Goal: Information Seeking & Learning: Learn about a topic

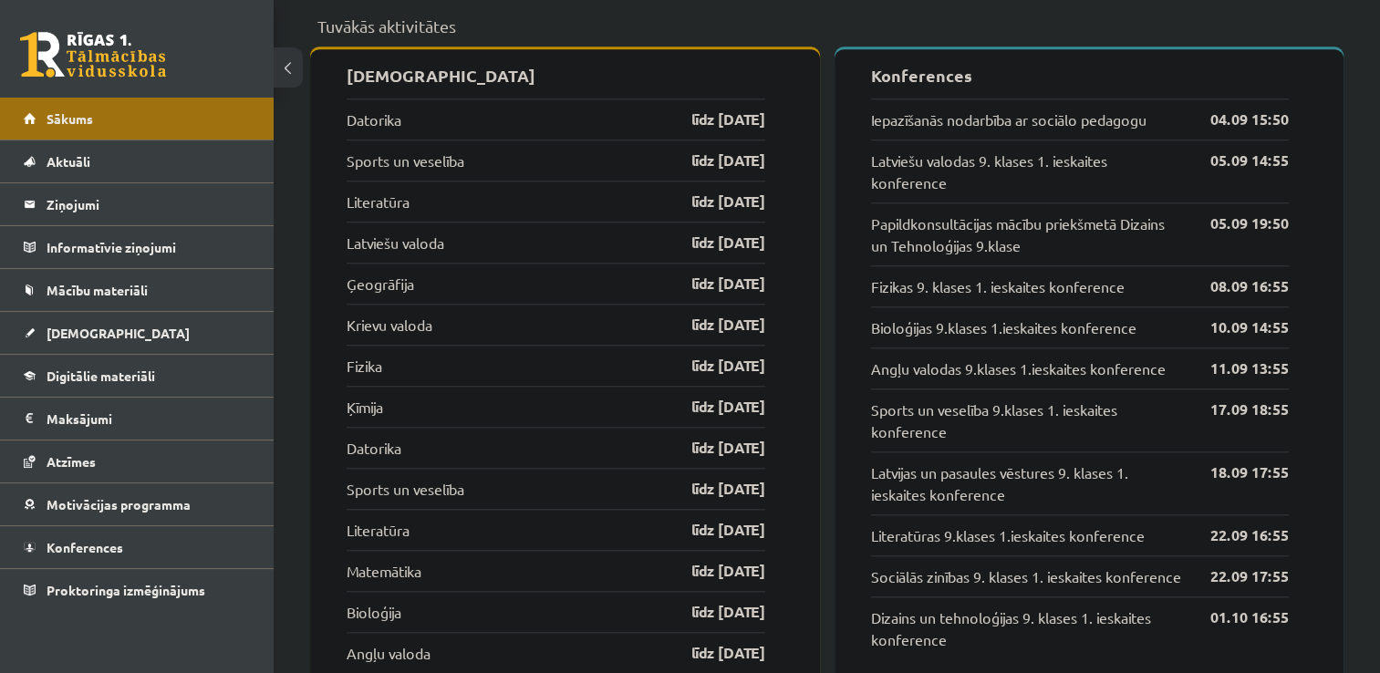
scroll to position [1836, 0]
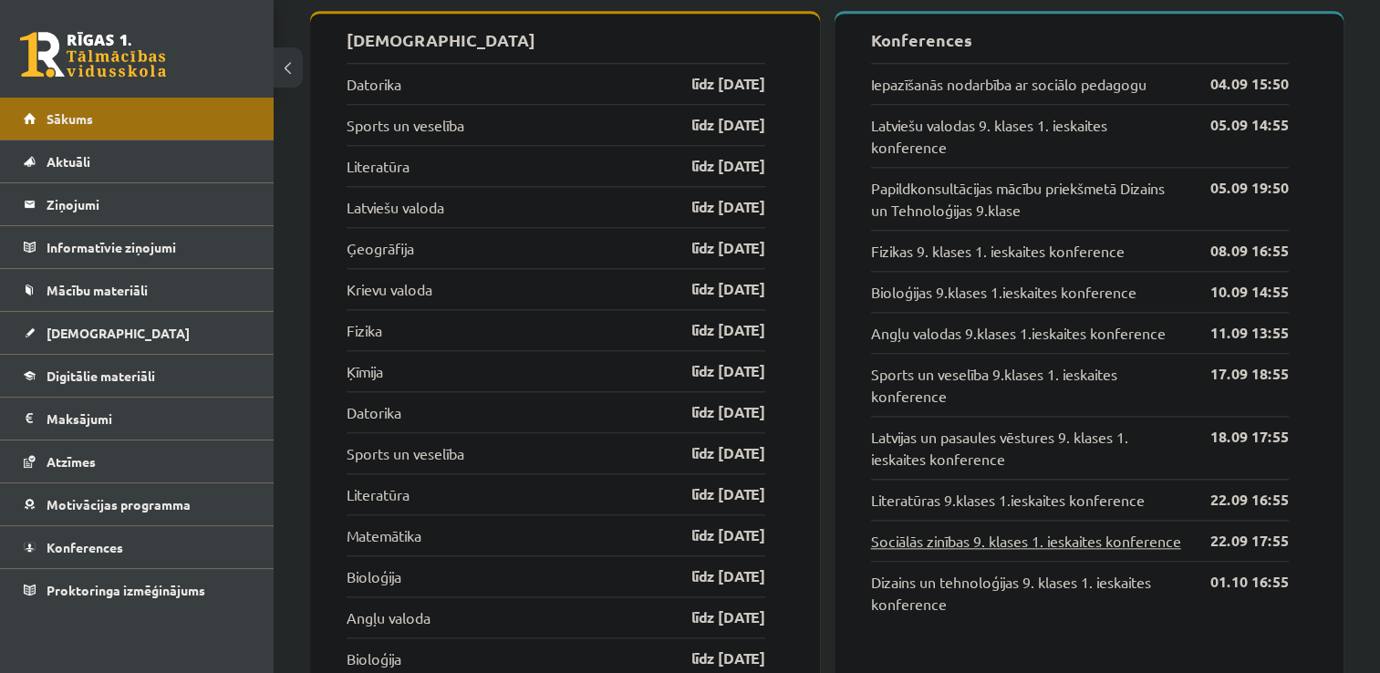
click at [1028, 540] on link "Sociālās zinības 9. klases 1. ieskaites konference" at bounding box center [1026, 541] width 310 height 22
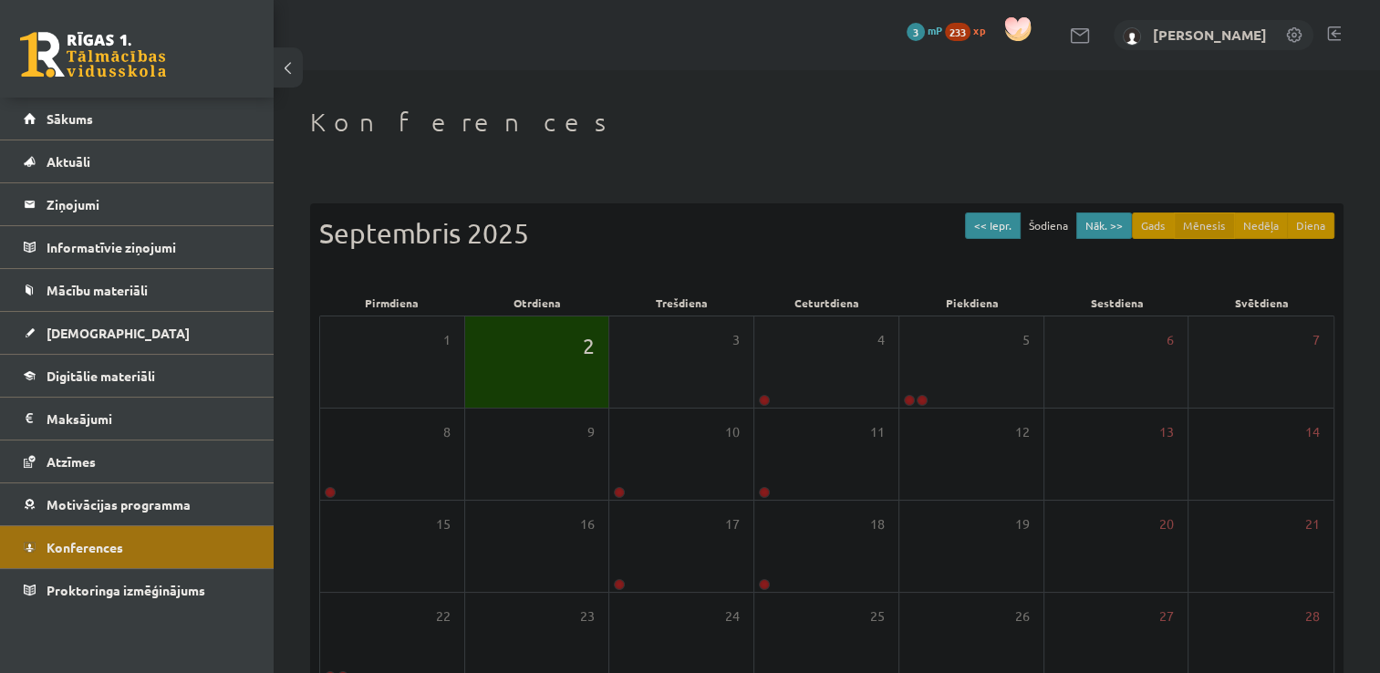
click at [590, 357] on span "2" at bounding box center [589, 345] width 12 height 31
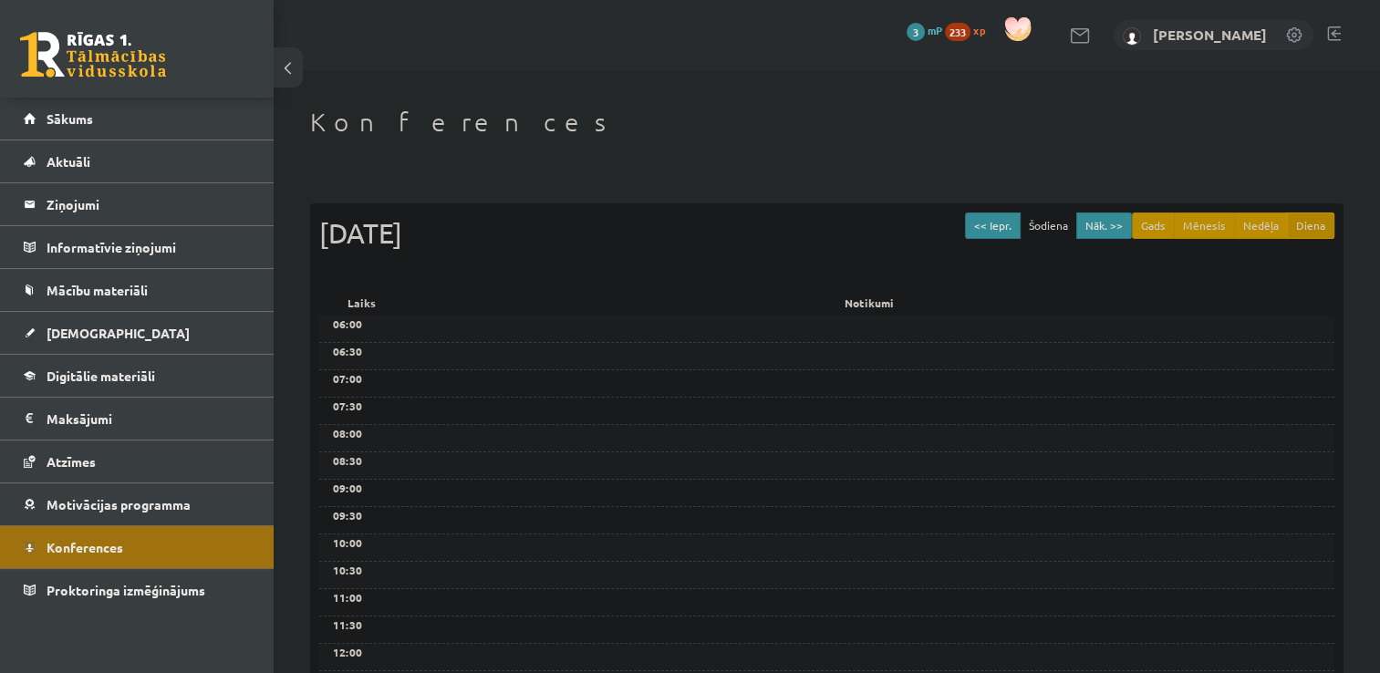
click at [292, 63] on button at bounding box center [288, 67] width 29 height 40
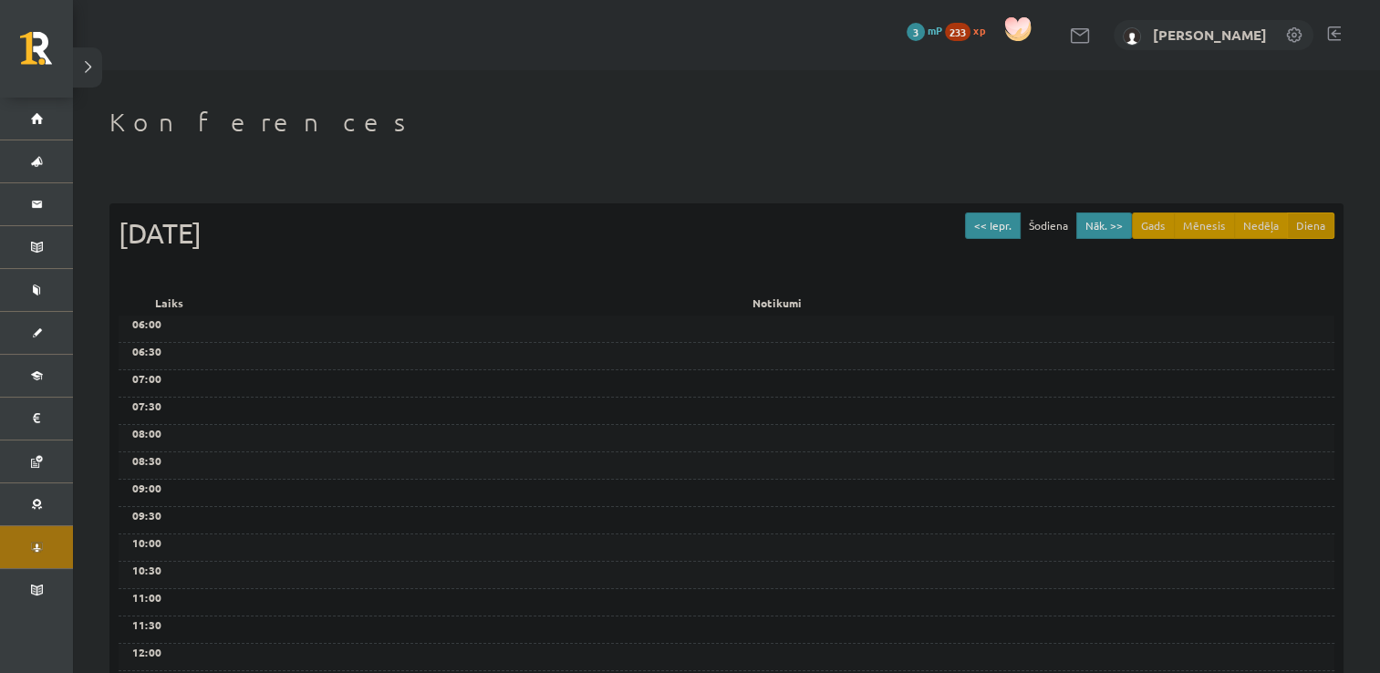
click at [93, 84] on button at bounding box center [87, 67] width 29 height 40
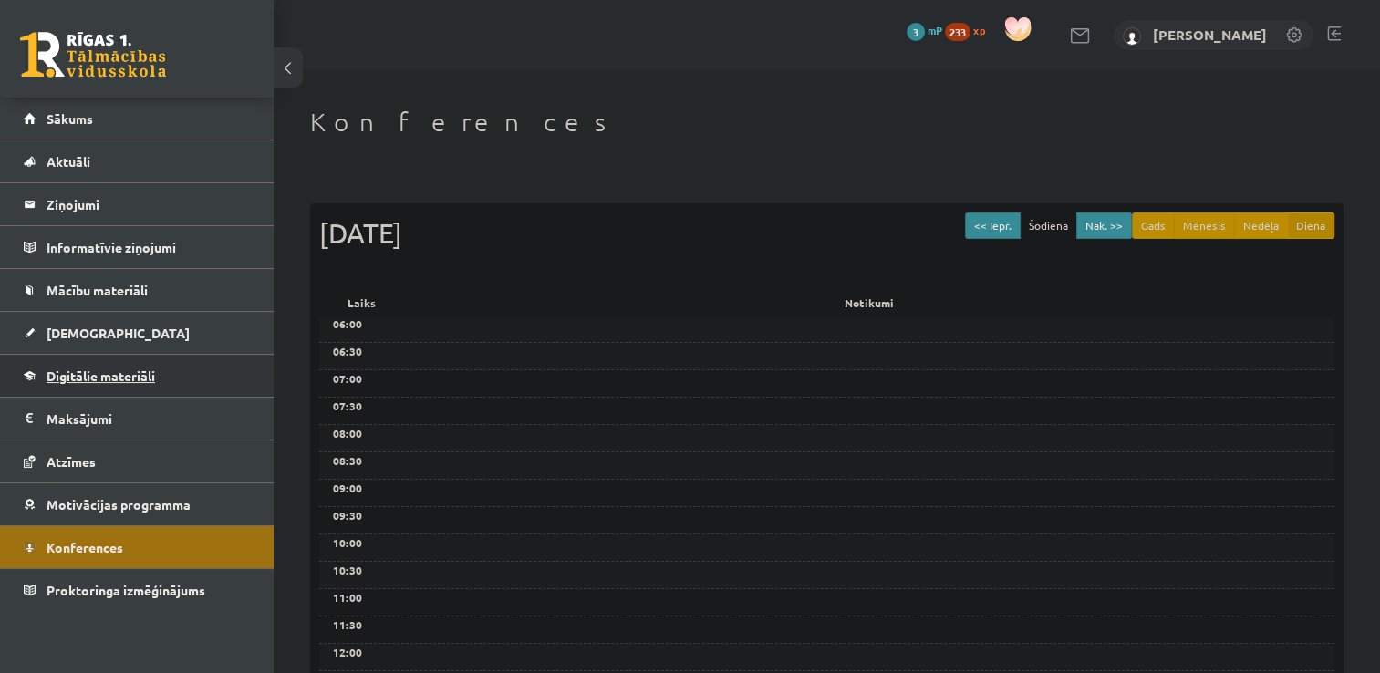
click at [102, 372] on span "Digitālie materiāli" at bounding box center [101, 376] width 109 height 16
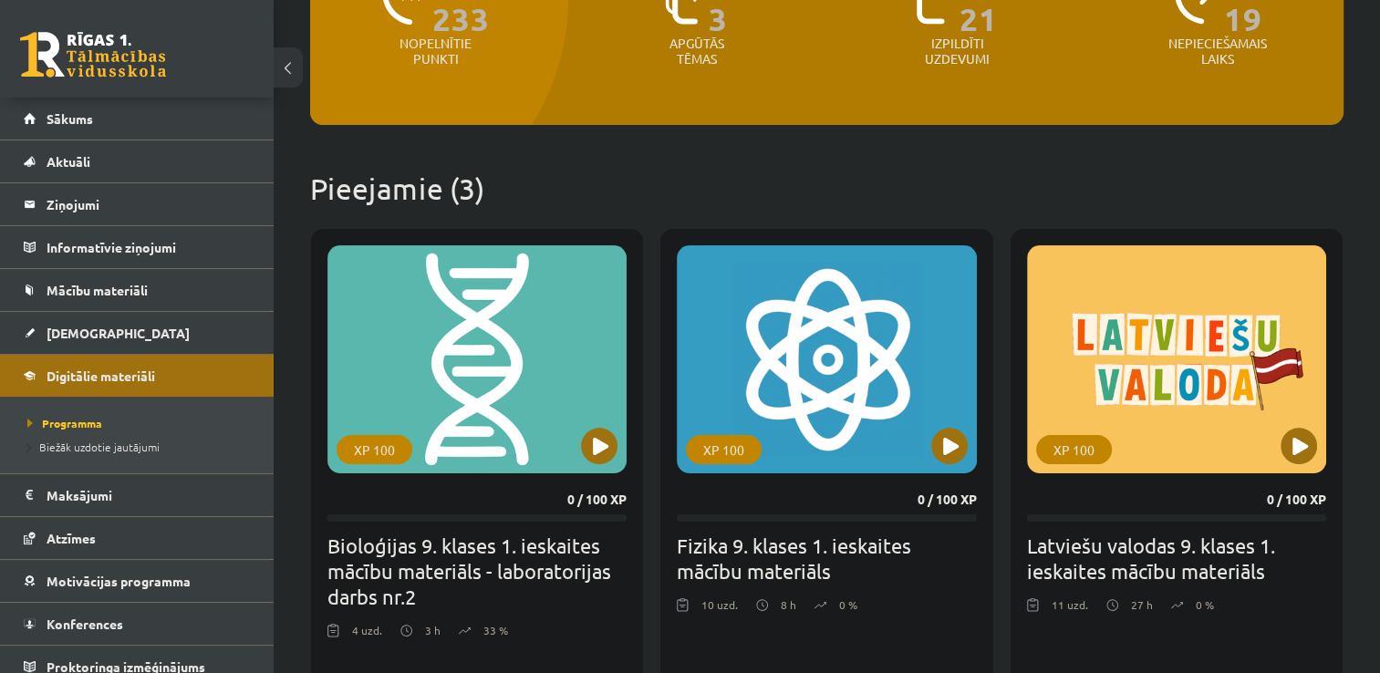
scroll to position [299, 0]
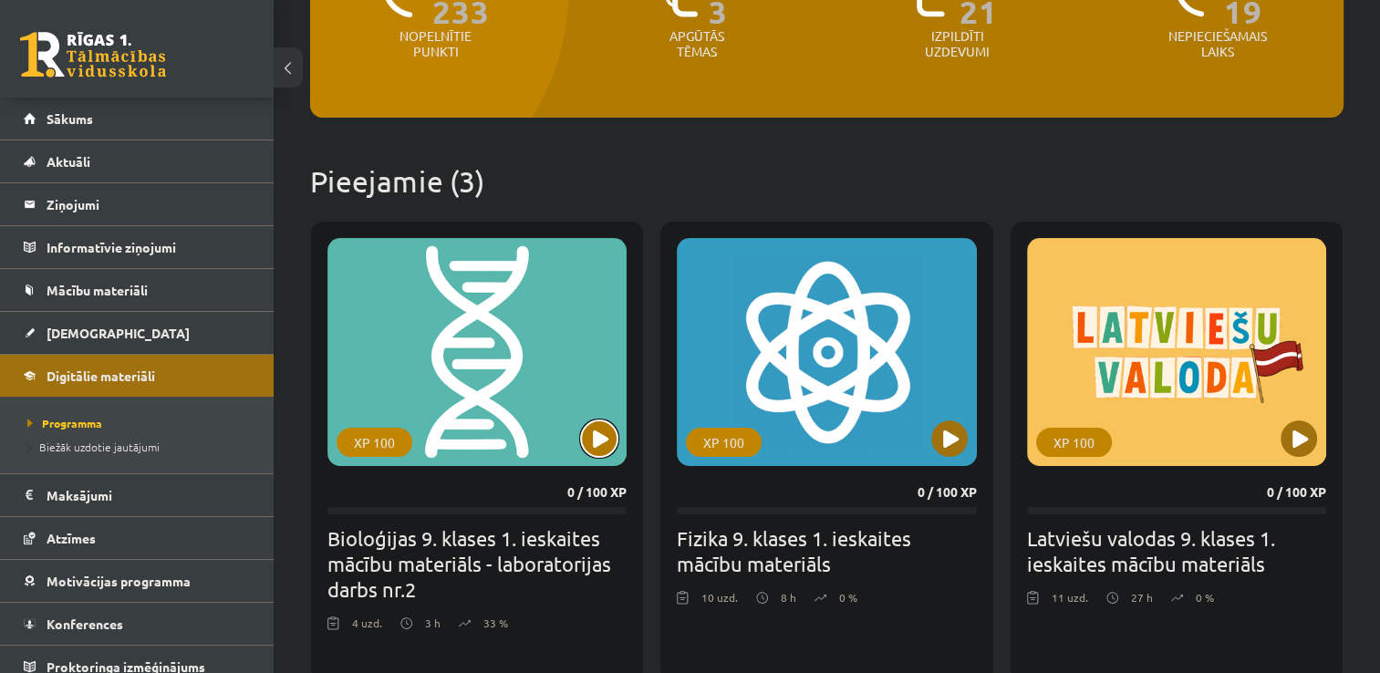
click at [593, 440] on button at bounding box center [599, 439] width 36 height 36
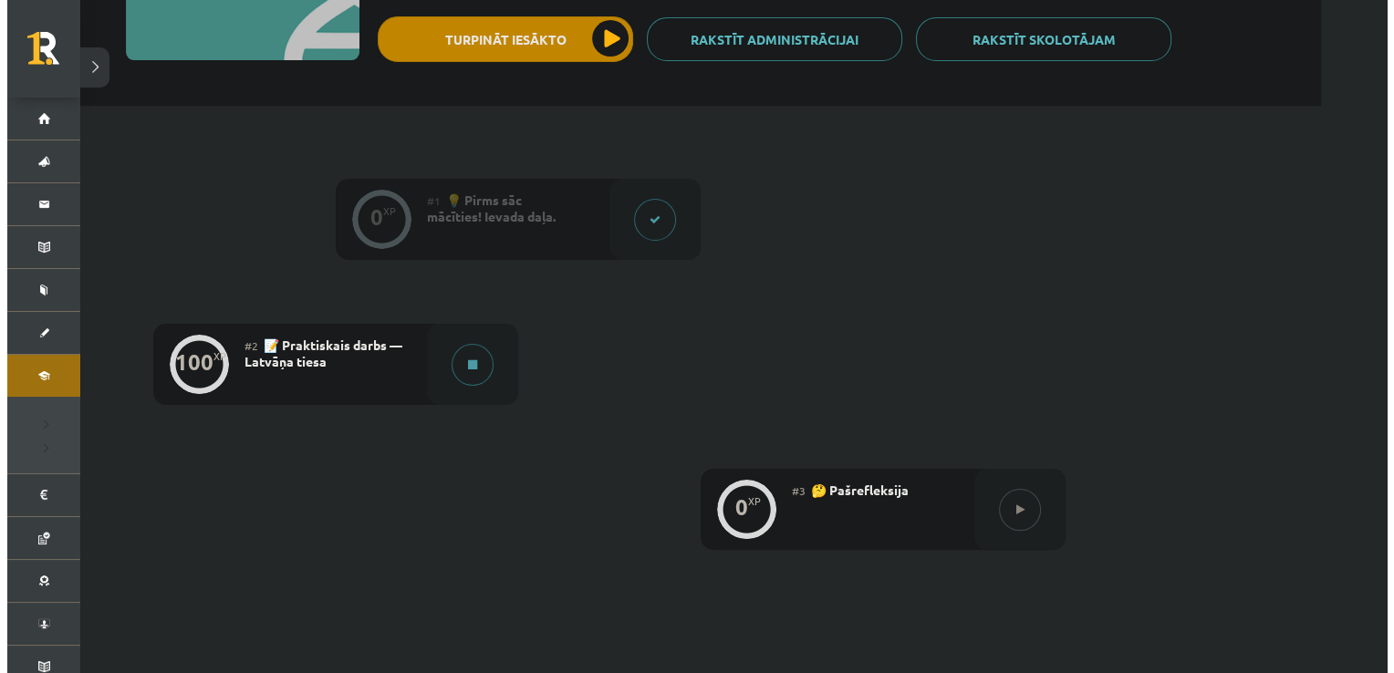
scroll to position [314, 0]
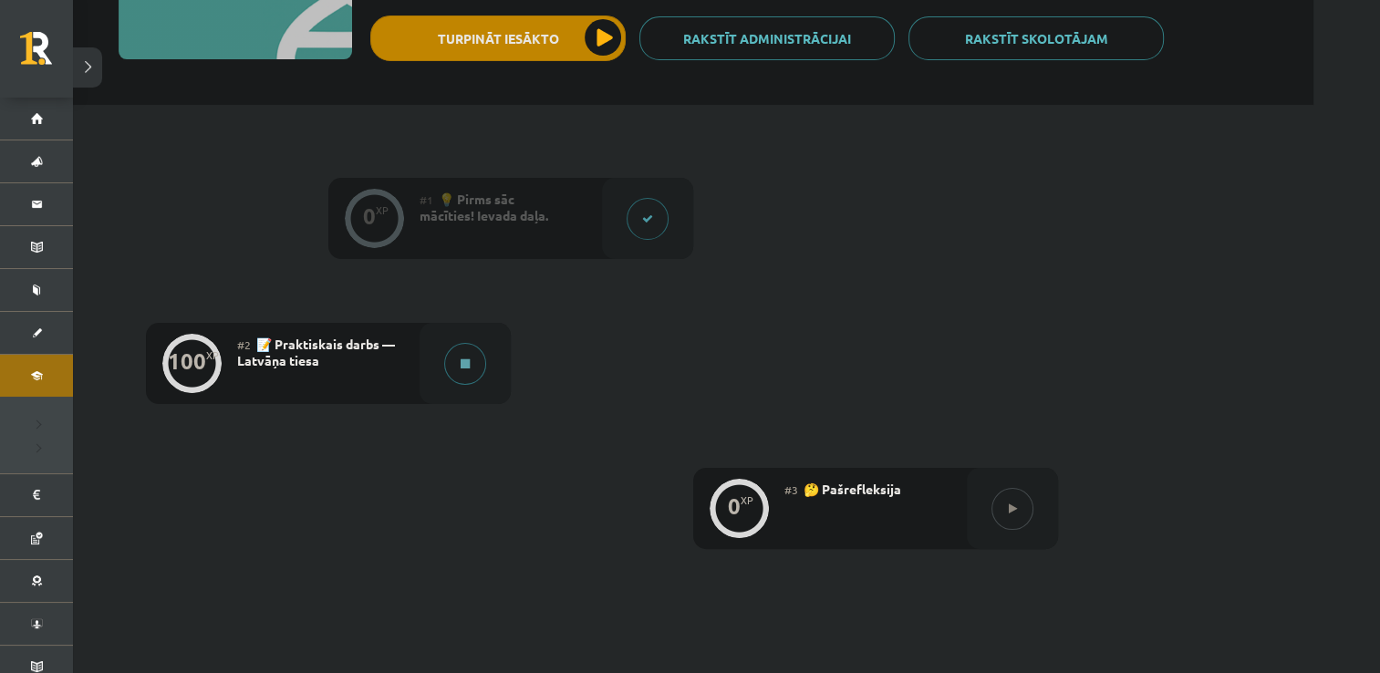
click at [449, 370] on button at bounding box center [465, 364] width 42 height 42
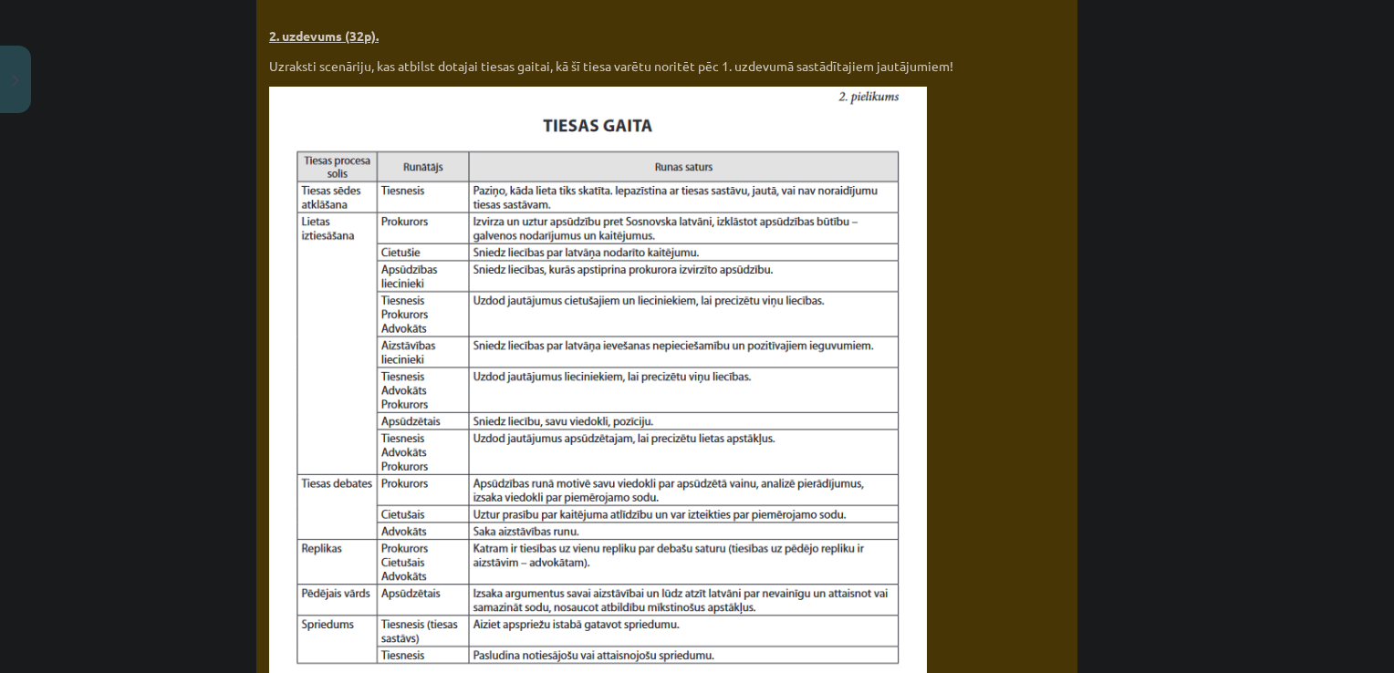
scroll to position [1733, 0]
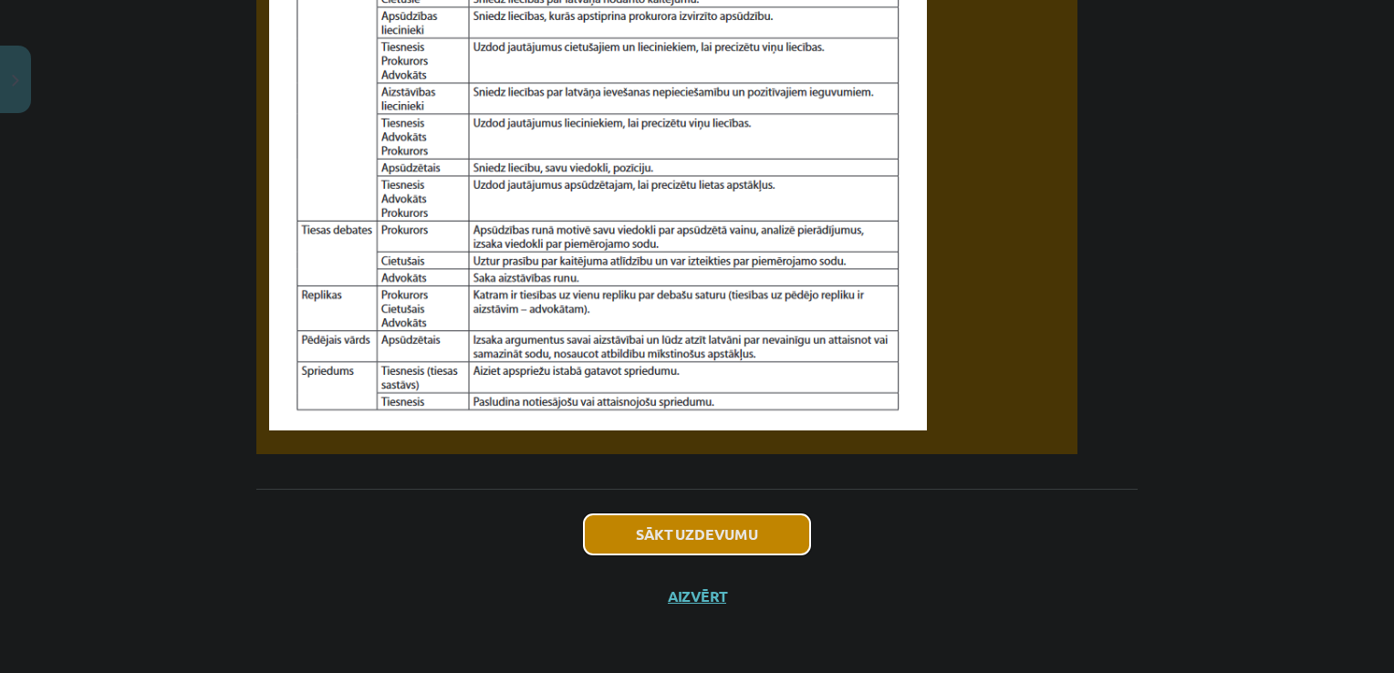
click at [703, 535] on button "Sākt uzdevumu" at bounding box center [697, 535] width 226 height 40
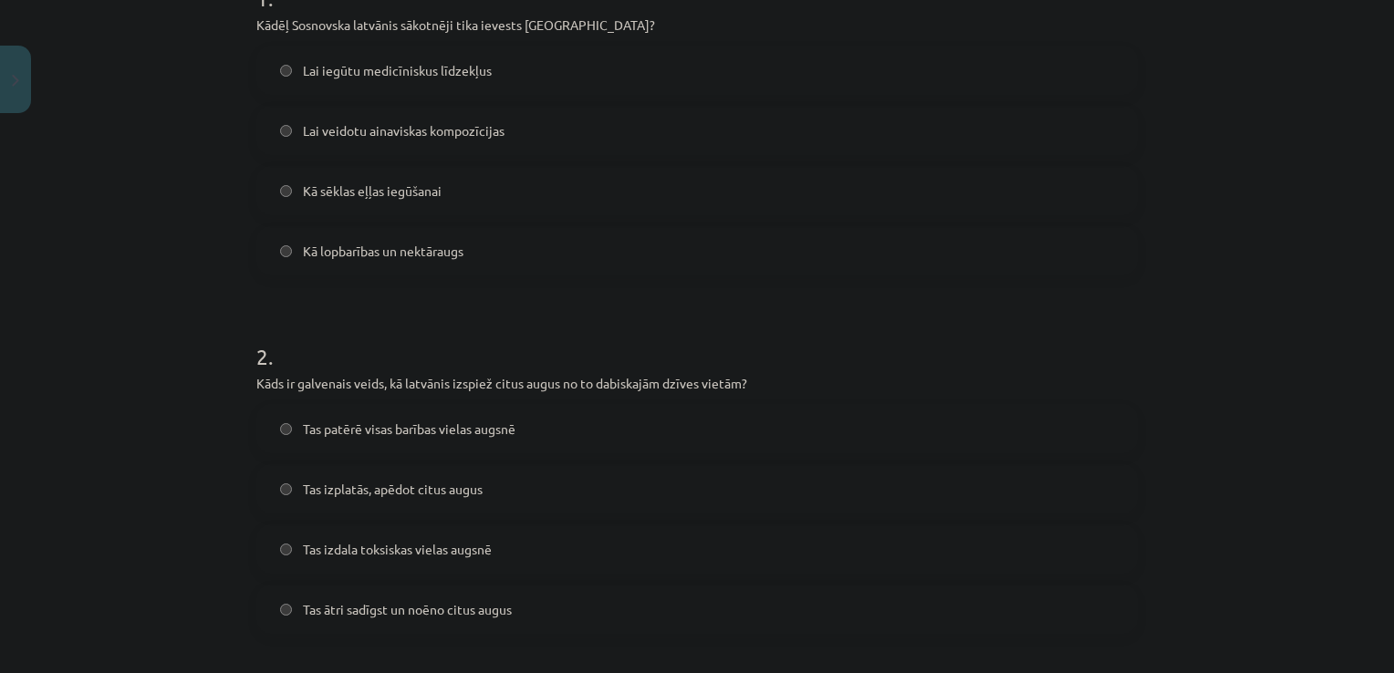
scroll to position [412, 0]
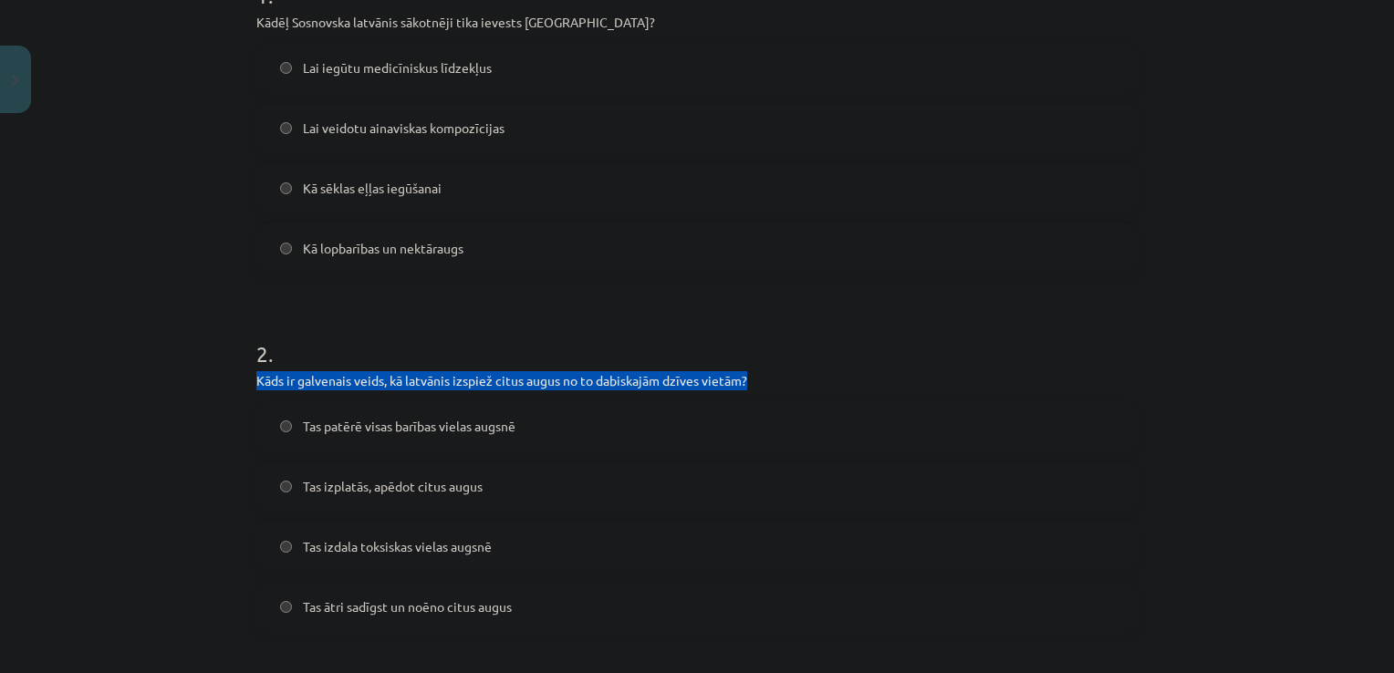
drag, startPoint x: 250, startPoint y: 378, endPoint x: 757, endPoint y: 385, distance: 507.3
click at [757, 385] on p "Kāds ir galvenais veids, kā latvānis izspiež citus augus no to dabiskajām dzīve…" at bounding box center [696, 380] width 881 height 19
copy p "Kāds ir galvenais veids, kā latvānis izspiež citus augus no to dabiskajām dzīve…"
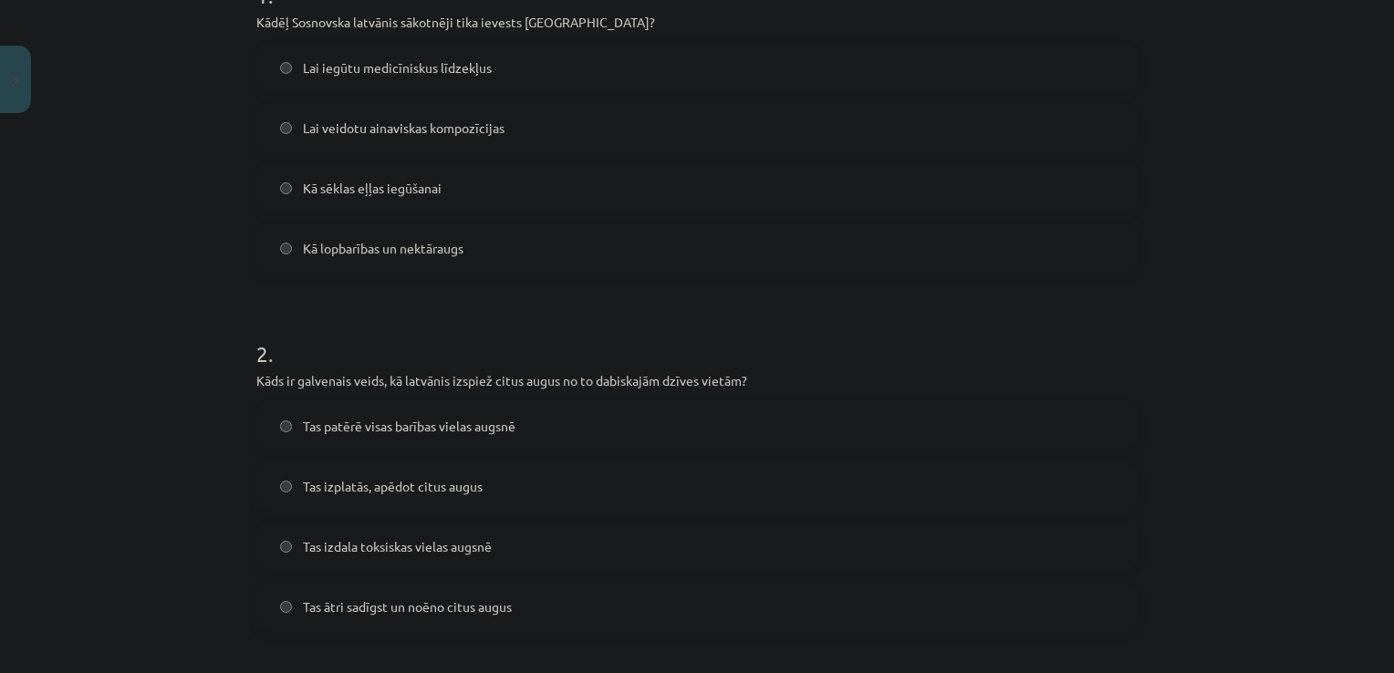
click at [189, 434] on div "Mācību tēma: Bioloģijas 9. klases 1. ieskaites mācību materiāls - laboratorijas…" at bounding box center [697, 336] width 1394 height 673
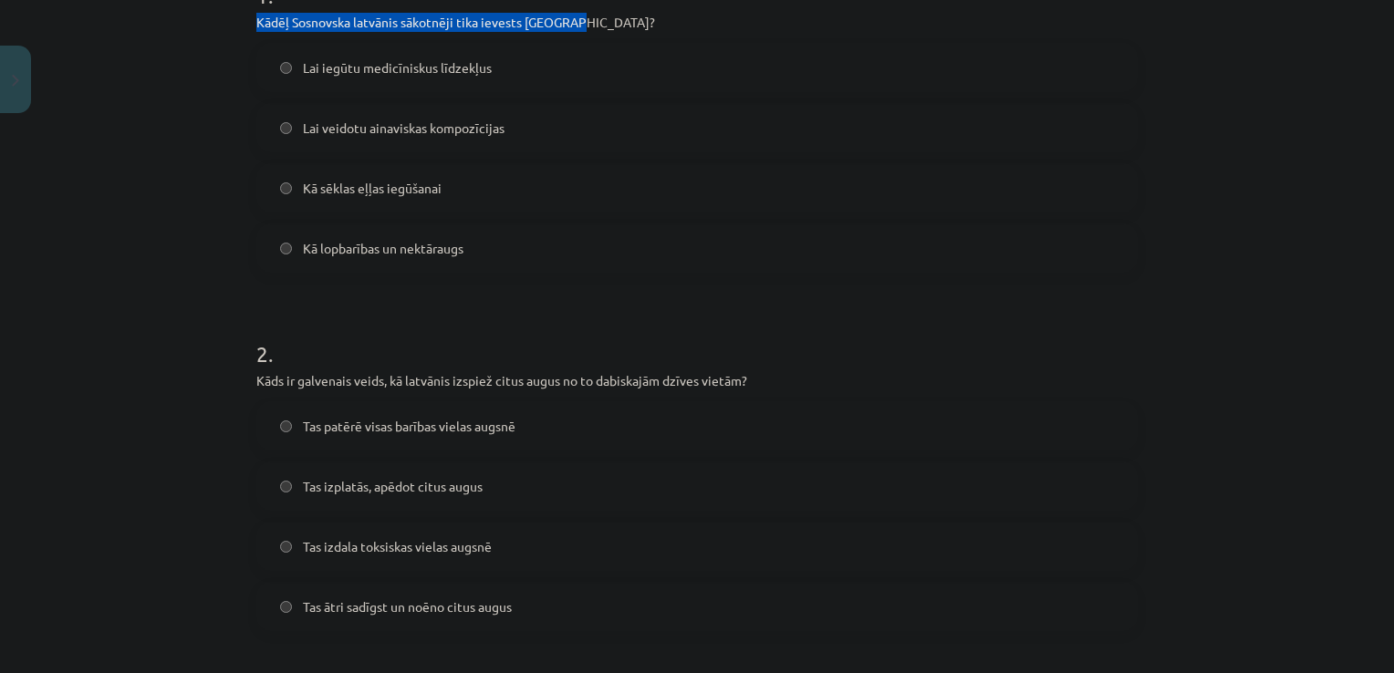
drag, startPoint x: 246, startPoint y: 18, endPoint x: 619, endPoint y: 21, distance: 372.2
copy p "Kādēļ Sosnovska latvānis sākotnēji tika ievests Latvijā?"
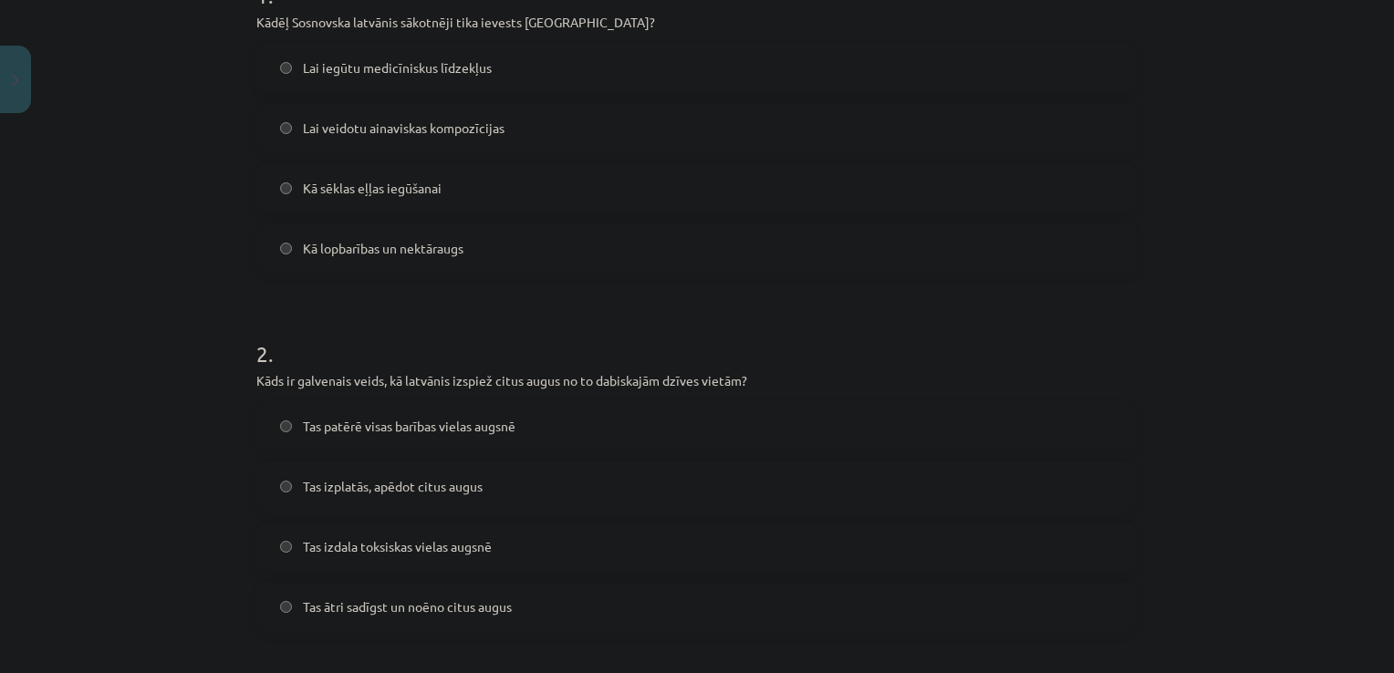
click at [275, 177] on label "Kā sēklas eļļas iegūšanai" at bounding box center [697, 188] width 878 height 46
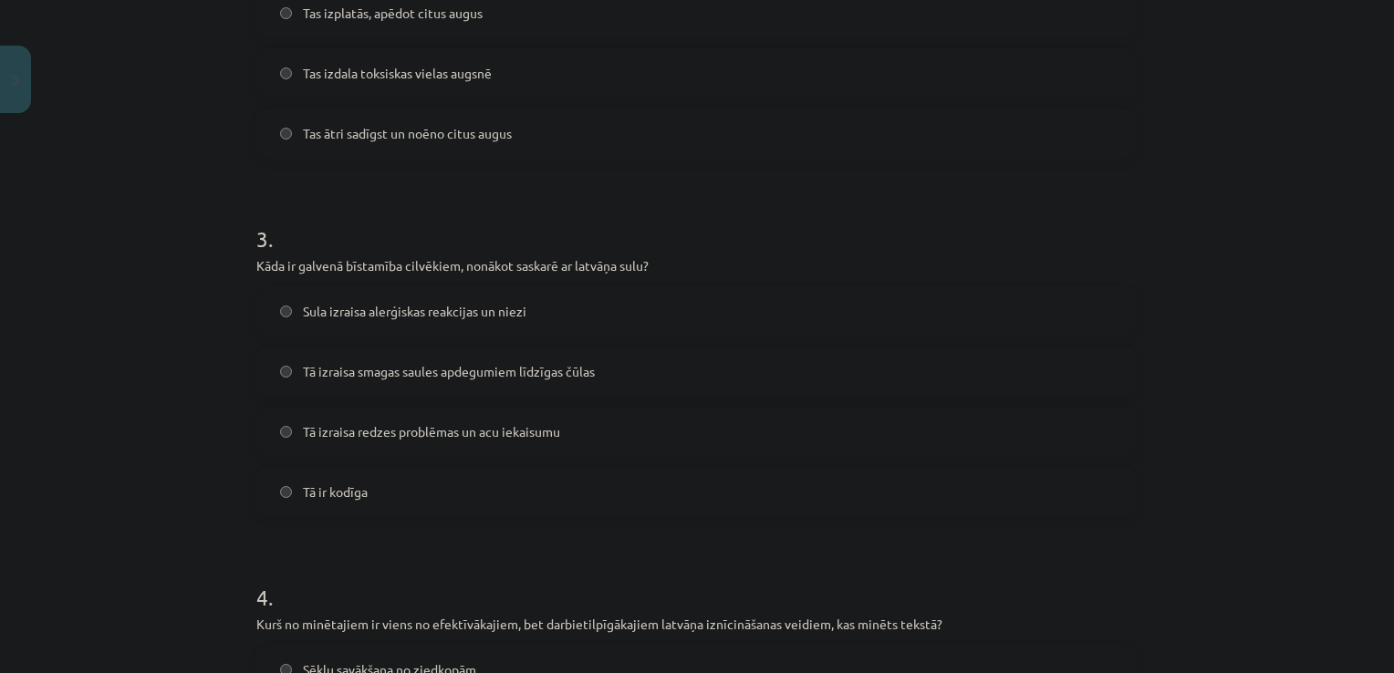
scroll to position [900, 0]
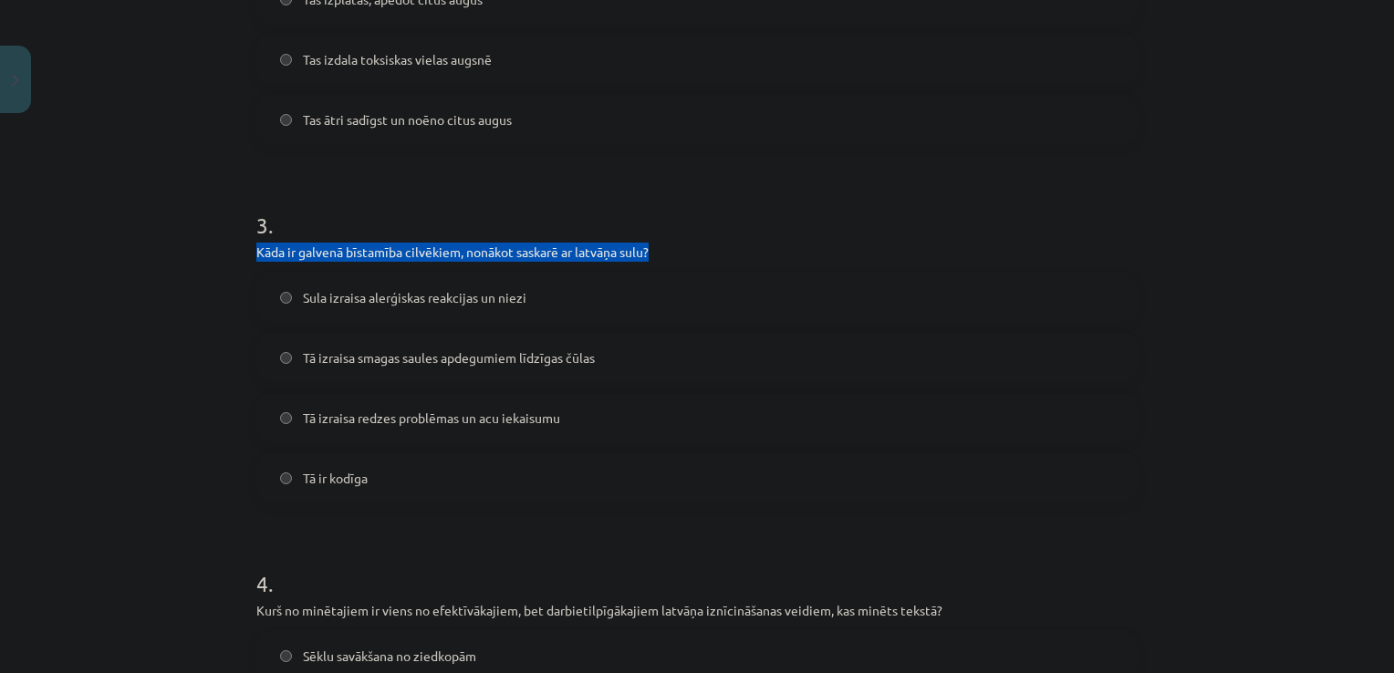
drag, startPoint x: 249, startPoint y: 249, endPoint x: 662, endPoint y: 245, distance: 413.3
click at [662, 245] on p "Kāda ir galvenā bīstamība cilvēkiem, nonākot saskarē ar latvāņa sulu?" at bounding box center [696, 252] width 881 height 19
copy p "Kāda ir galvenā bīstamība cilvēkiem, nonākot saskarē ar latvāņa sulu?"
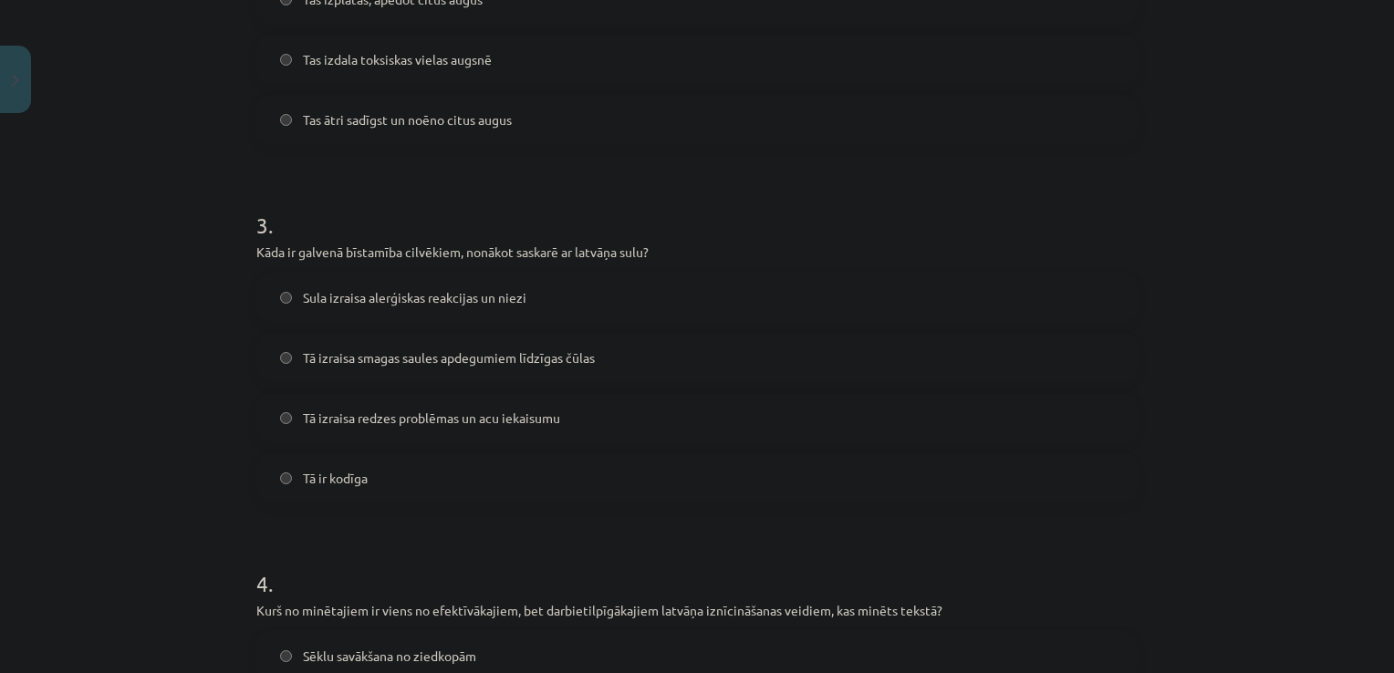
click at [90, 357] on div "Mācību tēma: Bioloģijas 9. klases 1. ieskaites mācību materiāls - laboratorijas…" at bounding box center [697, 336] width 1394 height 673
click at [288, 359] on label "Tā izraisa smagas saules apdegumiem līdzīgas čūlas" at bounding box center [697, 358] width 878 height 46
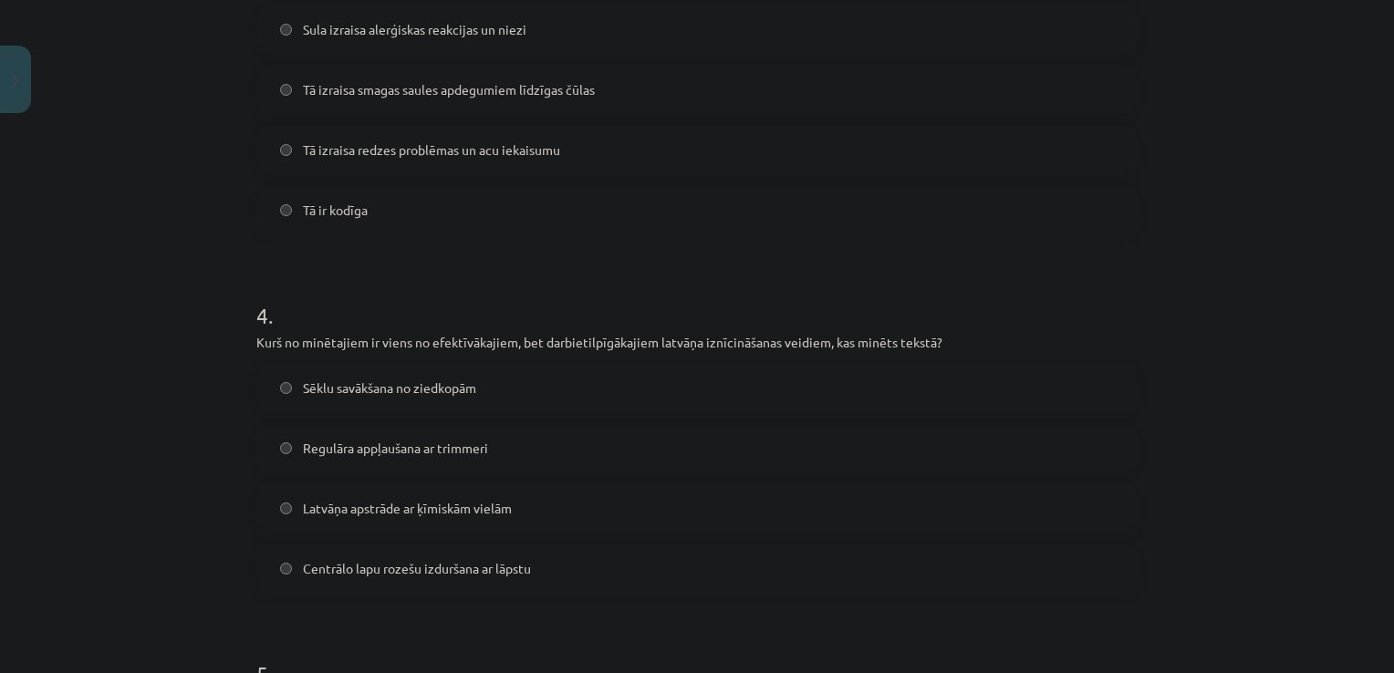
scroll to position [1170, 0]
click at [202, 484] on div "Mācību tēma: Bioloģijas 9. klases 1. ieskaites mācību materiāls - laboratorijas…" at bounding box center [697, 336] width 1394 height 673
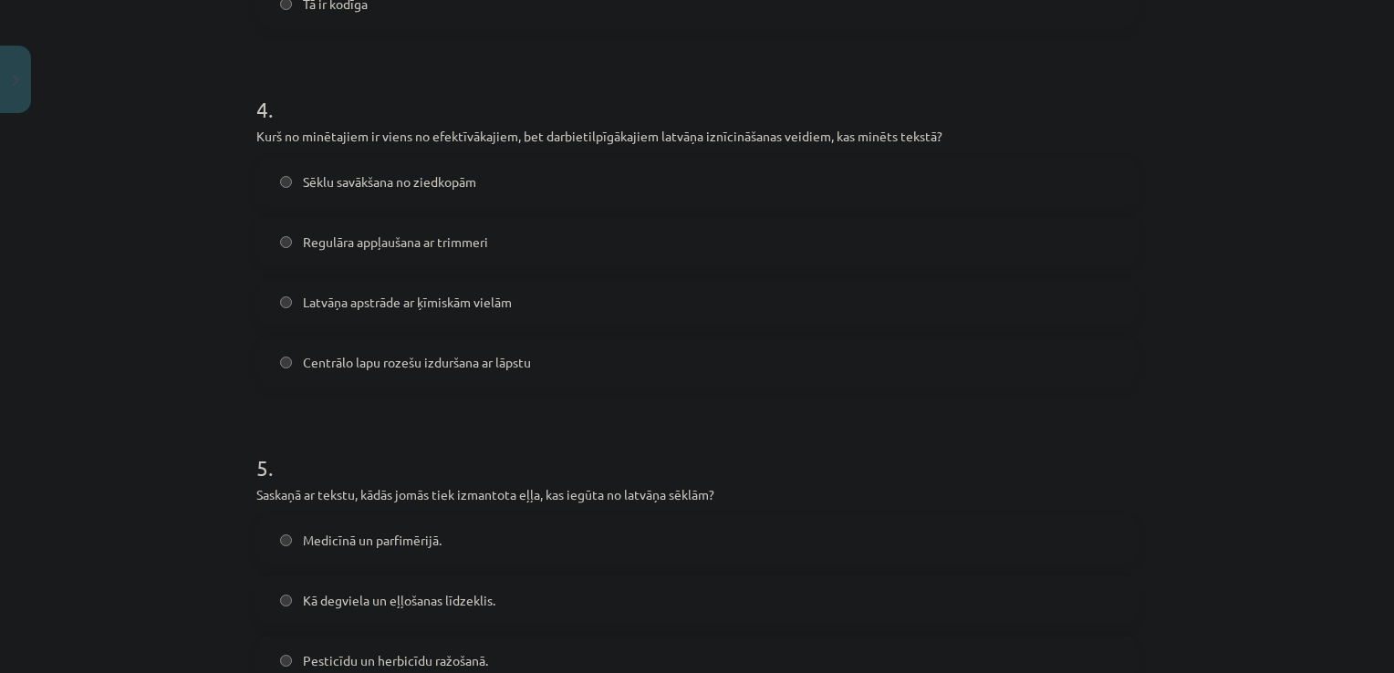
scroll to position [1372, 0]
drag, startPoint x: 540, startPoint y: 134, endPoint x: 821, endPoint y: 132, distance: 281.0
click at [821, 132] on p "Kurš no minētajiem ir viens no efektīvākajiem, bet darbietilpīgākajiem latvāņa …" at bounding box center [696, 138] width 881 height 19
copy p "darbietilpīgākajiem latvāņa iznīcināšanas veidiem"
click at [479, 113] on h1 "4 ." at bounding box center [696, 95] width 881 height 57
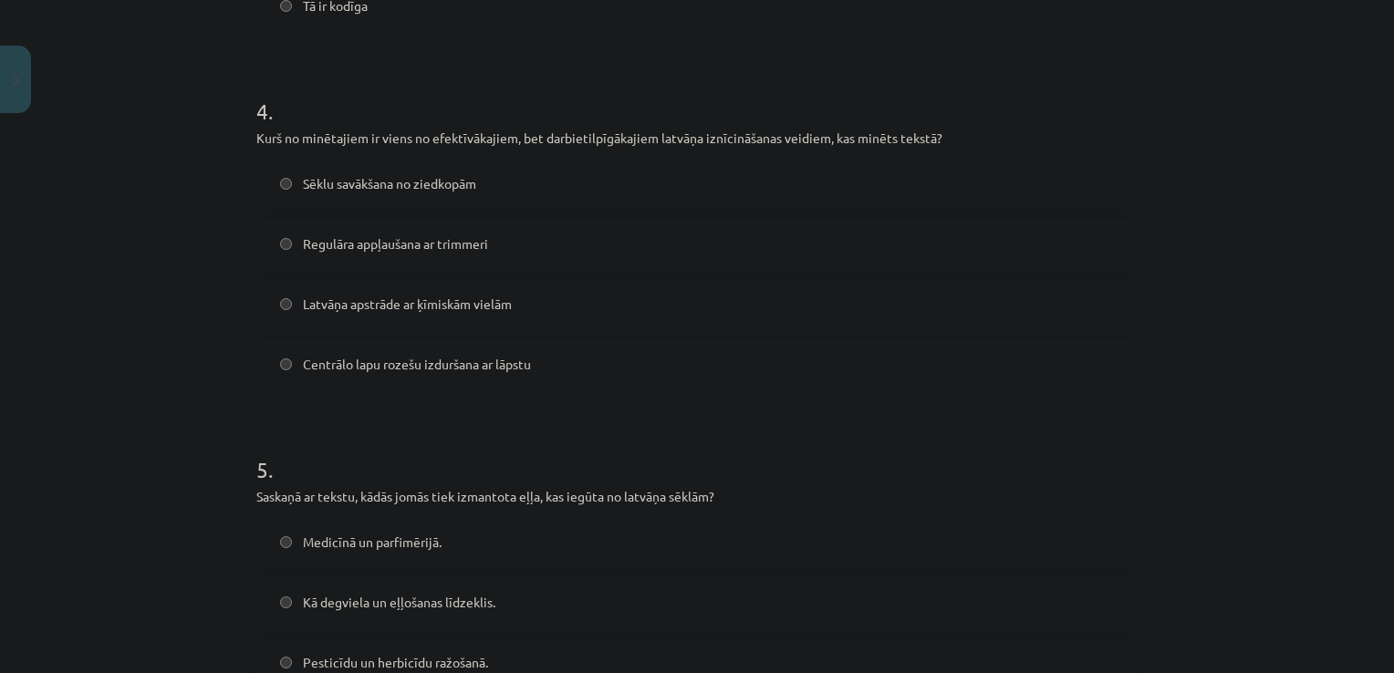
click at [775, 374] on label "Centrālo lapu rozešu izduršana ar lāpstu" at bounding box center [697, 364] width 878 height 46
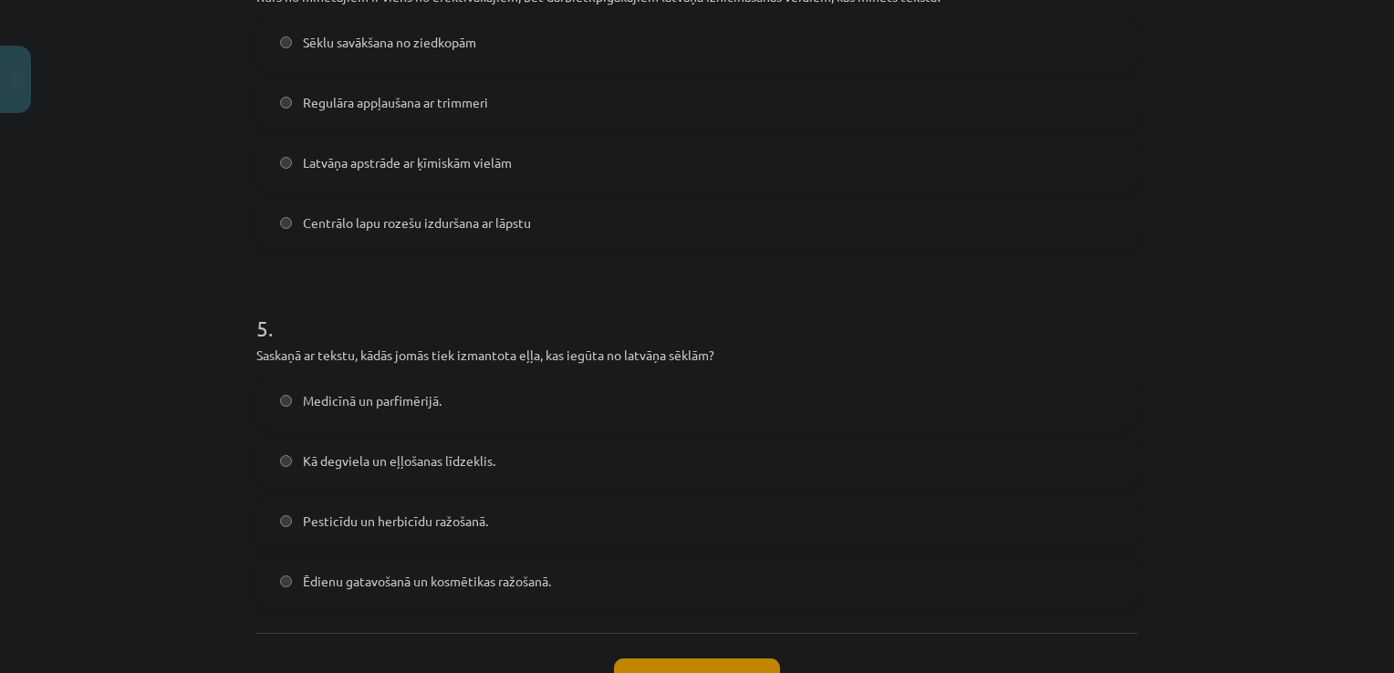
scroll to position [1657, 0]
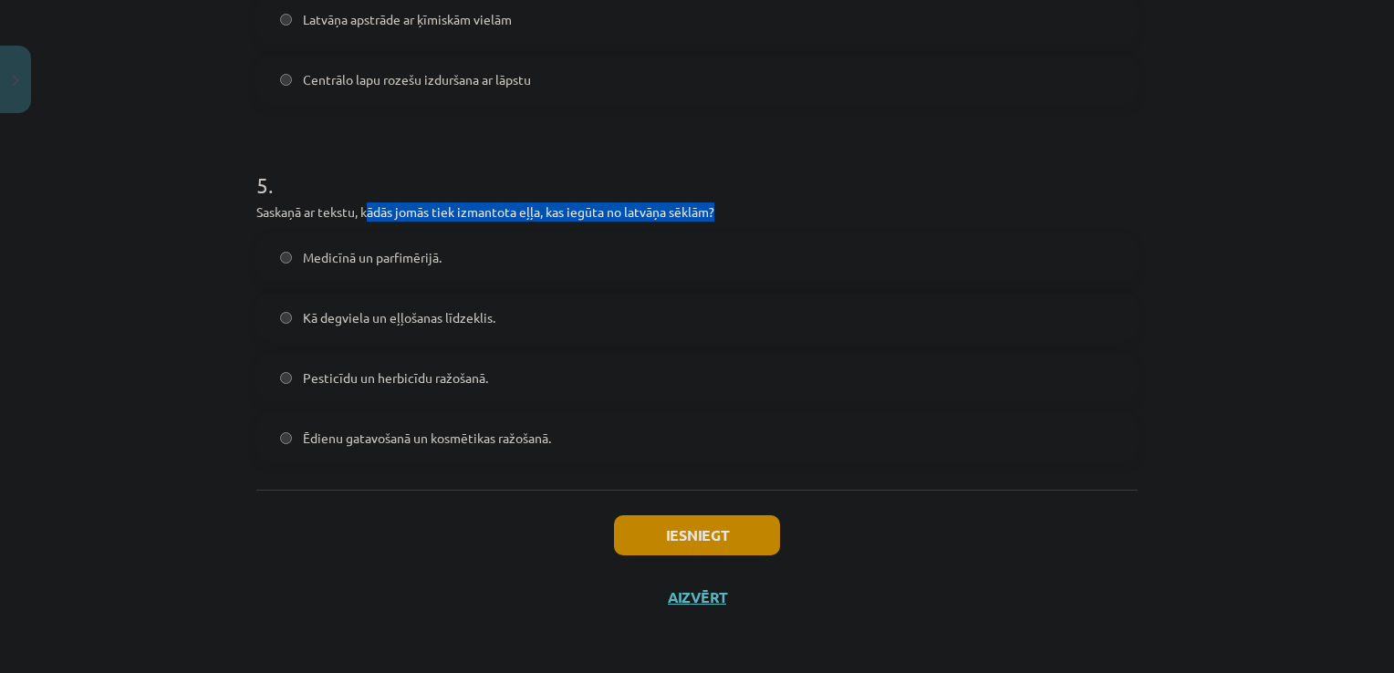
drag, startPoint x: 360, startPoint y: 212, endPoint x: 725, endPoint y: 201, distance: 365.1
click at [725, 201] on div "5 . Saskaņā ar tekstu, kādās jomās tiek izmantota eļļa, kas iegūta no latvāņa s…" at bounding box center [696, 301] width 881 height 322
copy p "ādās jomās tiek izmantota eļļa, kas iegūta no latvāņa sēklām?"
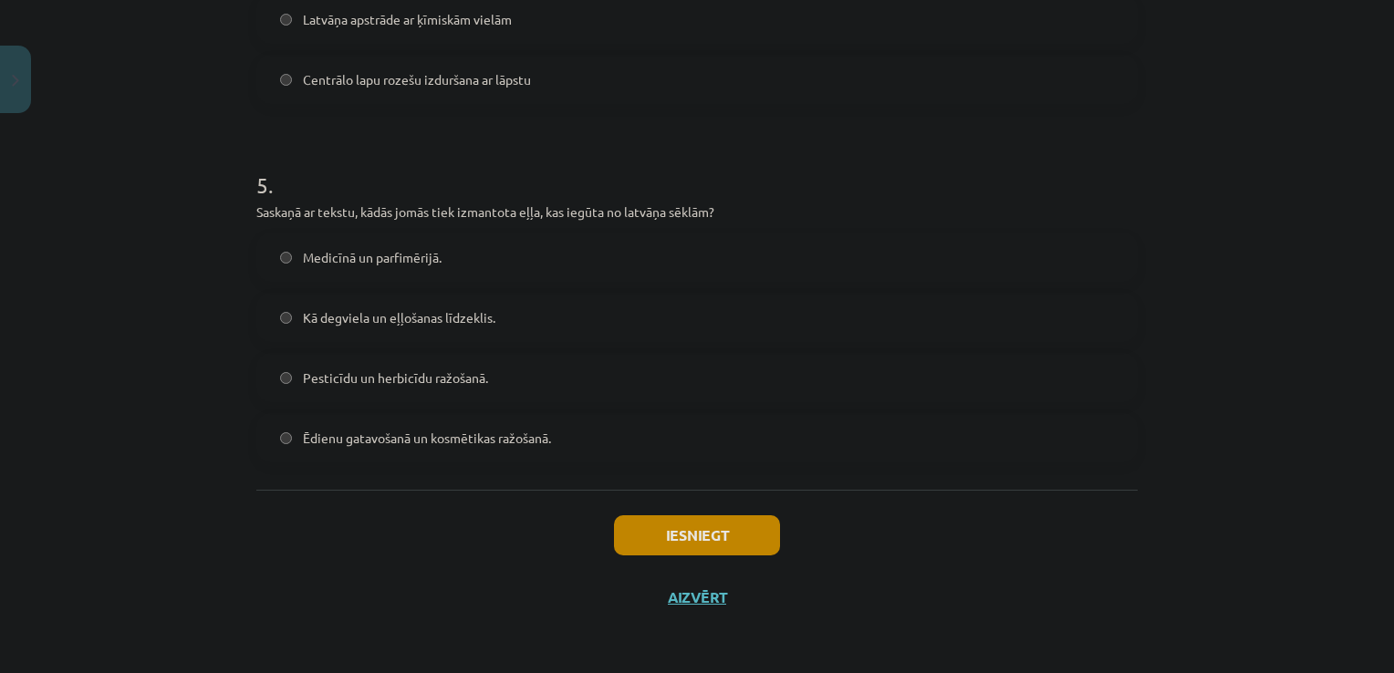
click at [172, 432] on div "Mācību tēma: Bioloģijas 9. klases 1. ieskaites mācību materiāls - laboratorijas…" at bounding box center [697, 336] width 1394 height 673
click at [370, 372] on span "Pesticīdu un herbicīdu ražošanā." at bounding box center [395, 378] width 185 height 19
click at [648, 543] on button "Iesniegt" at bounding box center [697, 535] width 166 height 40
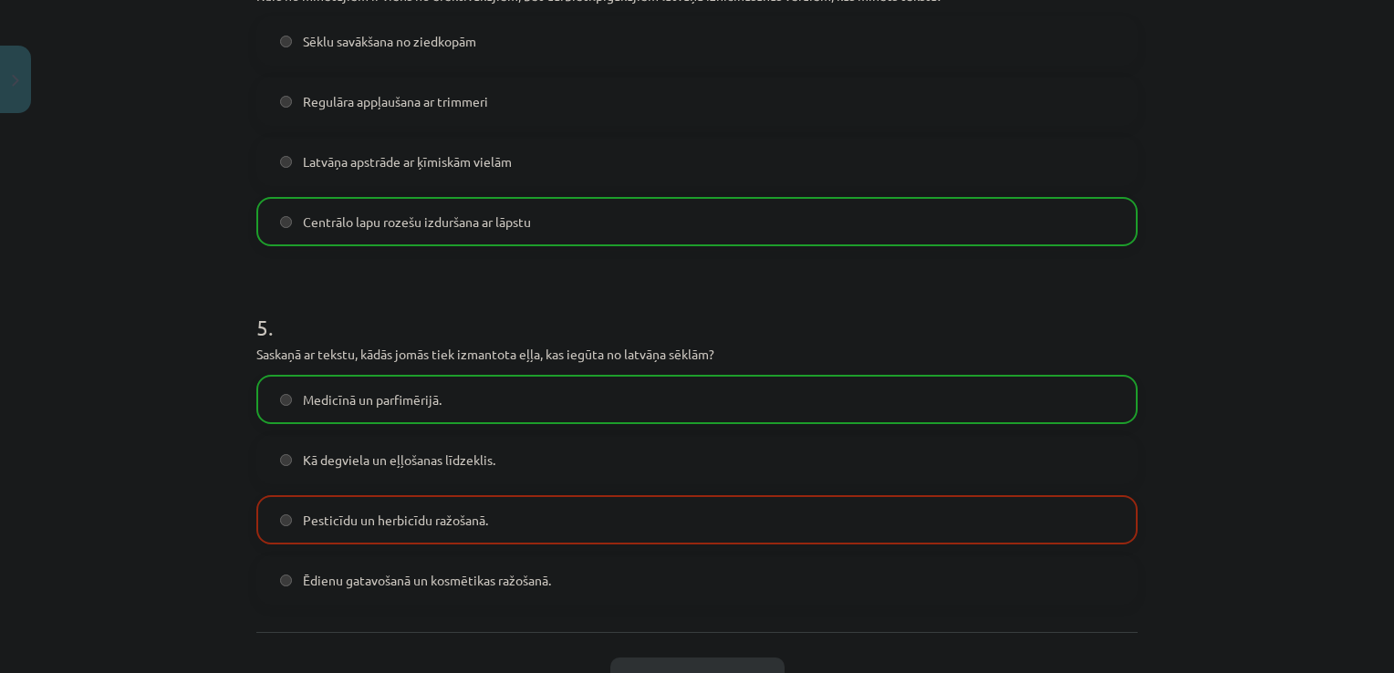
scroll to position [1714, 0]
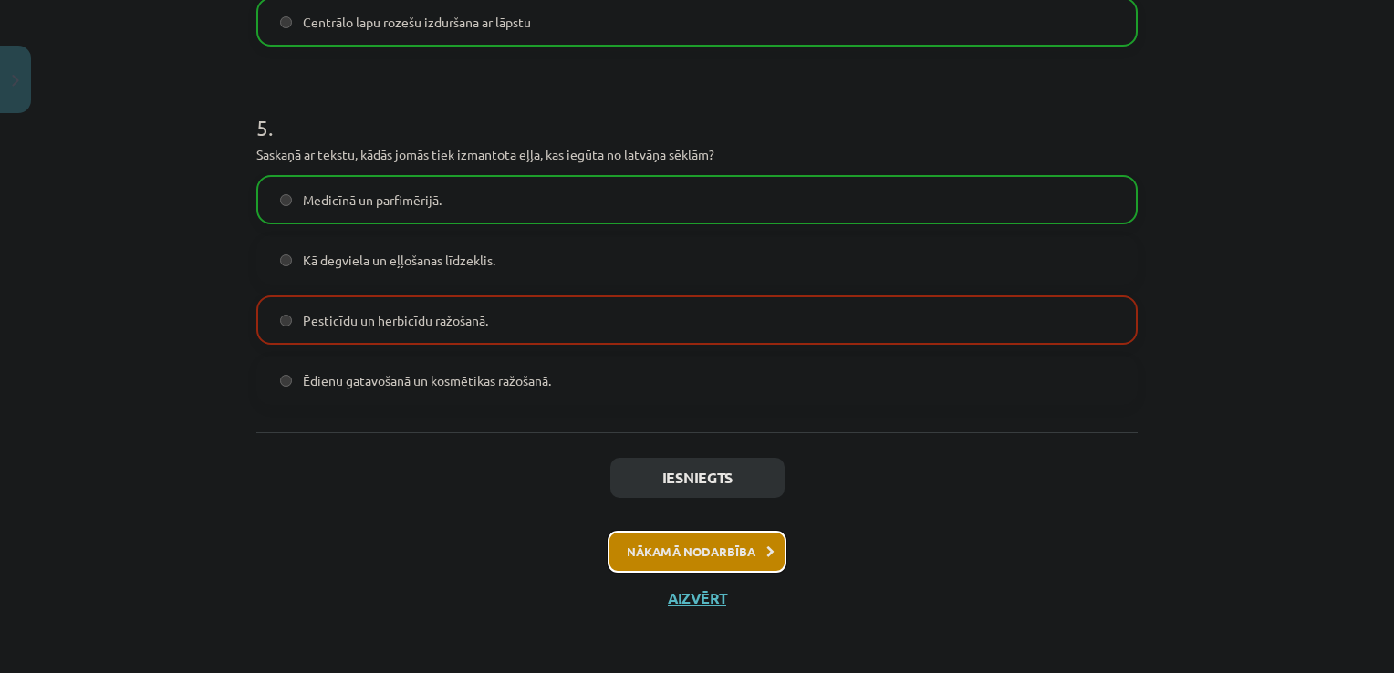
click at [646, 553] on button "Nākamā nodarbība" at bounding box center [697, 552] width 179 height 42
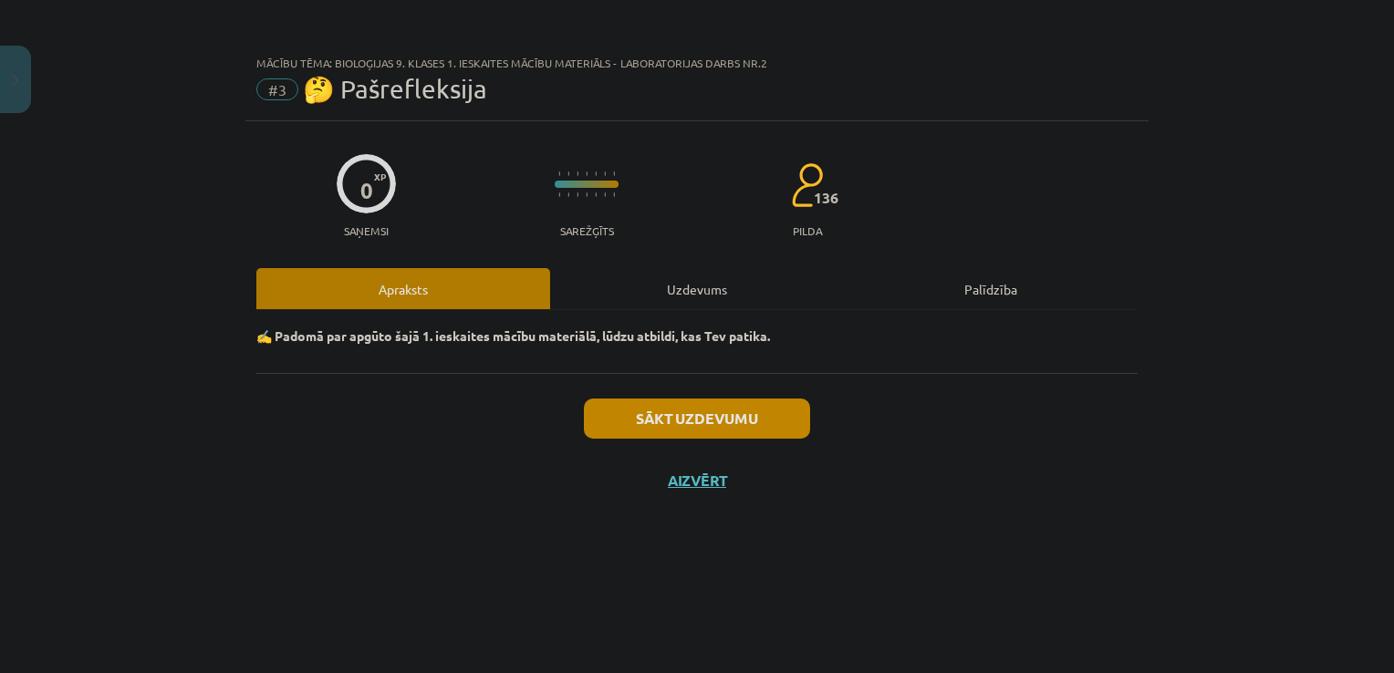
scroll to position [0, 0]
click at [700, 409] on button "Sākt uzdevumu" at bounding box center [697, 419] width 226 height 40
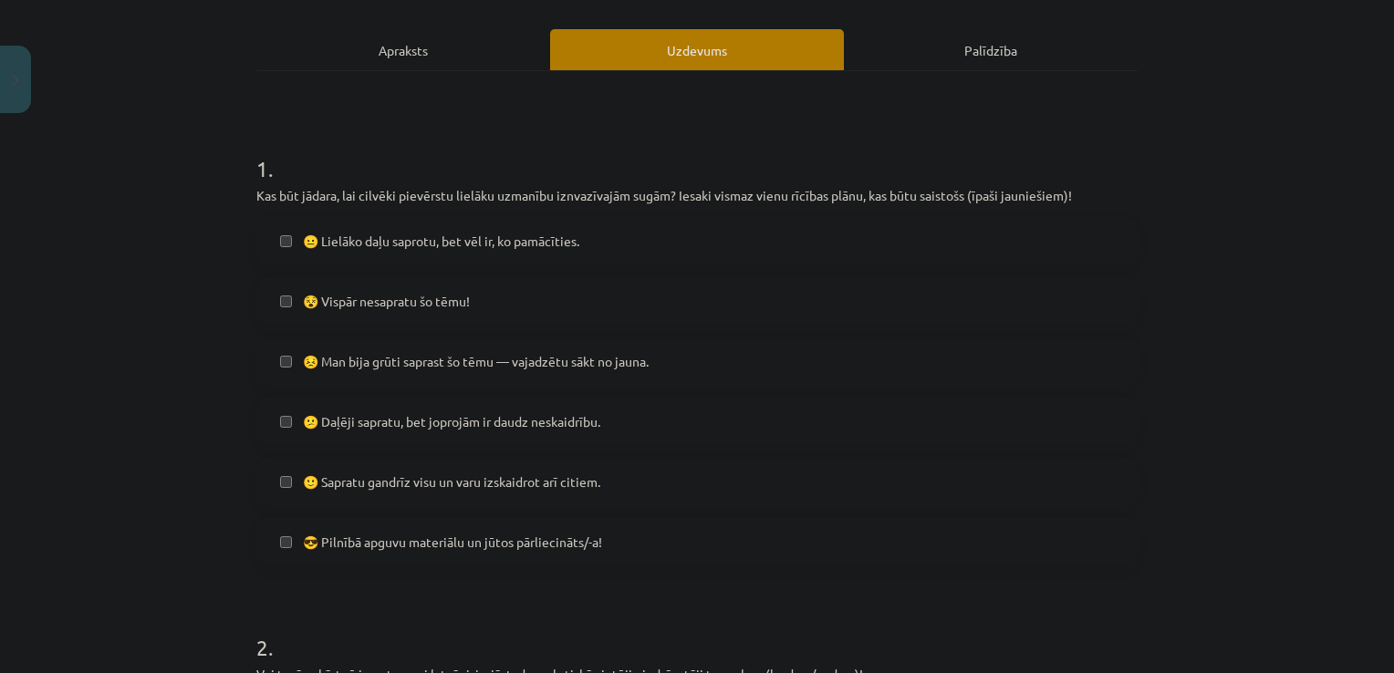
scroll to position [237, 0]
click at [274, 250] on label "😐 Lielāko daļu saprotu, bet vēl ir, ko pamācīties." at bounding box center [697, 243] width 878 height 46
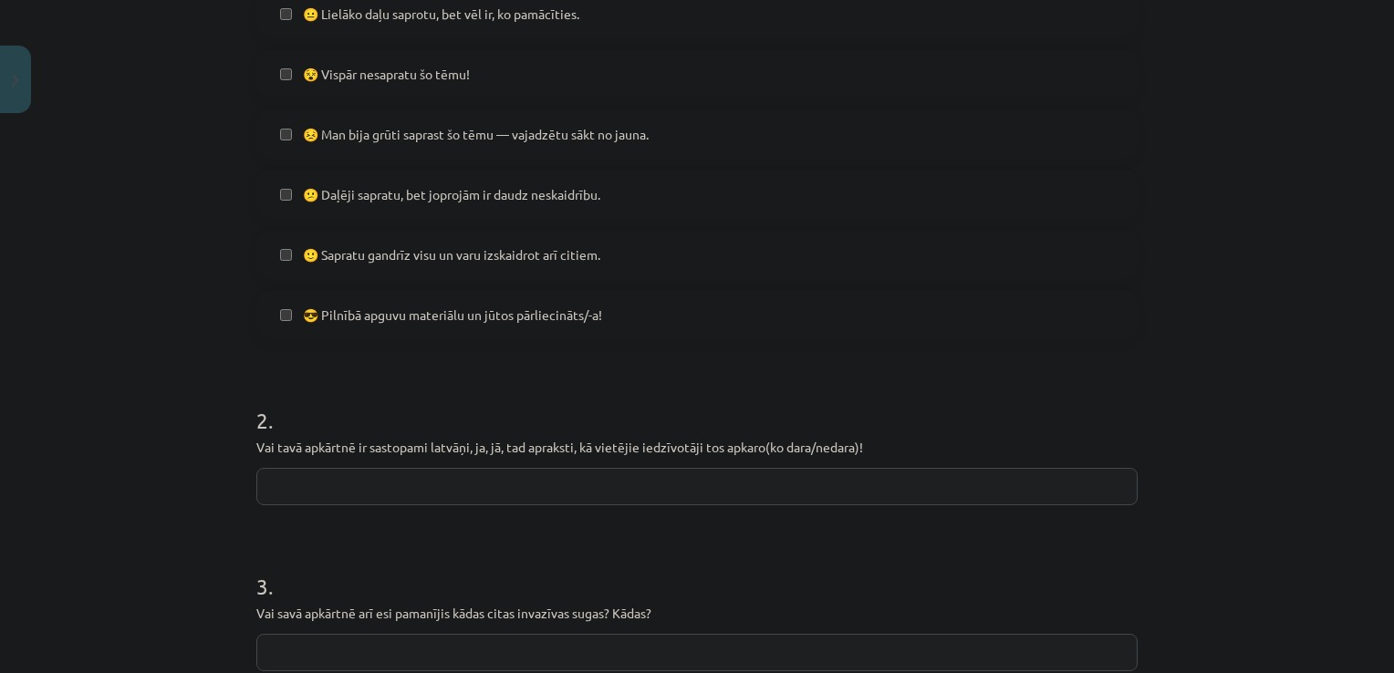
scroll to position [467, 0]
click at [303, 484] on input "text" at bounding box center [696, 485] width 881 height 37
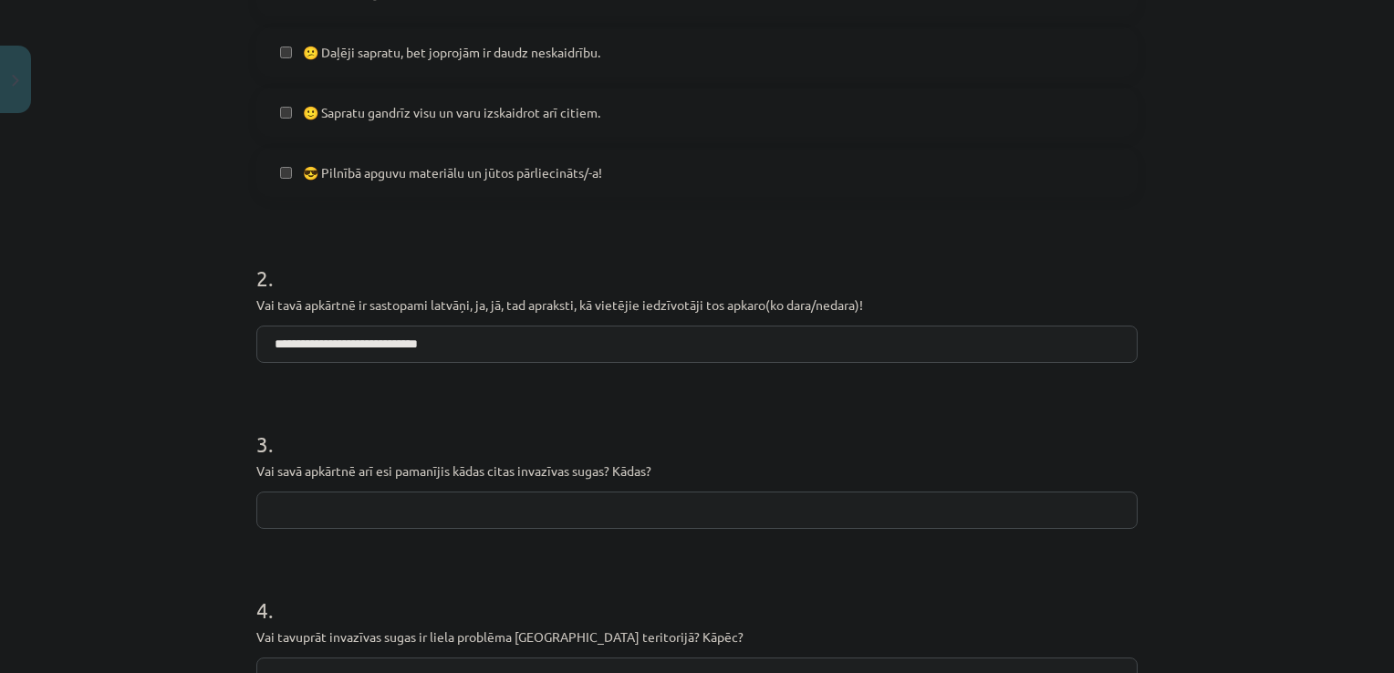
scroll to position [609, 0]
type input "**********"
drag, startPoint x: 515, startPoint y: 469, endPoint x: 605, endPoint y: 462, distance: 90.6
click at [605, 462] on p "Vai savā apkārtnē arī esi pamanījis kādas citas invazīvas sugas? Kādas?" at bounding box center [696, 470] width 881 height 19
click at [538, 421] on h1 "3 ." at bounding box center [696, 427] width 881 height 57
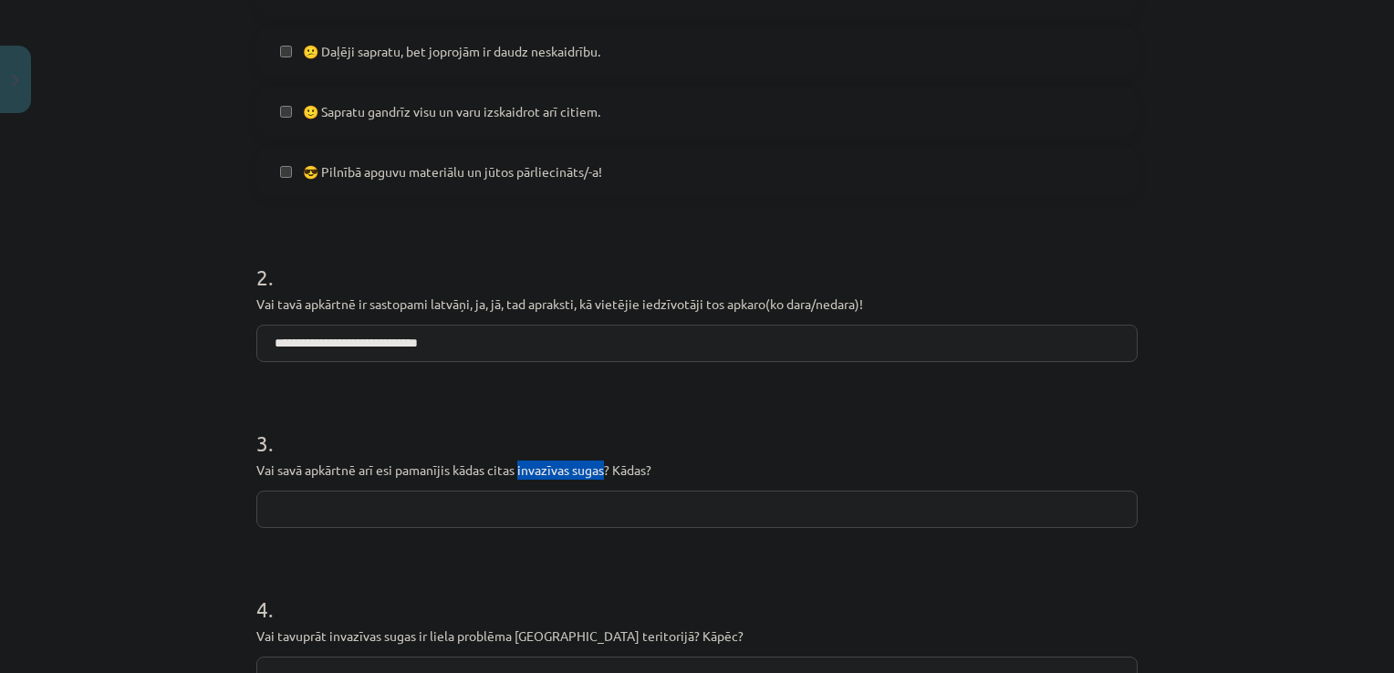
drag, startPoint x: 513, startPoint y: 465, endPoint x: 600, endPoint y: 477, distance: 88.4
click at [600, 477] on p "Vai savā apkārtnē arī esi pamanījis kādas citas invazīvas sugas? Kādas?" at bounding box center [696, 470] width 881 height 19
copy p "invazīvas sugas"
click at [371, 524] on input "text" at bounding box center [696, 509] width 881 height 37
type input "**********"
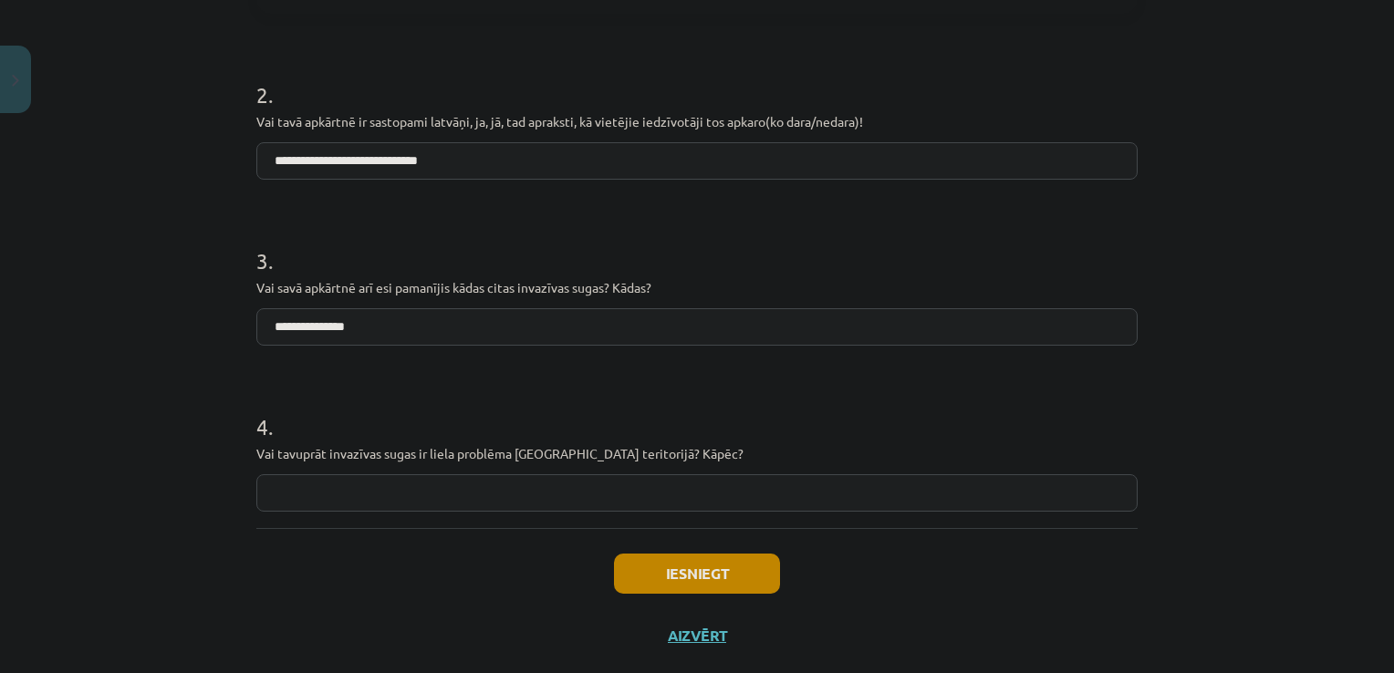
scroll to position [795, 0]
click at [328, 487] on input "text" at bounding box center [696, 490] width 881 height 37
type input "*"
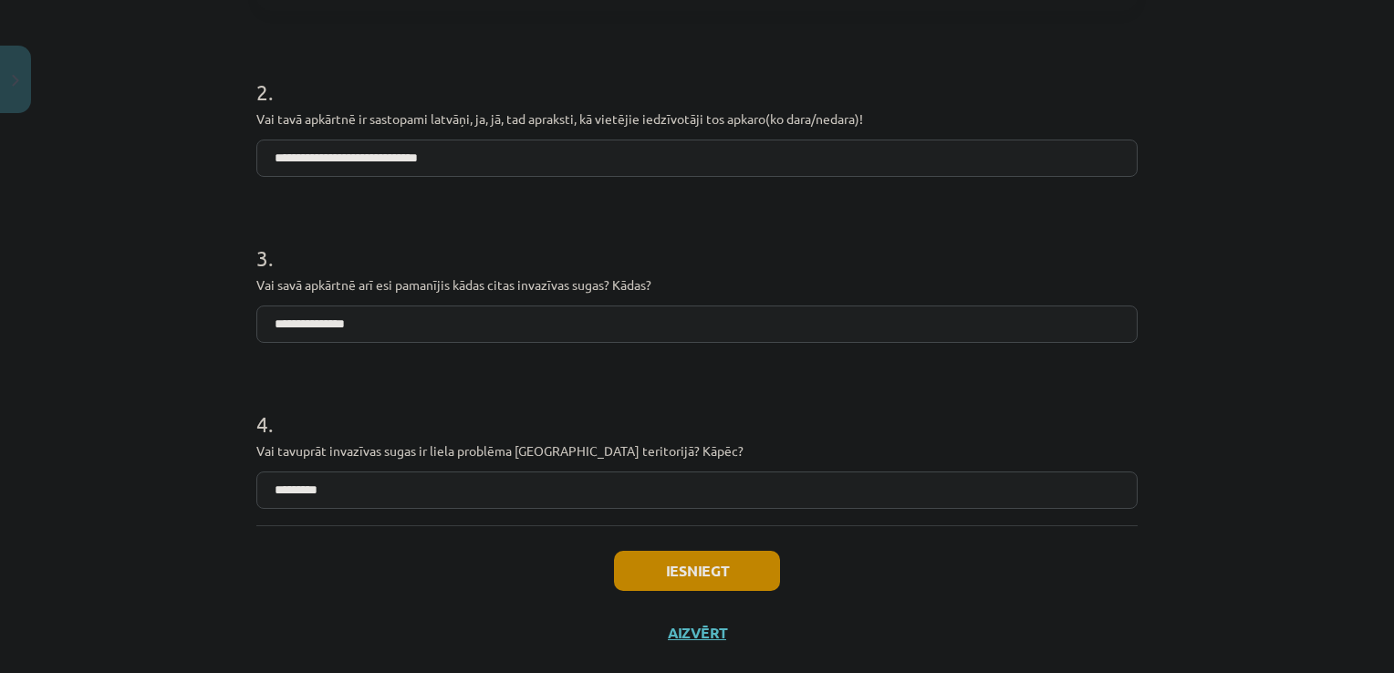
click at [332, 489] on input "*********" at bounding box center [696, 490] width 881 height 37
click at [338, 494] on input "*********" at bounding box center [696, 490] width 881 height 37
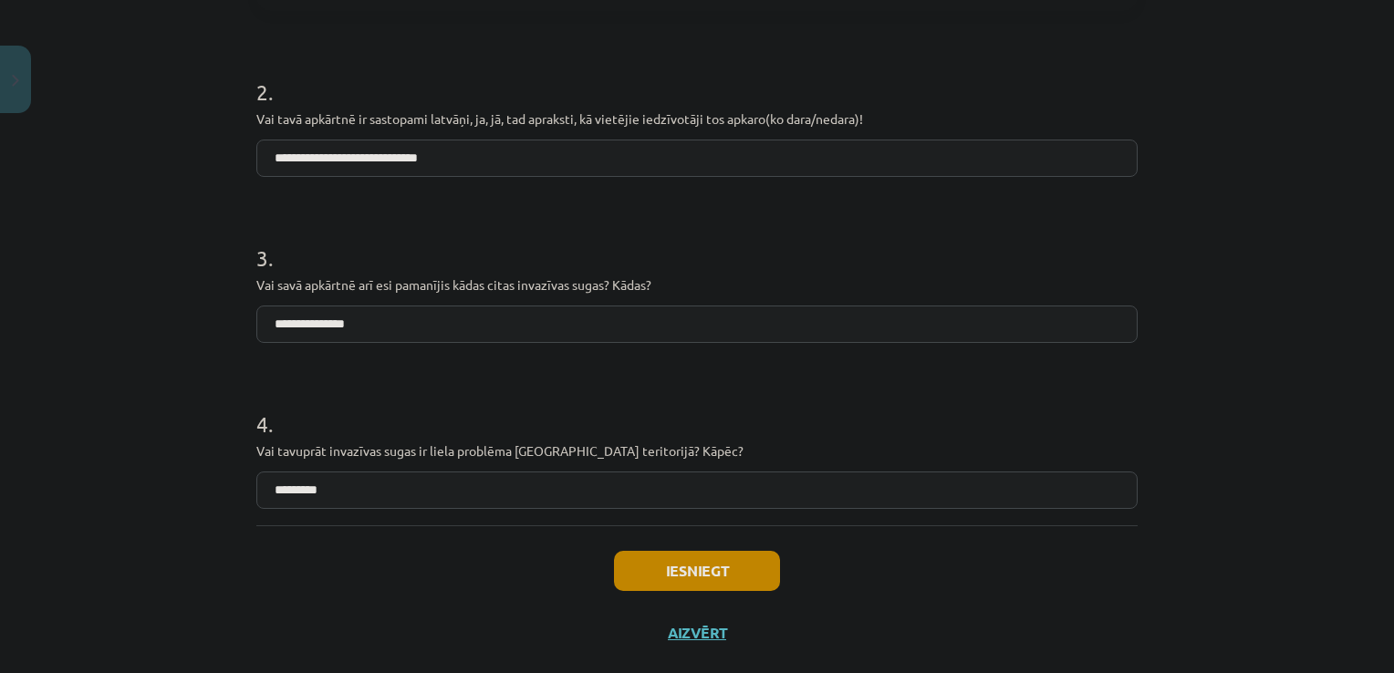
click at [338, 494] on input "*********" at bounding box center [696, 490] width 881 height 37
paste input "**********"
type input "**********"
click at [451, 572] on div "Iesniegt Aizvērt" at bounding box center [696, 589] width 881 height 128
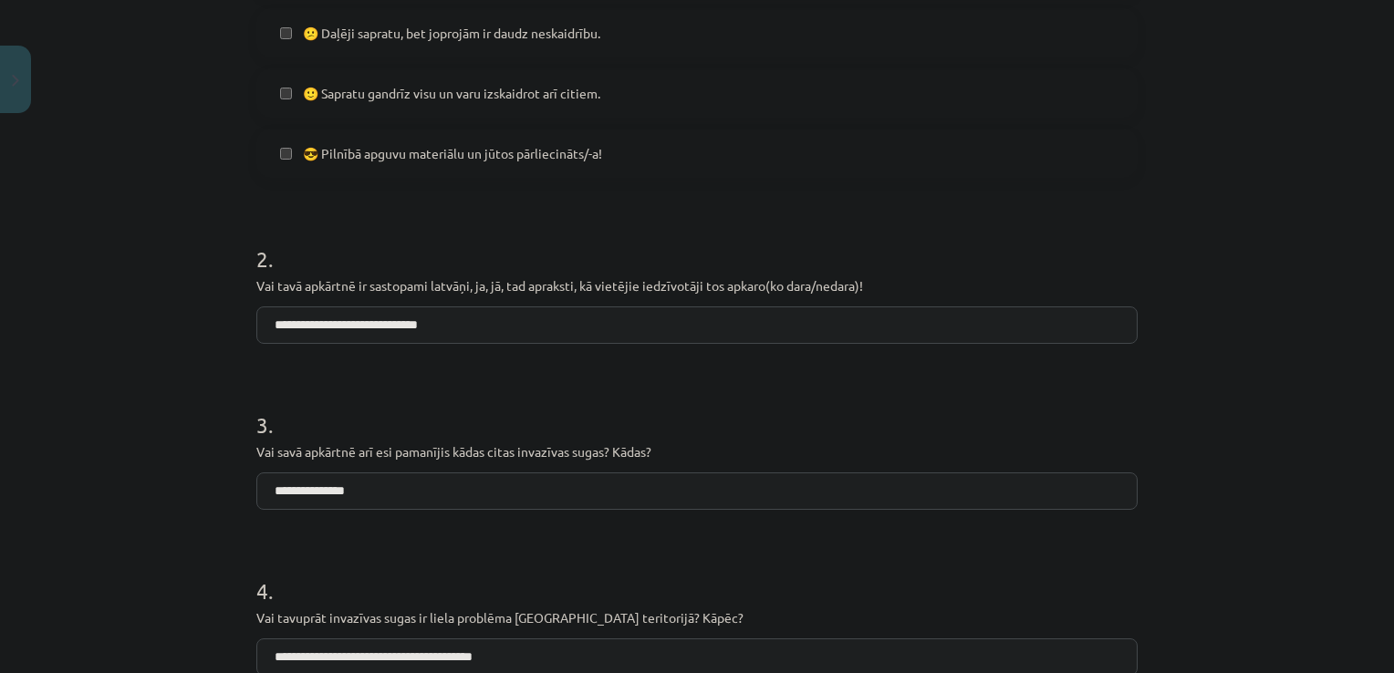
scroll to position [830, 0]
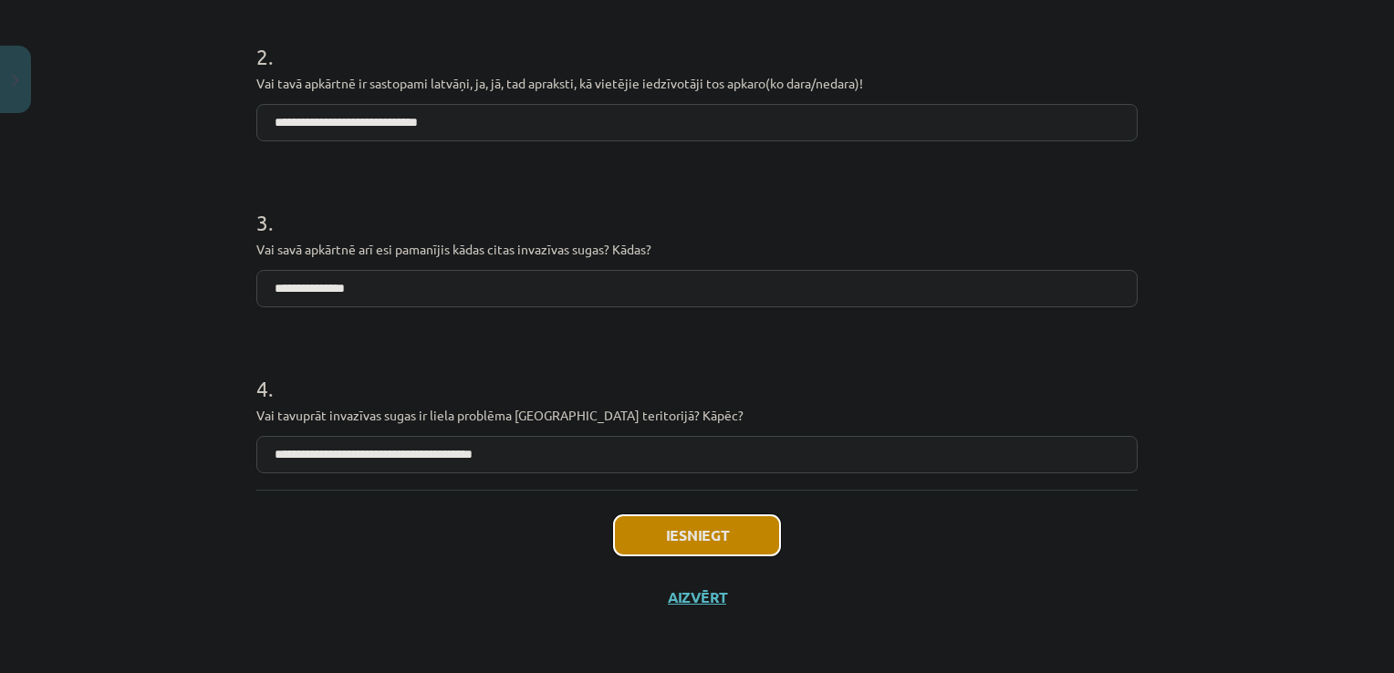
click at [666, 541] on button "Iesniegt" at bounding box center [697, 535] width 166 height 40
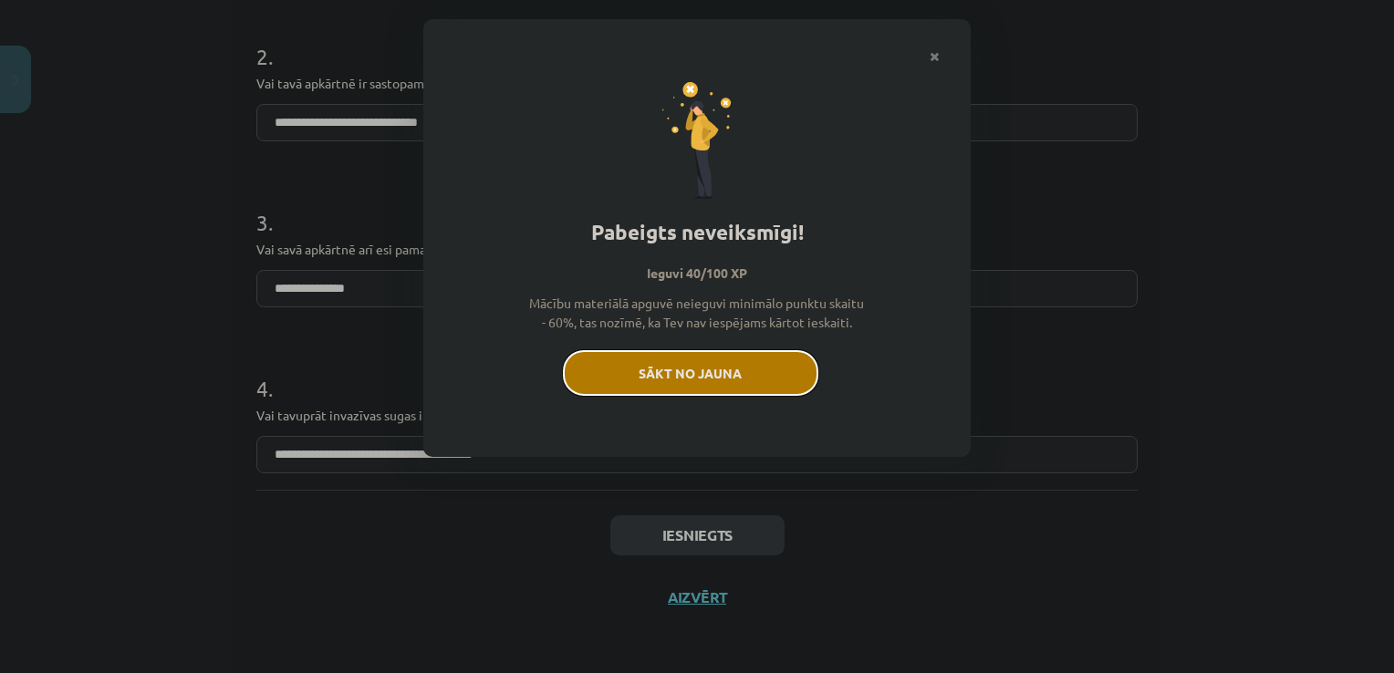
click at [692, 381] on button "Sākt no jauna" at bounding box center [690, 373] width 255 height 46
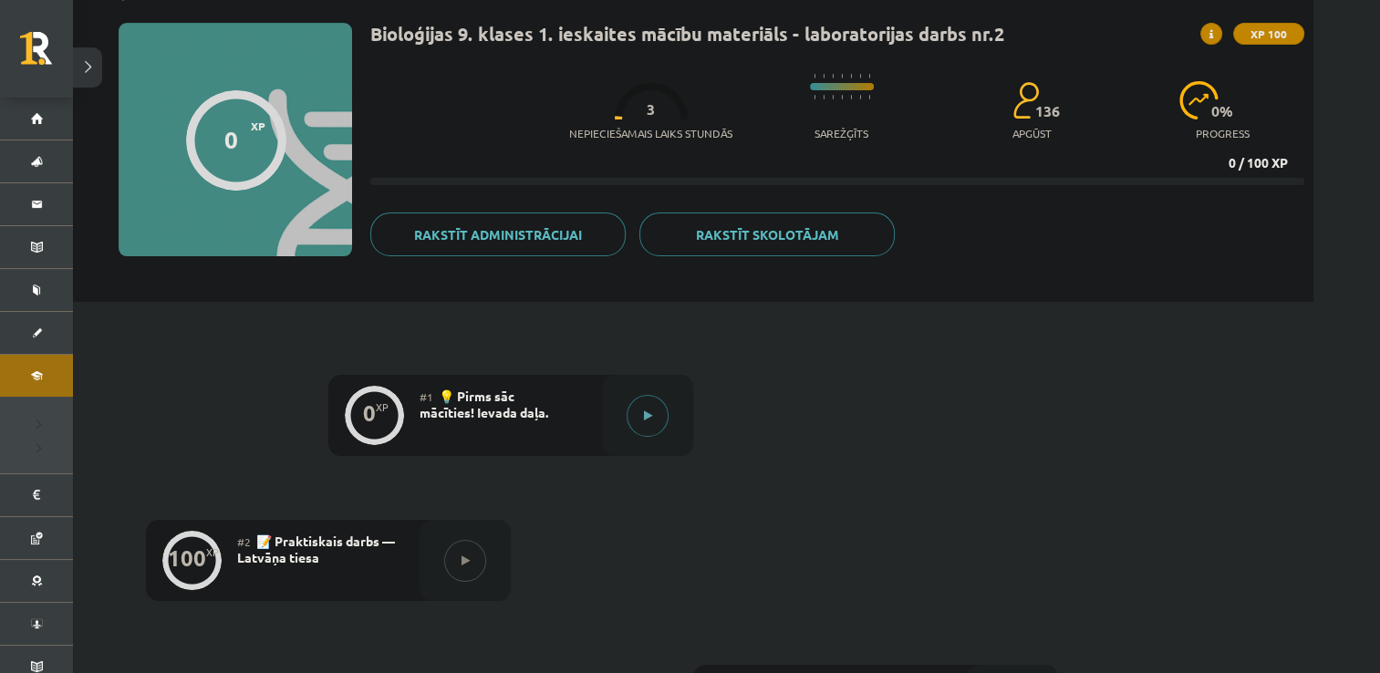
scroll to position [116, 0]
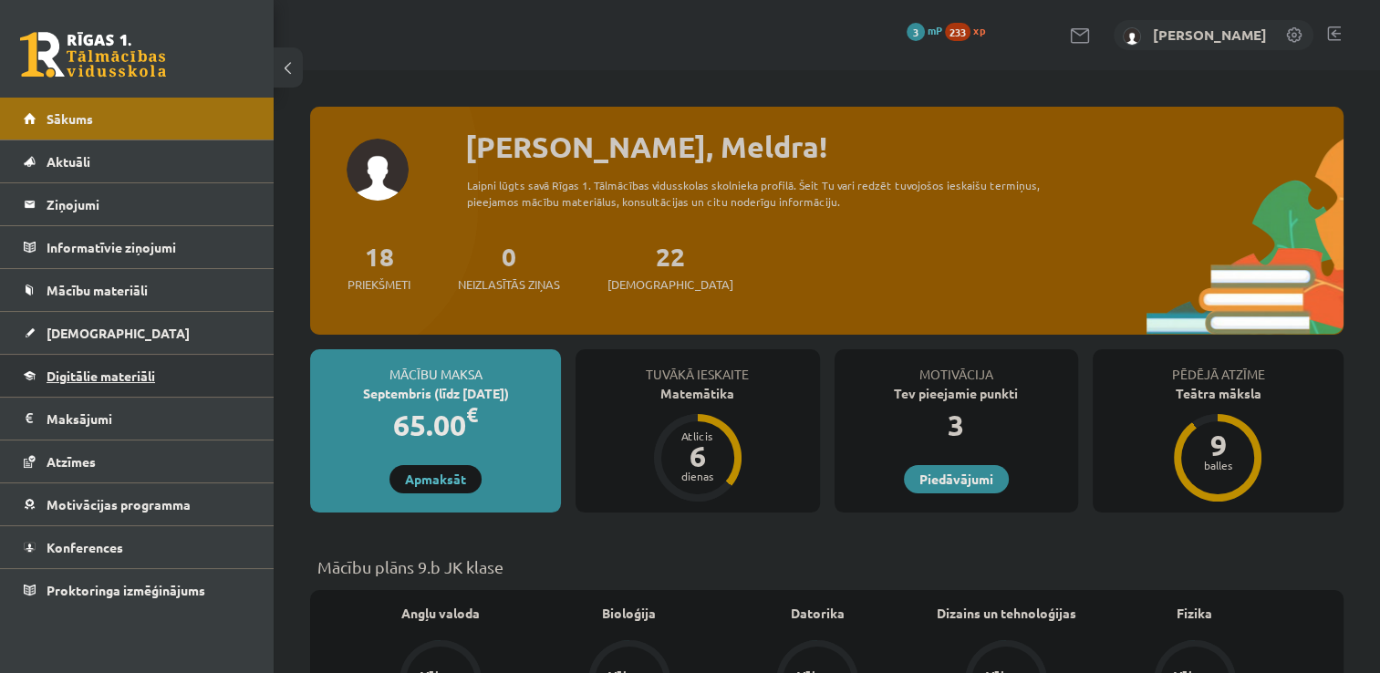
click at [124, 375] on span "Digitālie materiāli" at bounding box center [101, 376] width 109 height 16
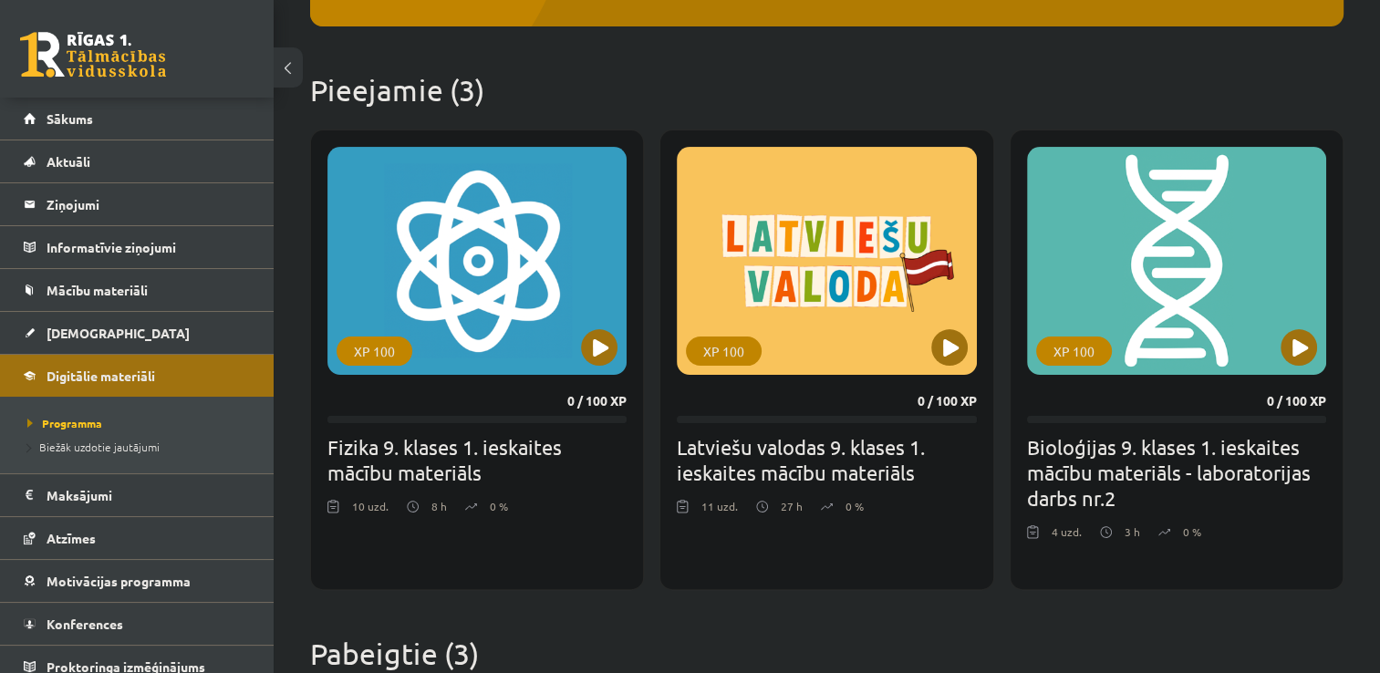
scroll to position [416, 0]
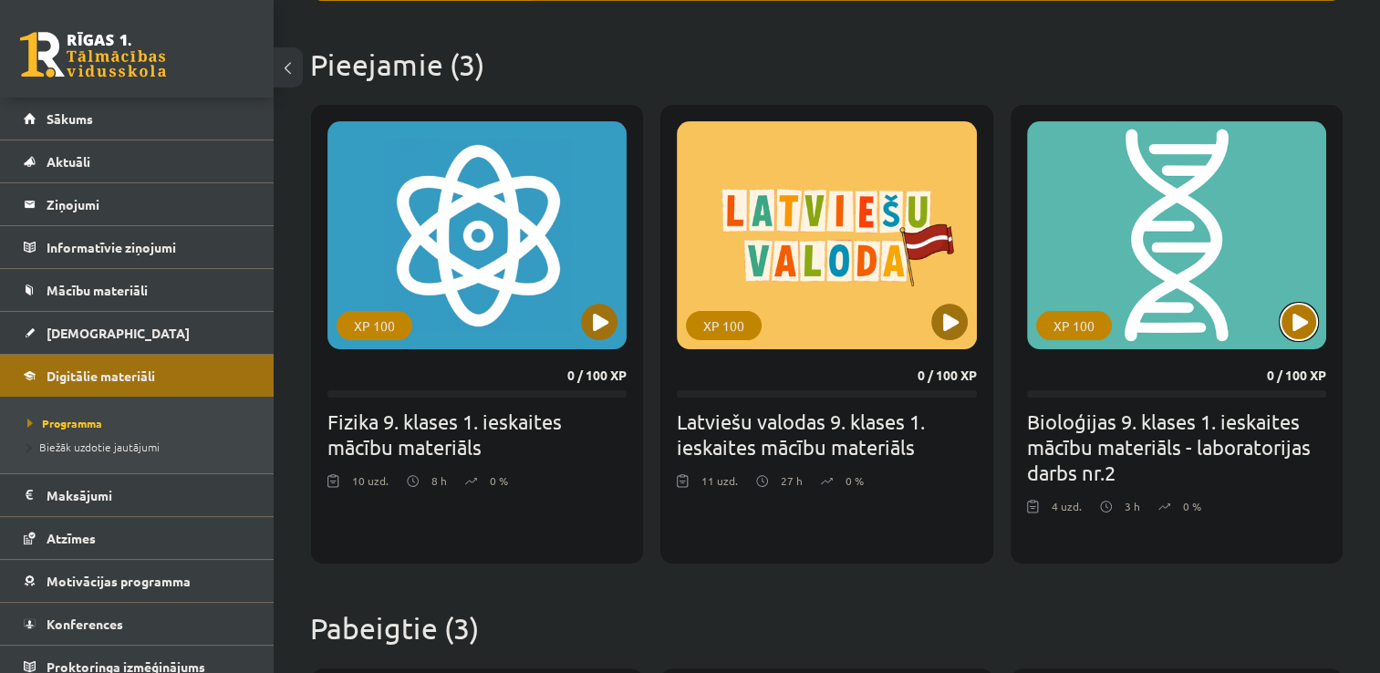
click at [1303, 317] on button at bounding box center [1299, 322] width 36 height 36
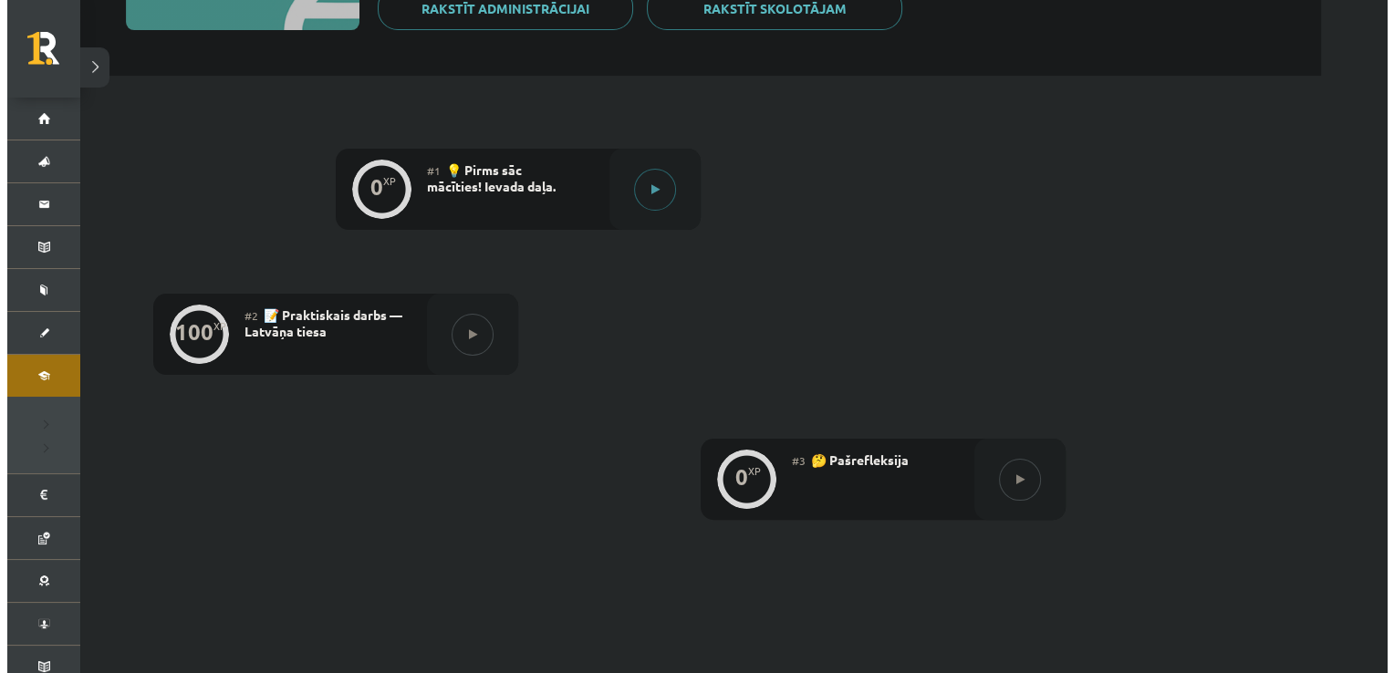
scroll to position [348, 0]
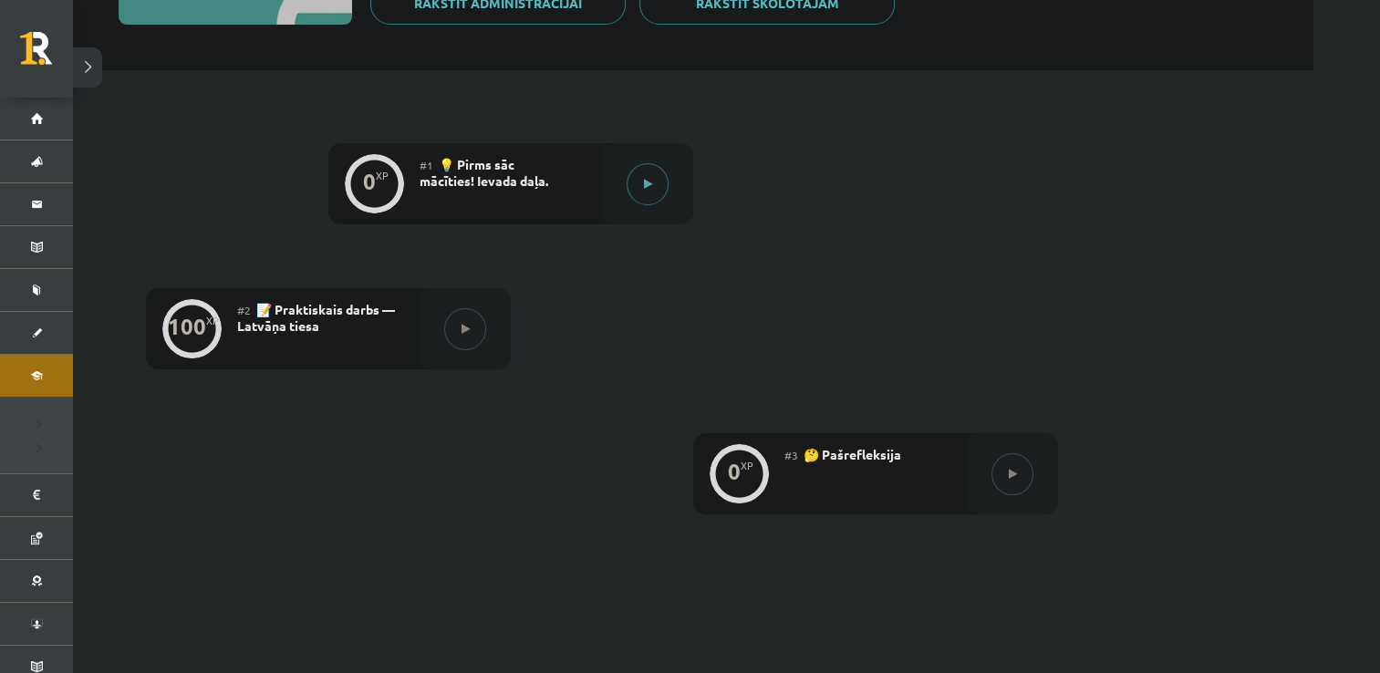
click at [645, 173] on button at bounding box center [648, 184] width 42 height 42
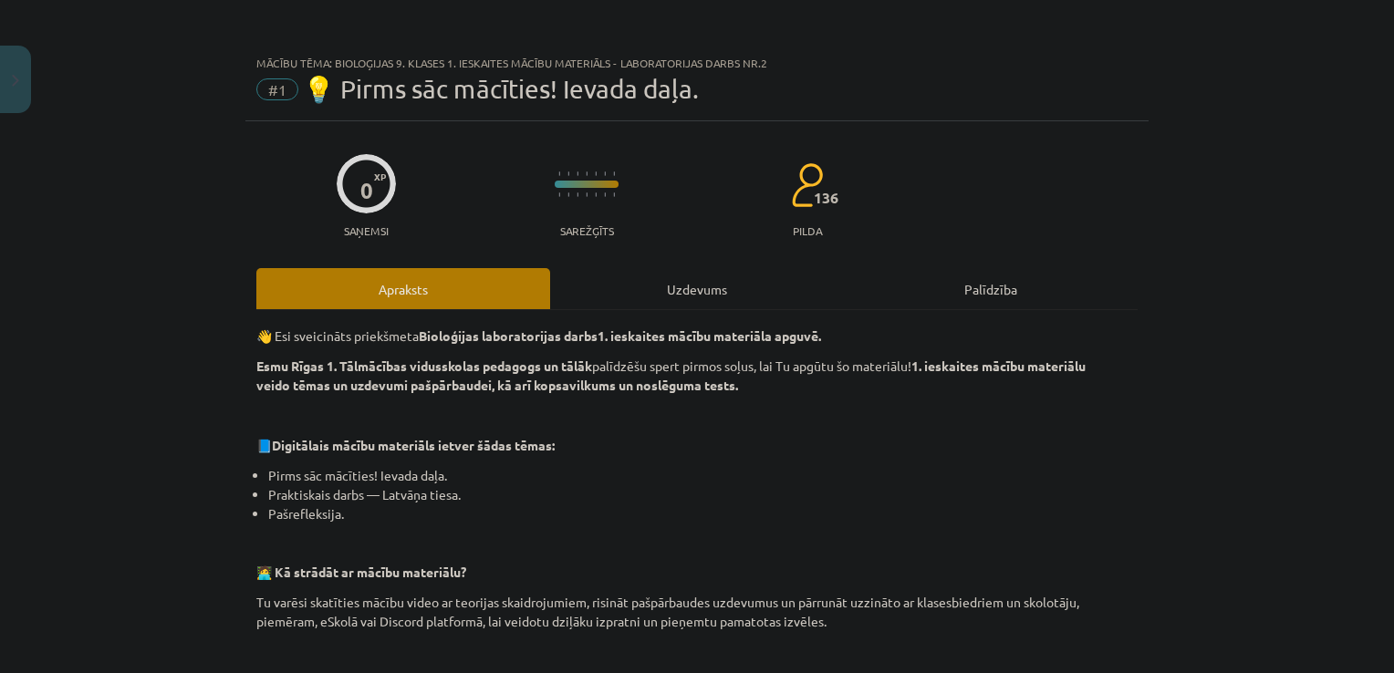
scroll to position [617, 0]
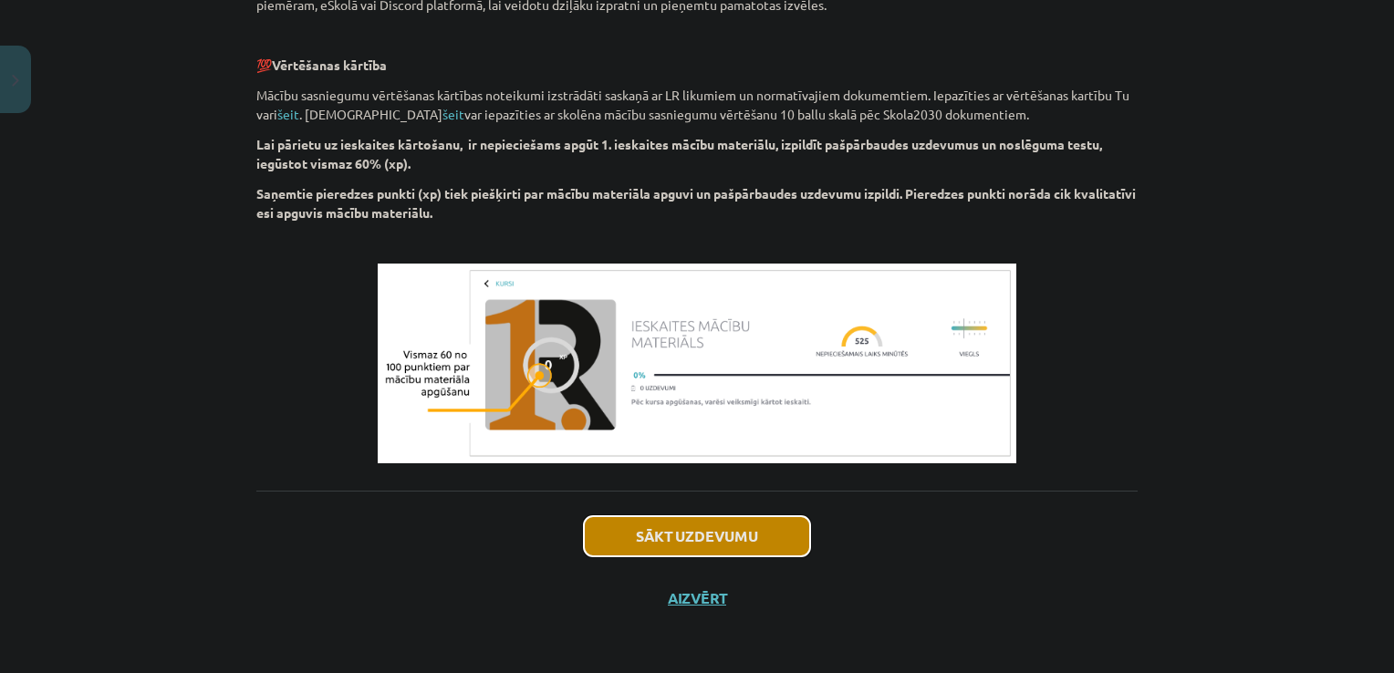
click at [677, 529] on button "Sākt uzdevumu" at bounding box center [697, 536] width 226 height 40
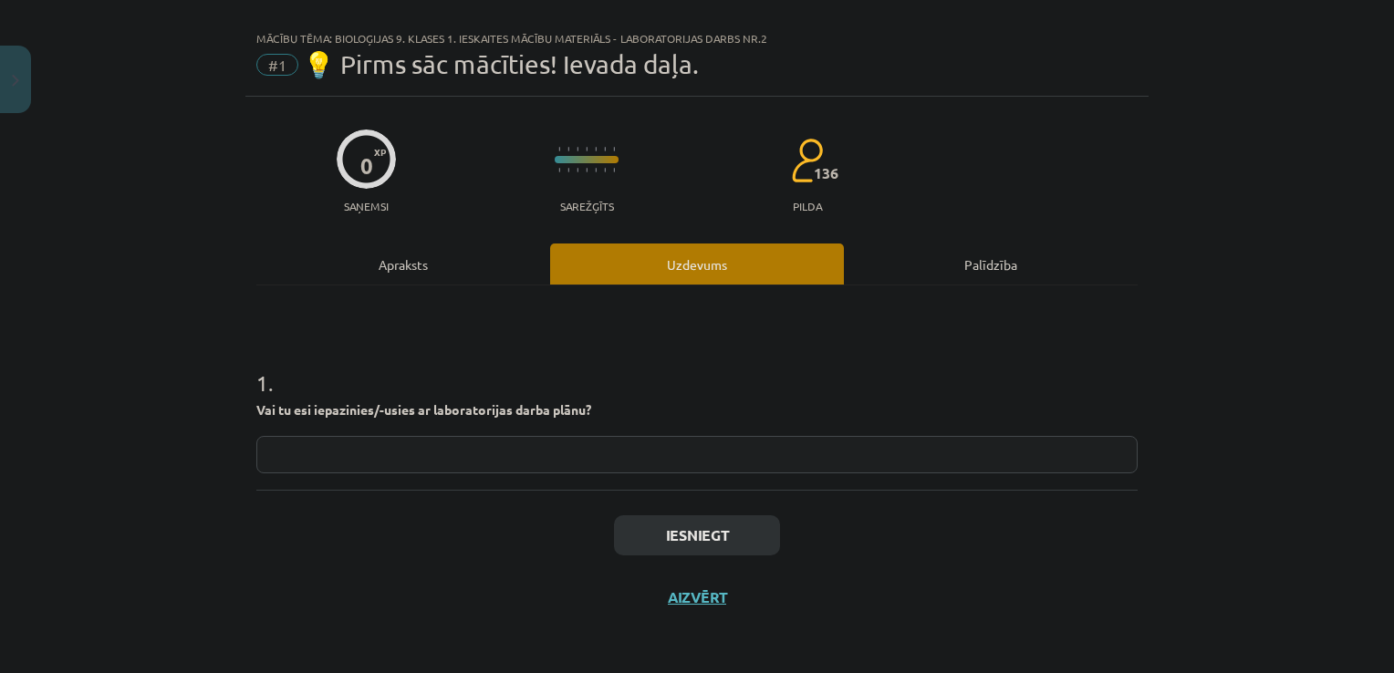
click at [483, 445] on input "text" at bounding box center [696, 454] width 881 height 37
type input "***"
click at [689, 536] on button "Iesniegt" at bounding box center [697, 535] width 166 height 40
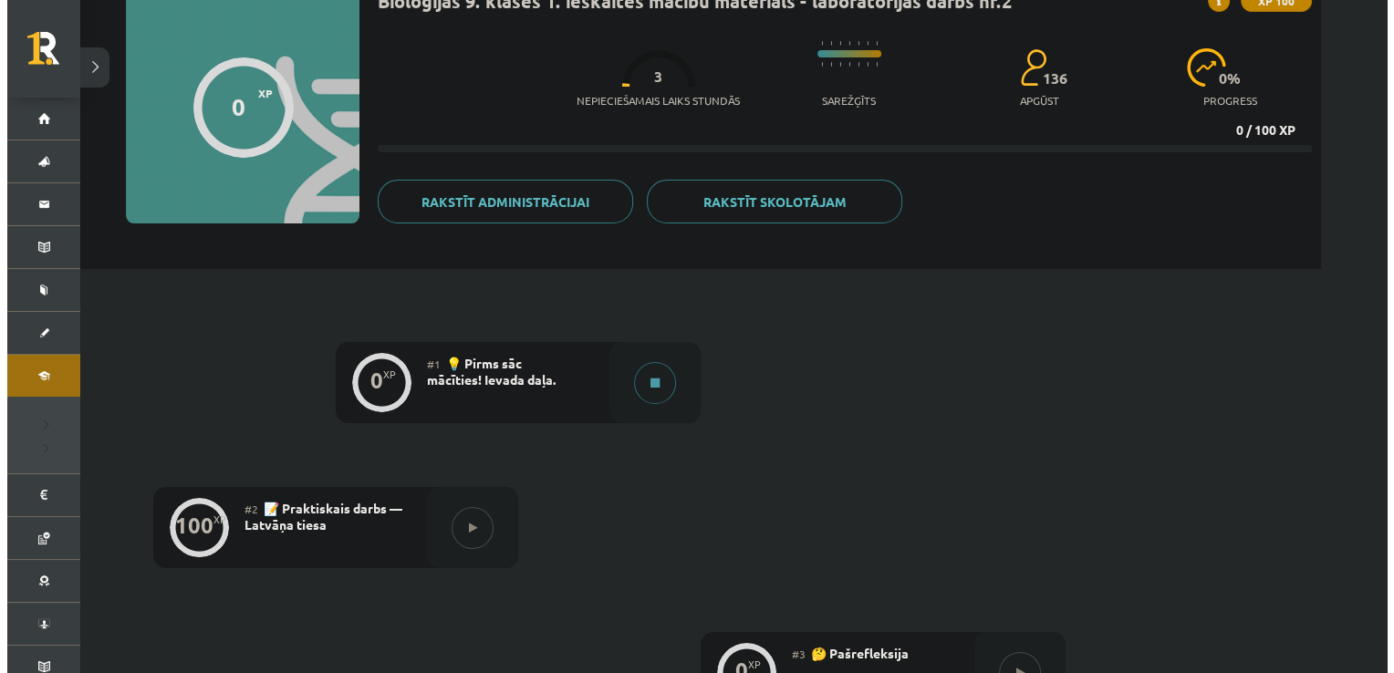
scroll to position [162, 0]
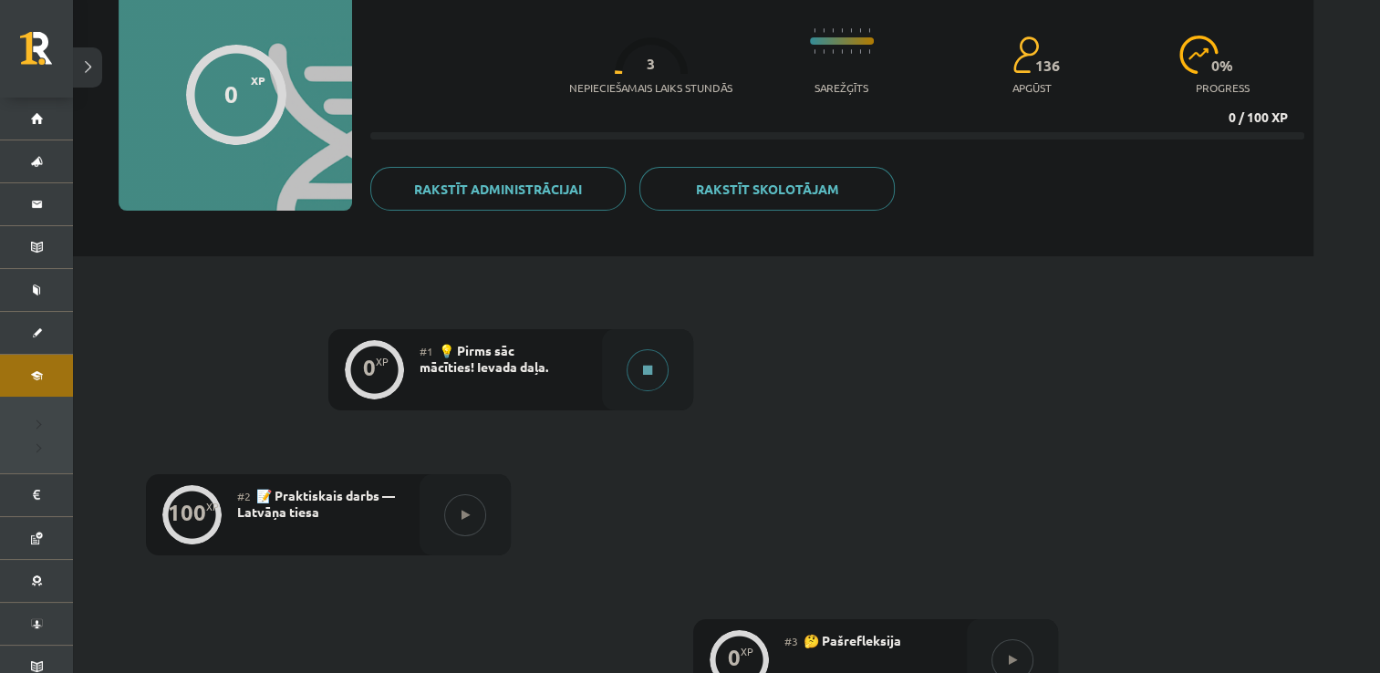
click at [650, 372] on icon at bounding box center [647, 370] width 9 height 11
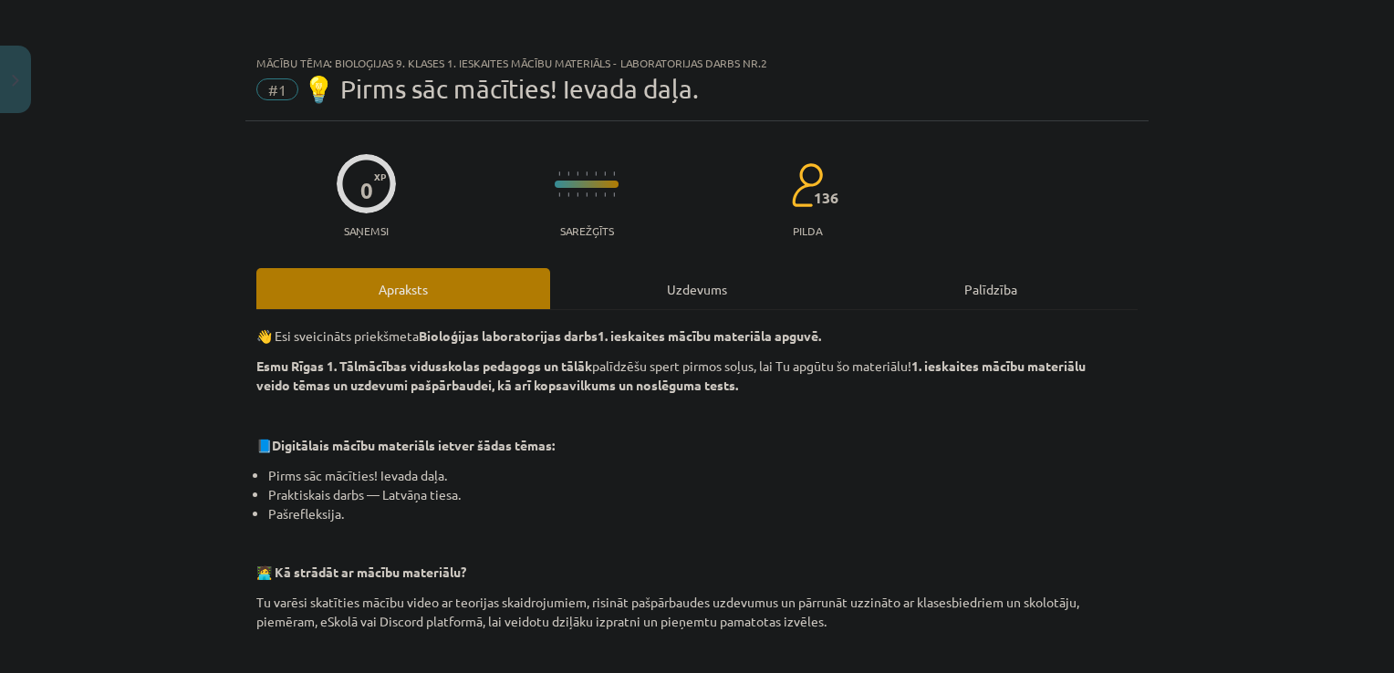
scroll to position [617, 0]
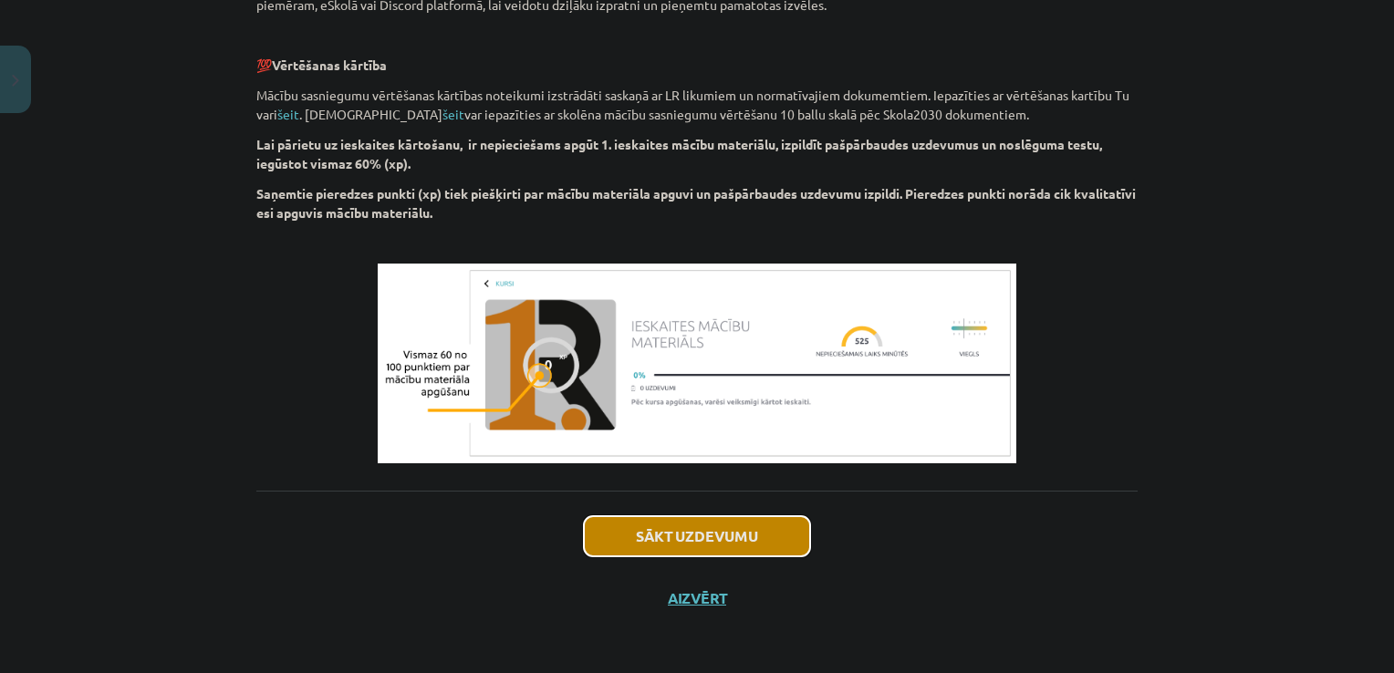
click at [670, 536] on button "Sākt uzdevumu" at bounding box center [697, 536] width 226 height 40
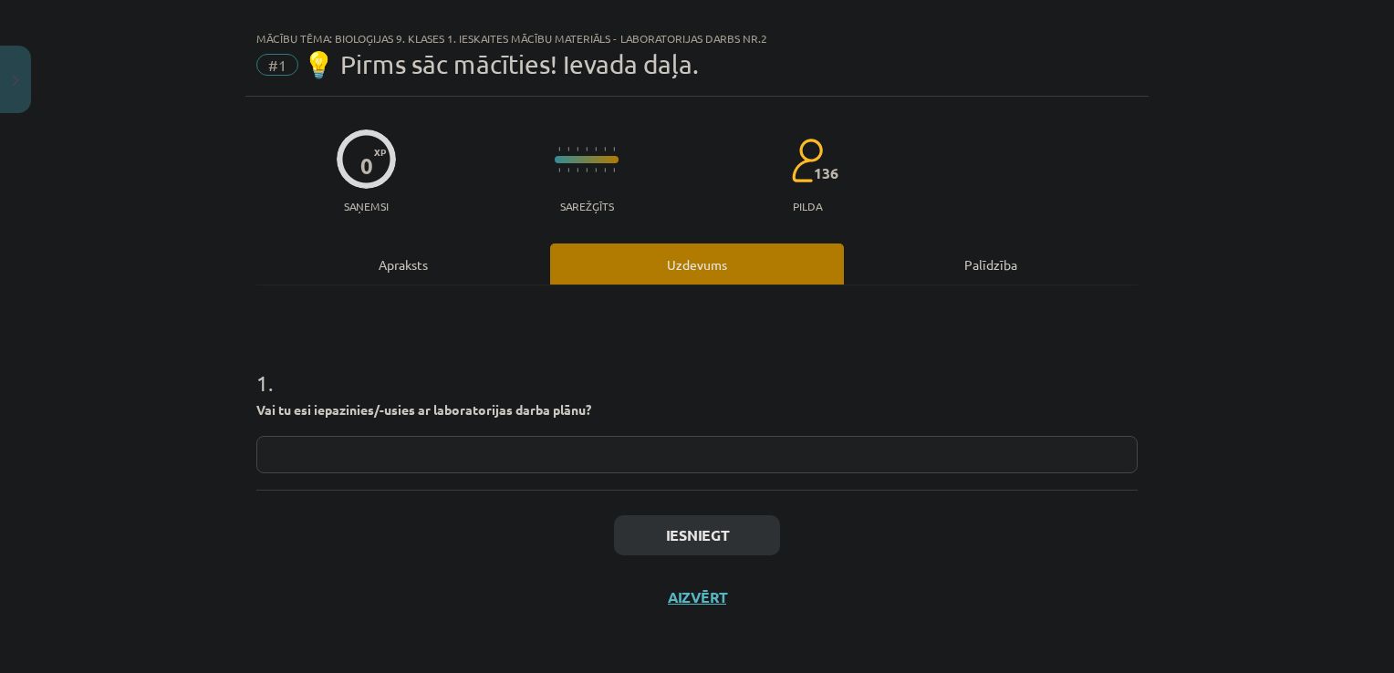
click at [474, 460] on input "text" at bounding box center [696, 454] width 881 height 37
type input "***"
click at [666, 546] on button "Iesniegt" at bounding box center [697, 535] width 166 height 40
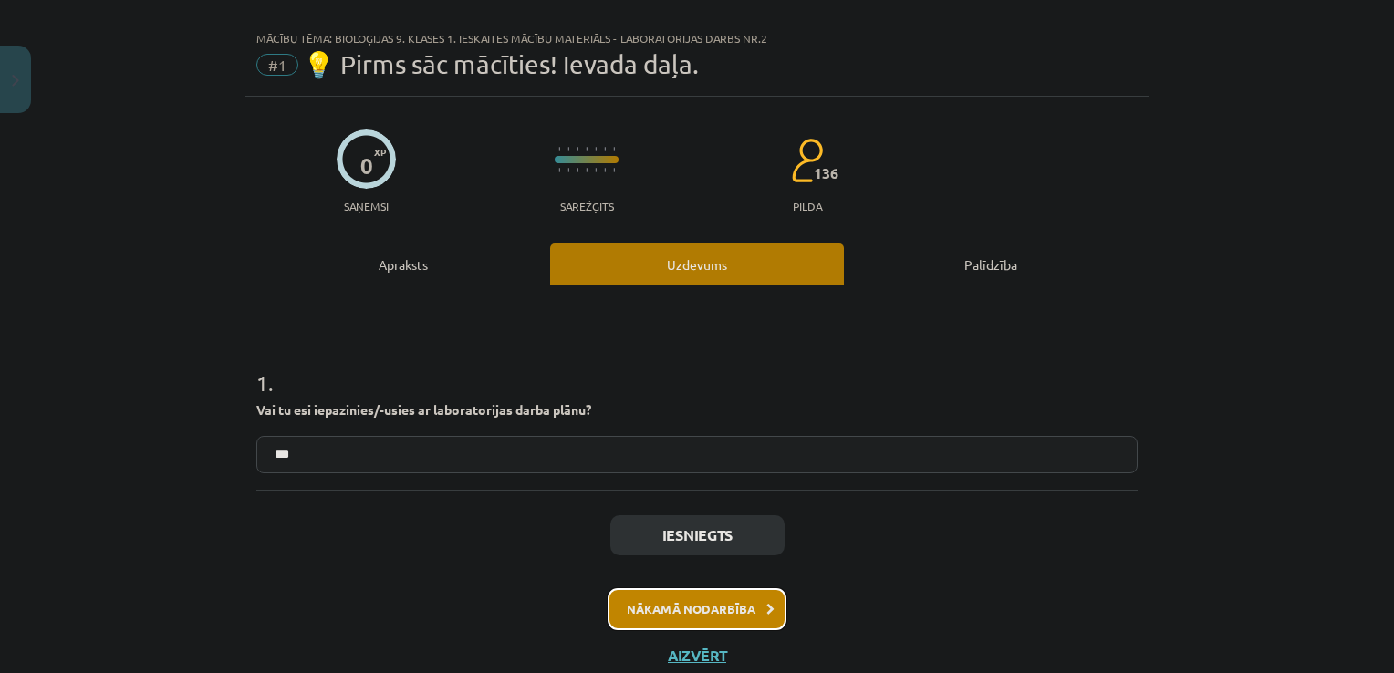
click at [712, 600] on button "Nākamā nodarbība" at bounding box center [697, 609] width 179 height 42
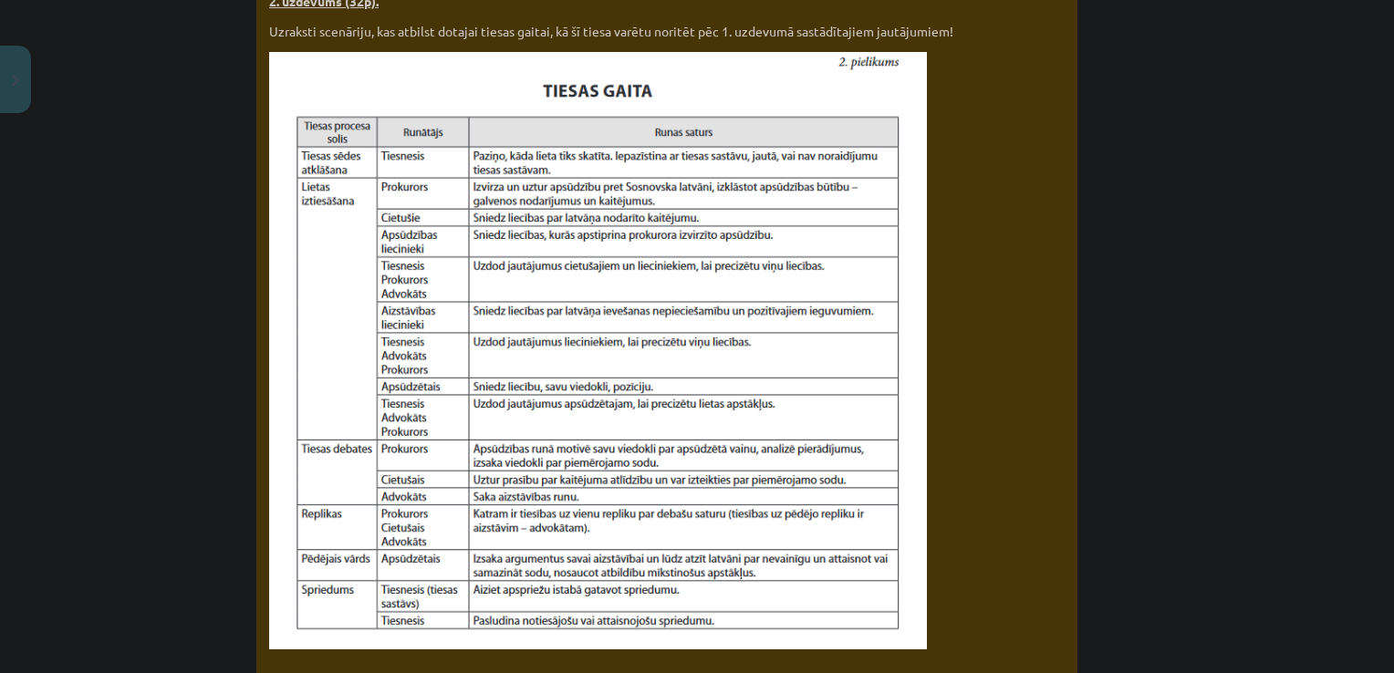
scroll to position [1733, 0]
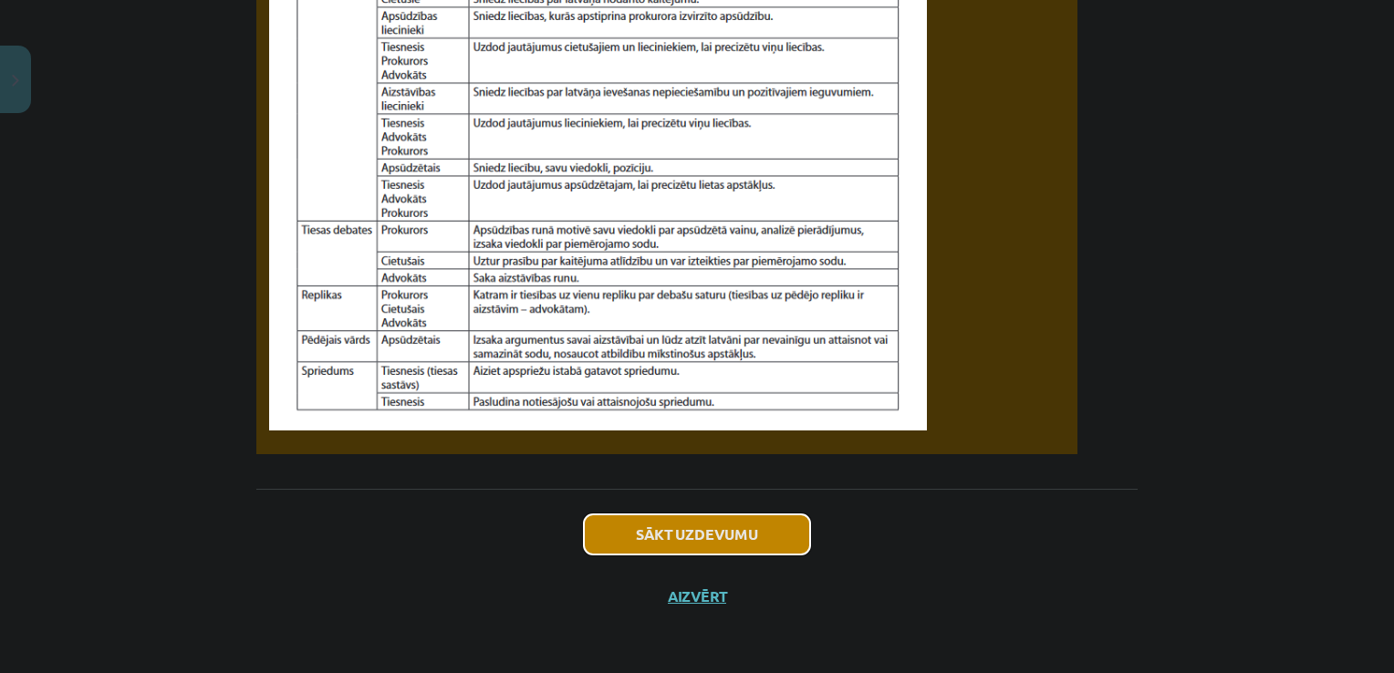
click at [668, 529] on button "Sākt uzdevumu" at bounding box center [697, 535] width 226 height 40
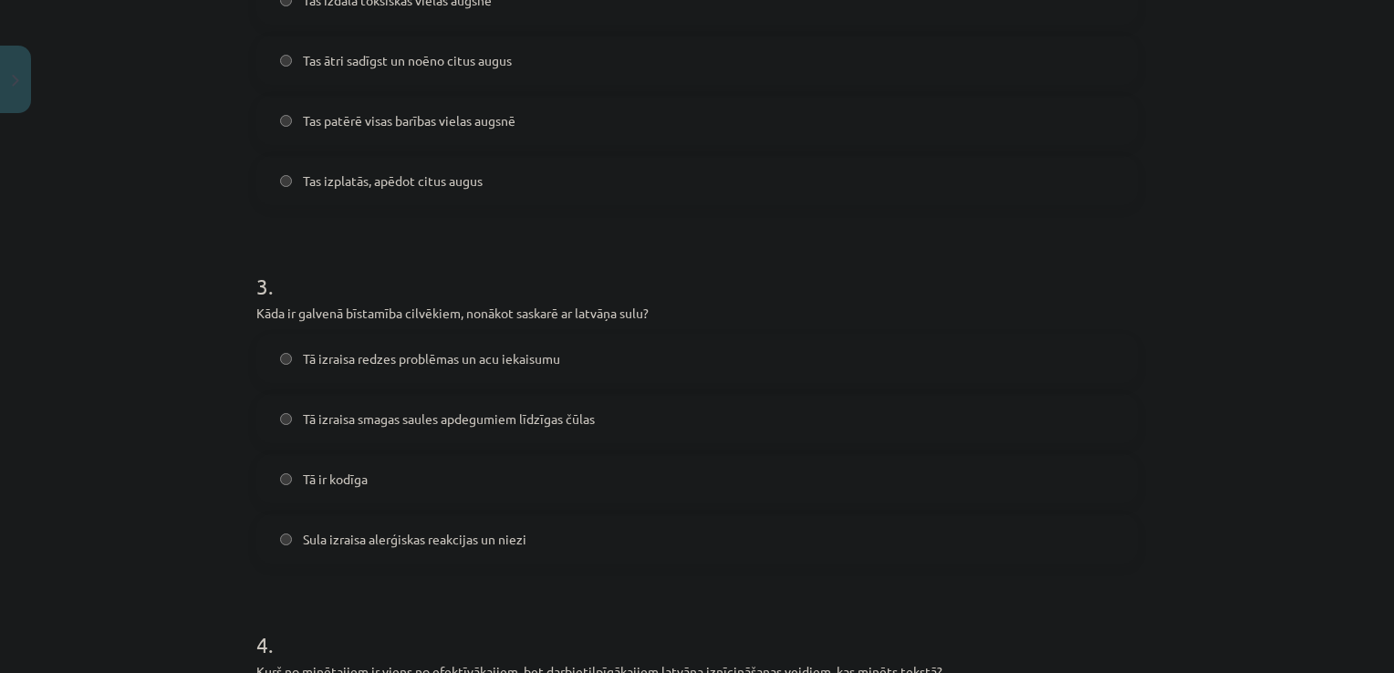
scroll to position [839, 0]
click at [298, 433] on label "Tā izraisa smagas saules apdegumiem līdzīgas čūlas" at bounding box center [697, 418] width 878 height 46
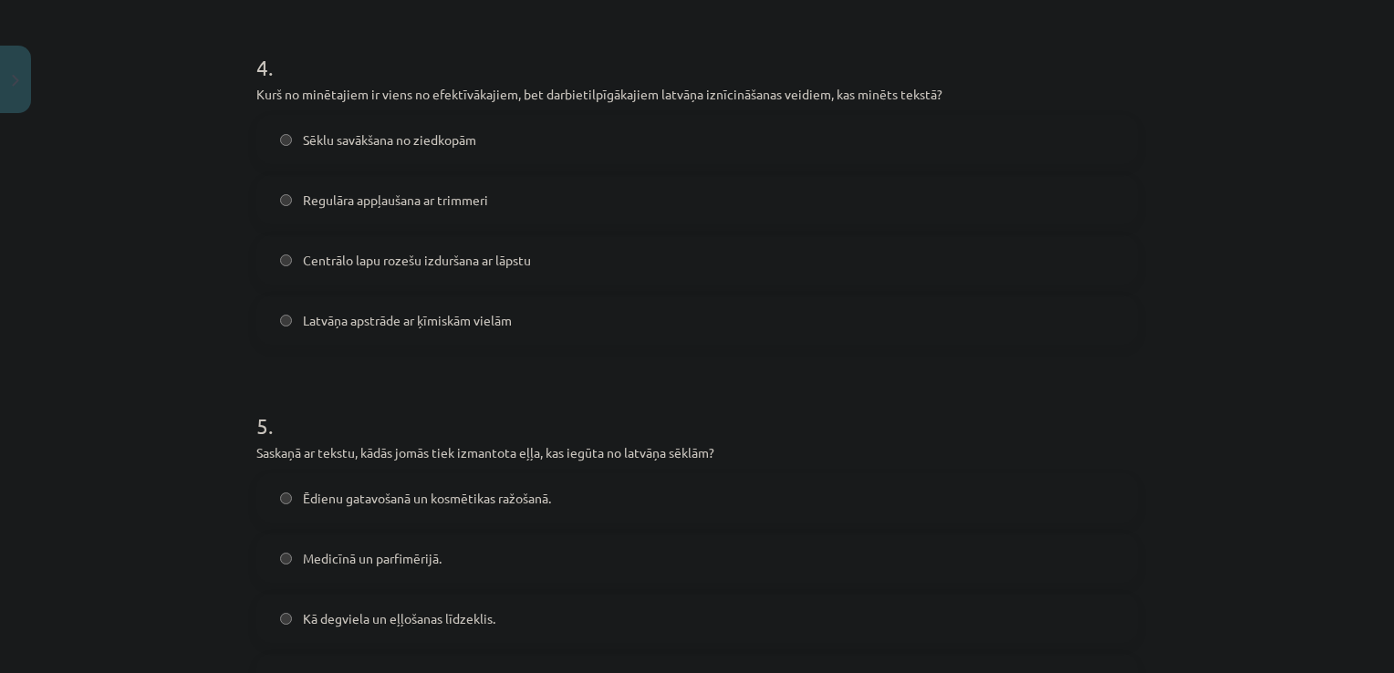
scroll to position [1413, 0]
click at [303, 201] on span "Regulāra appļaušana ar trimmeri" at bounding box center [395, 202] width 185 height 19
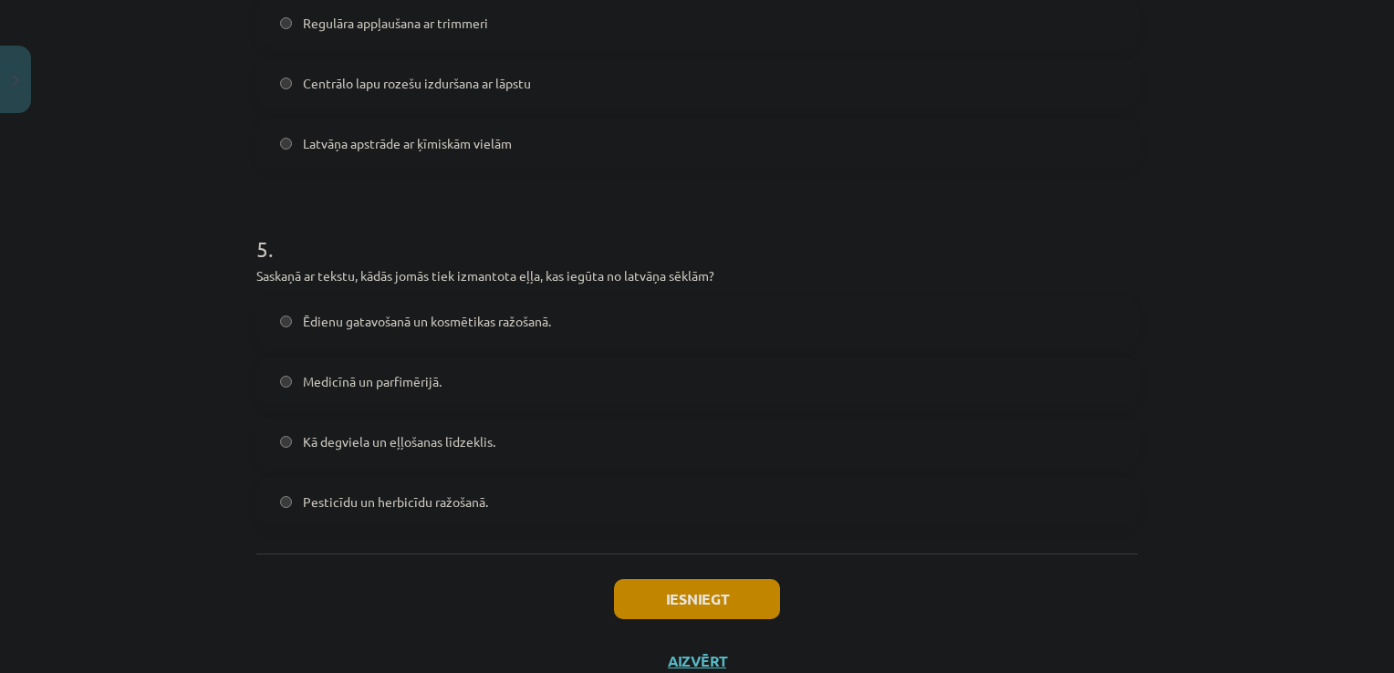
scroll to position [1657, 0]
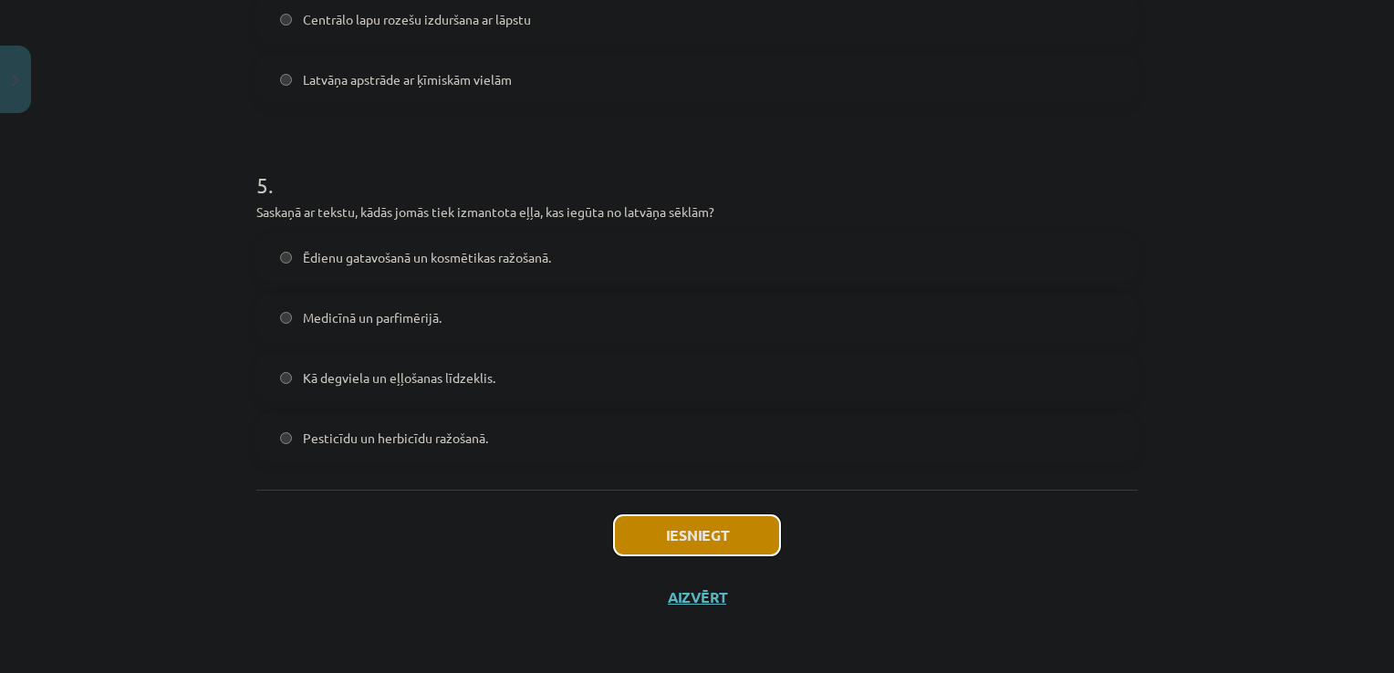
click at [744, 546] on button "Iesniegt" at bounding box center [697, 535] width 166 height 40
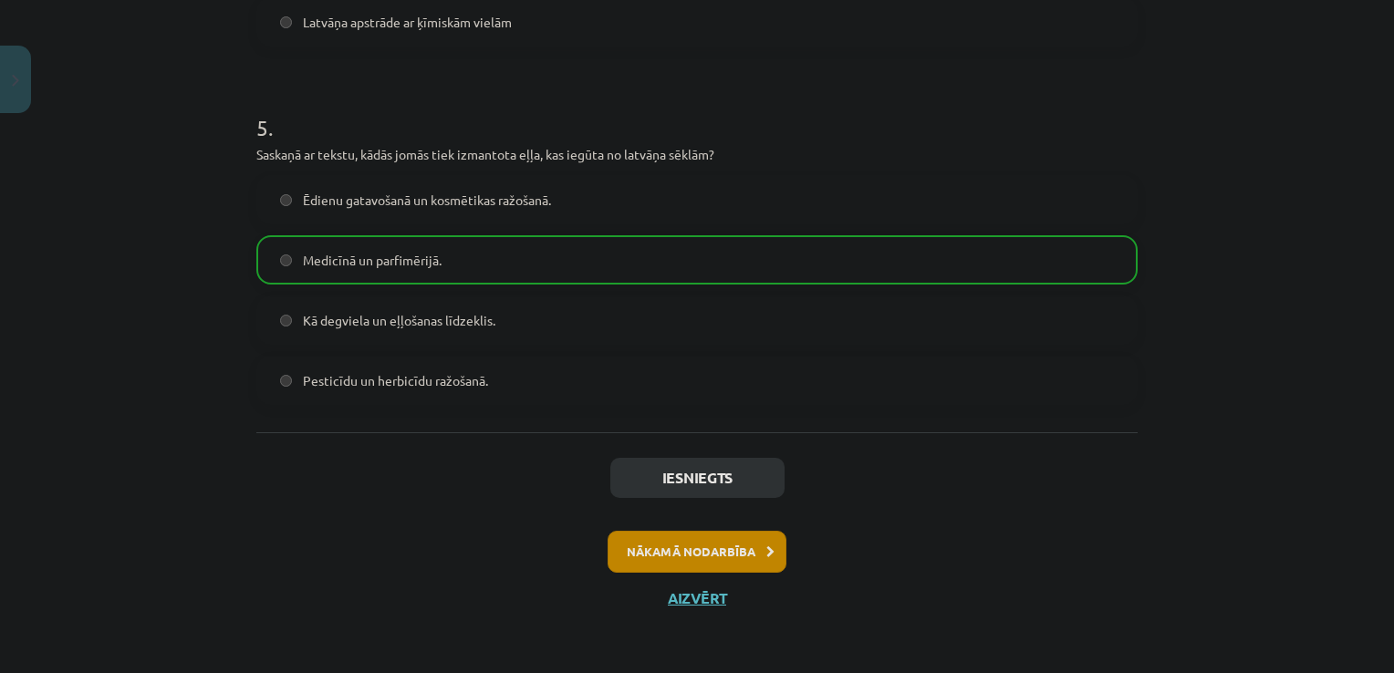
scroll to position [1713, 0]
click at [737, 553] on button "Nākamā nodarbība" at bounding box center [697, 553] width 179 height 42
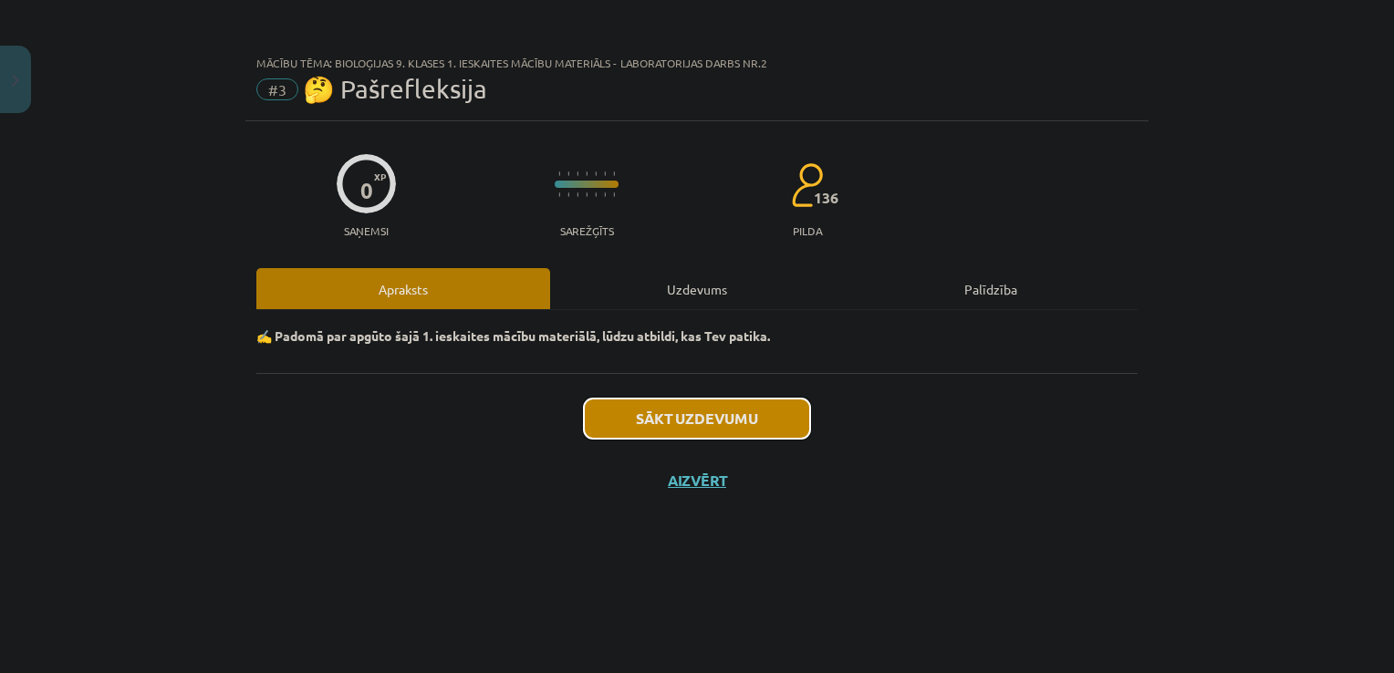
click at [725, 421] on button "Sākt uzdevumu" at bounding box center [697, 419] width 226 height 40
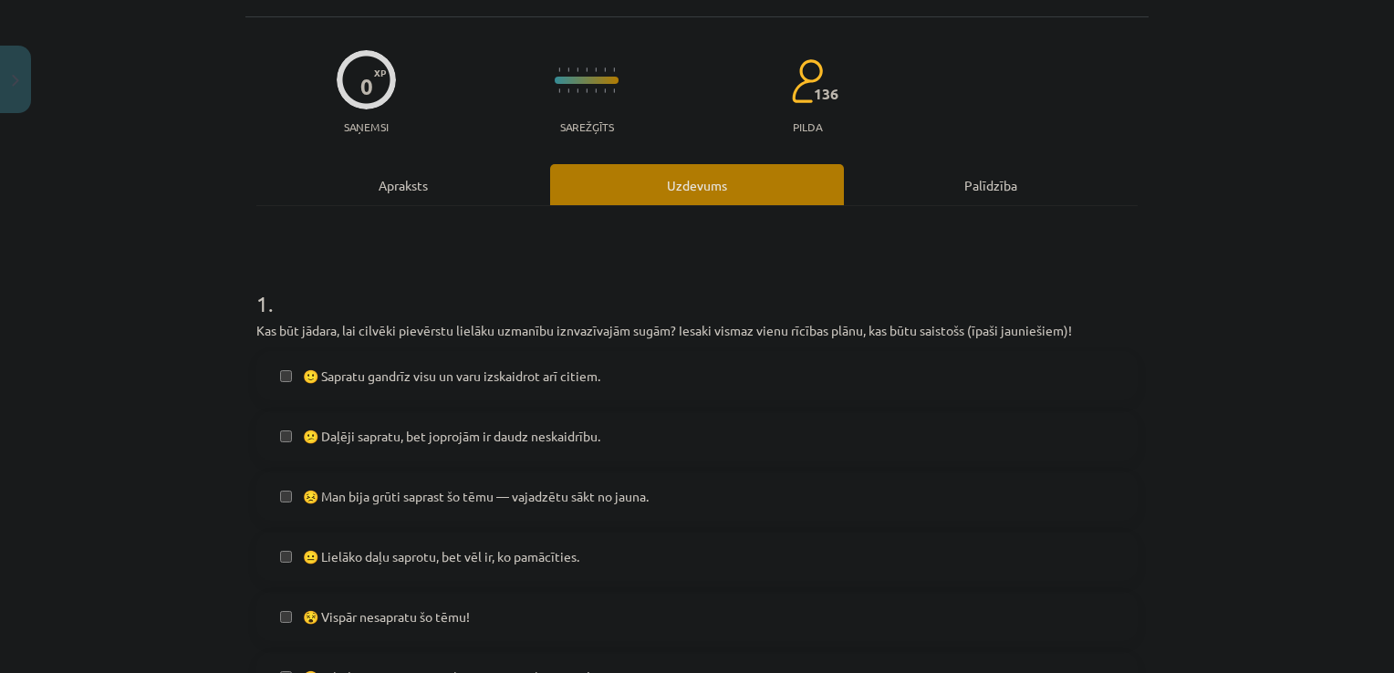
scroll to position [105, 0]
click at [369, 370] on span "🙂 Sapratu gandrīz visu un varu izskaidrot arī citiem." at bounding box center [451, 375] width 297 height 19
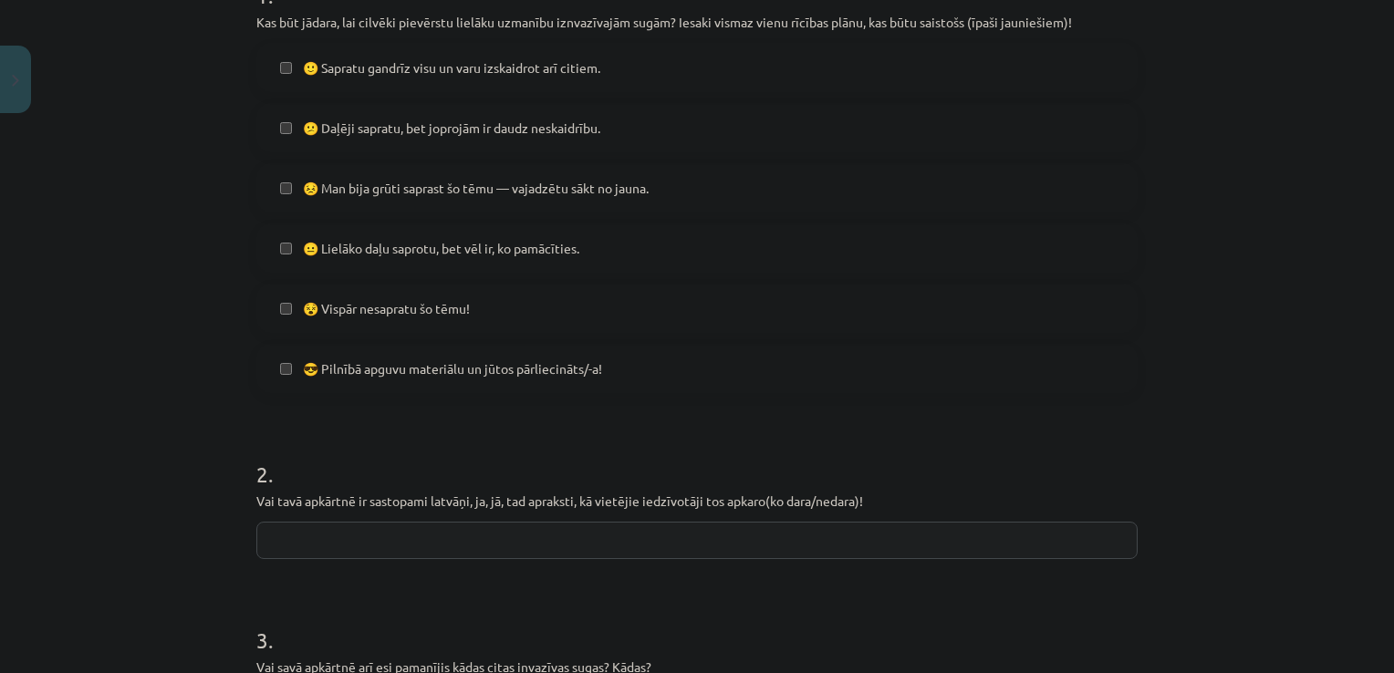
scroll to position [434, 0]
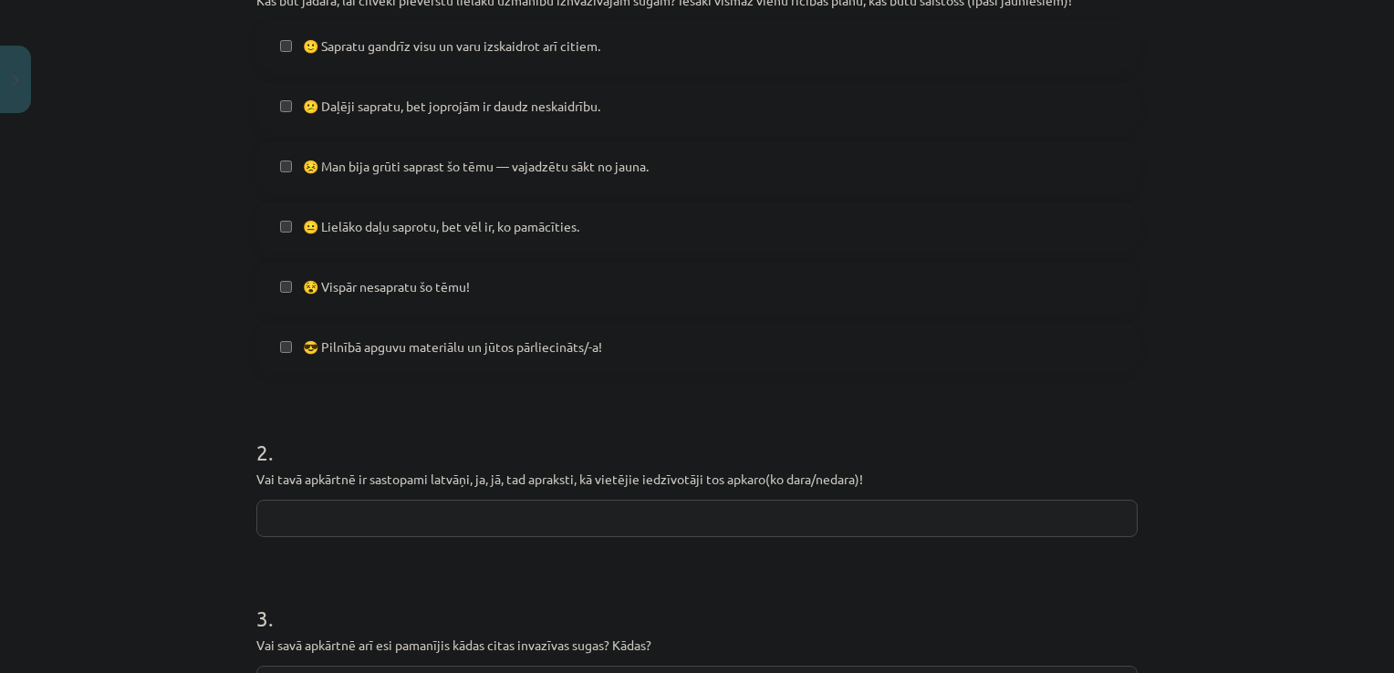
click at [289, 232] on label "😐 Lielāko daļu saprotu, bet vēl ir, ko pamācīties." at bounding box center [697, 226] width 878 height 46
click at [591, 112] on span "😕 Daļēji sapratu, bet joprojām ir daudz neskaidrību." at bounding box center [451, 106] width 297 height 19
click at [348, 64] on label "🙂 Sapratu gandrīz visu un varu izskaidrot arī citiem." at bounding box center [697, 46] width 878 height 46
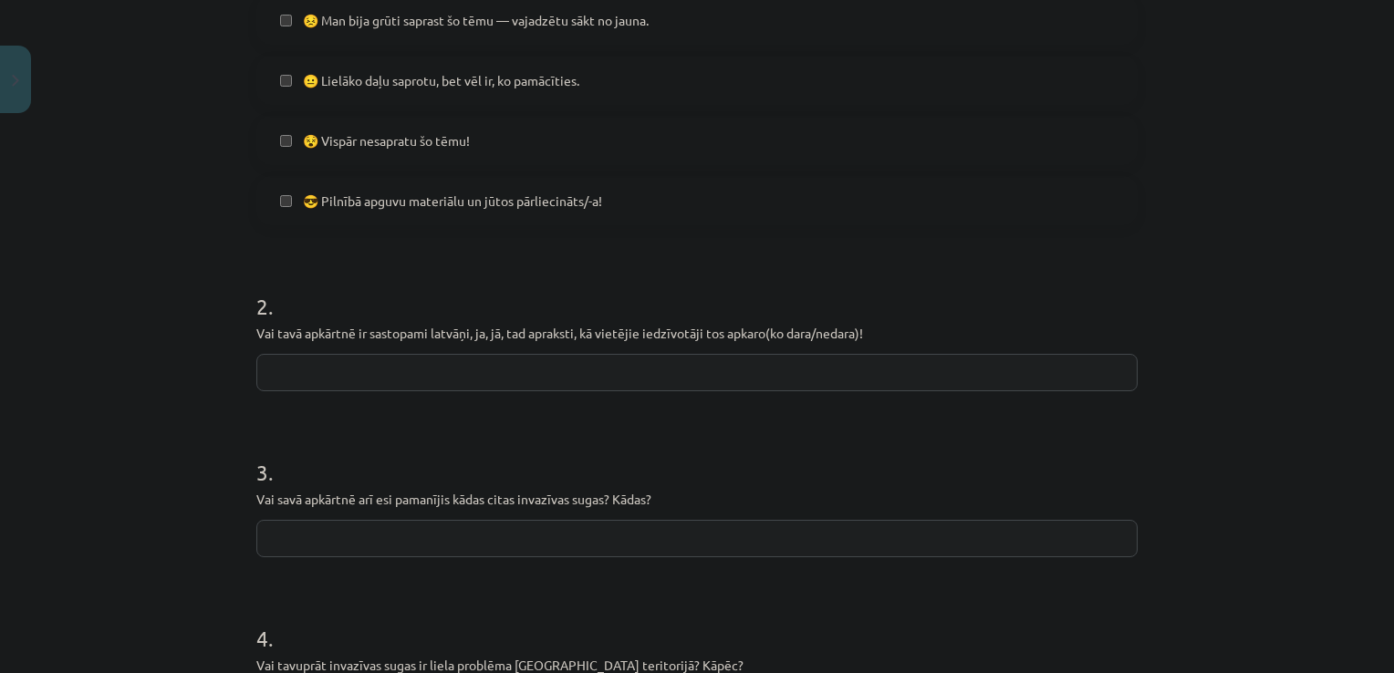
scroll to position [605, 0]
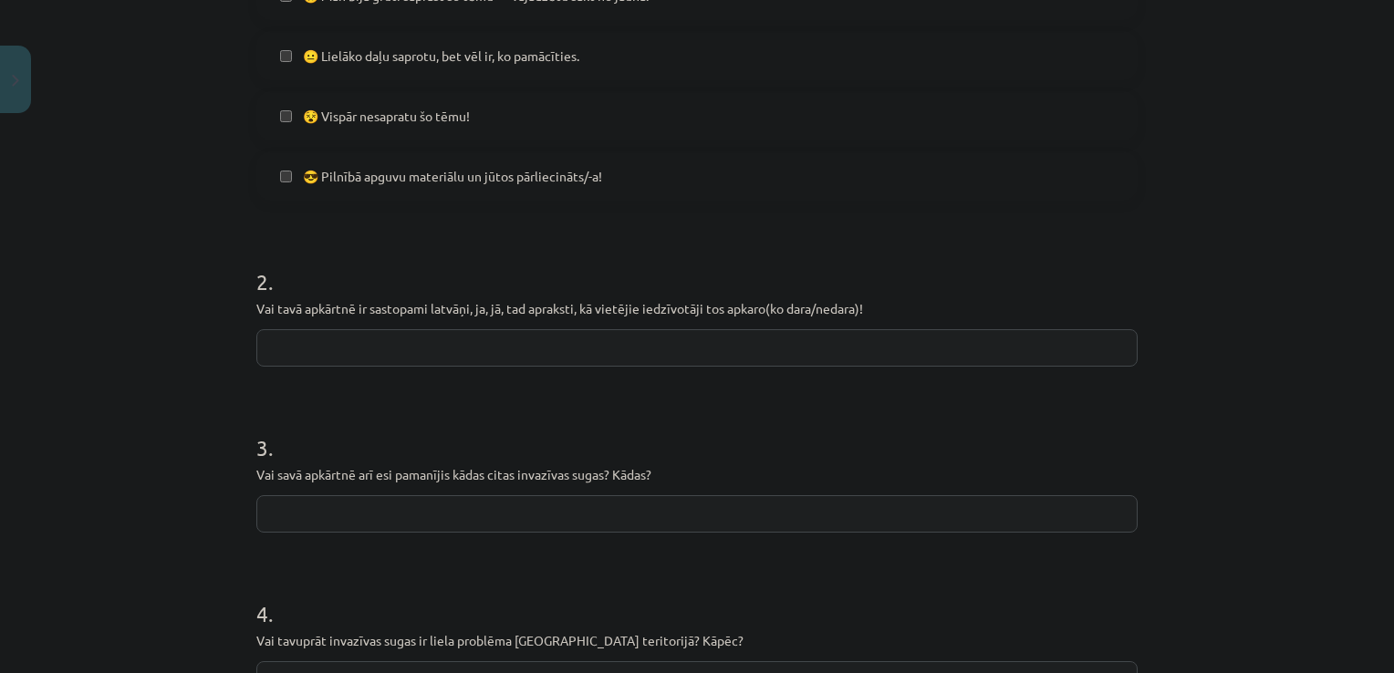
click at [602, 339] on input "text" at bounding box center [696, 347] width 881 height 37
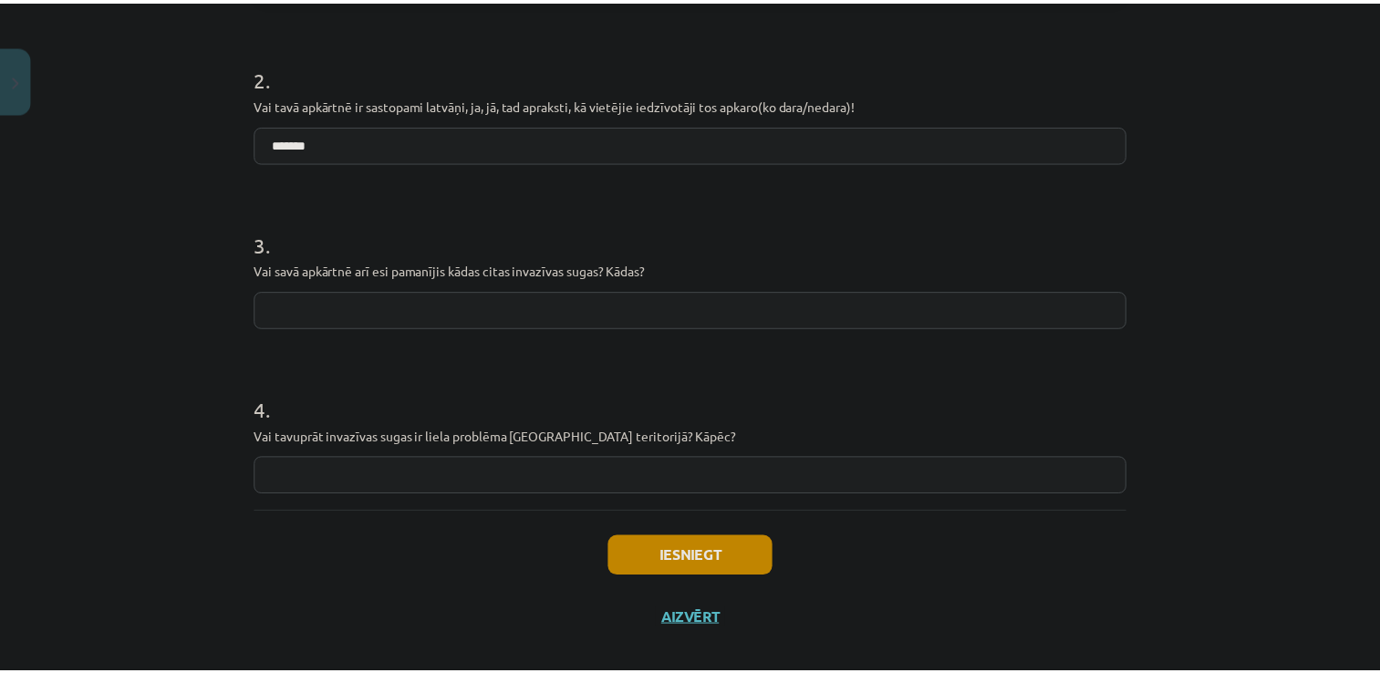
scroll to position [812, 0]
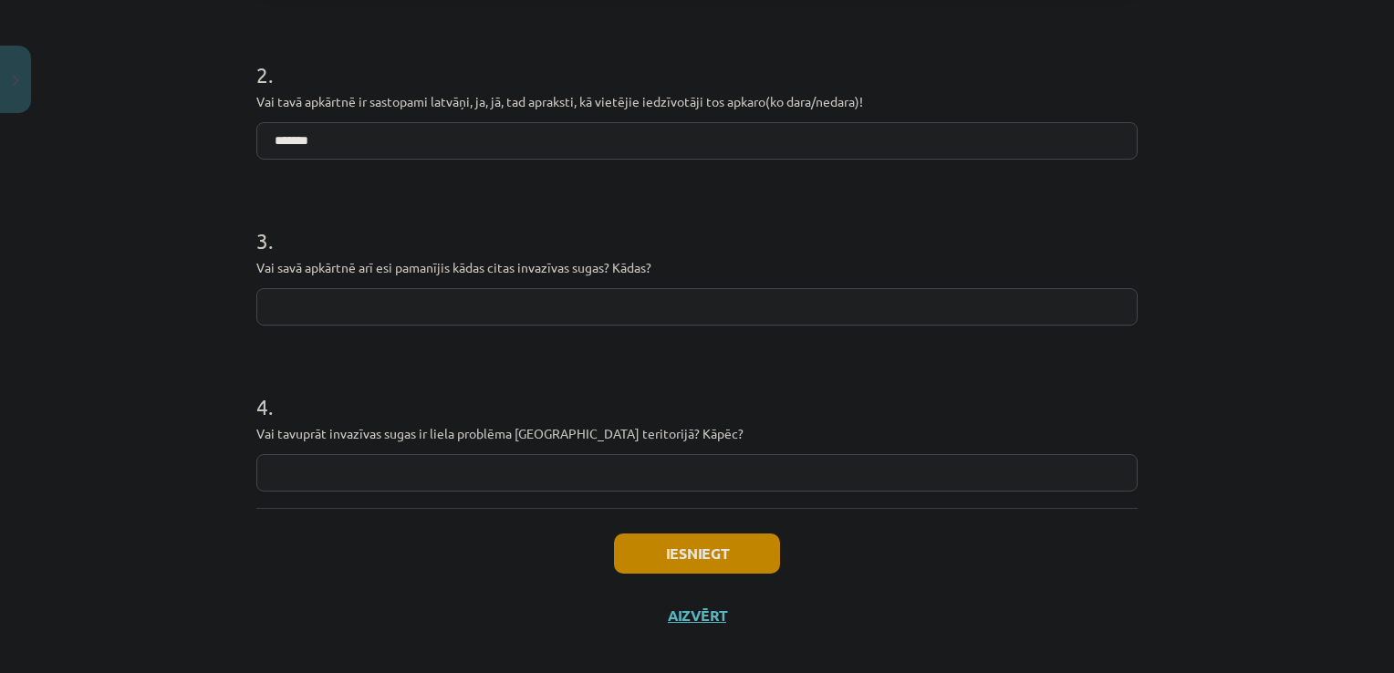
type input "*******"
click at [491, 312] on input "text" at bounding box center [696, 306] width 881 height 37
type input "**********"
click at [365, 484] on input "text" at bounding box center [696, 472] width 881 height 37
paste input "**********"
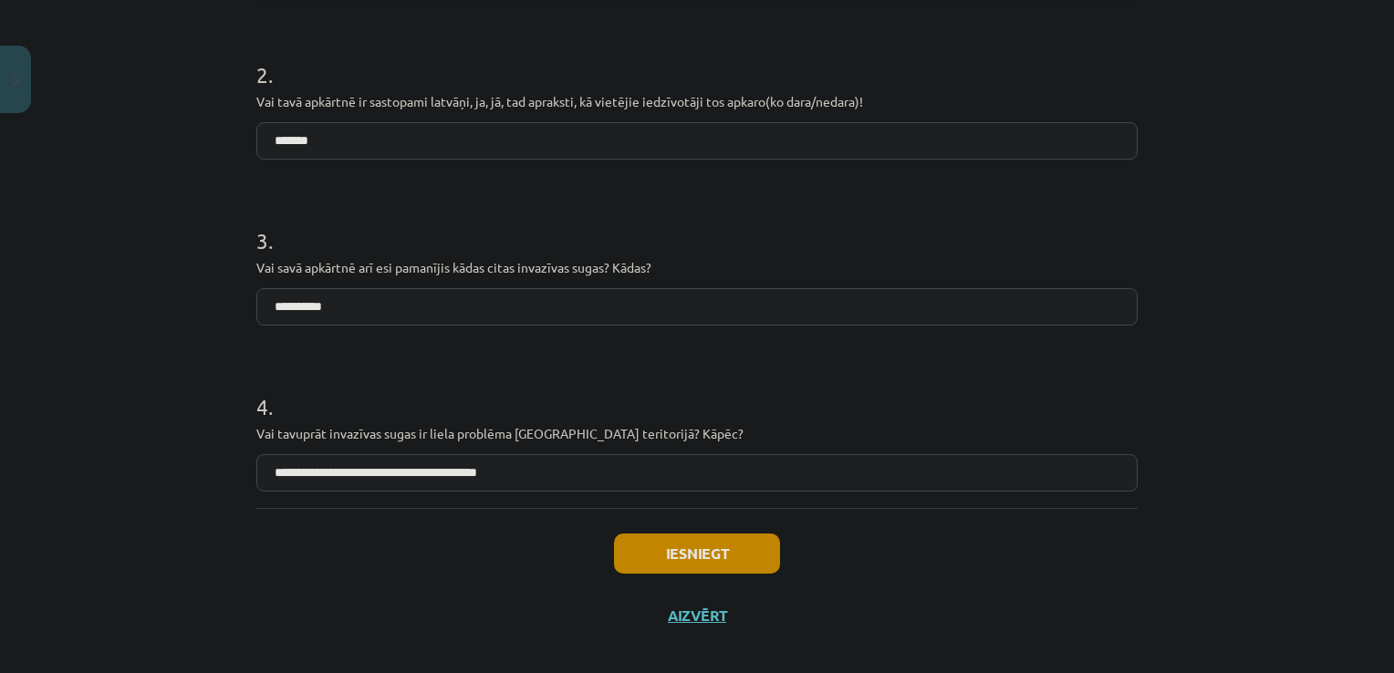
click at [496, 473] on input "**********" at bounding box center [696, 472] width 881 height 37
type input "**********"
click at [640, 574] on div "Iesniegt Aizvērt" at bounding box center [696, 572] width 881 height 128
click at [337, 301] on input "**********" at bounding box center [696, 306] width 881 height 37
type input "**********"
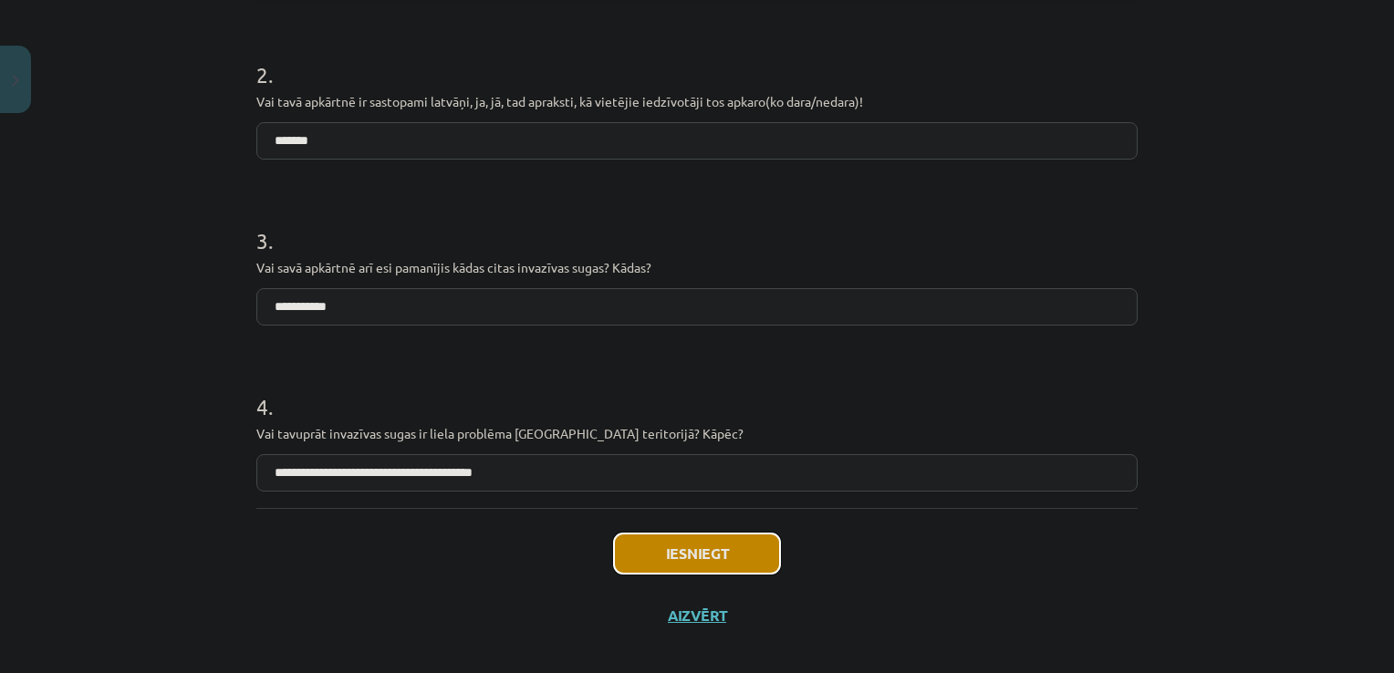
click at [695, 547] on button "Iesniegt" at bounding box center [697, 554] width 166 height 40
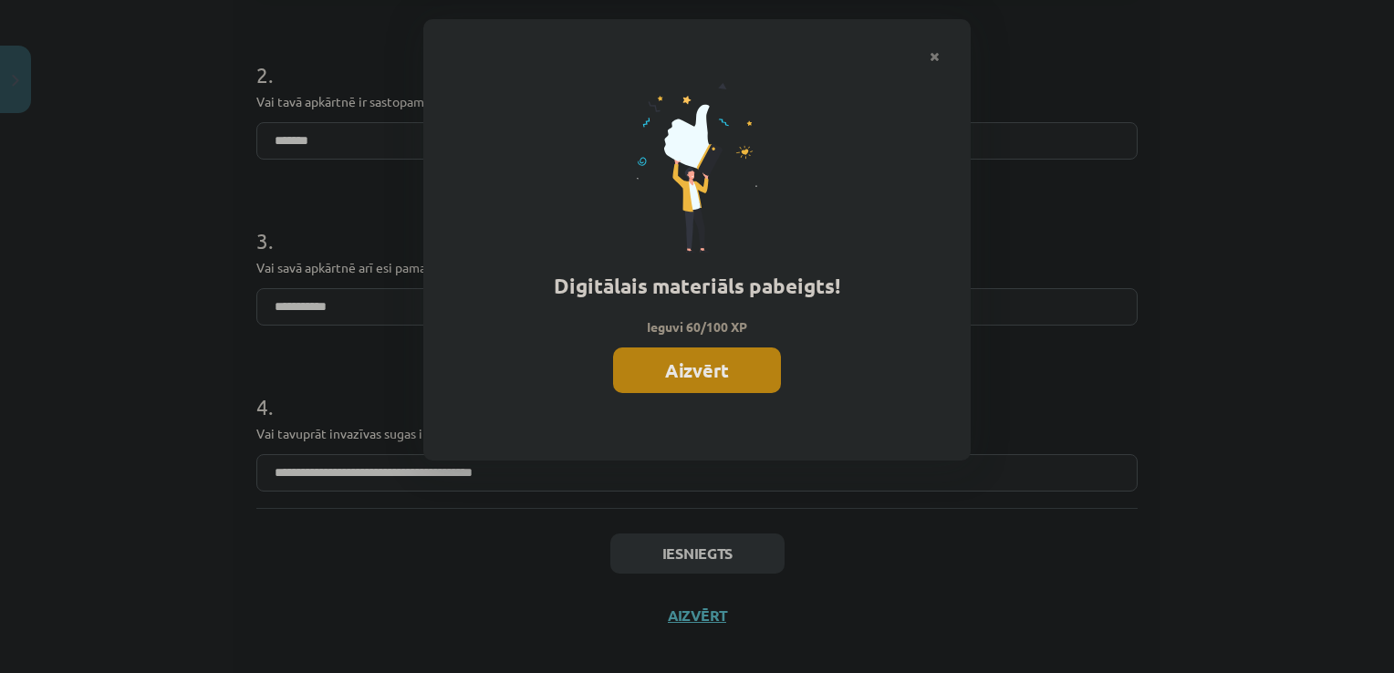
click at [688, 369] on button "Aizvērt" at bounding box center [697, 371] width 168 height 46
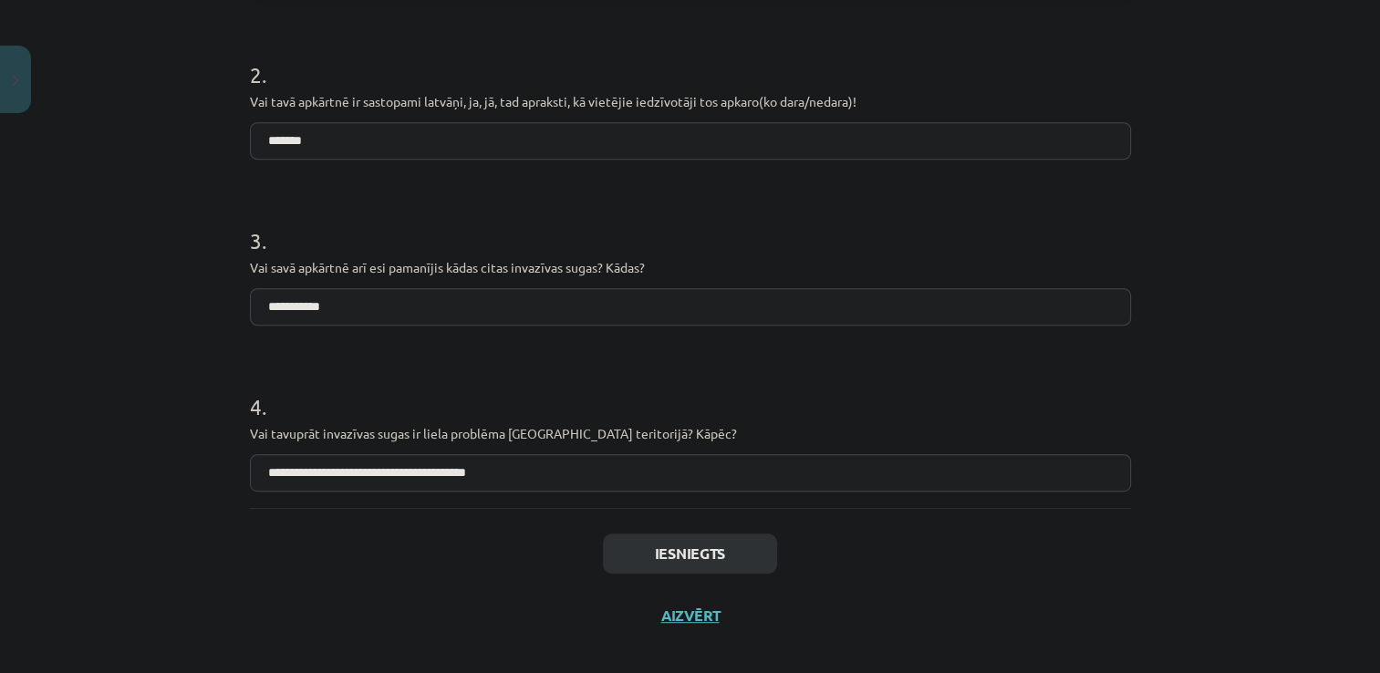
scroll to position [799, 0]
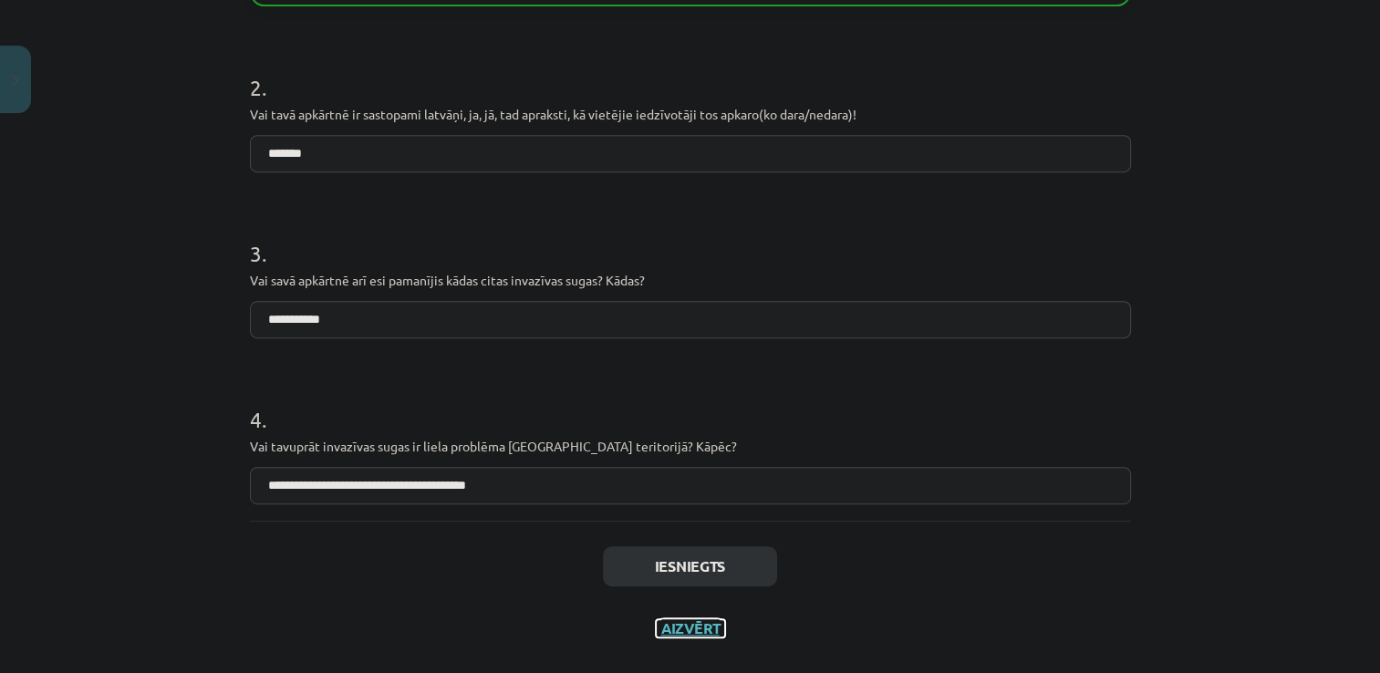
click at [669, 632] on button "Aizvērt" at bounding box center [690, 628] width 69 height 18
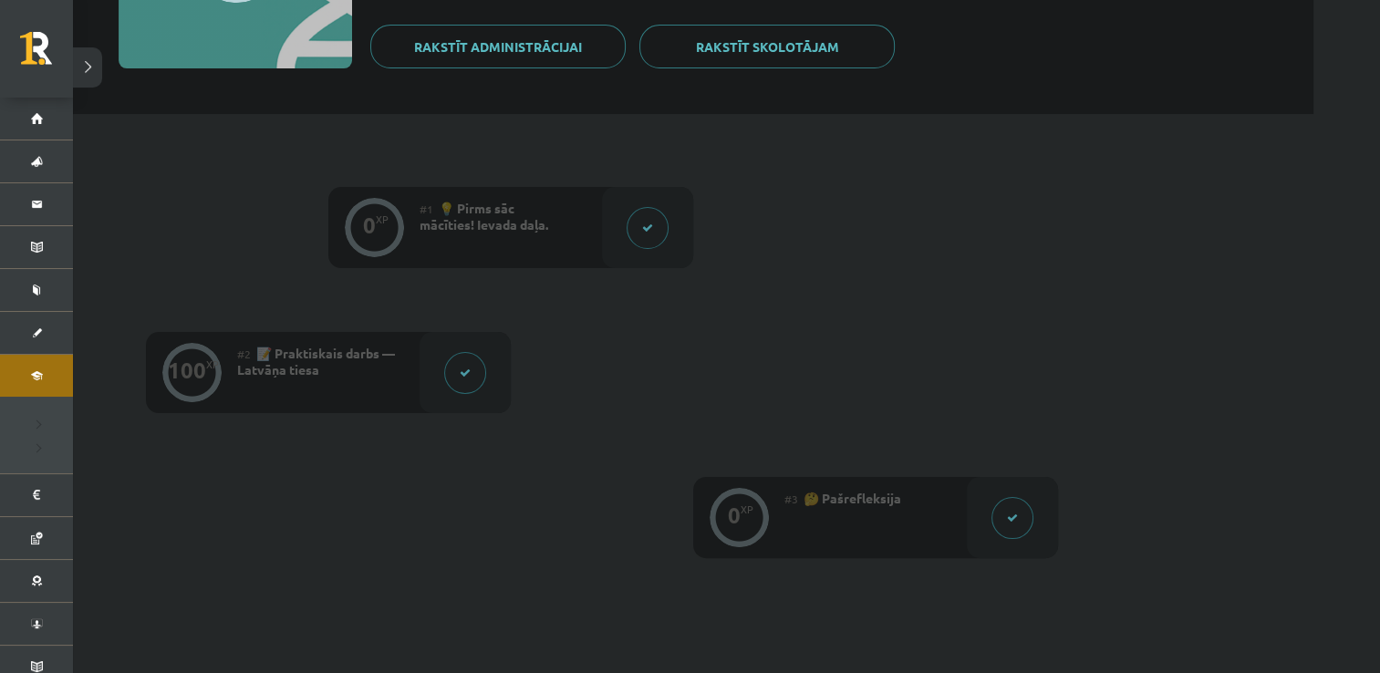
scroll to position [203, 0]
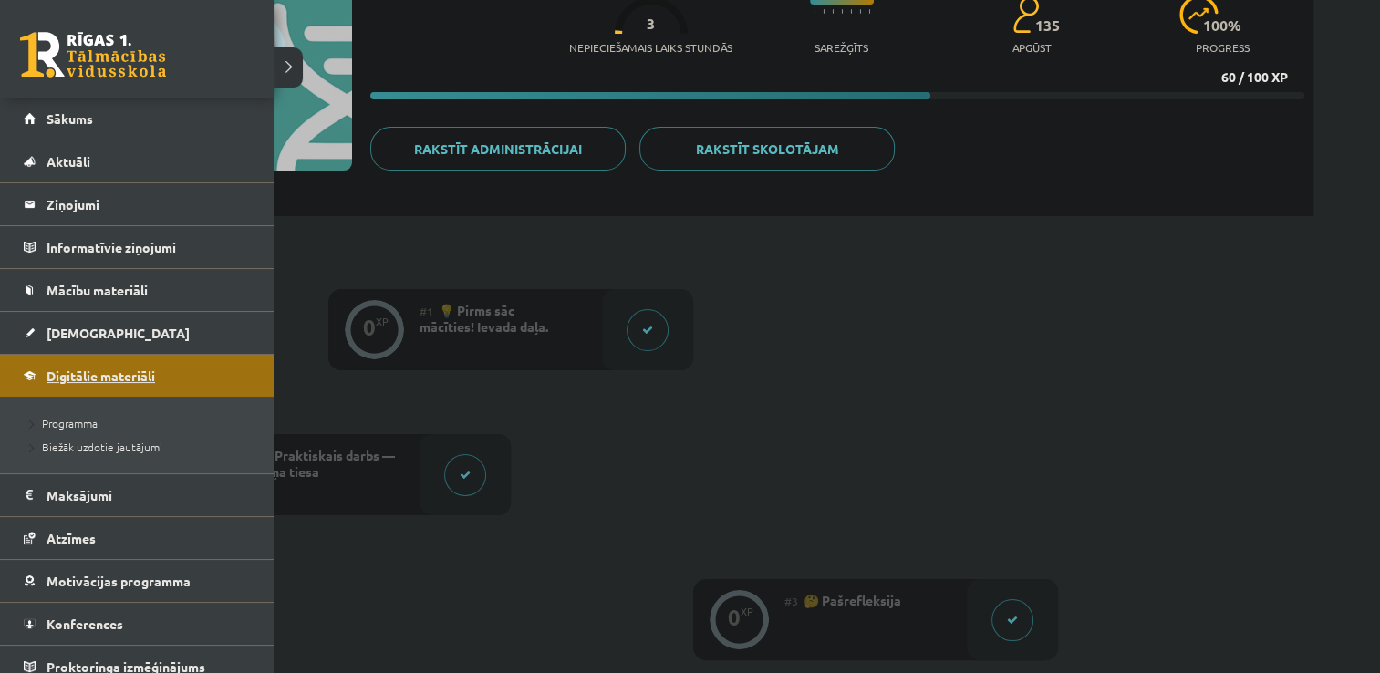
click at [61, 378] on span "Digitālie materiāli" at bounding box center [101, 376] width 109 height 16
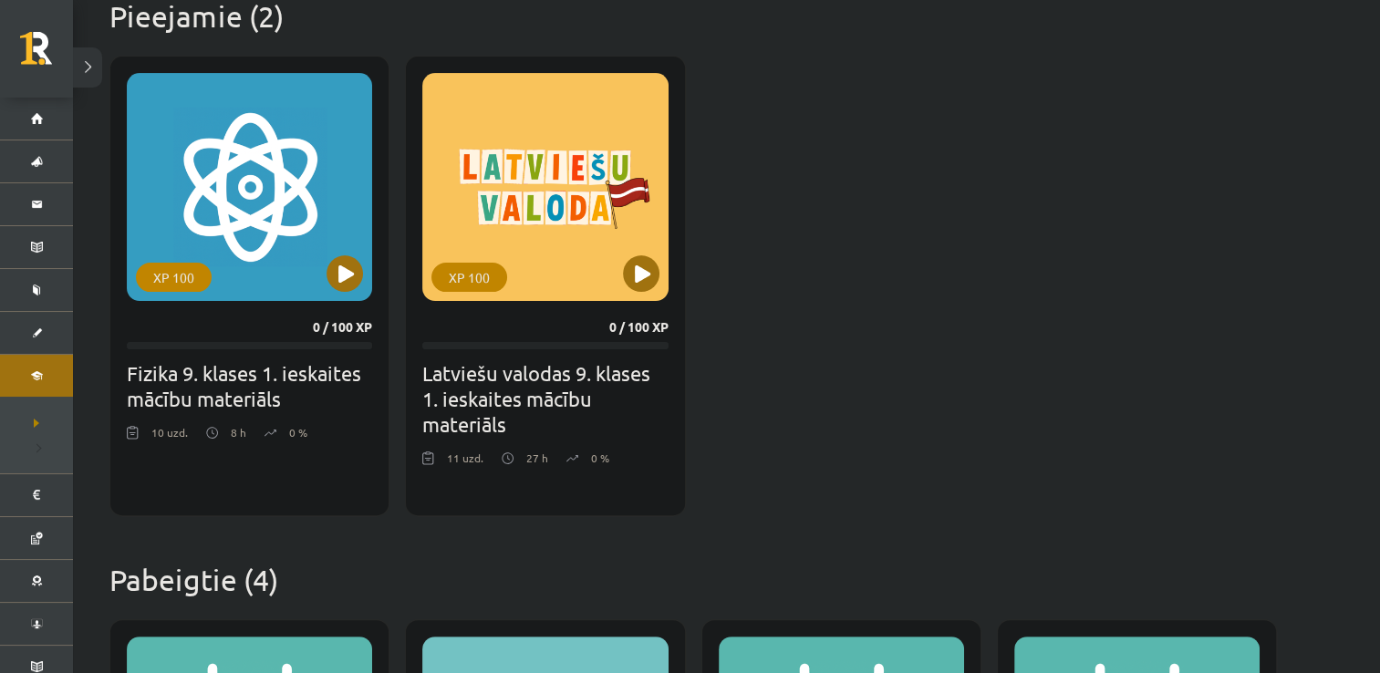
scroll to position [467, 0]
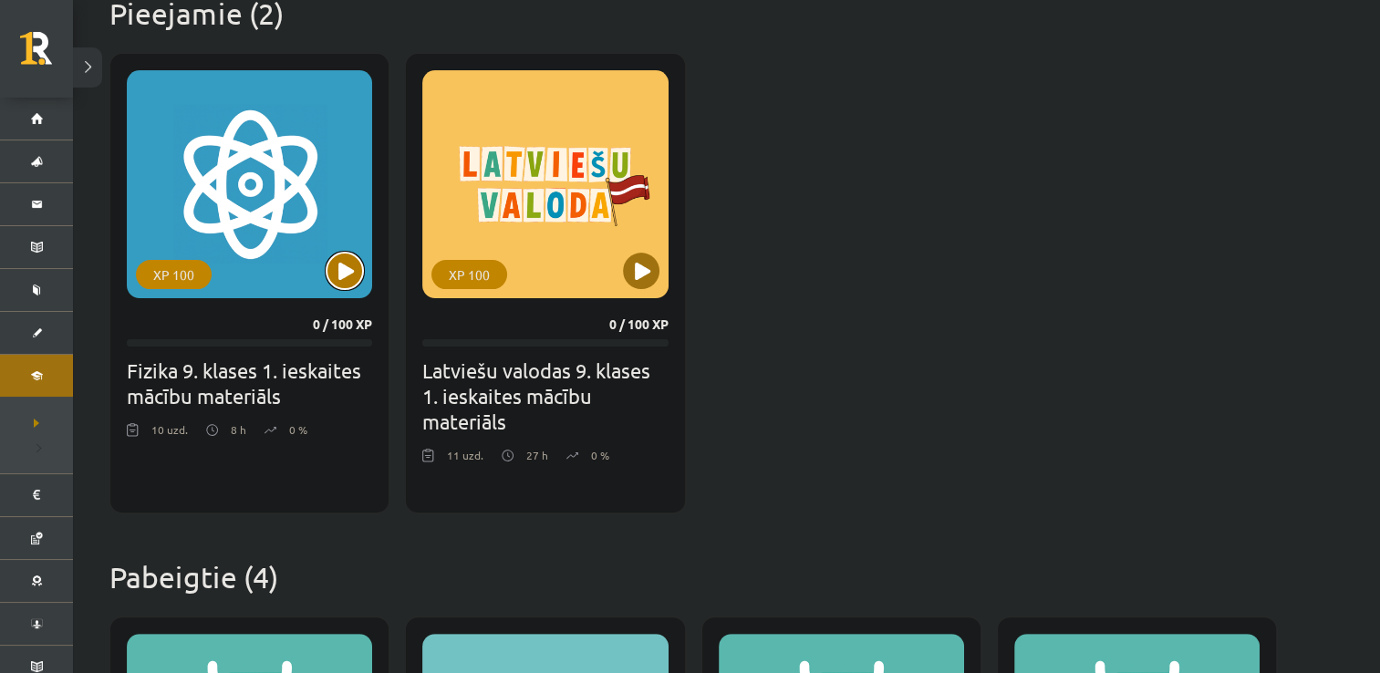
click at [345, 261] on button at bounding box center [345, 271] width 36 height 36
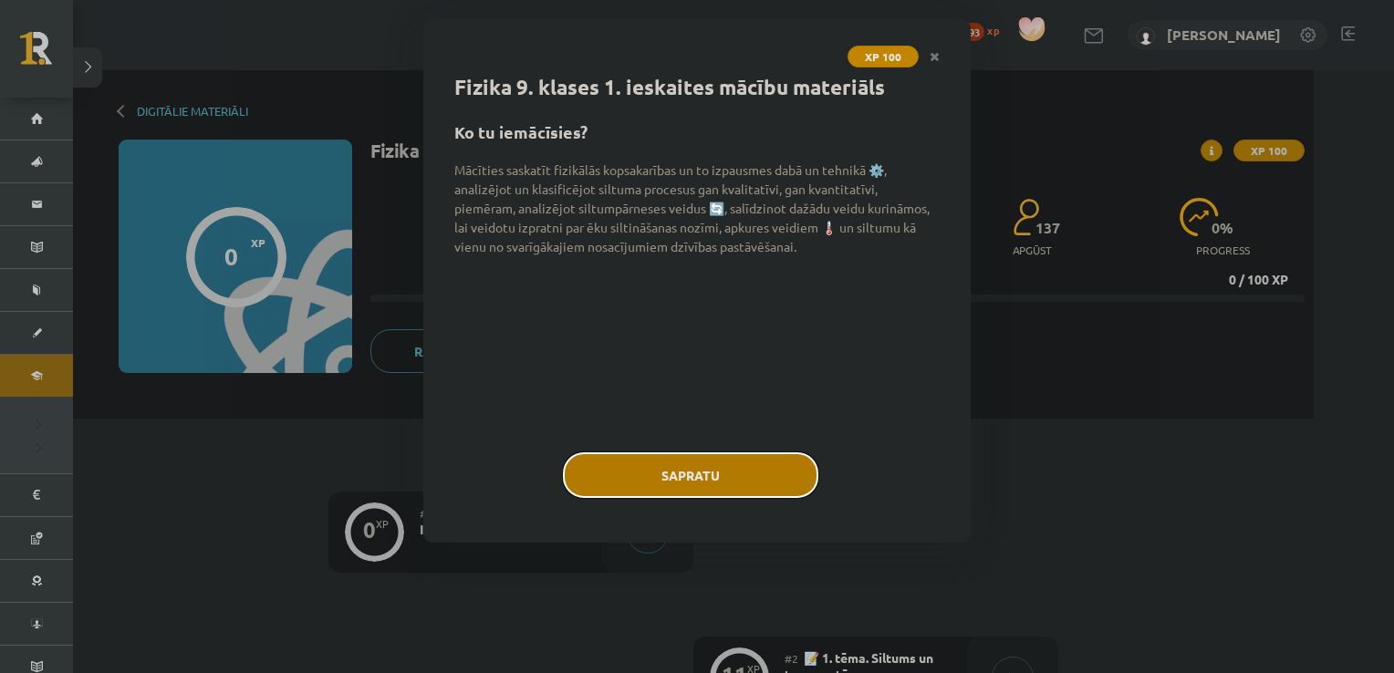
click at [715, 473] on button "Sapratu" at bounding box center [690, 475] width 255 height 46
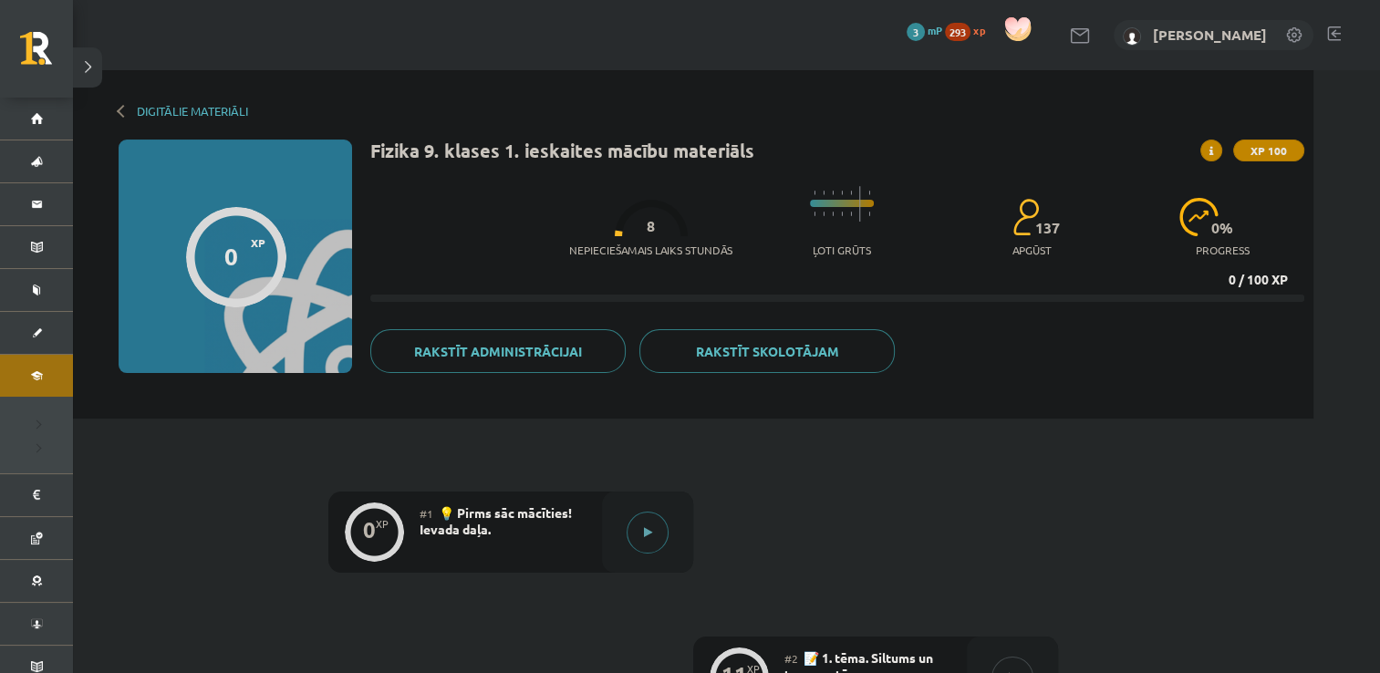
click at [646, 535] on icon at bounding box center [648, 532] width 8 height 11
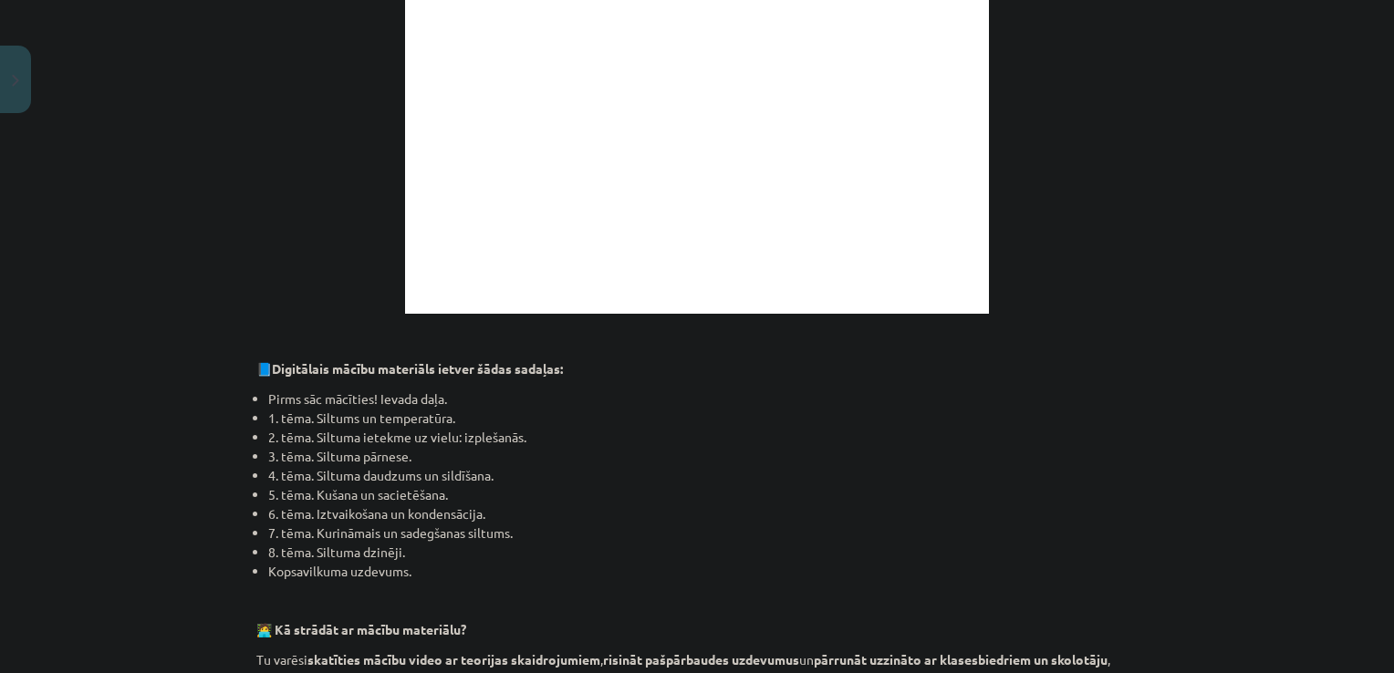
scroll to position [1230, 0]
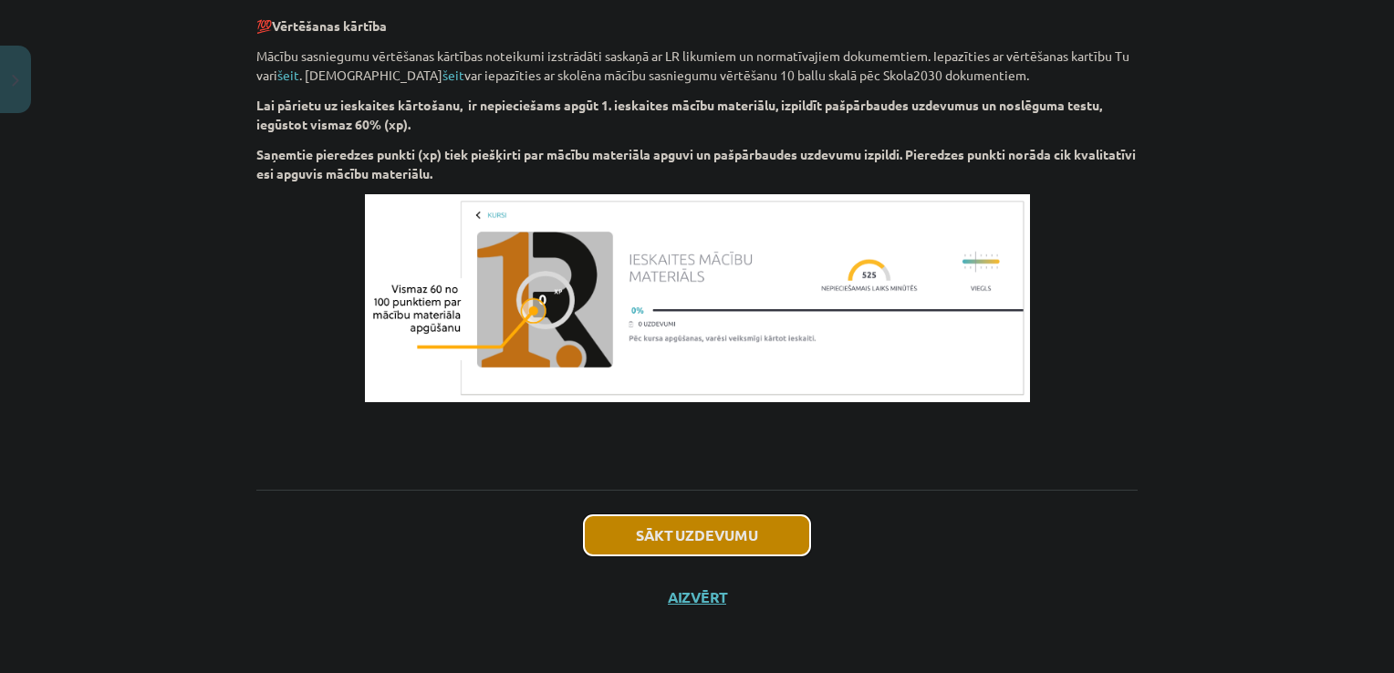
click at [754, 546] on button "Sākt uzdevumu" at bounding box center [697, 535] width 226 height 40
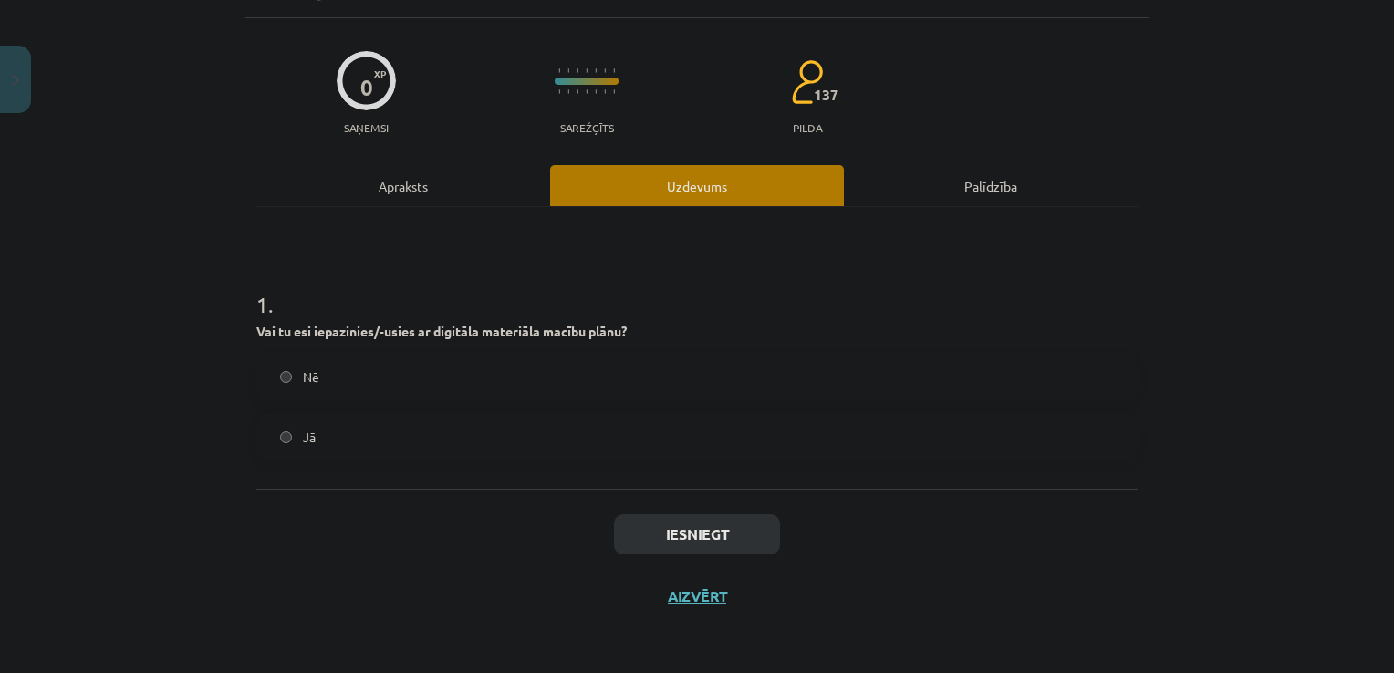
scroll to position [46, 0]
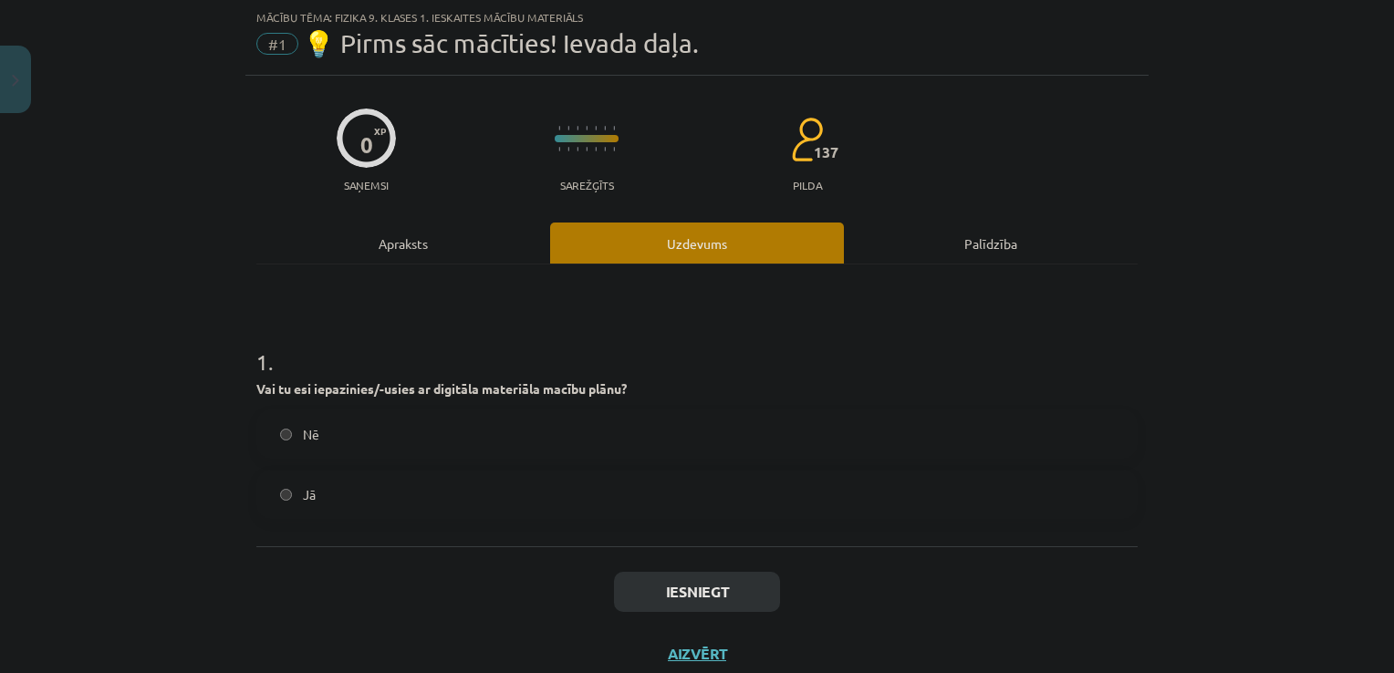
click at [276, 501] on label "Jā" at bounding box center [697, 495] width 878 height 46
click at [711, 596] on button "Iesniegt" at bounding box center [697, 592] width 166 height 40
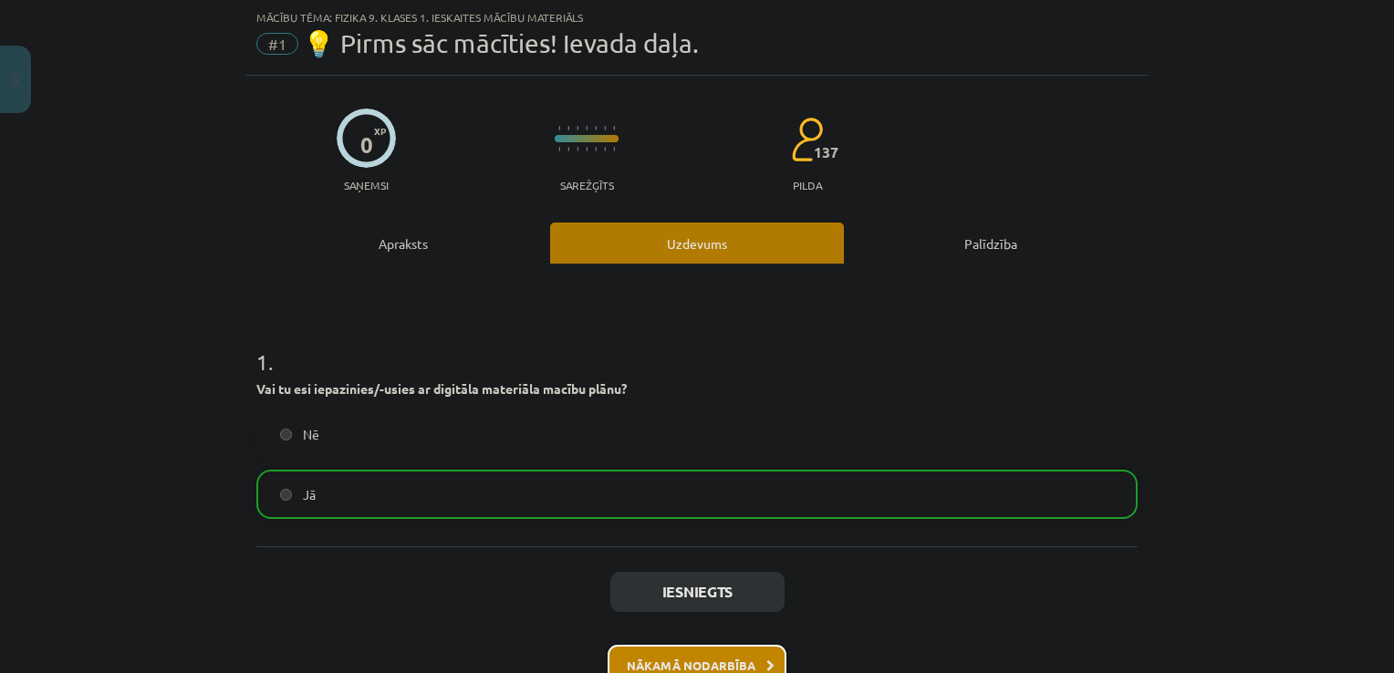
click at [719, 654] on button "Nākamā nodarbība" at bounding box center [697, 666] width 179 height 42
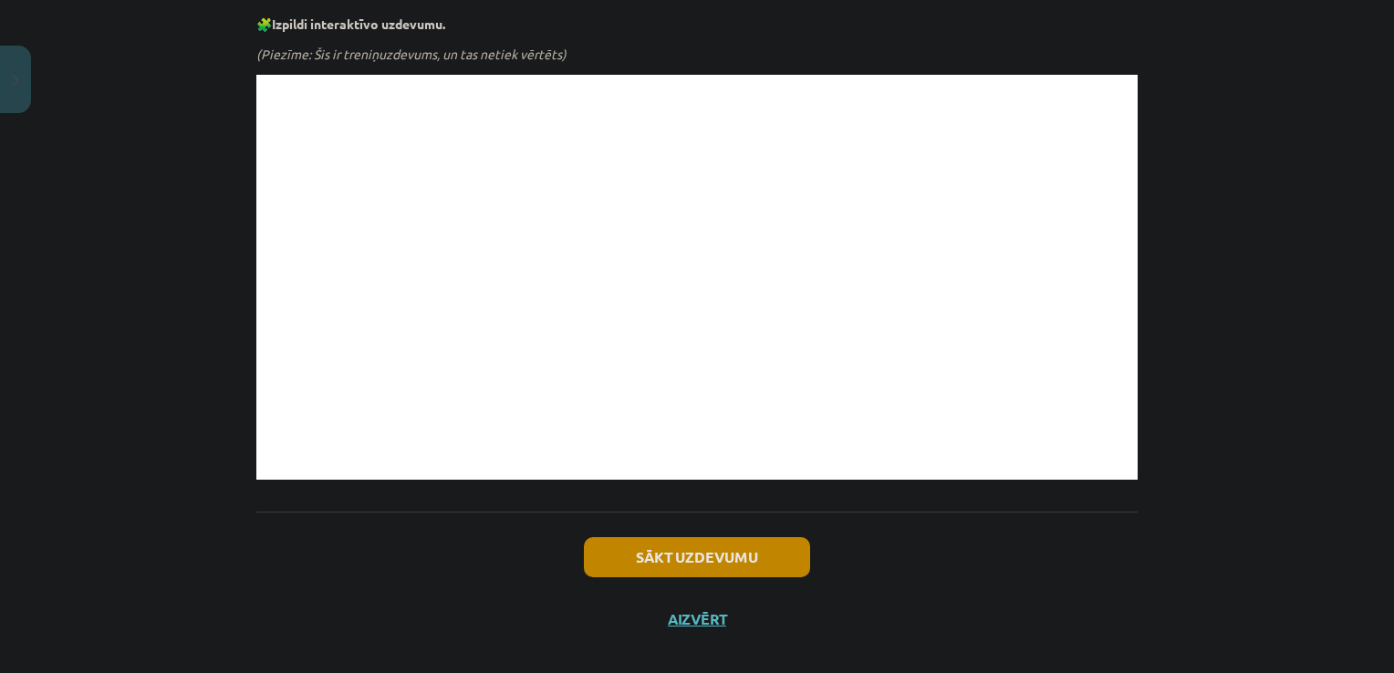
scroll to position [963, 0]
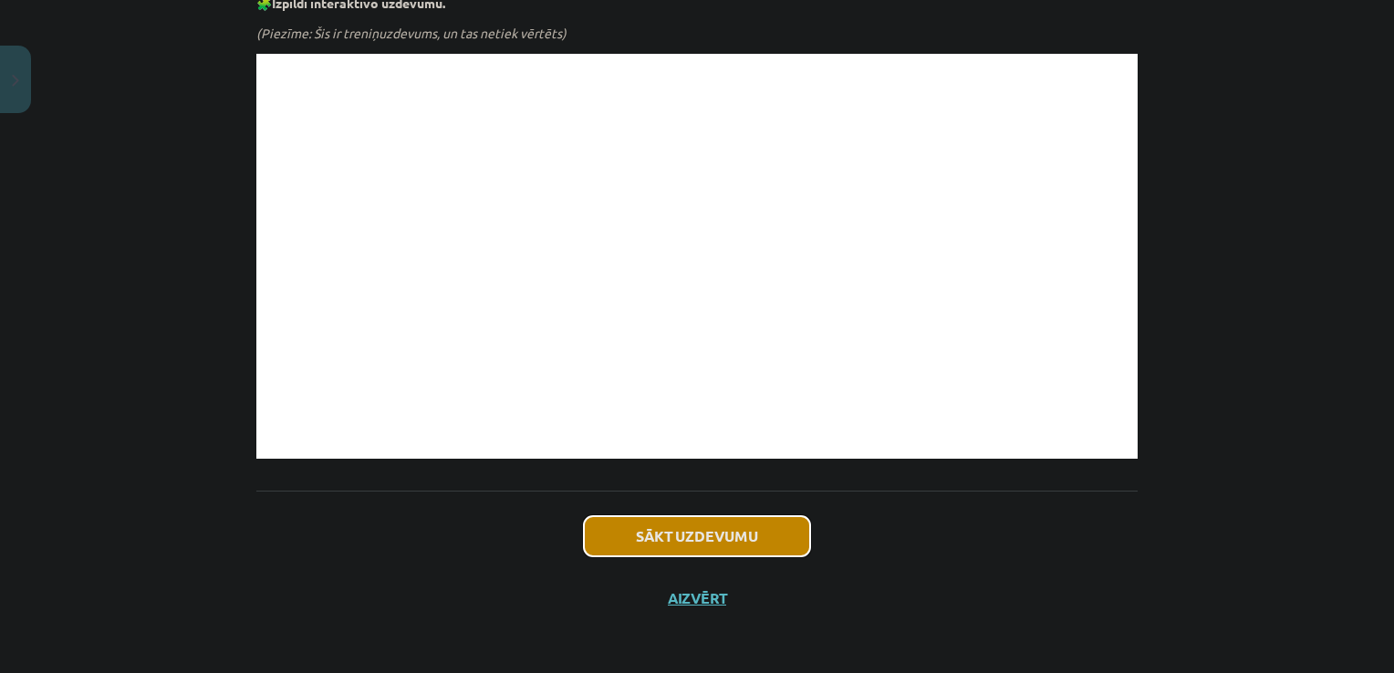
click at [684, 537] on button "Sākt uzdevumu" at bounding box center [697, 536] width 226 height 40
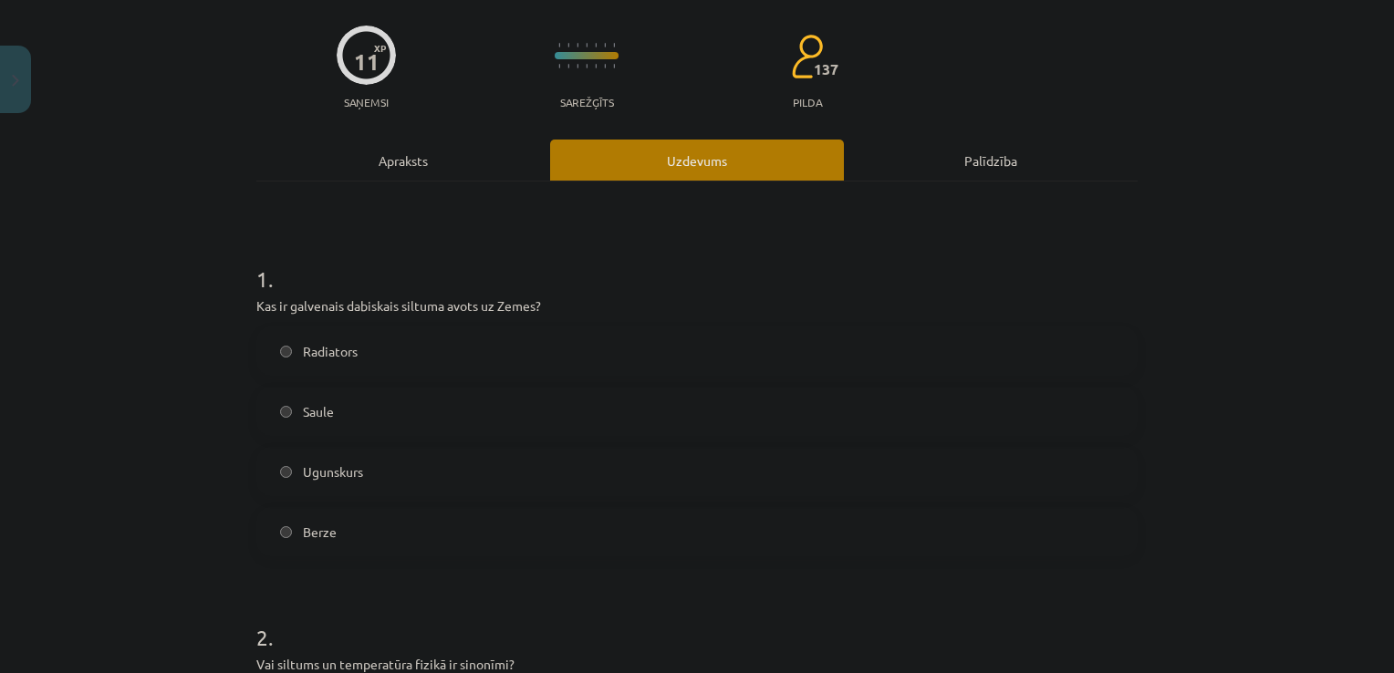
scroll to position [46, 0]
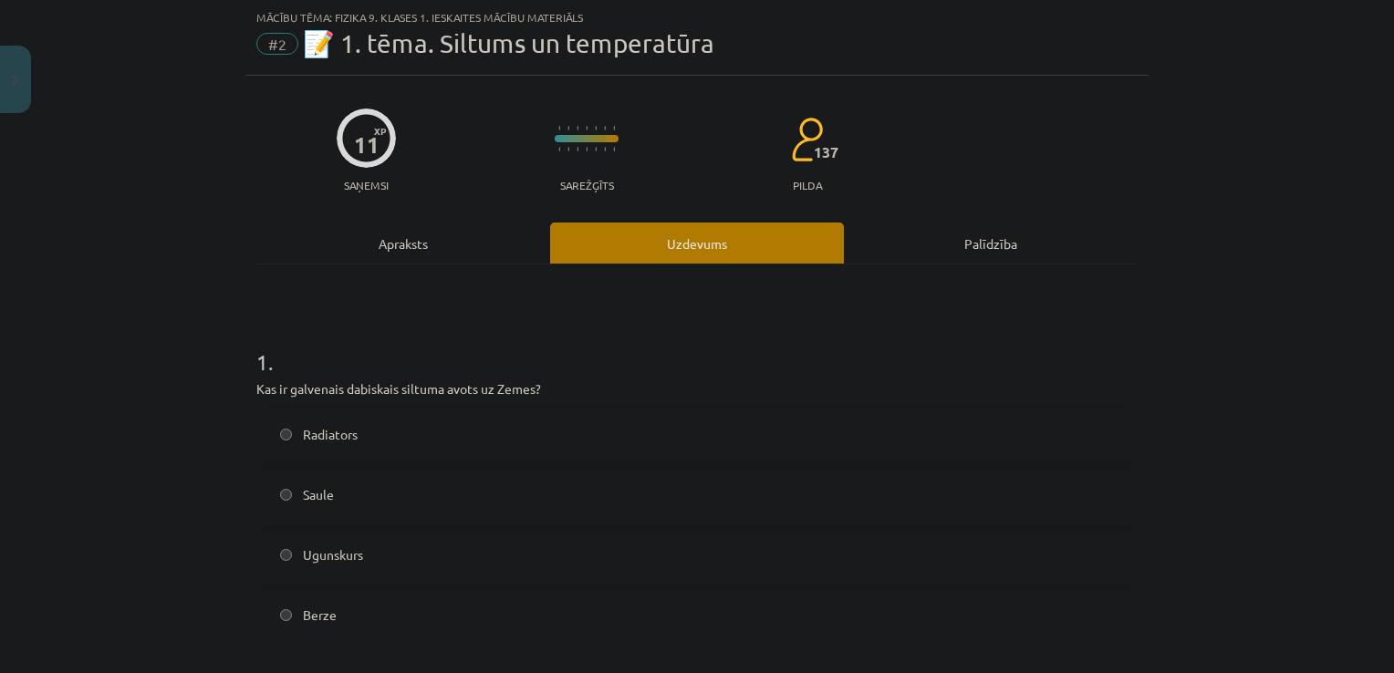
click at [318, 497] on span "Saule" at bounding box center [318, 494] width 31 height 19
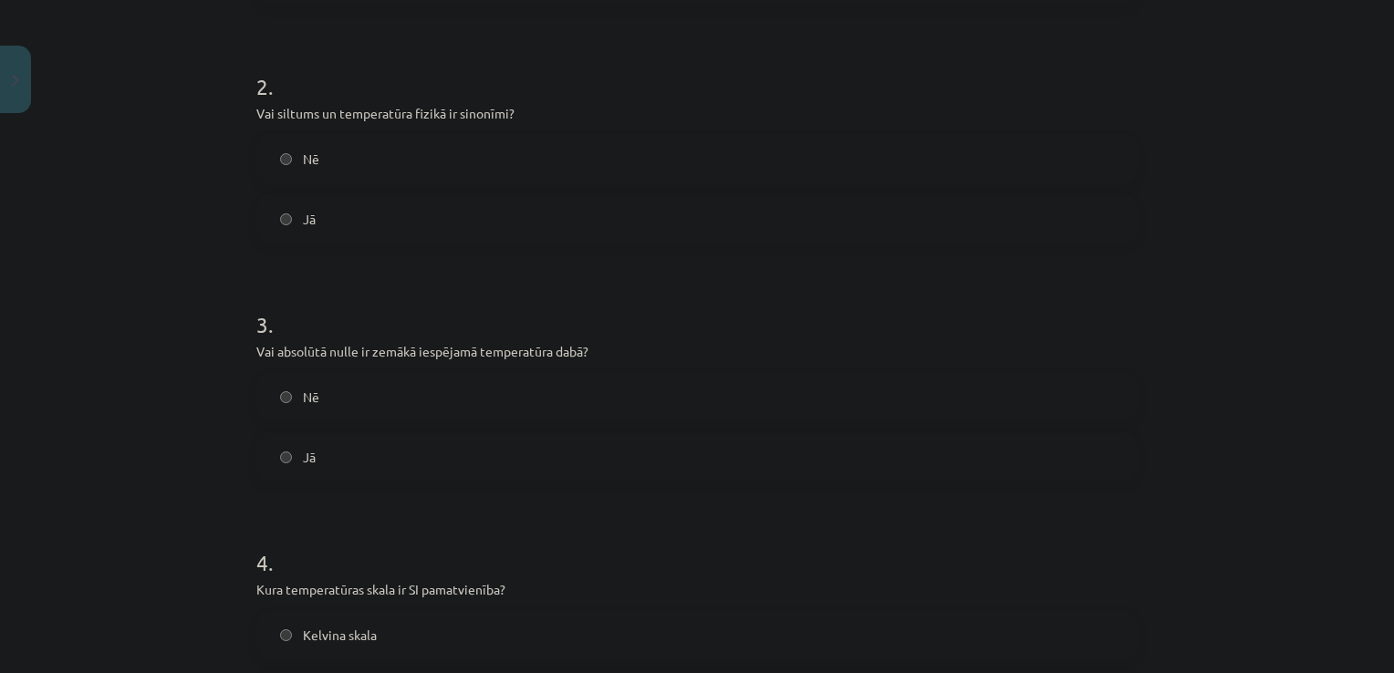
scroll to position [681, 0]
click at [317, 393] on label "Nē" at bounding box center [697, 396] width 878 height 46
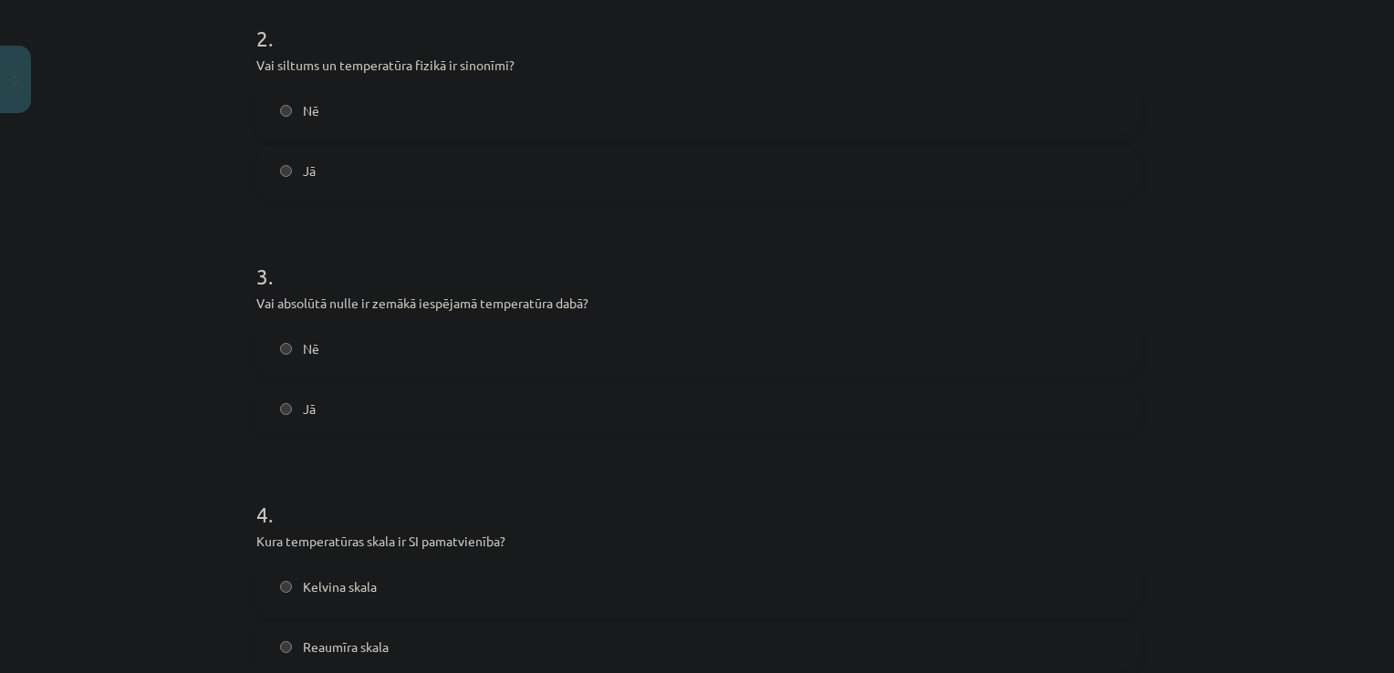
scroll to position [726, 0]
click at [301, 427] on label "Jā" at bounding box center [697, 411] width 878 height 46
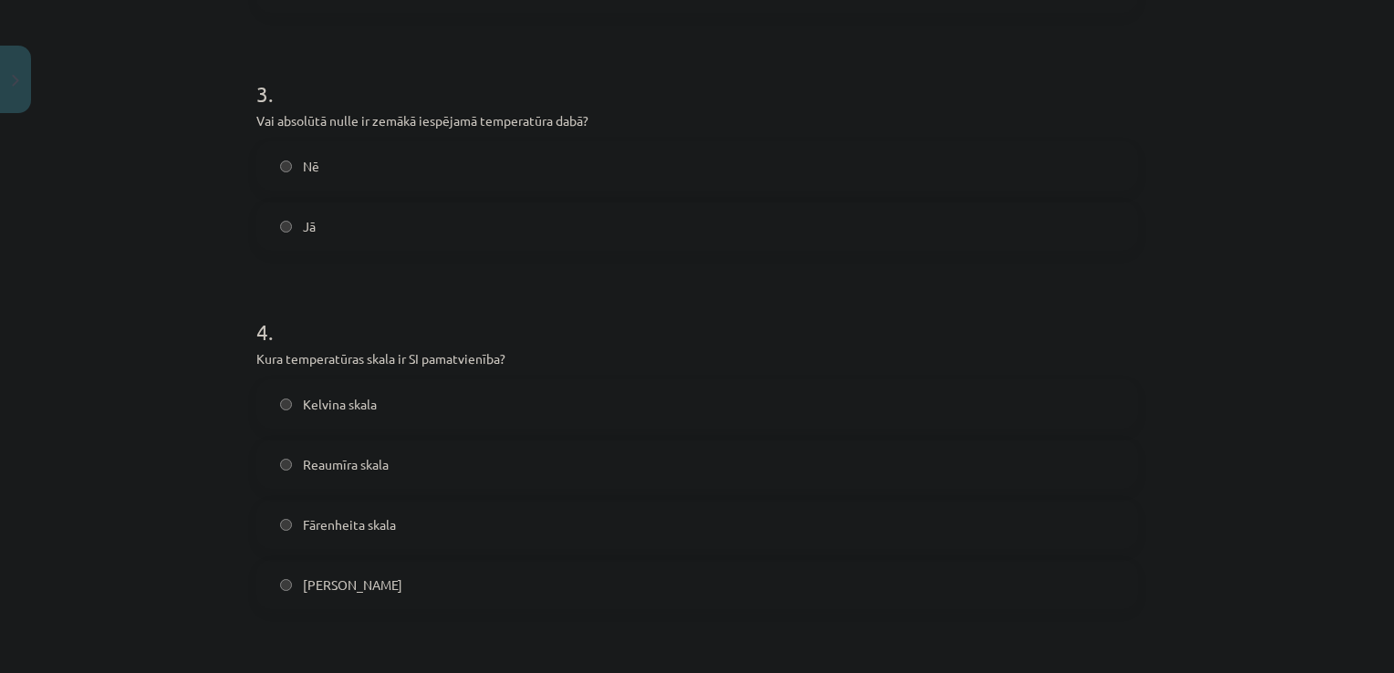
scroll to position [911, 0]
click at [276, 423] on label "Kelvina skala" at bounding box center [697, 403] width 878 height 46
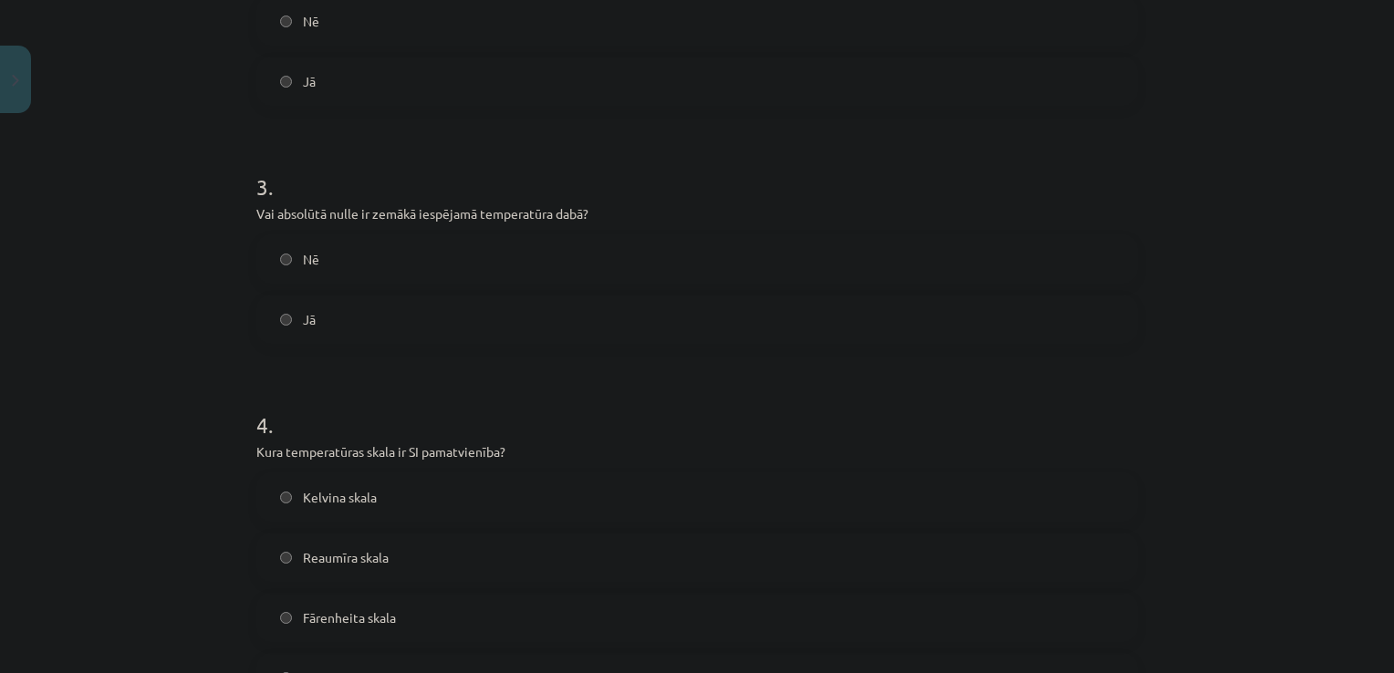
scroll to position [1356, 0]
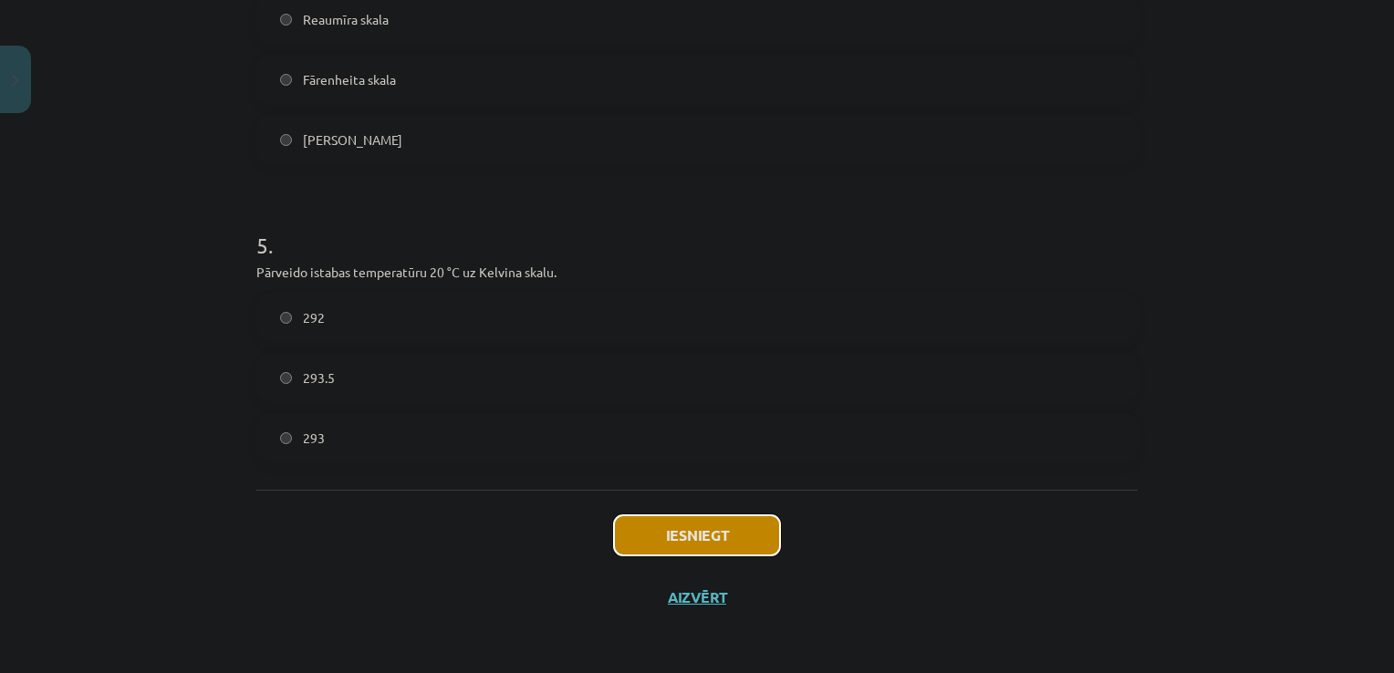
click at [702, 535] on button "Iesniegt" at bounding box center [697, 535] width 166 height 40
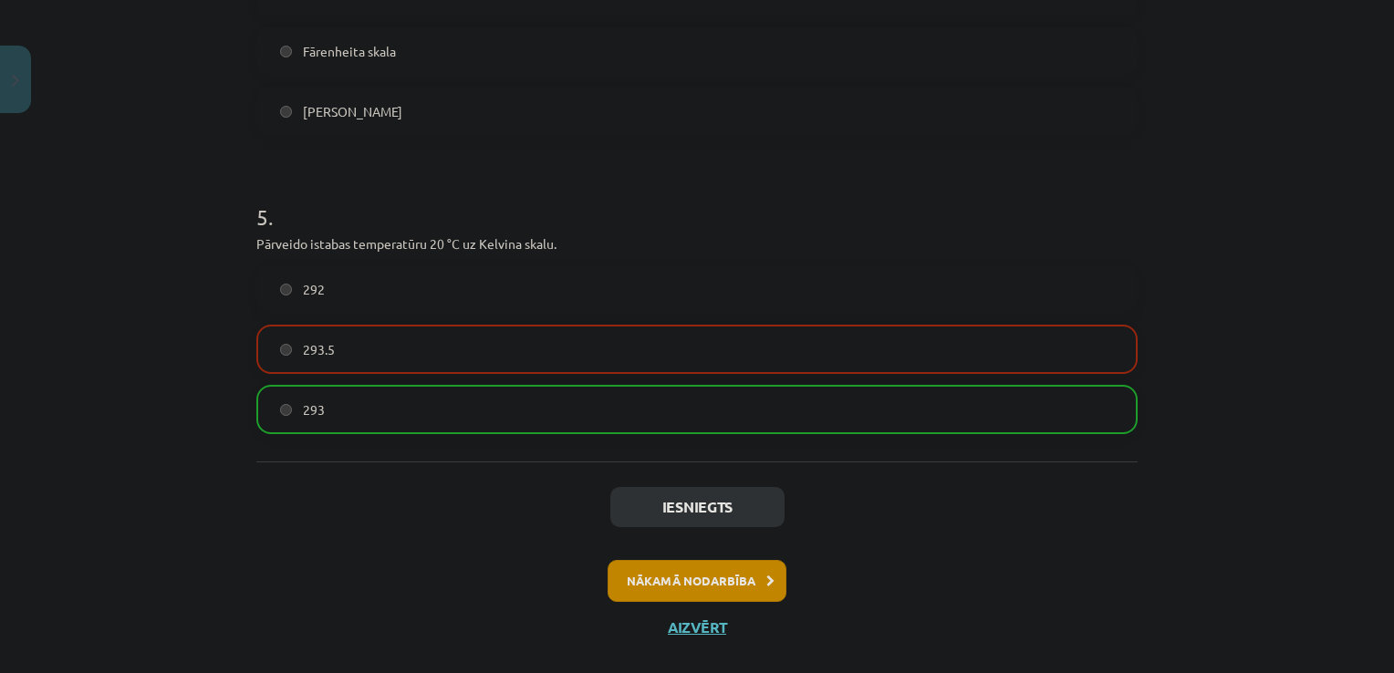
scroll to position [1412, 0]
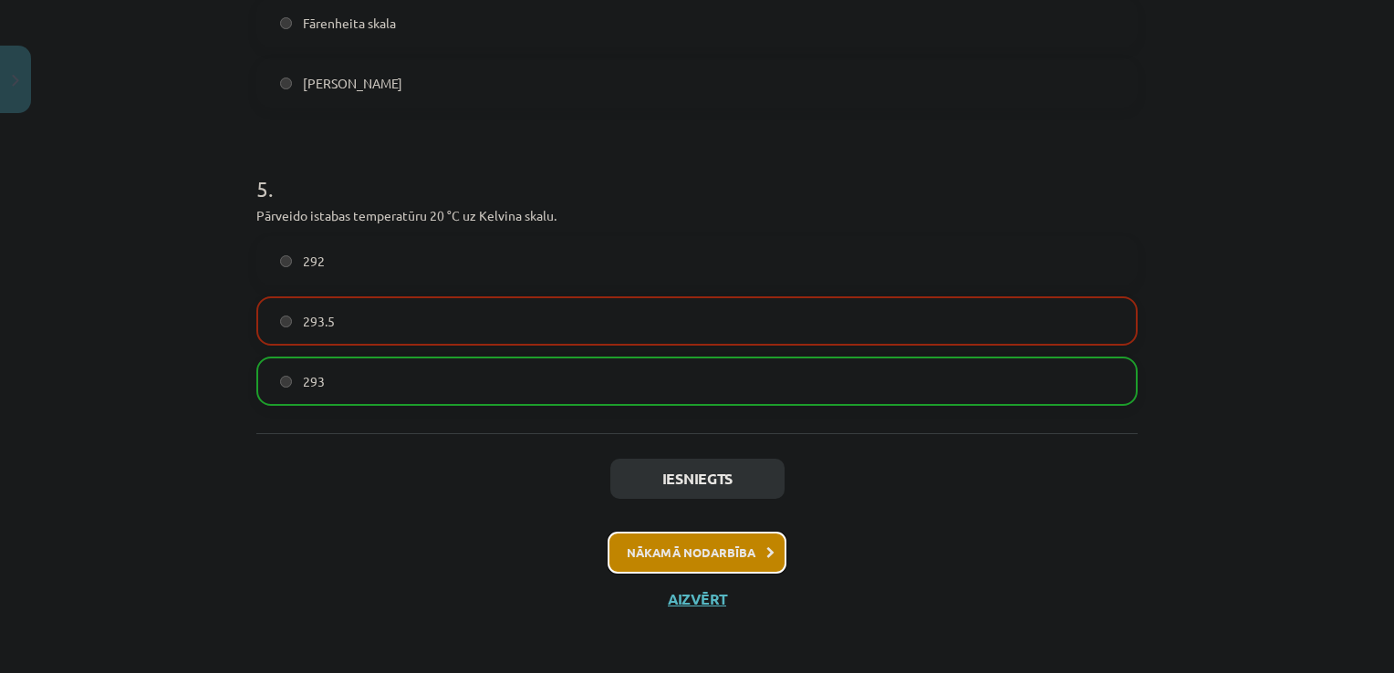
click at [705, 558] on button "Nākamā nodarbība" at bounding box center [697, 553] width 179 height 42
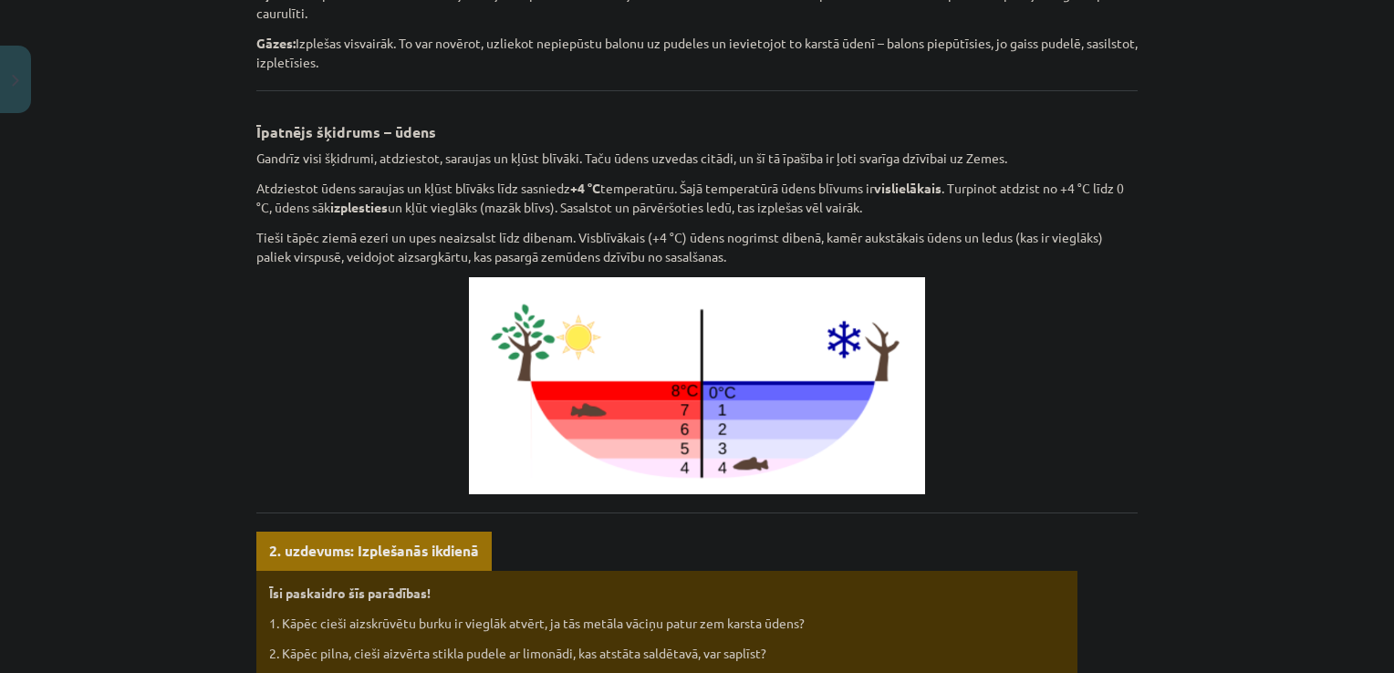
scroll to position [879, 0]
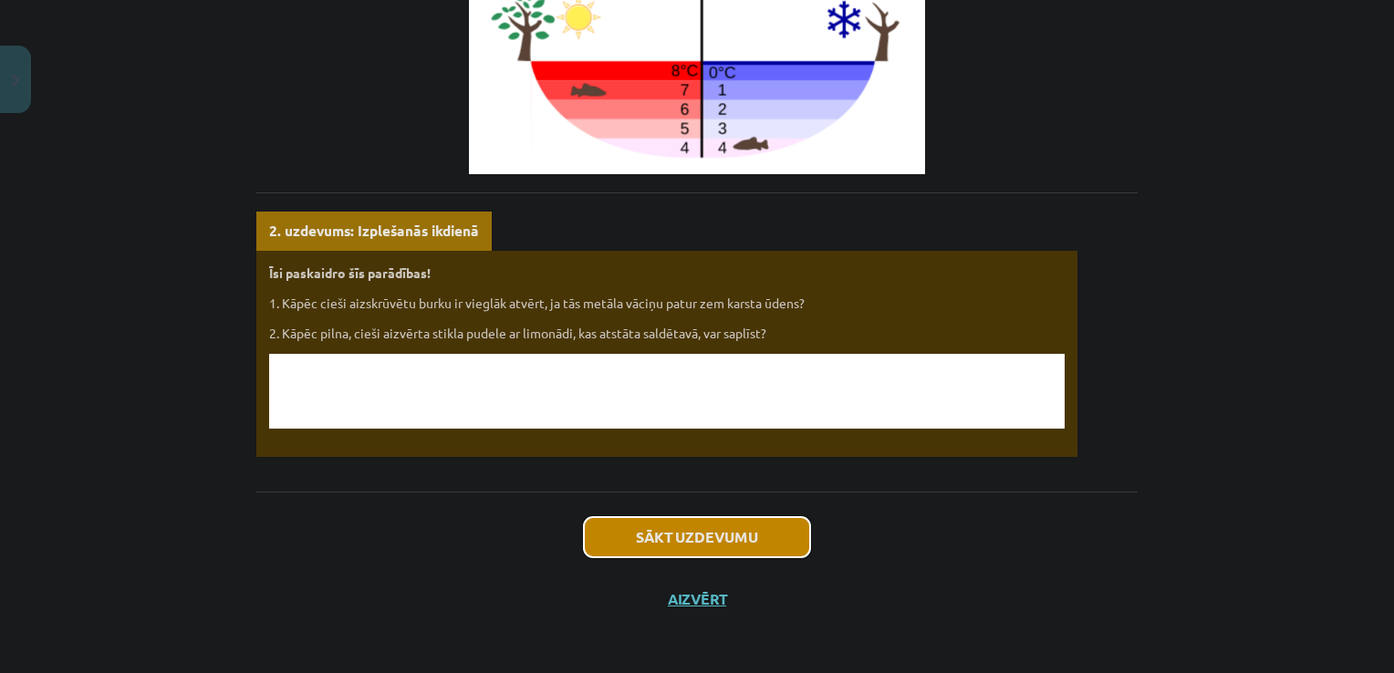
click at [696, 538] on button "Sākt uzdevumu" at bounding box center [697, 537] width 226 height 40
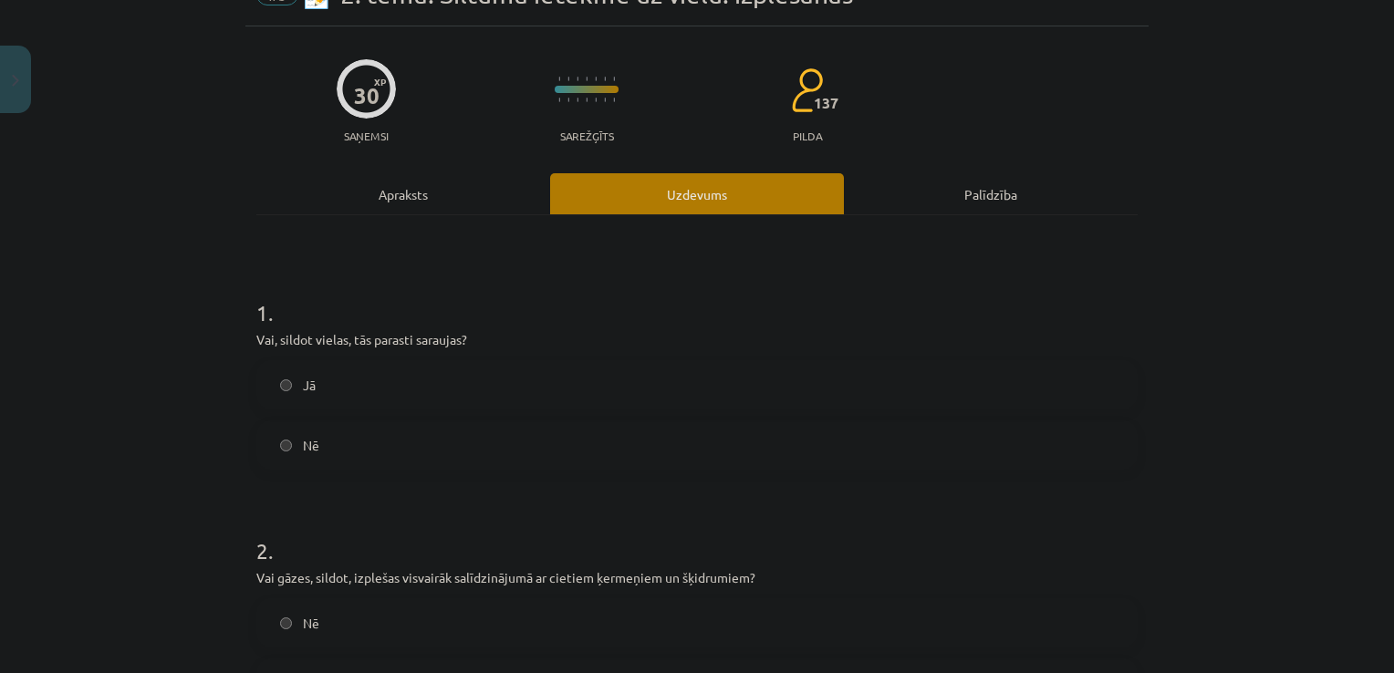
scroll to position [46, 0]
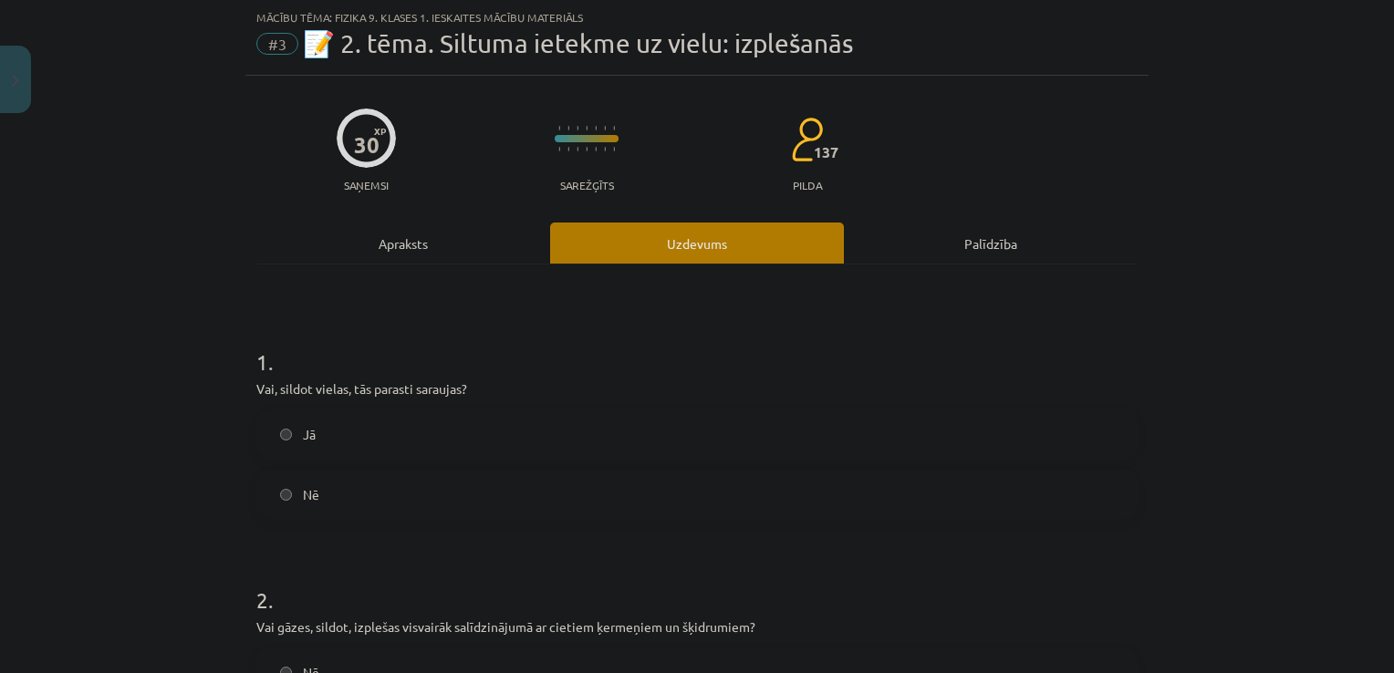
click at [289, 487] on label "Nē" at bounding box center [697, 495] width 878 height 46
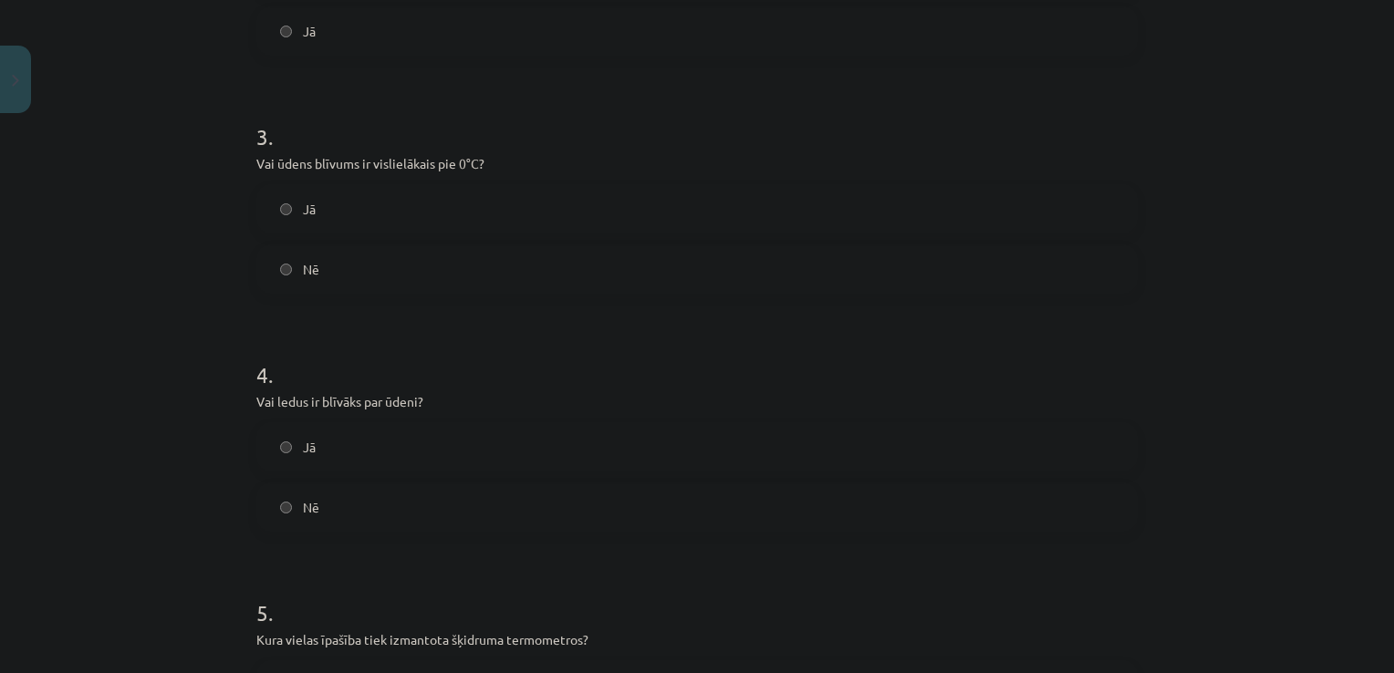
scroll to position [746, 0]
click at [220, 285] on div "Mācību tēma: Fizika 9. klases 1. ieskaites mācību materiāls #3 📝 2. tēma. Siltu…" at bounding box center [697, 336] width 1394 height 673
click at [294, 448] on label "Jā" at bounding box center [697, 448] width 878 height 46
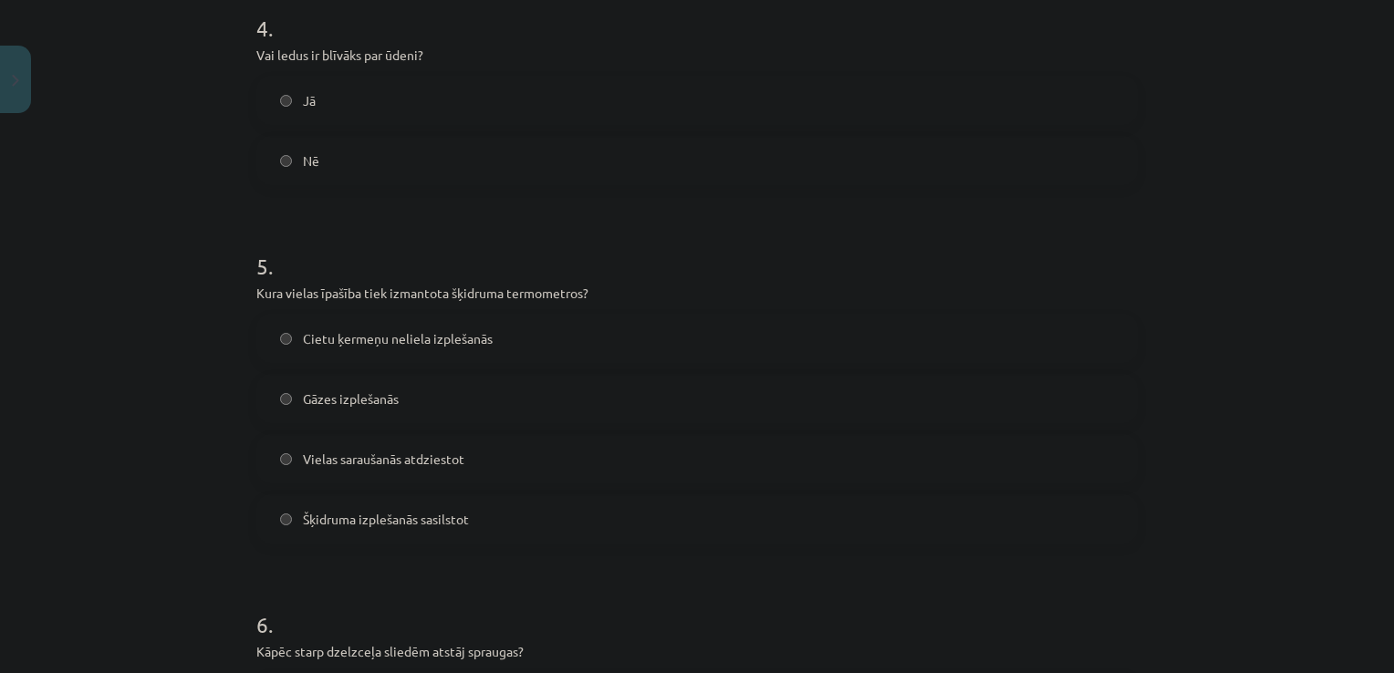
scroll to position [1092, 0]
click at [303, 512] on span "Šķidruma izplešanās sasilstot" at bounding box center [386, 521] width 166 height 19
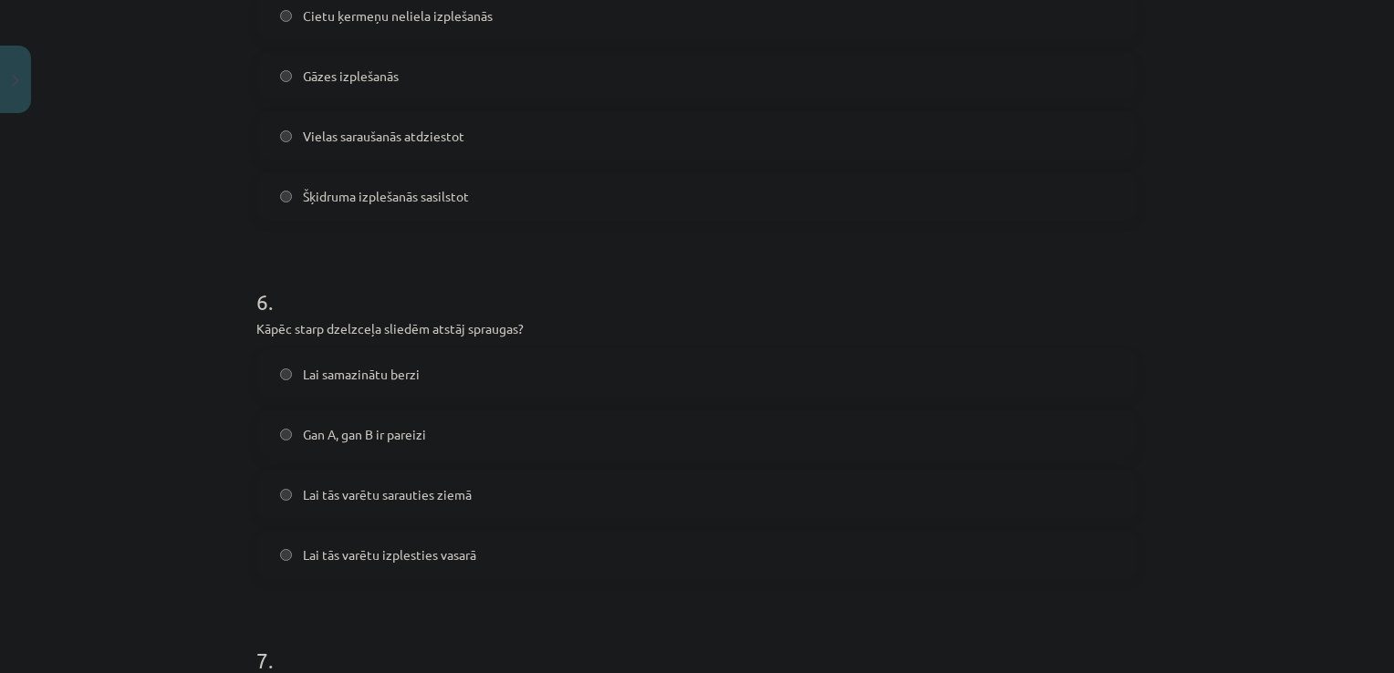
scroll to position [1419, 0]
click at [671, 556] on label "Lai tās varētu izplesties vasarā" at bounding box center [697, 553] width 878 height 46
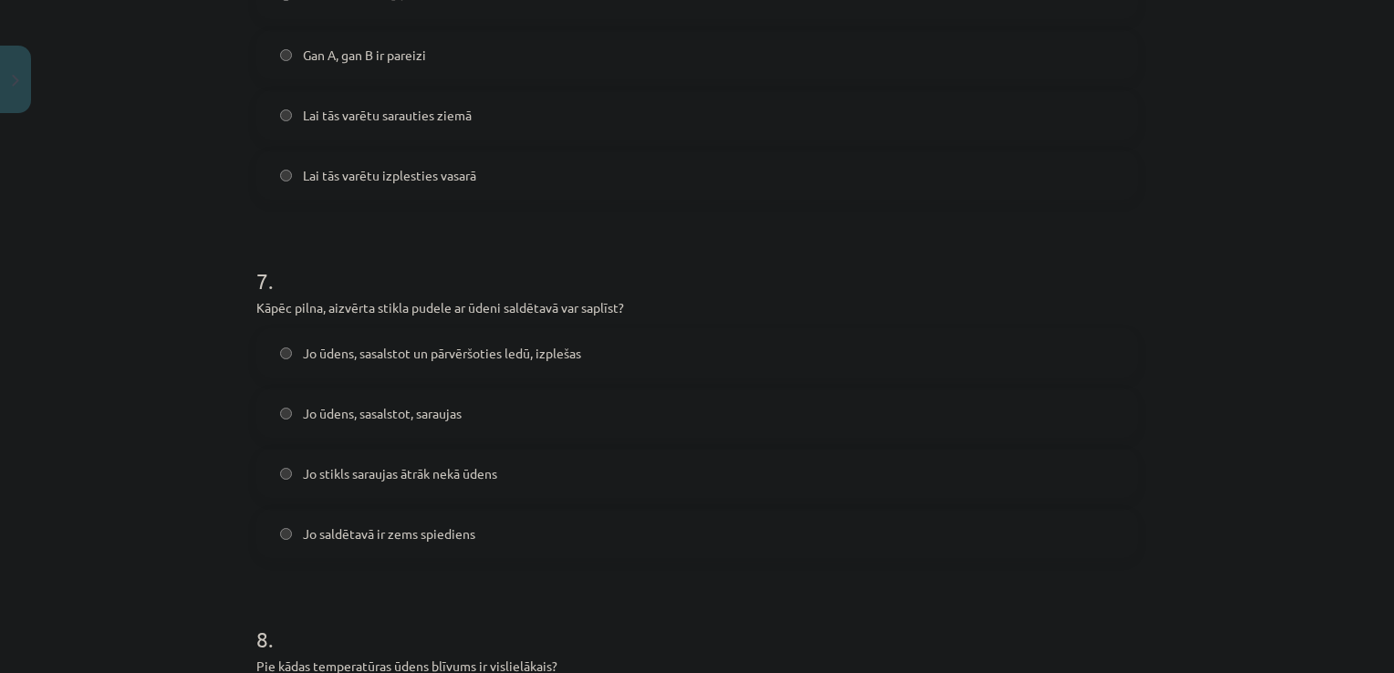
scroll to position [1795, 0]
click at [423, 424] on label "Jo ūdens, sasalstot, saraujas" at bounding box center [697, 414] width 878 height 46
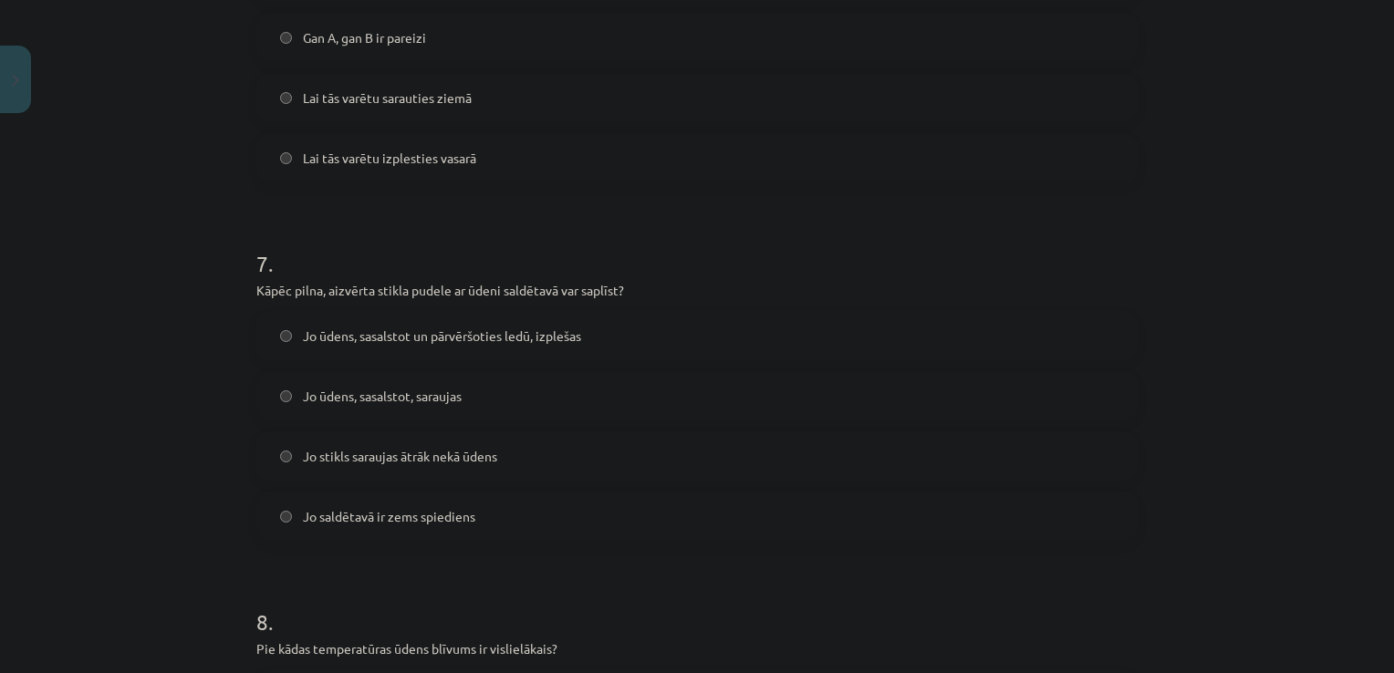
scroll to position [1814, 0]
click at [489, 345] on label "Jo ūdens, sasalstot un pārvēršoties ledū, izplešas" at bounding box center [697, 336] width 878 height 46
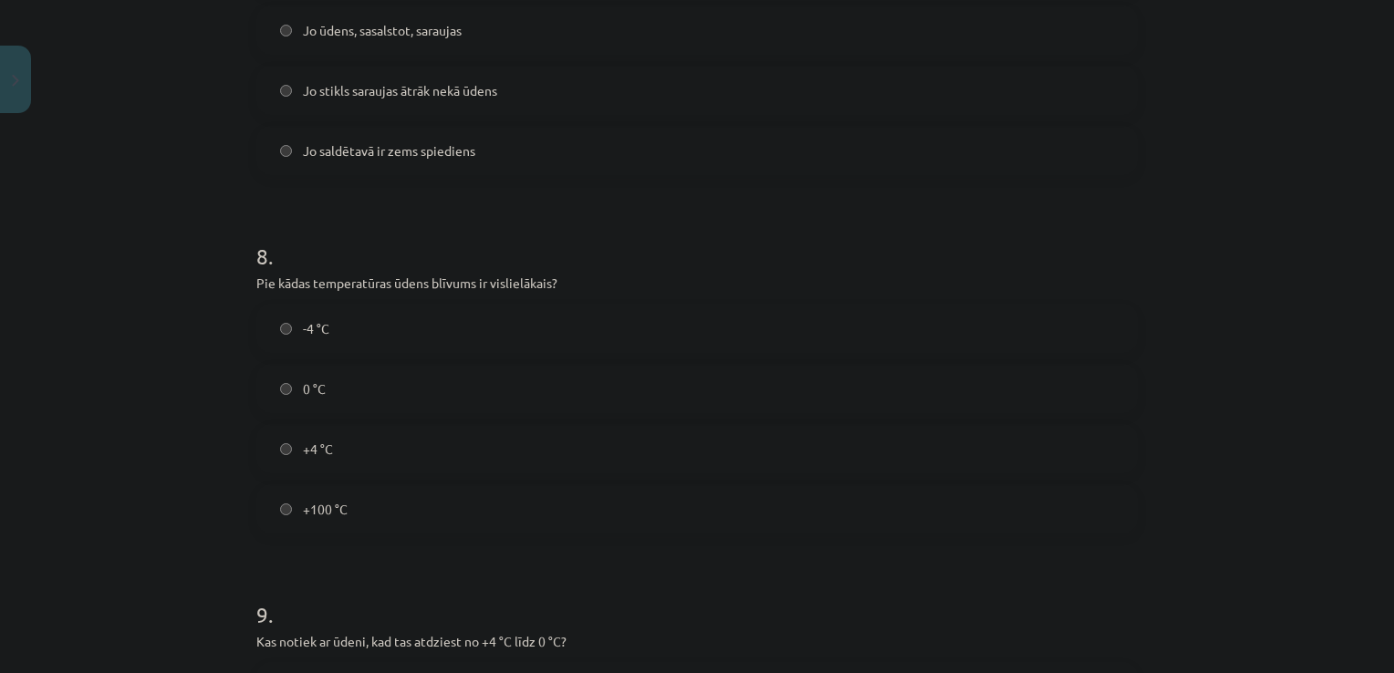
scroll to position [2179, 0]
click at [383, 340] on label "-4 °C" at bounding box center [697, 330] width 878 height 46
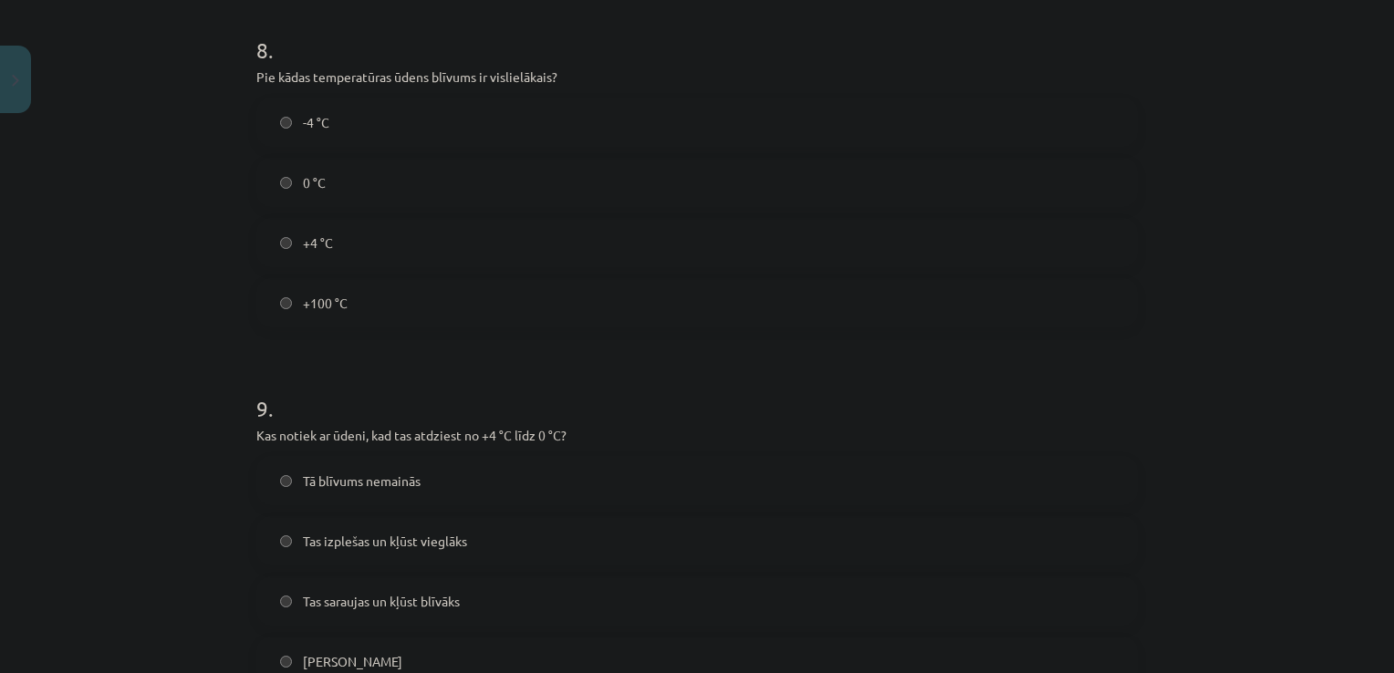
scroll to position [2384, 0]
click at [308, 248] on span "+4 °C" at bounding box center [318, 244] width 30 height 19
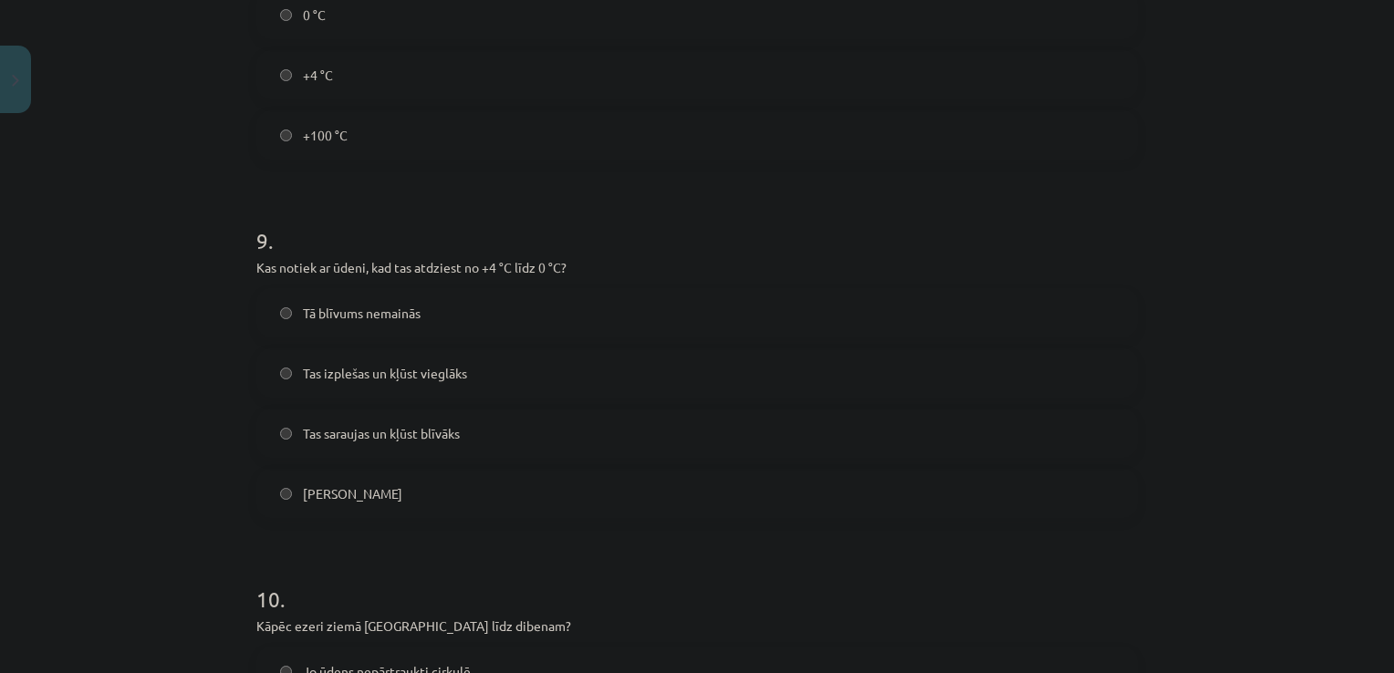
scroll to position [2552, 0]
click at [420, 386] on label "Tas izplešas un kļūst vieglāks" at bounding box center [697, 375] width 878 height 46
click at [429, 433] on span "Tas saraujas un kļūst blīvāks" at bounding box center [381, 435] width 157 height 19
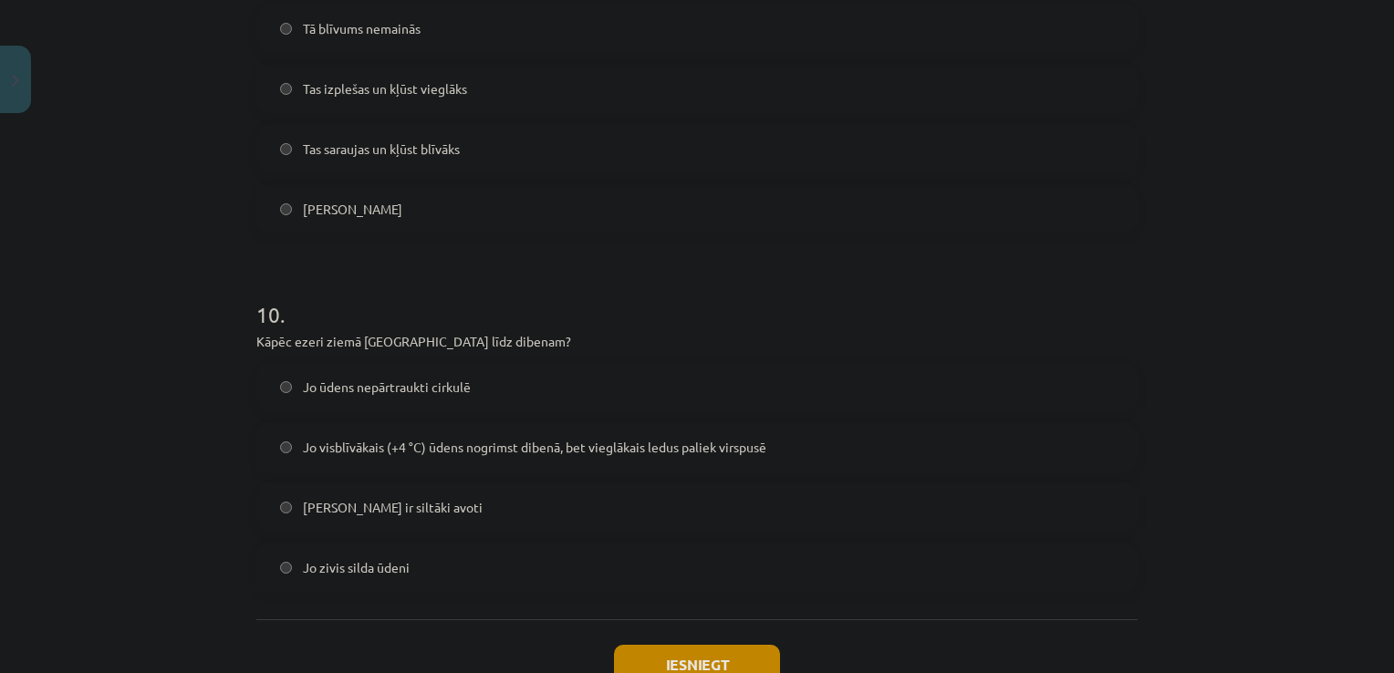
scroll to position [2836, 0]
click at [432, 97] on span "Tas izplešas un kļūst vieglāks" at bounding box center [385, 90] width 164 height 19
click at [361, 144] on span "Tas saraujas un kļūst blīvāks" at bounding box center [381, 150] width 157 height 19
click at [370, 85] on span "Tas izplešas un kļūst vieglāks" at bounding box center [385, 90] width 164 height 19
click at [421, 507] on span "Jo dibenā ir siltāki avoti" at bounding box center [393, 509] width 180 height 19
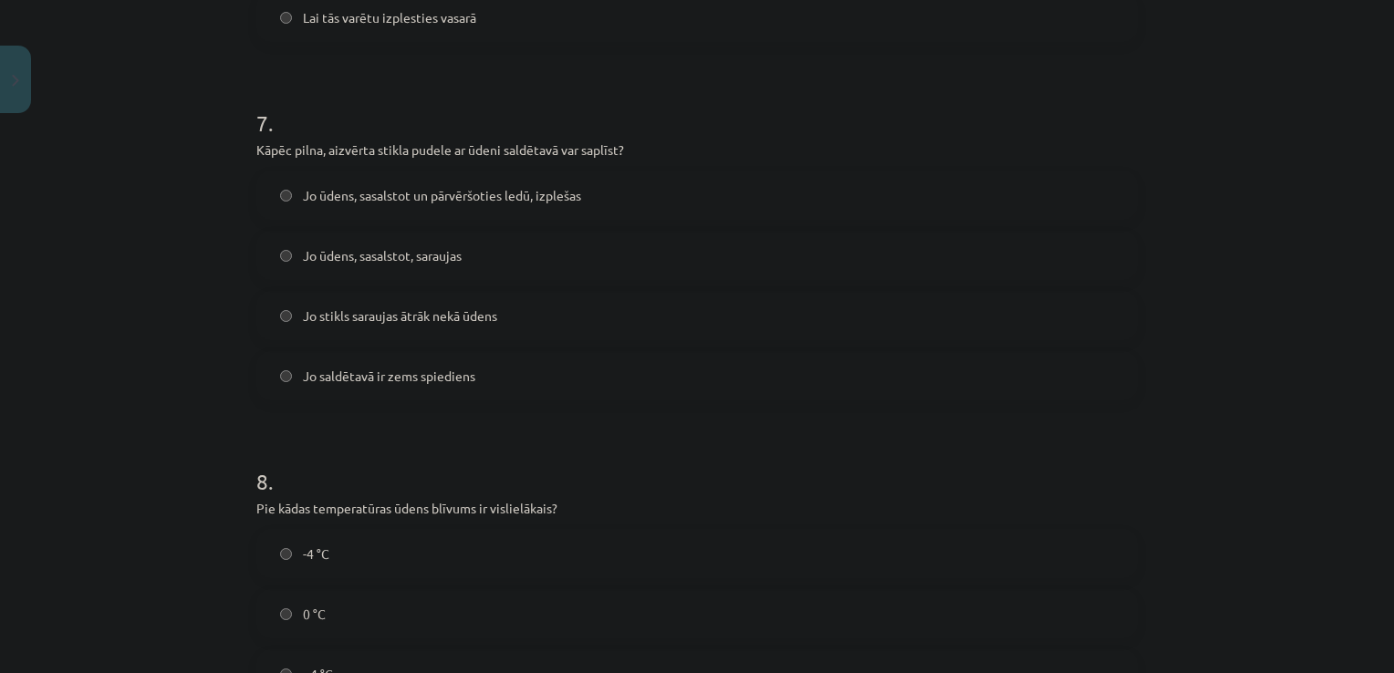
scroll to position [2967, 0]
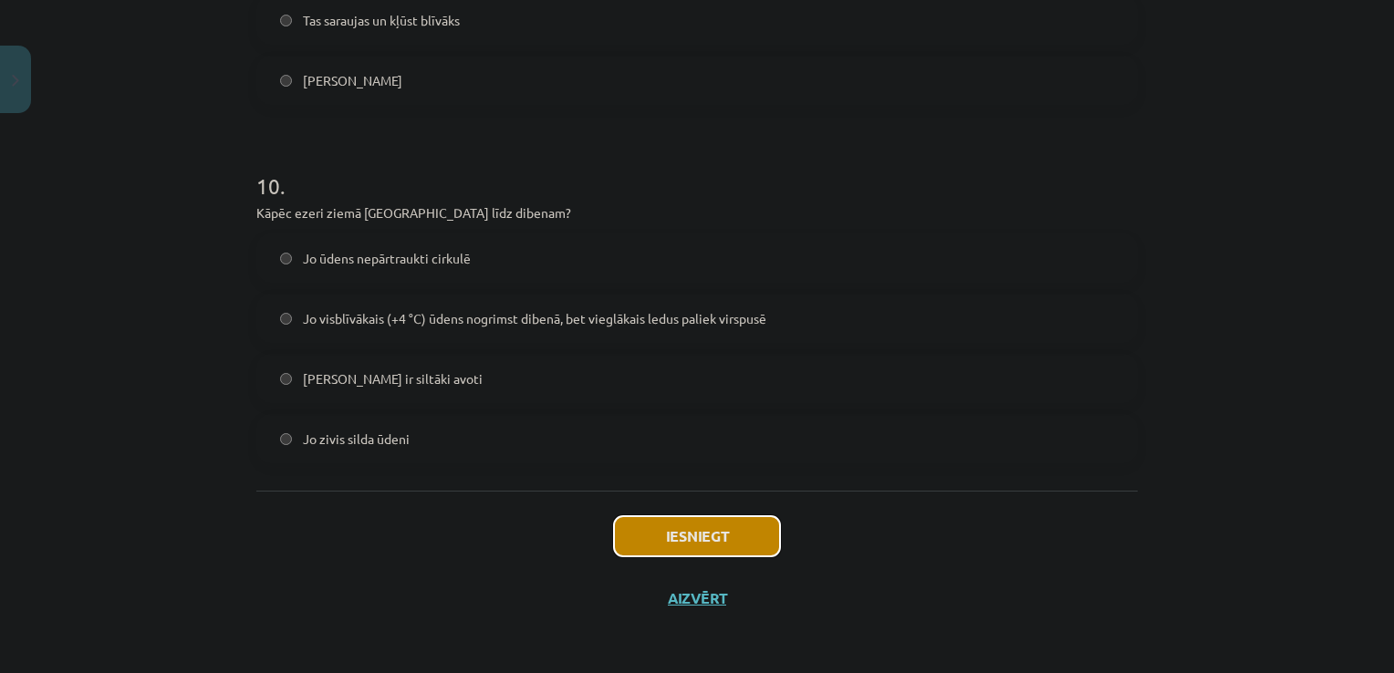
click at [671, 530] on button "Iesniegt" at bounding box center [697, 536] width 166 height 40
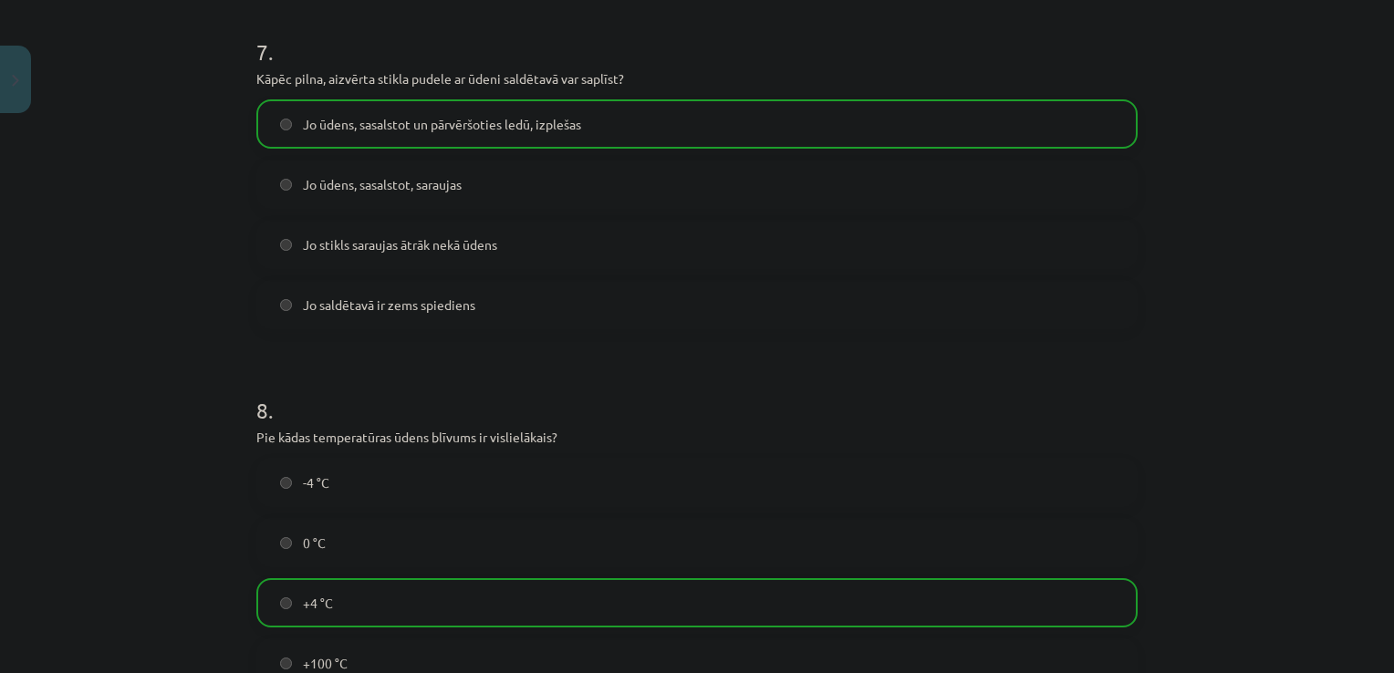
scroll to position [3025, 0]
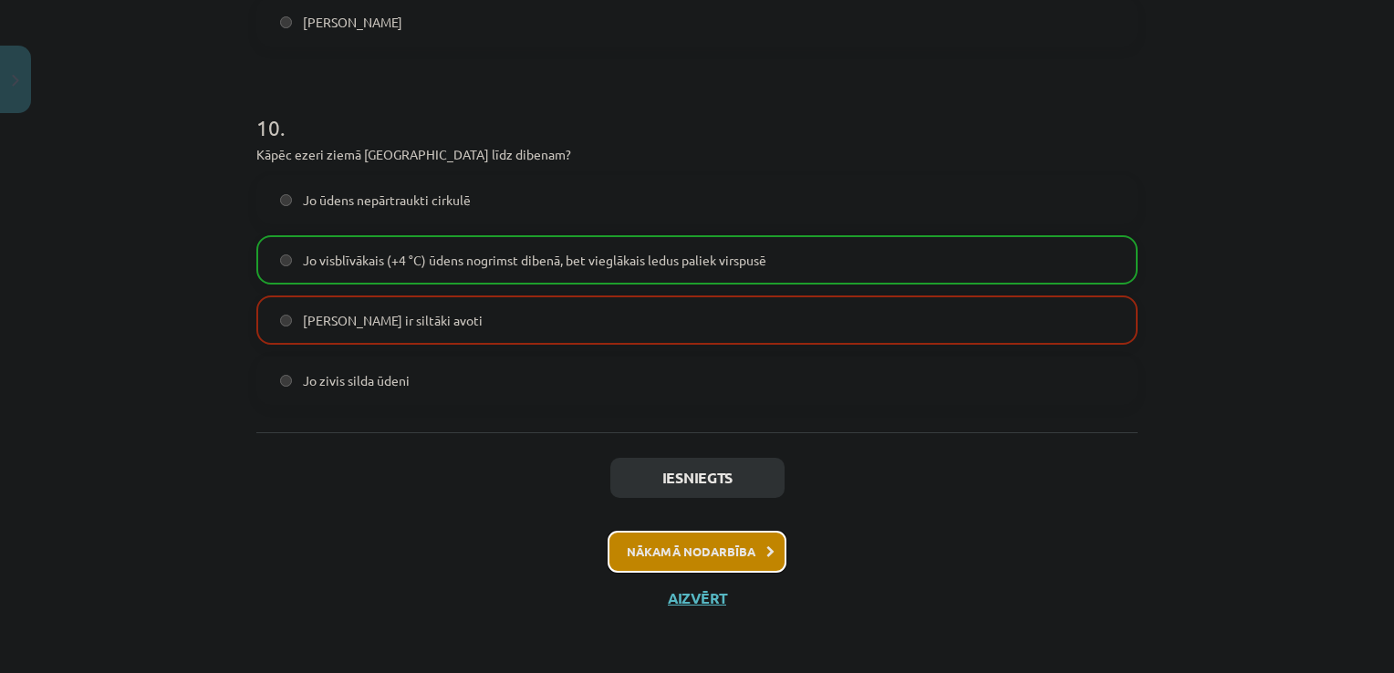
click at [702, 551] on button "Nākamā nodarbība" at bounding box center [697, 552] width 179 height 42
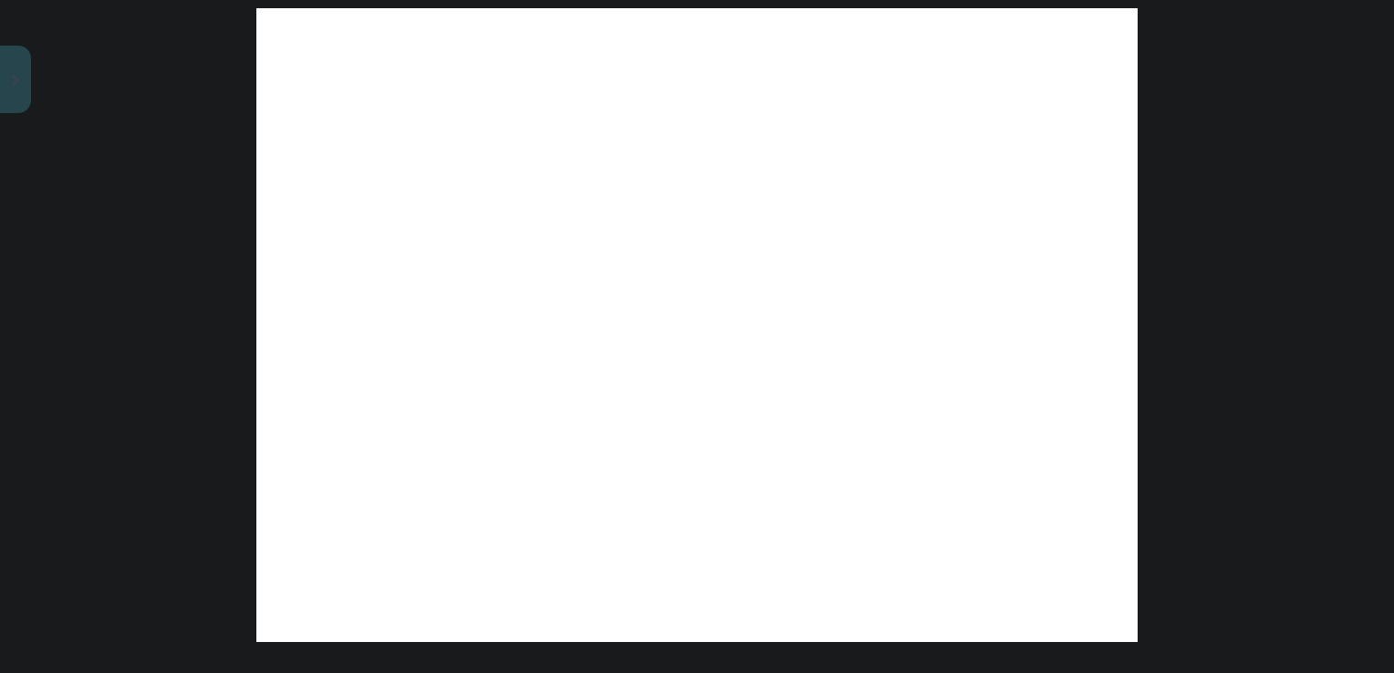
scroll to position [1125, 0]
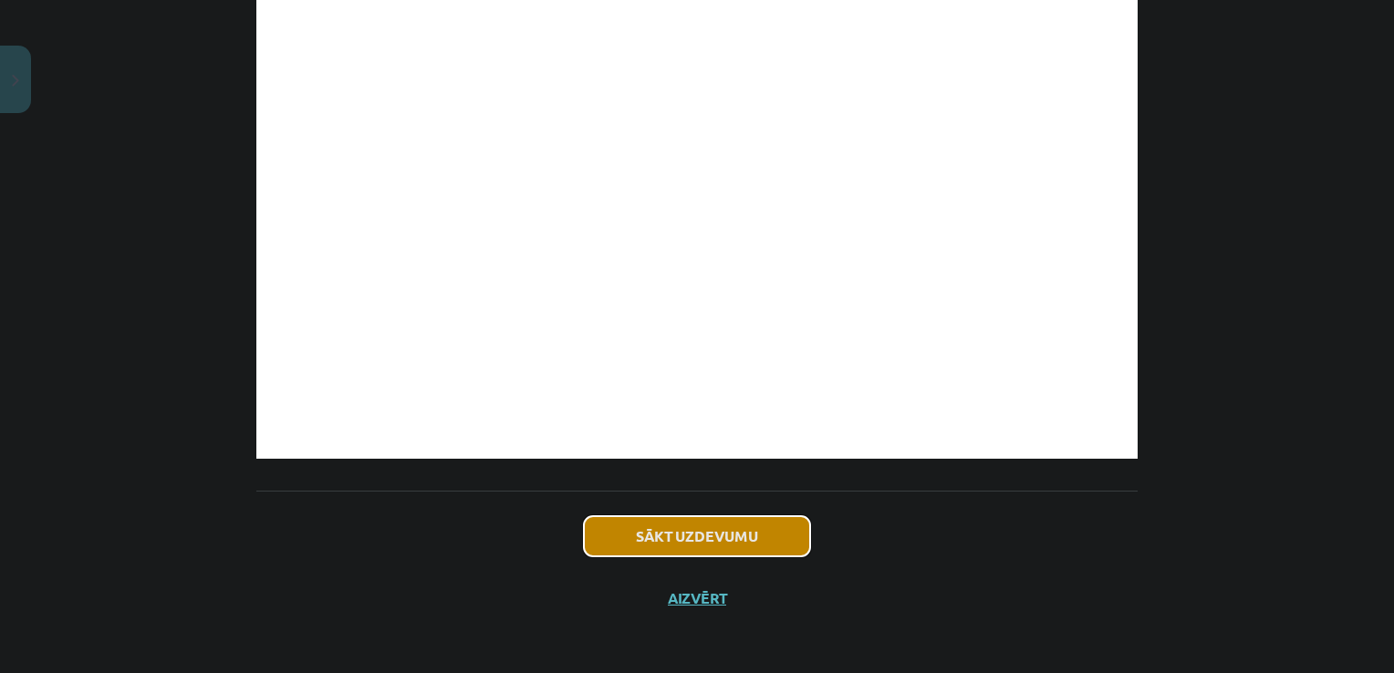
click at [680, 527] on button "Sākt uzdevumu" at bounding box center [697, 536] width 226 height 40
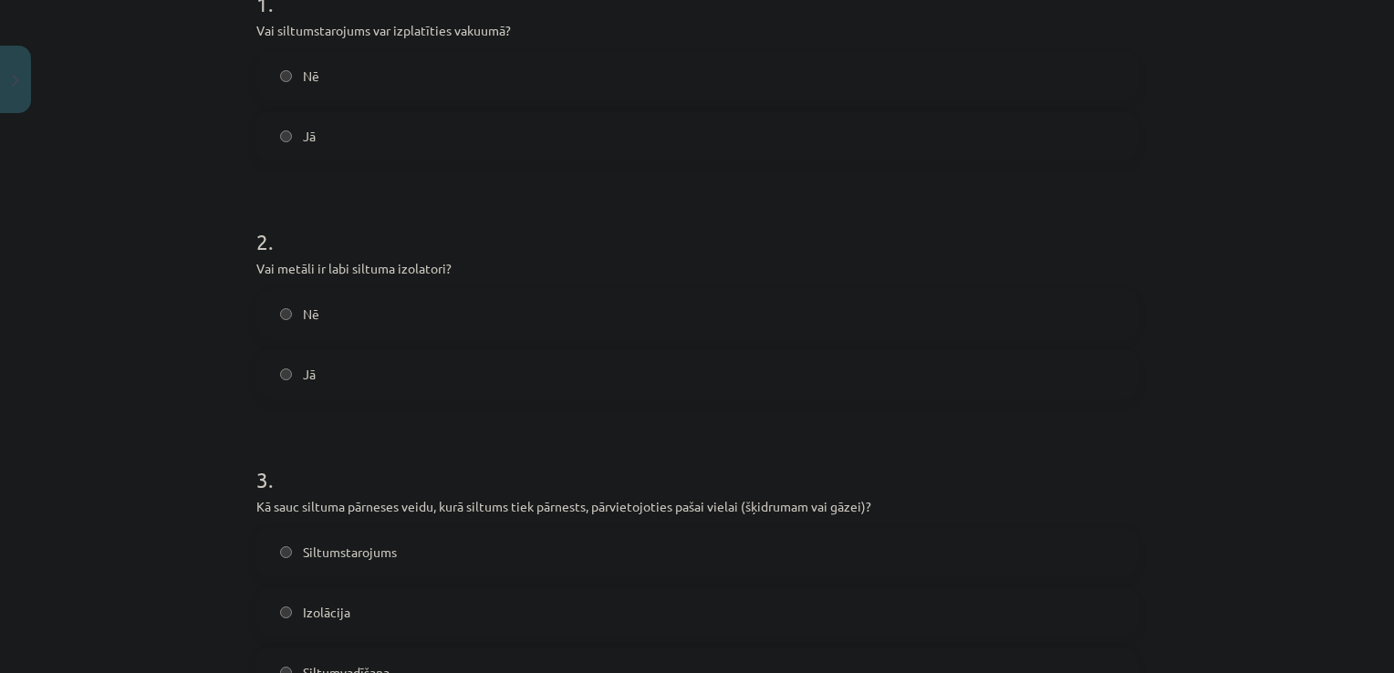
scroll to position [403, 0]
click at [282, 331] on label "Nē" at bounding box center [697, 315] width 878 height 46
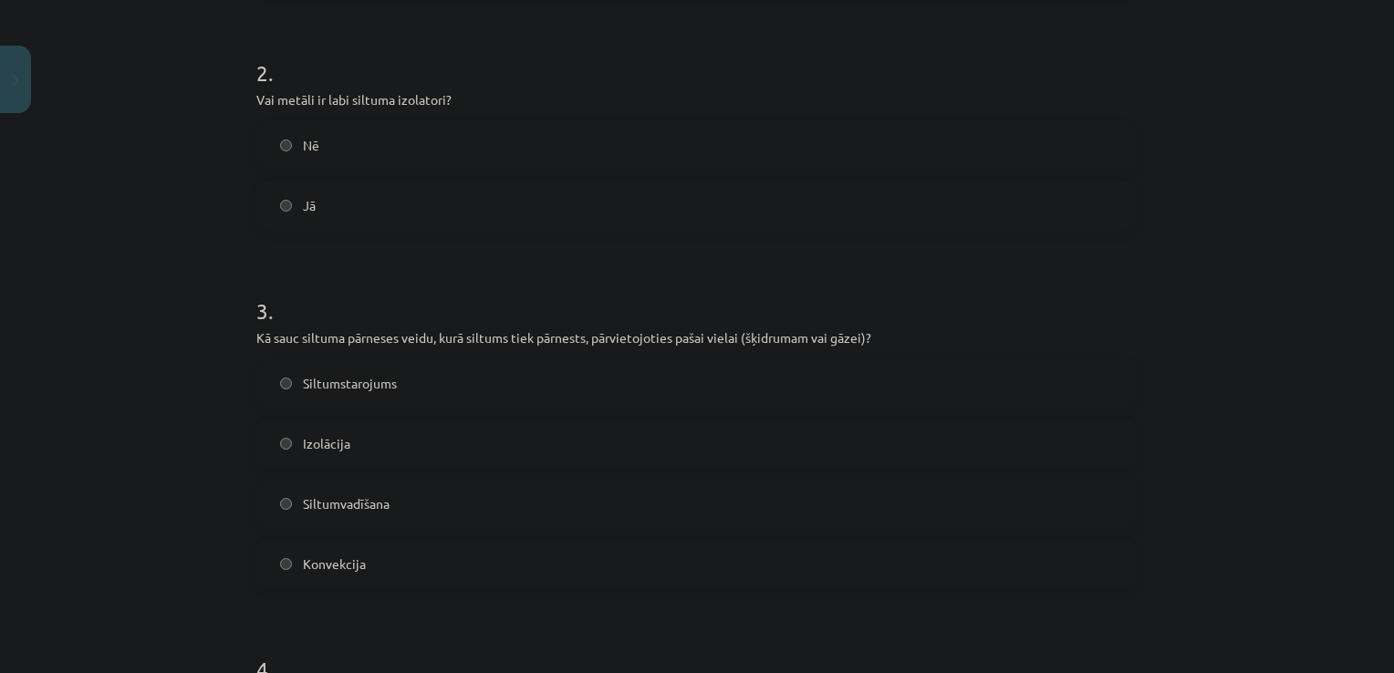
scroll to position [584, 0]
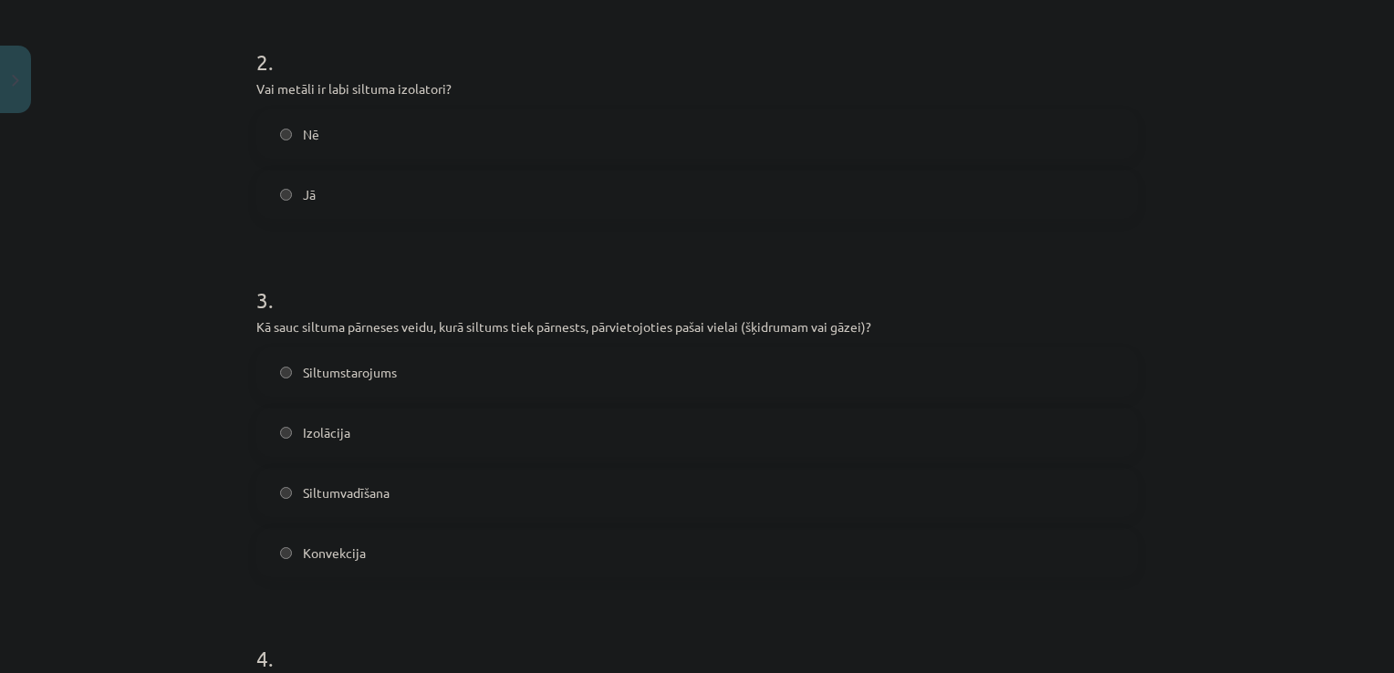
click at [311, 546] on span "Konvekcija" at bounding box center [334, 553] width 63 height 19
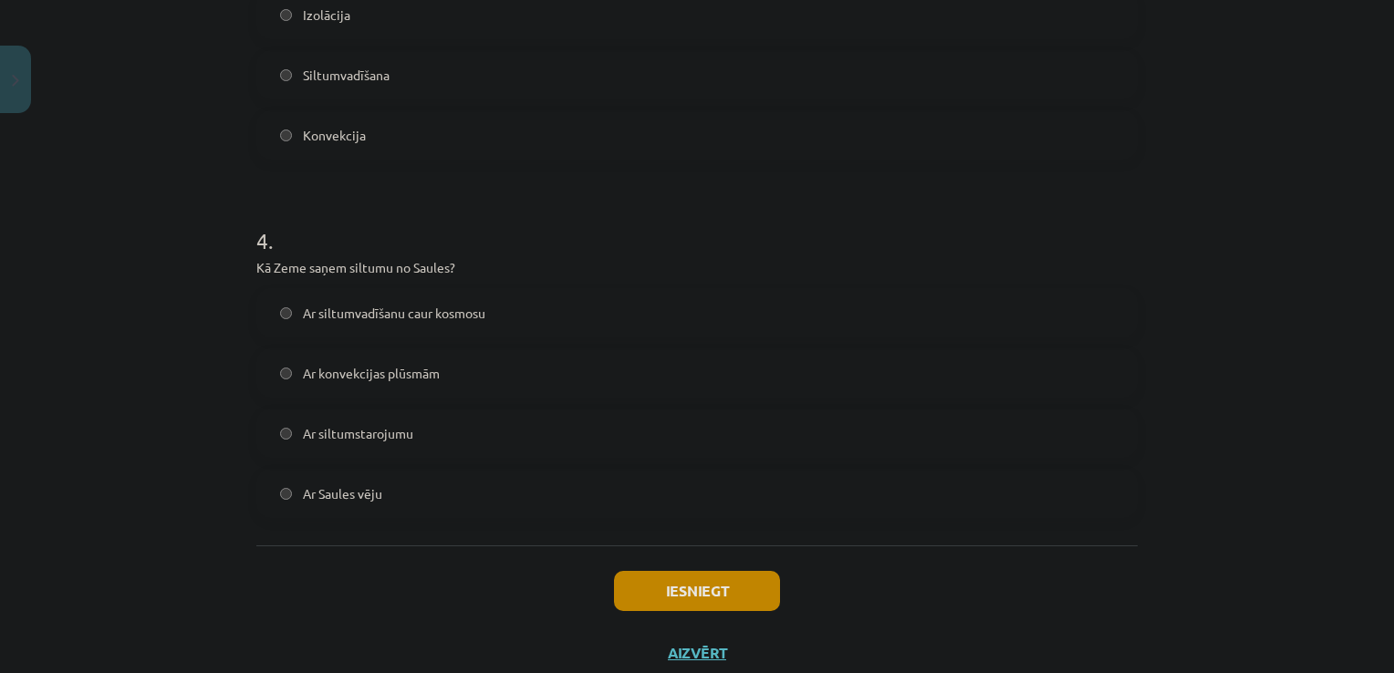
scroll to position [1000, 0]
click at [369, 430] on span "Ar siltumstarojumu" at bounding box center [358, 435] width 110 height 19
click at [683, 590] on button "Iesniegt" at bounding box center [697, 593] width 166 height 40
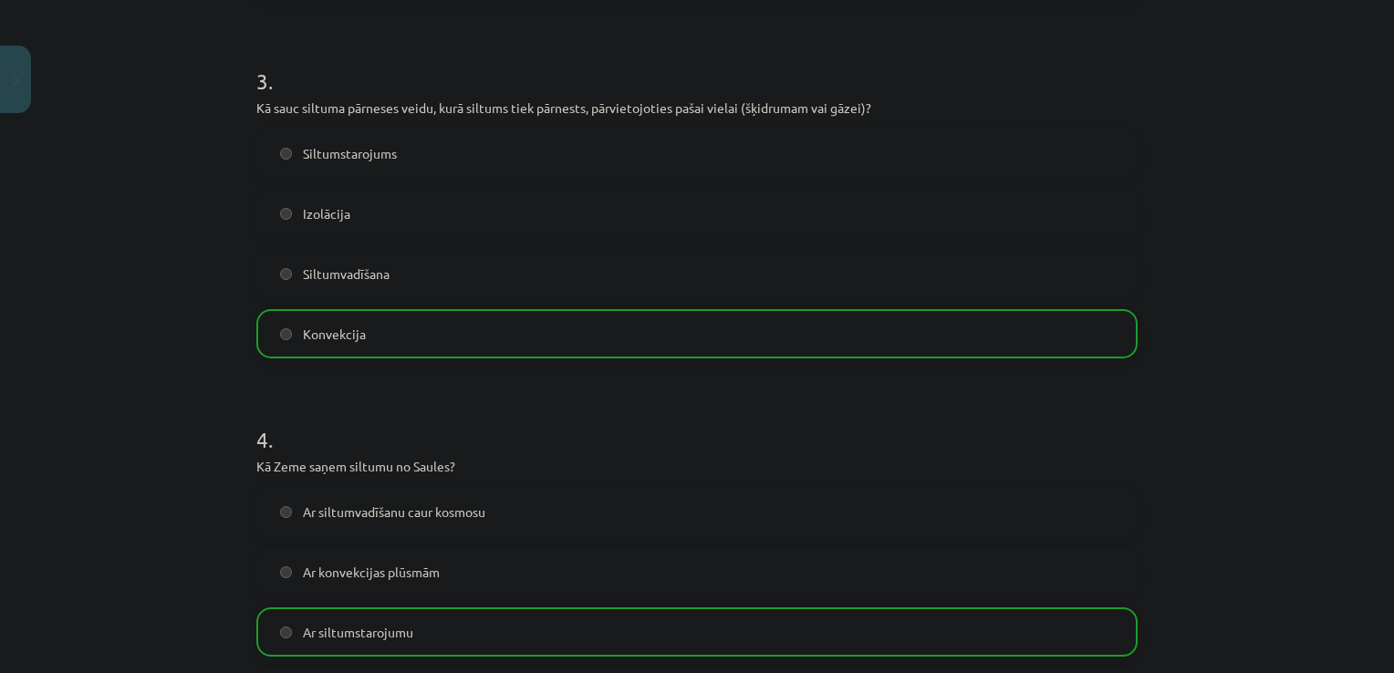
scroll to position [1115, 0]
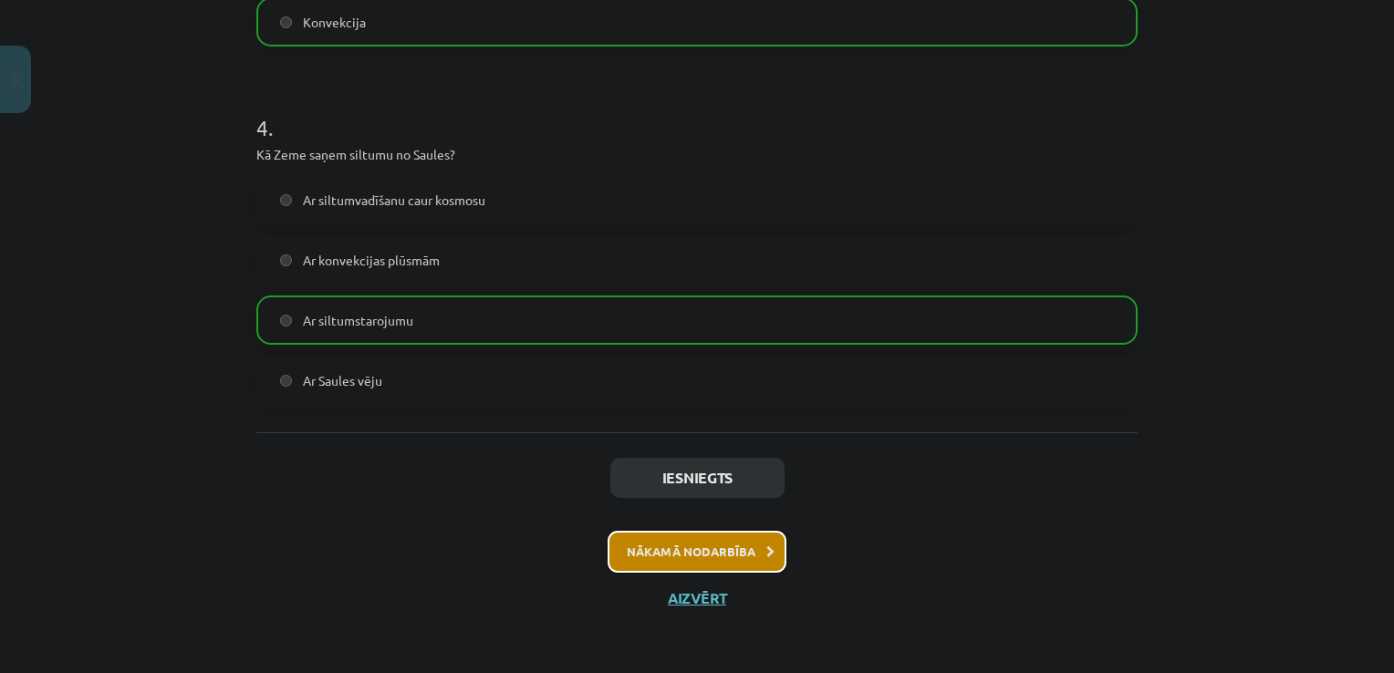
click at [699, 556] on button "Nākamā nodarbība" at bounding box center [697, 552] width 179 height 42
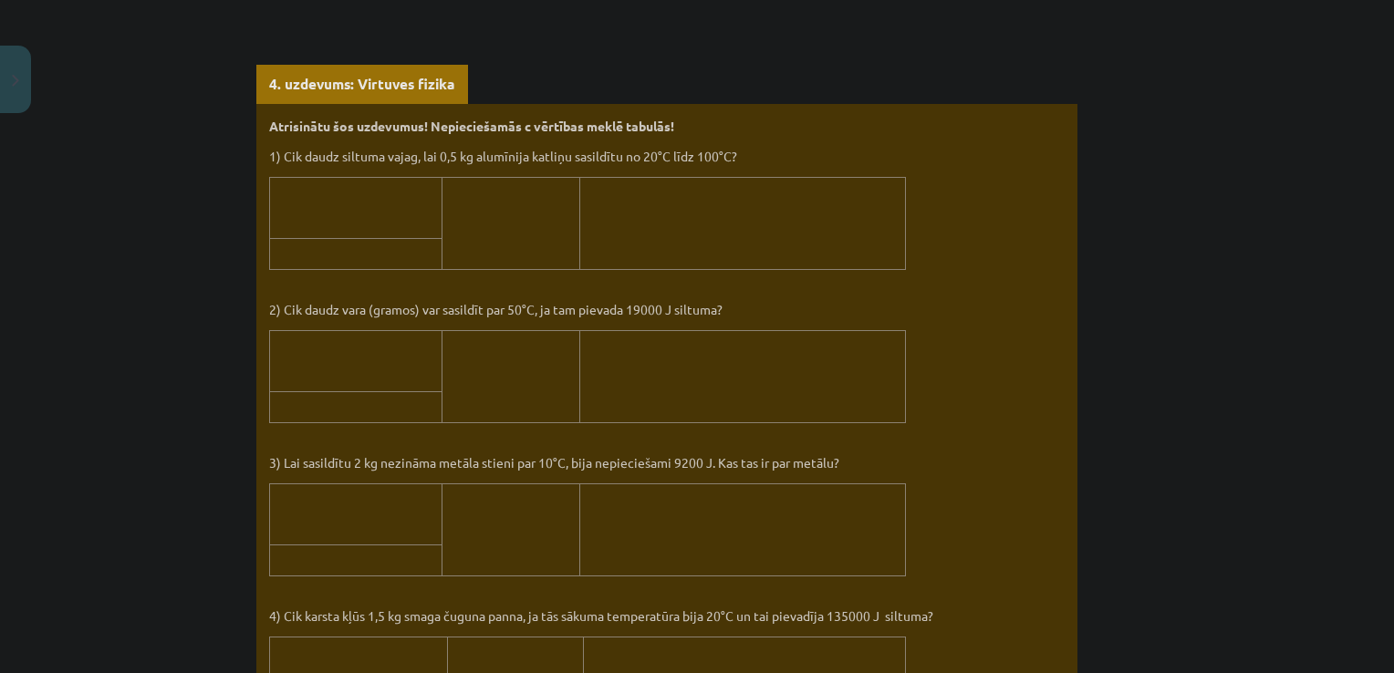
scroll to position [1792, 0]
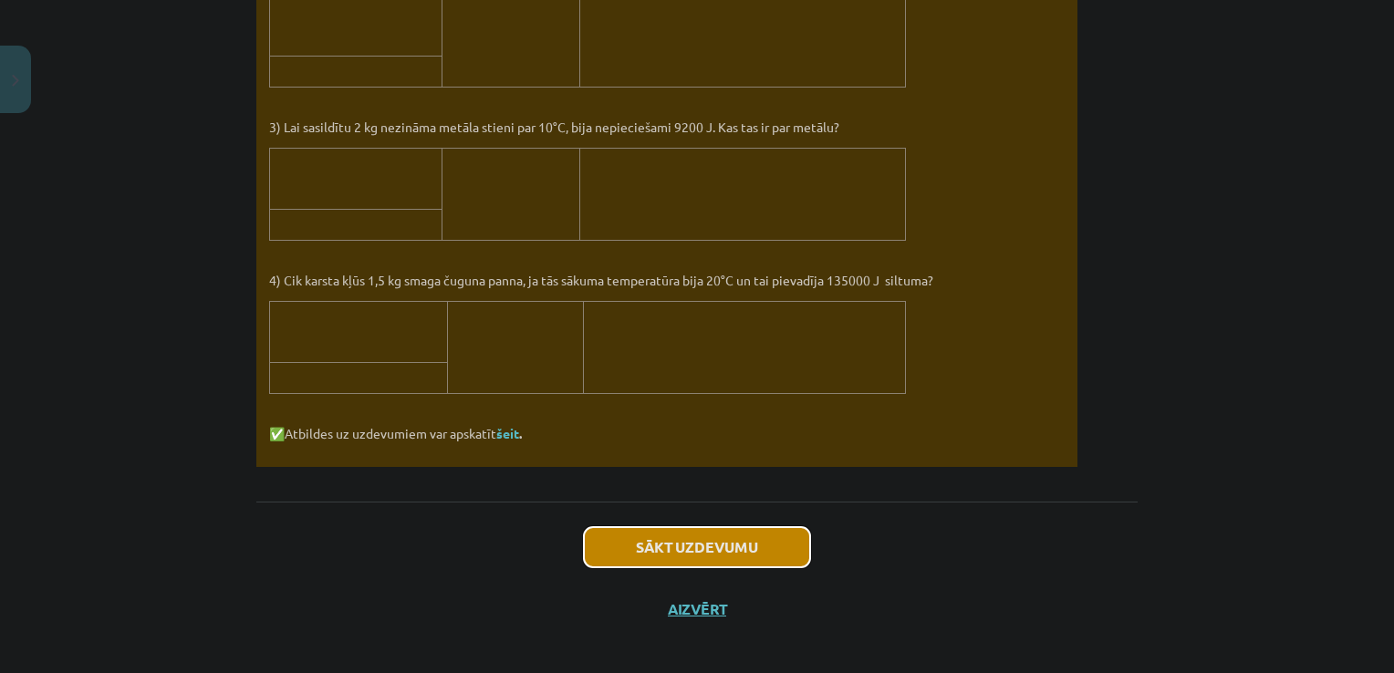
click at [681, 536] on button "Sākt uzdevumu" at bounding box center [697, 547] width 226 height 40
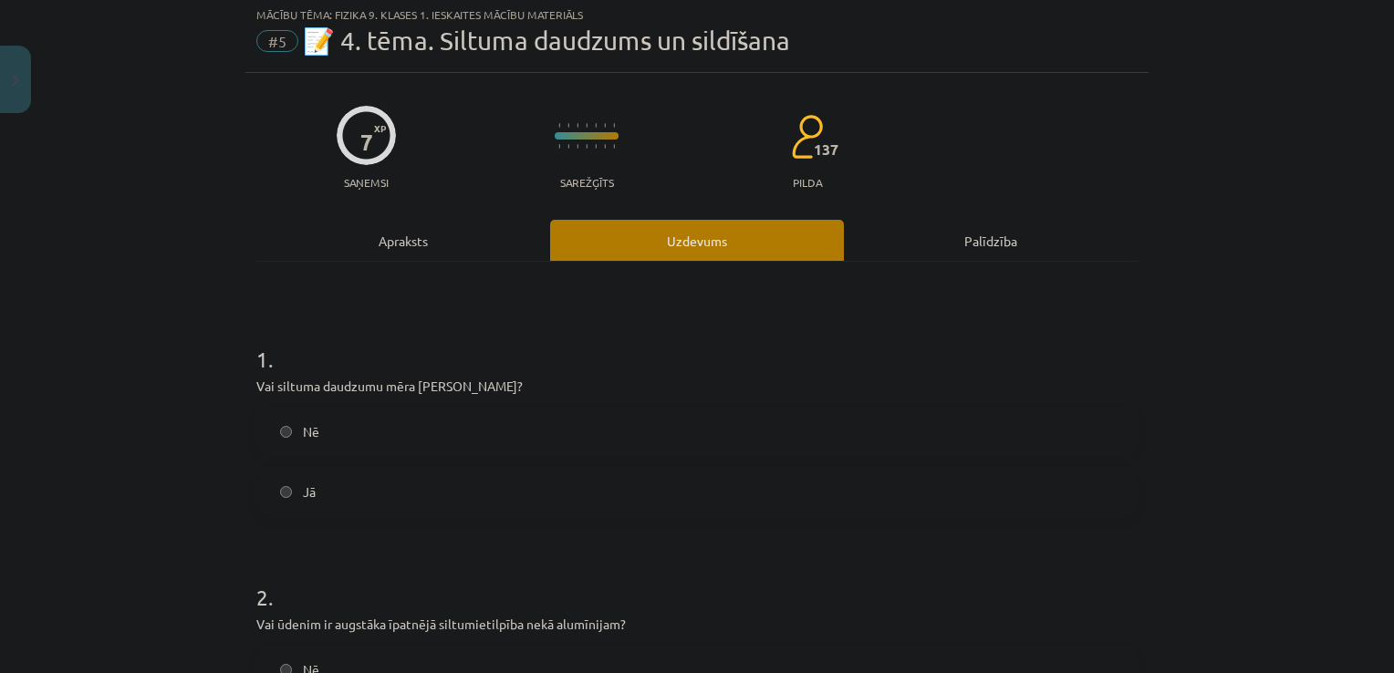
scroll to position [46, 0]
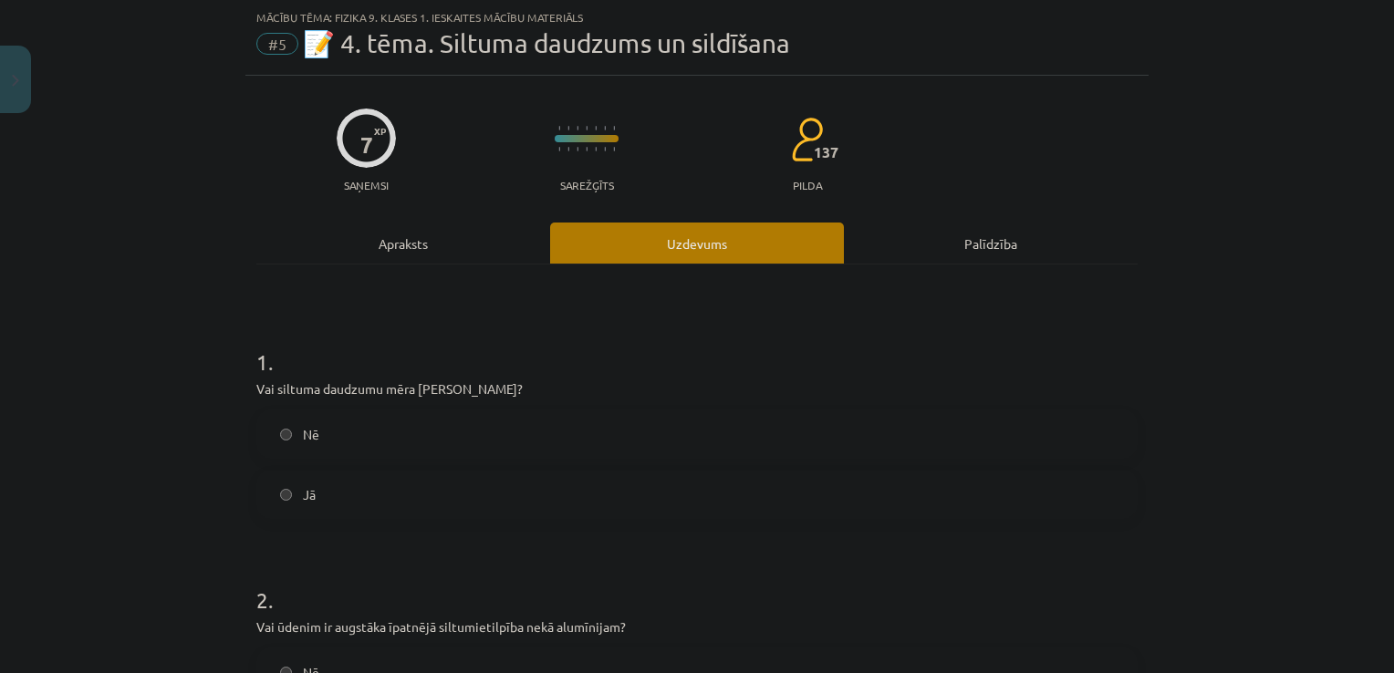
click at [279, 447] on label "Nē" at bounding box center [697, 434] width 878 height 46
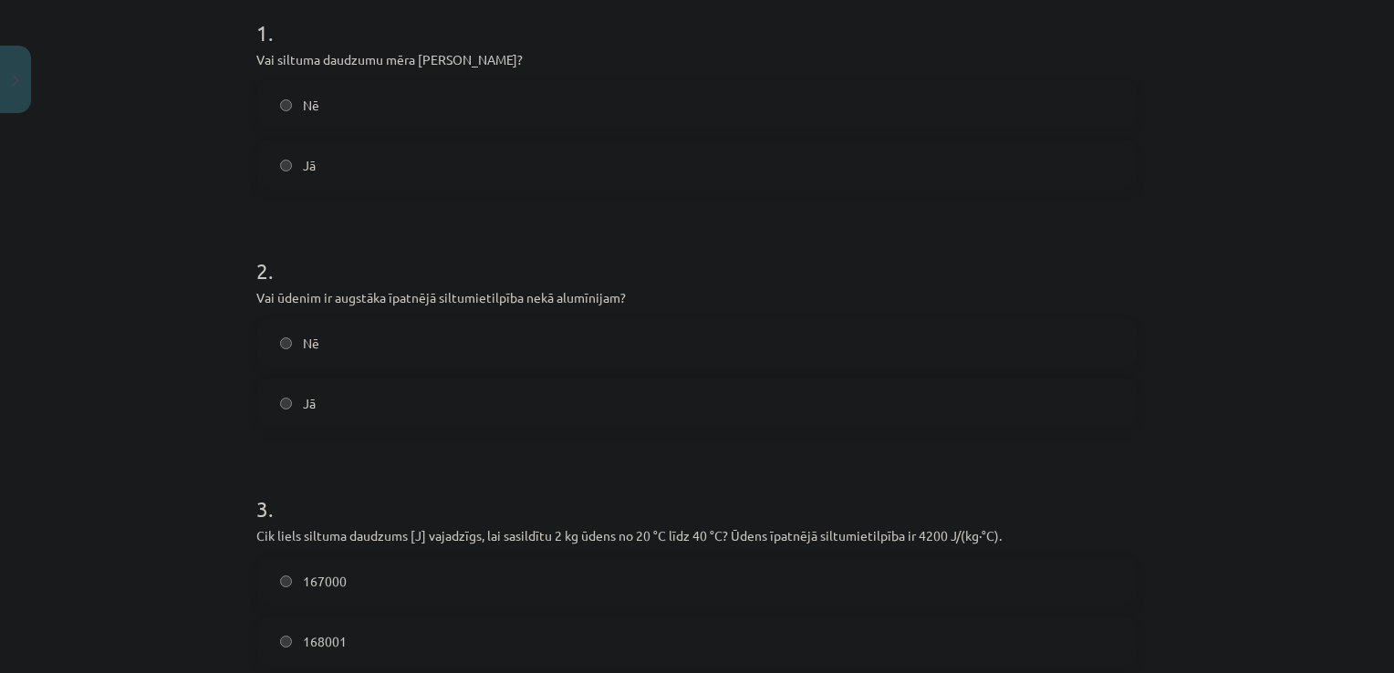
scroll to position [374, 0]
click at [281, 389] on label "Jā" at bounding box center [697, 404] width 878 height 46
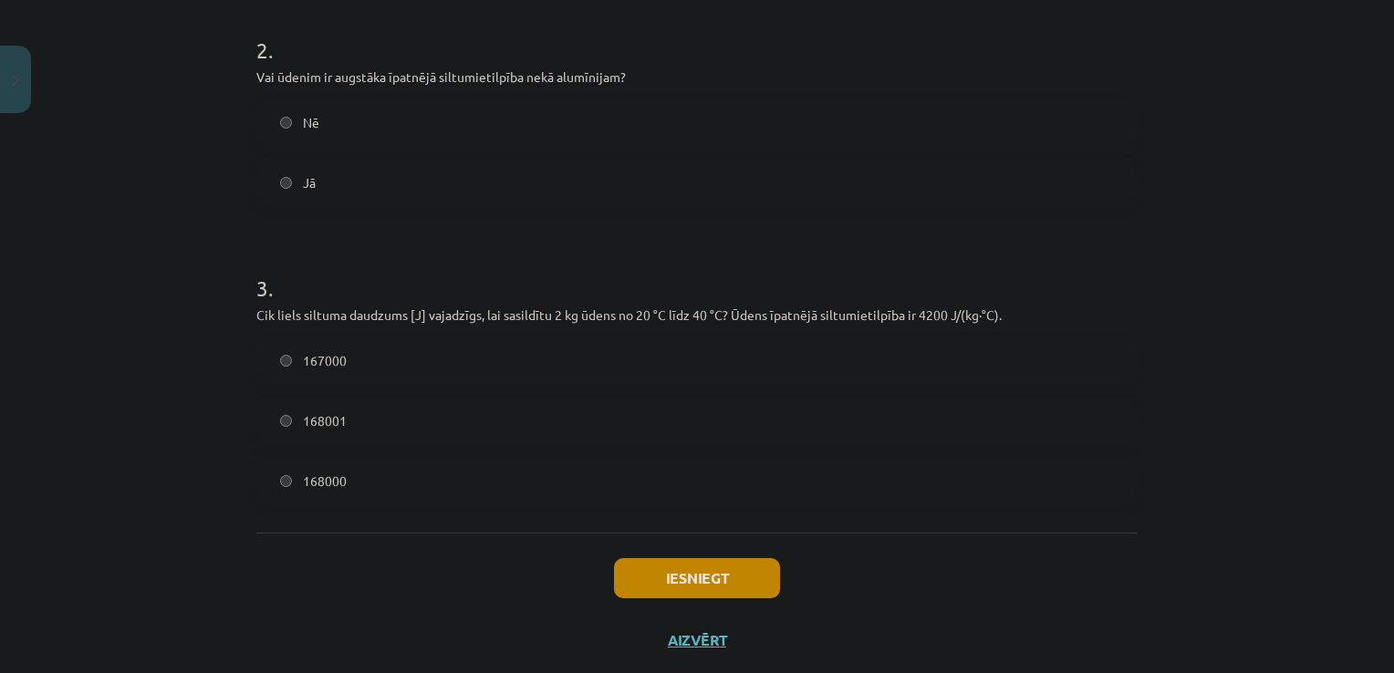
scroll to position [598, 0]
click at [307, 483] on span "168000" at bounding box center [325, 479] width 44 height 19
click at [643, 586] on button "Iesniegt" at bounding box center [697, 576] width 166 height 40
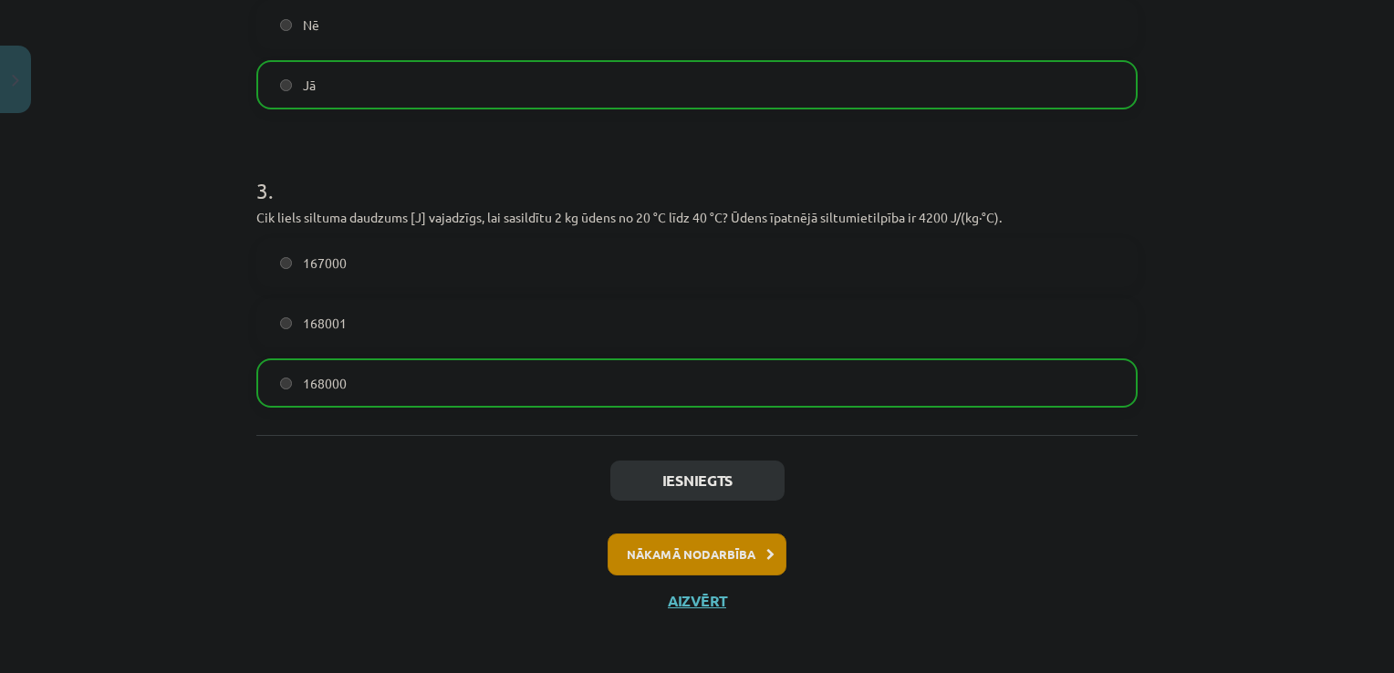
scroll to position [696, 0]
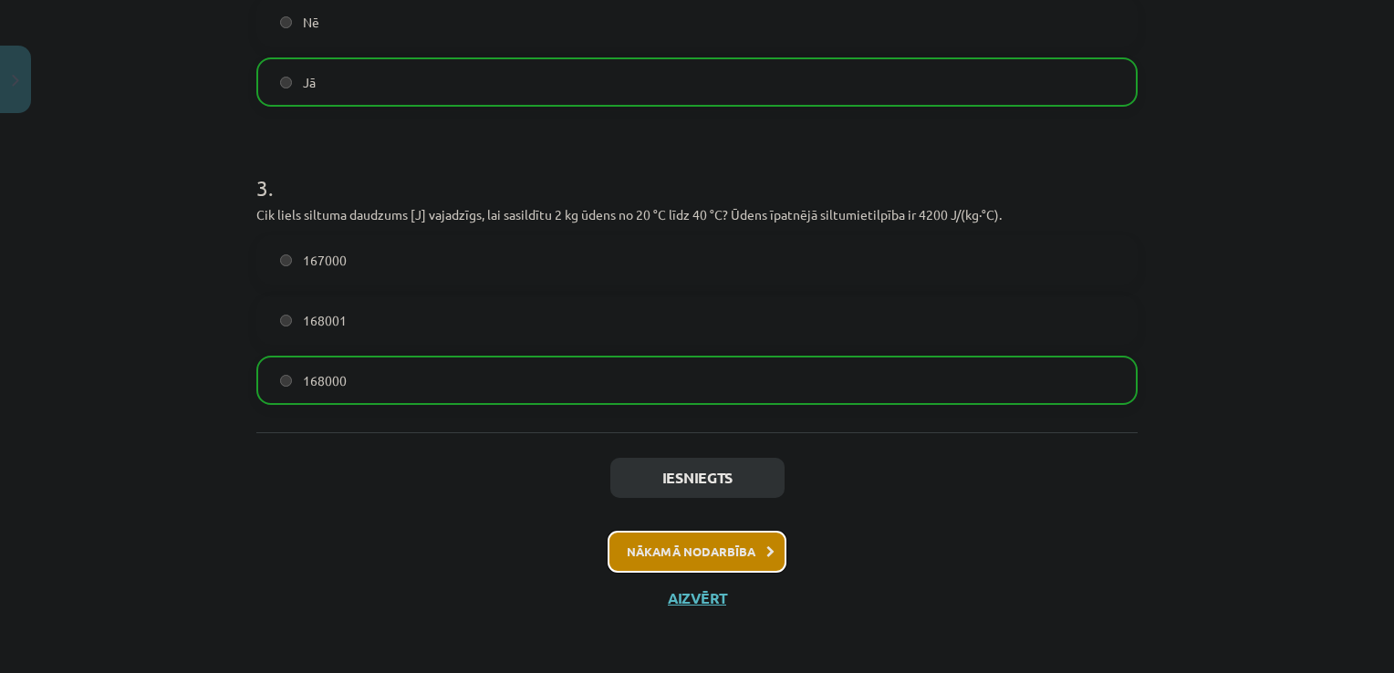
click at [733, 560] on button "Nākamā nodarbība" at bounding box center [697, 552] width 179 height 42
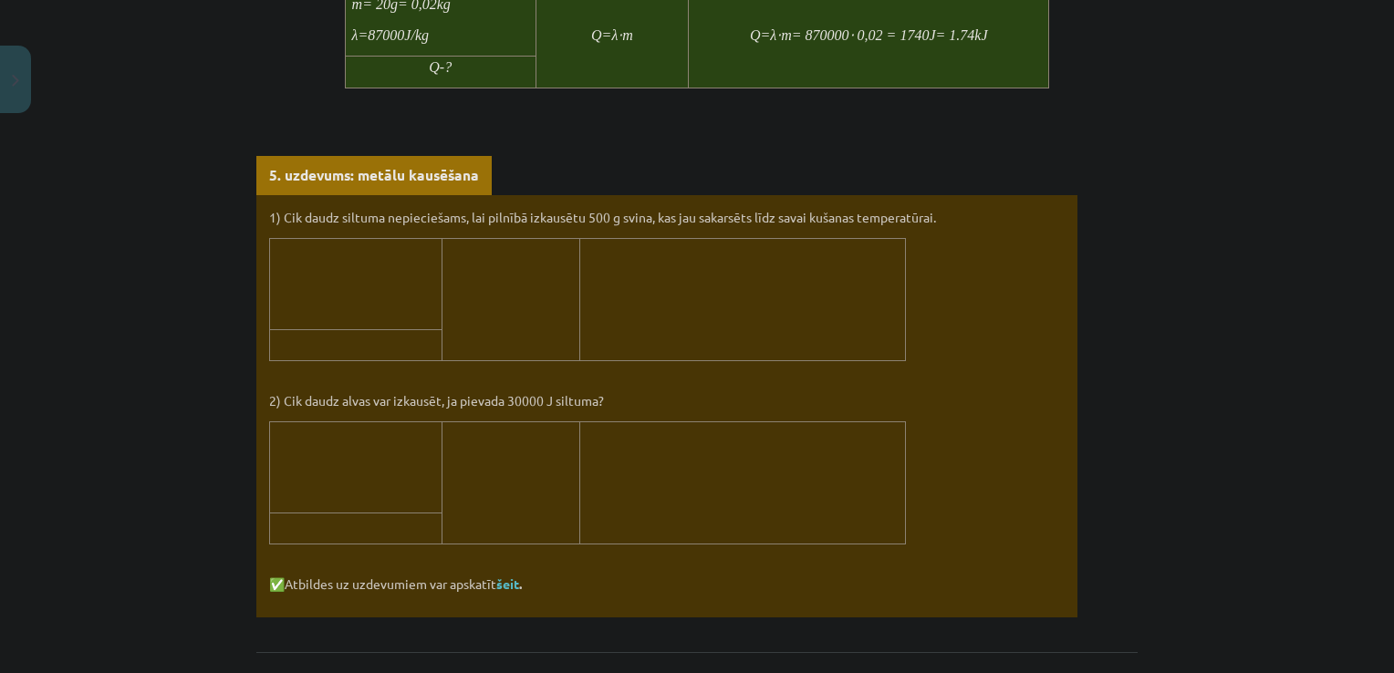
scroll to position [1725, 0]
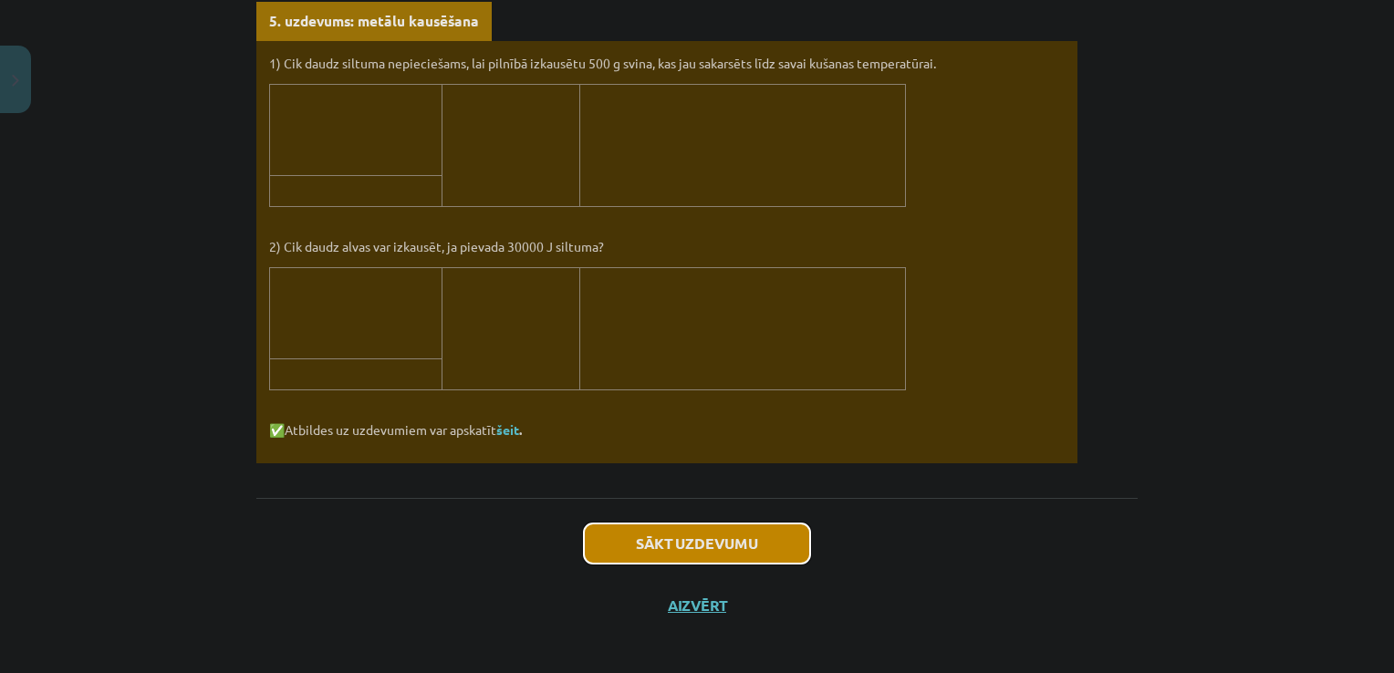
click at [687, 546] on button "Sākt uzdevumu" at bounding box center [697, 544] width 226 height 40
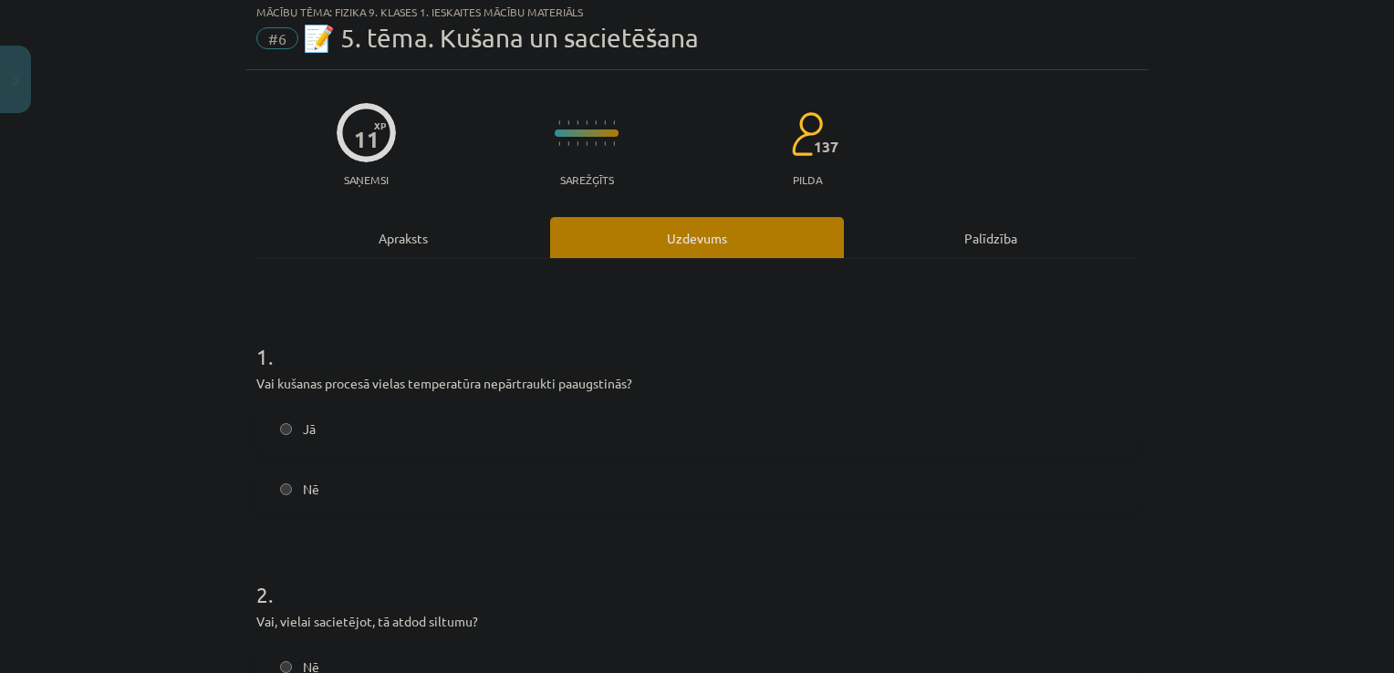
scroll to position [46, 0]
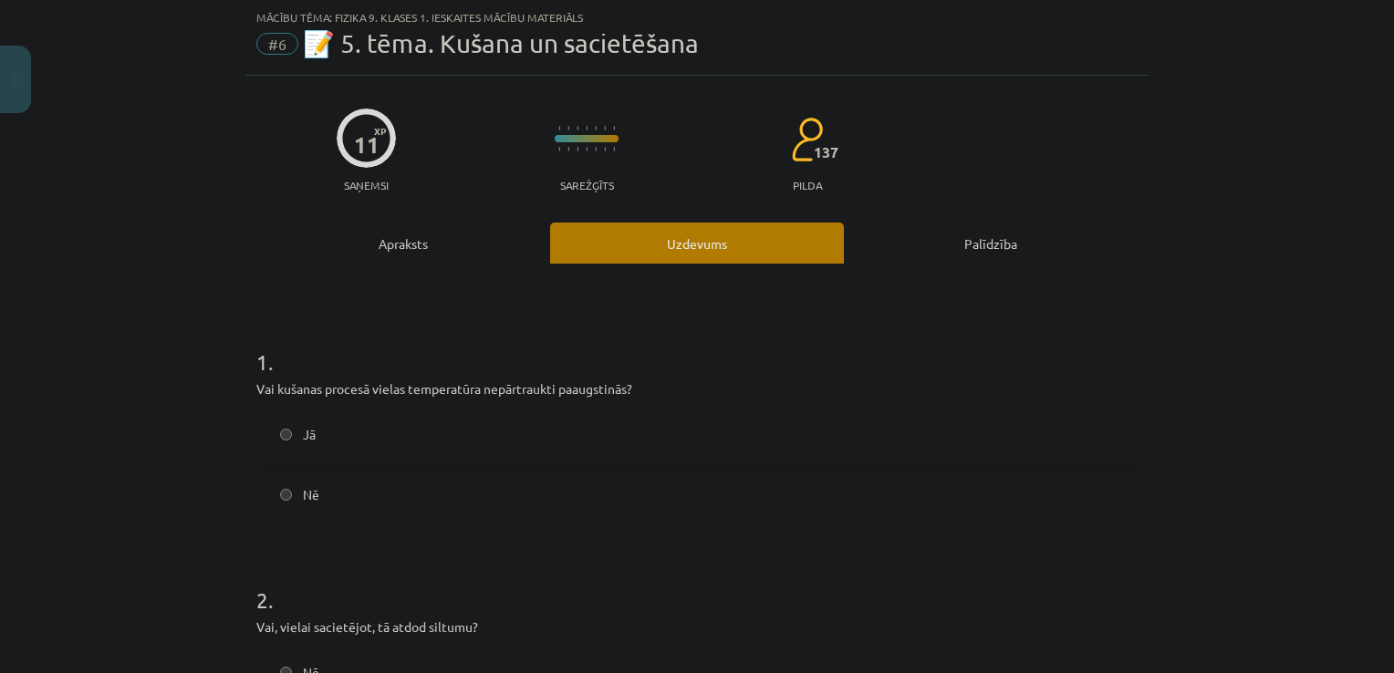
click at [307, 449] on label "Jā" at bounding box center [697, 434] width 878 height 46
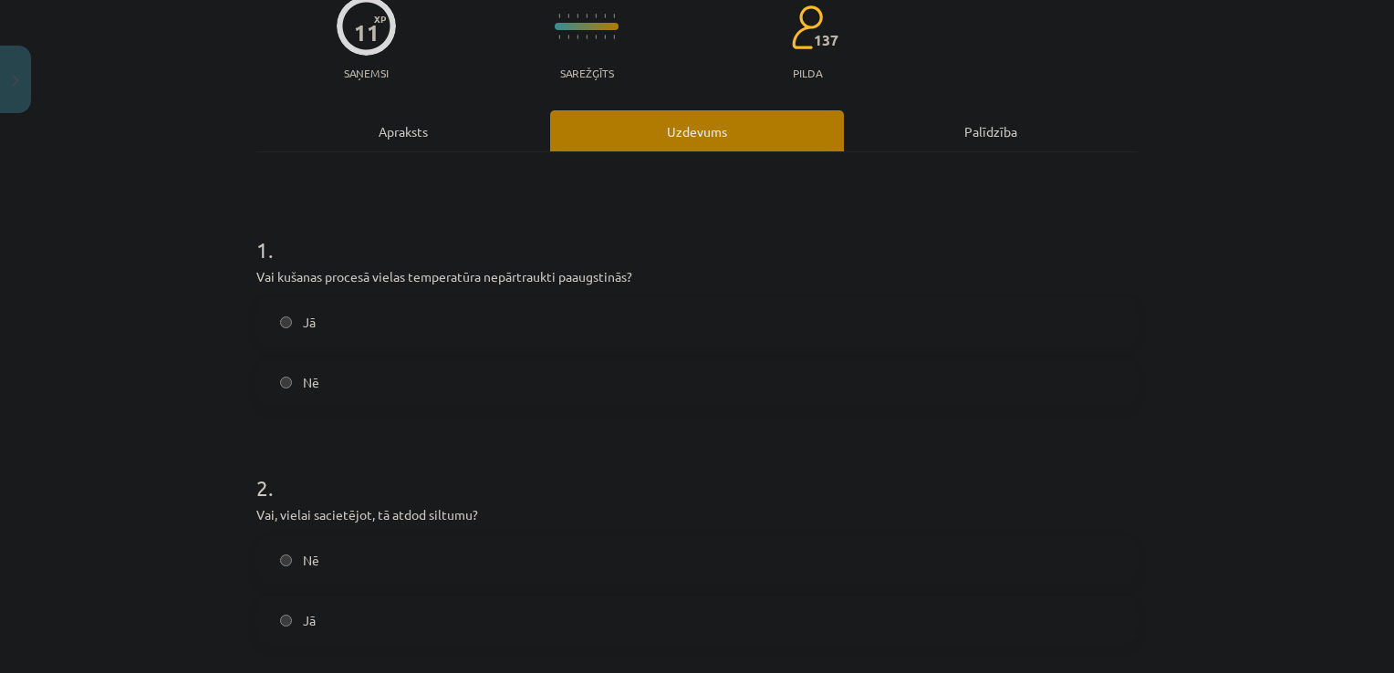
scroll to position [166, 0]
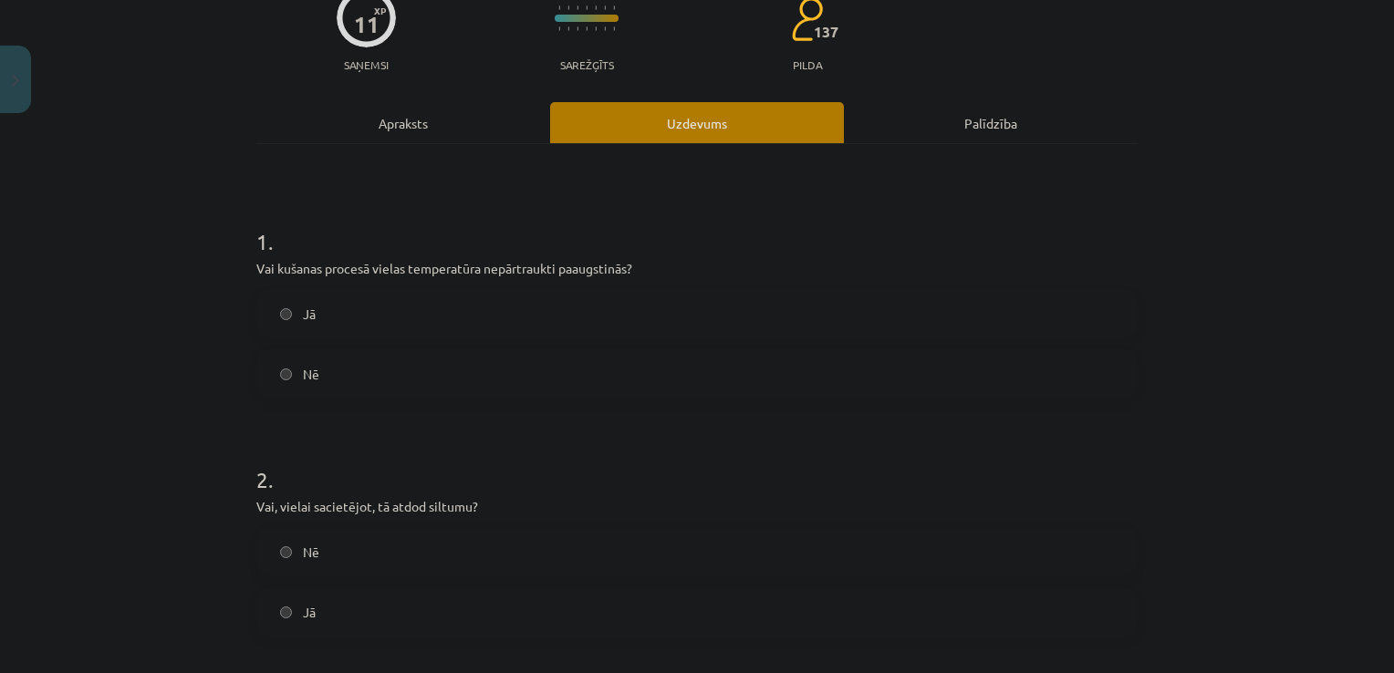
click at [292, 596] on label "Jā" at bounding box center [697, 612] width 878 height 46
click at [287, 371] on label "Nē" at bounding box center [697, 374] width 878 height 46
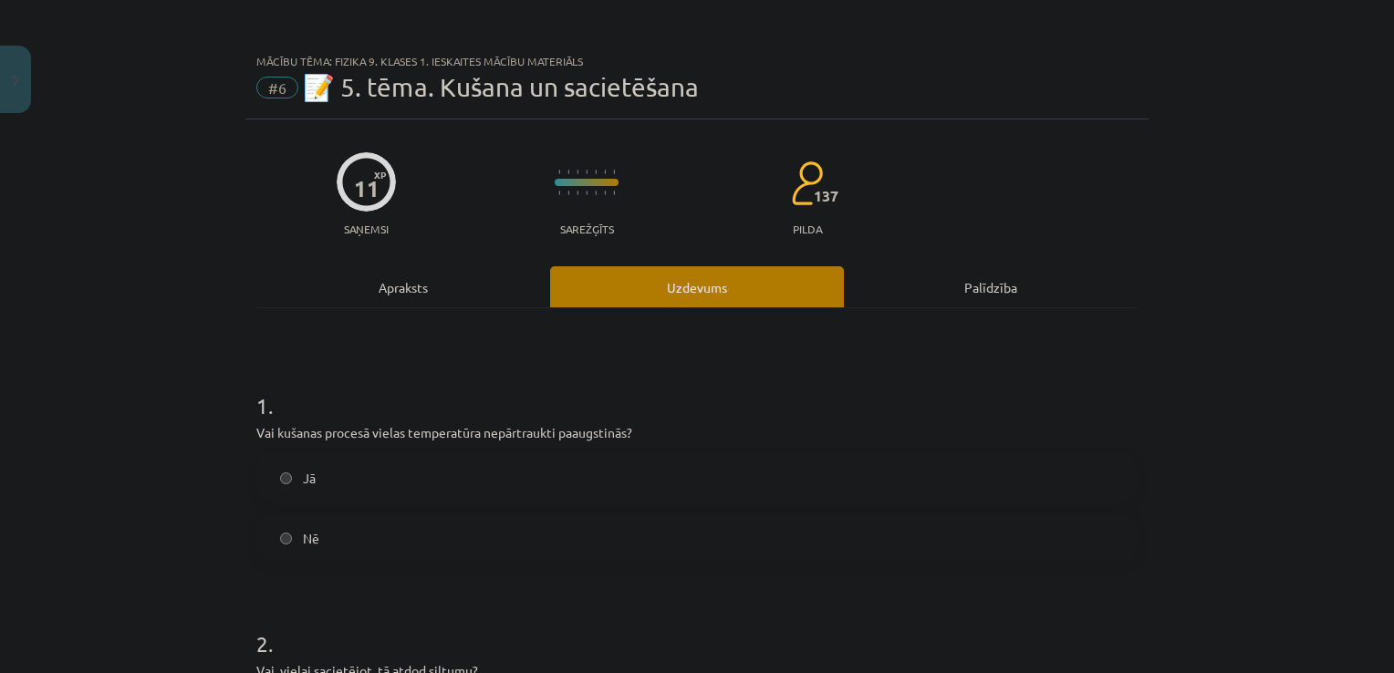
scroll to position [0, 0]
click at [278, 495] on label "Jā" at bounding box center [697, 480] width 878 height 46
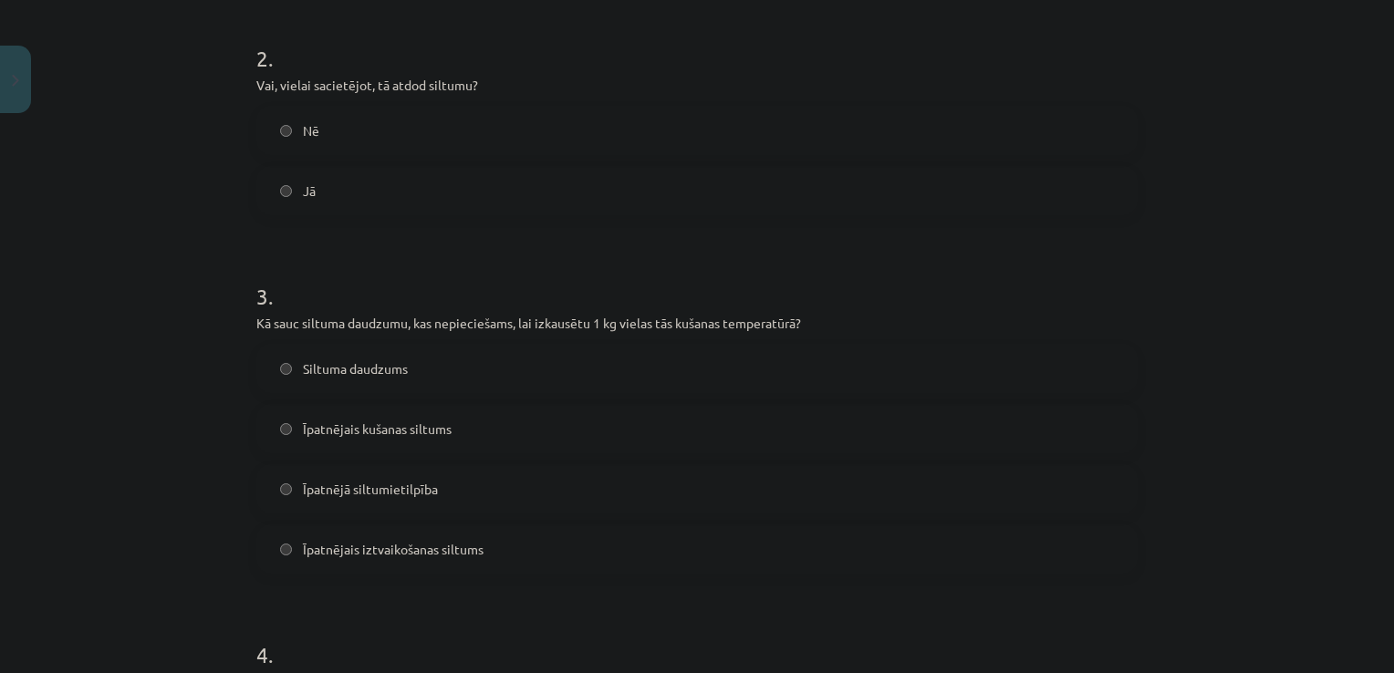
scroll to position [588, 0]
click at [380, 431] on span "Īpatnējais kušanas siltums" at bounding box center [377, 429] width 149 height 19
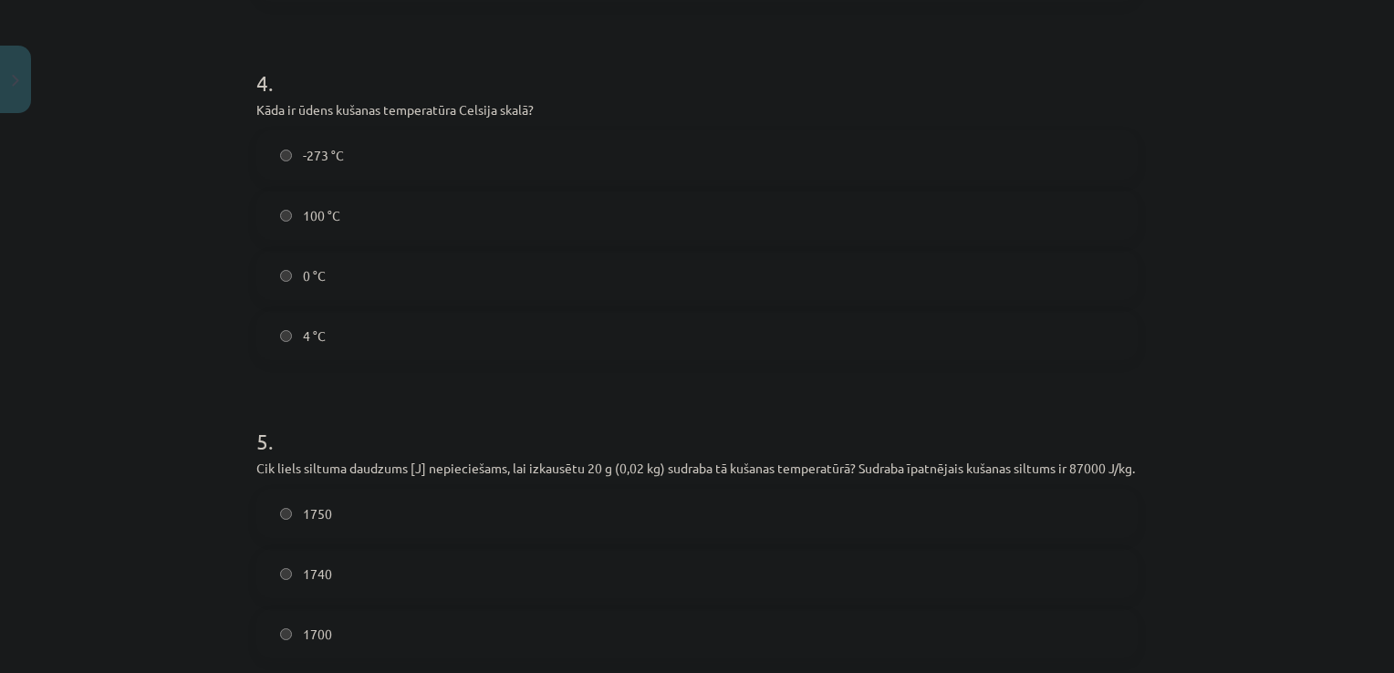
scroll to position [1160, 0]
click at [292, 224] on label "100 °C" at bounding box center [697, 215] width 878 height 46
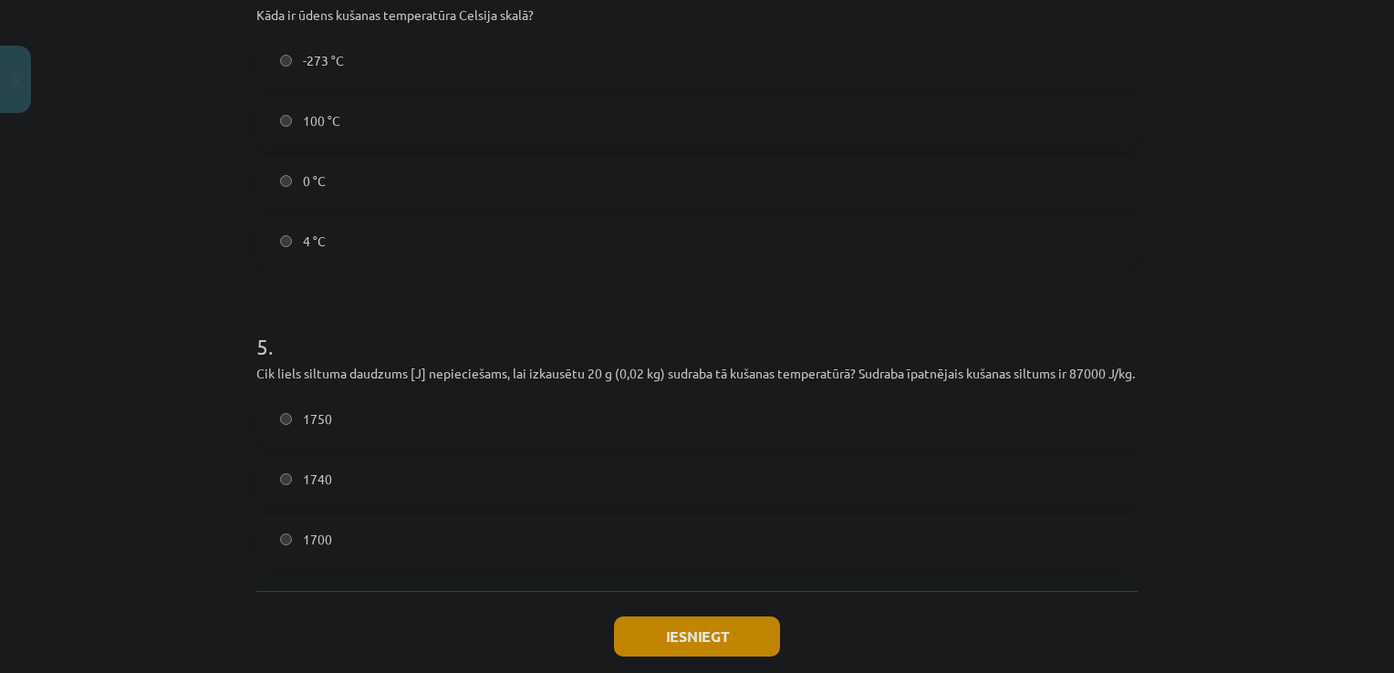
scroll to position [1375, 0]
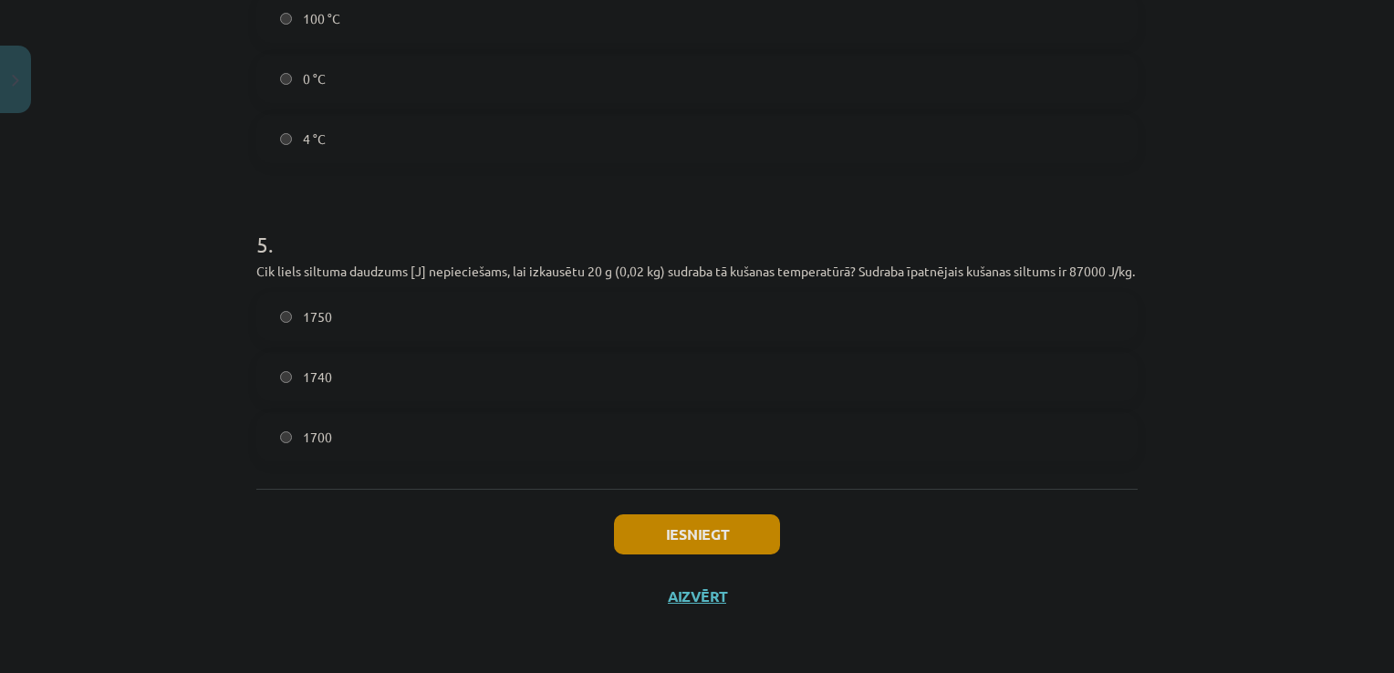
click at [280, 383] on label "1740" at bounding box center [697, 377] width 878 height 46
click at [715, 529] on button "Iesniegt" at bounding box center [697, 535] width 166 height 40
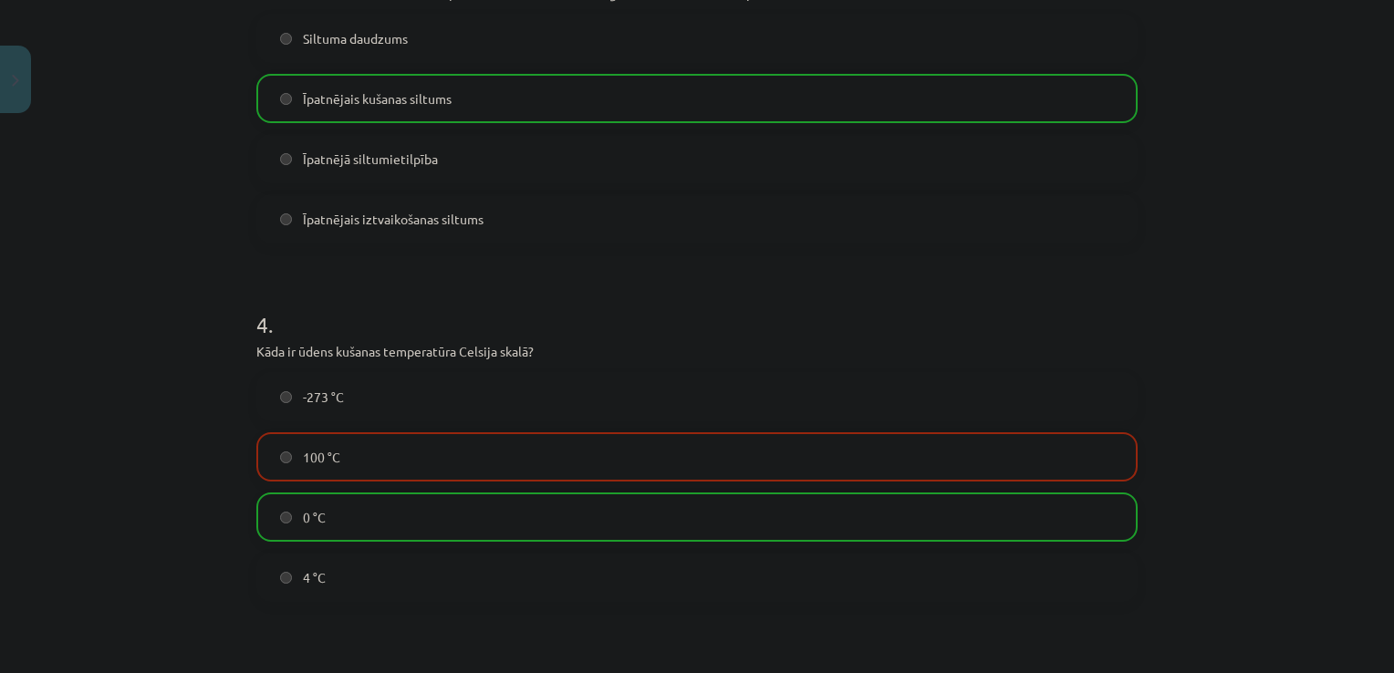
scroll to position [1432, 0]
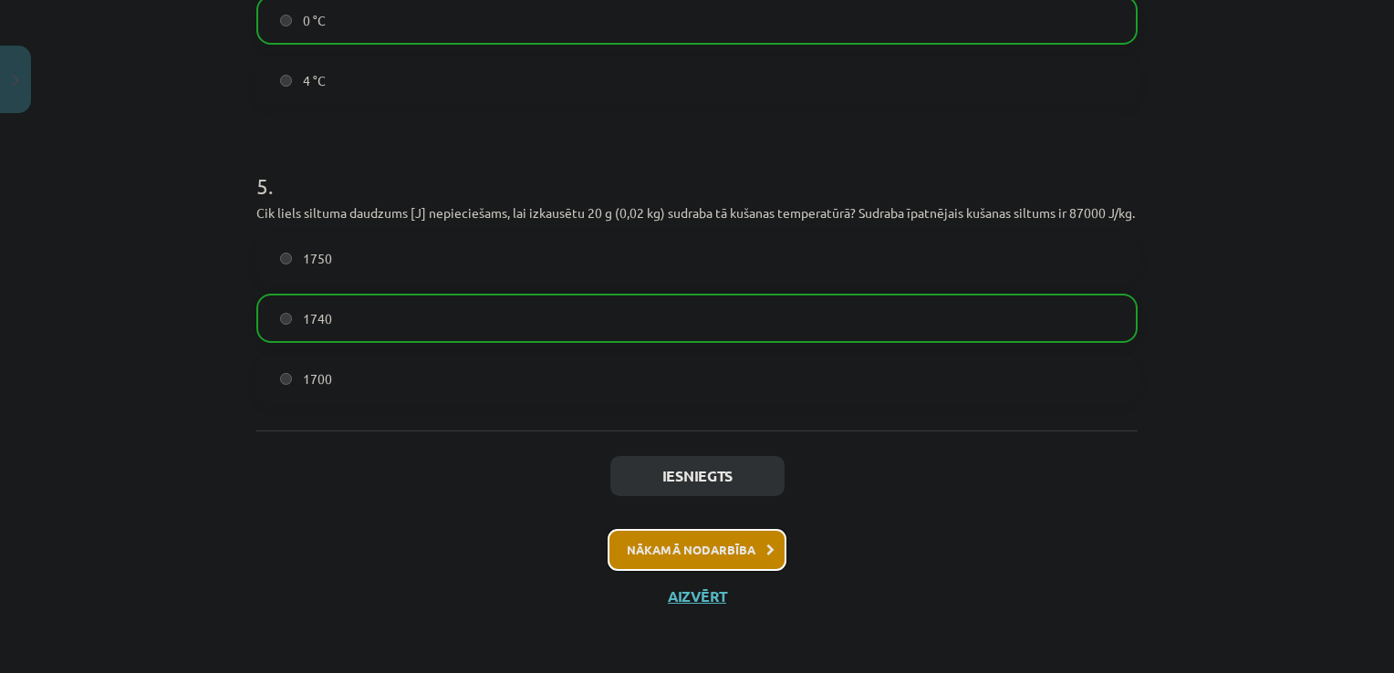
click at [758, 559] on button "Nākamā nodarbība" at bounding box center [697, 550] width 179 height 42
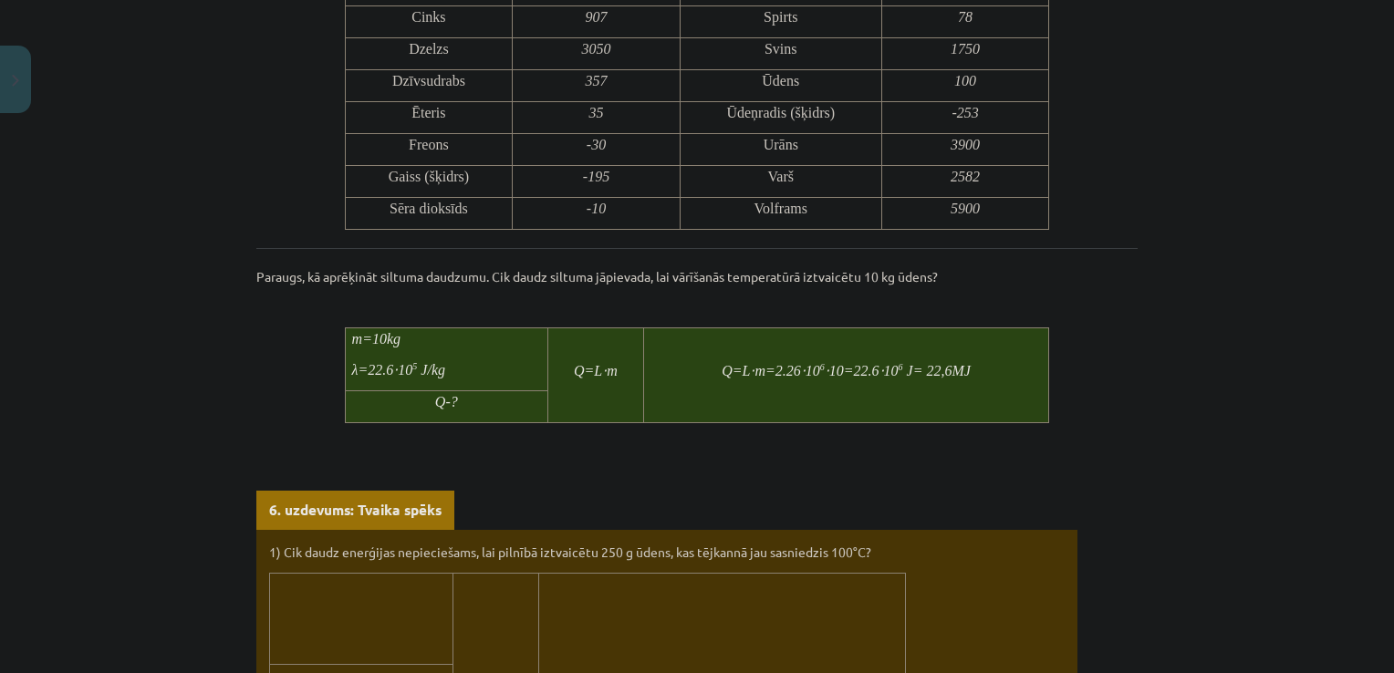
scroll to position [1482, 0]
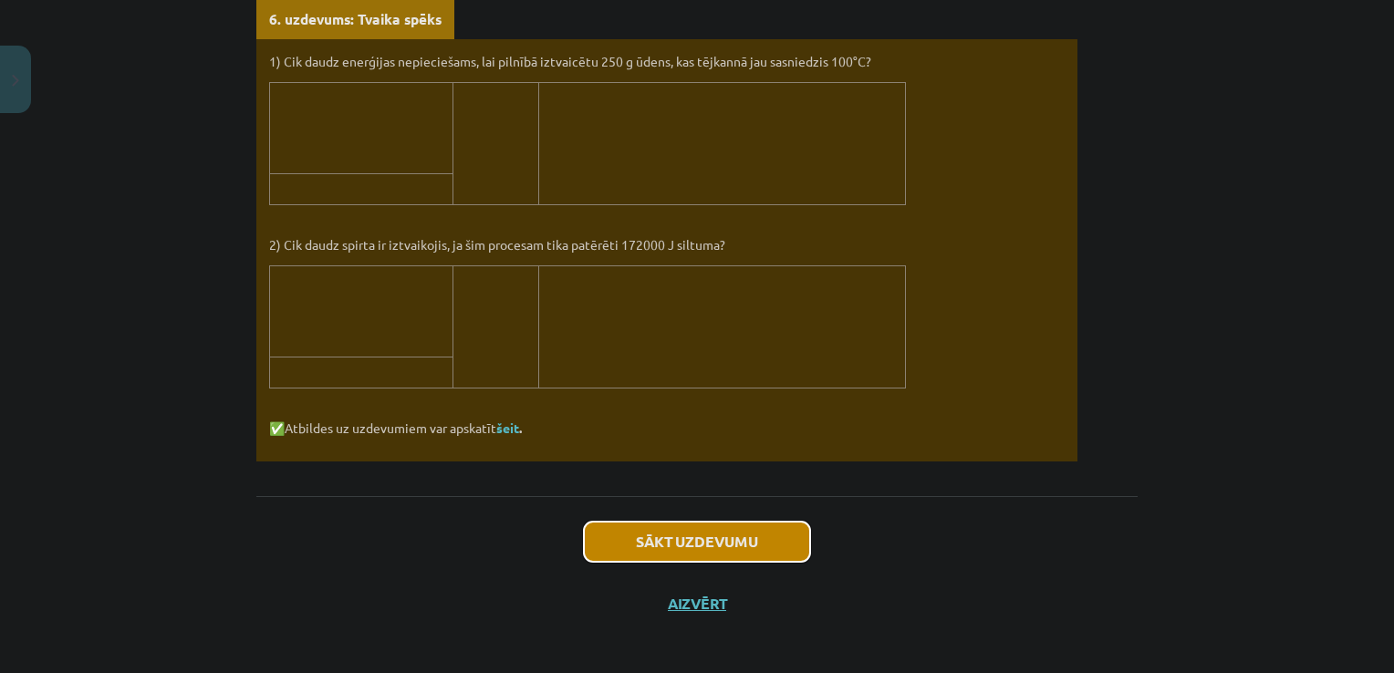
click at [741, 542] on button "Sākt uzdevumu" at bounding box center [697, 542] width 226 height 40
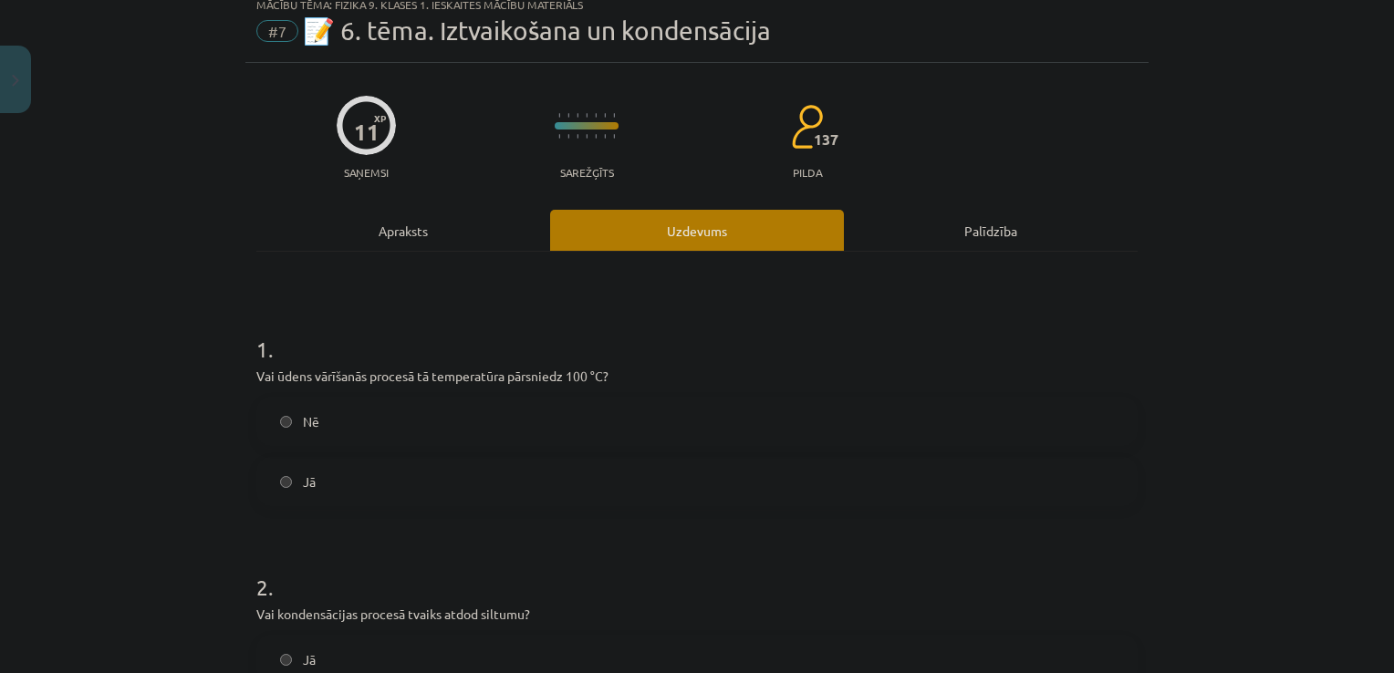
scroll to position [46, 0]
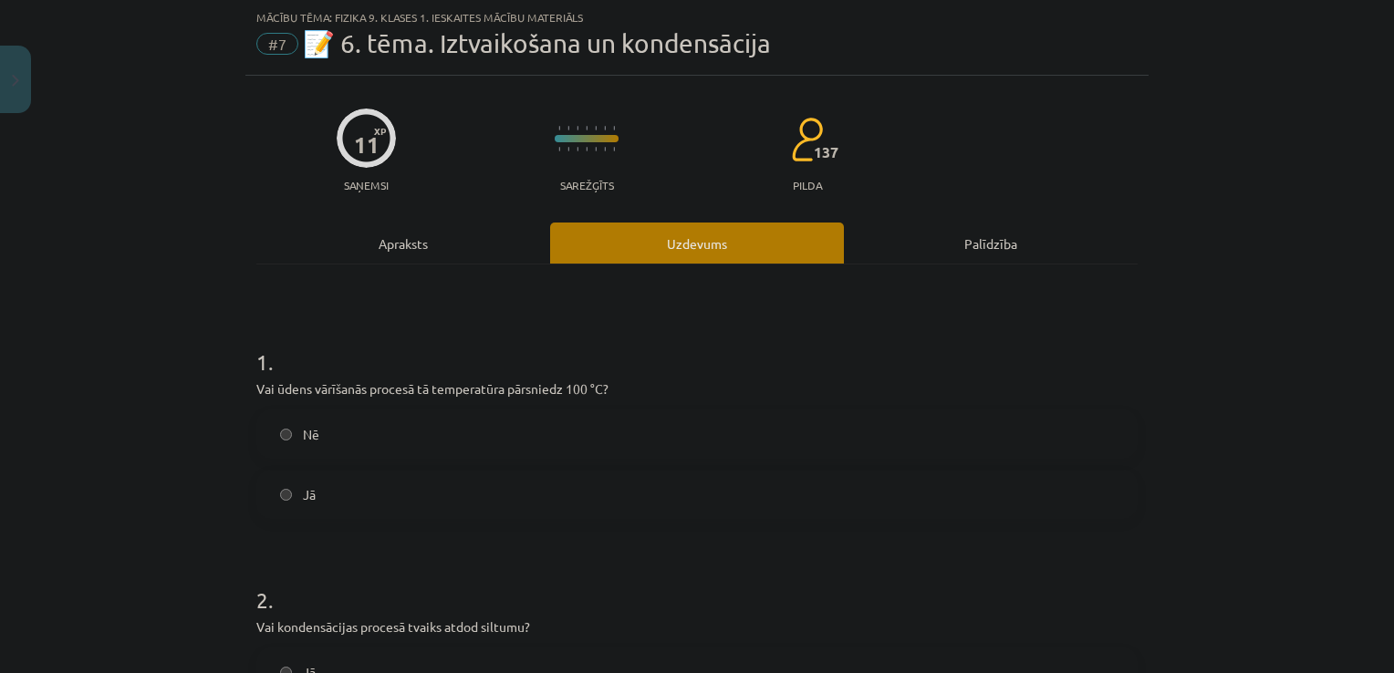
click at [288, 496] on label "Jā" at bounding box center [697, 495] width 878 height 46
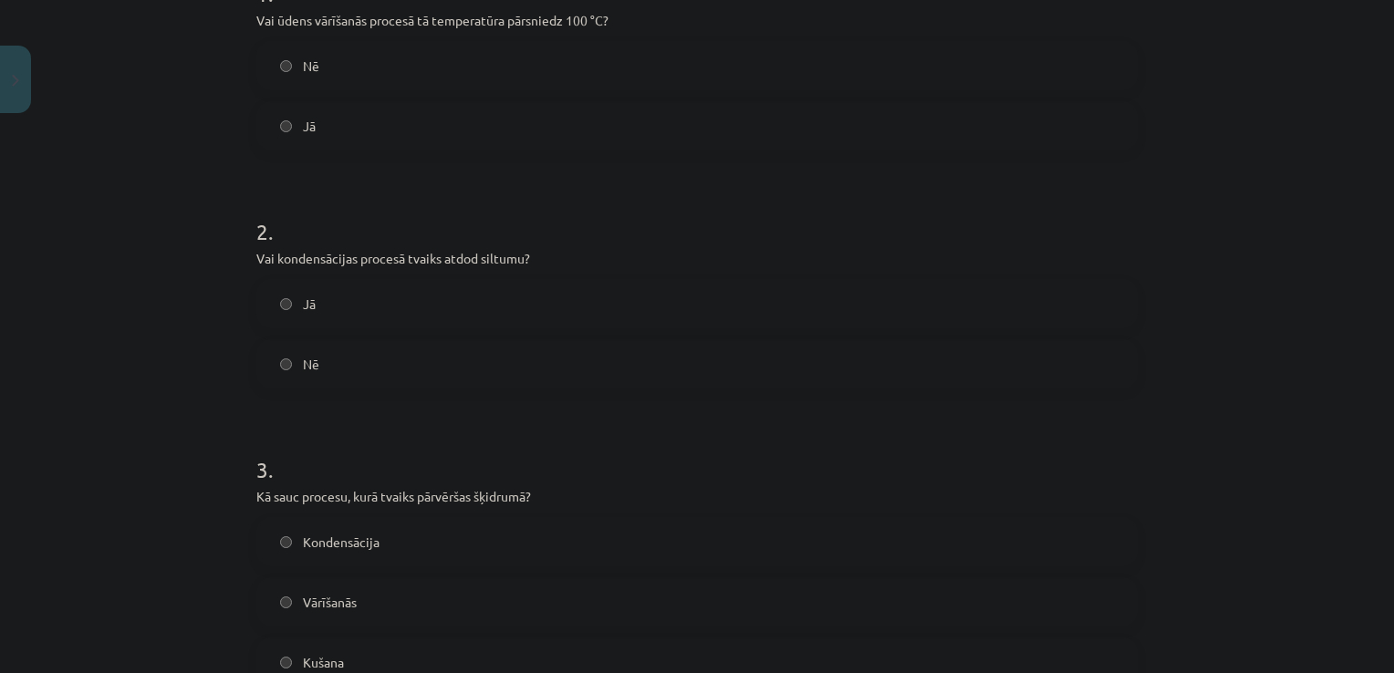
scroll to position [415, 0]
click at [292, 357] on label "Nē" at bounding box center [697, 363] width 878 height 46
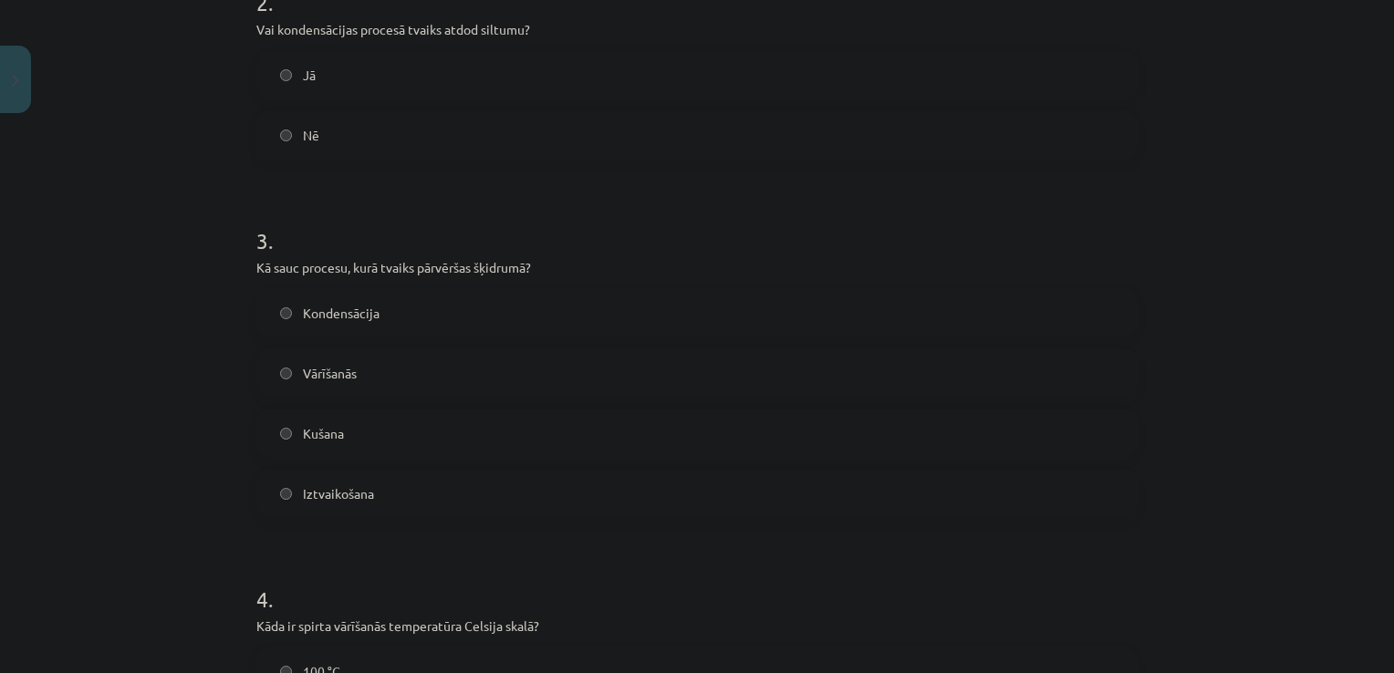
scroll to position [649, 0]
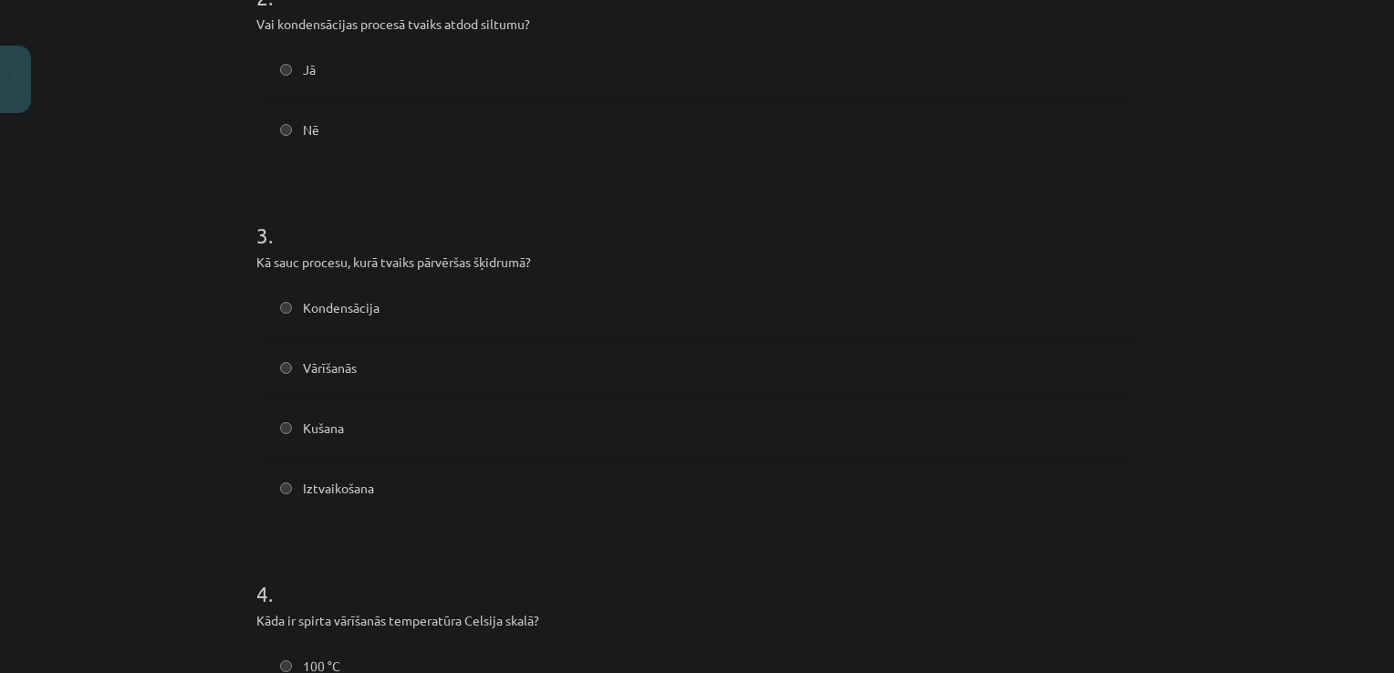
click at [307, 359] on span "Vārīšanās" at bounding box center [330, 368] width 54 height 19
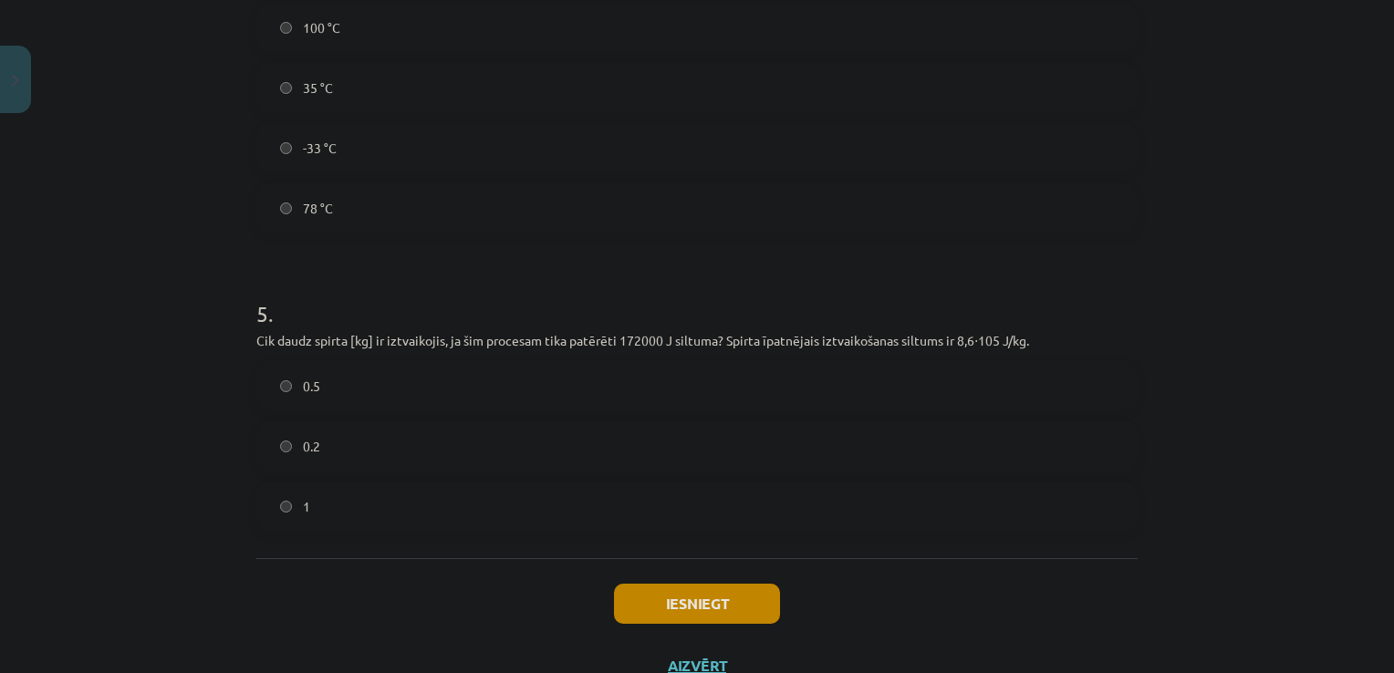
scroll to position [1290, 0]
click at [265, 437] on label "0.2" at bounding box center [697, 444] width 878 height 46
click at [650, 599] on button "Iesniegt" at bounding box center [697, 601] width 166 height 40
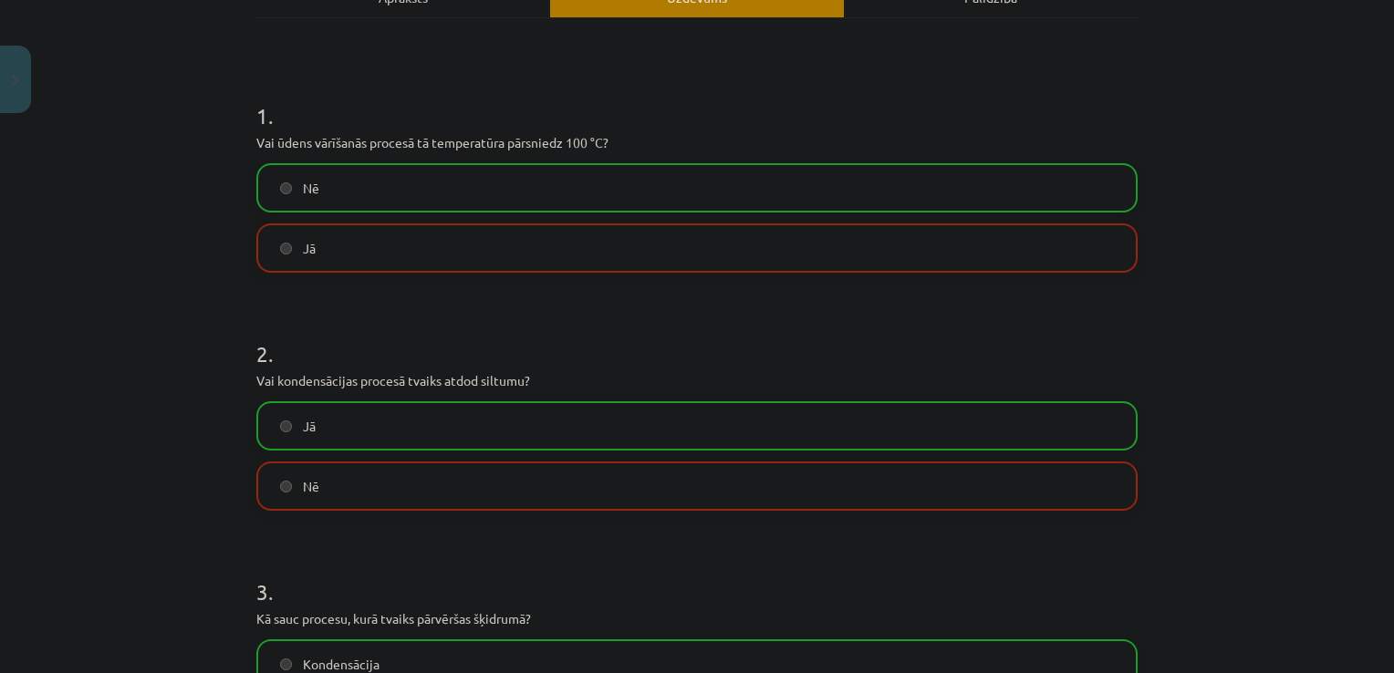
scroll to position [1412, 0]
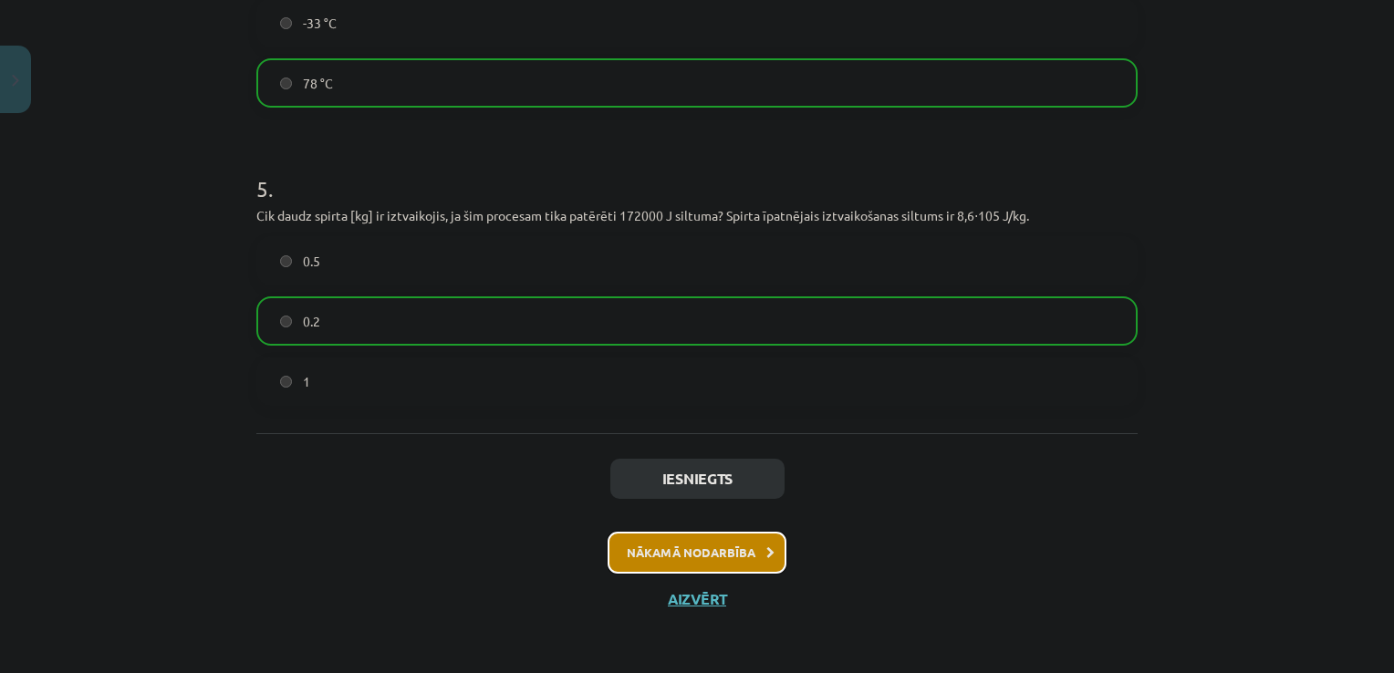
click at [693, 556] on button "Nākamā nodarbība" at bounding box center [697, 553] width 179 height 42
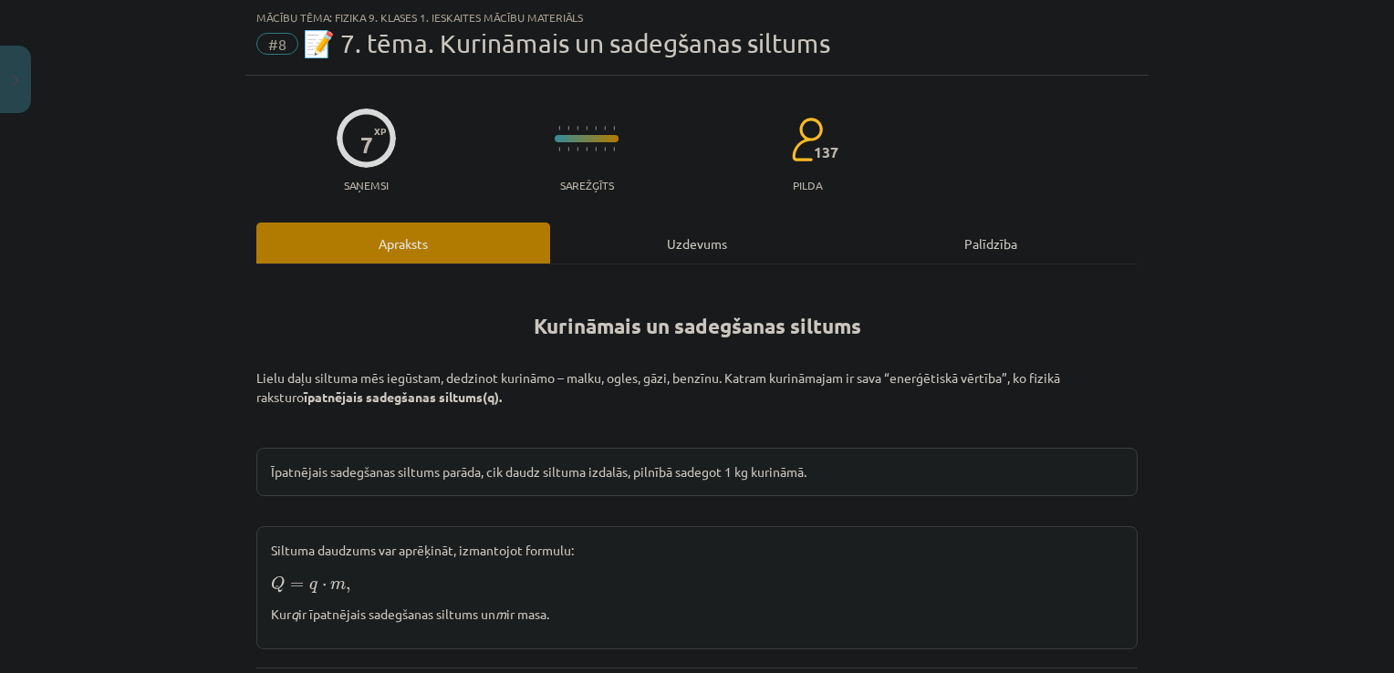
scroll to position [1037, 0]
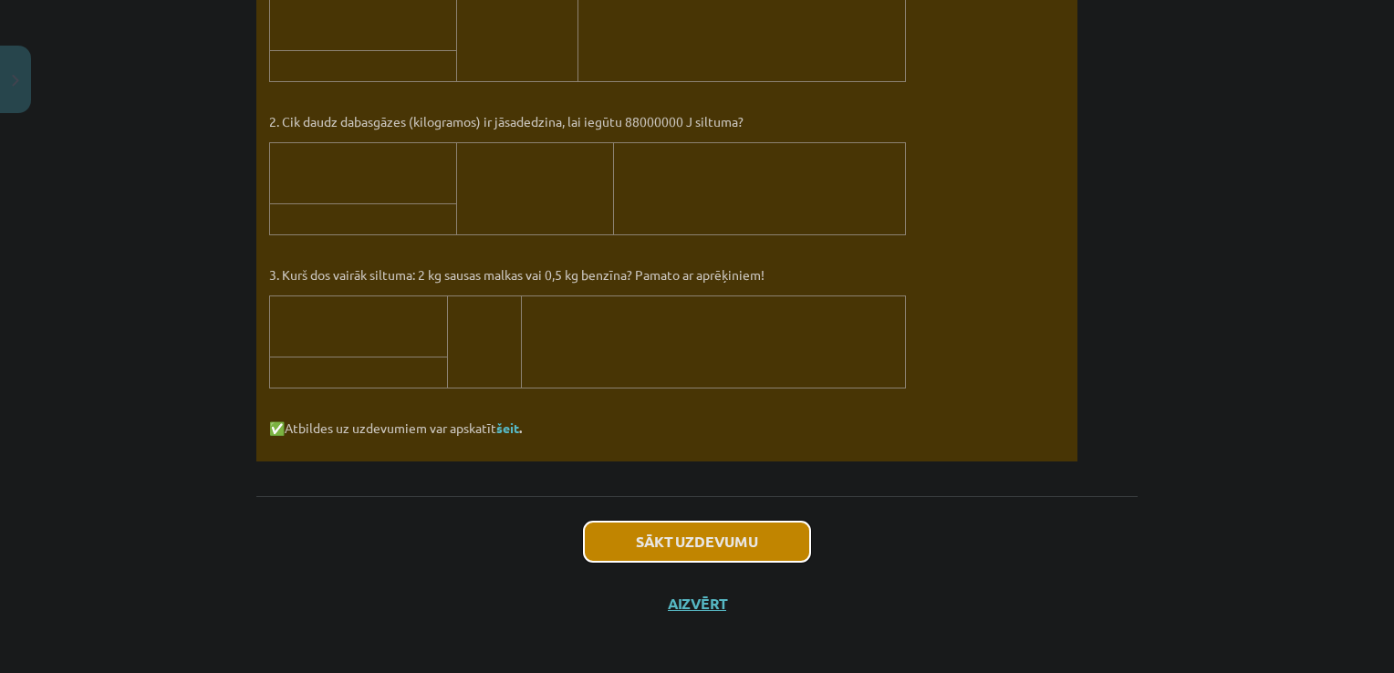
click at [676, 524] on button "Sākt uzdevumu" at bounding box center [697, 542] width 226 height 40
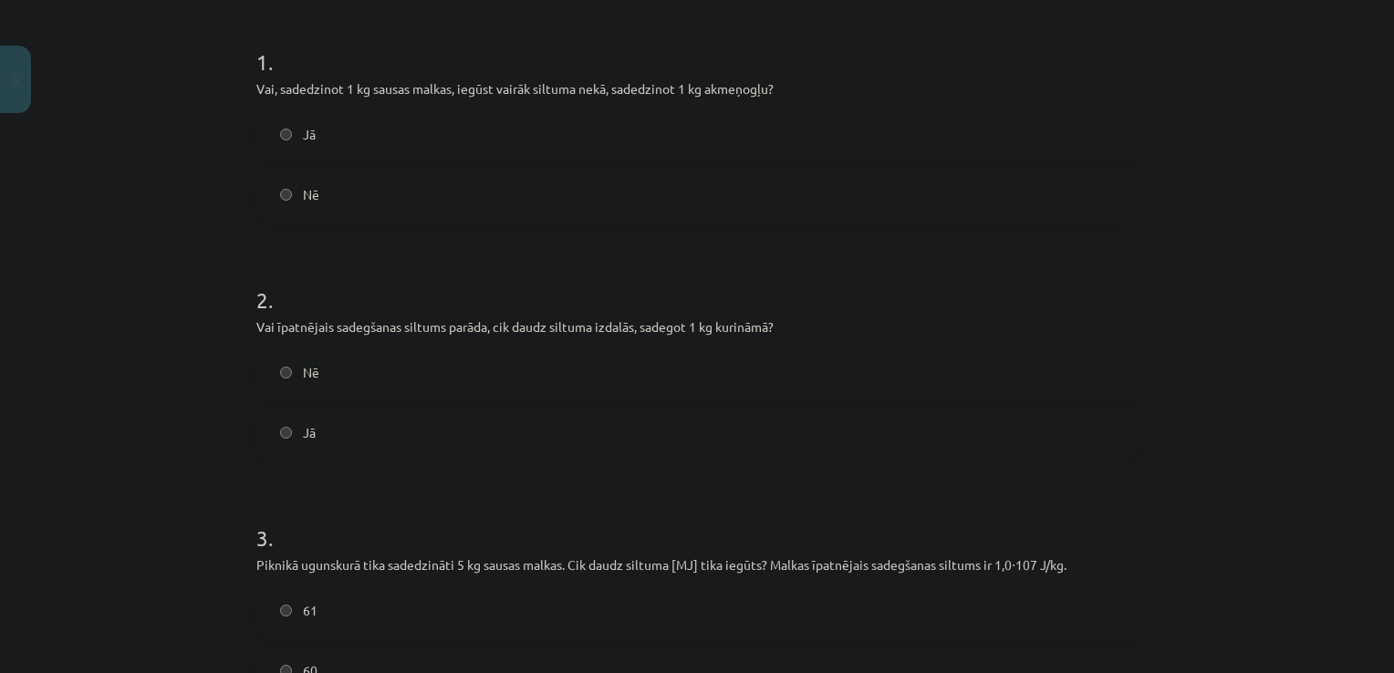
scroll to position [343, 0]
click at [292, 188] on label "Nē" at bounding box center [697, 197] width 878 height 46
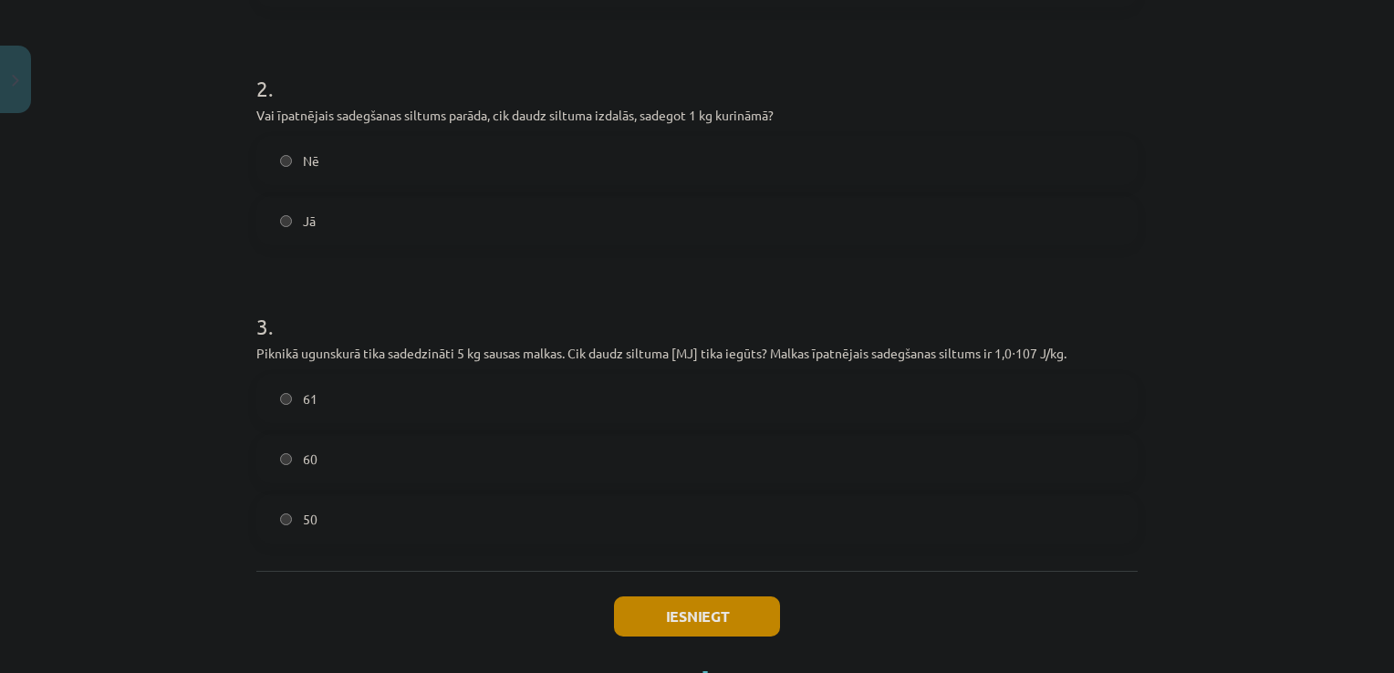
scroll to position [571, 0]
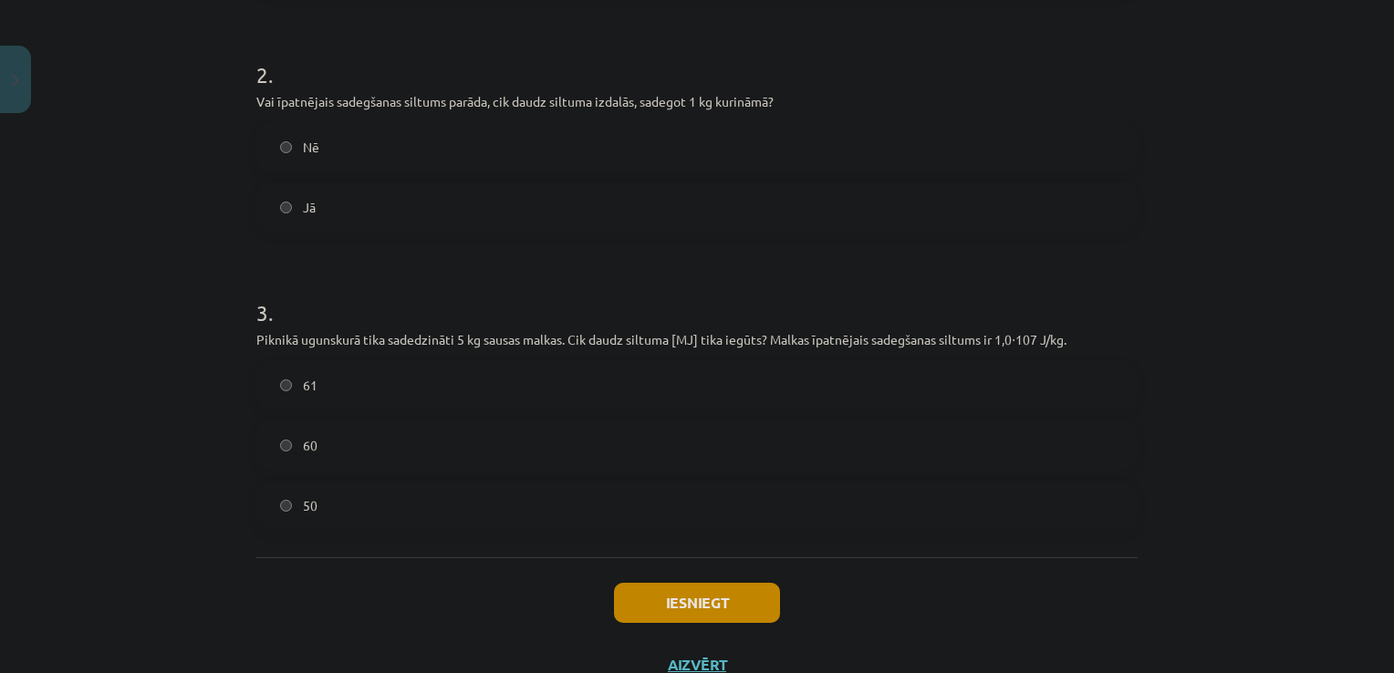
click at [289, 390] on label "61" at bounding box center [697, 385] width 878 height 46
click at [689, 601] on button "Iesniegt" at bounding box center [697, 603] width 166 height 40
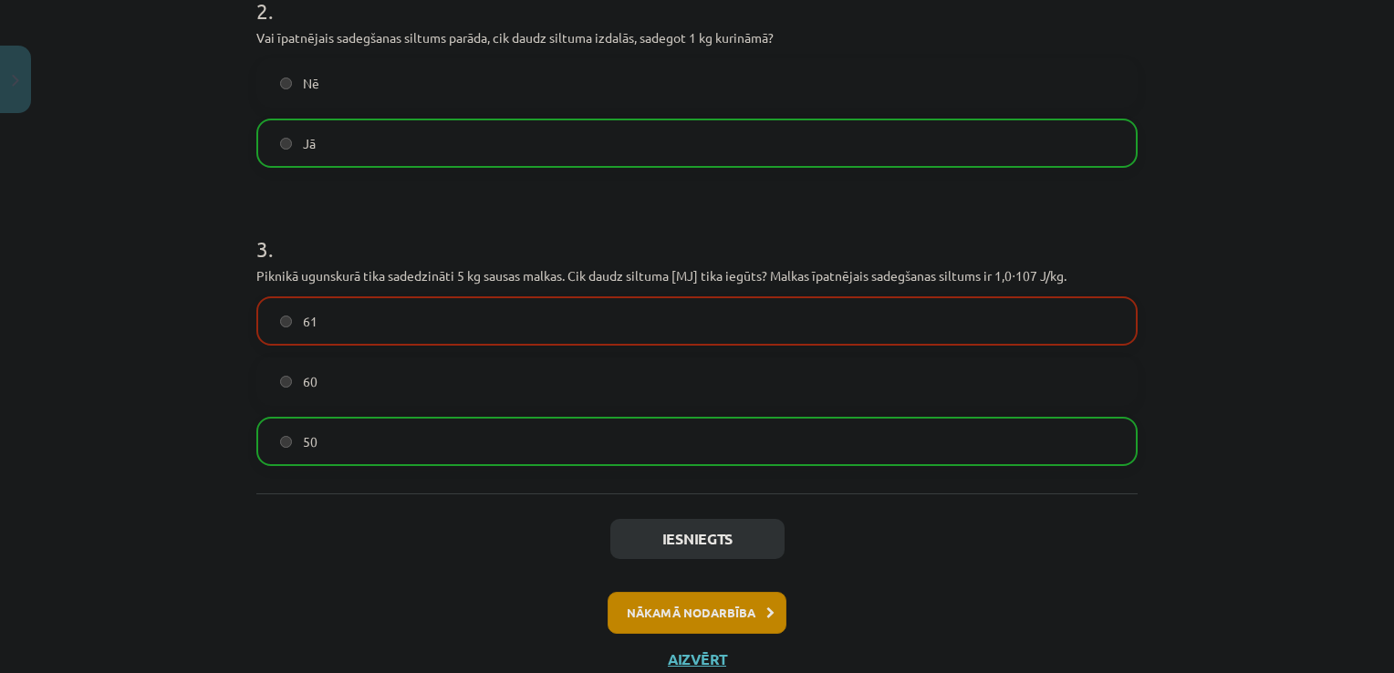
scroll to position [696, 0]
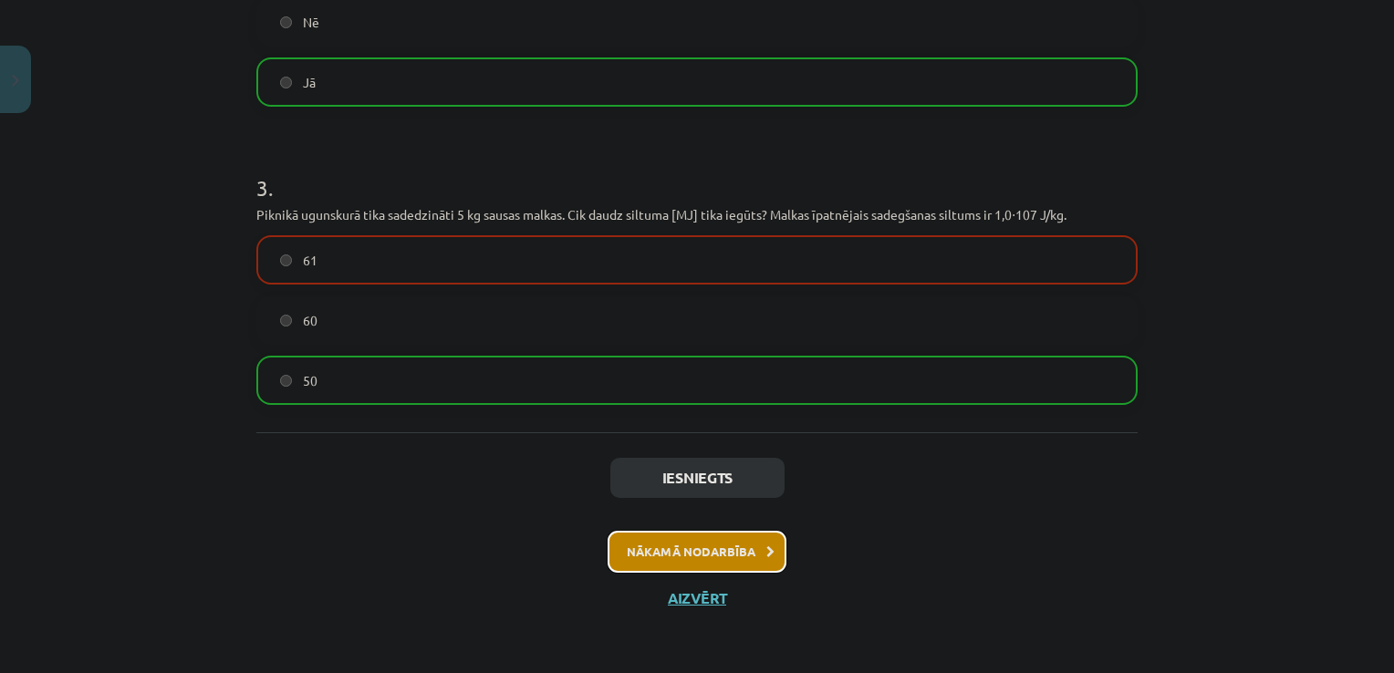
click at [691, 544] on button "Nākamā nodarbība" at bounding box center [697, 552] width 179 height 42
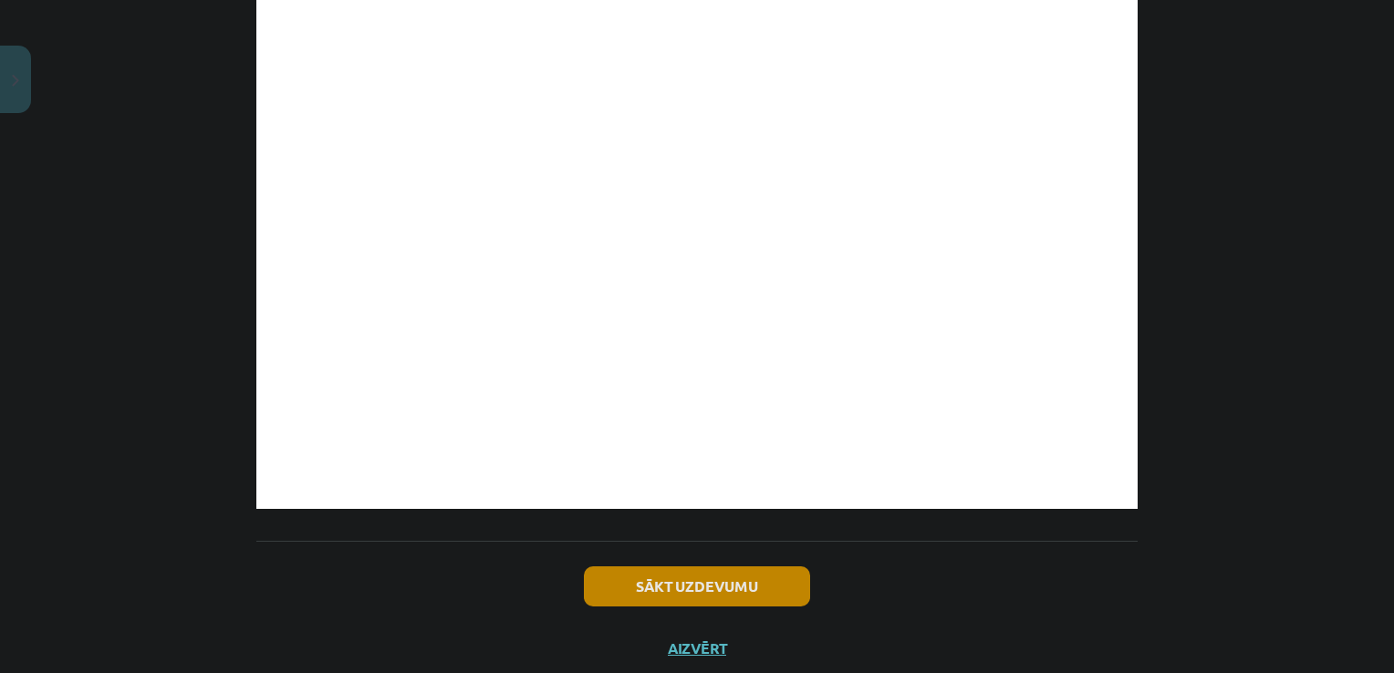
scroll to position [1284, 0]
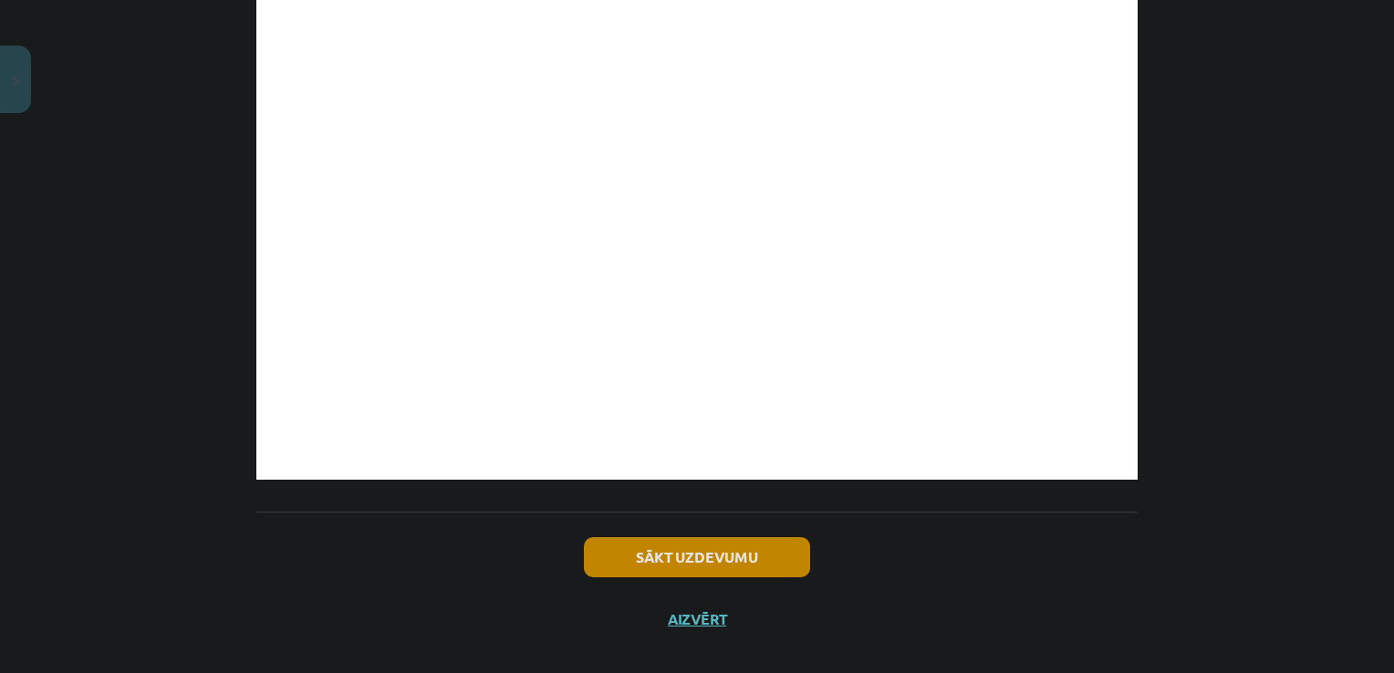
click at [681, 513] on div "Sākt uzdevumu Aizvērt" at bounding box center [696, 576] width 881 height 128
click at [687, 539] on button "Sākt uzdevumu" at bounding box center [697, 557] width 226 height 40
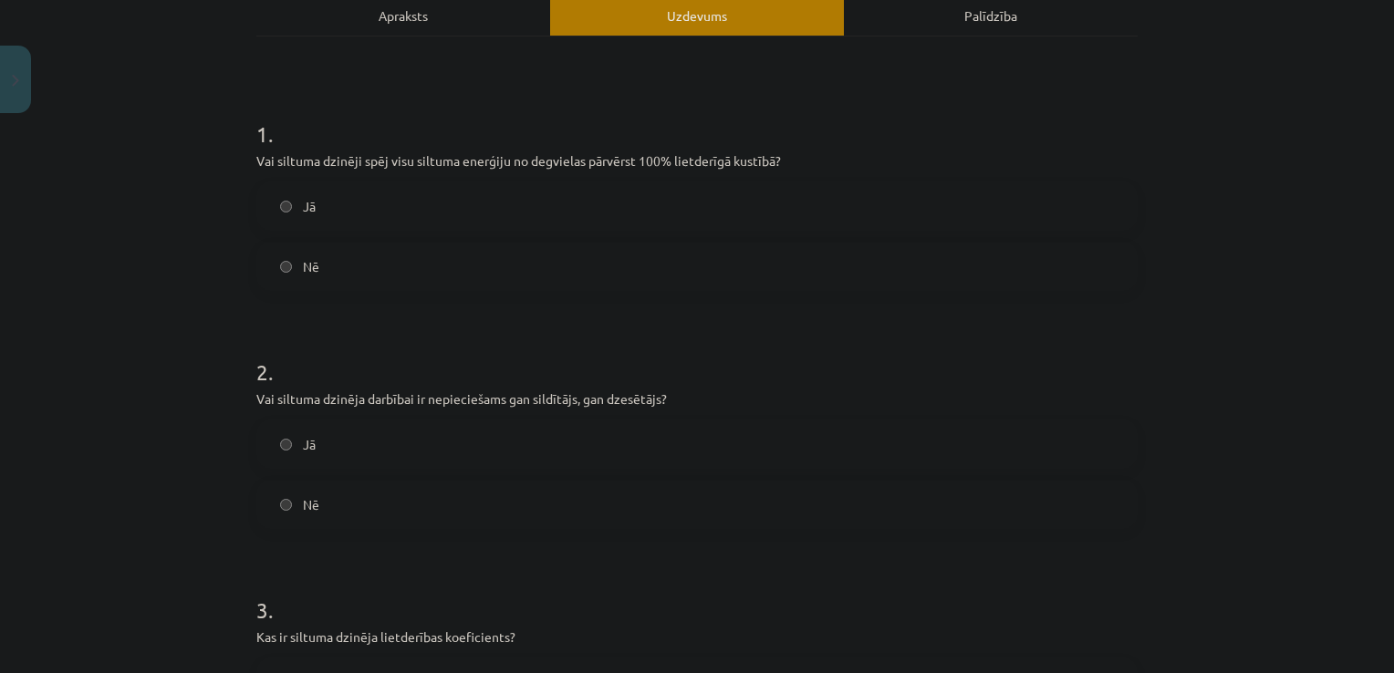
scroll to position [46, 0]
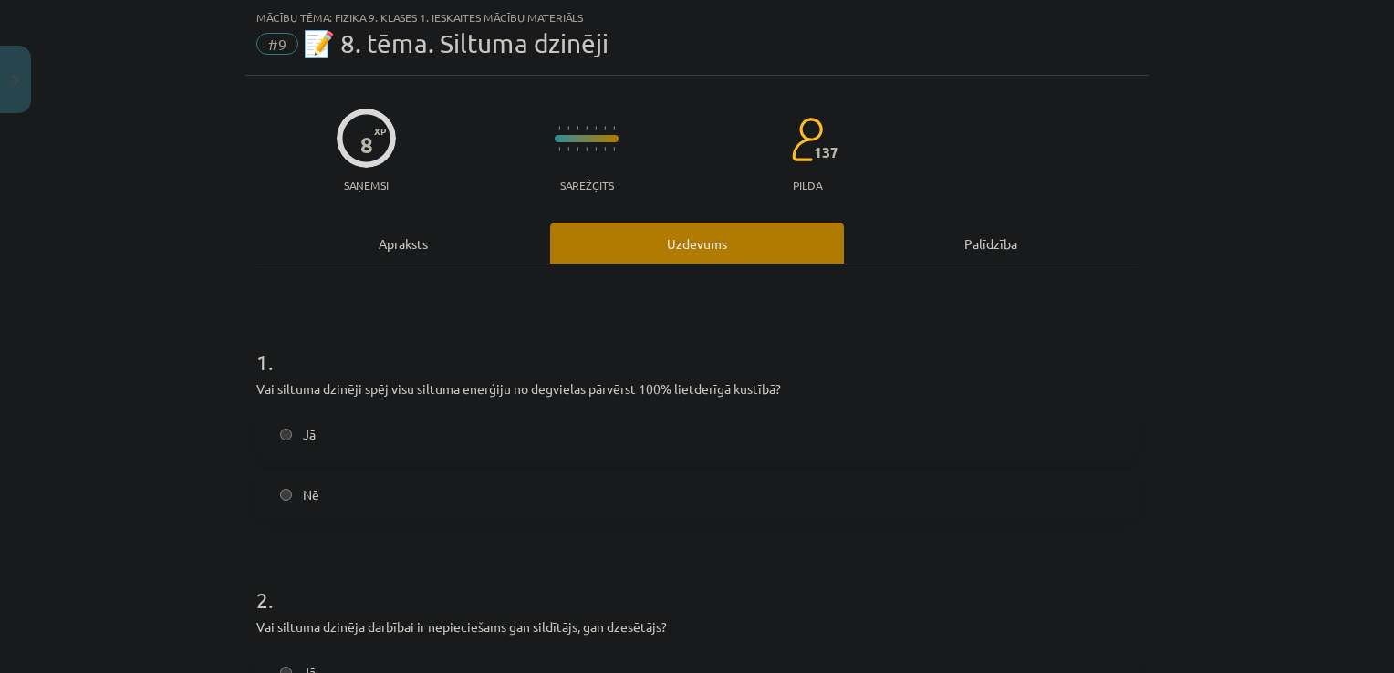
click at [1354, 177] on div "Mācību tēma: Fizika 9. klases 1. ieskaites mācību materiāls #9 📝 8. tēma. Siltu…" at bounding box center [697, 336] width 1394 height 673
click at [281, 509] on label "Nē" at bounding box center [697, 495] width 878 height 46
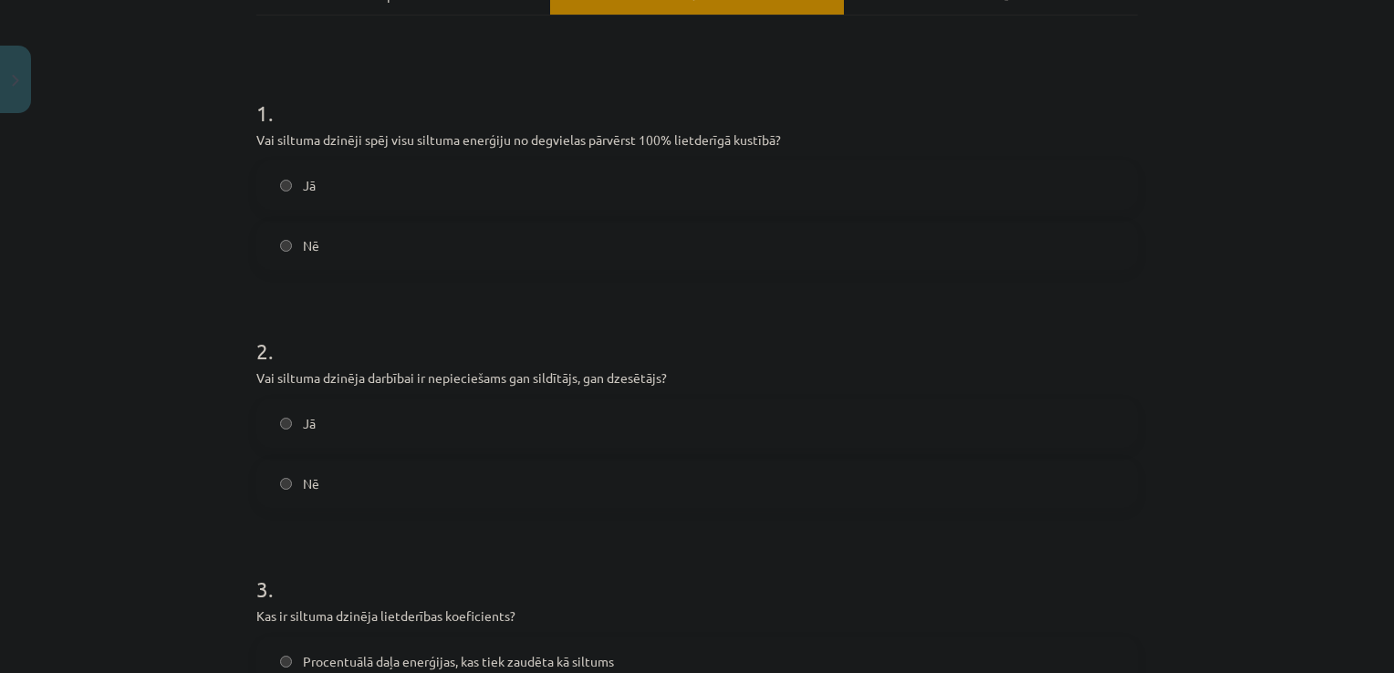
scroll to position [296, 0]
click at [307, 421] on span "Jā" at bounding box center [309, 422] width 13 height 19
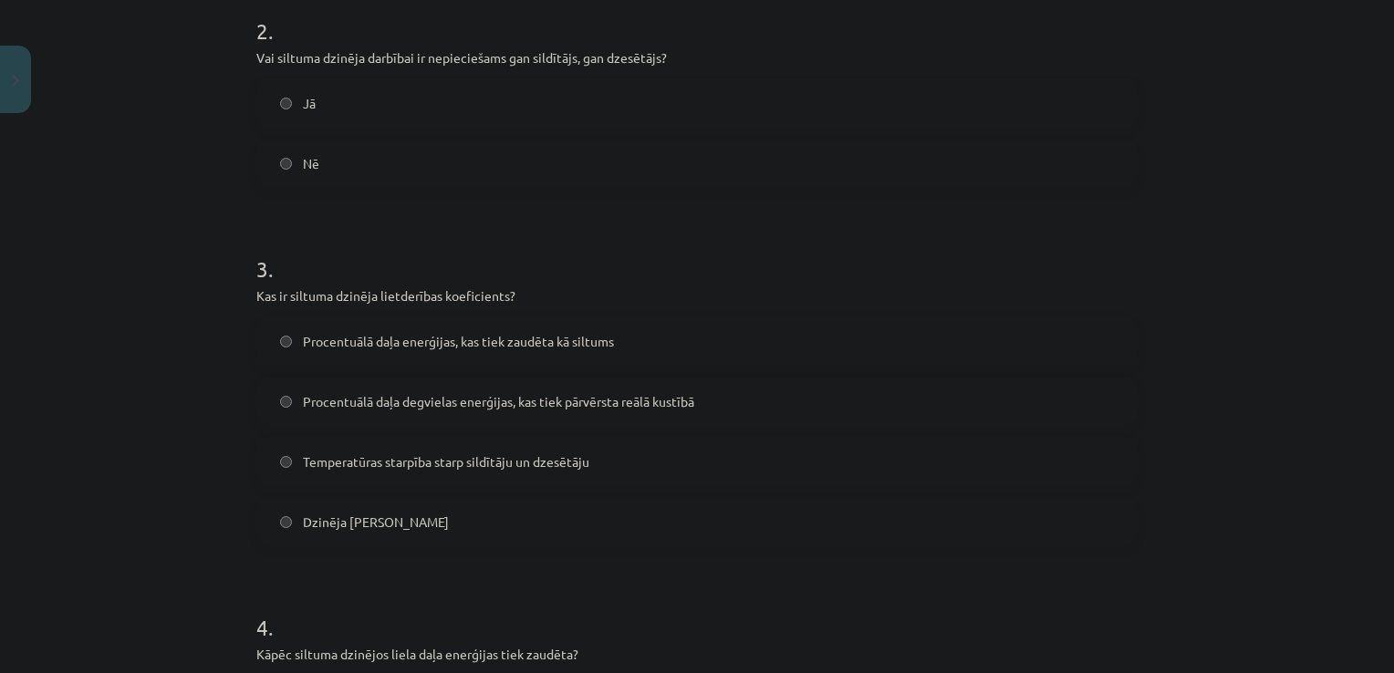
scroll to position [614, 0]
click at [549, 338] on span "Procentuālā daļa enerģijas, kas tiek zaudēta kā siltums" at bounding box center [458, 342] width 311 height 19
click at [664, 411] on label "Procentuālā daļa degvielas enerģijas, kas tiek pārvērsta reālā kustībā" at bounding box center [697, 403] width 878 height 46
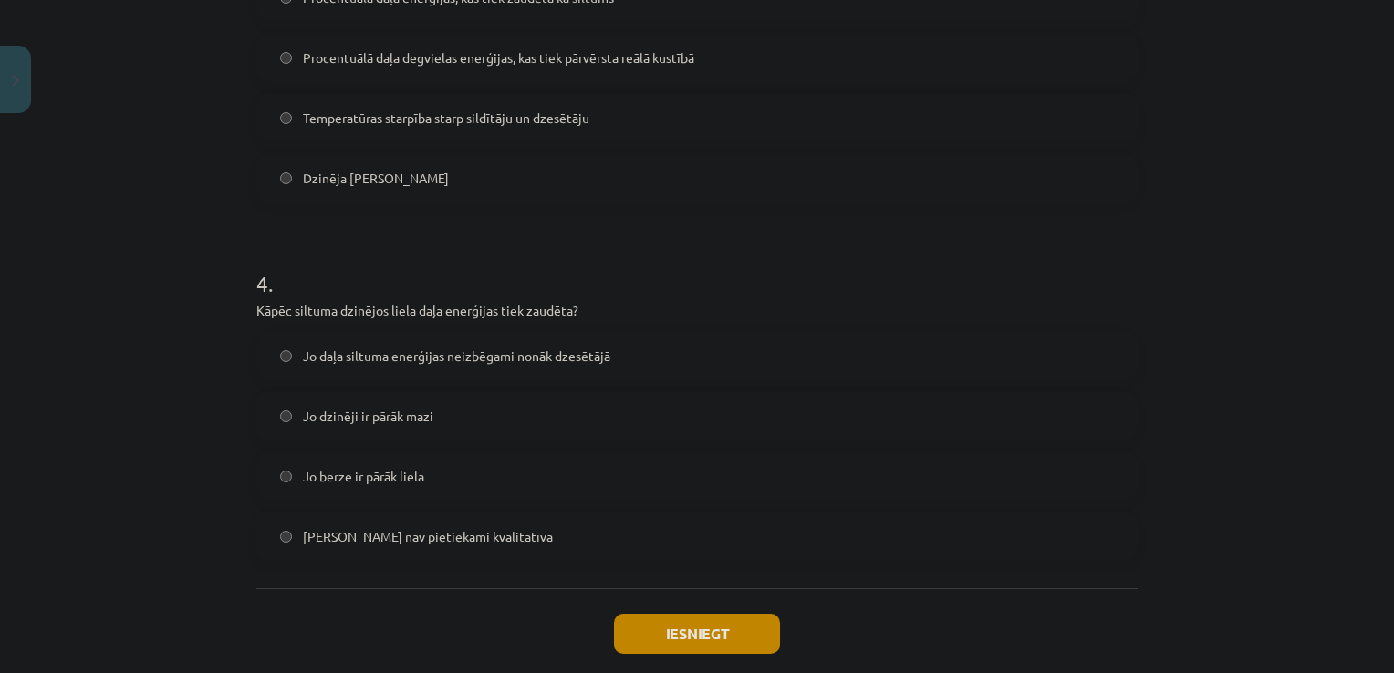
scroll to position [966, 0]
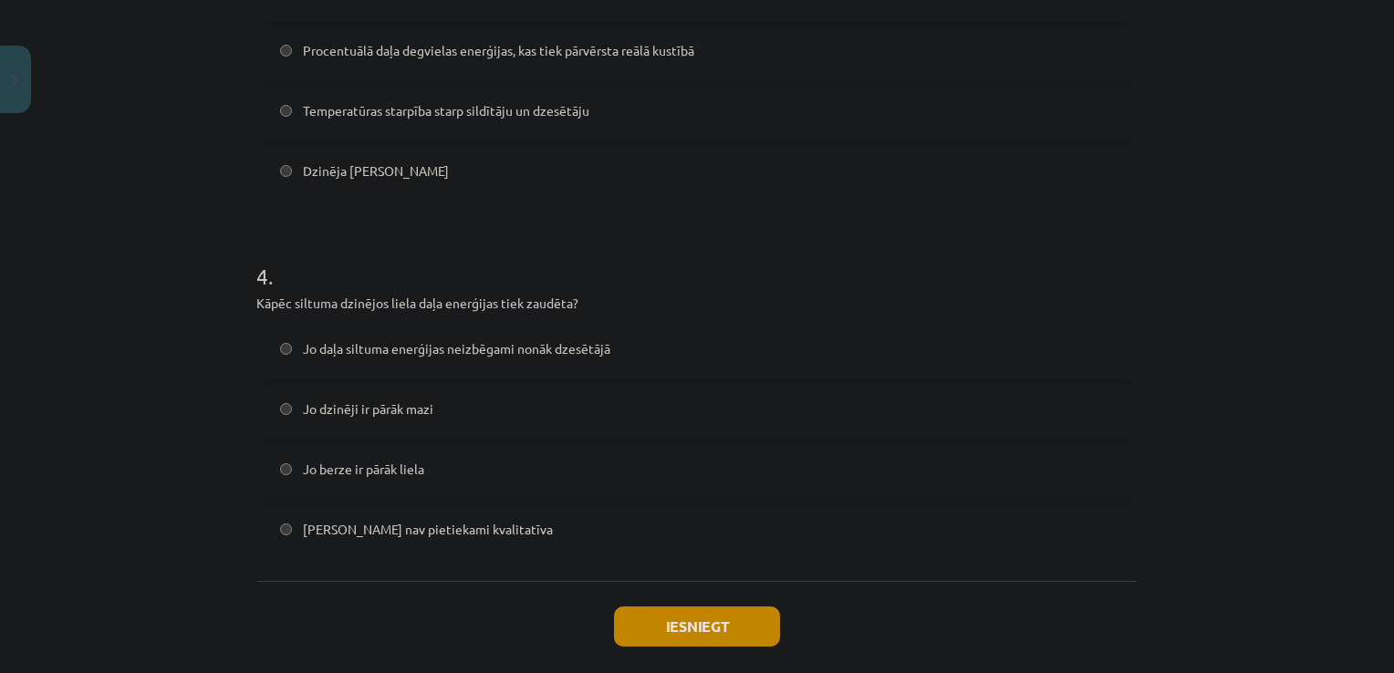
click at [465, 358] on label "Jo daļa siltuma enerģijas neizbēgami nonāk dzesētājā" at bounding box center [697, 349] width 878 height 46
click at [648, 623] on button "Iesniegt" at bounding box center [697, 627] width 166 height 40
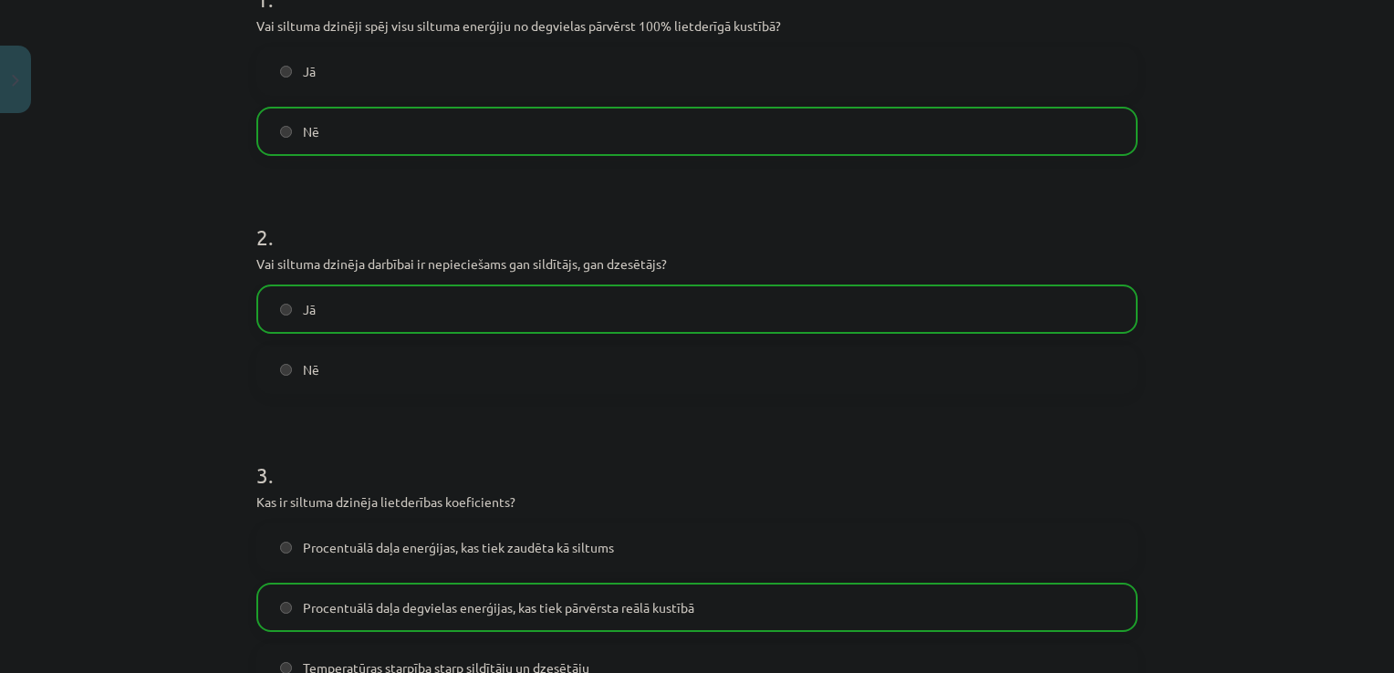
scroll to position [1115, 0]
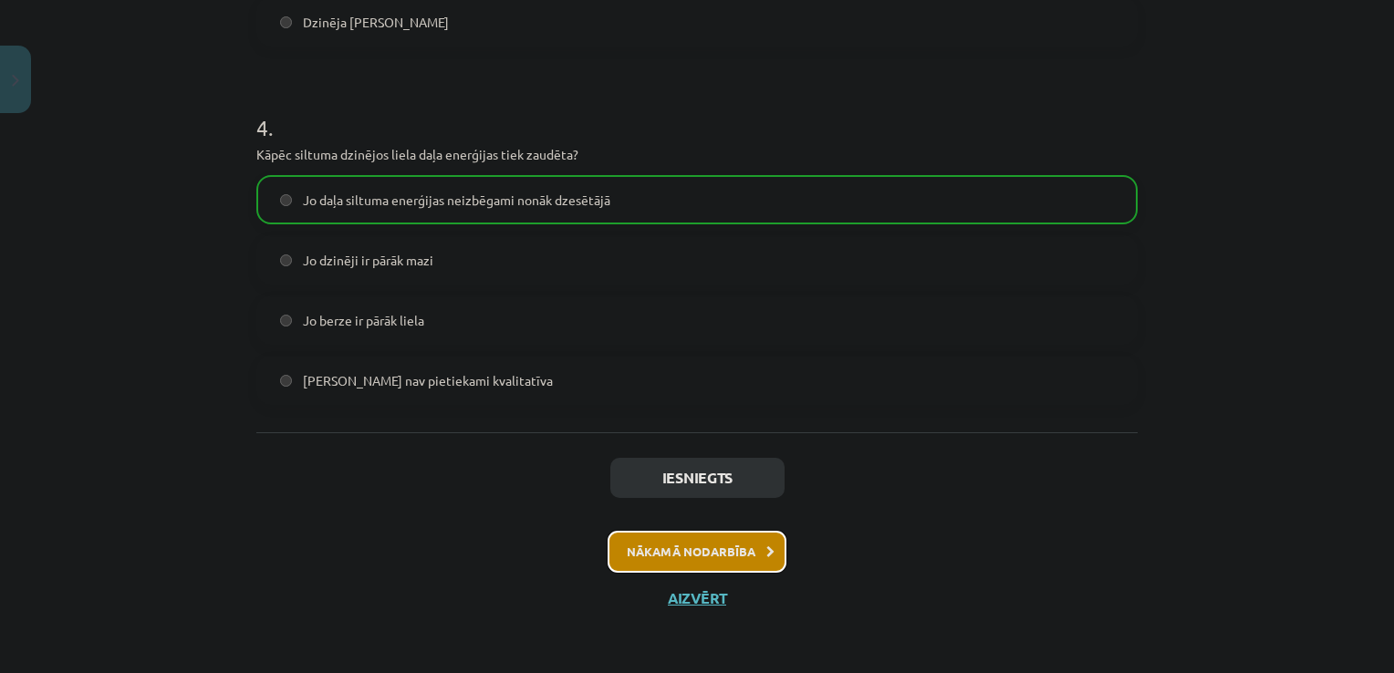
click at [744, 549] on button "Nākamā nodarbība" at bounding box center [697, 552] width 179 height 42
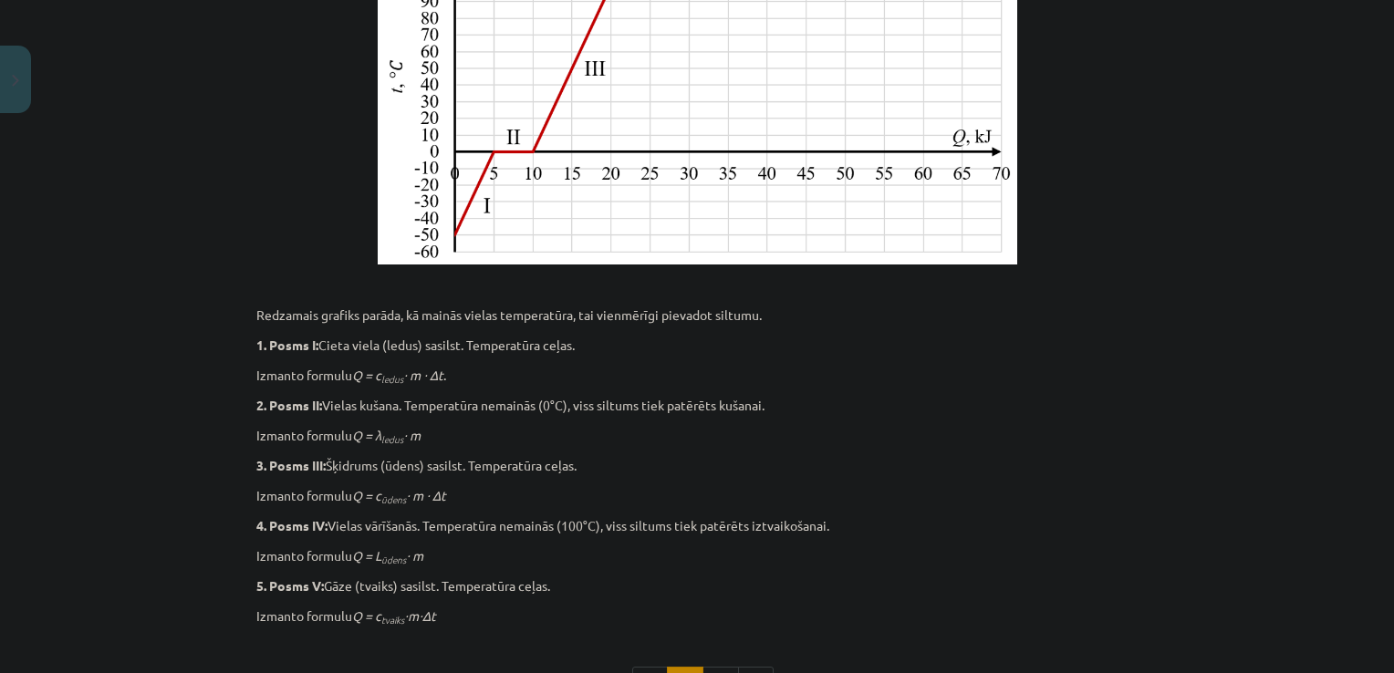
scroll to position [874, 0]
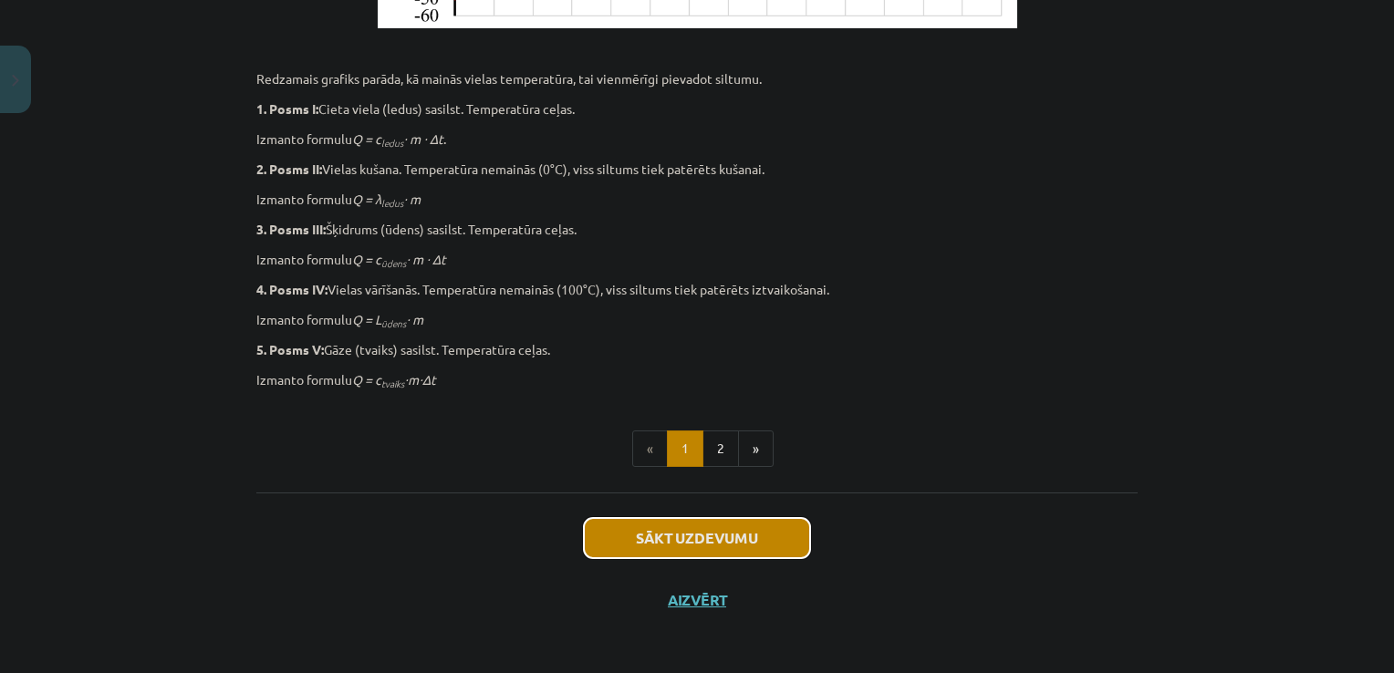
click at [736, 541] on button "Sākt uzdevumu" at bounding box center [697, 538] width 226 height 40
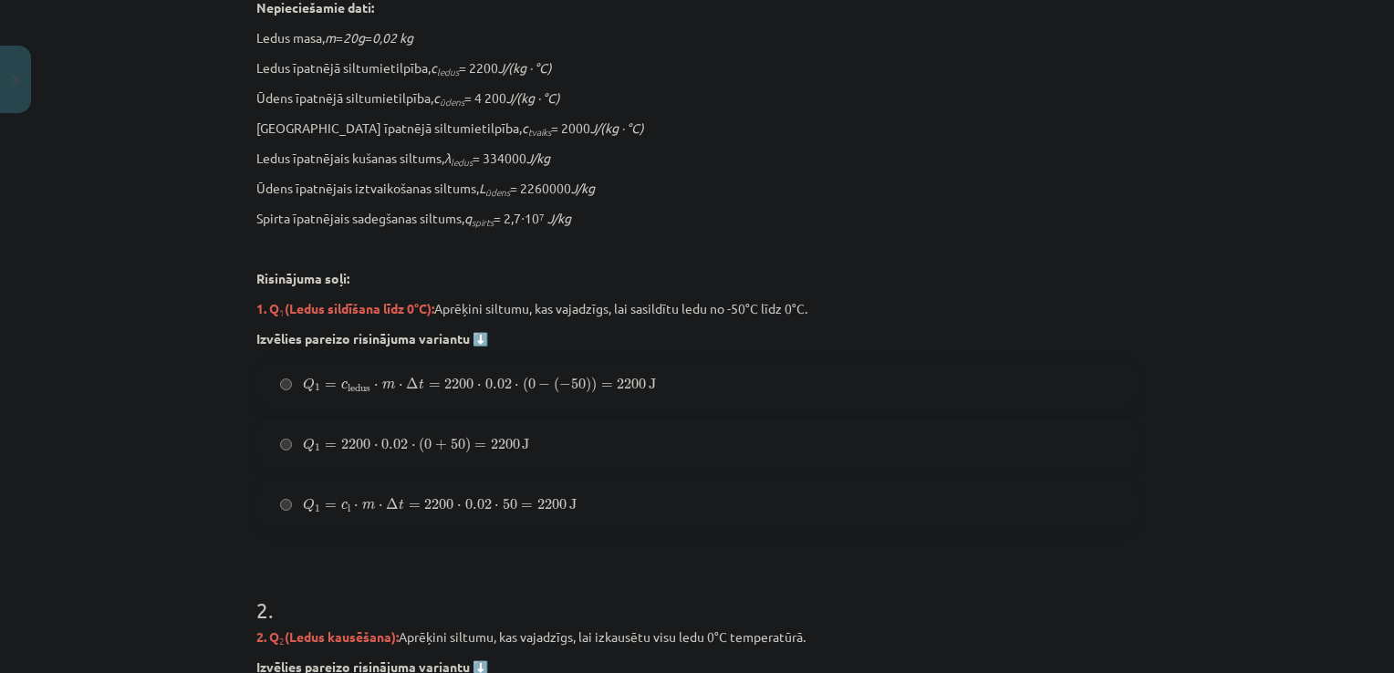
scroll to position [553, 0]
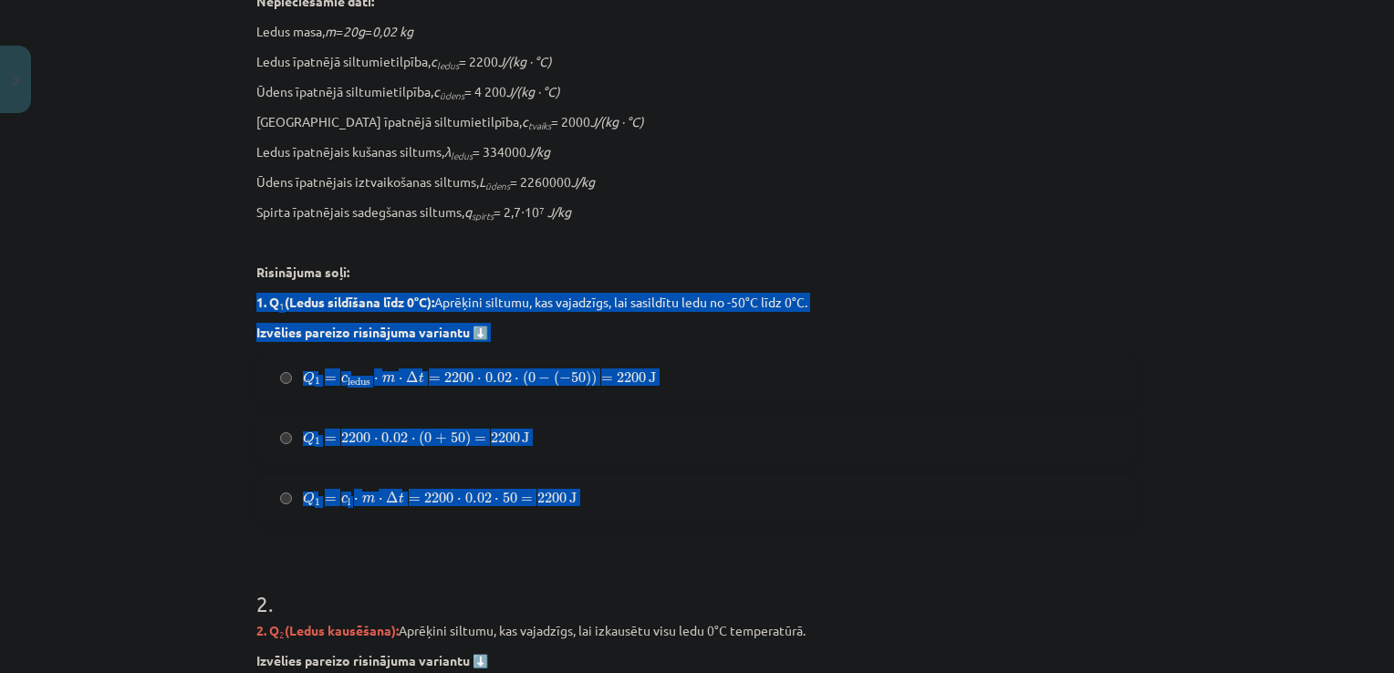
drag, startPoint x: 248, startPoint y: 296, endPoint x: 625, endPoint y: 472, distance: 415.9
copy div "1. Q 1 (Ledus sildīšana līdz 0°C): Aprēķini siltumu, kas vajadzīgs, lai sasildī…"
click at [1023, 327] on p "Izvēlies pareizo risinājuma variantu ⬇️" at bounding box center [696, 332] width 881 height 19
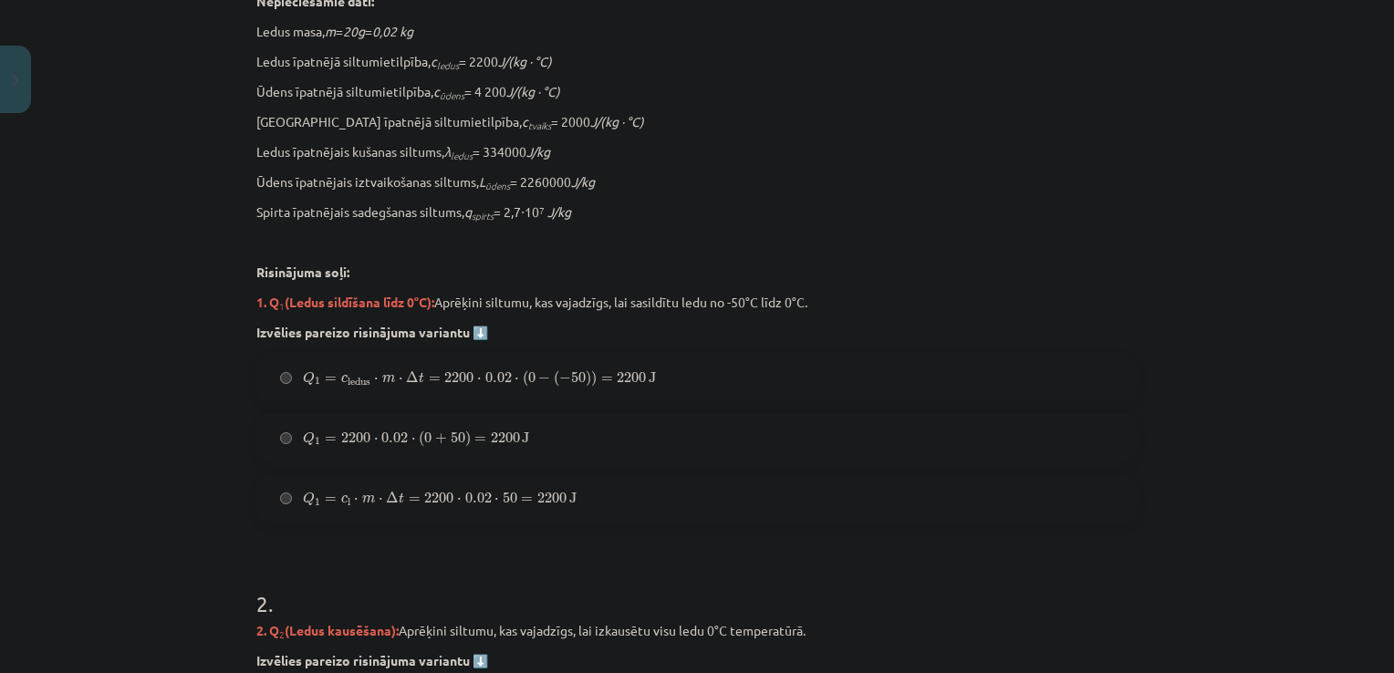
click at [471, 499] on span "0.02" at bounding box center [478, 498] width 26 height 11
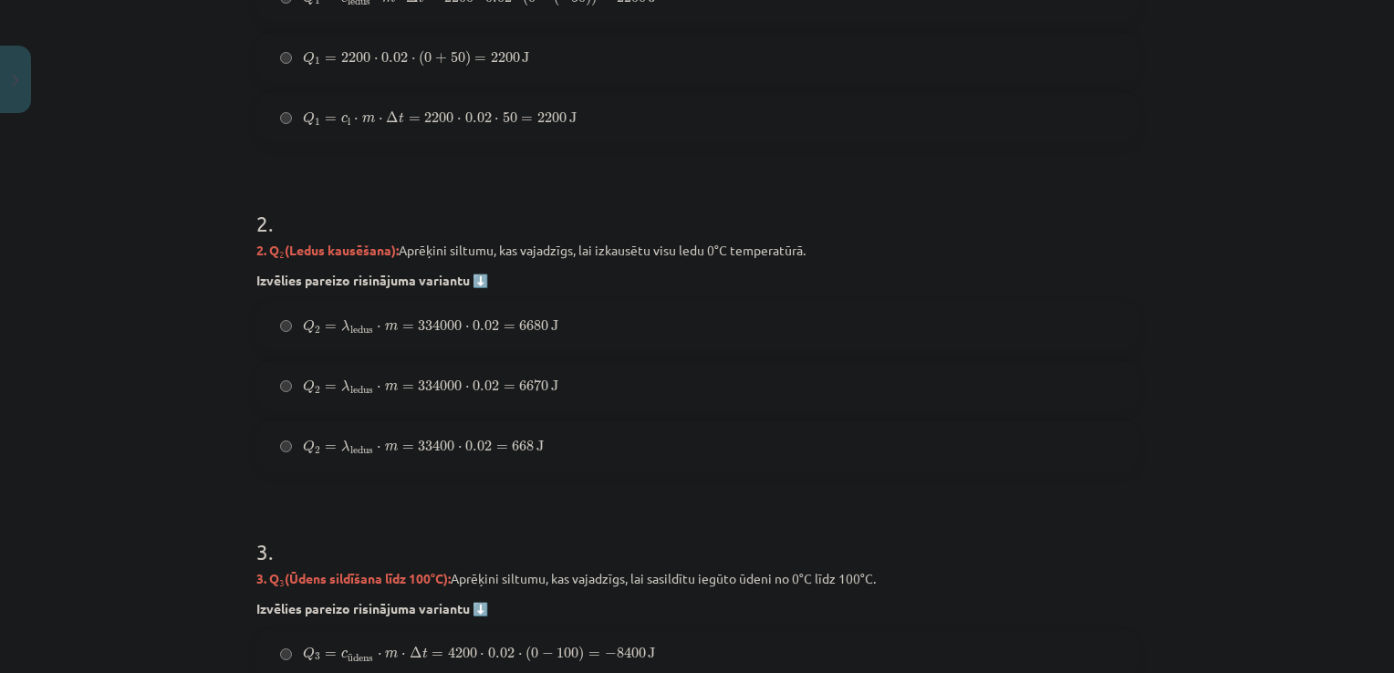
scroll to position [934, 0]
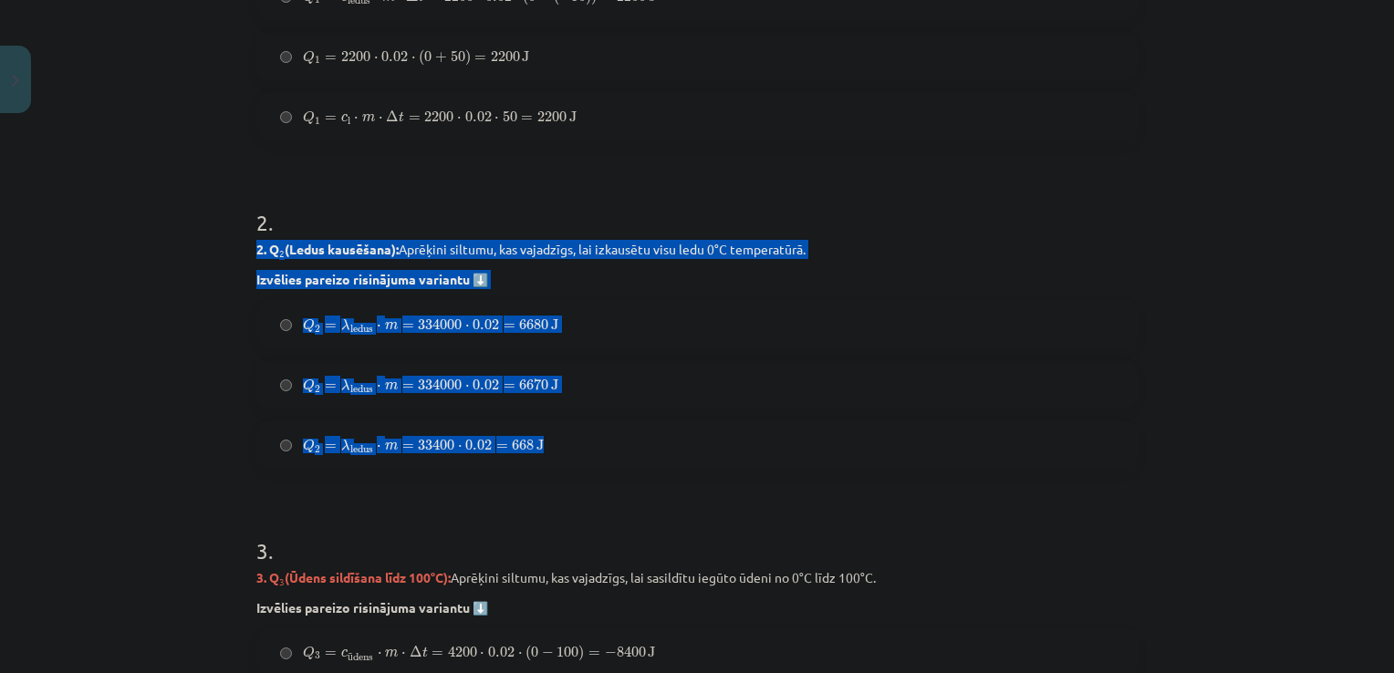
drag, startPoint x: 244, startPoint y: 246, endPoint x: 679, endPoint y: 443, distance: 476.9
copy div "2. Q 2 (Ledus kausēšana): Aprēķini siltumu, kas vajadzīgs, lai izkausētu visu l…"
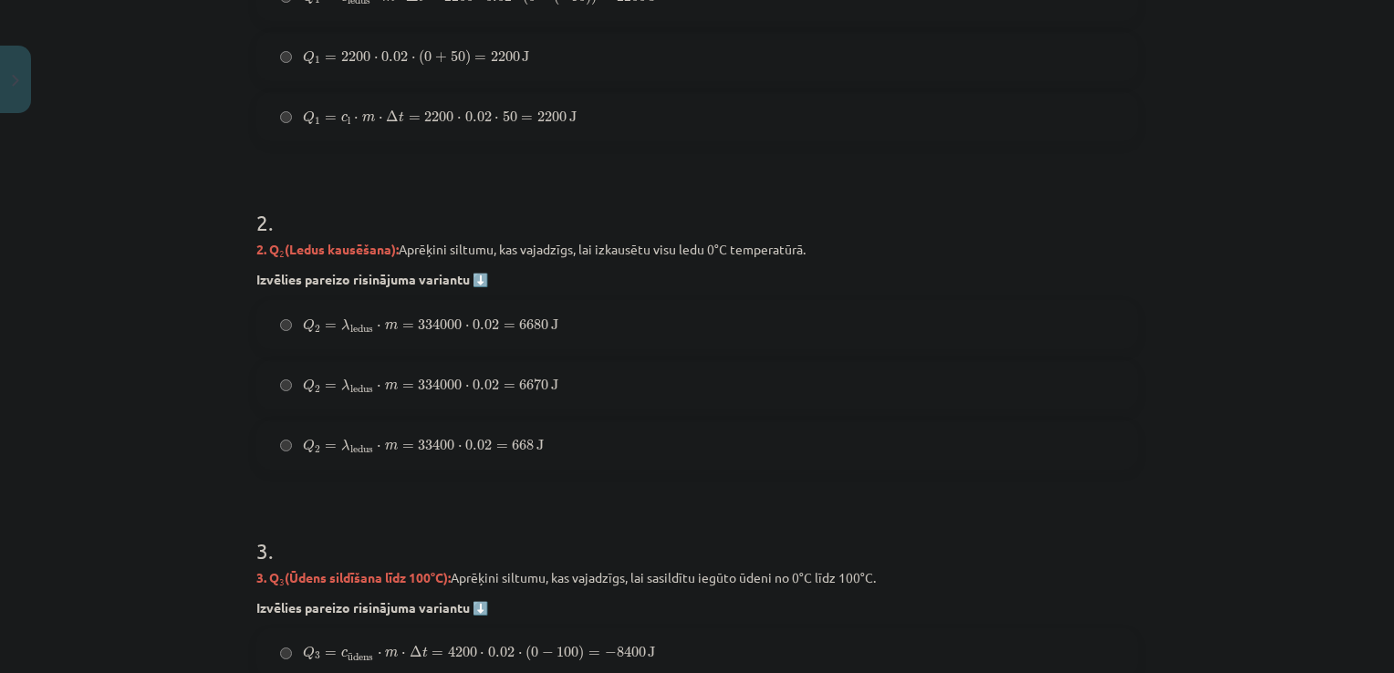
click at [766, 440] on label "Q 2 = λ ledus ⋅ m = 33400 ⋅ 0.02 = 668 J Q 2 = λ ledus ⋅ m = 33400 ⋅ 0.02 = 668…" at bounding box center [697, 445] width 878 height 46
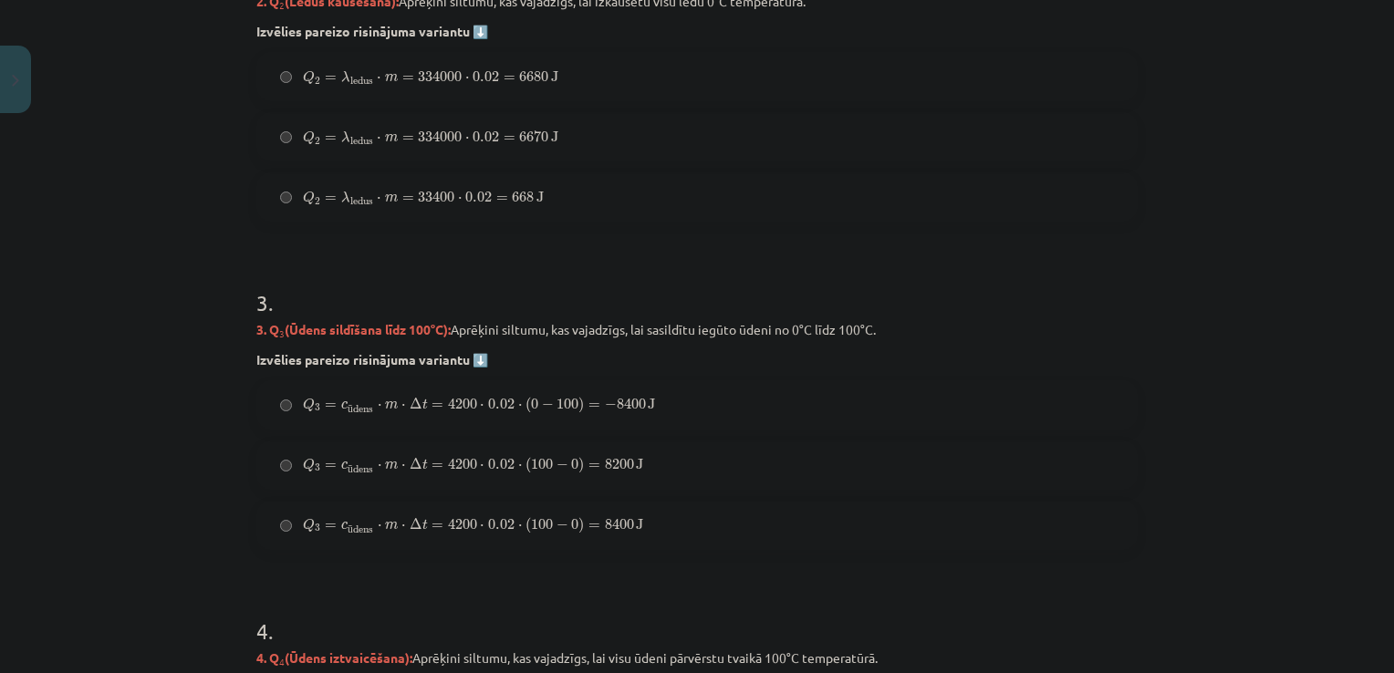
scroll to position [1180, 0]
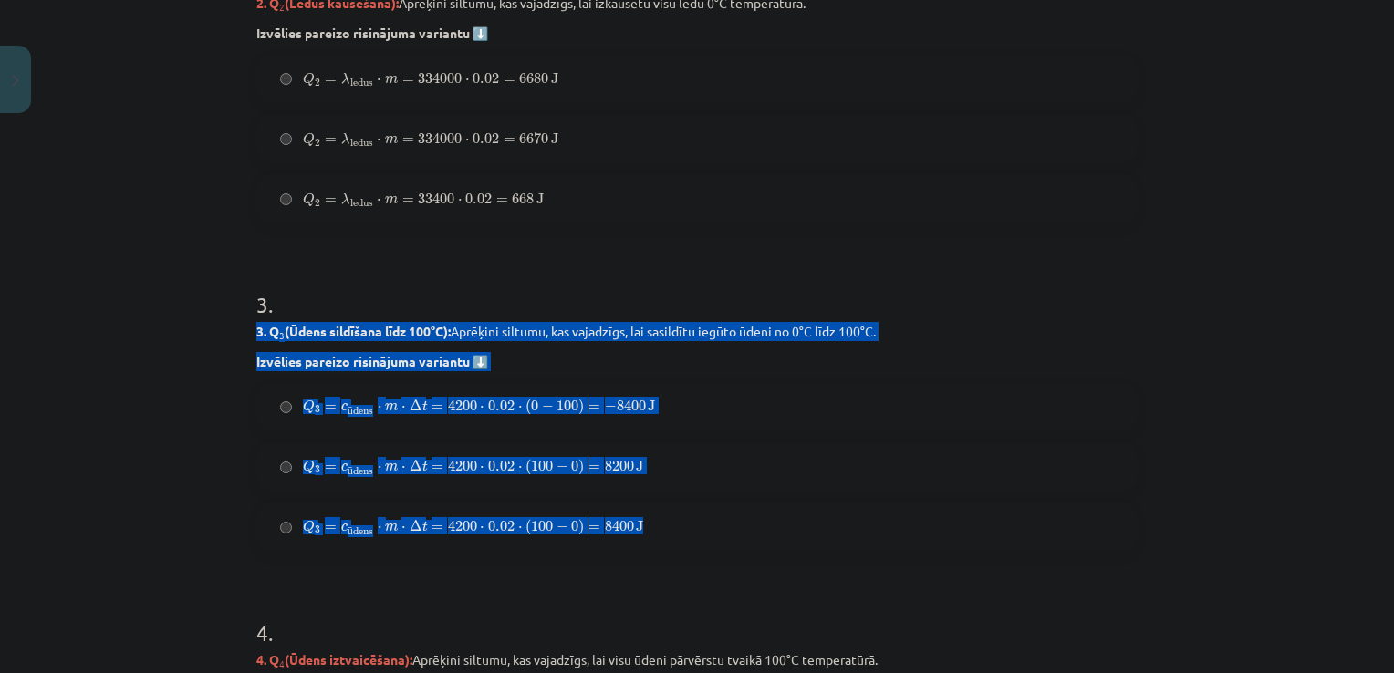
drag, startPoint x: 246, startPoint y: 330, endPoint x: 692, endPoint y: 520, distance: 484.8
click at [692, 520] on div "7 XP Saņemsi Sarežģīts 137 pilda Apraksts Uzdevums Palīdzība 1 . Uzdevums: No l…" at bounding box center [696, 486] width 903 height 3091
copy div "3. Q 3 (Ūdens sildīšana līdz 100°C): Aprēķini siltumu, kas vajadzīgs, lai sasil…"
click at [131, 456] on div "Mācību tēma: Fizika 9. klases 1. ieskaites mācību materiāls #10 ✅ Kopsavilkuma …" at bounding box center [697, 336] width 1394 height 673
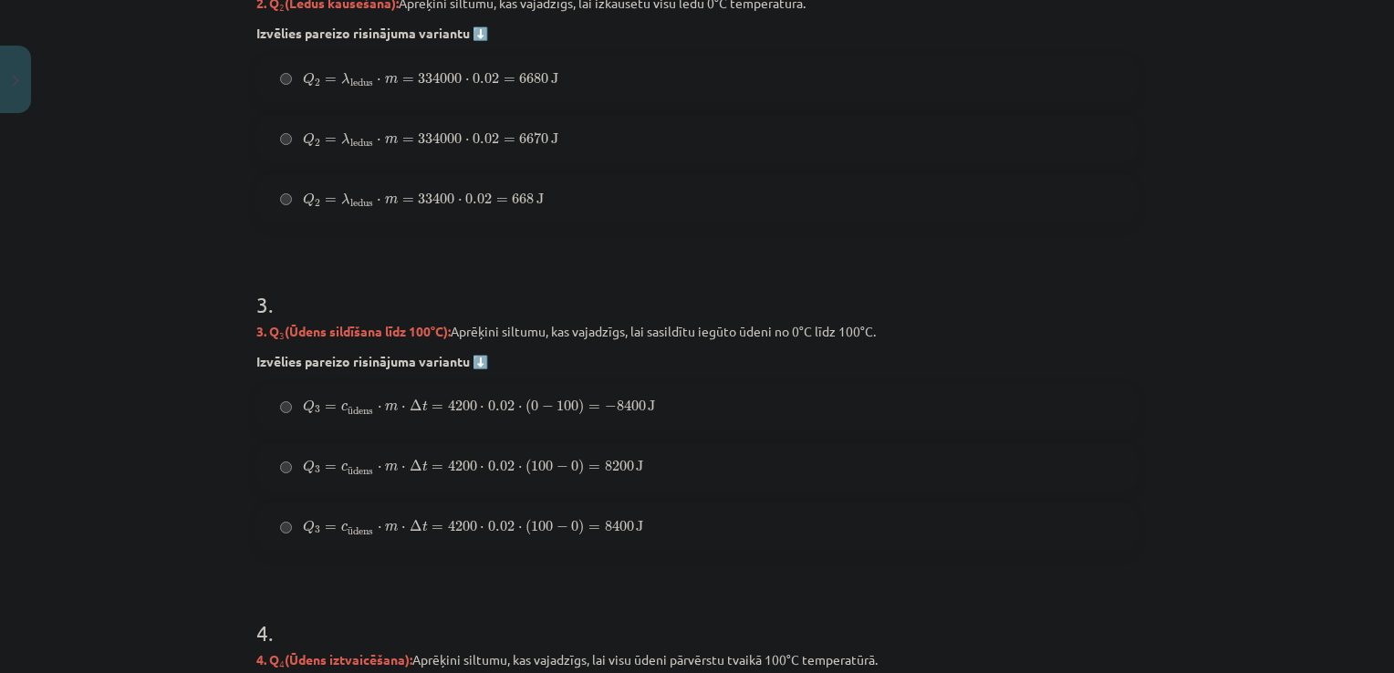
click at [479, 531] on span "Q 3 = c ū dens ⋅ m ⋅ Δ t = 4200 ⋅ 0.02 ⋅ ( 100 − 0 ) = 8400 J" at bounding box center [473, 528] width 340 height 18
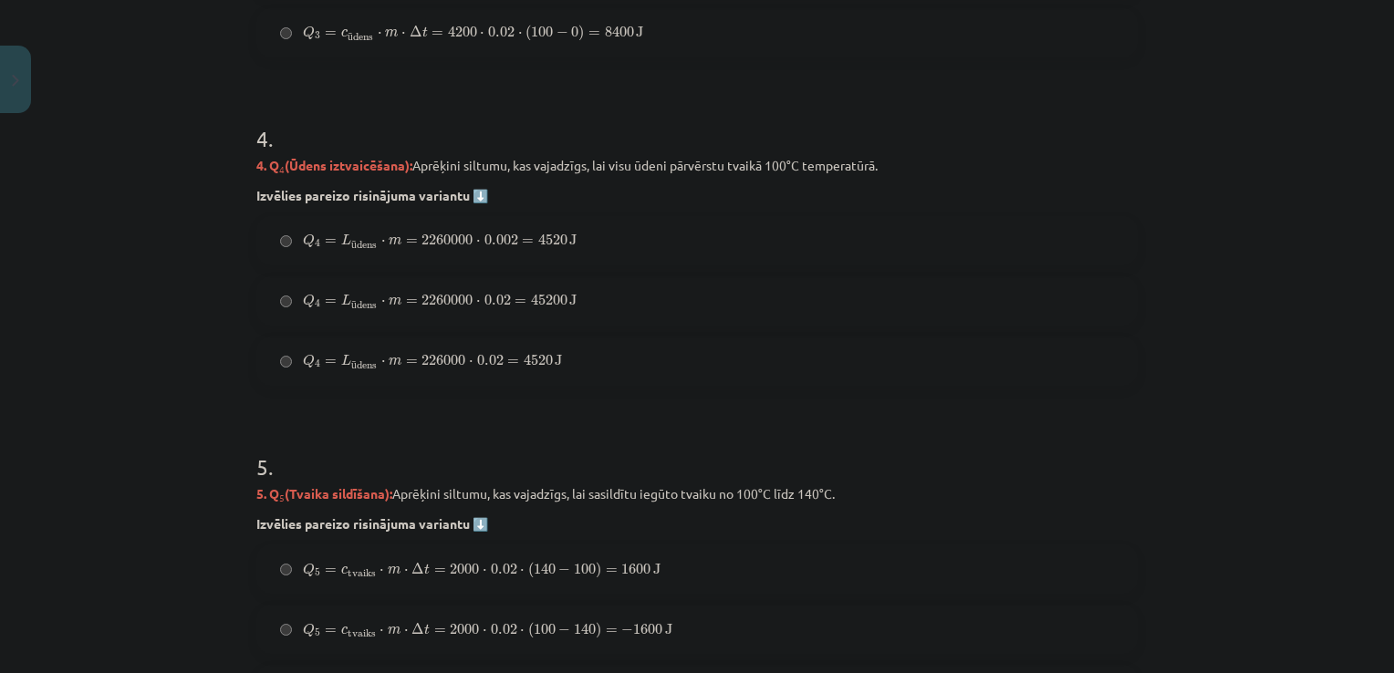
scroll to position [1587, 0]
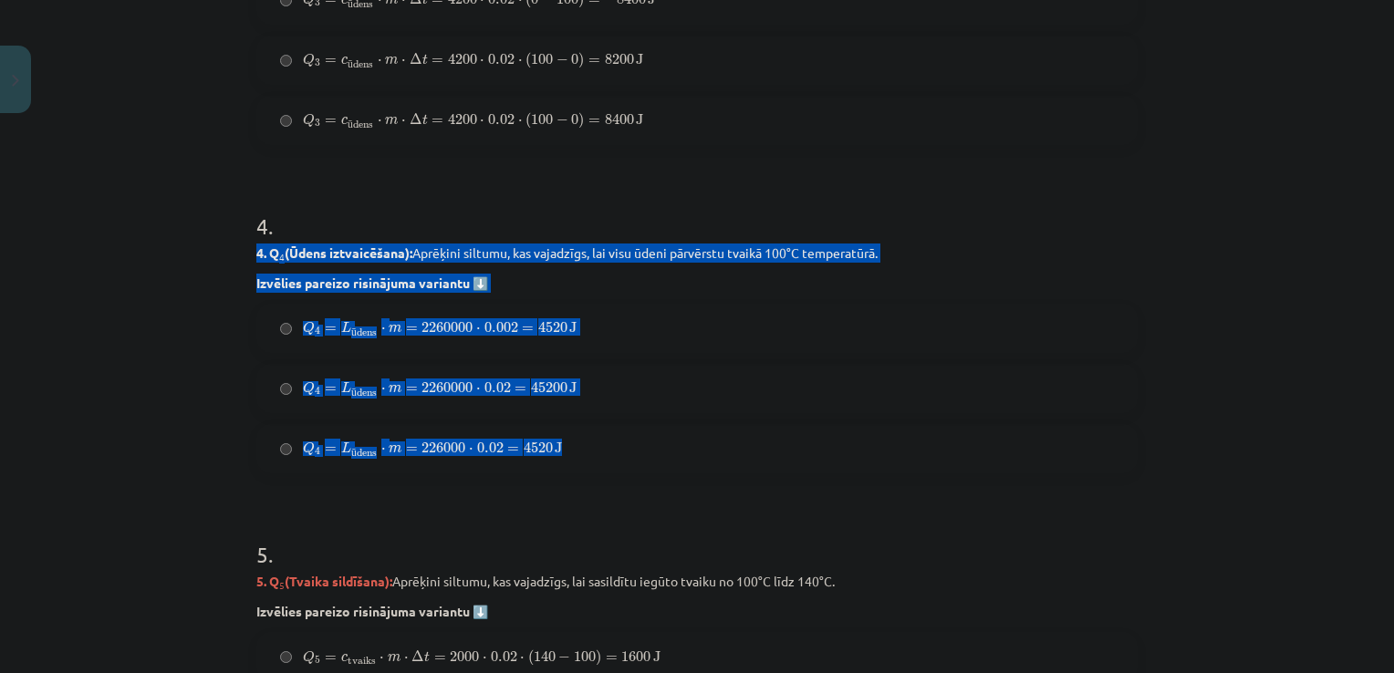
drag, startPoint x: 244, startPoint y: 252, endPoint x: 737, endPoint y: 456, distance: 534.2
click at [737, 456] on div "7 XP Saņemsi Sarežģīts 137 pilda Apraksts Uzdevums Palīdzība 1 . Uzdevums: No l…" at bounding box center [696, 79] width 903 height 3091
copy div "4. Q 4 (Ūdens iztvaicēšana): Aprēķini siltumu, kas vajadzīgs, lai visu ūdeni pā…"
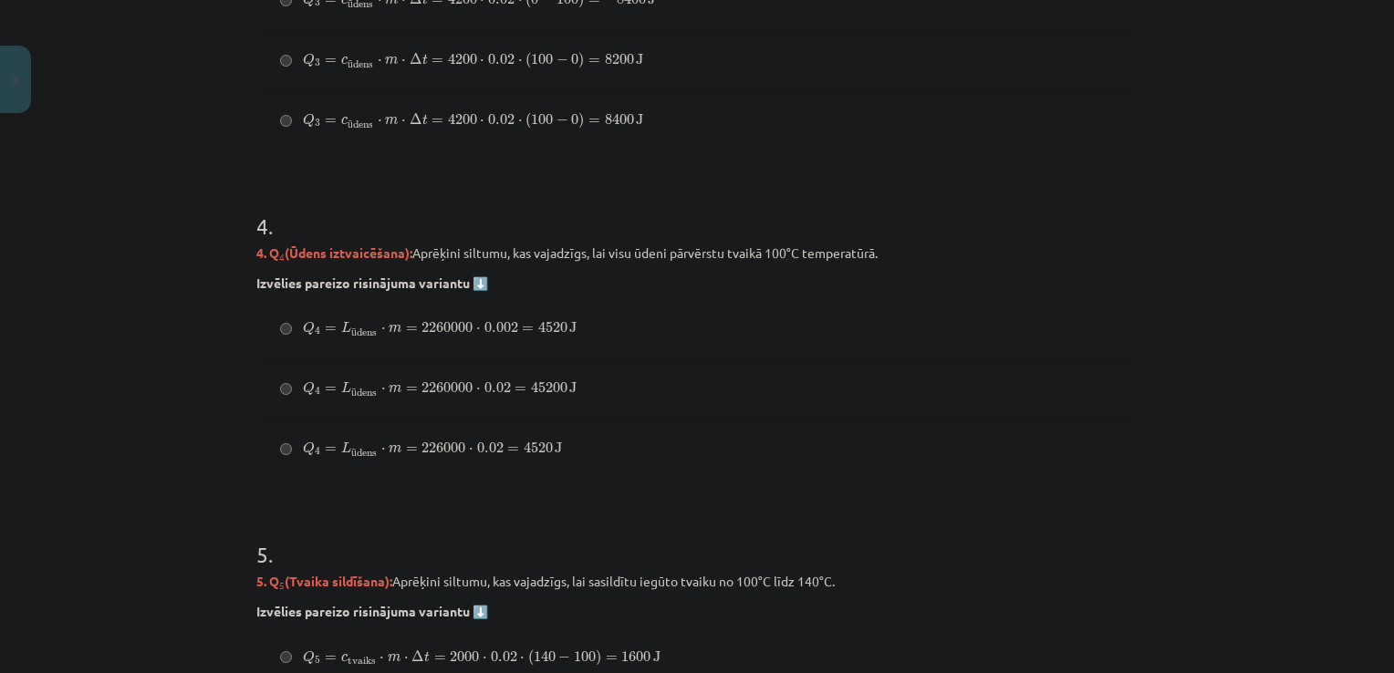
click at [864, 478] on form "1 . Uzdevums: No ledus līdz tvaikam Aprēķini, cik daudz spirta jāsadedzina spir…" at bounding box center [696, 117] width 881 height 2683
click at [482, 396] on span "Q 4 = L ū dens ⋅ m = 2260000 ⋅ 0.02 = 45200 J" at bounding box center [440, 389] width 274 height 17
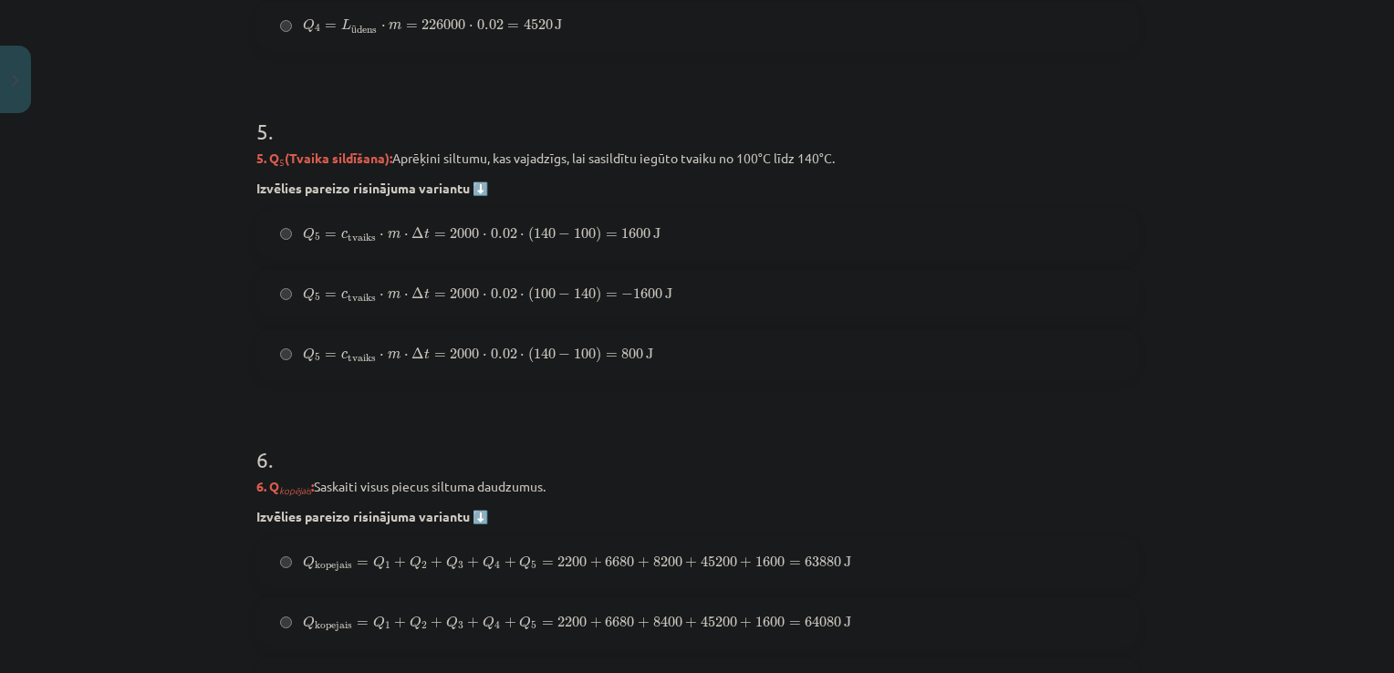
scroll to position [2000, 0]
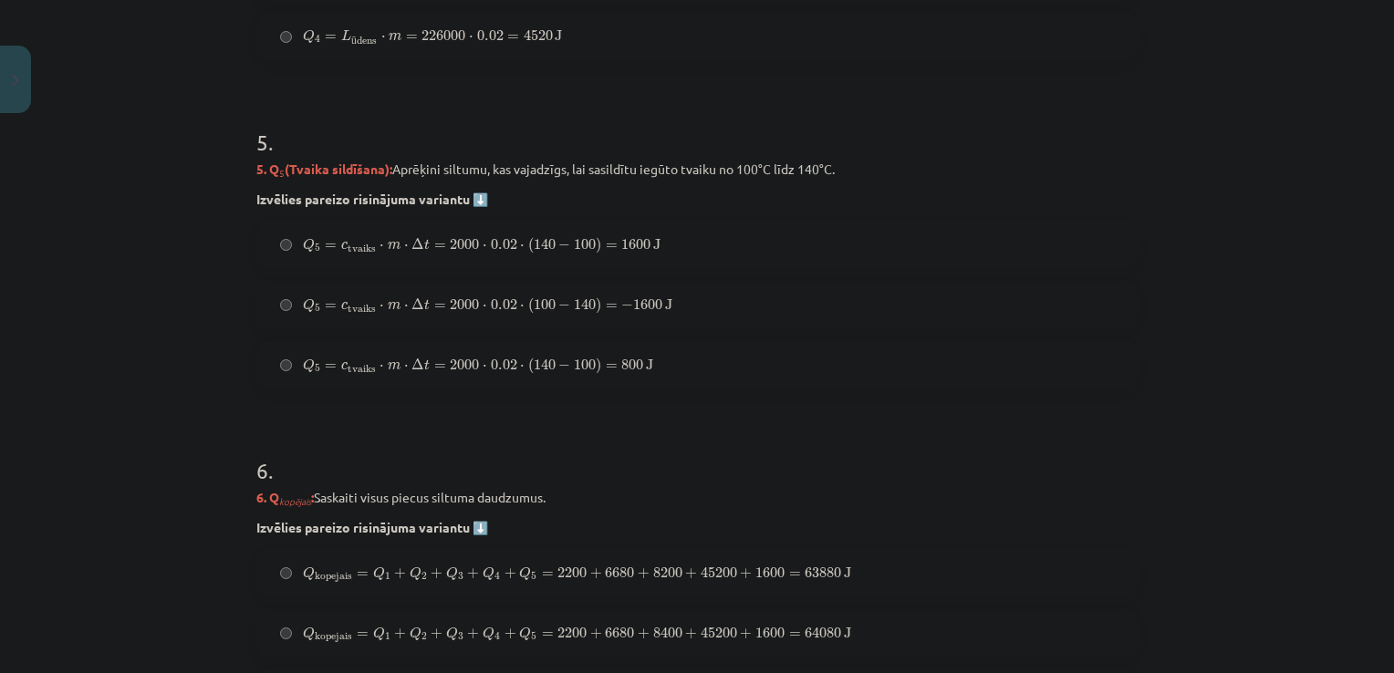
click at [606, 246] on span "=" at bounding box center [612, 246] width 12 height 5
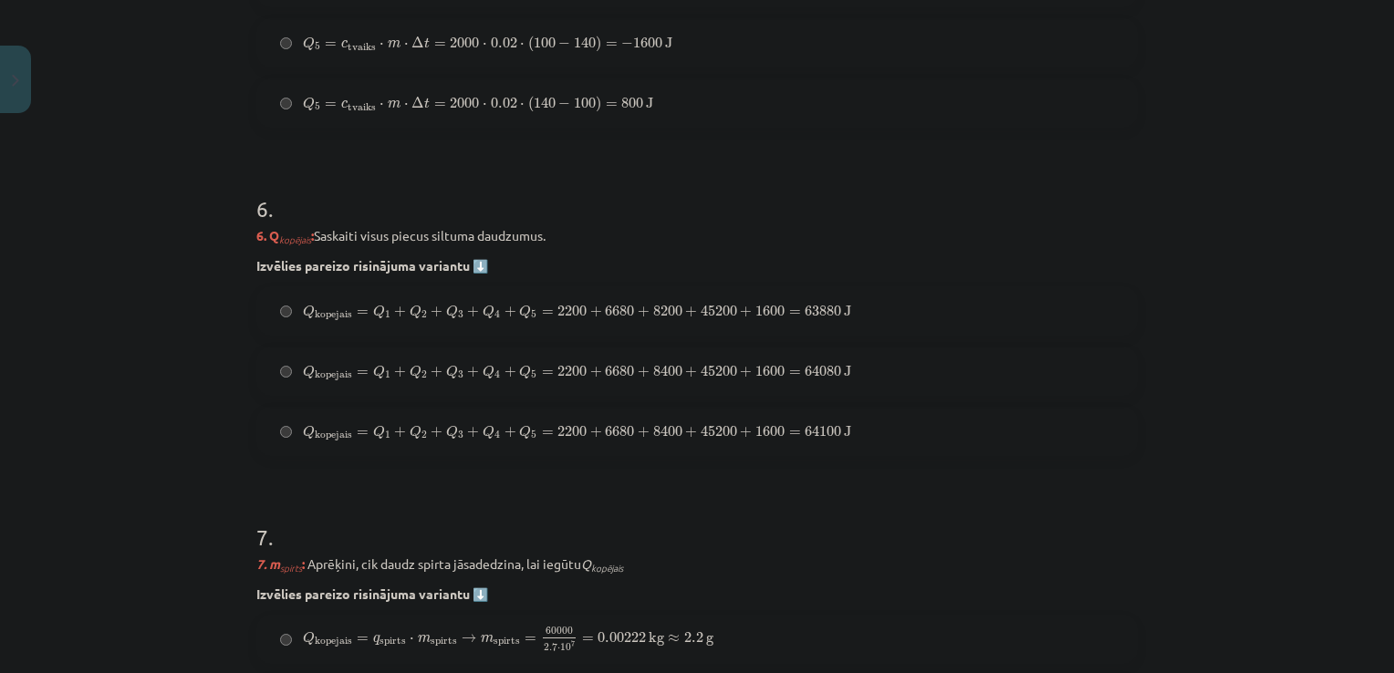
scroll to position [2292, 0]
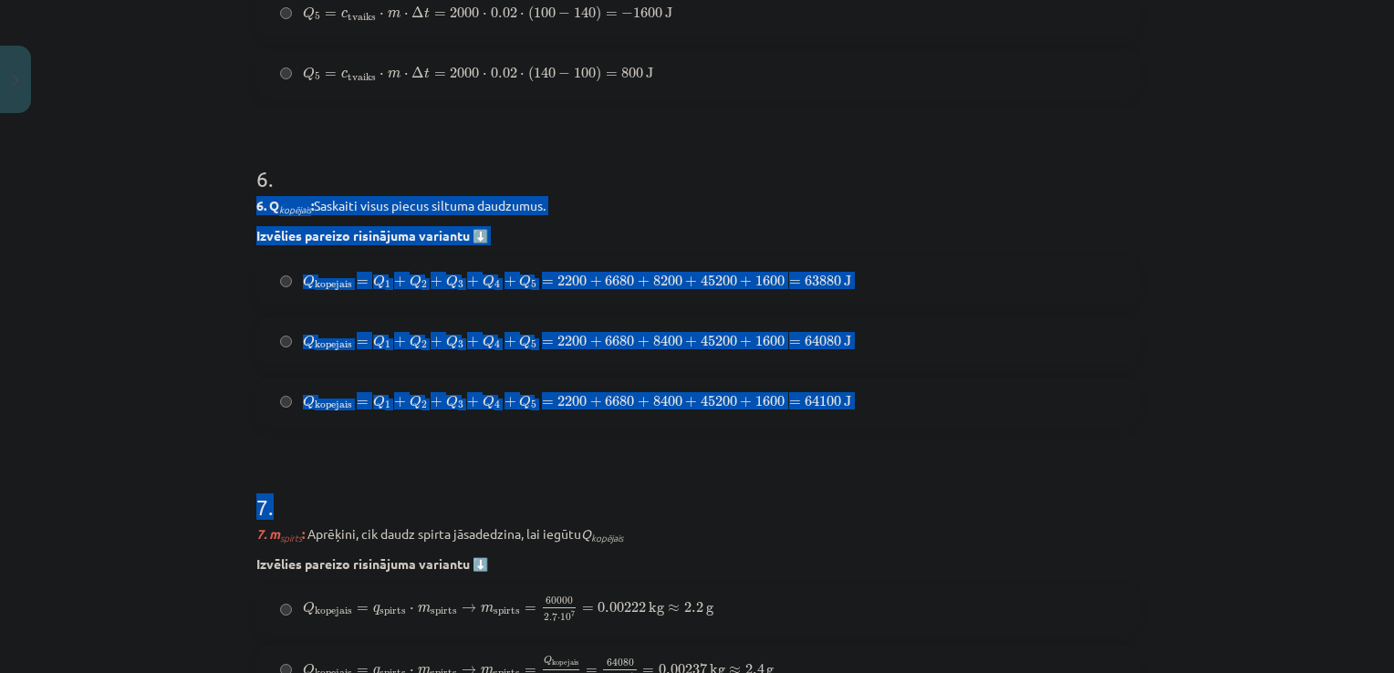
drag, startPoint x: 252, startPoint y: 204, endPoint x: 856, endPoint y: 450, distance: 651.9
copy form "6. Q kopējais ​: Saskaiti visus piecus siltuma daudzumus. Izvēlies pareizo risi…"
click at [779, 504] on h1 "7 ." at bounding box center [696, 491] width 881 height 57
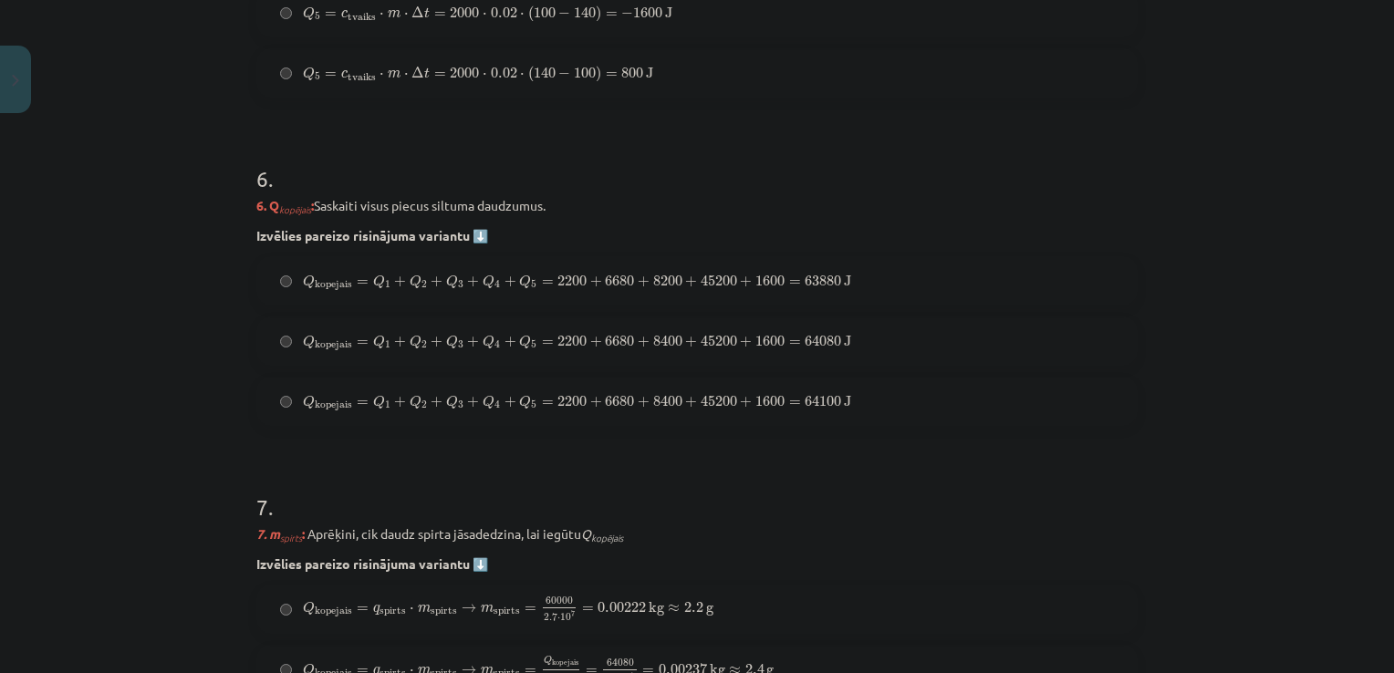
click at [321, 344] on span "kopejais" at bounding box center [333, 345] width 37 height 10
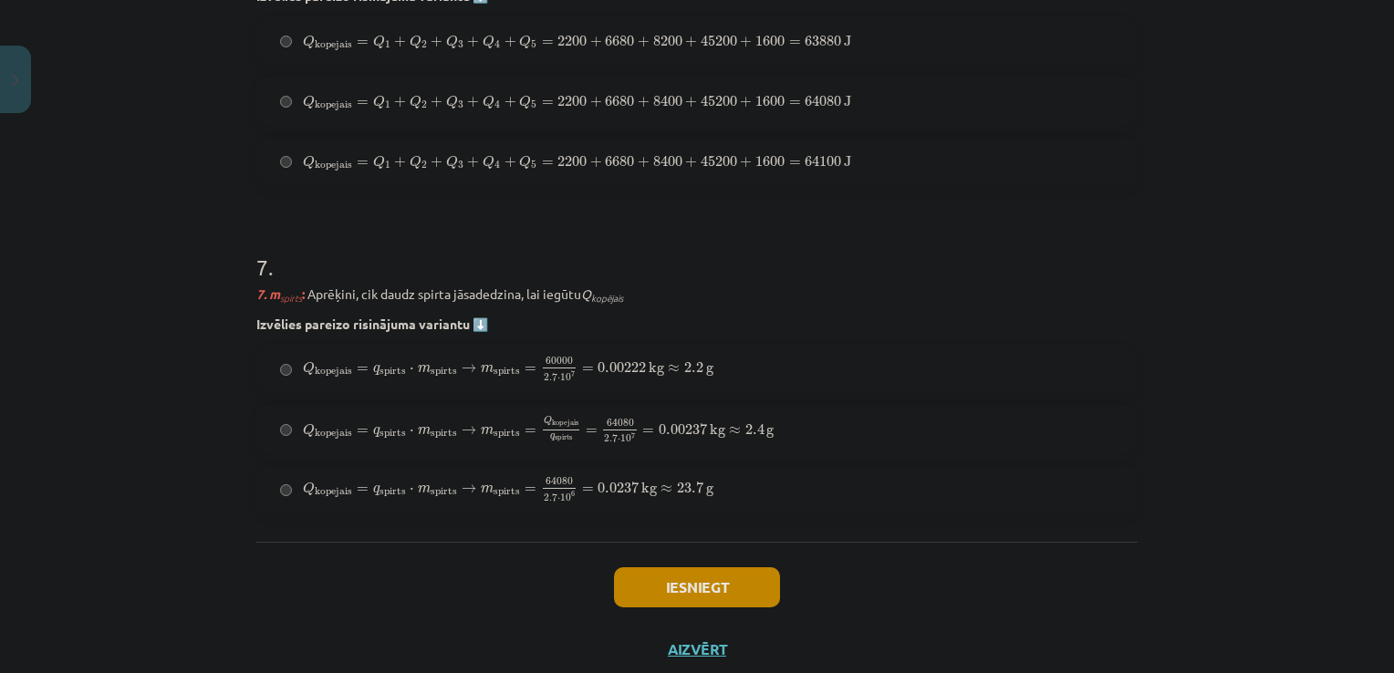
scroll to position [2542, 0]
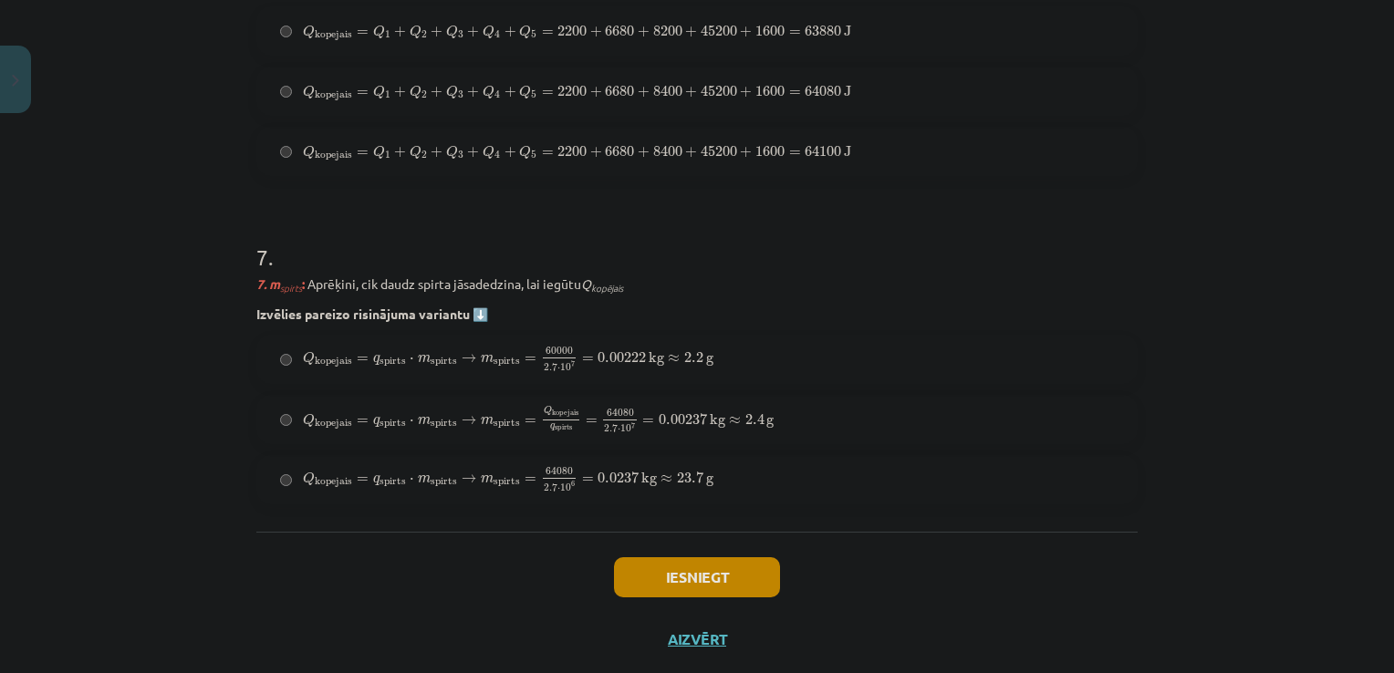
click at [674, 417] on span "0.00237" at bounding box center [683, 419] width 48 height 11
click at [655, 581] on button "Iesniegt" at bounding box center [697, 577] width 166 height 40
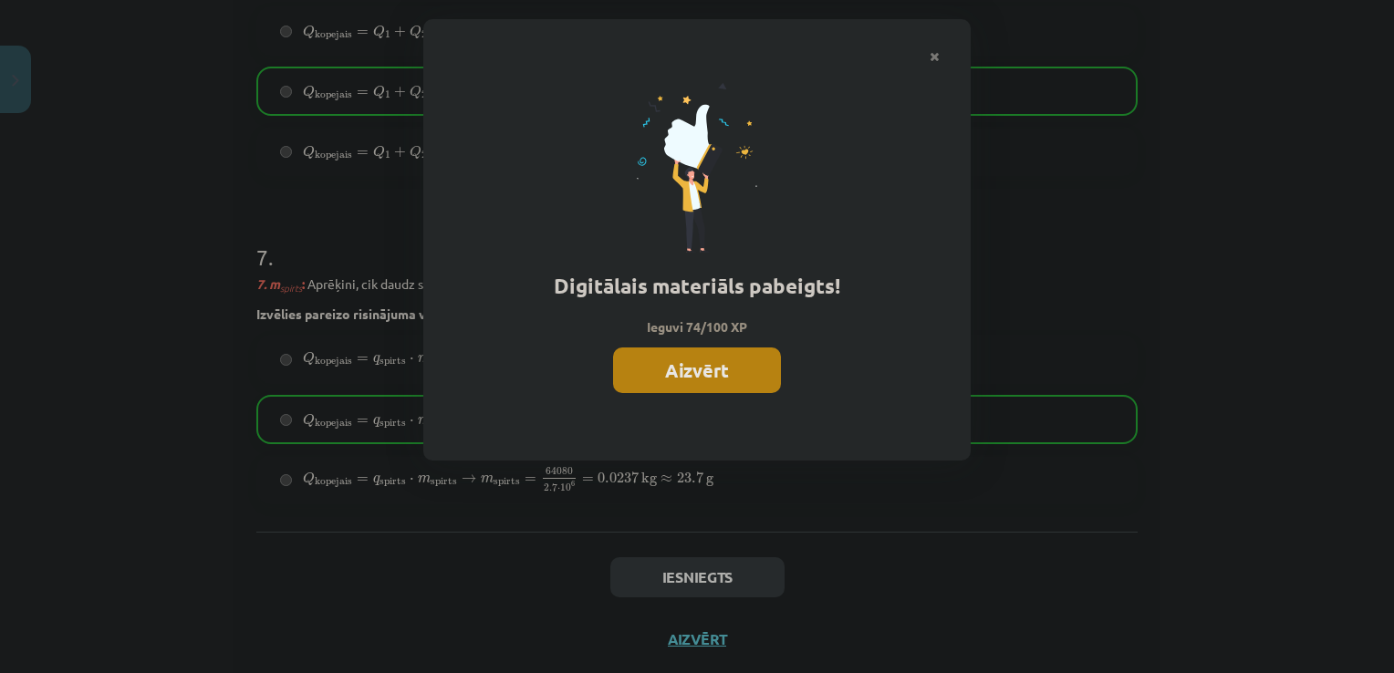
click at [676, 373] on button "Aizvērt" at bounding box center [697, 371] width 168 height 46
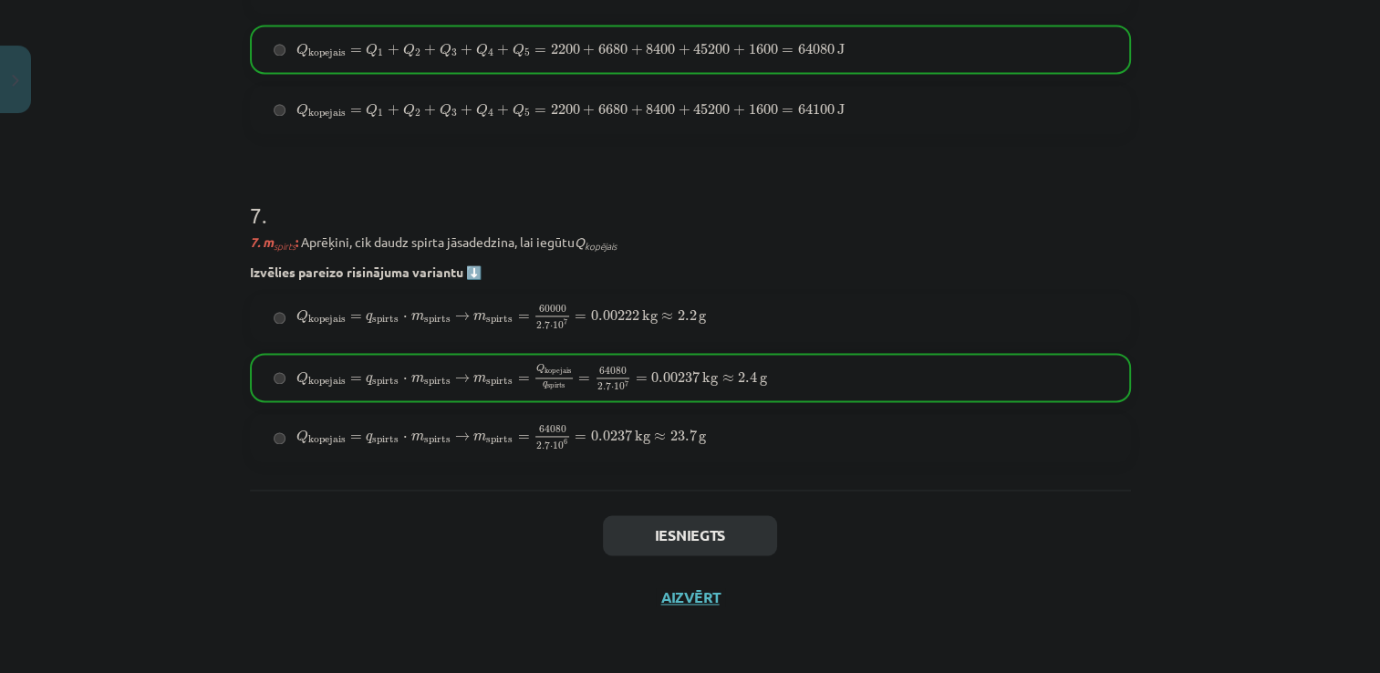
scroll to position [1523, 0]
click at [687, 600] on button "Aizvērt" at bounding box center [690, 597] width 69 height 18
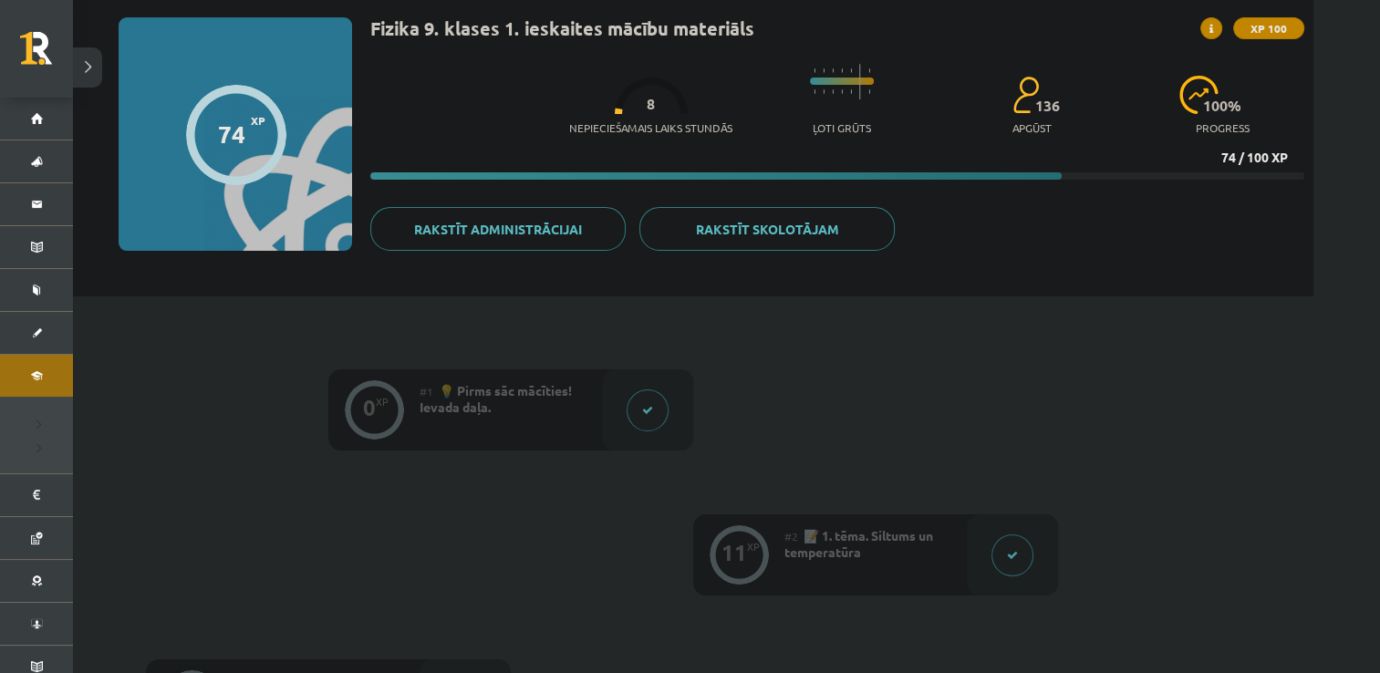
scroll to position [0, 0]
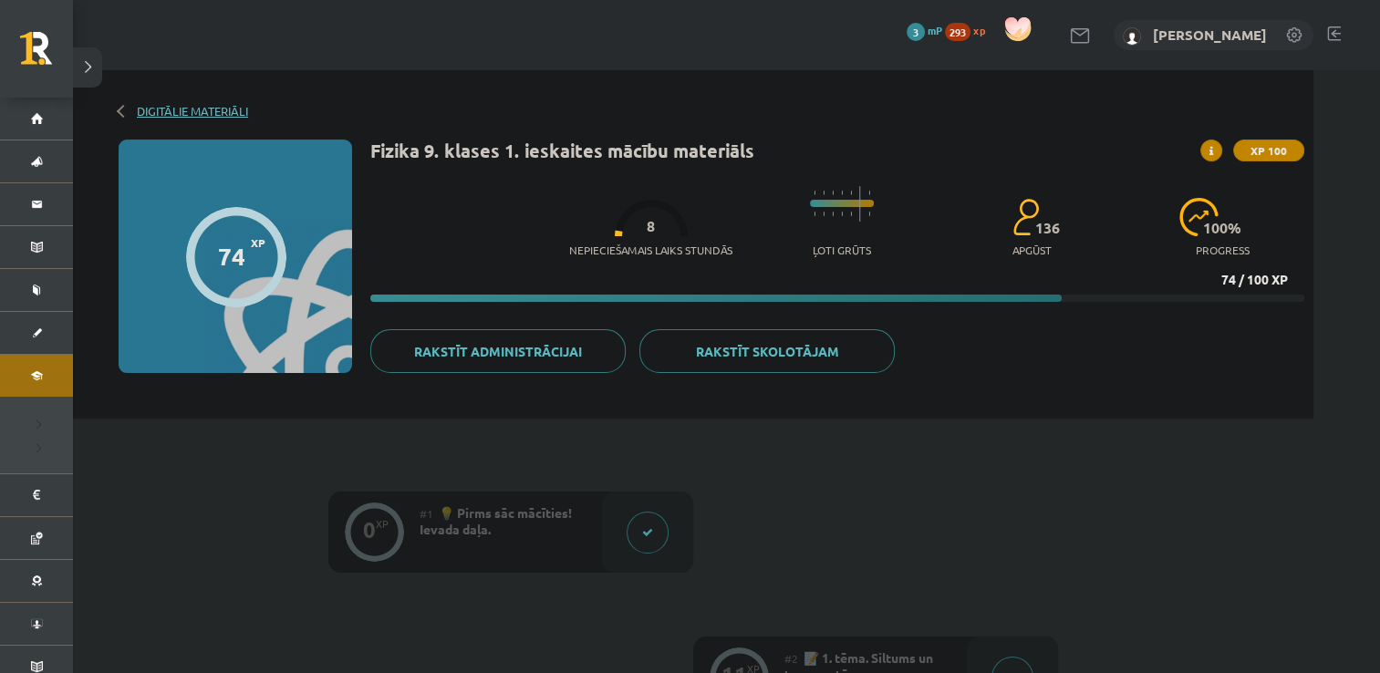
click at [144, 106] on link "Digitālie materiāli" at bounding box center [192, 111] width 111 height 14
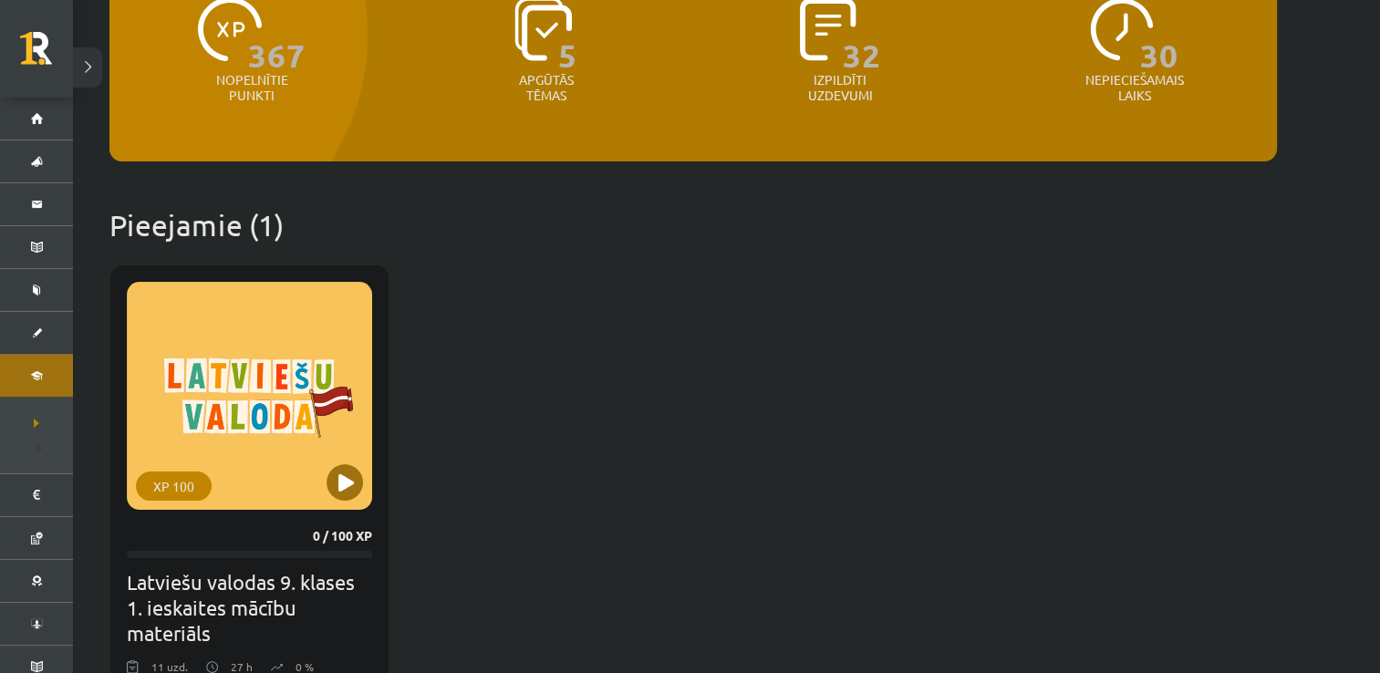
scroll to position [255, 0]
click at [338, 476] on button at bounding box center [345, 482] width 36 height 36
click at [289, 337] on div "XP 100" at bounding box center [249, 396] width 245 height 228
click at [214, 453] on div "XP 100" at bounding box center [249, 396] width 245 height 228
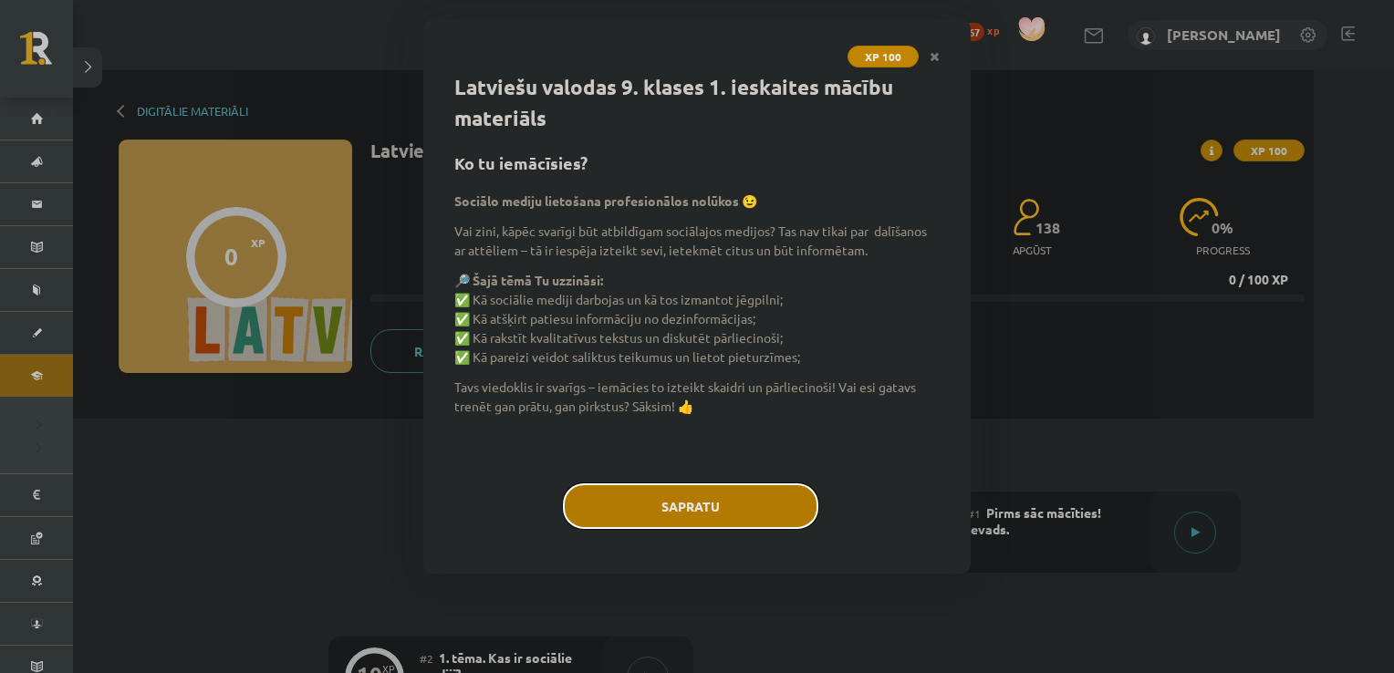
click at [714, 496] on button "Sapratu" at bounding box center [690, 507] width 255 height 46
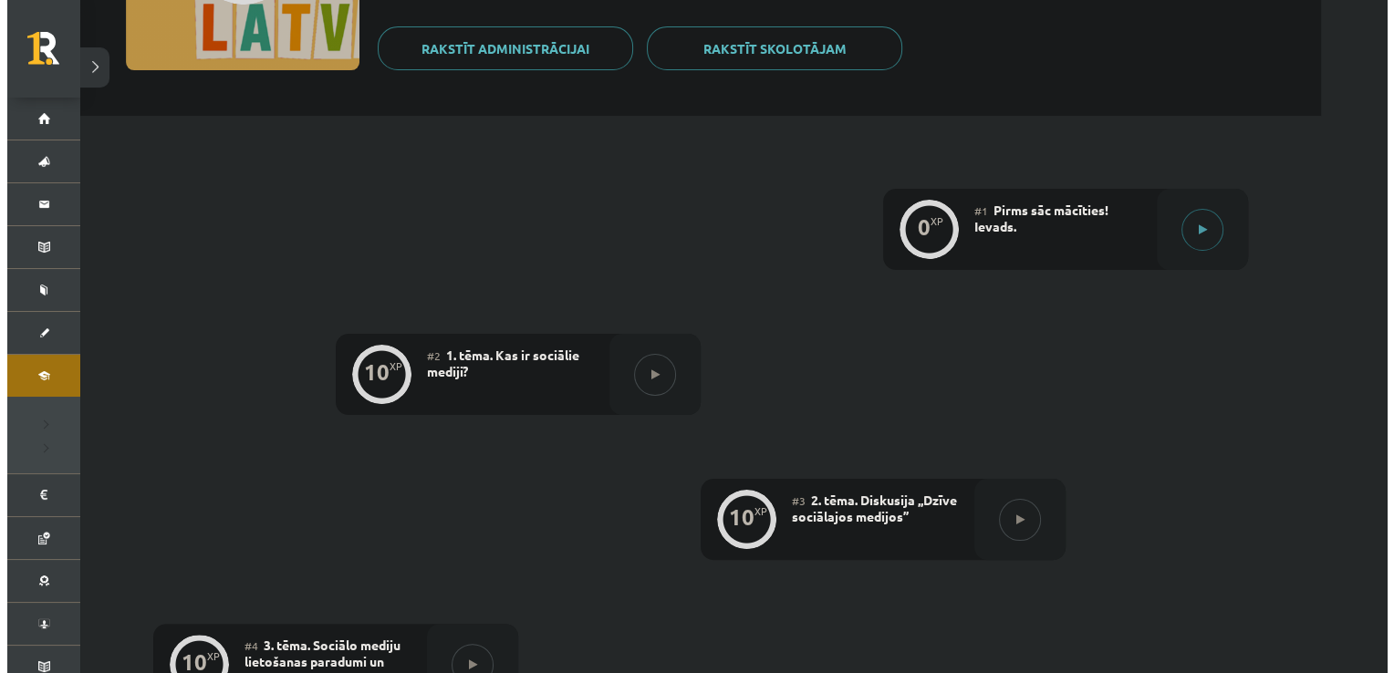
scroll to position [301, 0]
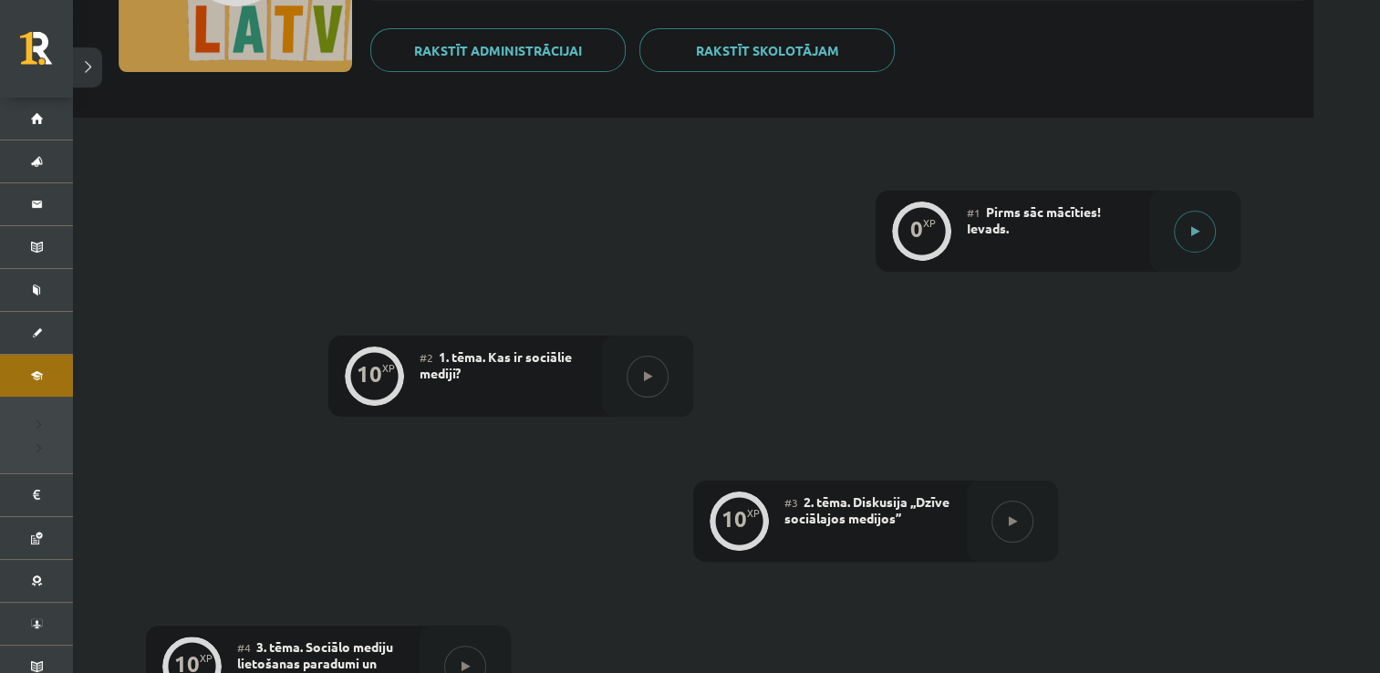
click at [1212, 220] on button at bounding box center [1195, 232] width 42 height 42
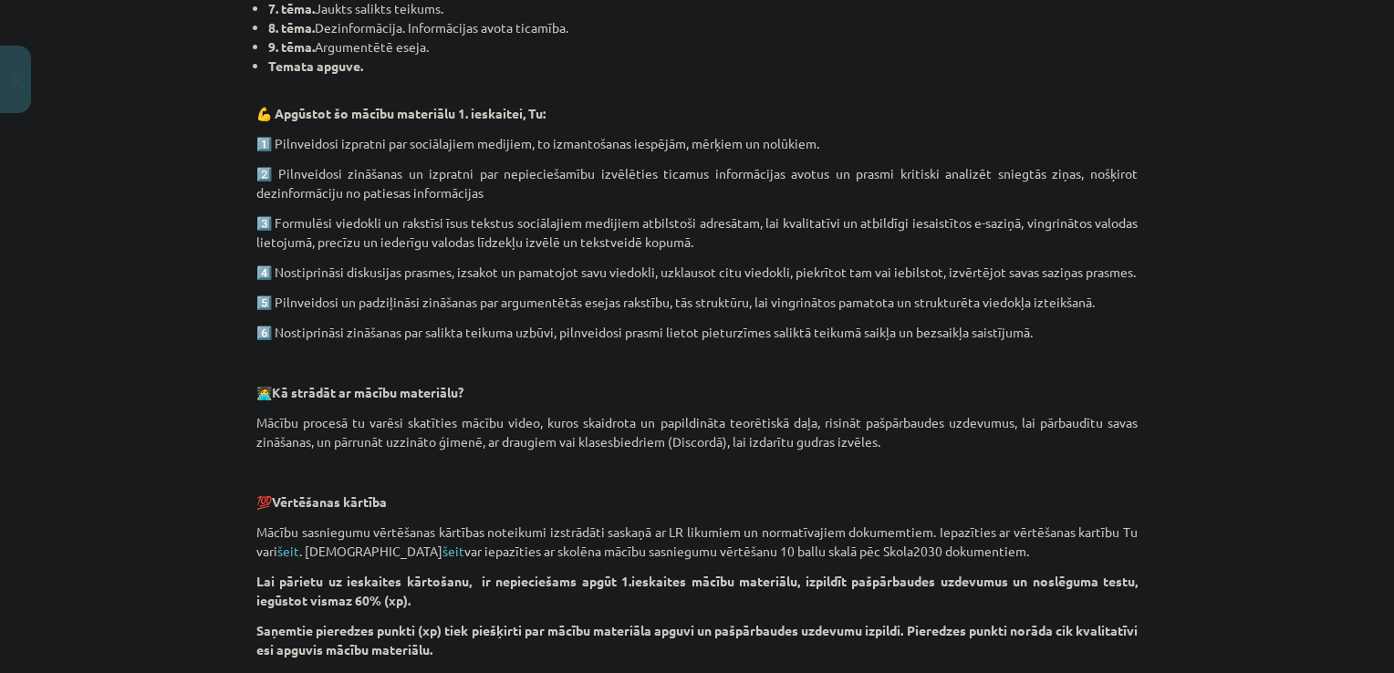
scroll to position [1062, 0]
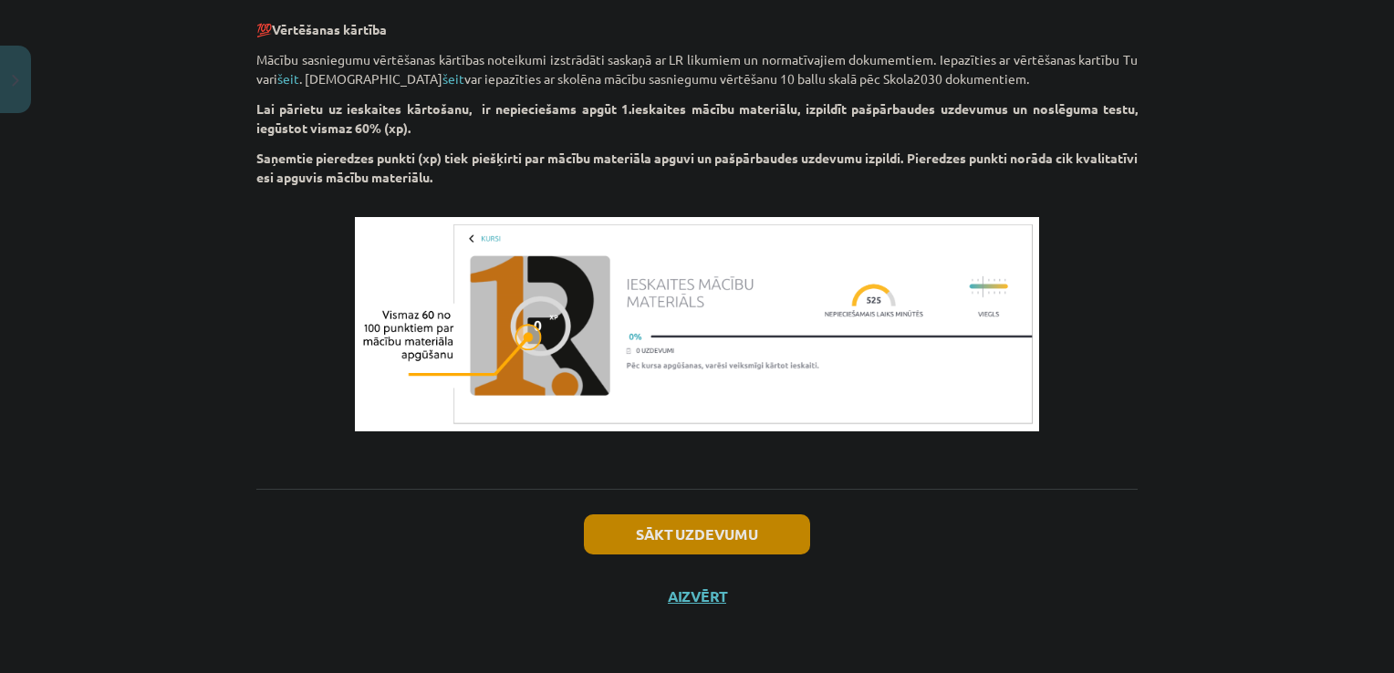
click at [689, 555] on div "Sākt uzdevumu Aizvērt" at bounding box center [696, 553] width 881 height 128
click at [654, 533] on button "Sākt uzdevumu" at bounding box center [697, 535] width 226 height 40
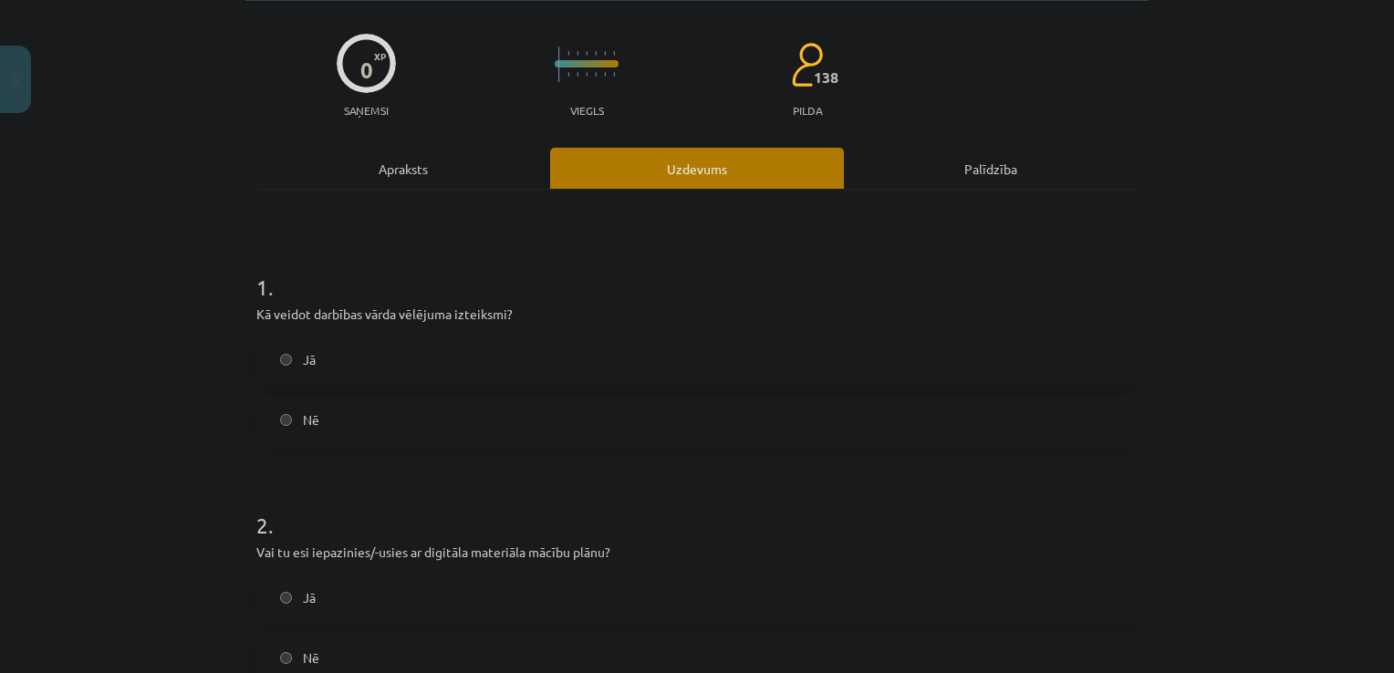
scroll to position [46, 0]
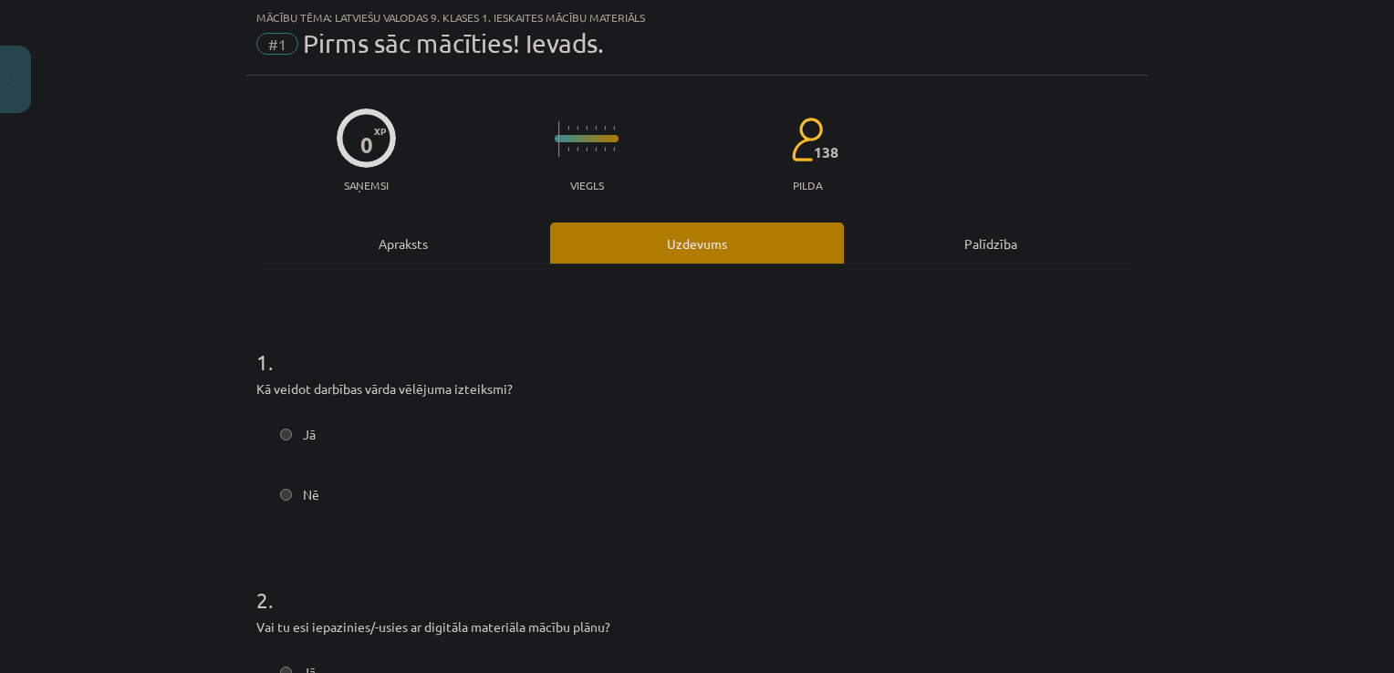
click at [303, 436] on span "Jā" at bounding box center [309, 434] width 13 height 19
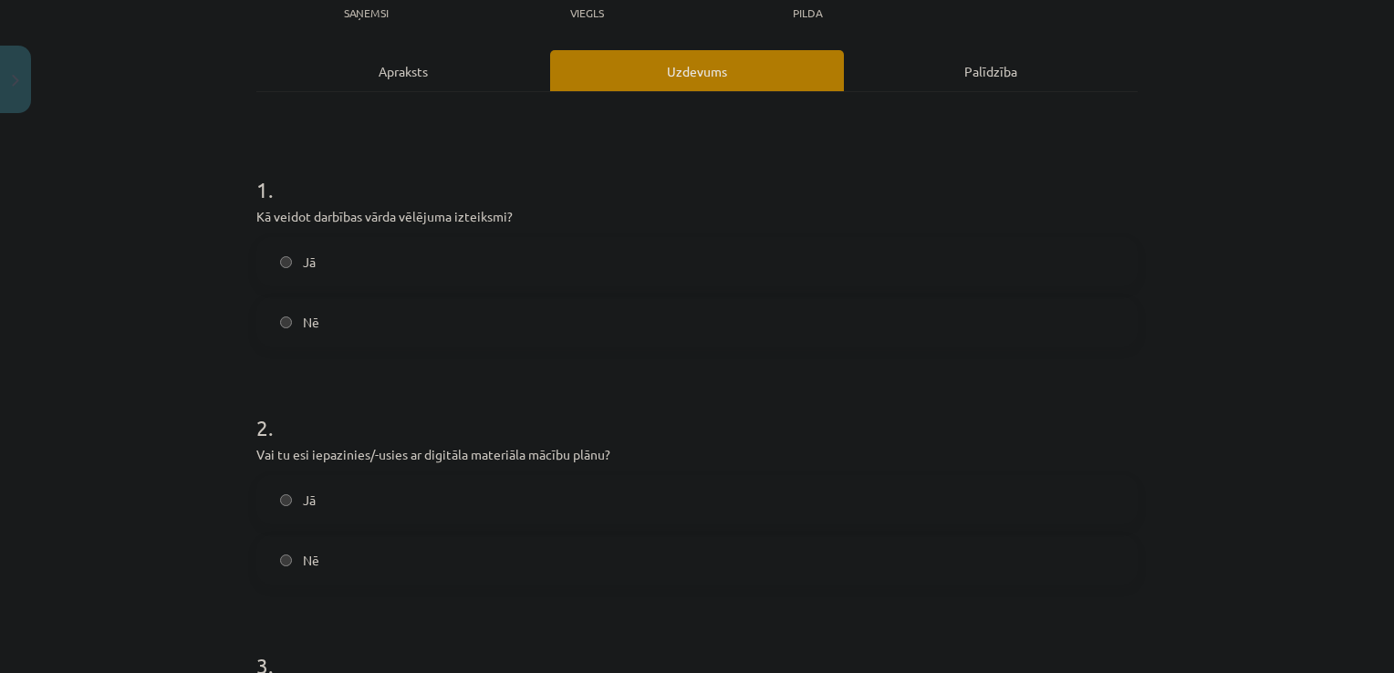
click at [304, 509] on label "Jā" at bounding box center [697, 500] width 878 height 46
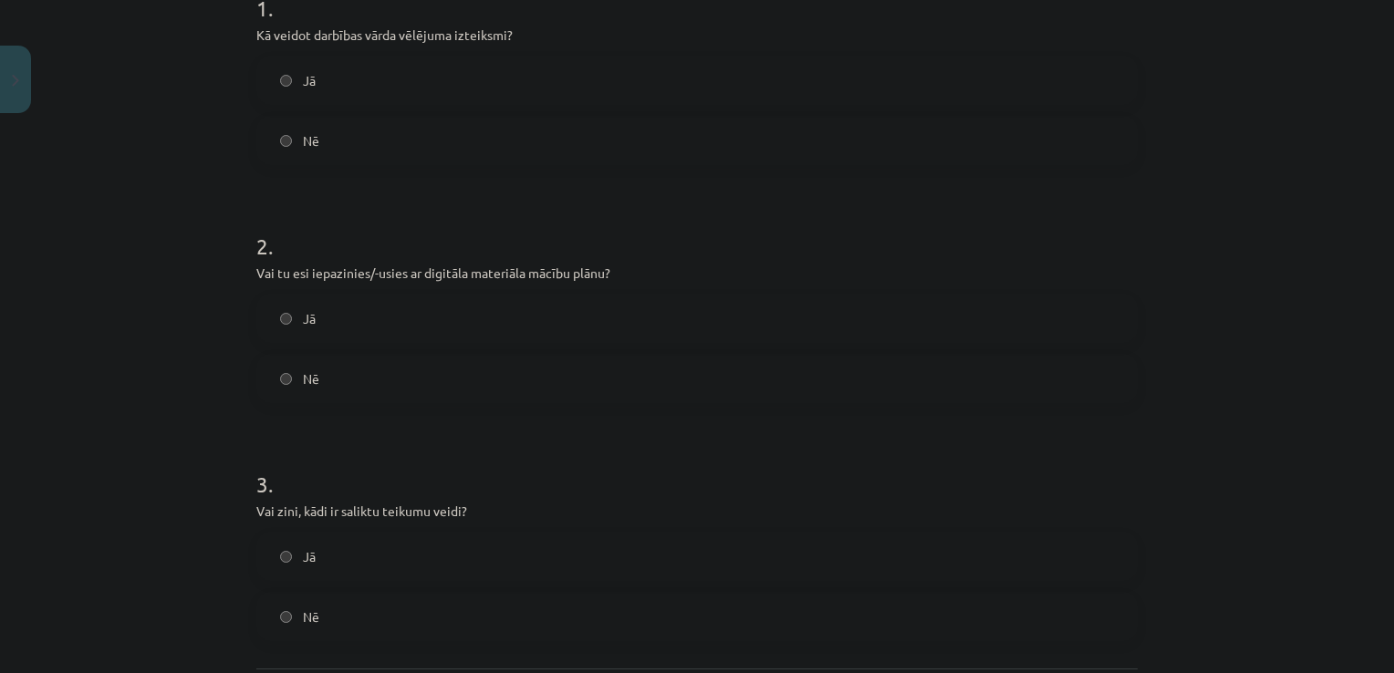
scroll to position [460, 0]
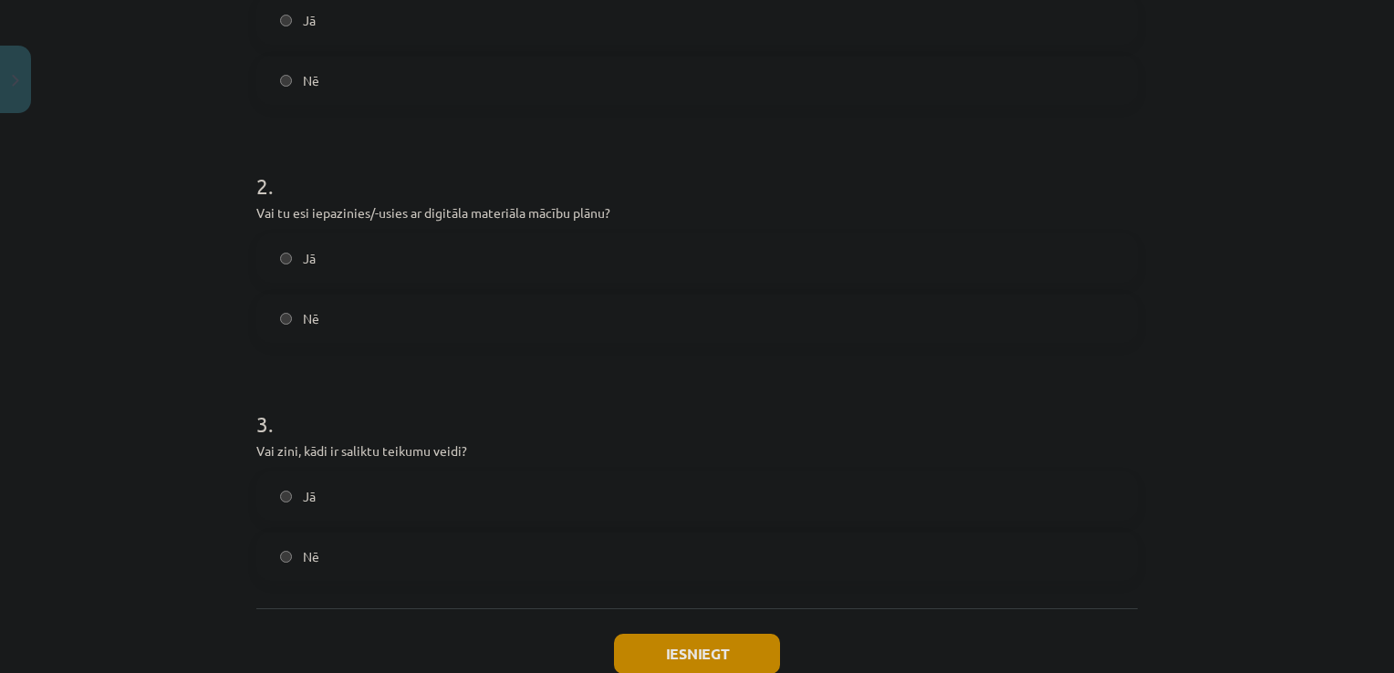
click at [328, 499] on label "Jā" at bounding box center [697, 496] width 878 height 46
click at [693, 643] on button "Iesniegt" at bounding box center [697, 654] width 166 height 40
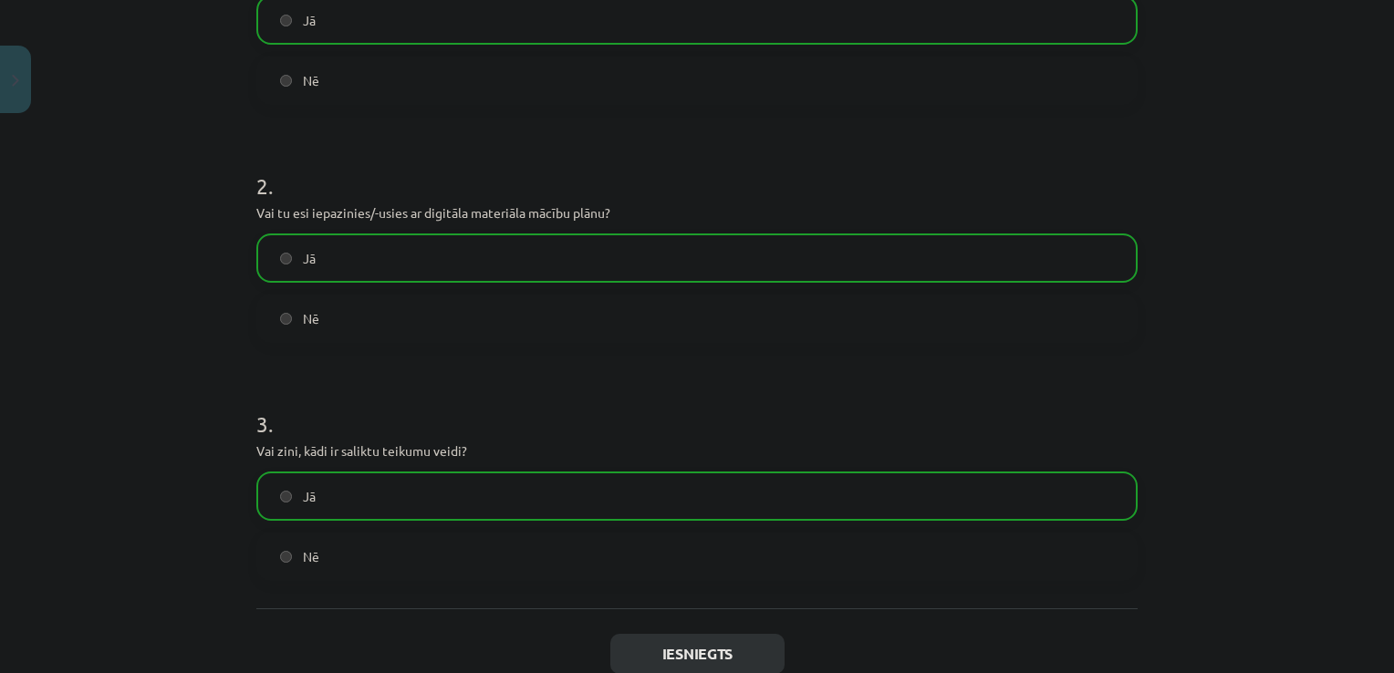
scroll to position [635, 0]
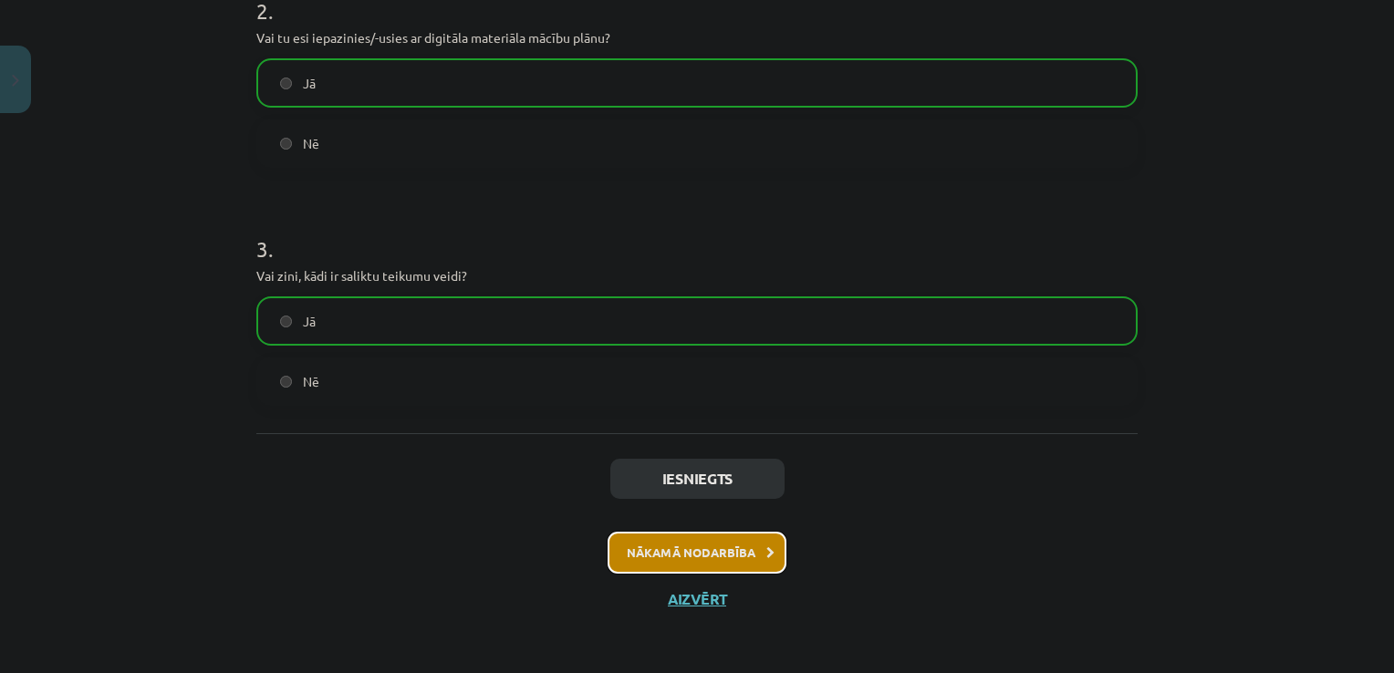
click at [723, 538] on button "Nākamā nodarbība" at bounding box center [697, 553] width 179 height 42
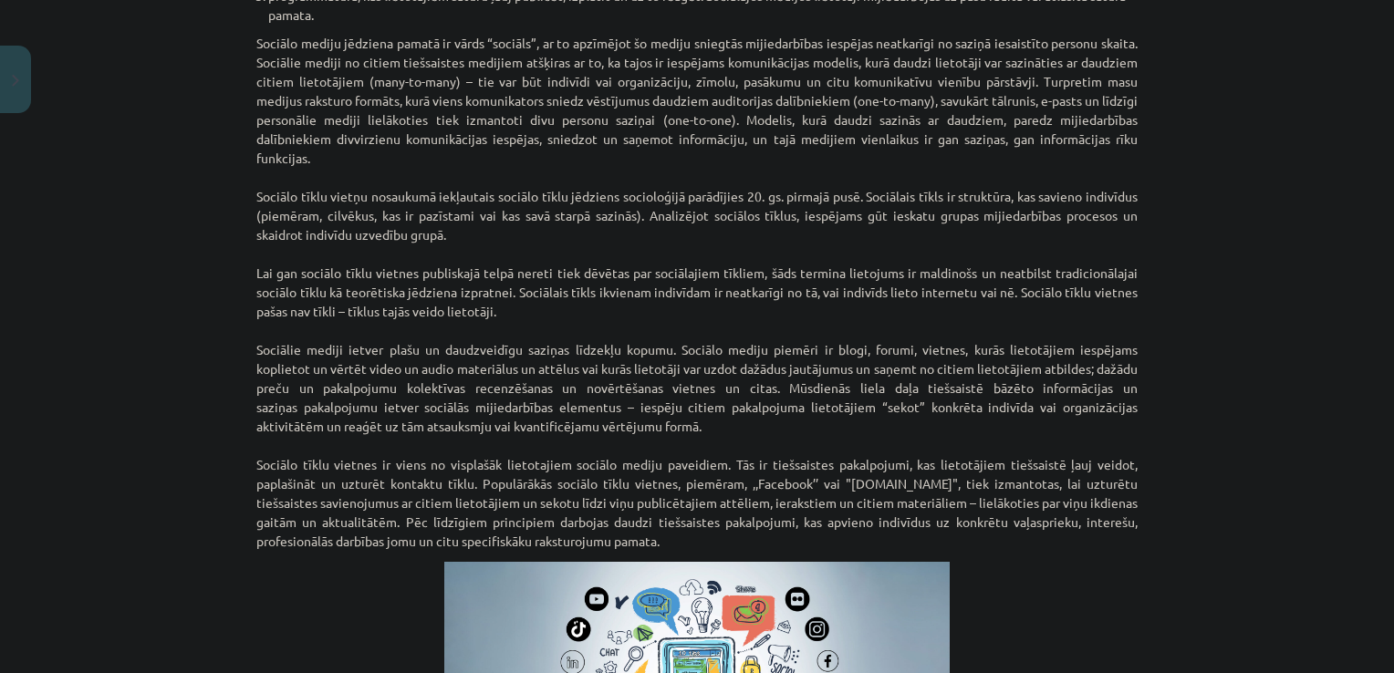
scroll to position [1205, 0]
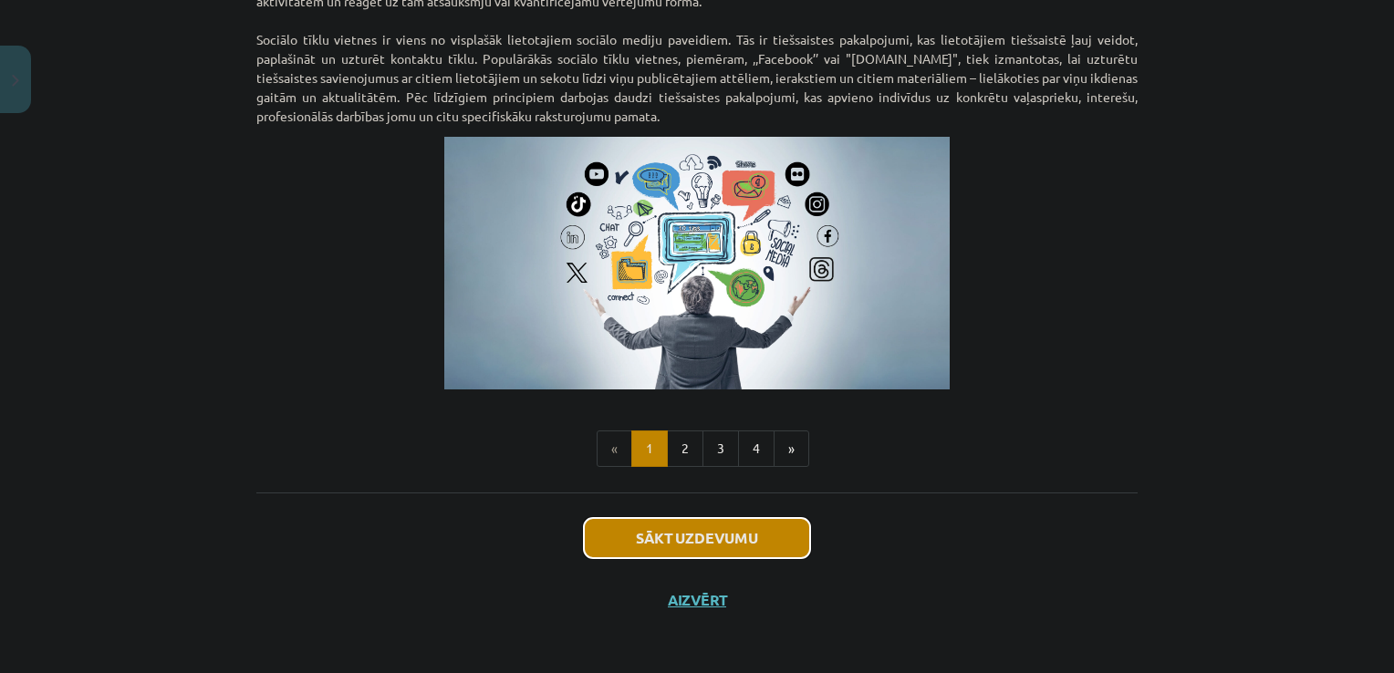
click at [706, 536] on button "Sākt uzdevumu" at bounding box center [697, 538] width 226 height 40
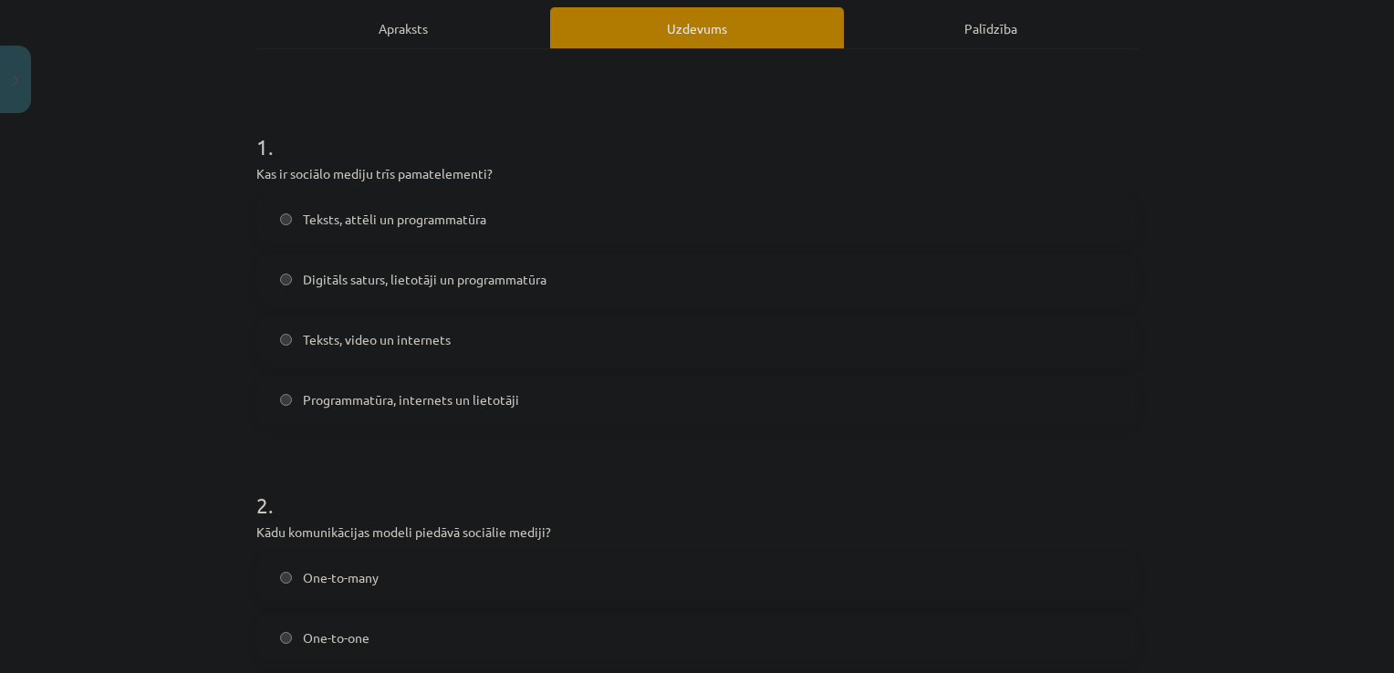
scroll to position [260, 0]
click at [511, 280] on span "Digitāls saturs, lietotāji un programmatūra" at bounding box center [425, 280] width 244 height 19
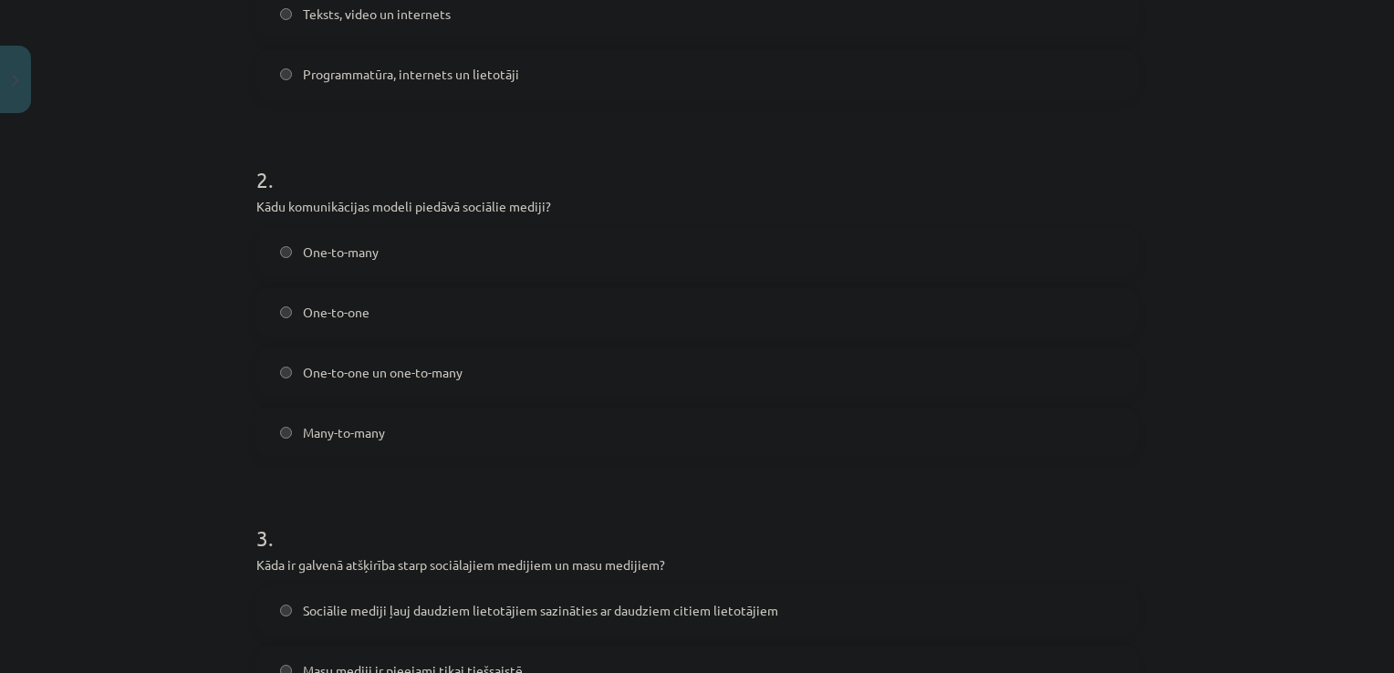
scroll to position [588, 0]
drag, startPoint x: 249, startPoint y: 199, endPoint x: 600, endPoint y: 197, distance: 351.2
click at [600, 197] on p "Kādu komunikācijas modeli piedāvā sociālie mediji?" at bounding box center [696, 205] width 881 height 19
copy p "Kādu komunikācijas modeli piedāvā sociālie mediji?"
click at [203, 229] on div "Mācību tēma: Latviešu valodas 9. klases 1. ieskaites mācību materiāls #2 1. tēm…" at bounding box center [697, 336] width 1394 height 673
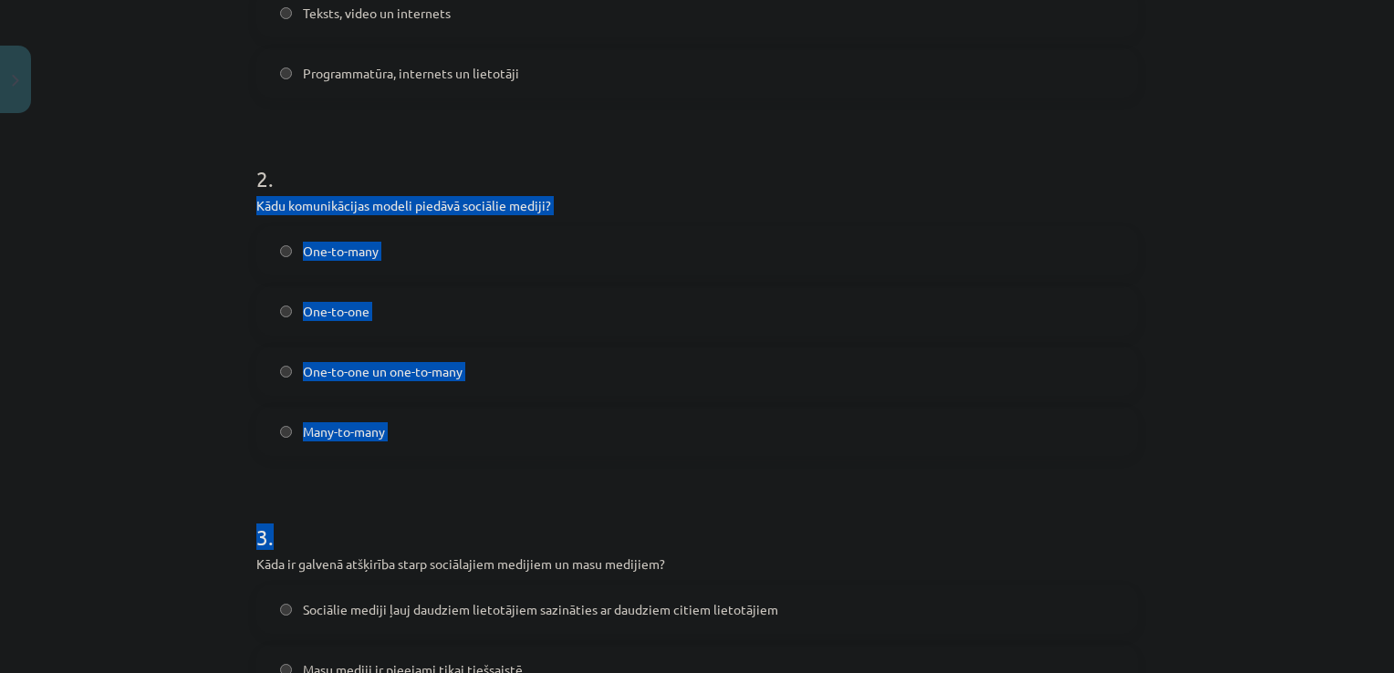
drag, startPoint x: 251, startPoint y: 199, endPoint x: 460, endPoint y: 492, distance: 359.7
click at [460, 492] on form "1 . Kas ir sociālo mediju trīs pamatelementi? Teksts, attēli un programmatūra D…" at bounding box center [696, 654] width 881 height 1756
copy form "Kādu komunikācijas modeli piedāvā sociālie mediji? One-to-many One-to-one One-t…"
click at [281, 438] on label "Many-to-many" at bounding box center [697, 432] width 878 height 46
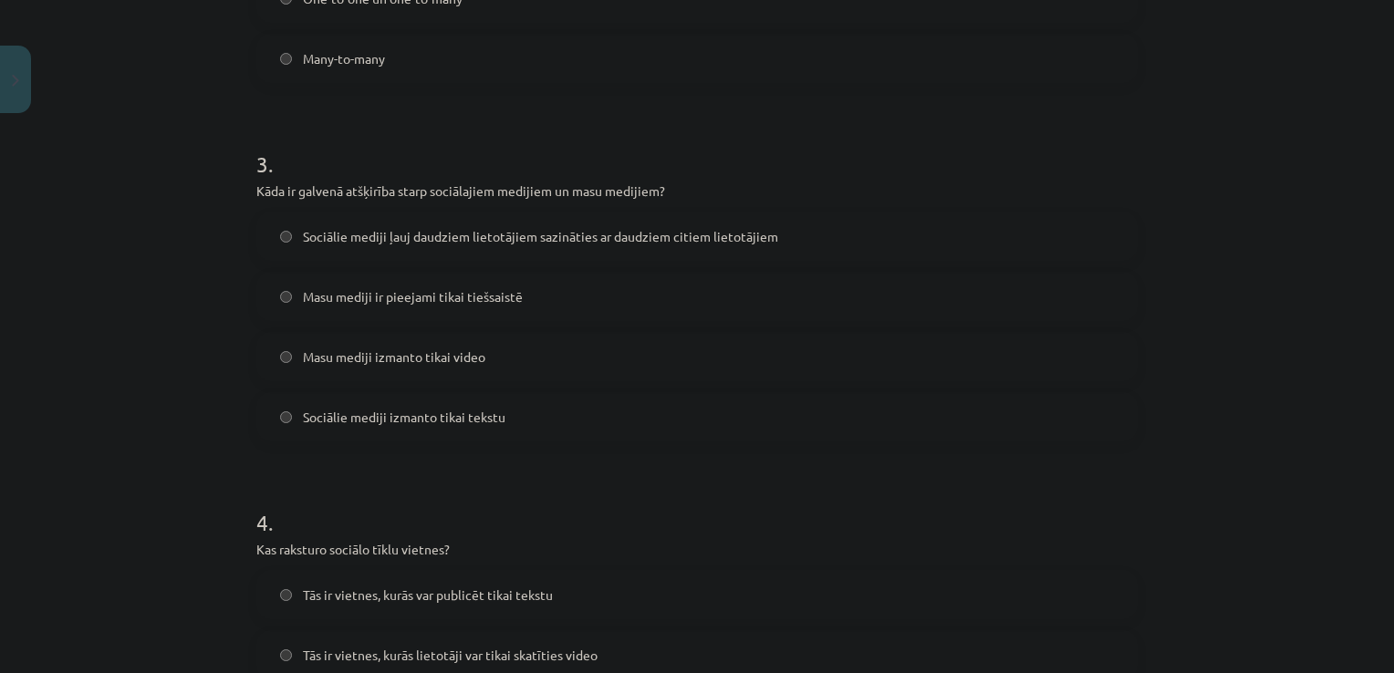
scroll to position [972, 0]
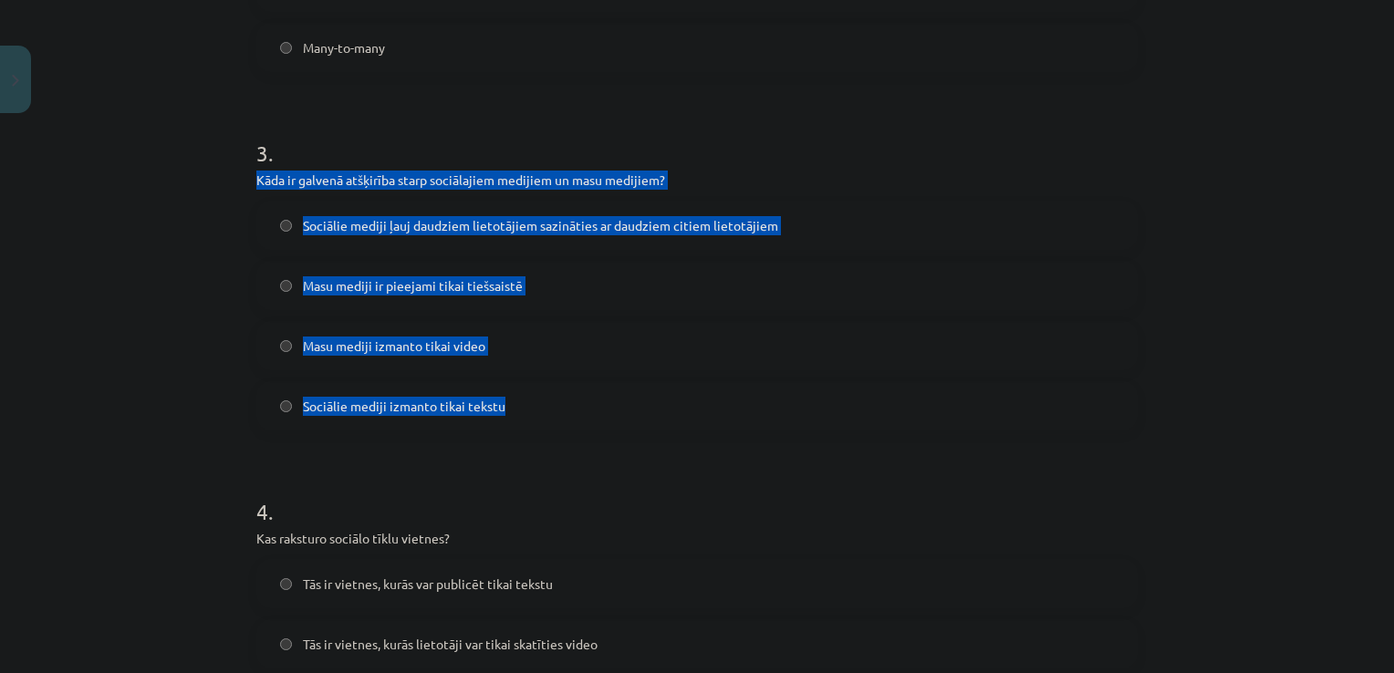
drag, startPoint x: 244, startPoint y: 174, endPoint x: 545, endPoint y: 417, distance: 386.7
click at [545, 417] on div "10 XP Saņemsi Viegls 138 pilda Apraksts Uzdevums Palīdzība 1 . Kas ir sociālo m…" at bounding box center [696, 232] width 903 height 2164
copy div "Kāda ir galvenā atšķirība starp sociālajiem medijiem un masu medijiem? Sociālie…"
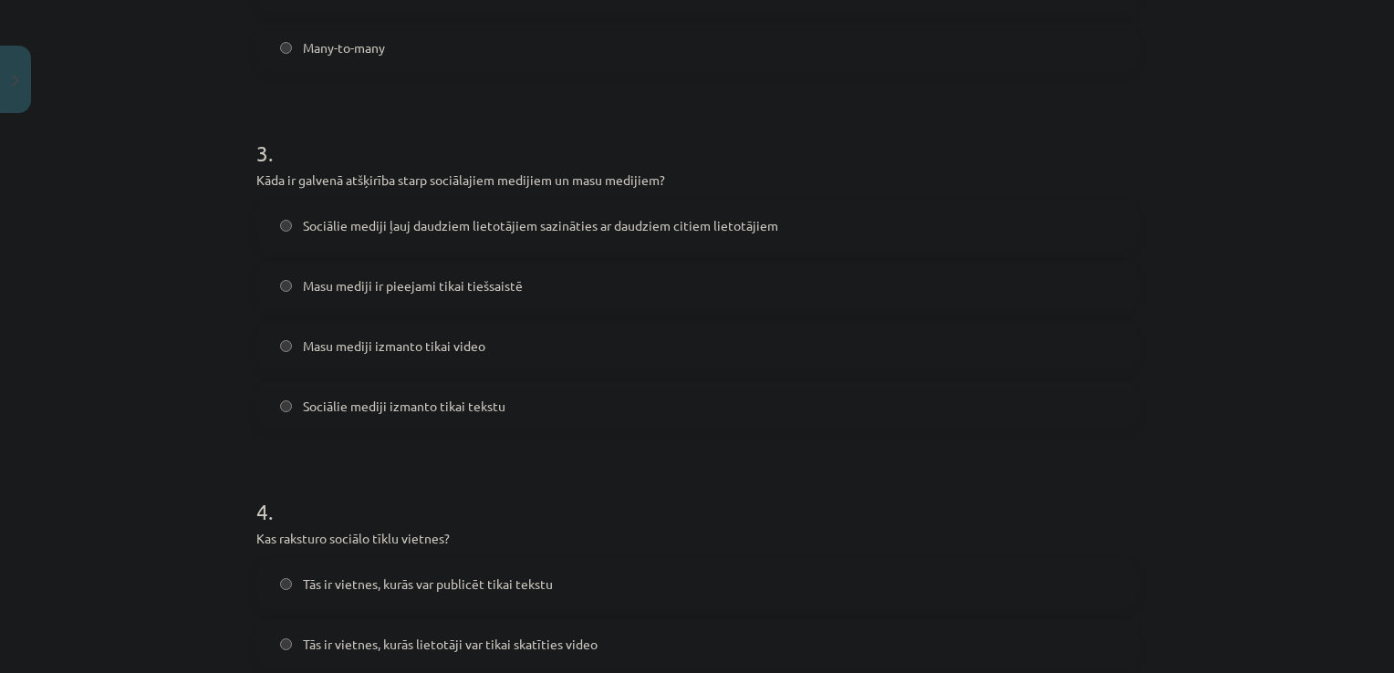
click at [702, 460] on form "1 . Kas ir sociālo mediju trīs pamatelementi? Teksts, attēli un programmatūra D…" at bounding box center [696, 270] width 881 height 1756
click at [639, 243] on label "Sociālie mediji ļauj daudziem lietotājiem sazināties ar daudziem citiem lietotā…" at bounding box center [697, 226] width 878 height 46
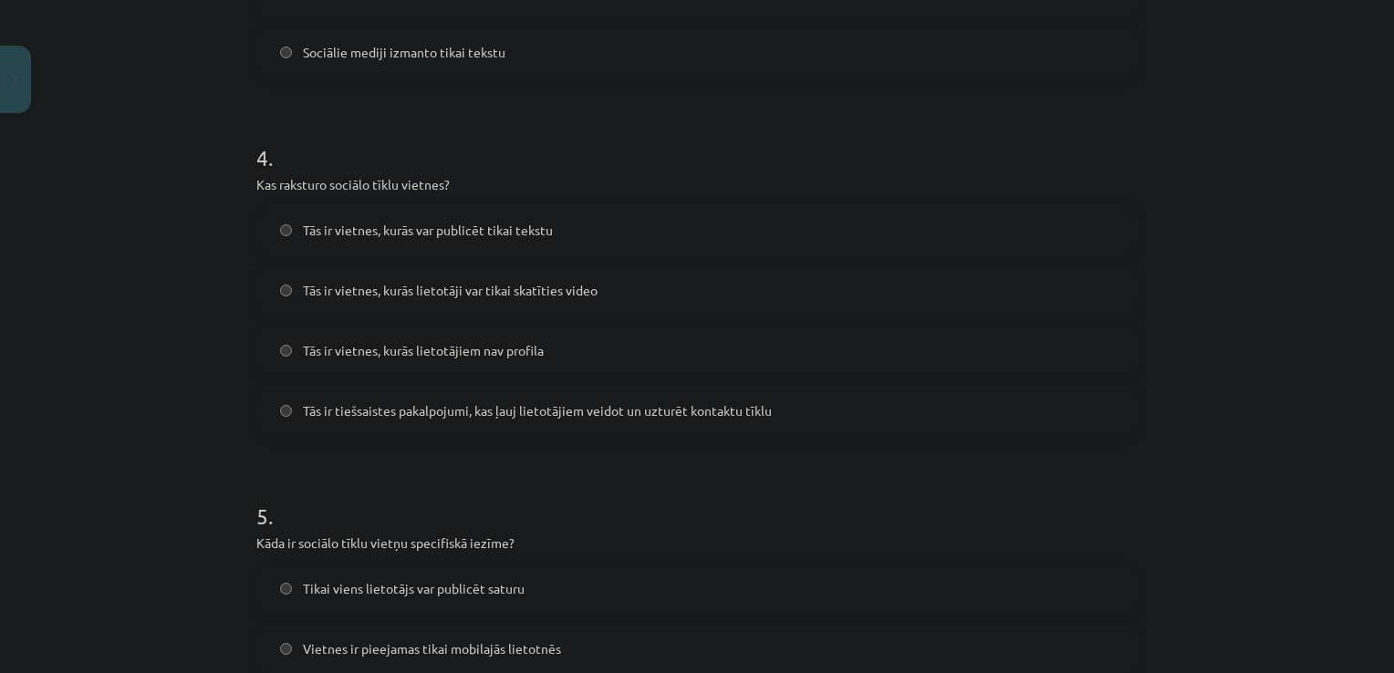
scroll to position [1325, 0]
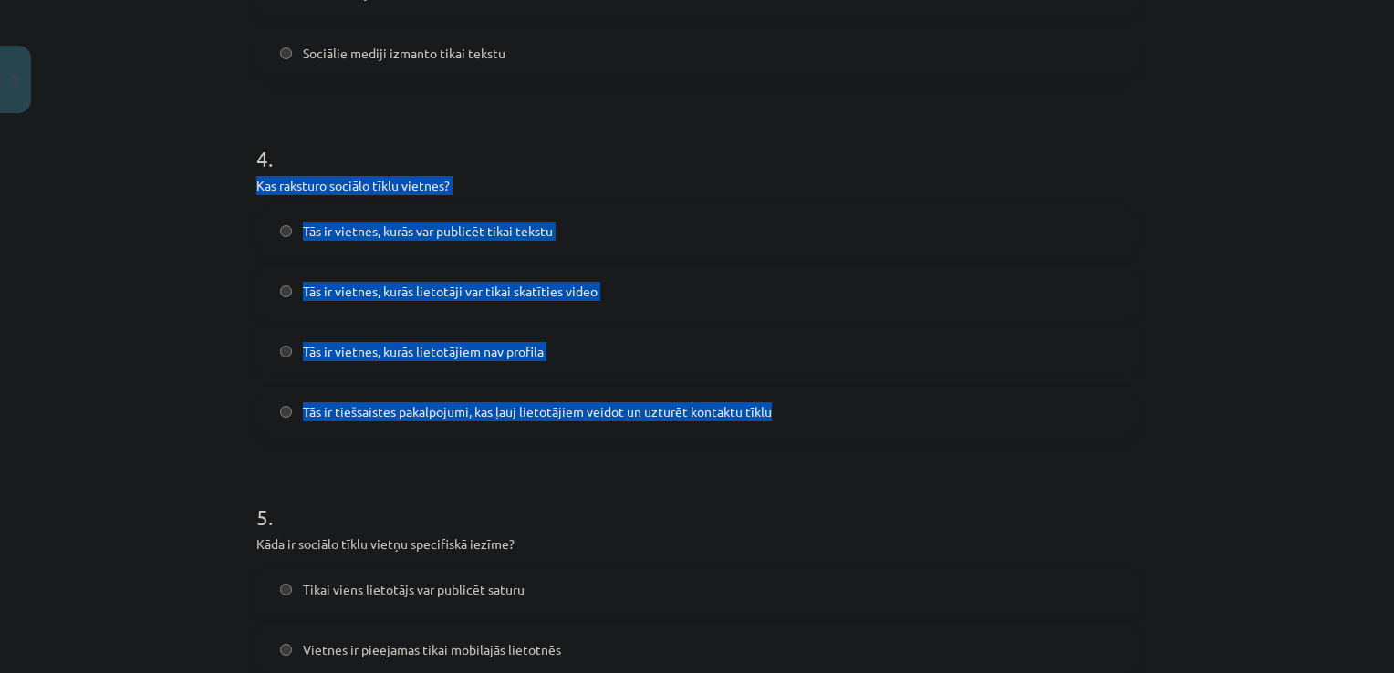
drag, startPoint x: 249, startPoint y: 185, endPoint x: 781, endPoint y: 406, distance: 575.9
click at [781, 406] on div "4 . Kas raksturo sociālo tīklu vietnes? Tās ir vietnes, kurās var publicēt tika…" at bounding box center [696, 275] width 881 height 322
copy div "Kas raksturo sociālo tīklu vietnes? Tās ir vietnes, kurās var publicēt tikai te…"
click at [124, 291] on div "Mācību tēma: Latviešu valodas 9. klases 1. ieskaites mācību materiāls #2 1. tēm…" at bounding box center [697, 336] width 1394 height 673
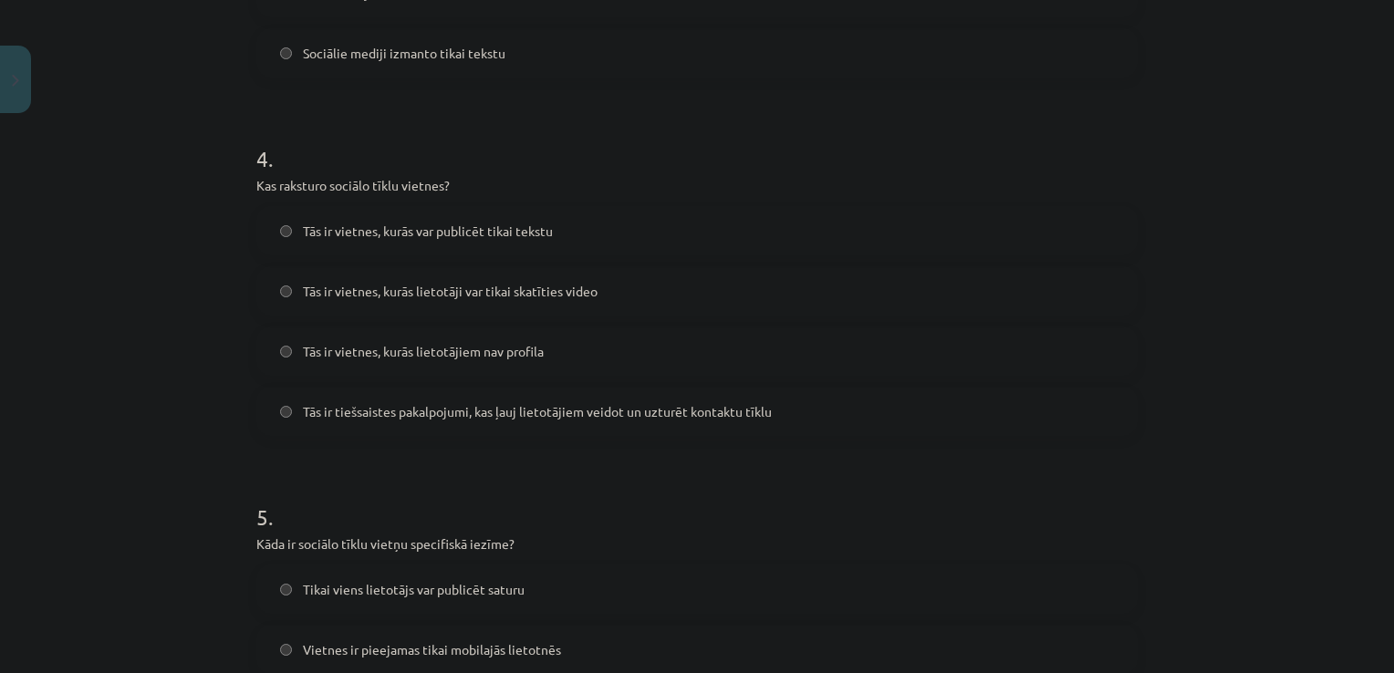
click at [444, 407] on span "Tās ir tiešsaistes pakalpojumi, kas ļauj lietotājiem veidot un uzturēt kontaktu…" at bounding box center [537, 411] width 469 height 19
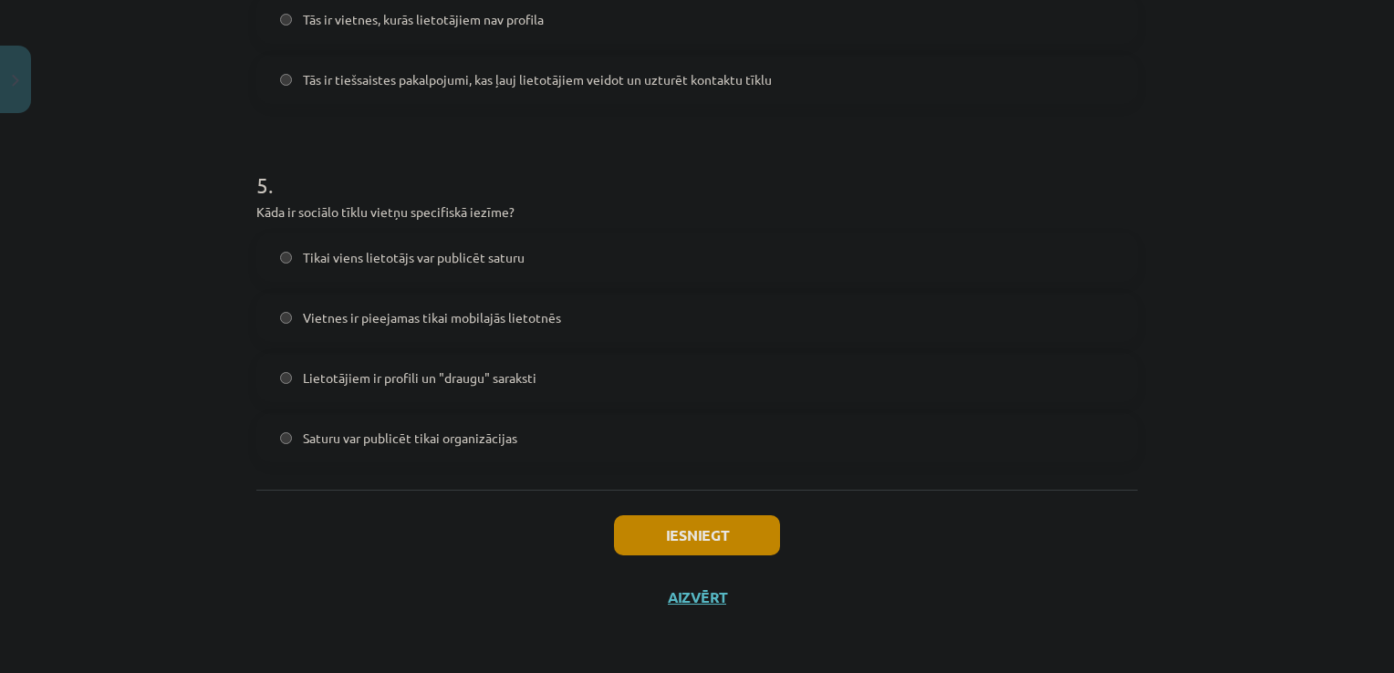
scroll to position [1656, 0]
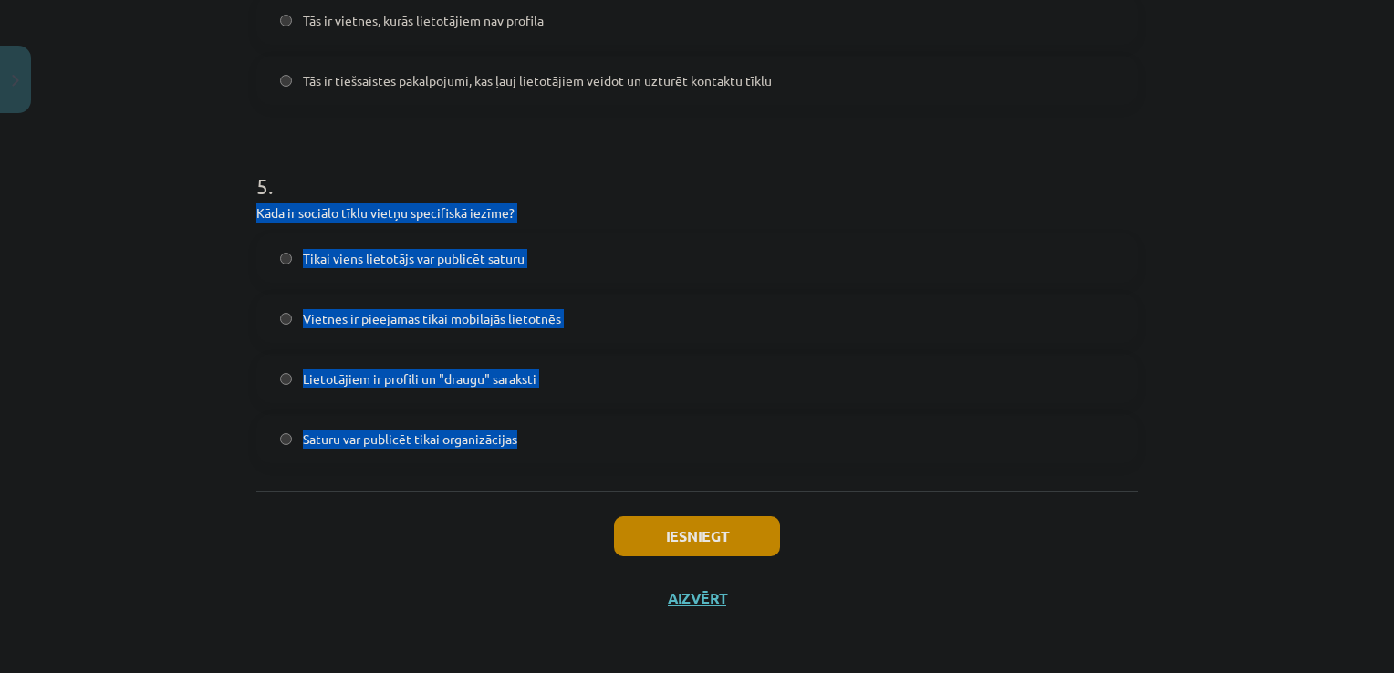
drag, startPoint x: 249, startPoint y: 210, endPoint x: 540, endPoint y: 454, distance: 380.1
click at [540, 454] on div "5 . Kāda ir sociālo tīklu vietņu specifiskā iezīme? Tikai viens lietotājs var p…" at bounding box center [696, 302] width 881 height 322
copy div "Kāda ir sociālo tīklu vietņu specifiskā iezīme? Tikai viens lietotājs var publi…"
click at [139, 297] on div "Mācību tēma: Latviešu valodas 9. klases 1. ieskaites mācību materiāls #2 1. tēm…" at bounding box center [697, 336] width 1394 height 673
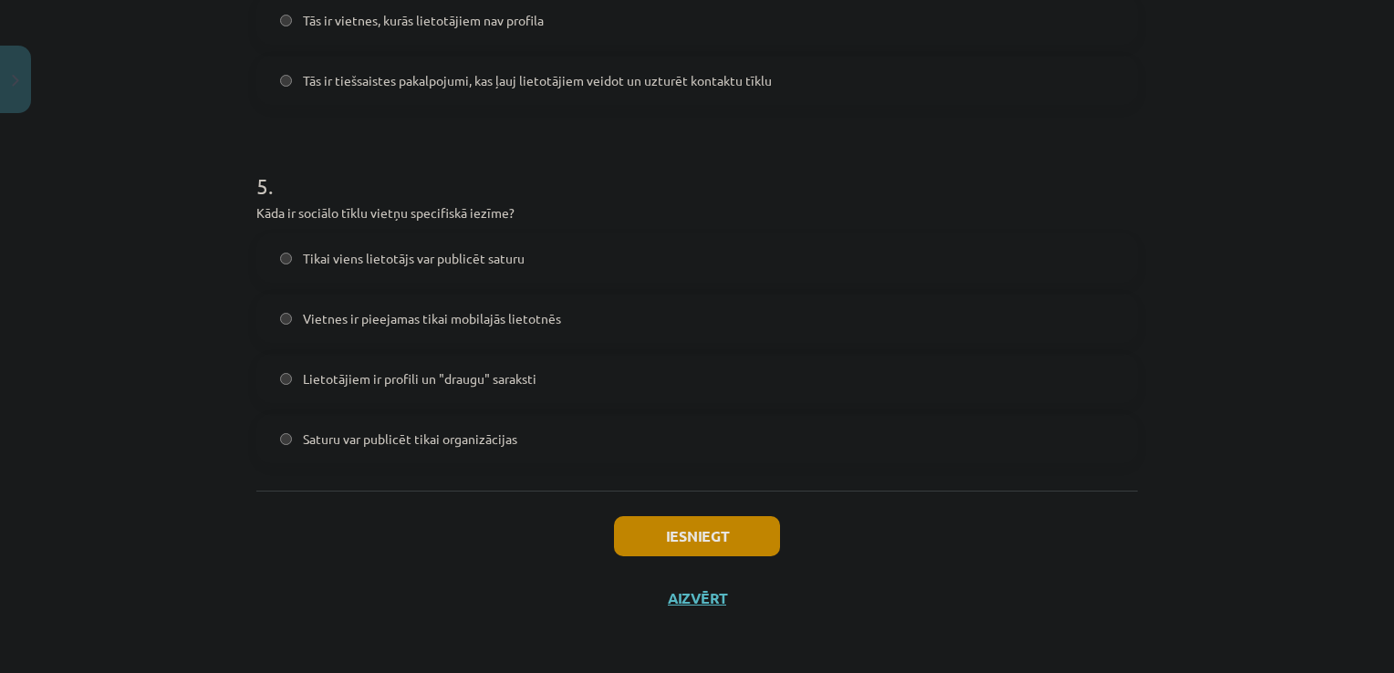
click at [441, 392] on label "Lietotājiem ir profili un "draugu" saraksti" at bounding box center [697, 379] width 878 height 46
click at [646, 544] on button "Iesniegt" at bounding box center [697, 536] width 166 height 40
click at [1296, 239] on div "Mācību tēma: Latviešu valodas 9. klases 1. ieskaites mācību materiāls #2 1. tēm…" at bounding box center [697, 336] width 1394 height 673
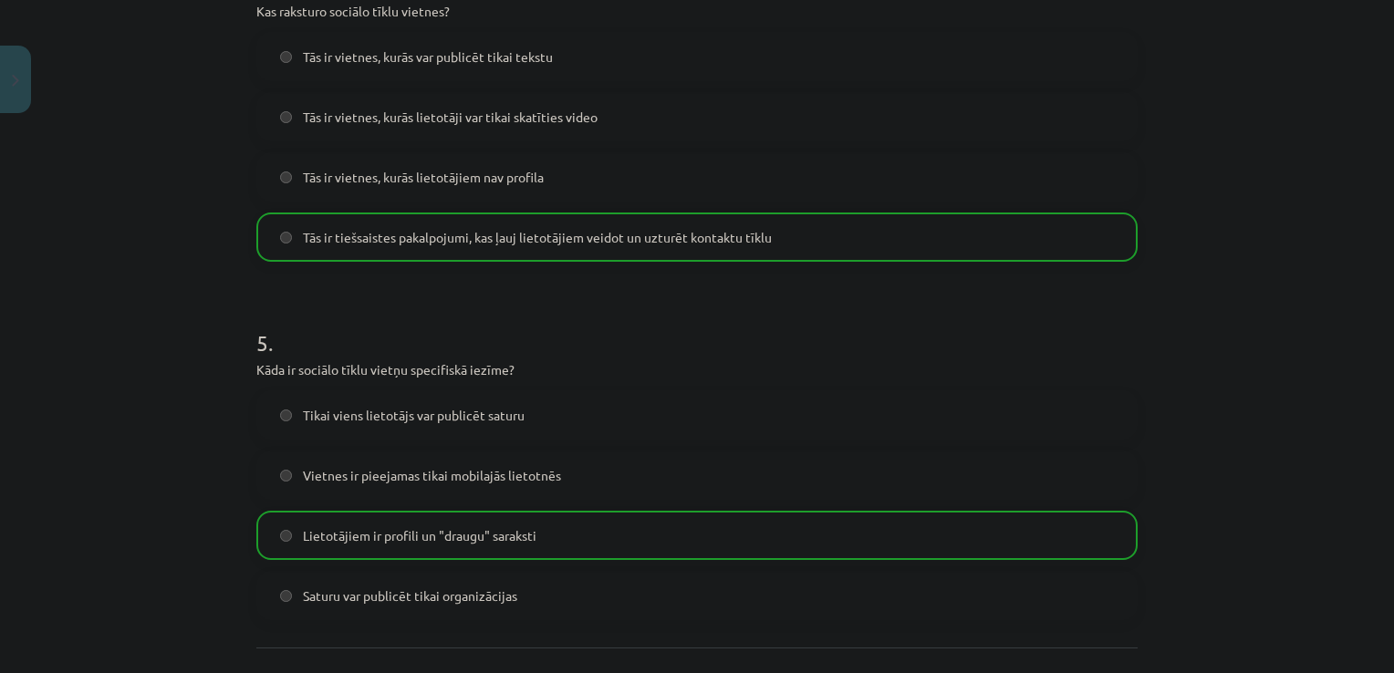
scroll to position [1714, 0]
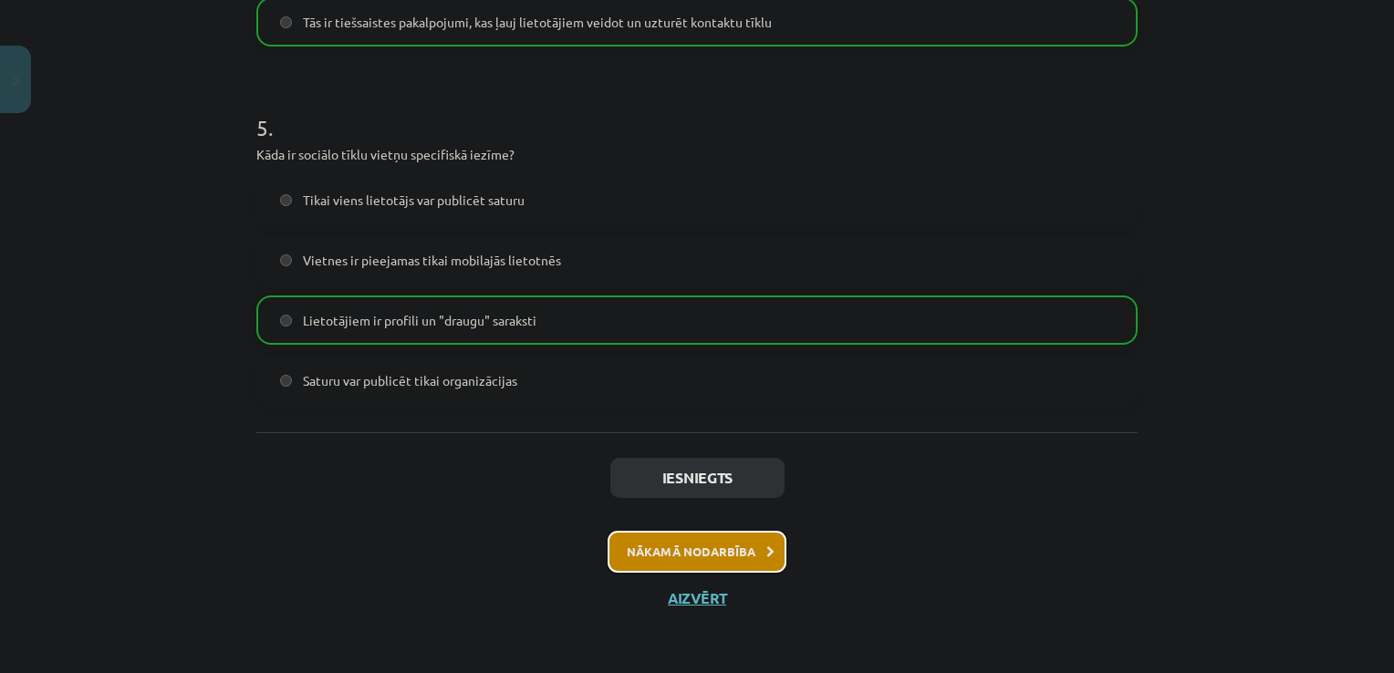
click at [683, 556] on button "Nākamā nodarbība" at bounding box center [697, 552] width 179 height 42
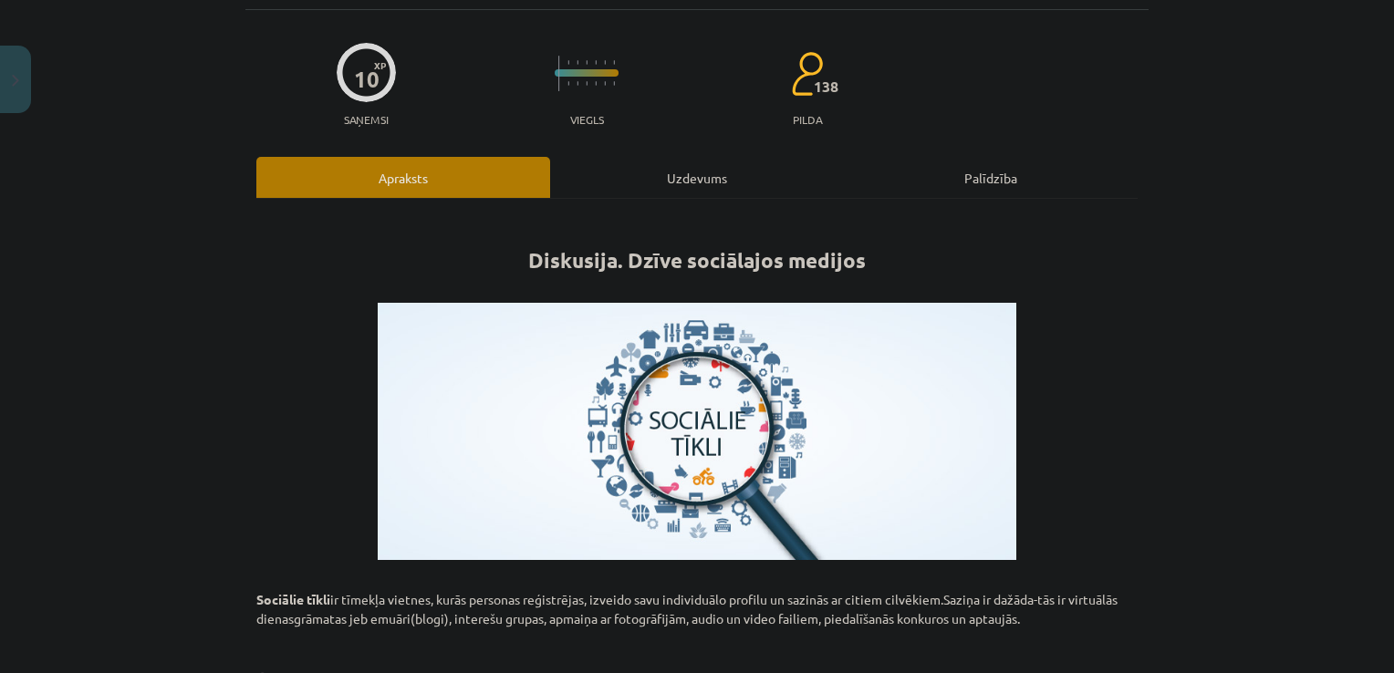
scroll to position [46, 0]
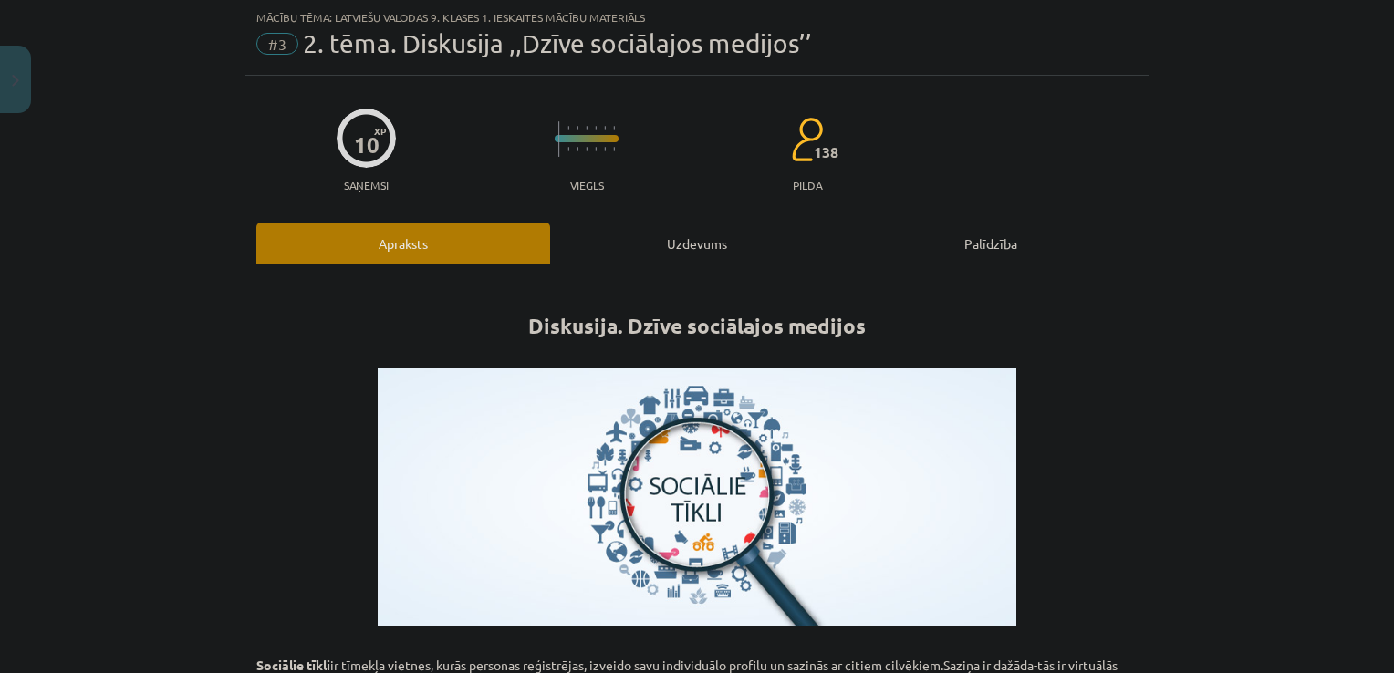
click at [683, 556] on img at bounding box center [697, 497] width 639 height 257
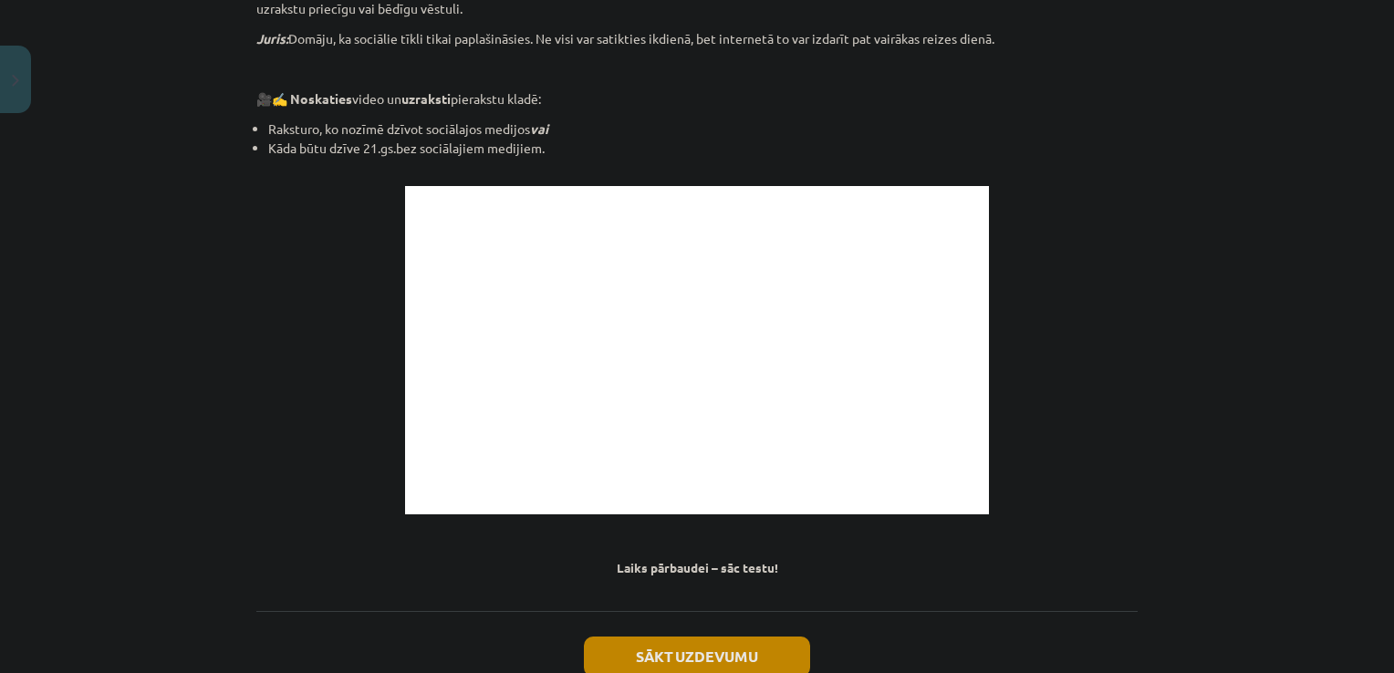
scroll to position [1653, 0]
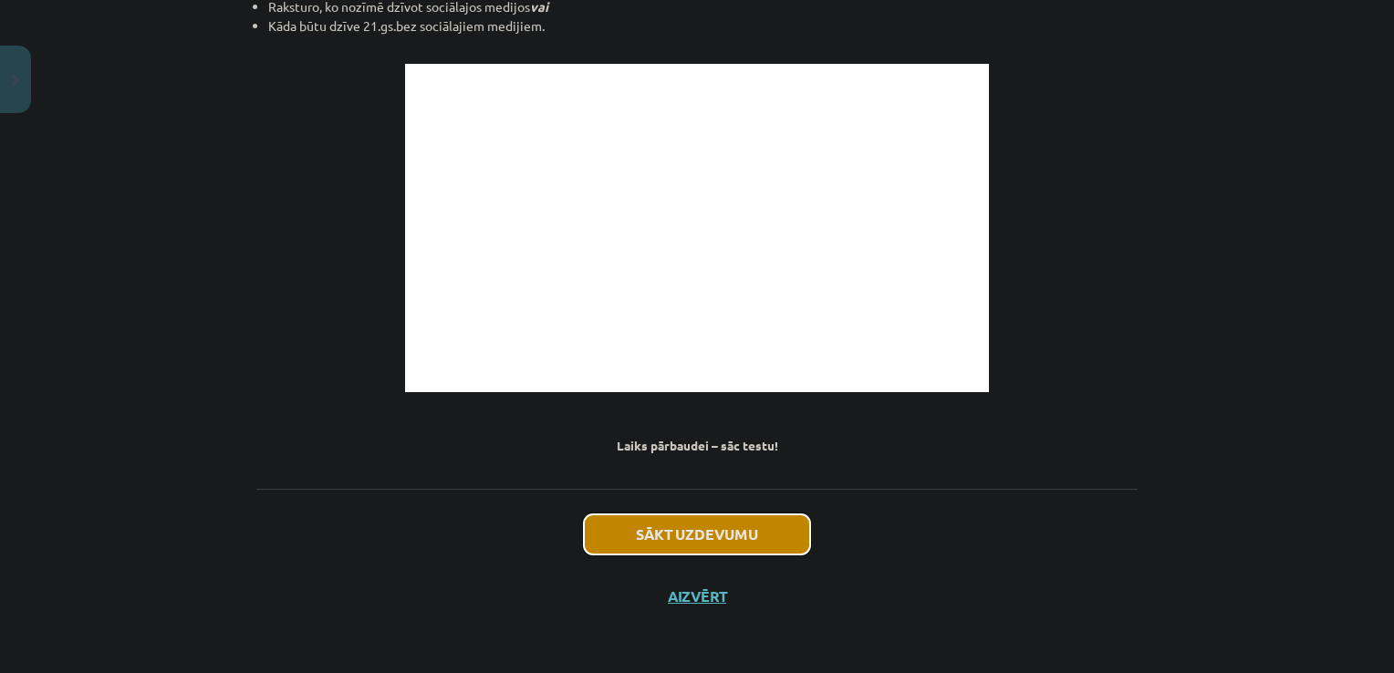
click at [743, 546] on button "Sākt uzdevumu" at bounding box center [697, 535] width 226 height 40
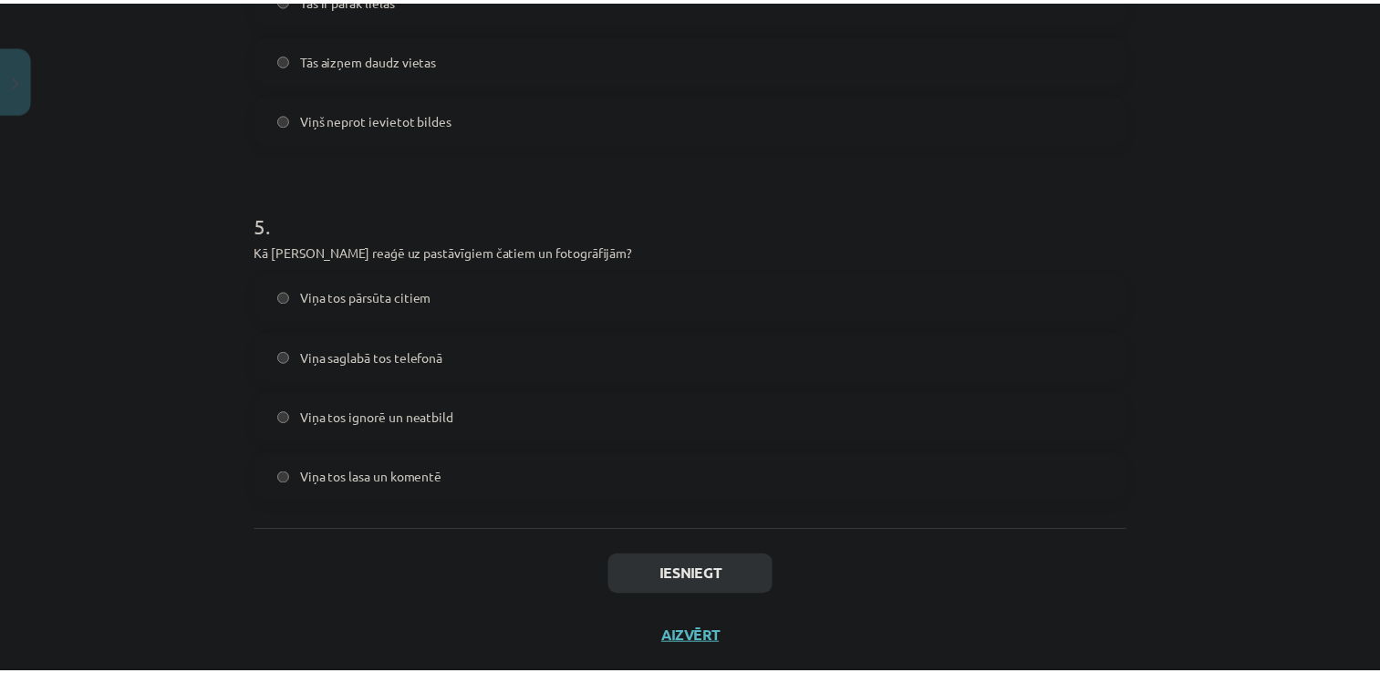
scroll to position [1657, 0]
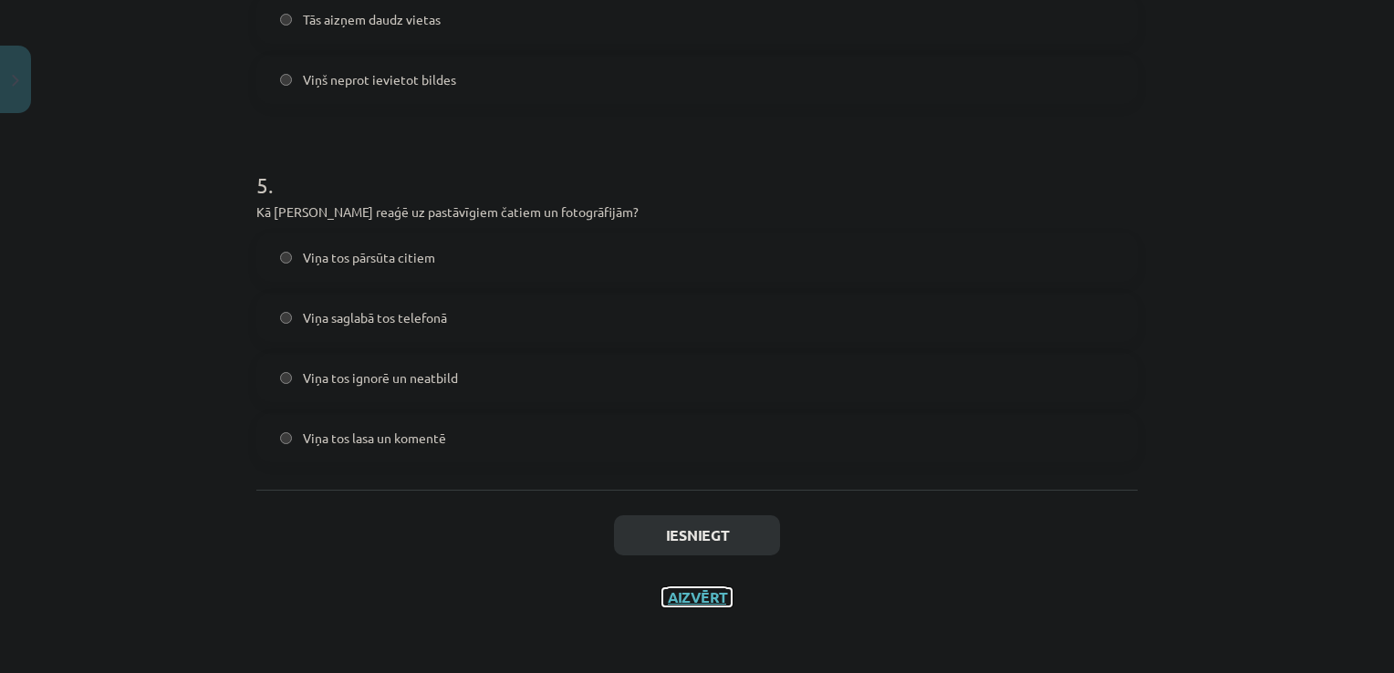
click at [717, 590] on button "Aizvērt" at bounding box center [696, 597] width 69 height 18
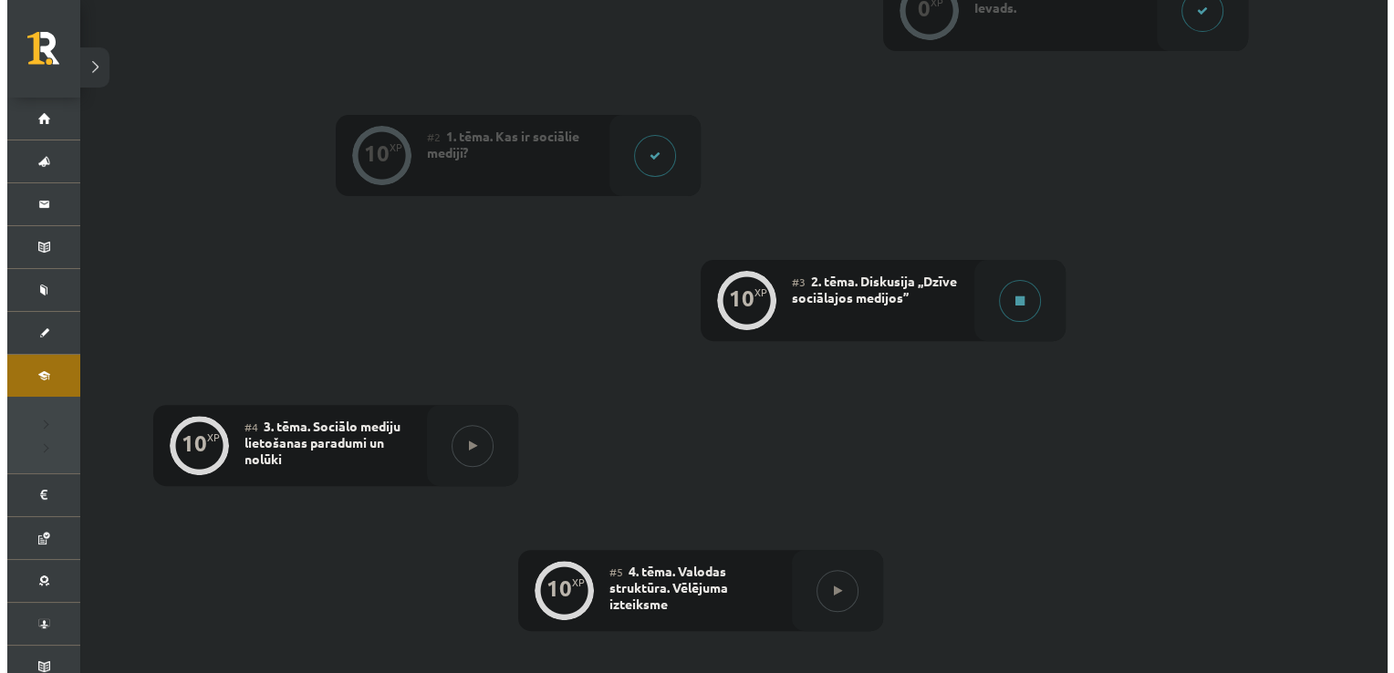
scroll to position [523, 0]
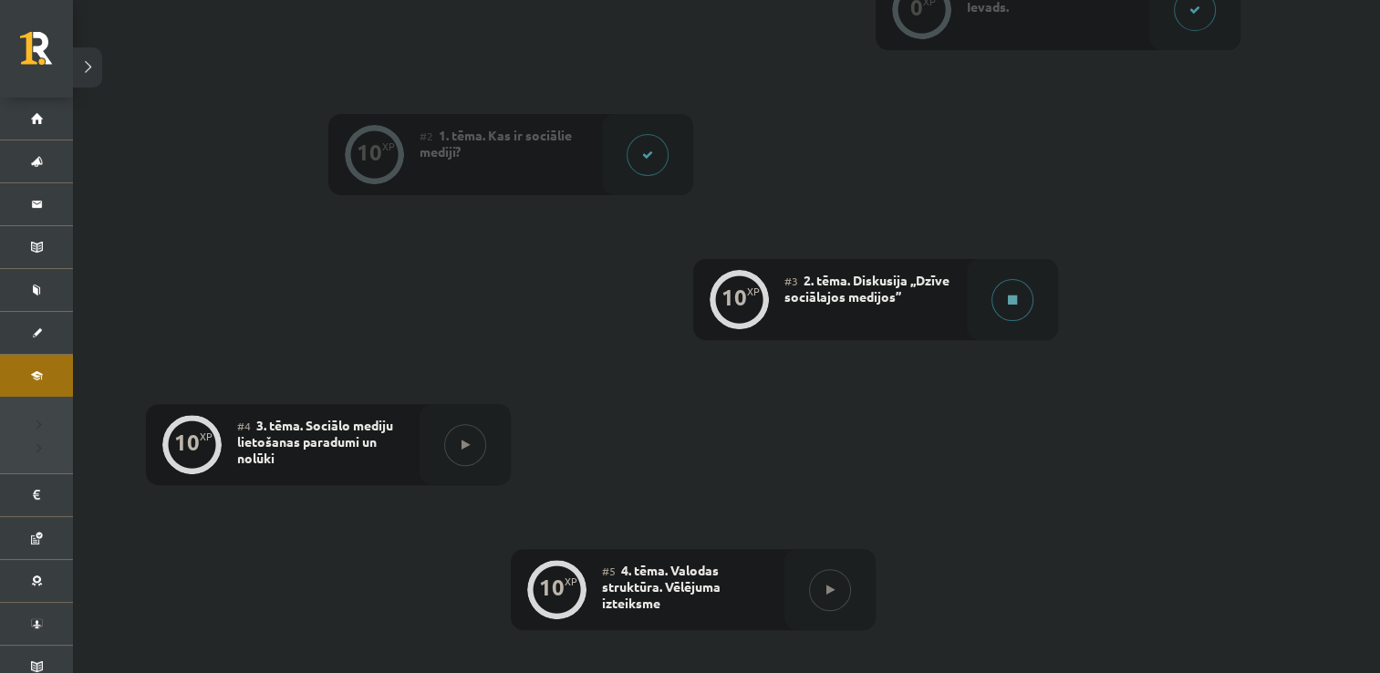
click at [1016, 310] on button at bounding box center [1013, 300] width 42 height 42
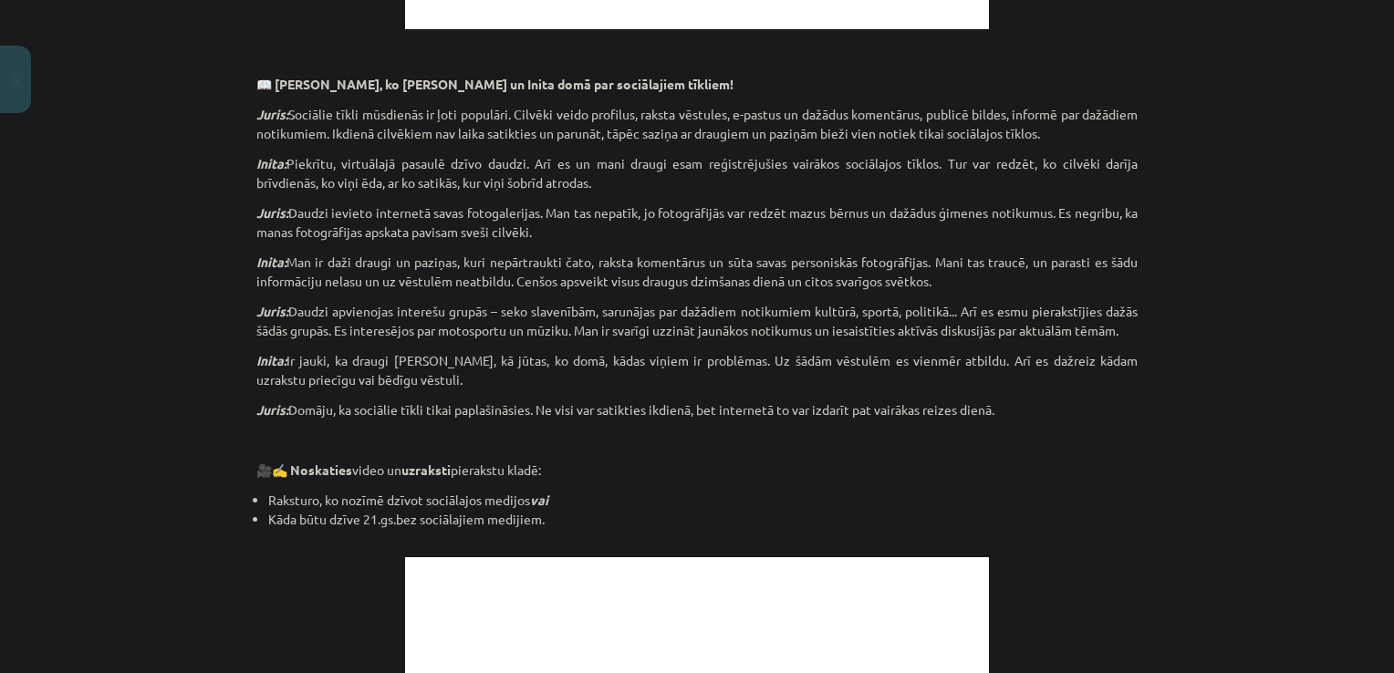
scroll to position [1153, 0]
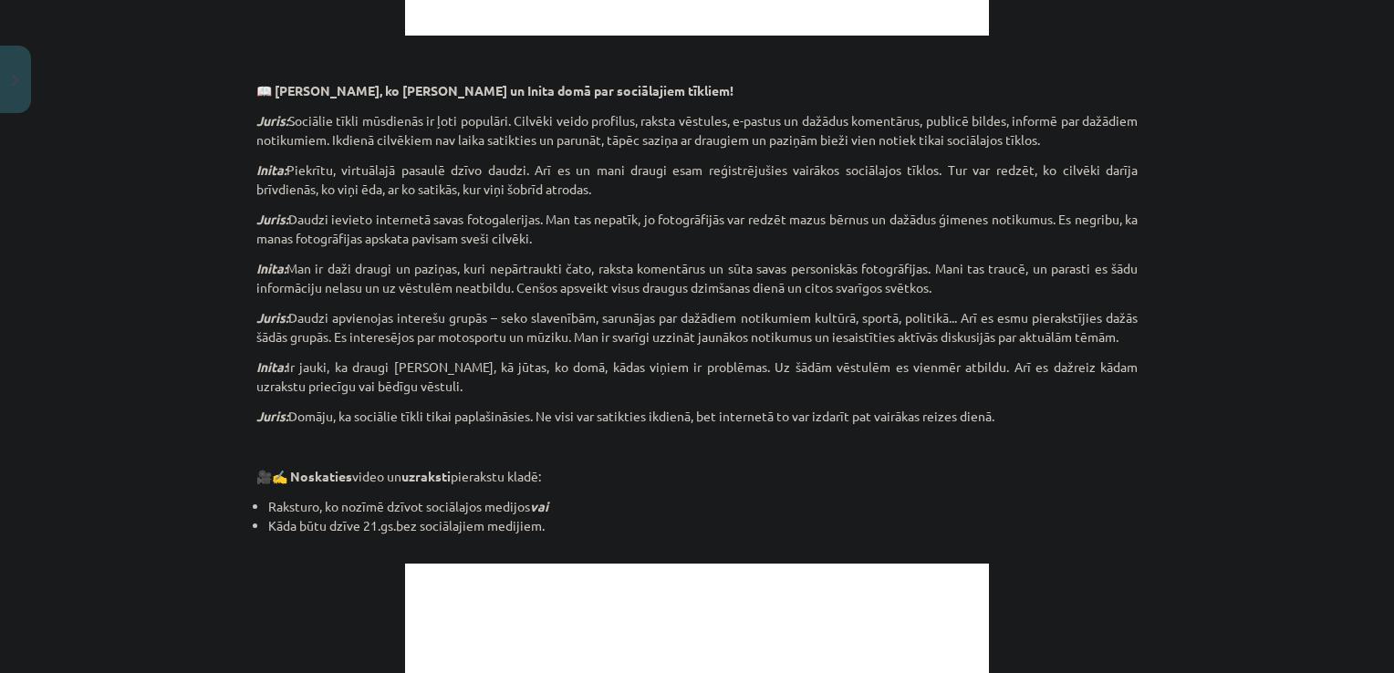
click at [992, 279] on button at bounding box center [1013, 300] width 42 height 42
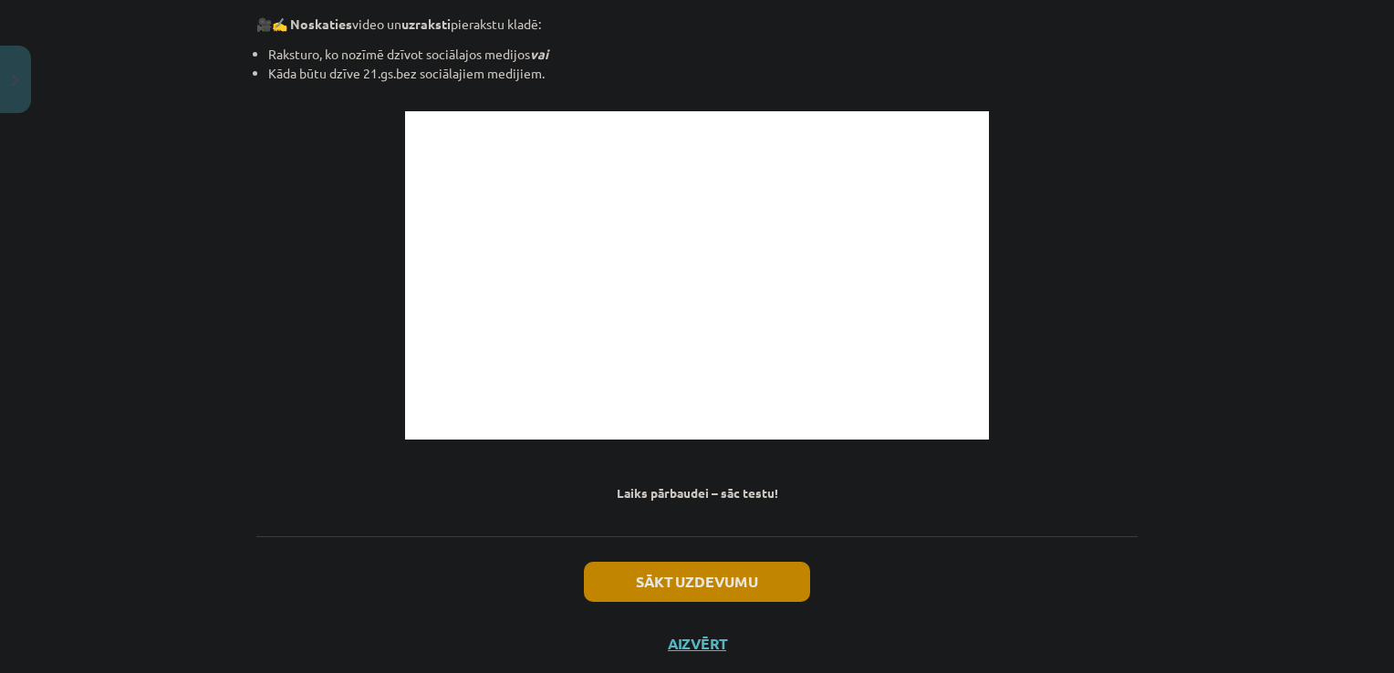
scroll to position [1653, 0]
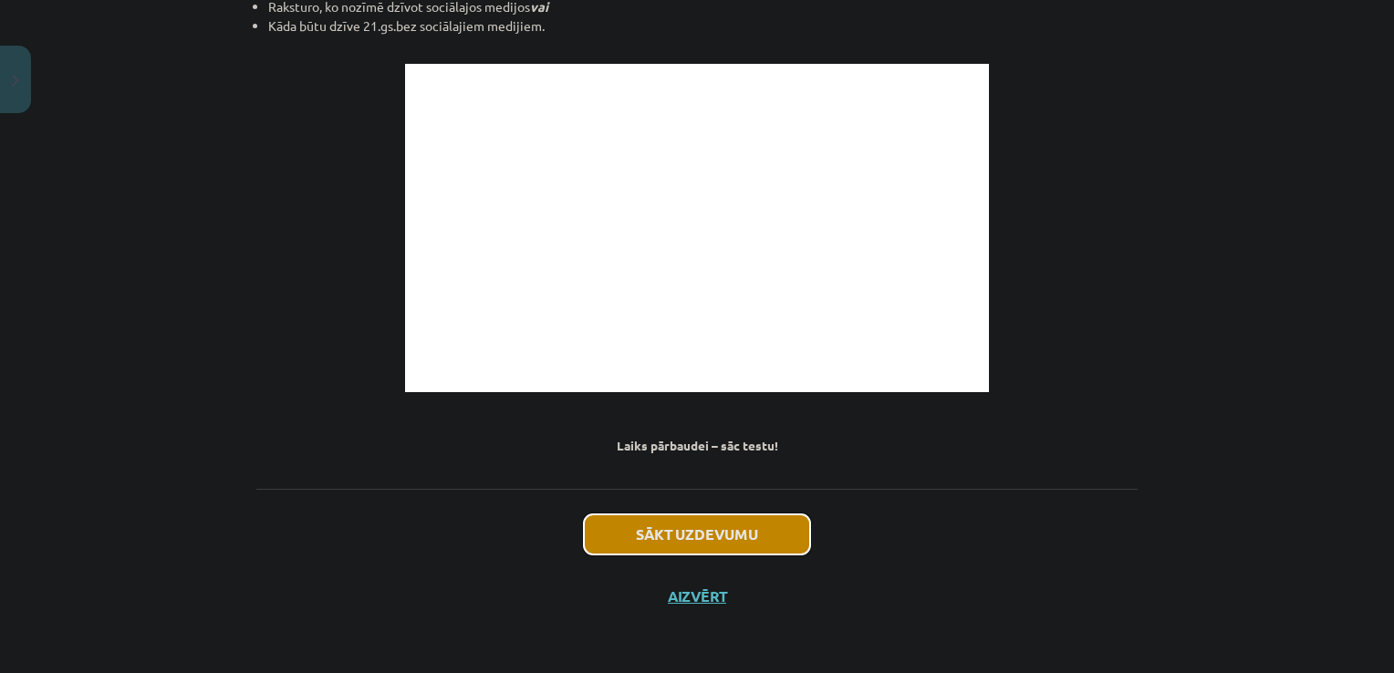
click at [705, 543] on button "Sākt uzdevumu" at bounding box center [697, 535] width 226 height 40
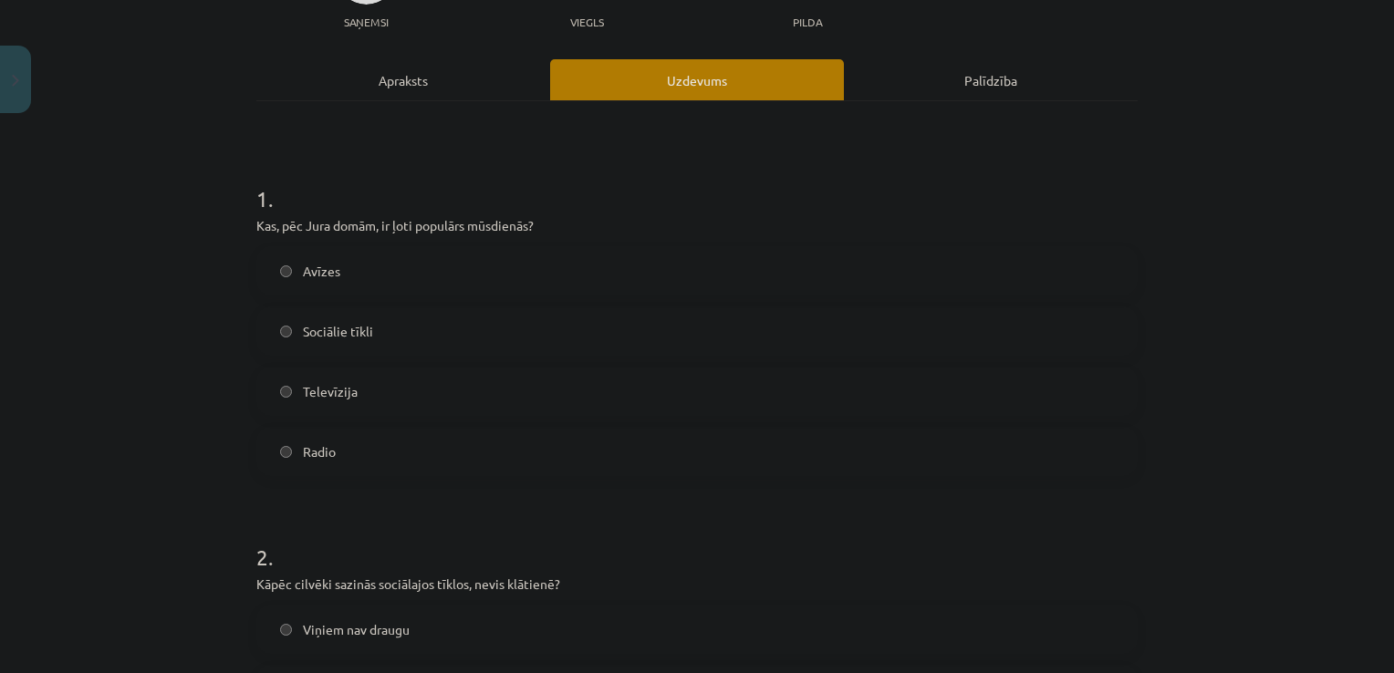
scroll to position [210, 0]
click at [328, 328] on span "Sociālie tīkli" at bounding box center [338, 330] width 70 height 19
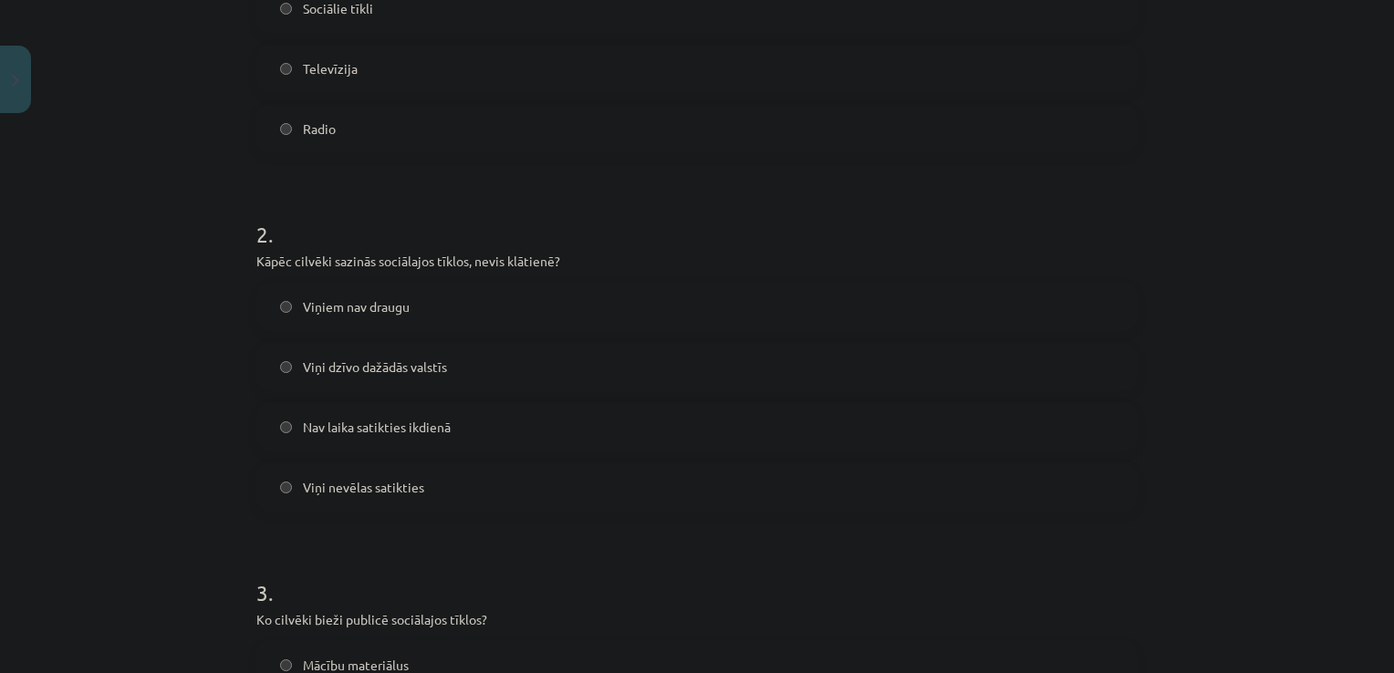
scroll to position [533, 0]
click at [336, 421] on span "Nav laika satikties ikdienā" at bounding box center [377, 426] width 148 height 19
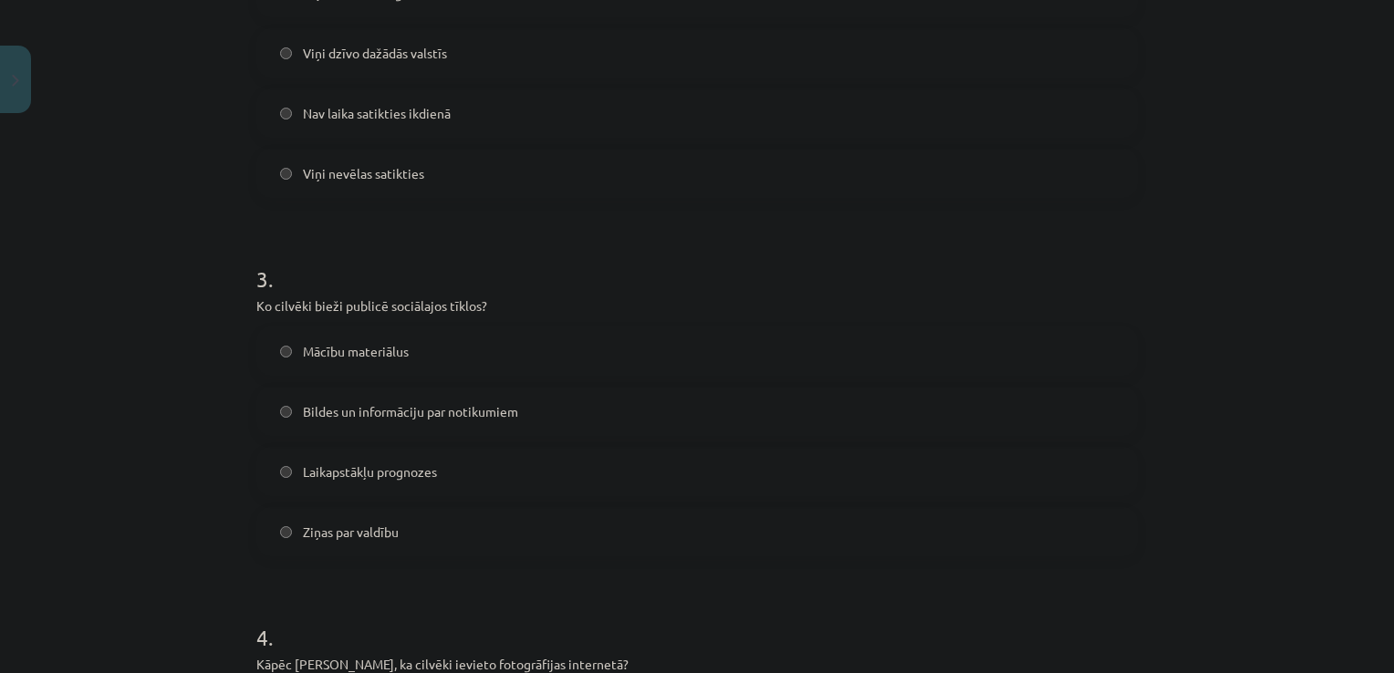
scroll to position [847, 0]
click at [482, 417] on span "Bildes un informāciju par notikumiem" at bounding box center [410, 410] width 215 height 19
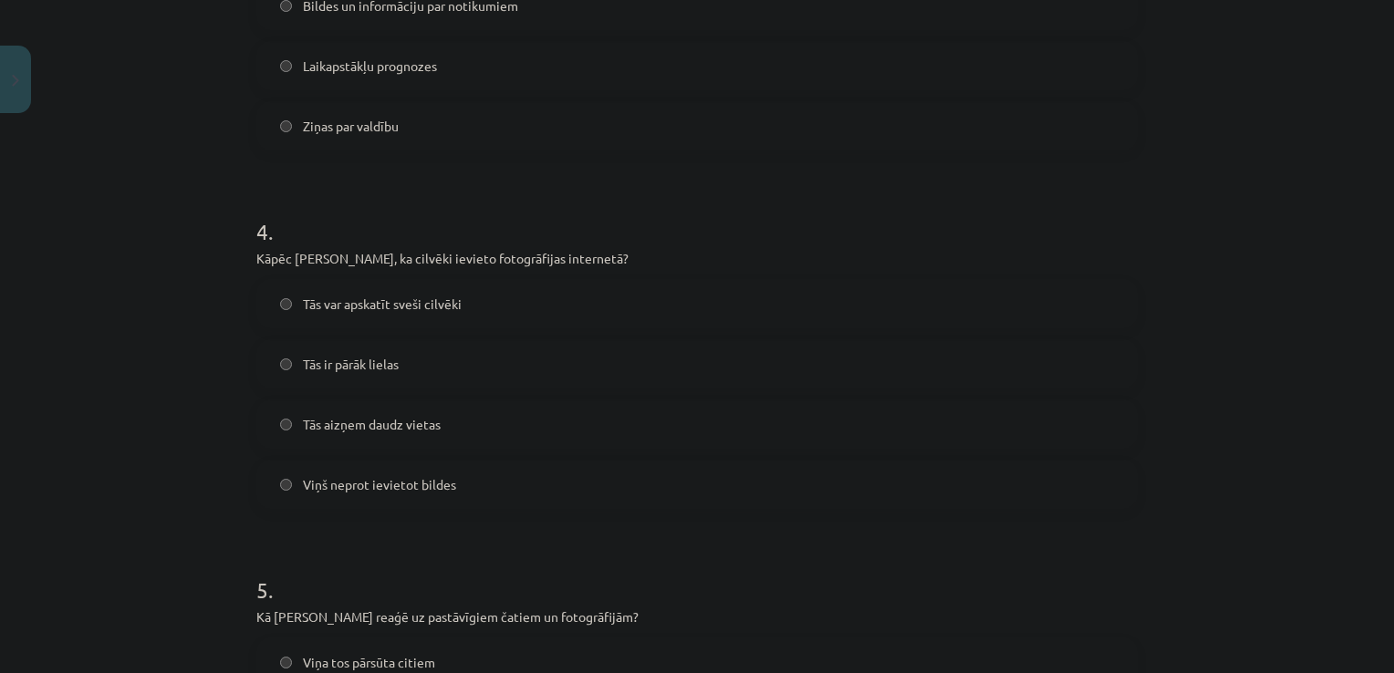
scroll to position [1253, 0]
click at [402, 301] on span "Tās var apskatīt sveši cilvēki" at bounding box center [382, 303] width 159 height 19
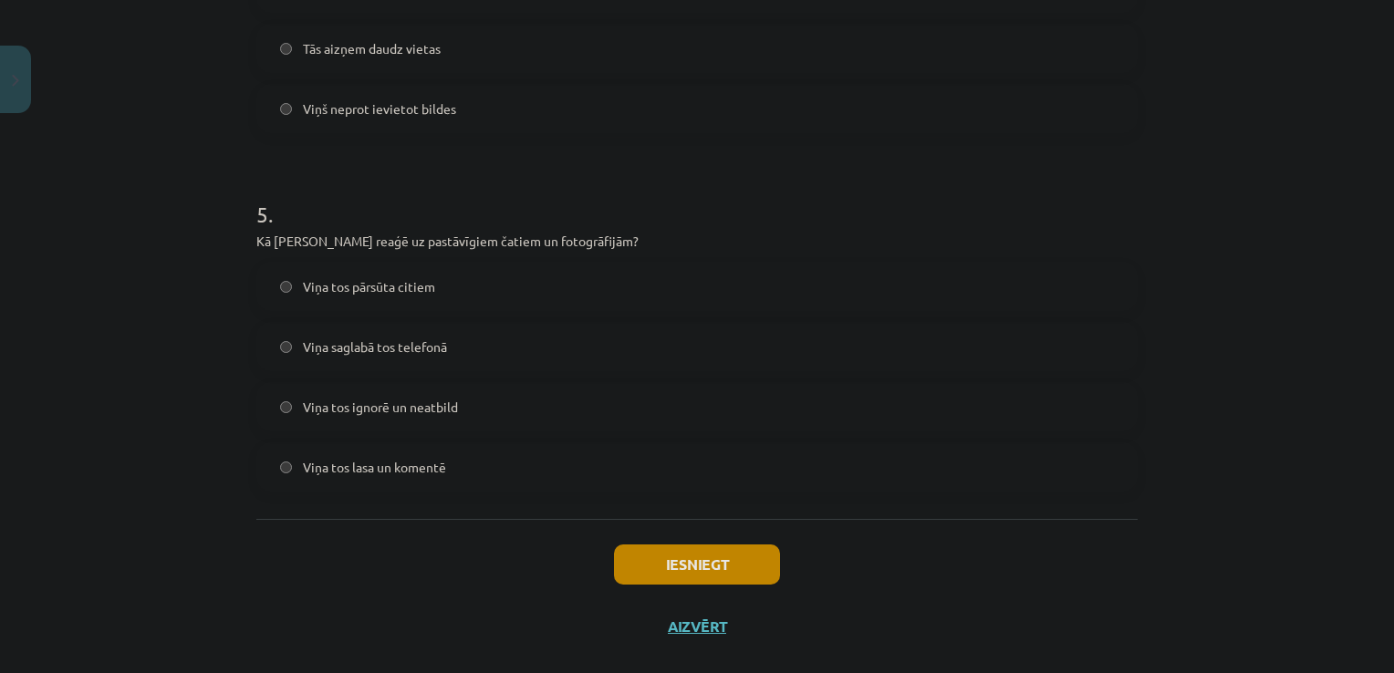
scroll to position [1635, 0]
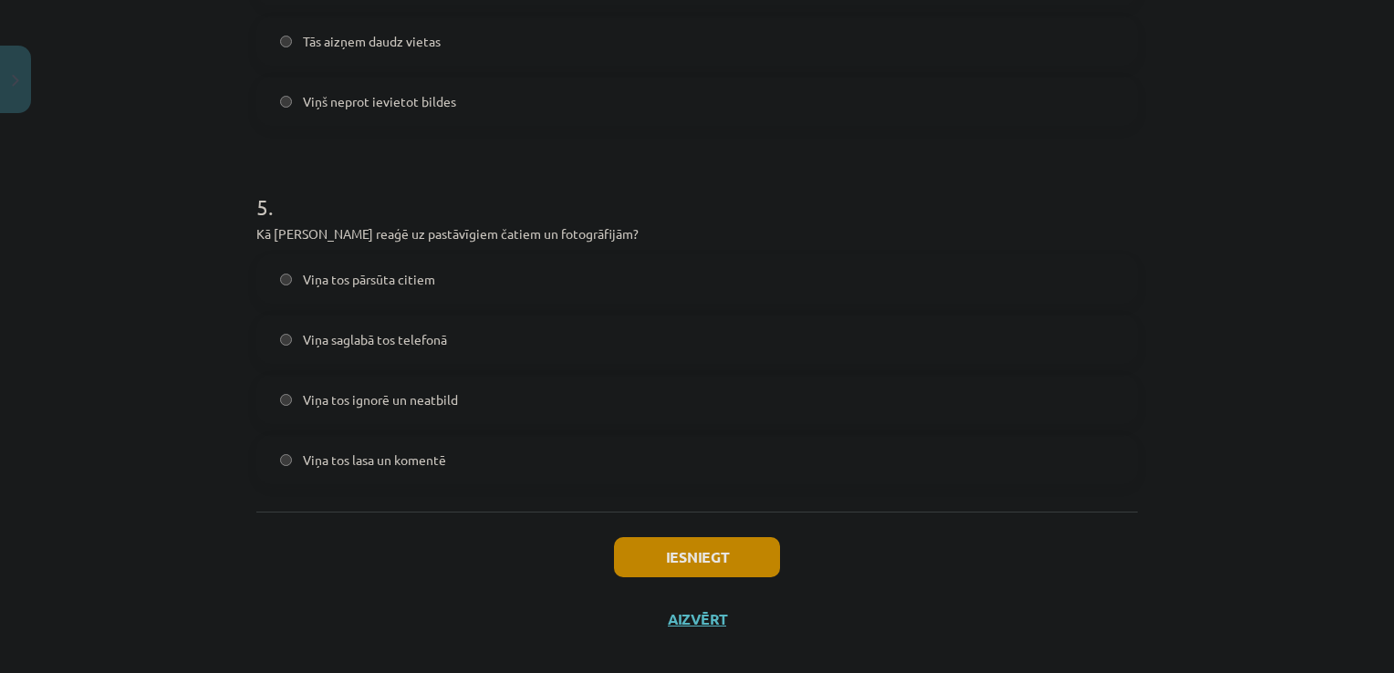
click at [414, 397] on span "Viņa tos ignorē un neatbild" at bounding box center [380, 399] width 155 height 19
click at [691, 554] on button "Iesniegt" at bounding box center [697, 557] width 166 height 40
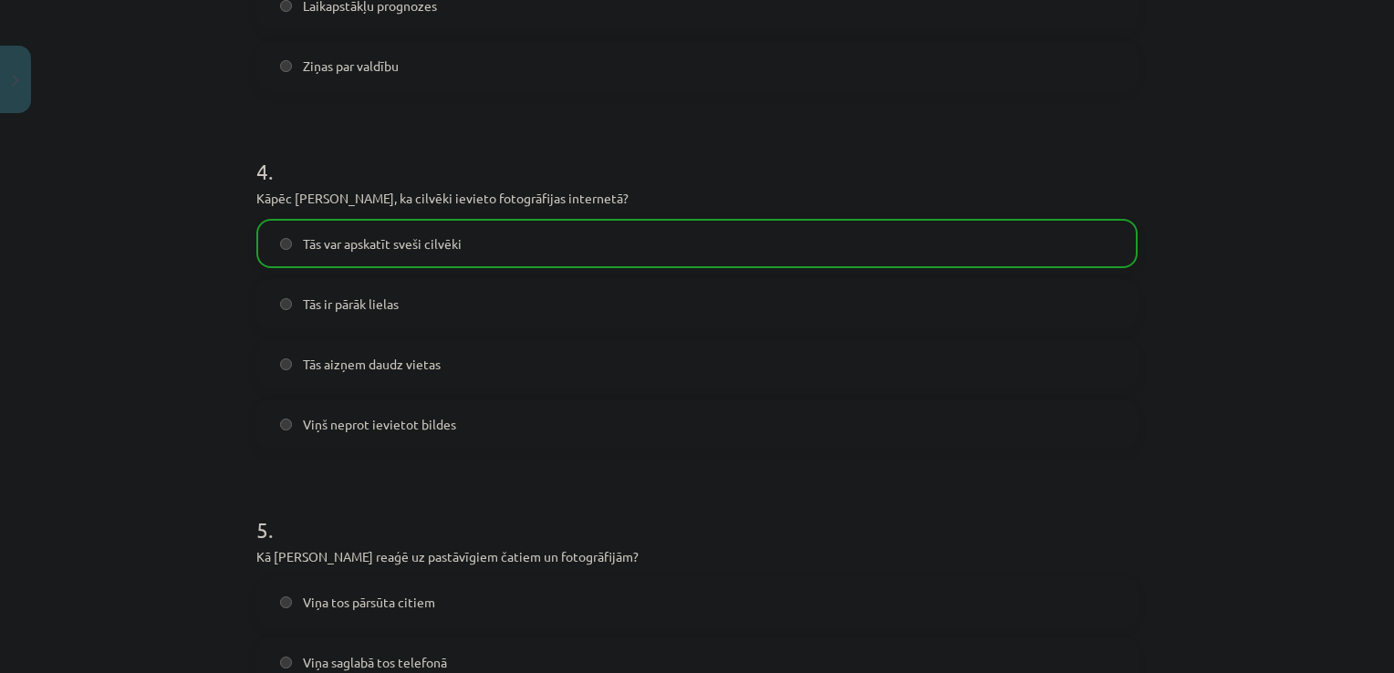
scroll to position [1714, 0]
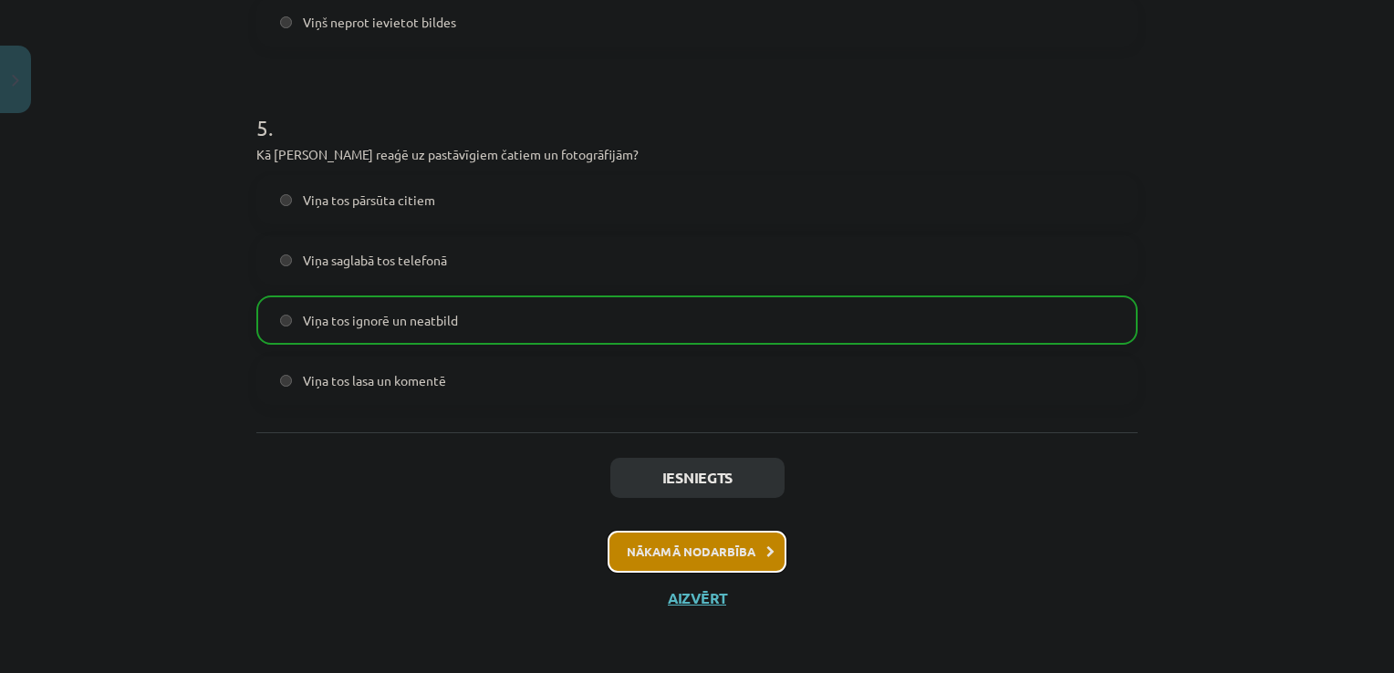
click at [671, 567] on button "Nākamā nodarbība" at bounding box center [697, 552] width 179 height 42
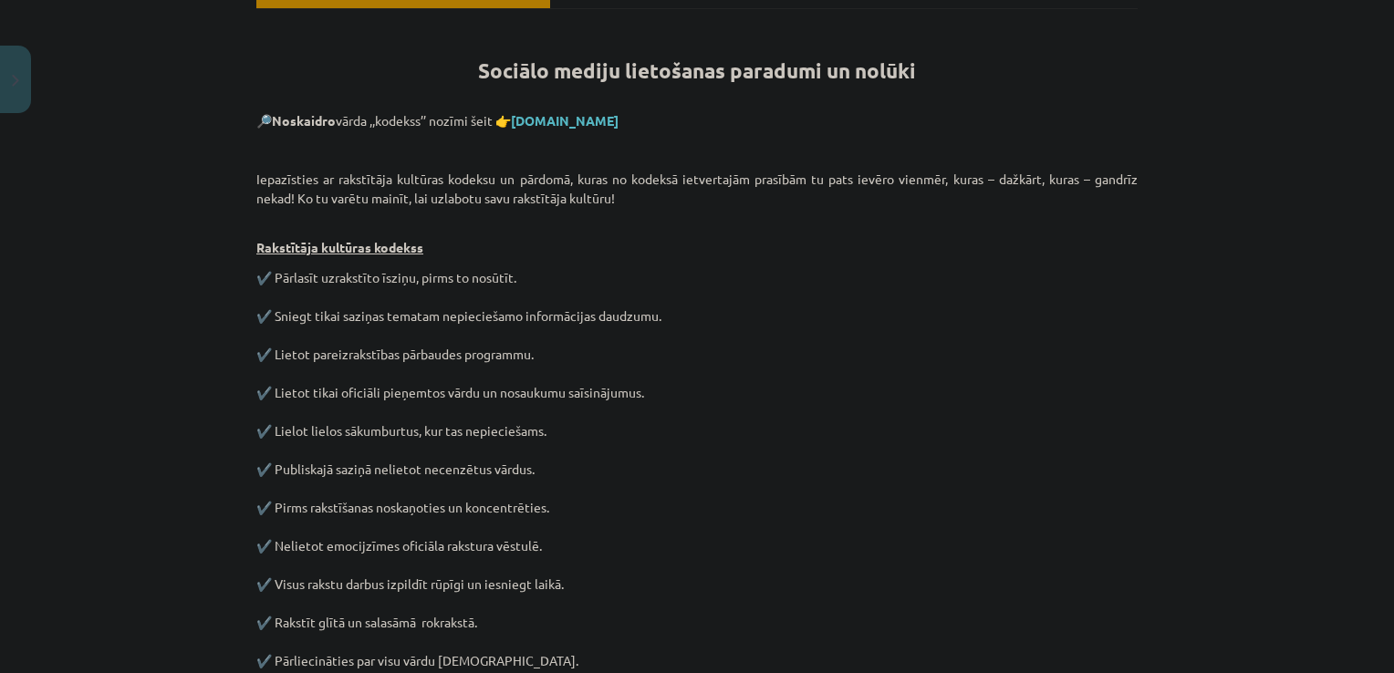
scroll to position [903, 0]
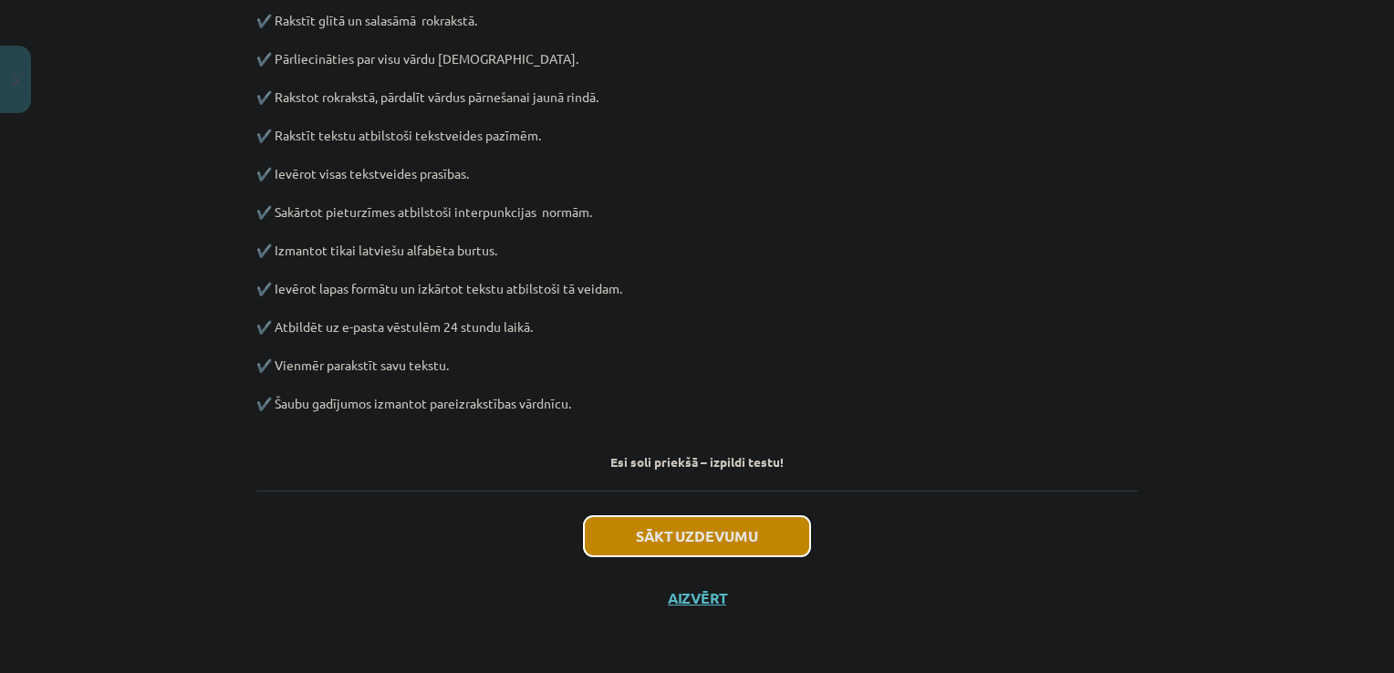
click at [712, 531] on button "Sākt uzdevumu" at bounding box center [697, 536] width 226 height 40
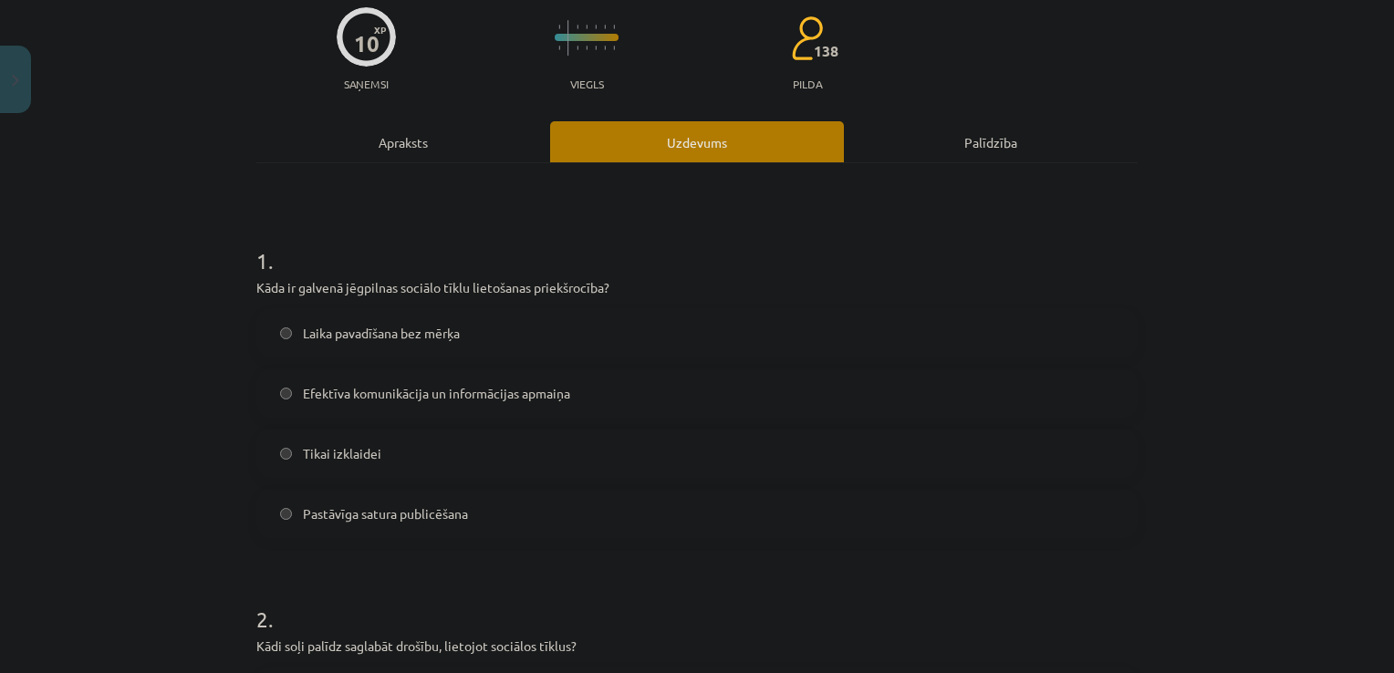
scroll to position [184, 0]
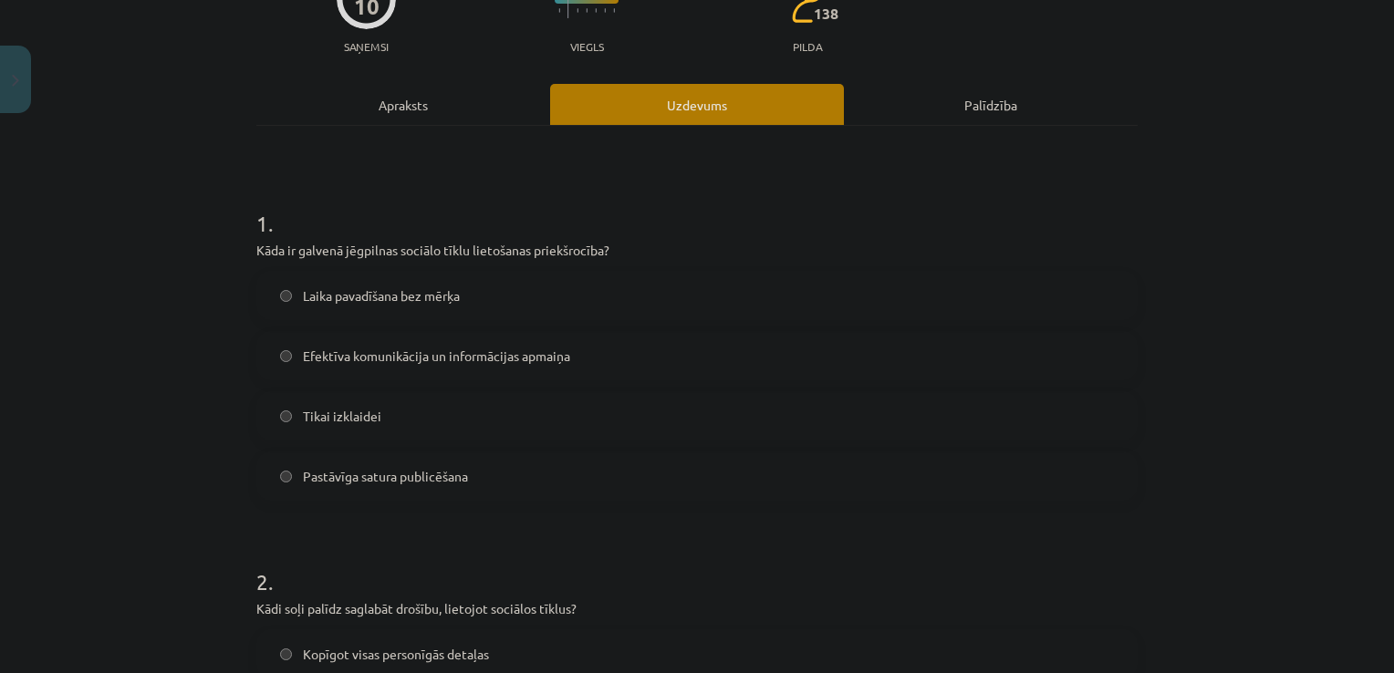
click at [533, 348] on span "Efektīva komunikācija un informācijas apmaiņa" at bounding box center [436, 356] width 267 height 19
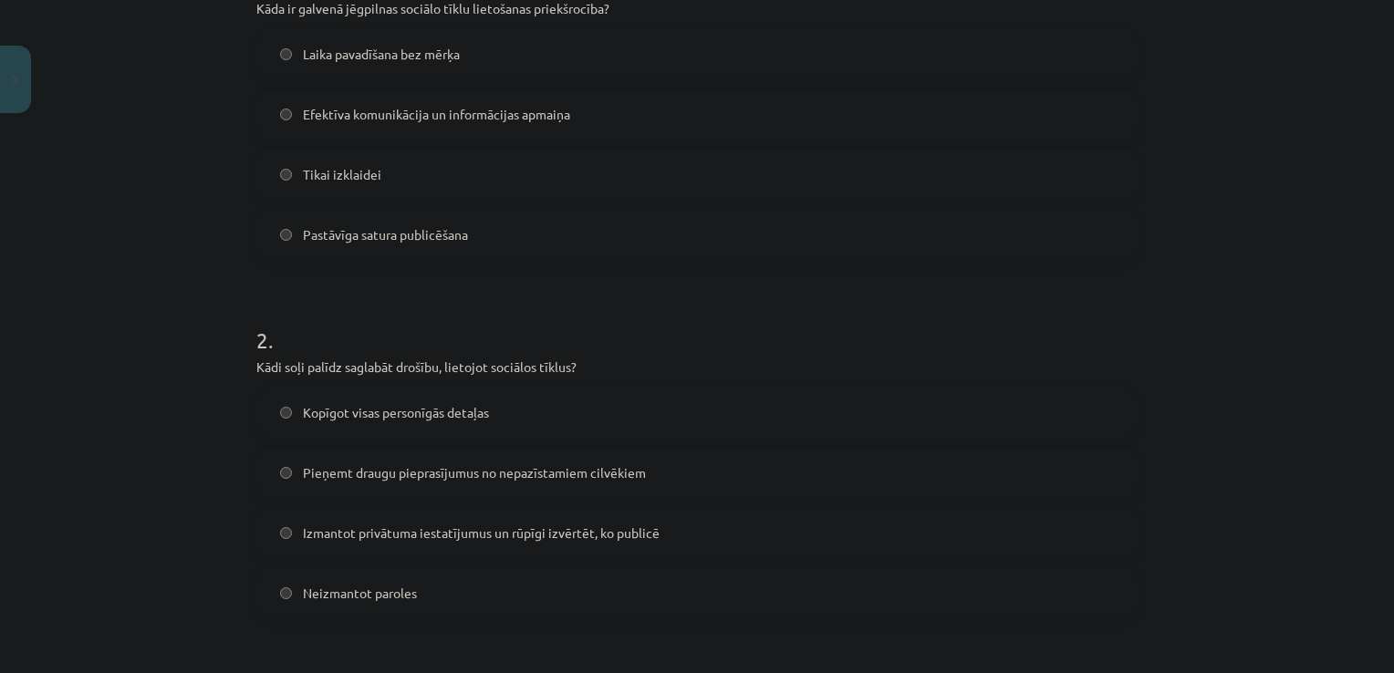
scroll to position [425, 0]
click at [522, 526] on span "Izmantot privātuma iestatījumus un rūpīgi izvērtēt, ko publicē" at bounding box center [481, 534] width 357 height 19
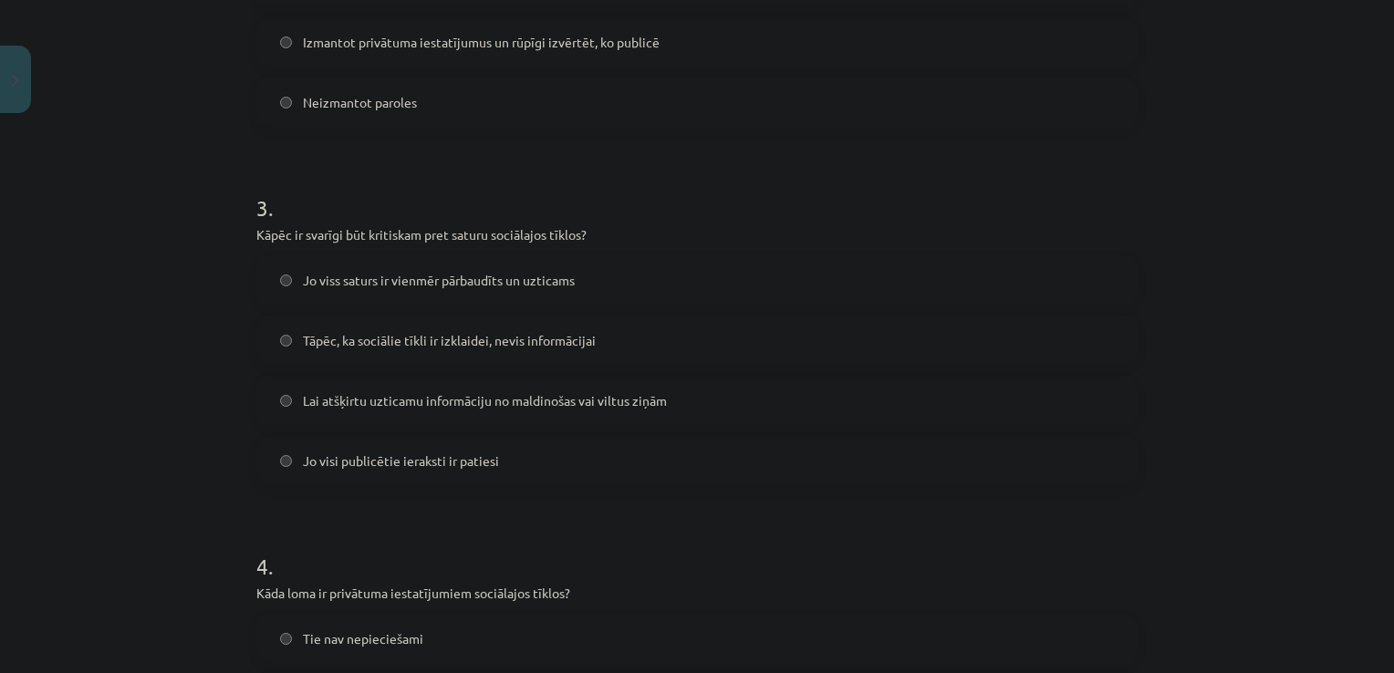
scroll to position [918, 0]
click at [648, 410] on label "Lai atšķirtu uzticamu informāciju no maldinošas vai viltus ziņām" at bounding box center [697, 400] width 878 height 46
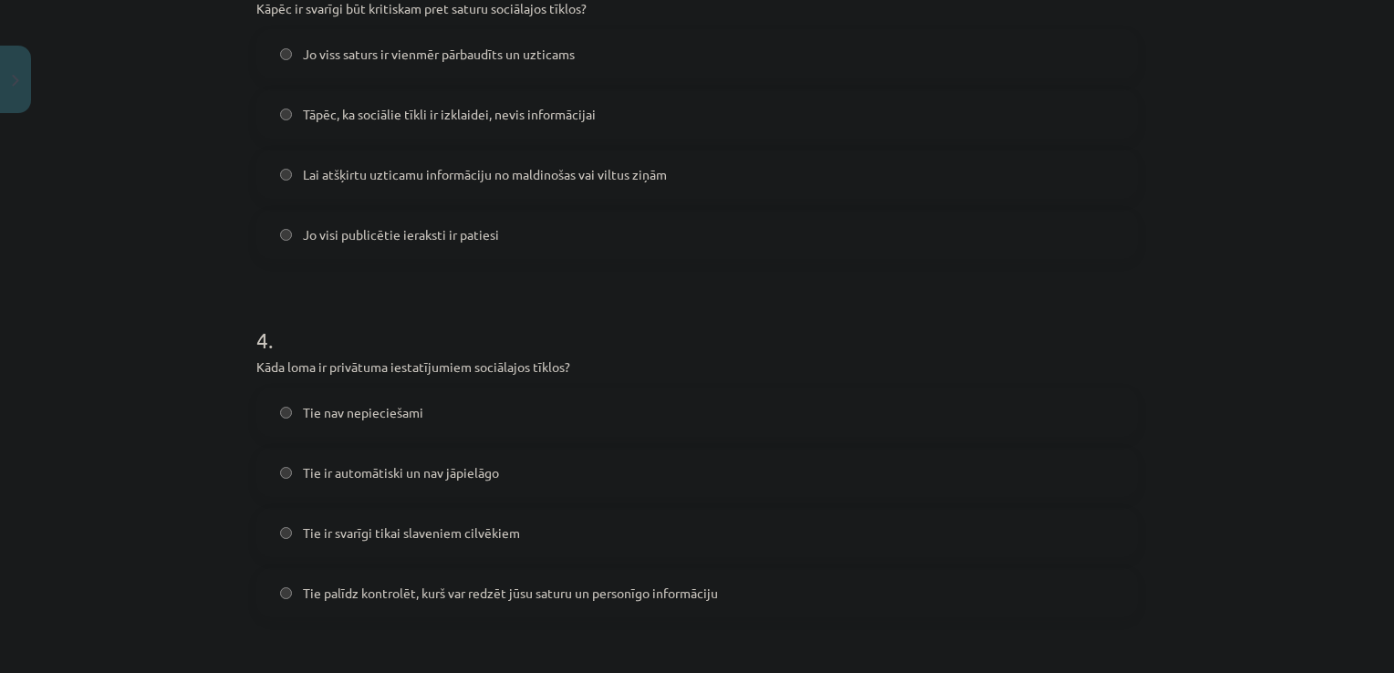
scroll to position [1157, 0]
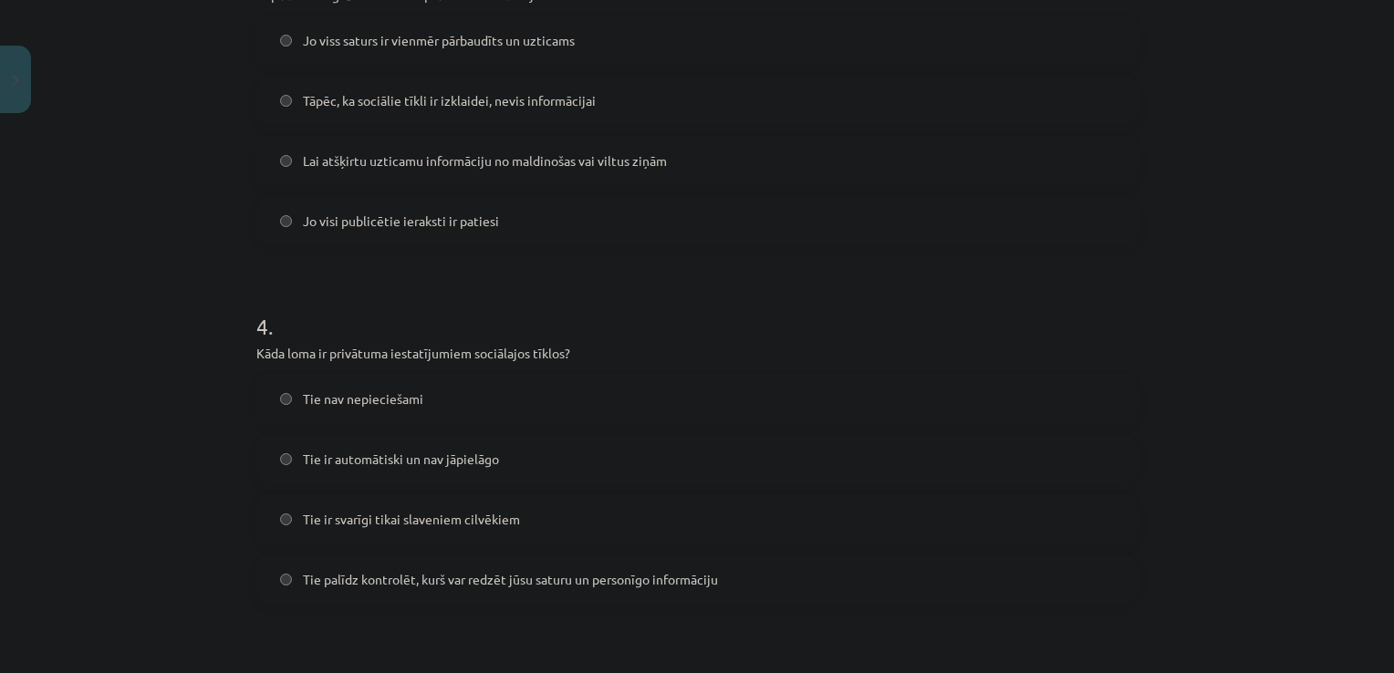
click at [682, 575] on span "Tie palīdz kontrolēt, kurš var redzēt jūsu saturu un personīgo informāciju" at bounding box center [510, 579] width 415 height 19
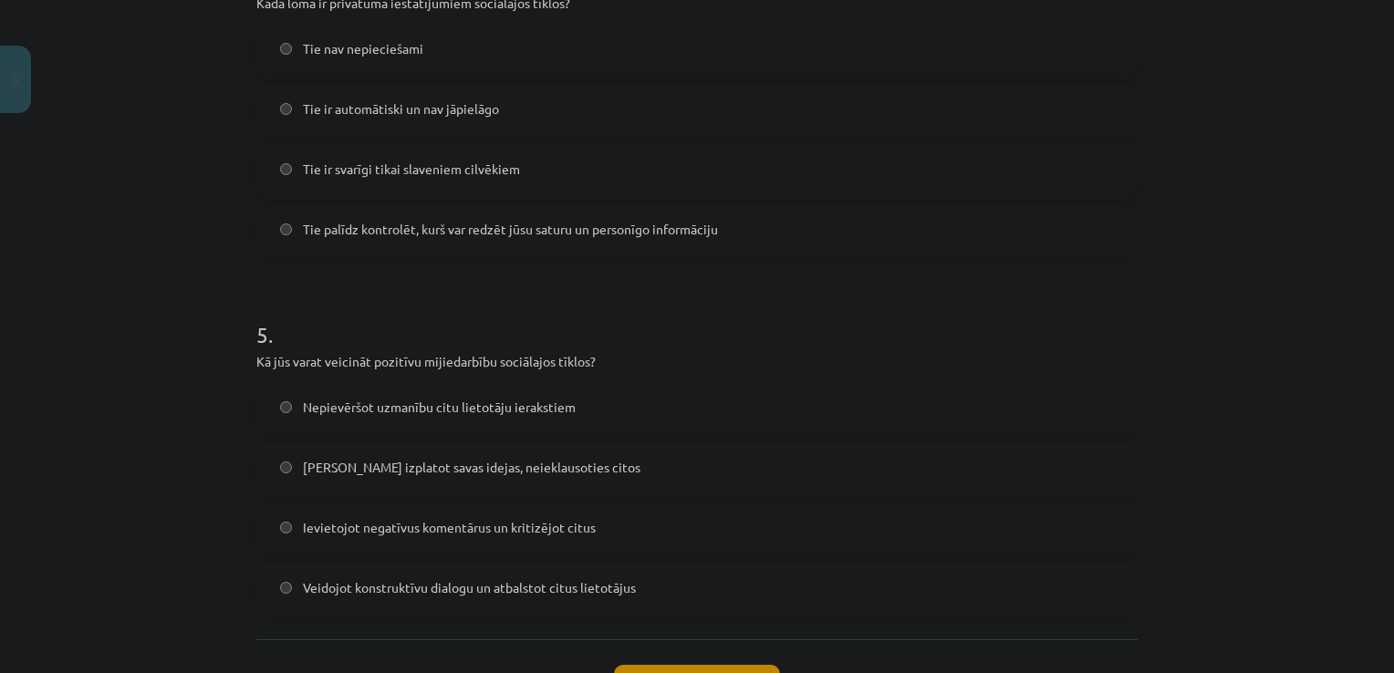
scroll to position [1509, 0]
click at [463, 577] on span "Veidojot konstruktīvu dialogu un atbalstot citus lietotājus" at bounding box center [469, 586] width 333 height 19
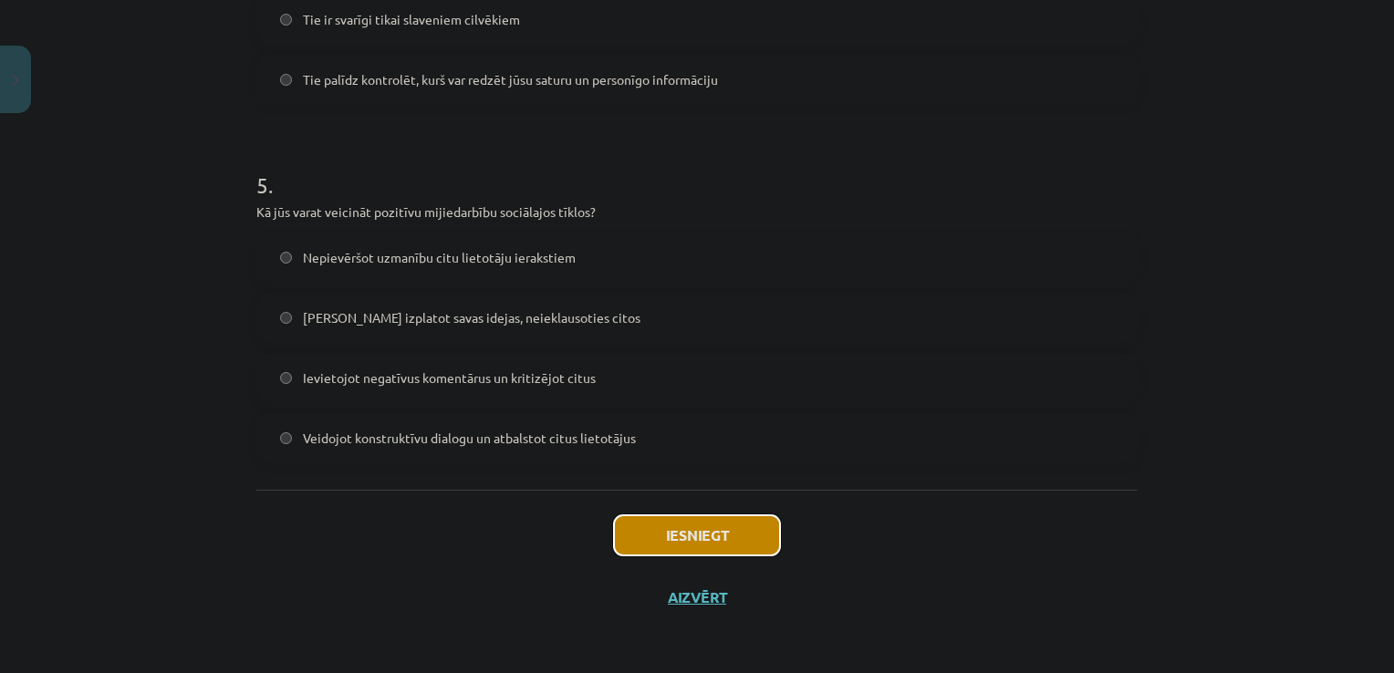
click at [744, 538] on button "Iesniegt" at bounding box center [697, 535] width 166 height 40
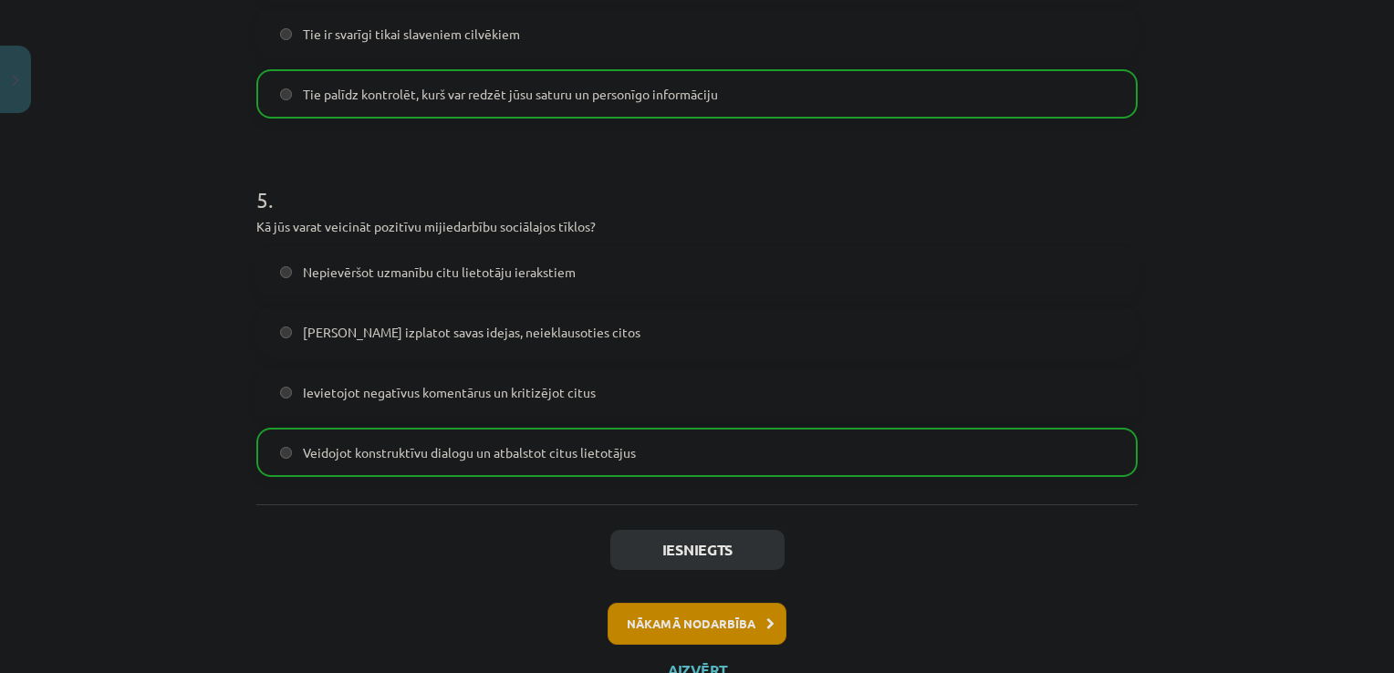
scroll to position [1673, 0]
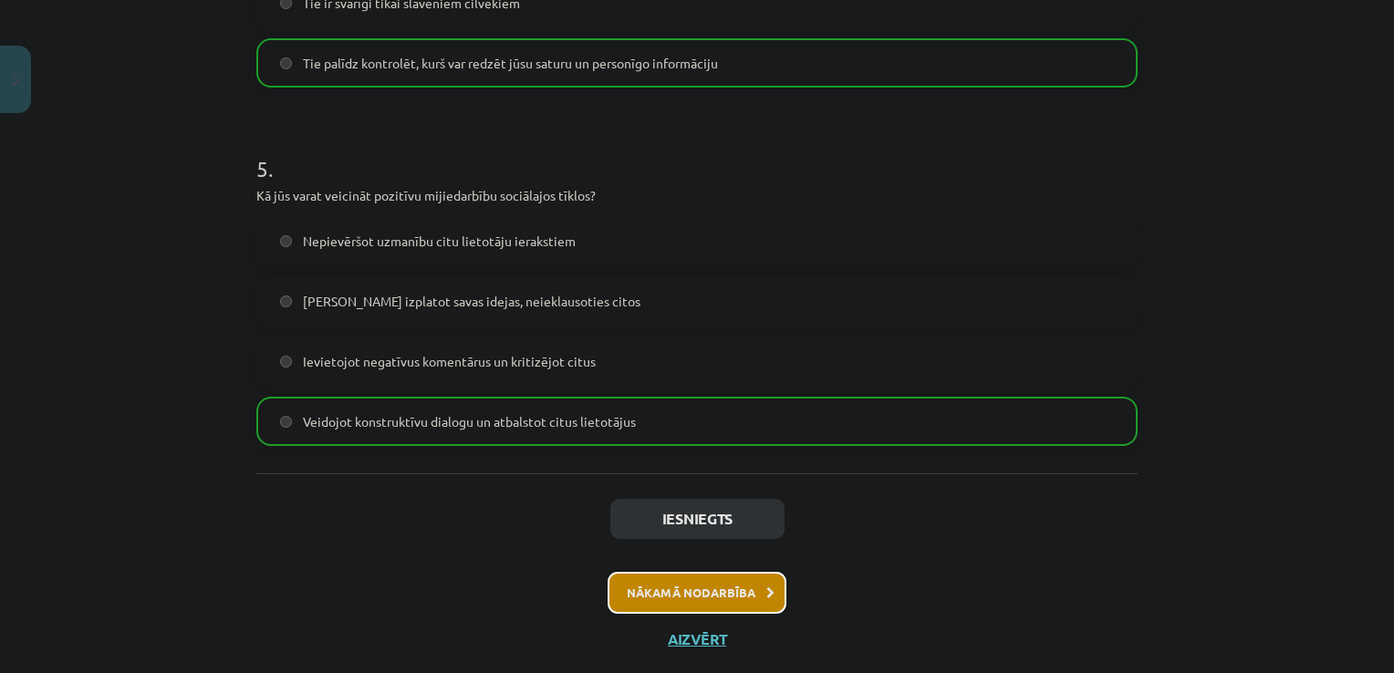
click at [729, 588] on button "Nākamā nodarbība" at bounding box center [697, 593] width 179 height 42
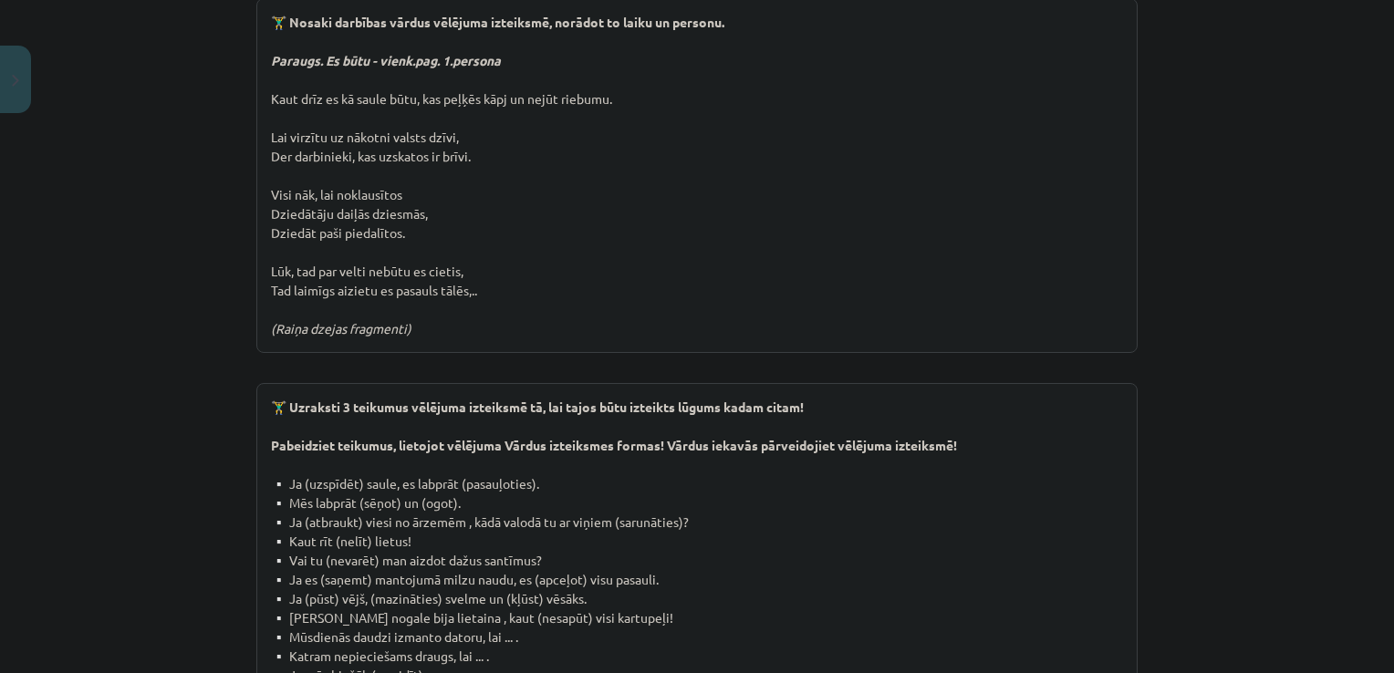
scroll to position [3367, 0]
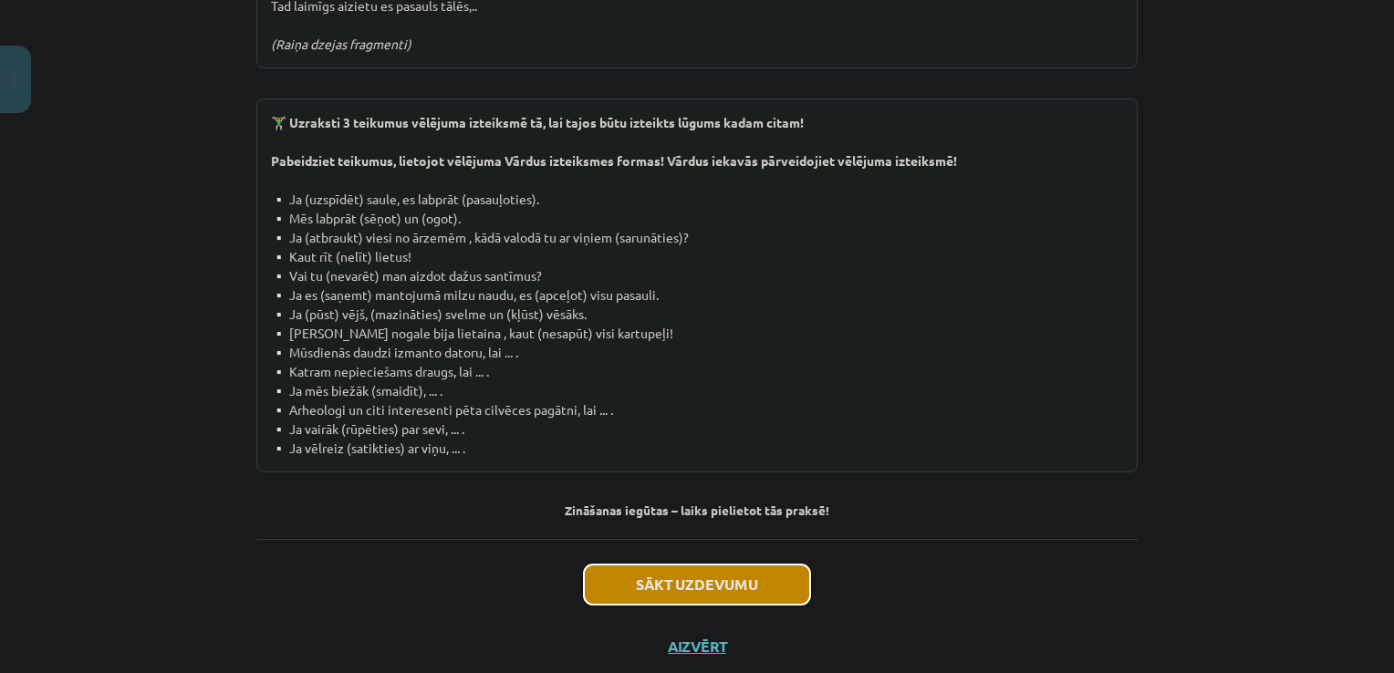
click at [703, 565] on button "Sākt uzdevumu" at bounding box center [697, 585] width 226 height 40
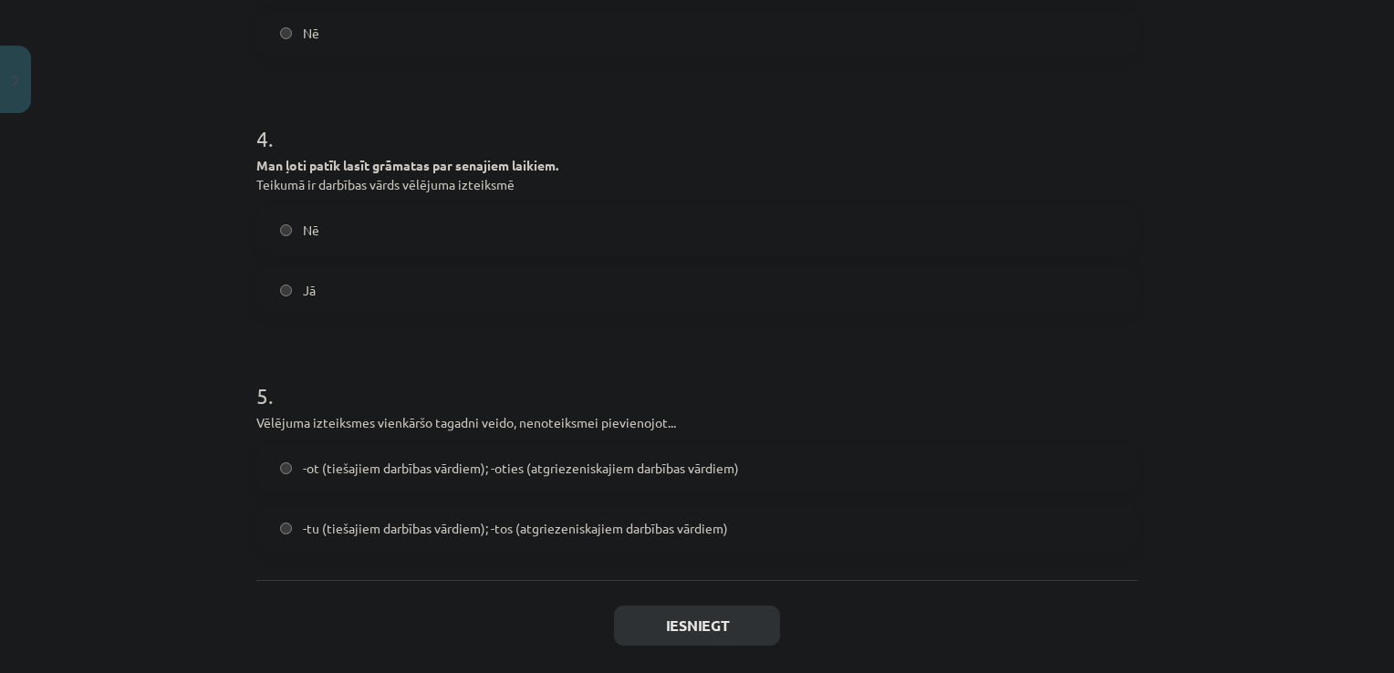
scroll to position [1232, 0]
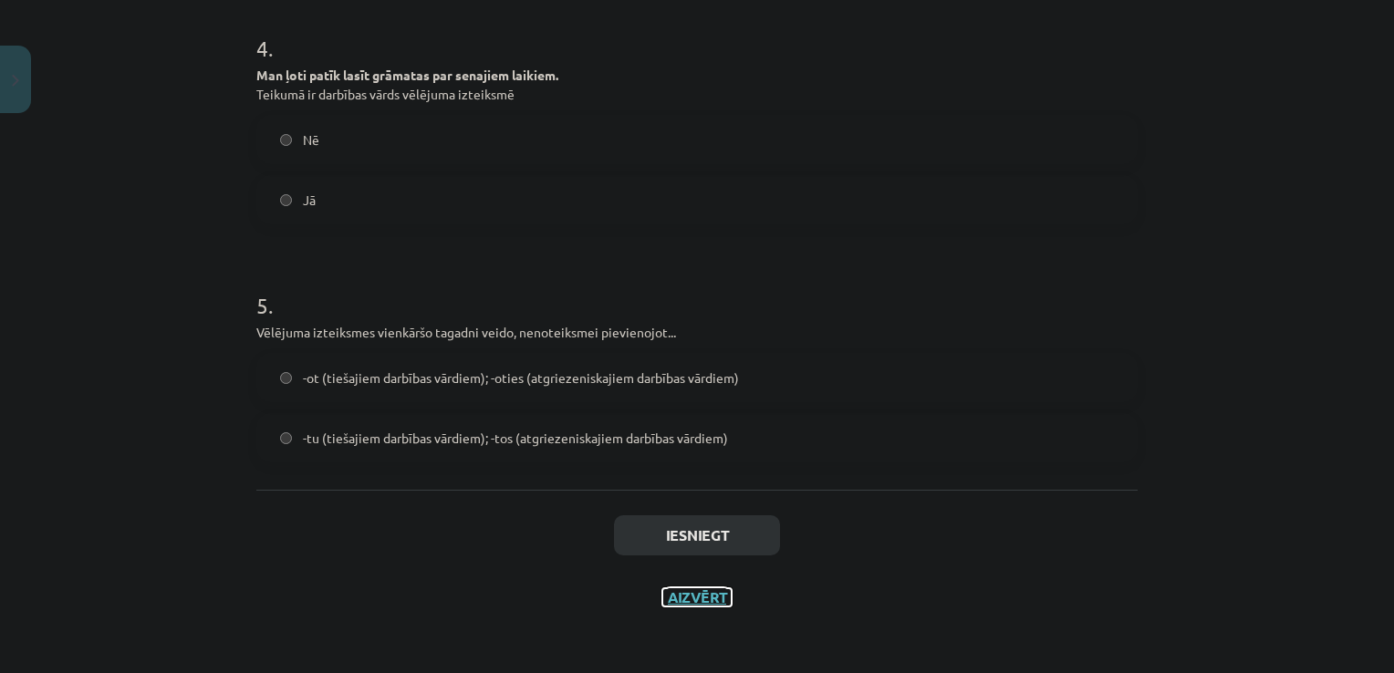
click at [712, 600] on button "Aizvērt" at bounding box center [696, 597] width 69 height 18
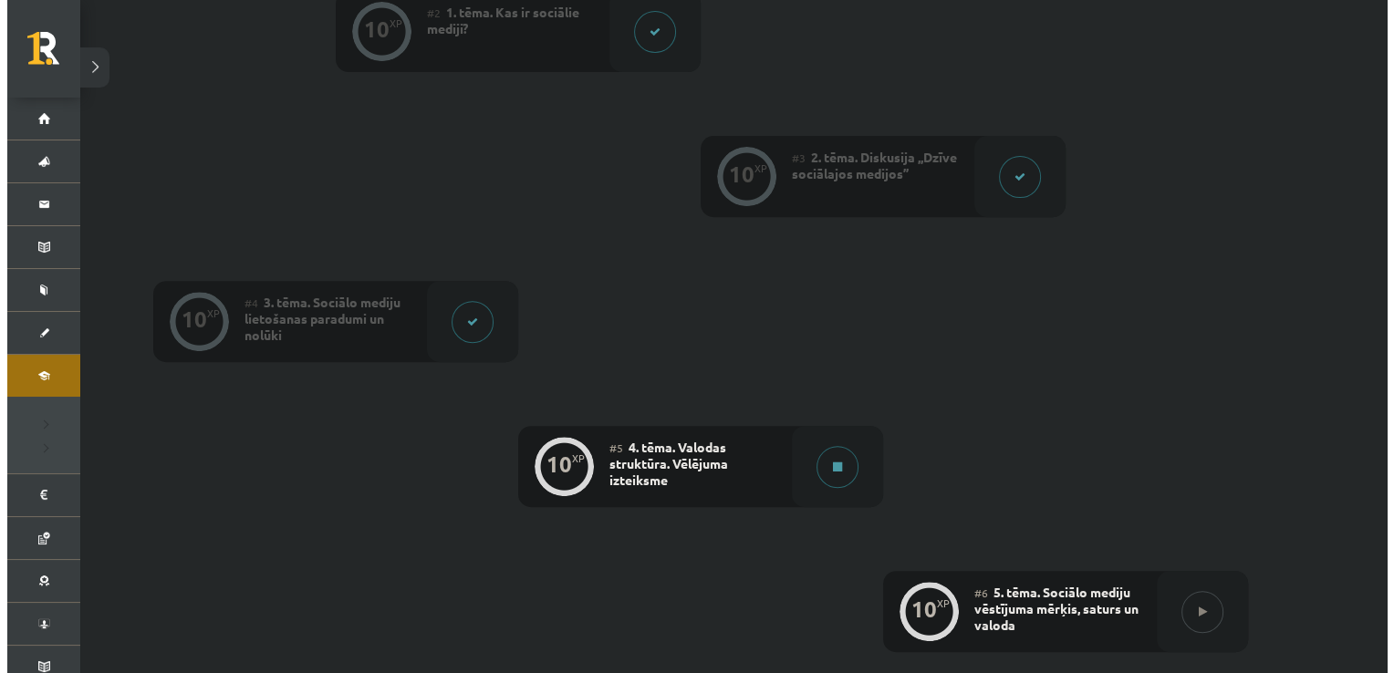
scroll to position [640, 0]
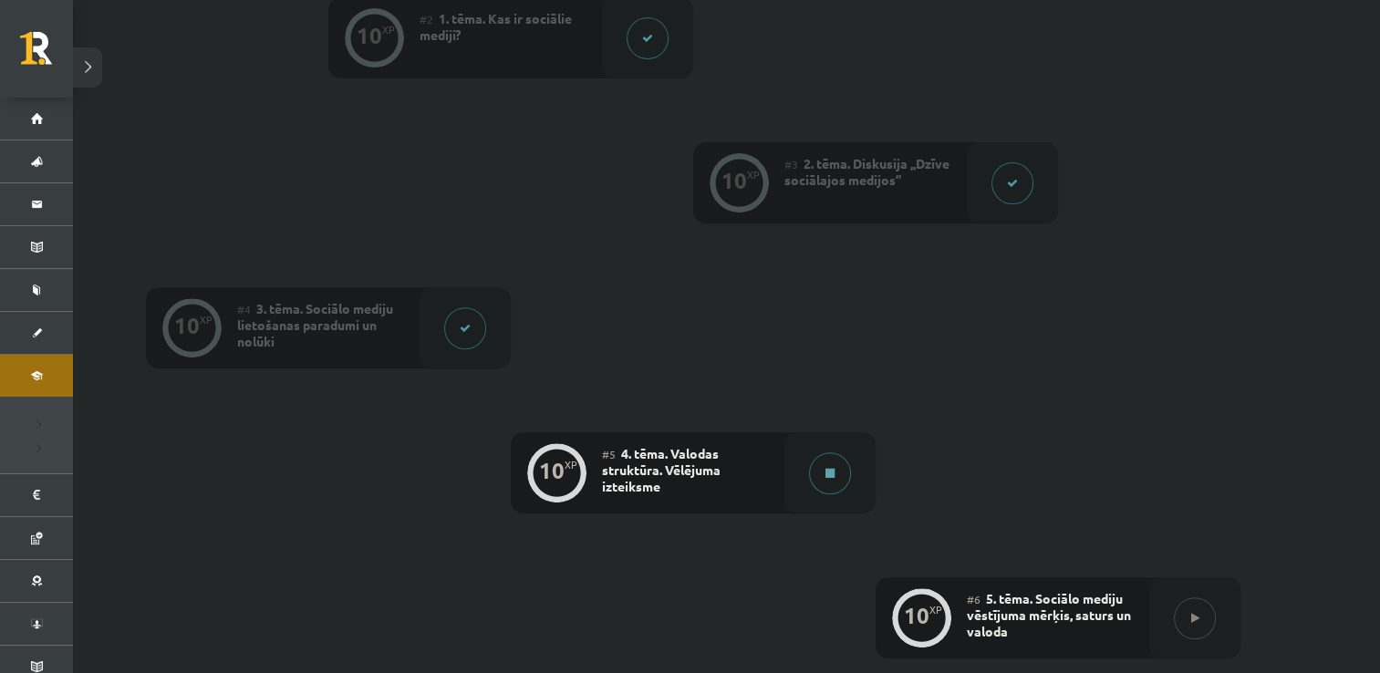
click at [835, 485] on button at bounding box center [830, 473] width 42 height 42
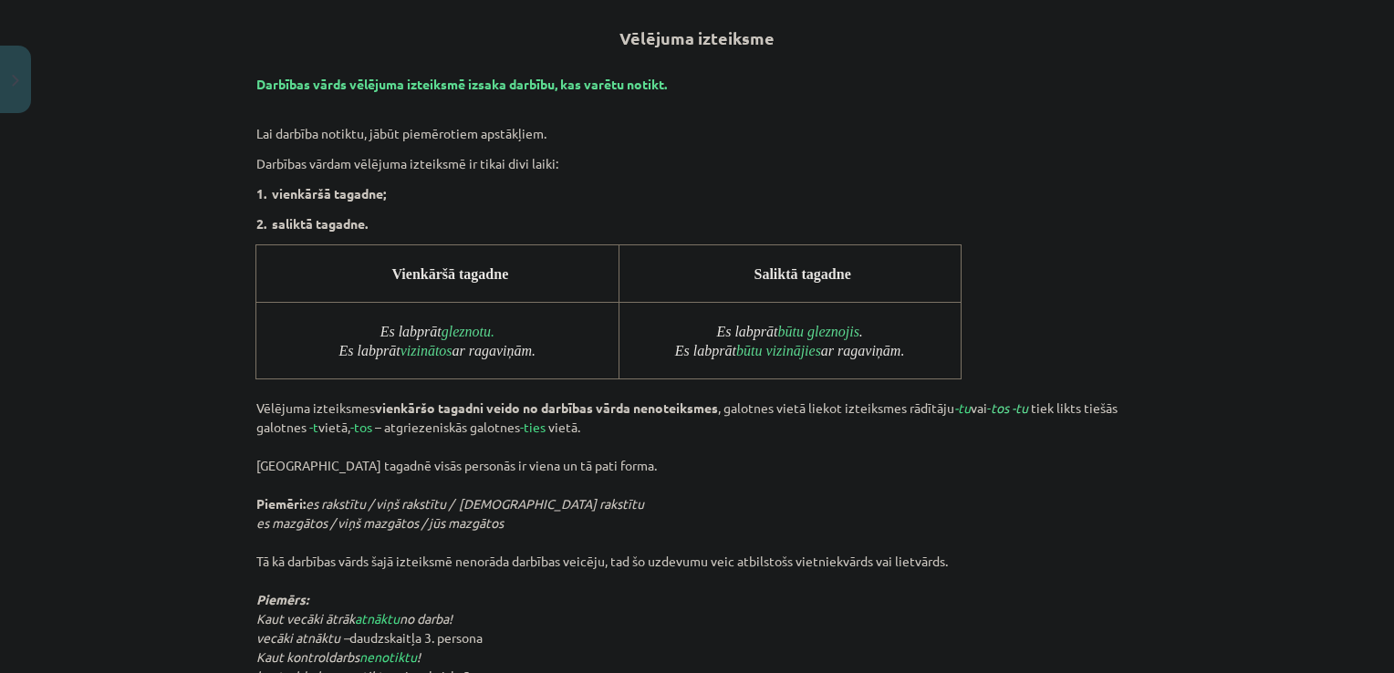
scroll to position [878, 0]
click at [809, 452] on button at bounding box center [830, 473] width 42 height 42
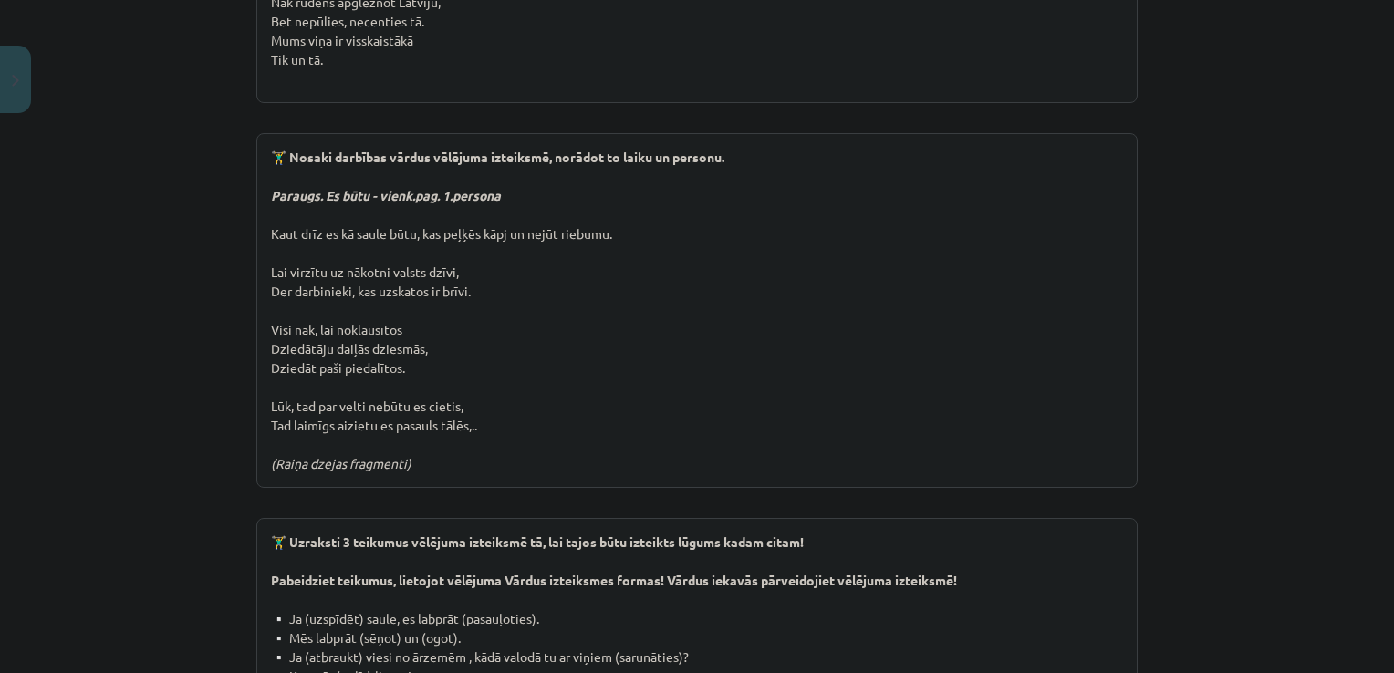
scroll to position [3367, 0]
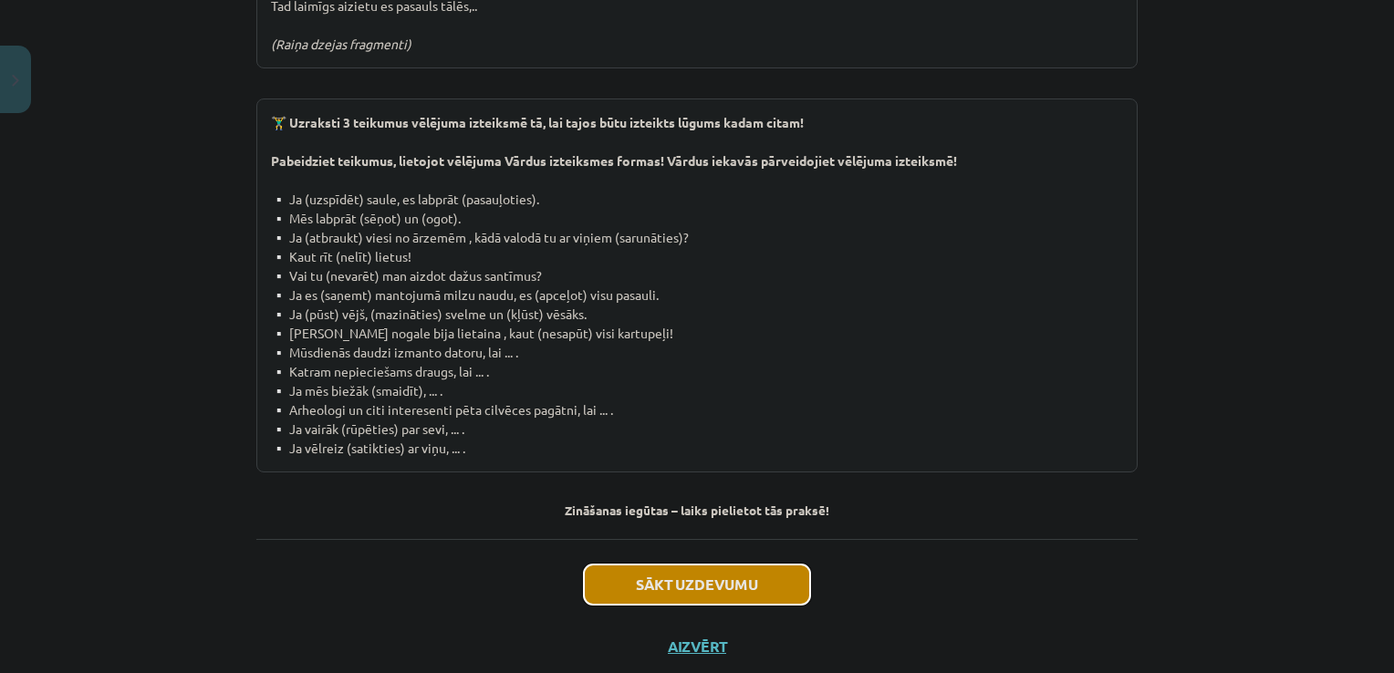
click at [666, 565] on button "Sākt uzdevumu" at bounding box center [697, 585] width 226 height 40
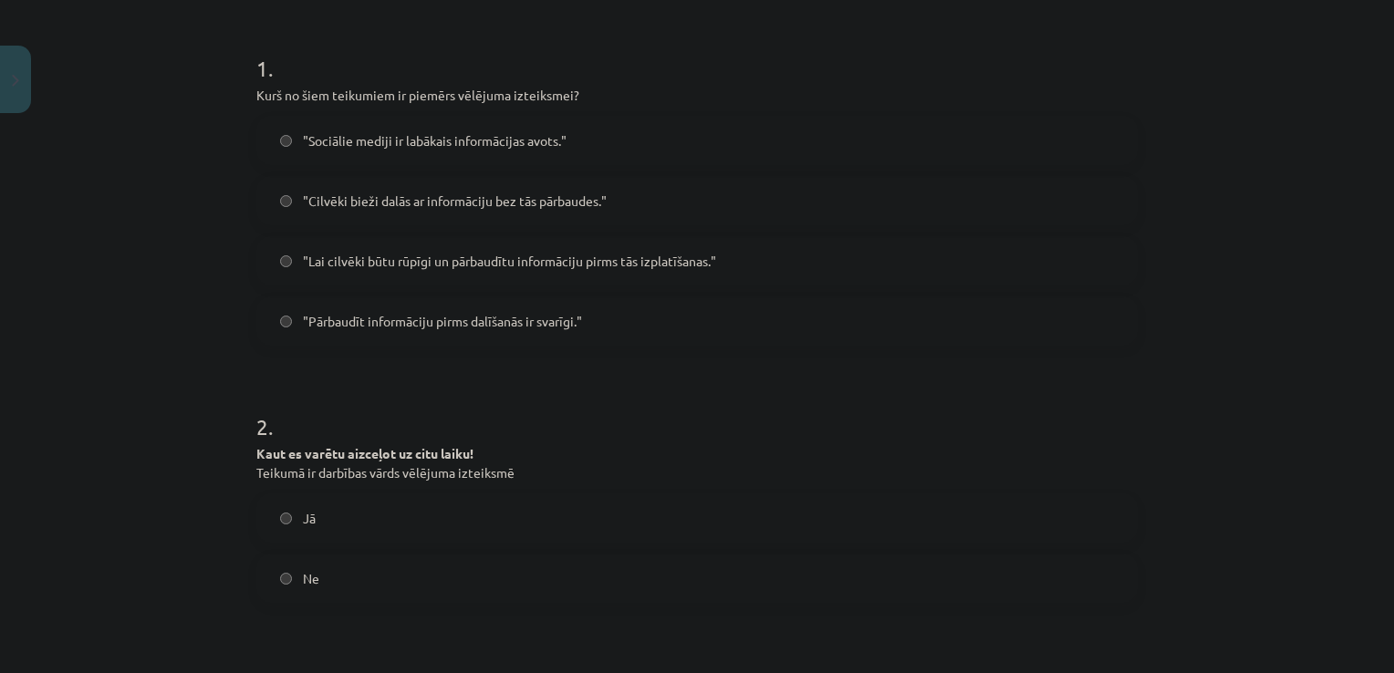
scroll to position [341, 0]
click at [263, 578] on label "Ne" at bounding box center [697, 577] width 878 height 46
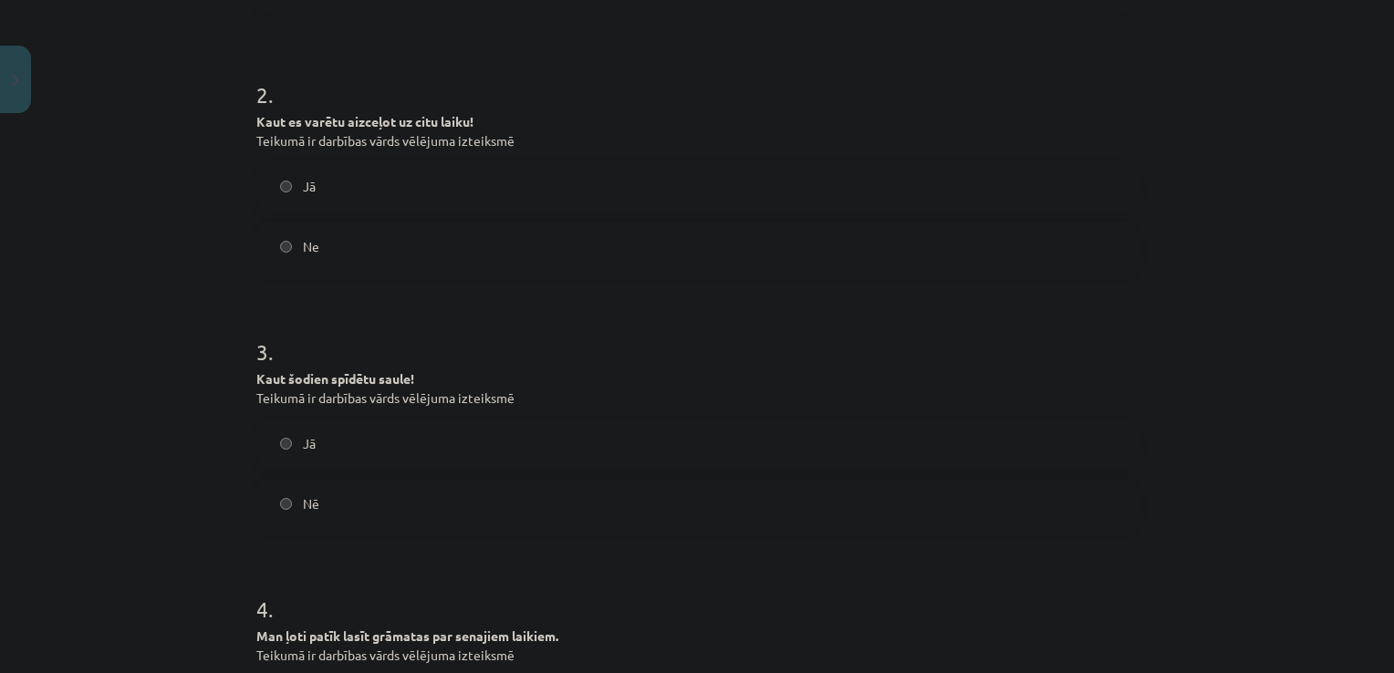
scroll to position [671, 0]
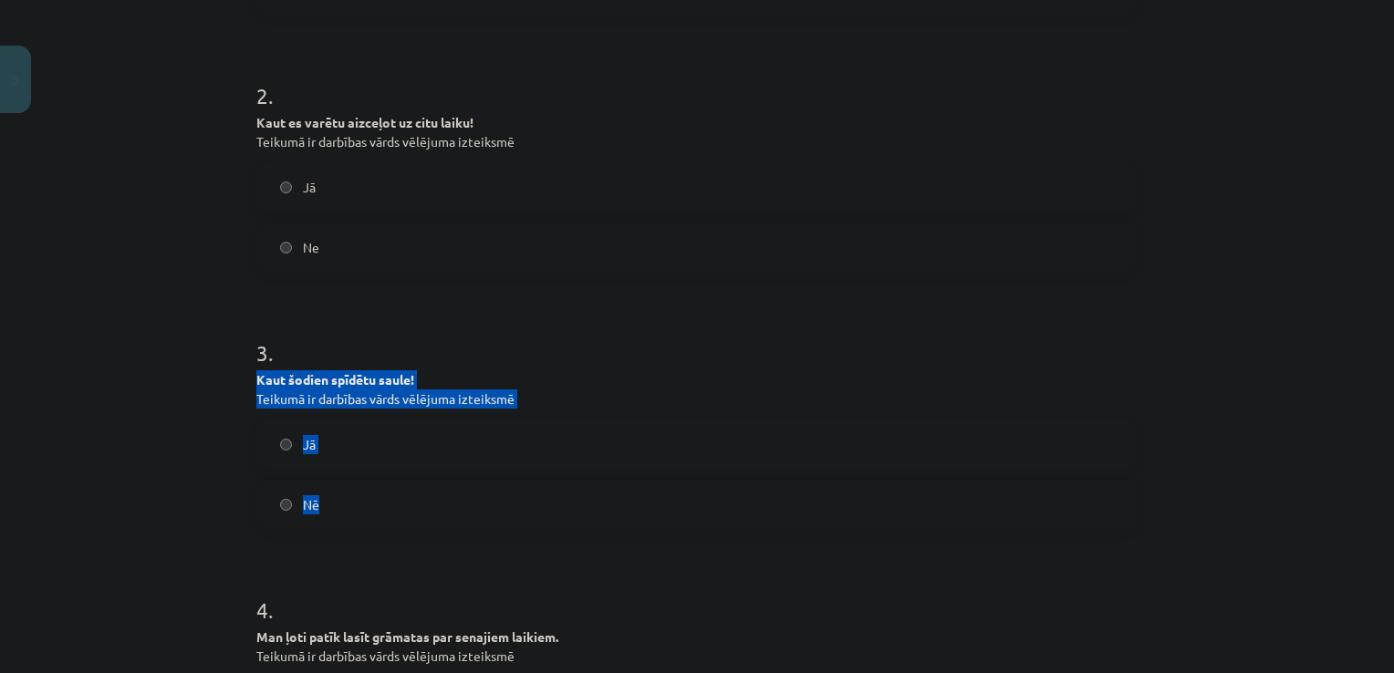
drag, startPoint x: 248, startPoint y: 376, endPoint x: 581, endPoint y: 492, distance: 352.6
click at [581, 492] on div "10 XP Saņemsi Viegls 138 pilda Apraksts Uzdevums Palīdzība 1 . Kurš no šiem tei…" at bounding box center [696, 321] width 903 height 1740
copy div "Kaut šodien spīdētu saule! Teikumā ir darbības vārds vēlējuma izteiksmē Jā Nē"
click at [762, 462] on label "Jā" at bounding box center [697, 444] width 878 height 46
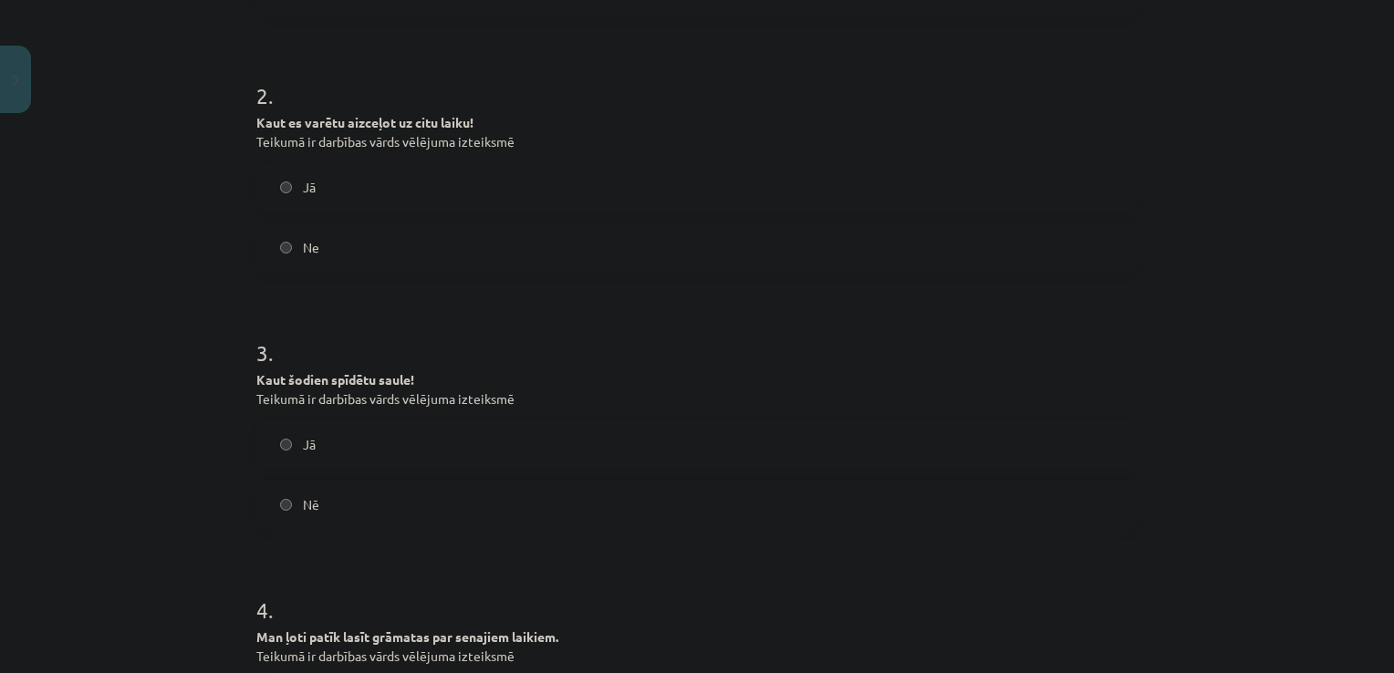
click at [286, 185] on label "Jā" at bounding box center [697, 187] width 878 height 46
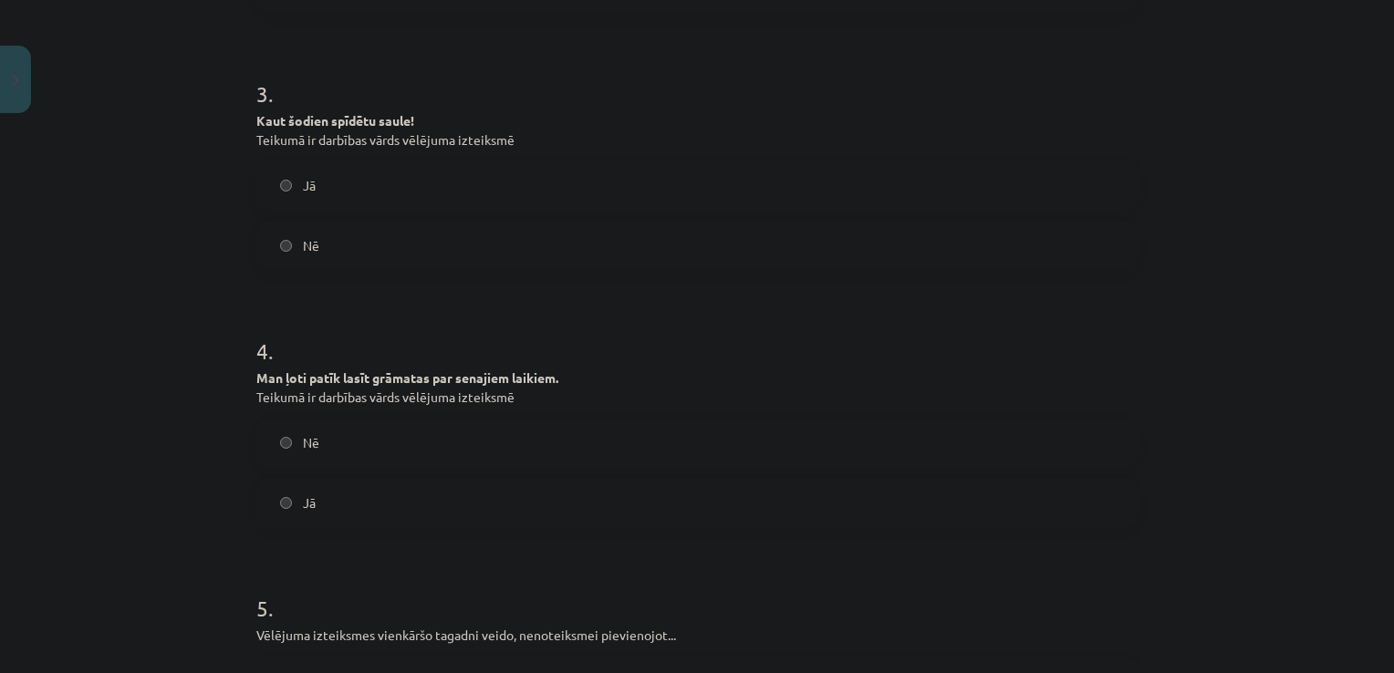
scroll to position [929, 0]
click at [288, 446] on label "Nē" at bounding box center [697, 444] width 878 height 46
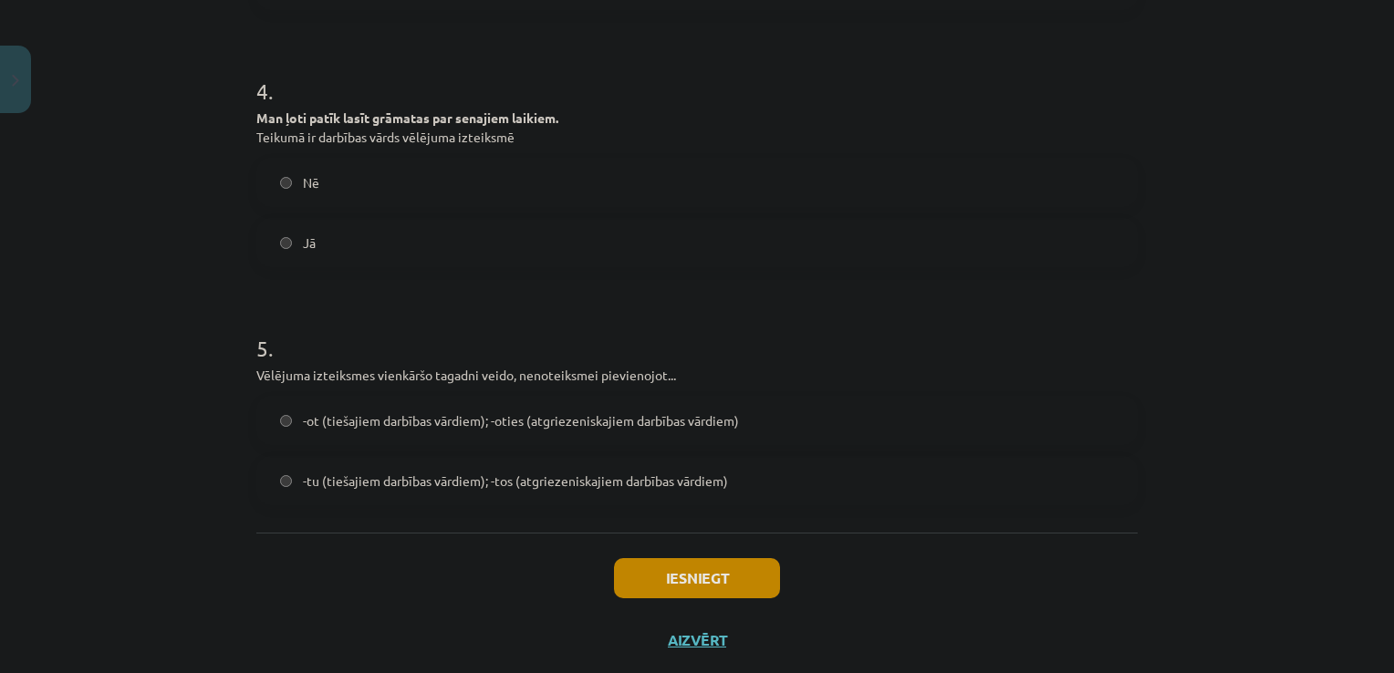
scroll to position [1193, 0]
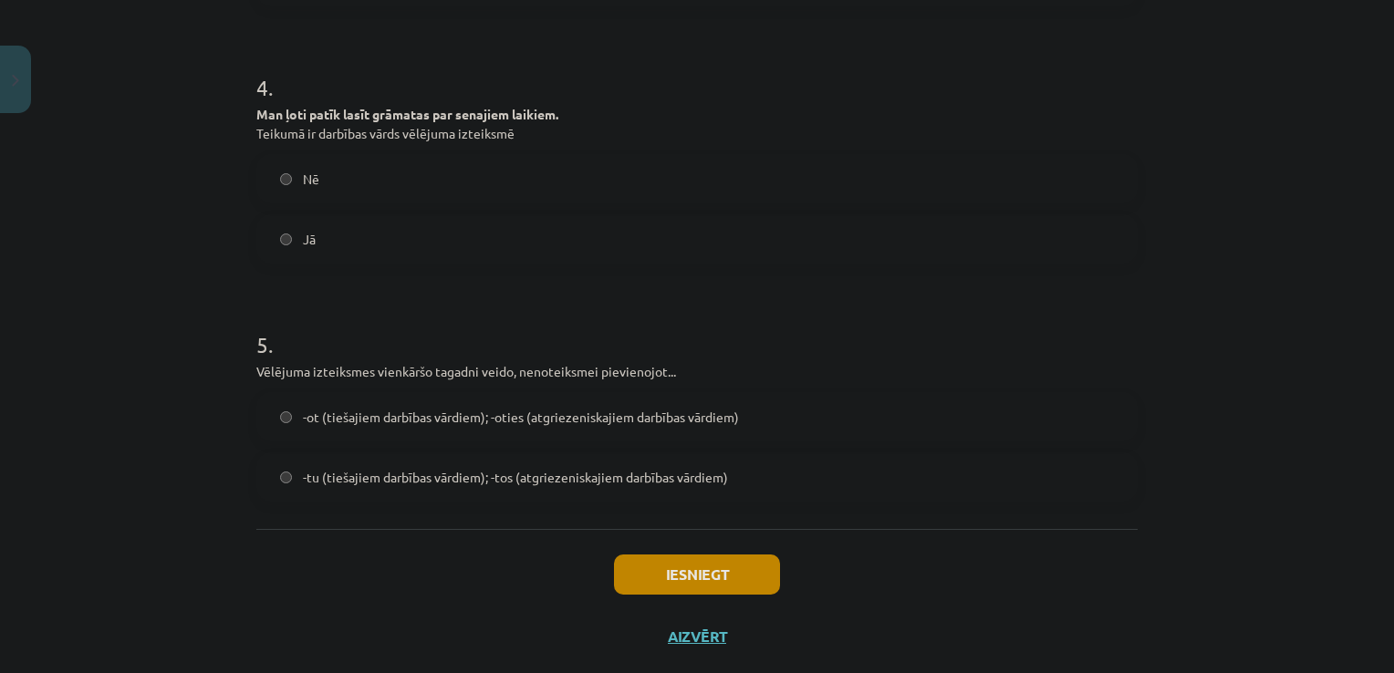
click at [569, 470] on span "-tu (tiešajiem darbības vārdiem); -tos (atgriezeniskajiem darbības vārdiem)" at bounding box center [515, 477] width 425 height 19
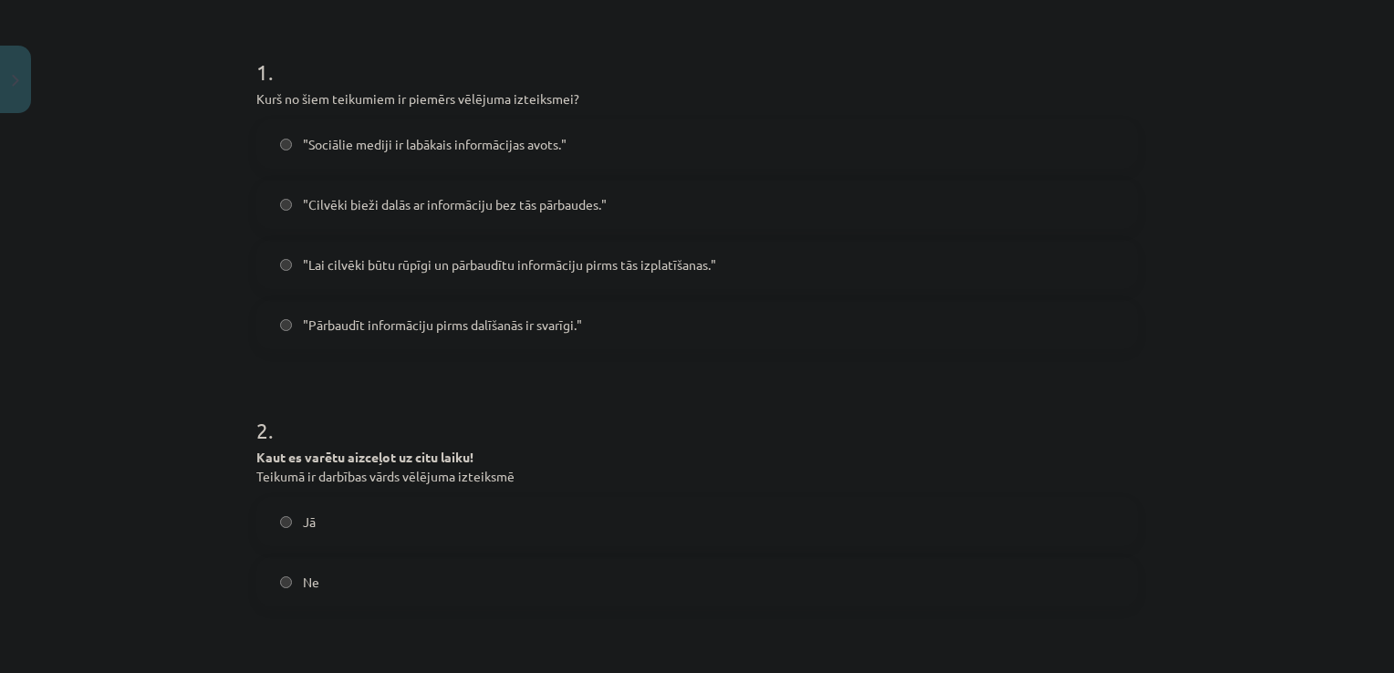
scroll to position [328, 0]
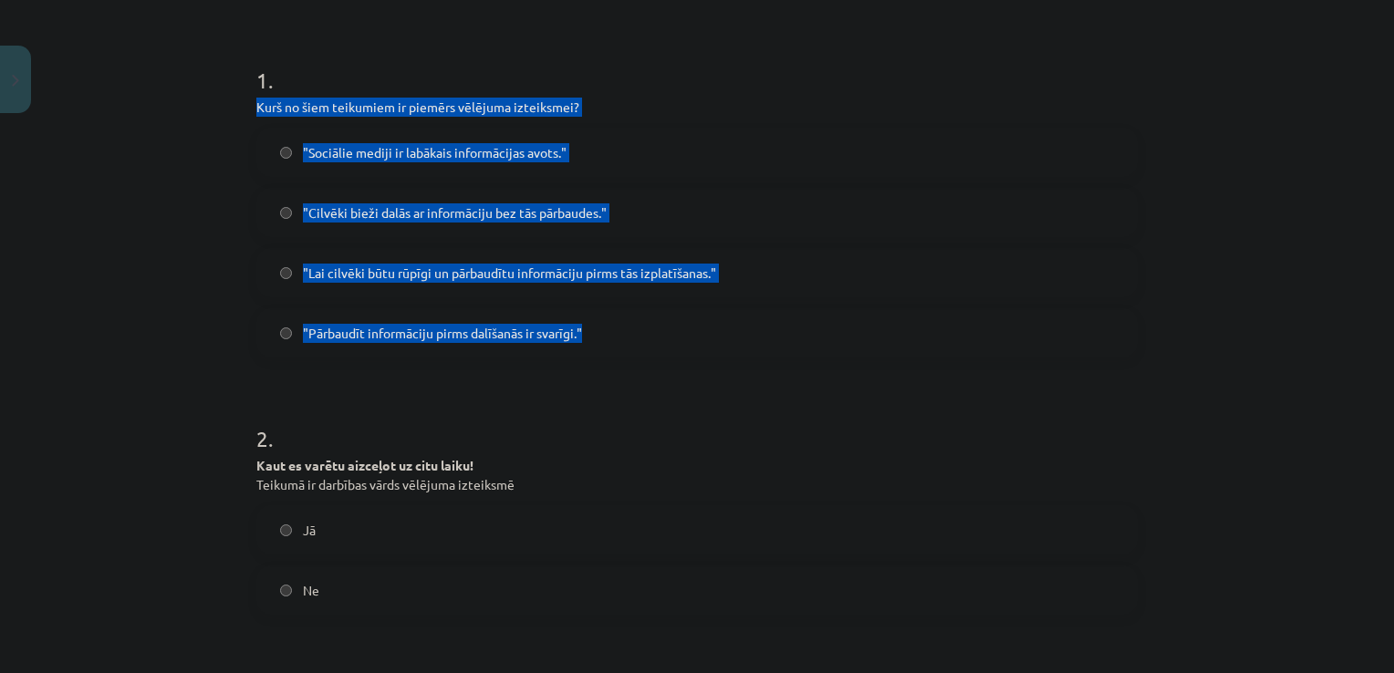
drag, startPoint x: 247, startPoint y: 104, endPoint x: 695, endPoint y: 350, distance: 511.2
click at [695, 350] on div "10 XP Saņemsi Viegls 138 pilda Apraksts Uzdevums Palīdzība 1 . Kurš no šiem tei…" at bounding box center [696, 664] width 903 height 1740
copy div "Kurš no šiem teikumiem ir piemērs vēlējuma izteiksmei? "Sociālie mediji ir labā…"
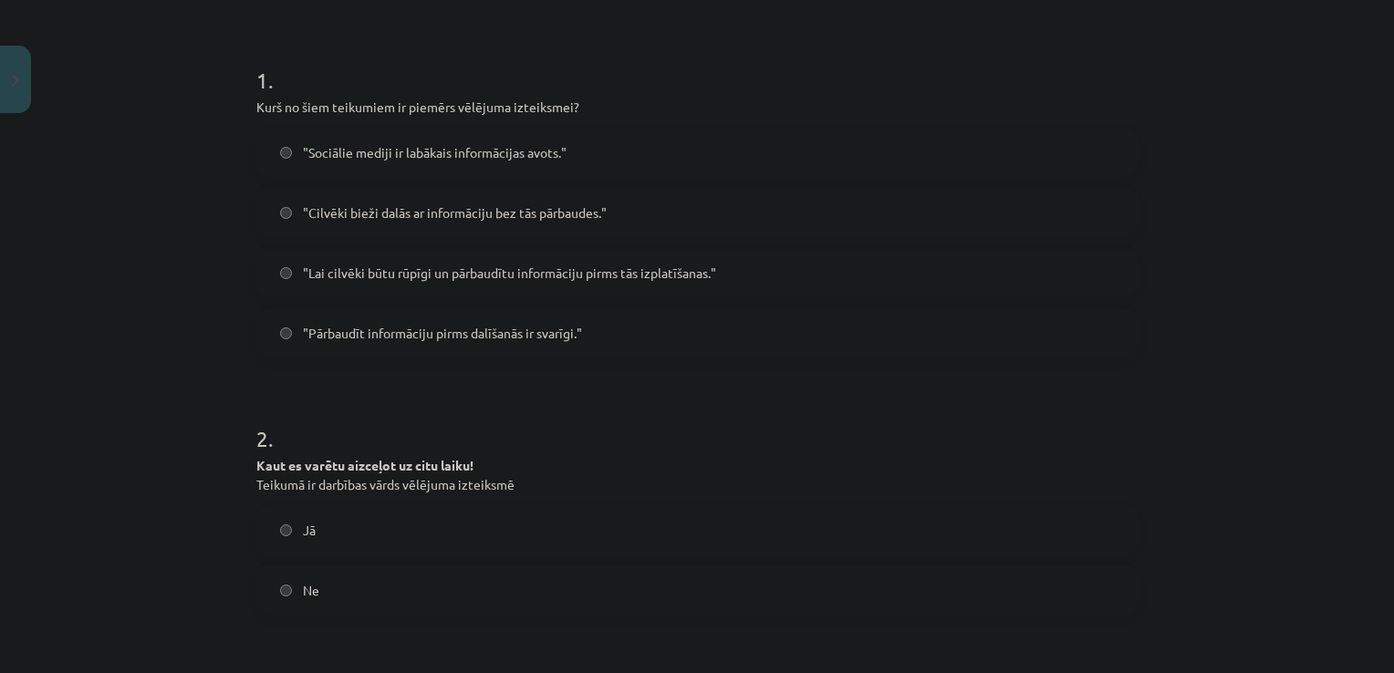
click at [26, 459] on div "Mācību tēma: Latviešu valodas 9. klases 1. ieskaites mācību materiāls #5 4. tēm…" at bounding box center [697, 336] width 1394 height 673
click at [275, 260] on label ""Lai cilvēki būtu rūpīgi un pārbaudītu informāciju pirms tās izplatīšanas."" at bounding box center [697, 273] width 878 height 46
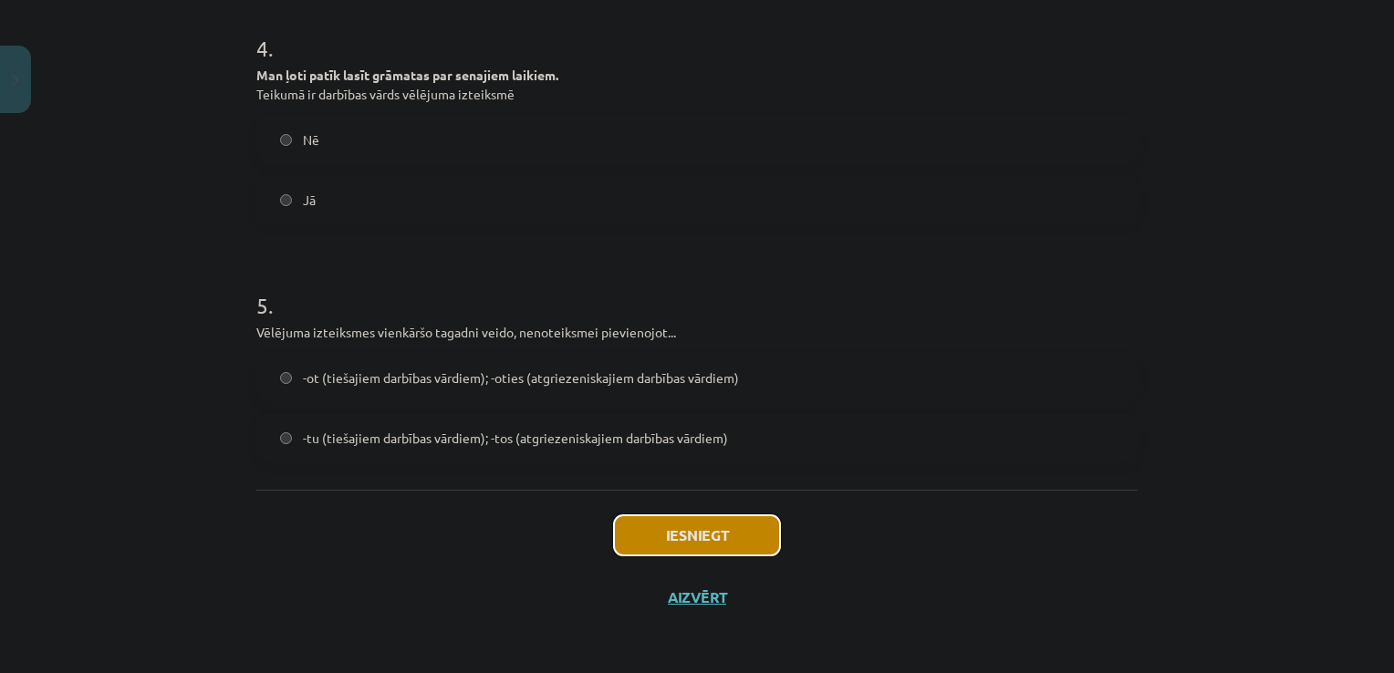
click at [747, 525] on button "Iesniegt" at bounding box center [697, 535] width 166 height 40
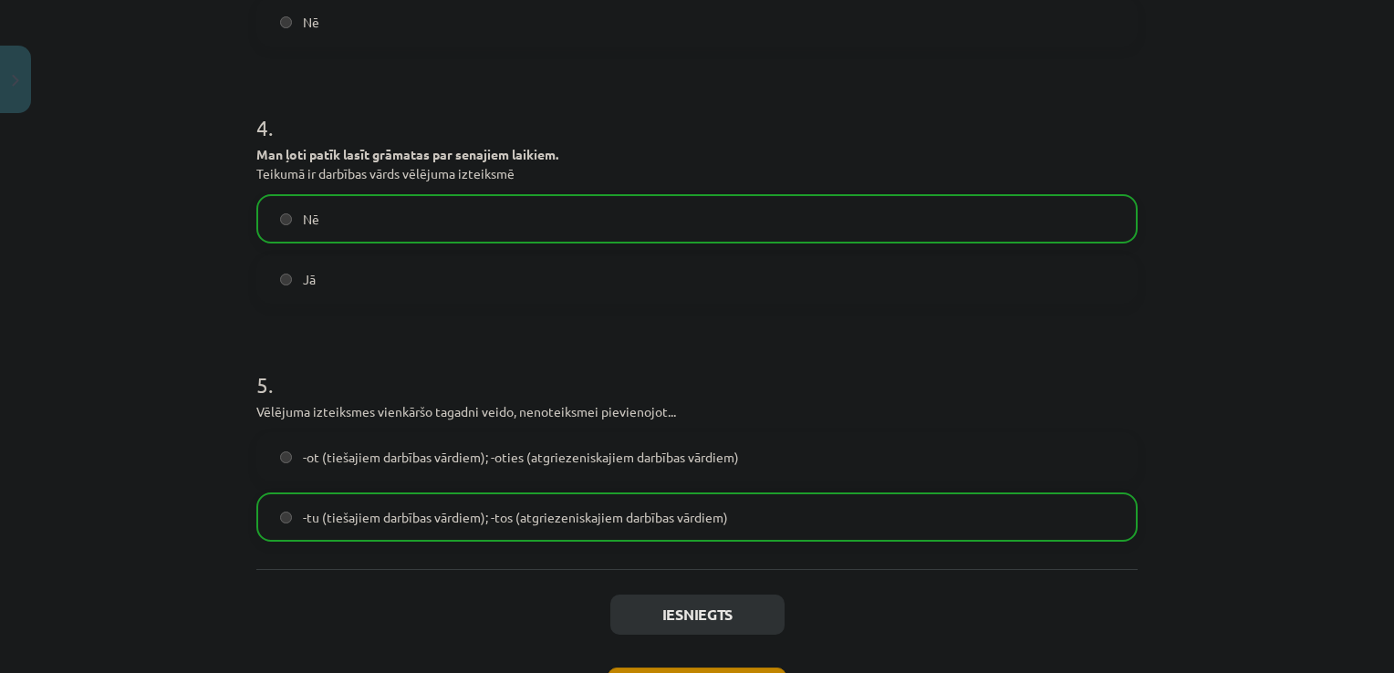
scroll to position [1290, 0]
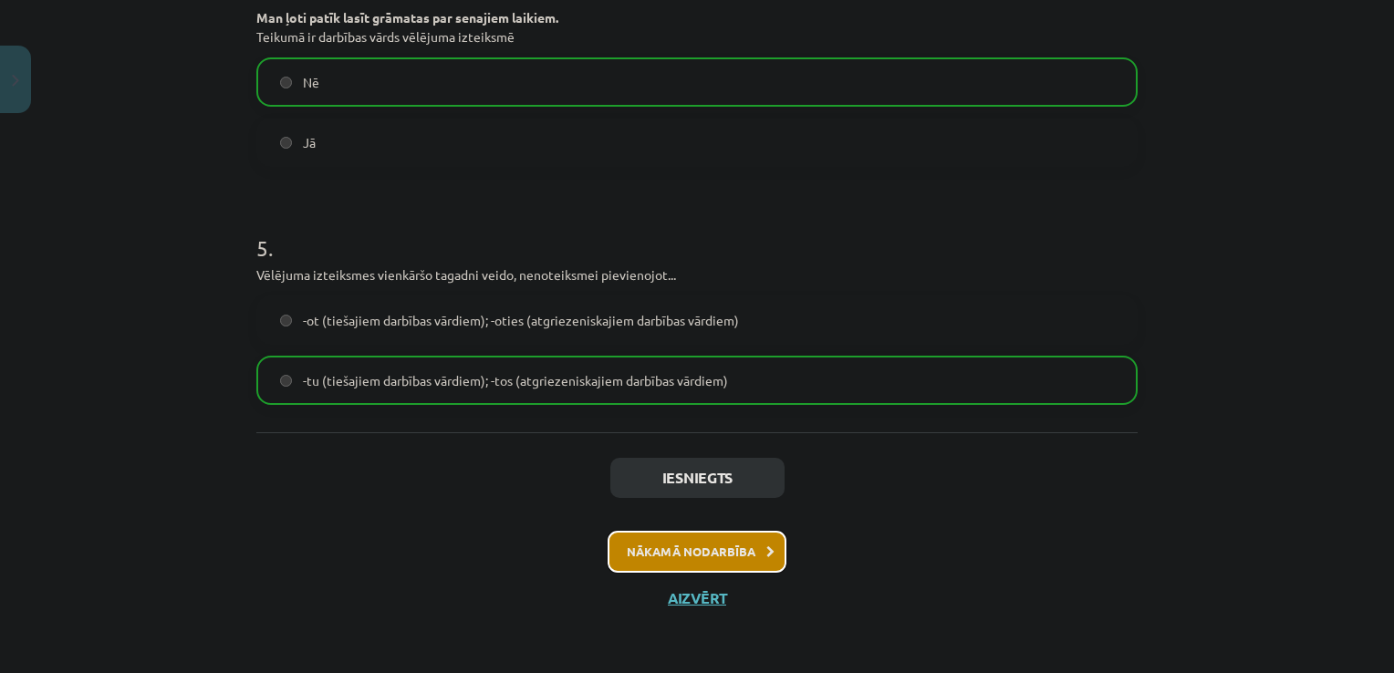
click at [767, 547] on button "Nākamā nodarbība" at bounding box center [697, 552] width 179 height 42
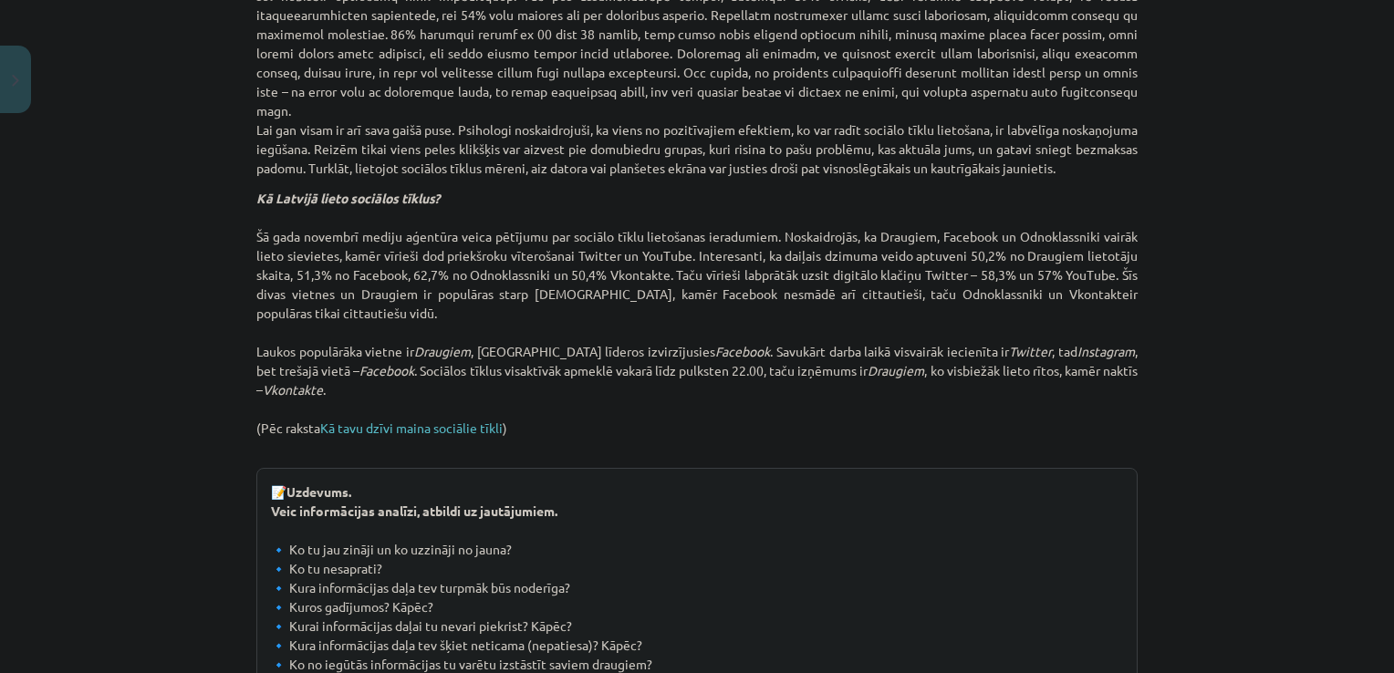
scroll to position [2033, 0]
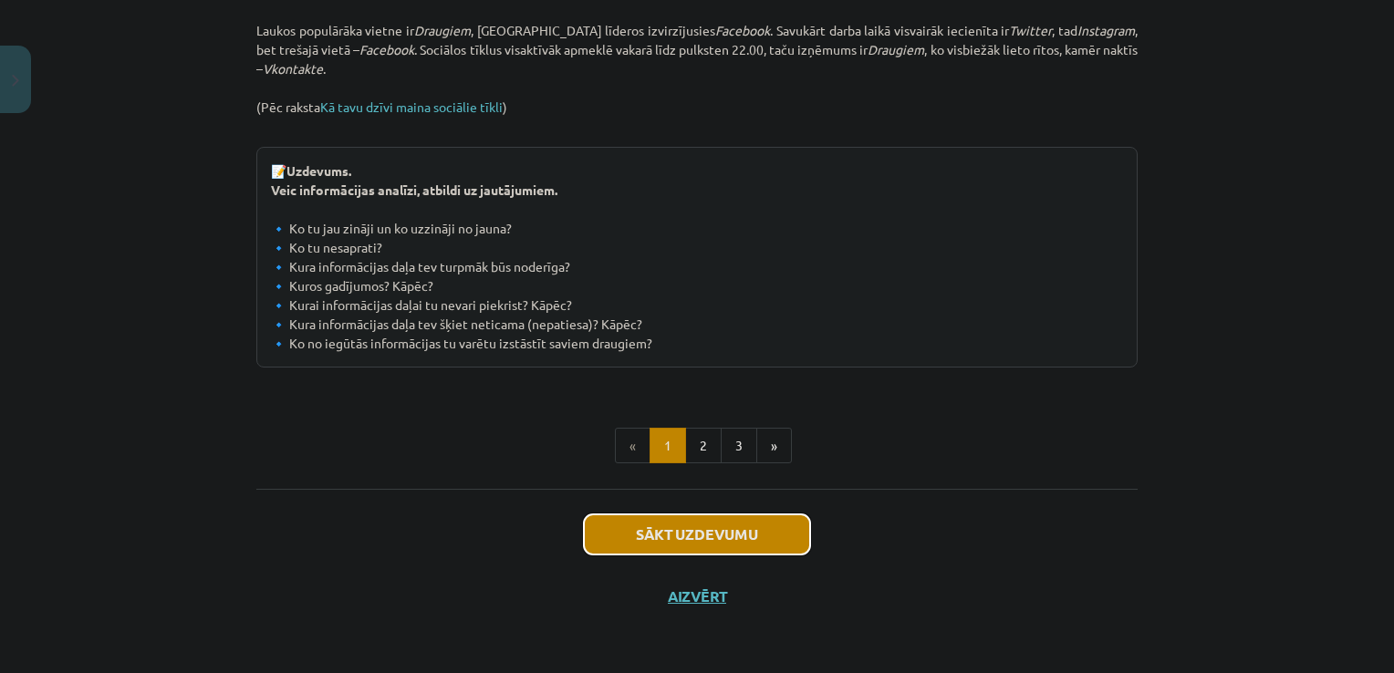
click at [670, 549] on button "Sākt uzdevumu" at bounding box center [697, 535] width 226 height 40
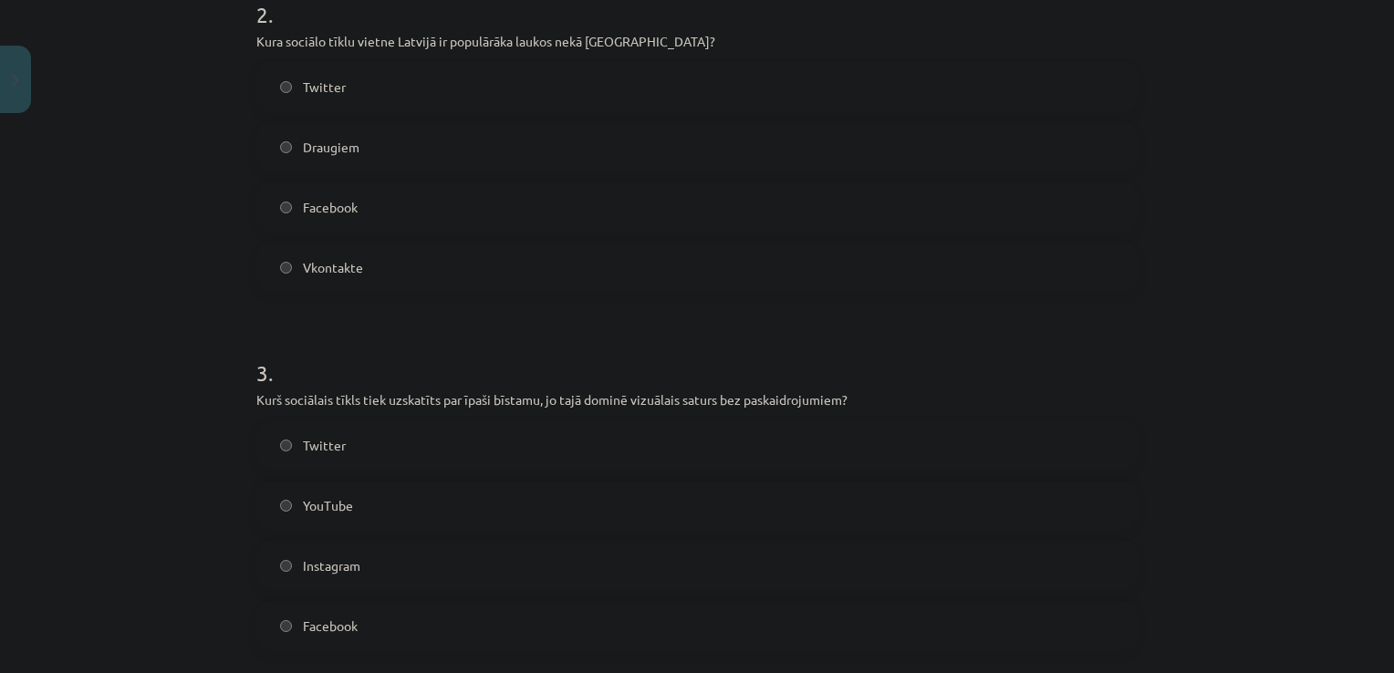
scroll to position [754, 0]
click at [317, 570] on span "Instagram" at bounding box center [331, 564] width 57 height 19
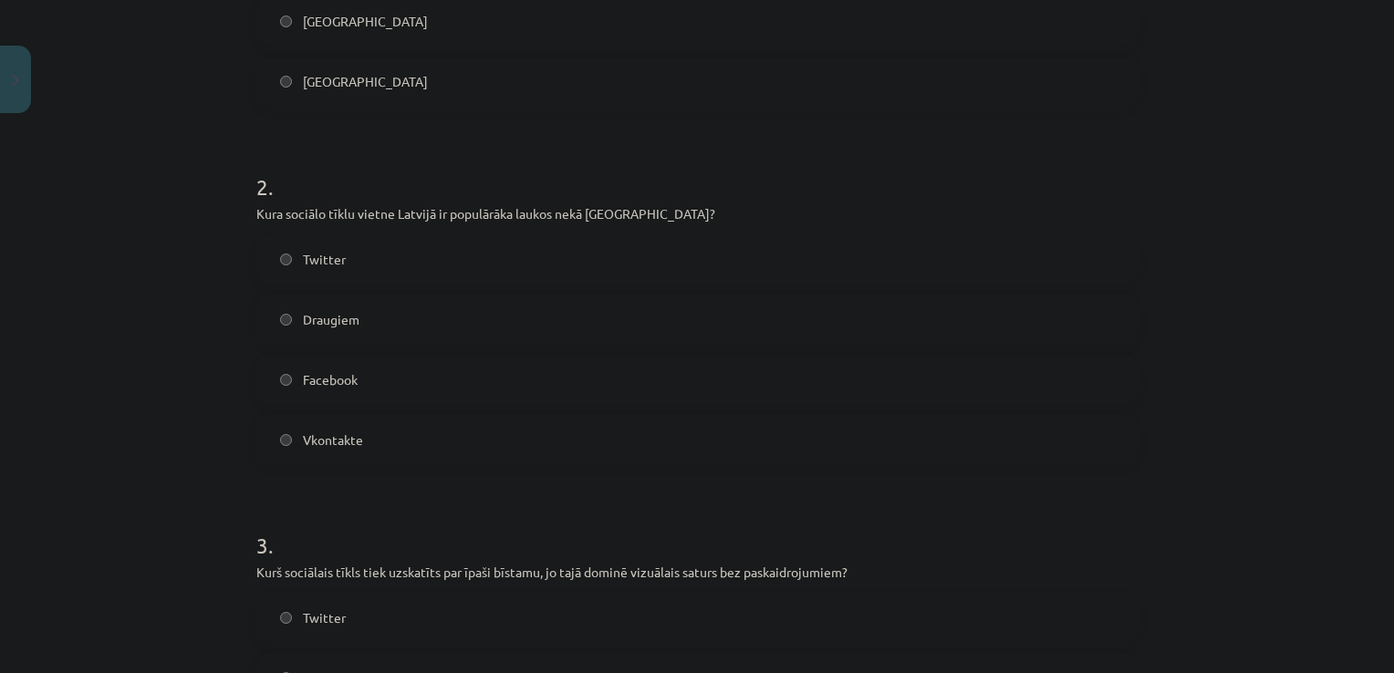
scroll to position [580, 0]
click at [343, 319] on span "Draugiem" at bounding box center [331, 318] width 57 height 19
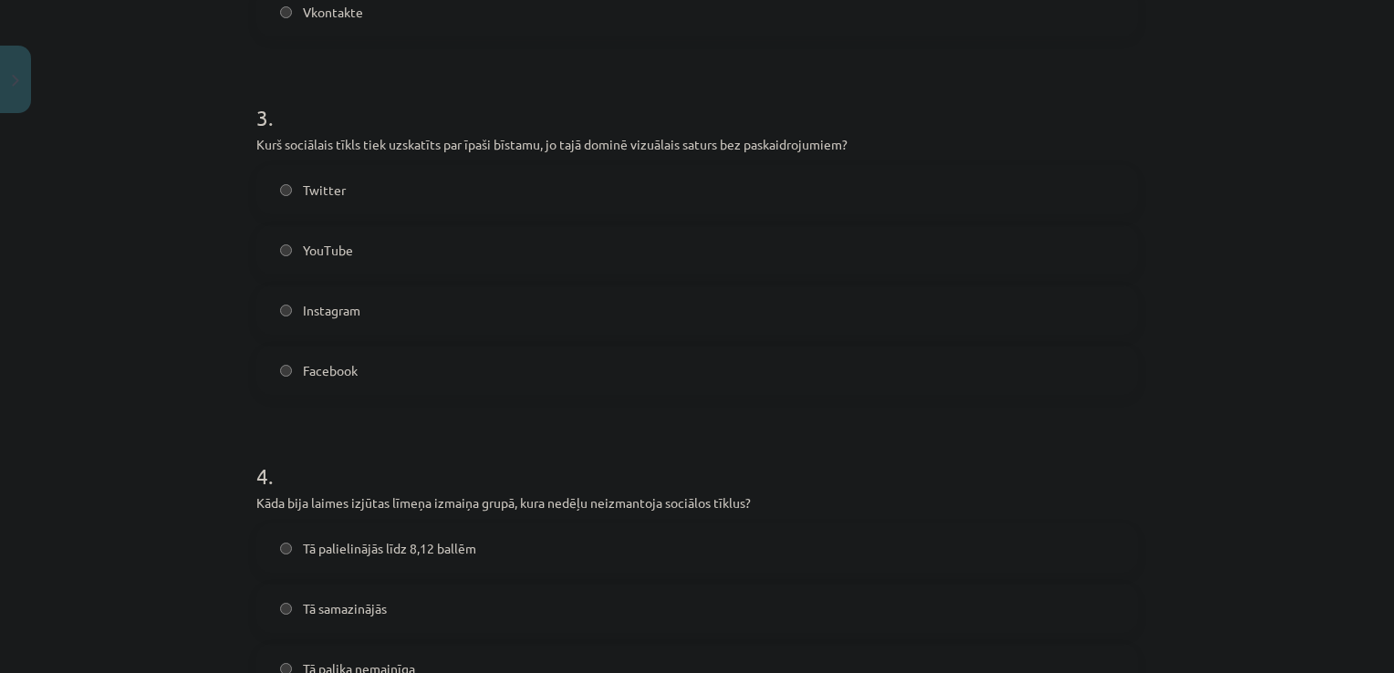
scroll to position [1091, 0]
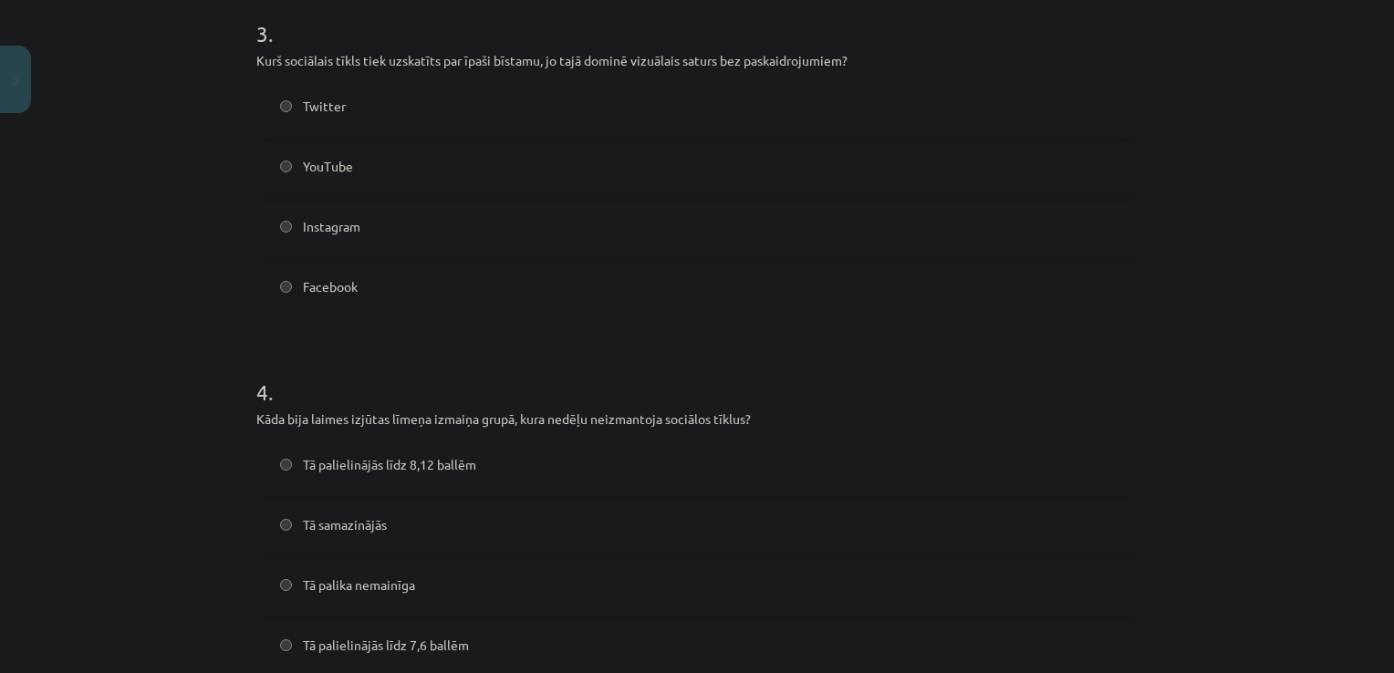
click at [303, 462] on span "Tā palielinājās līdz 8,12 ballēm" at bounding box center [389, 464] width 173 height 19
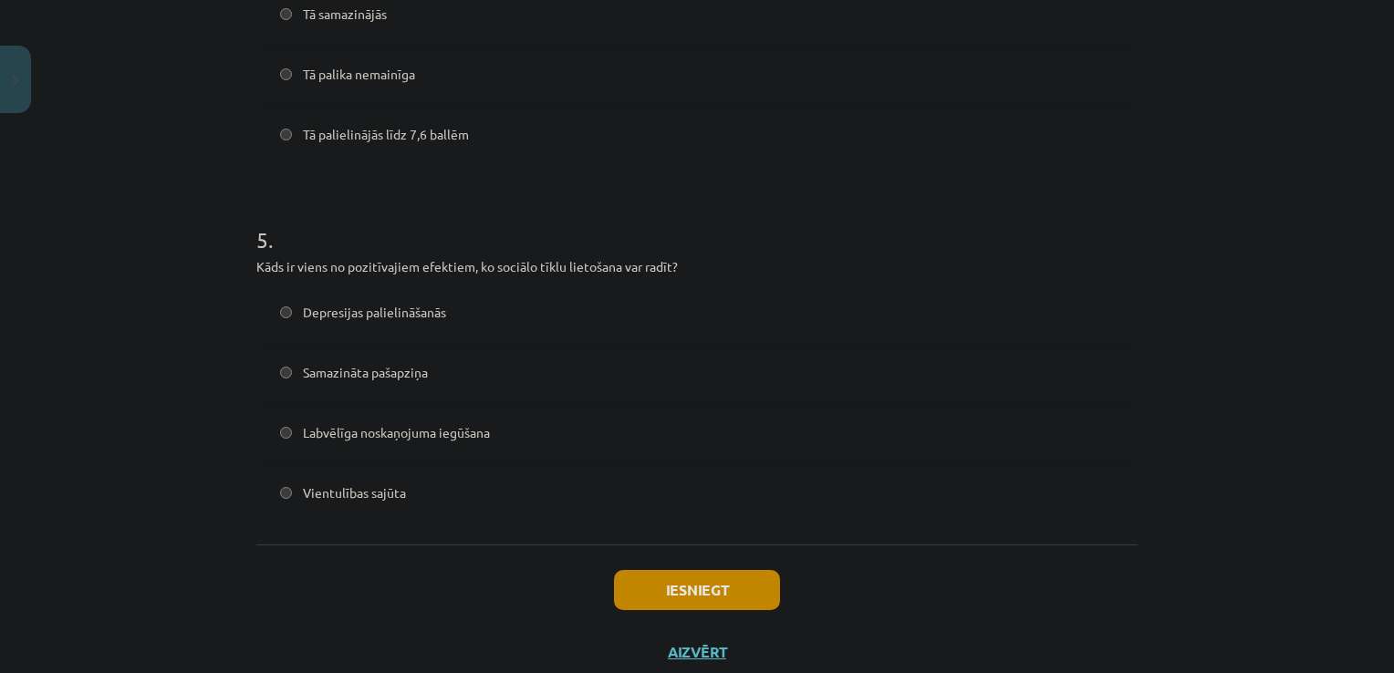
scroll to position [1605, 0]
click at [452, 444] on label "Labvēlīga noskaņojuma iegūšana" at bounding box center [697, 430] width 878 height 46
click at [694, 594] on button "Iesniegt" at bounding box center [697, 587] width 166 height 40
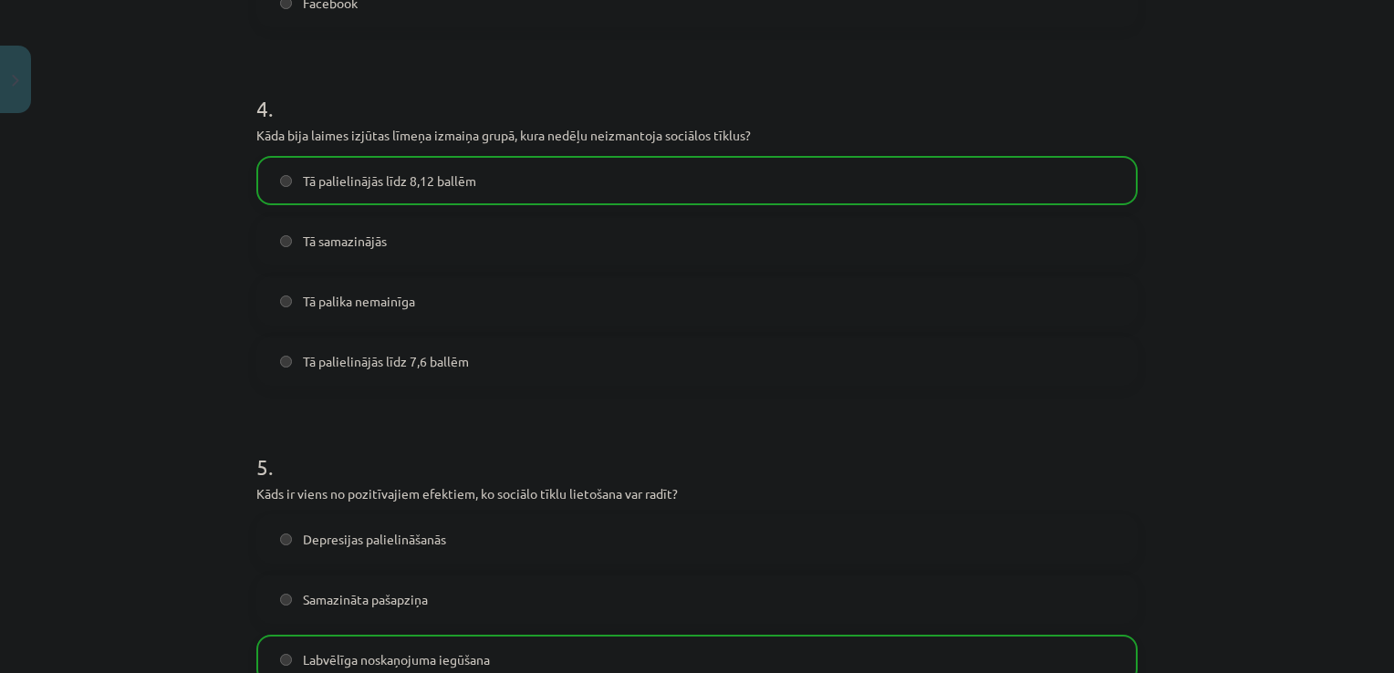
scroll to position [1714, 0]
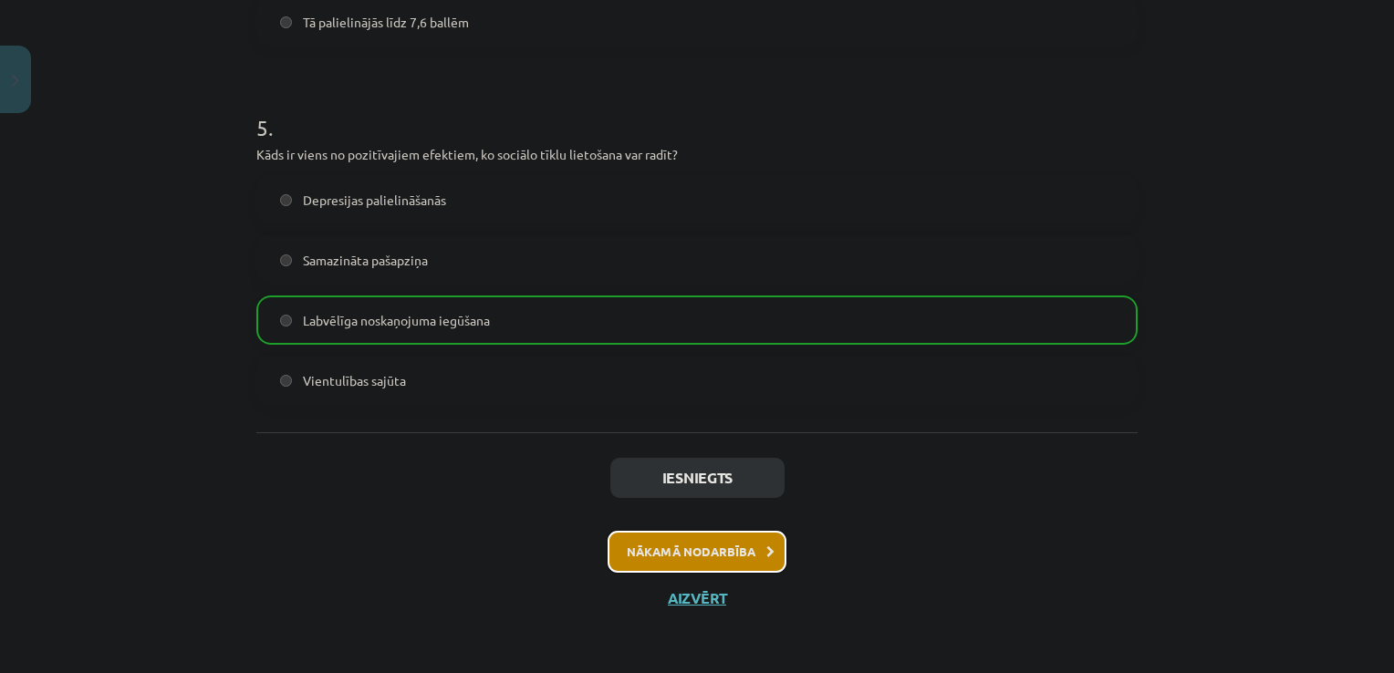
click at [686, 547] on button "Nākamā nodarbība" at bounding box center [697, 552] width 179 height 42
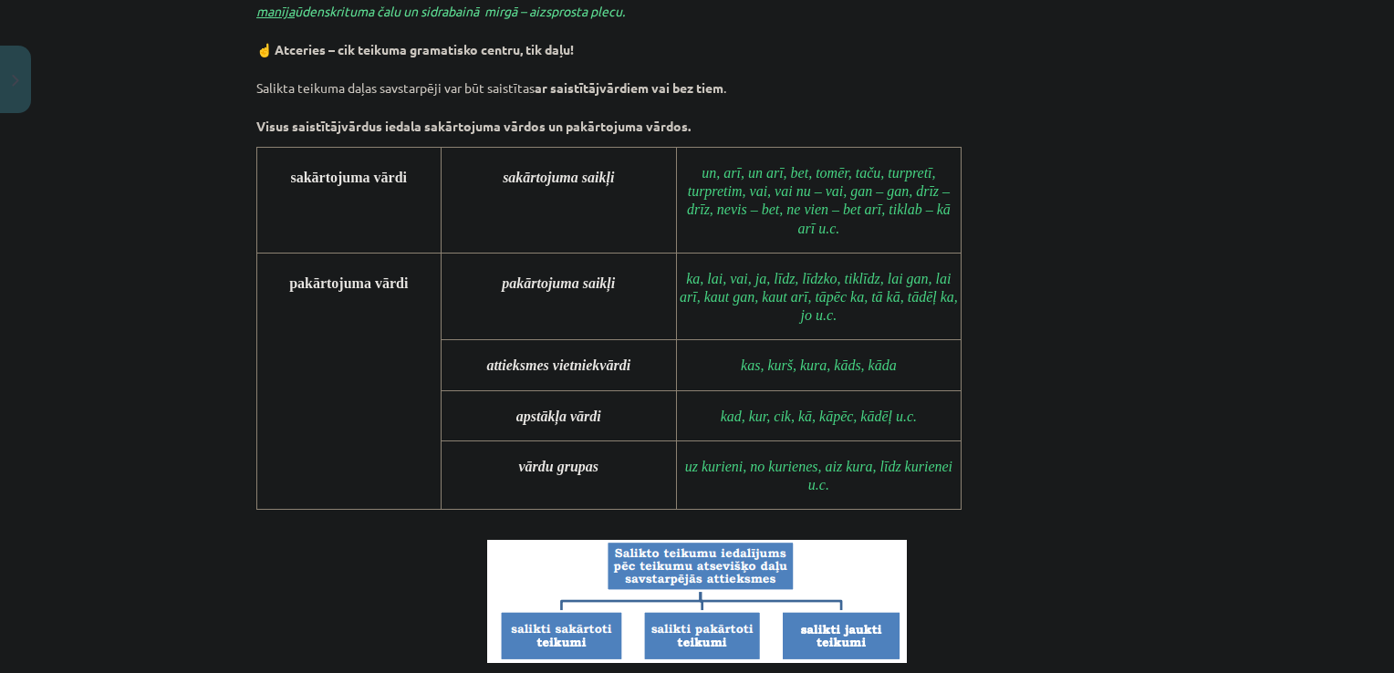
scroll to position [1756, 0]
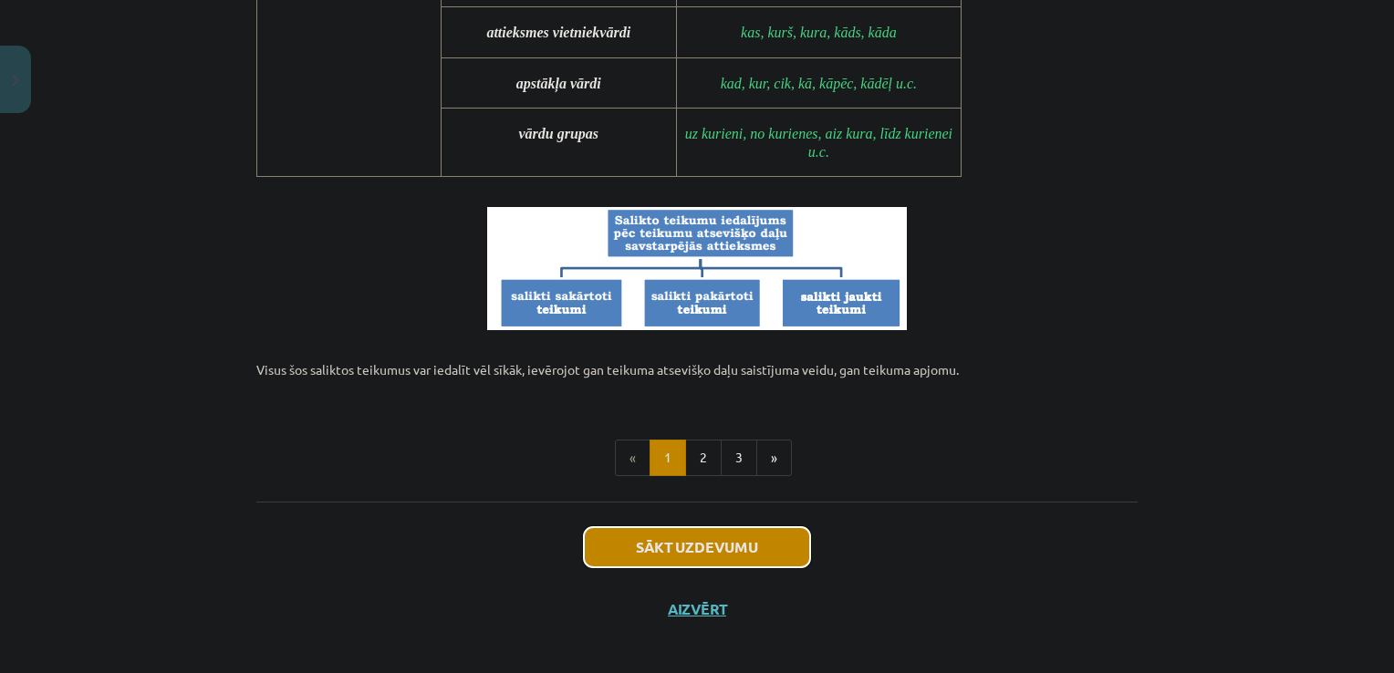
click at [743, 541] on button "Sākt uzdevumu" at bounding box center [697, 547] width 226 height 40
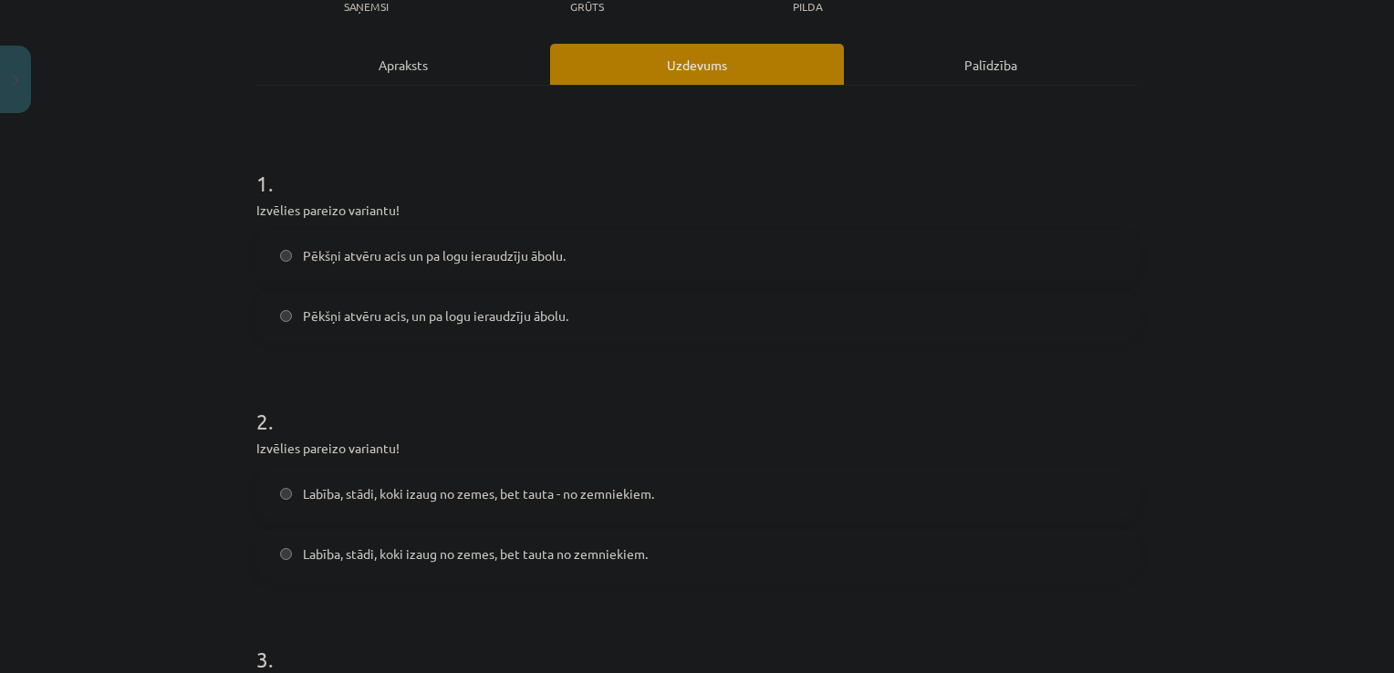
scroll to position [225, 0]
click at [290, 329] on label "Pēkšņi atvēru acis, un pa logu ieraudzīju ābolu." at bounding box center [697, 315] width 878 height 46
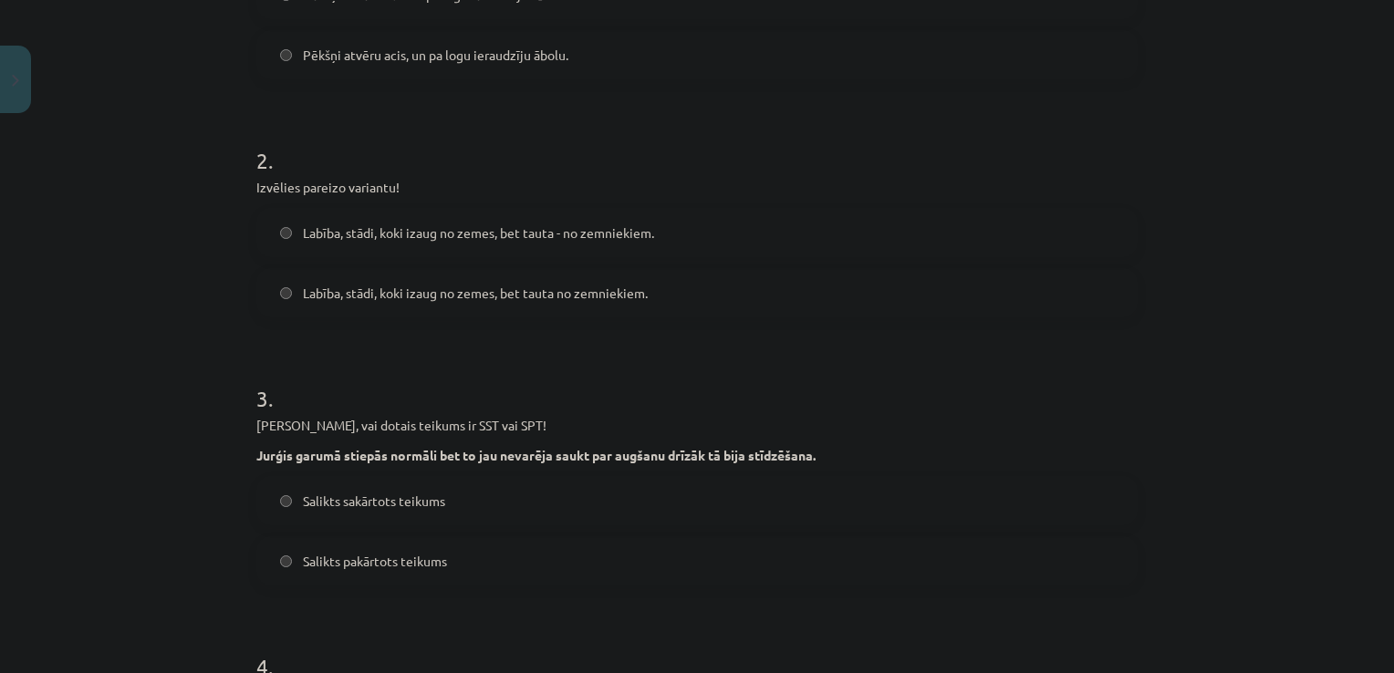
scroll to position [489, 0]
click at [569, 293] on span "Labība, stādi, koki izaug no zemes, bet tauta no zemniekiem." at bounding box center [475, 289] width 345 height 19
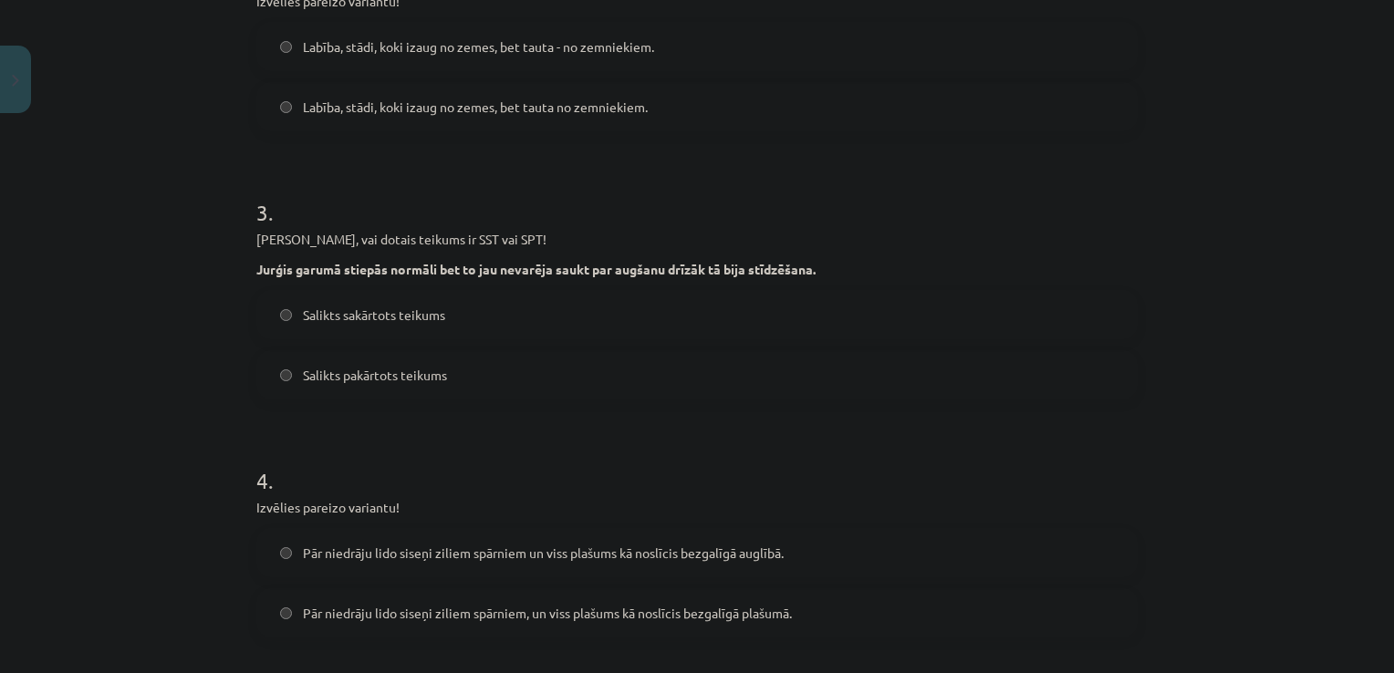
scroll to position [692, 0]
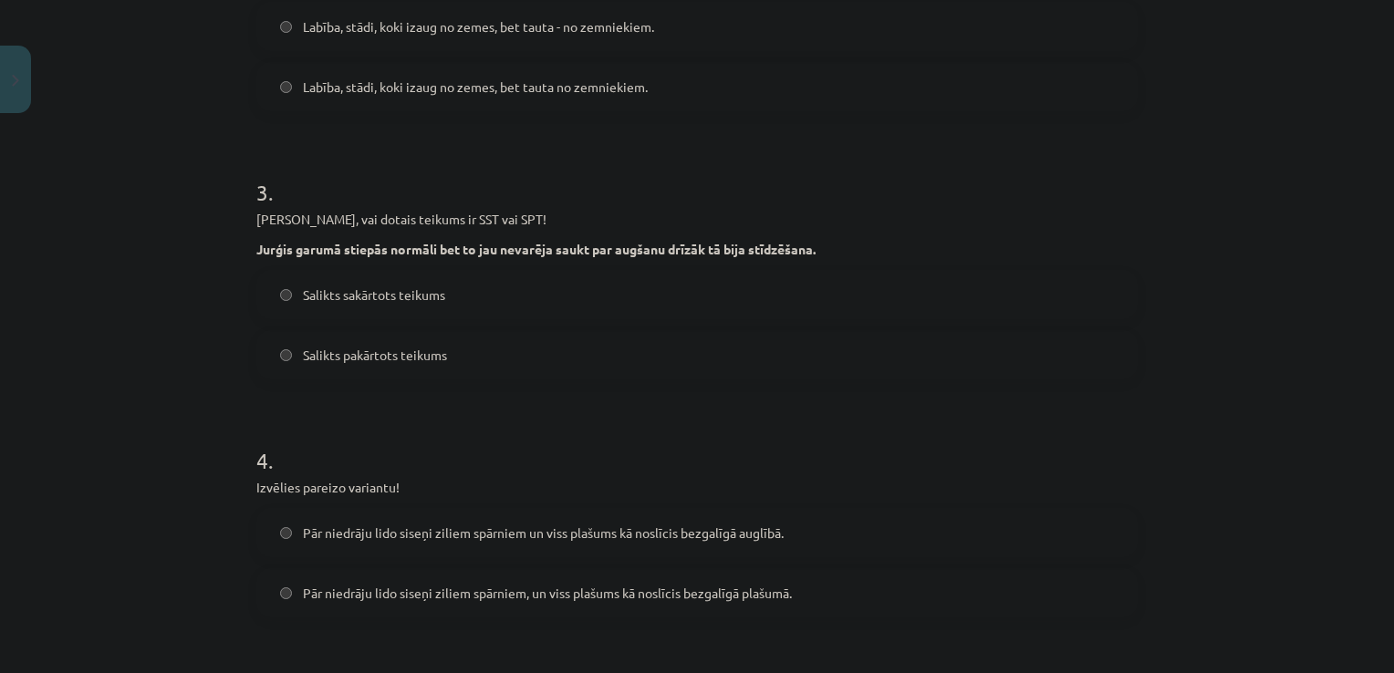
click at [432, 351] on span "Salikts pakārtots teikums" at bounding box center [375, 355] width 144 height 19
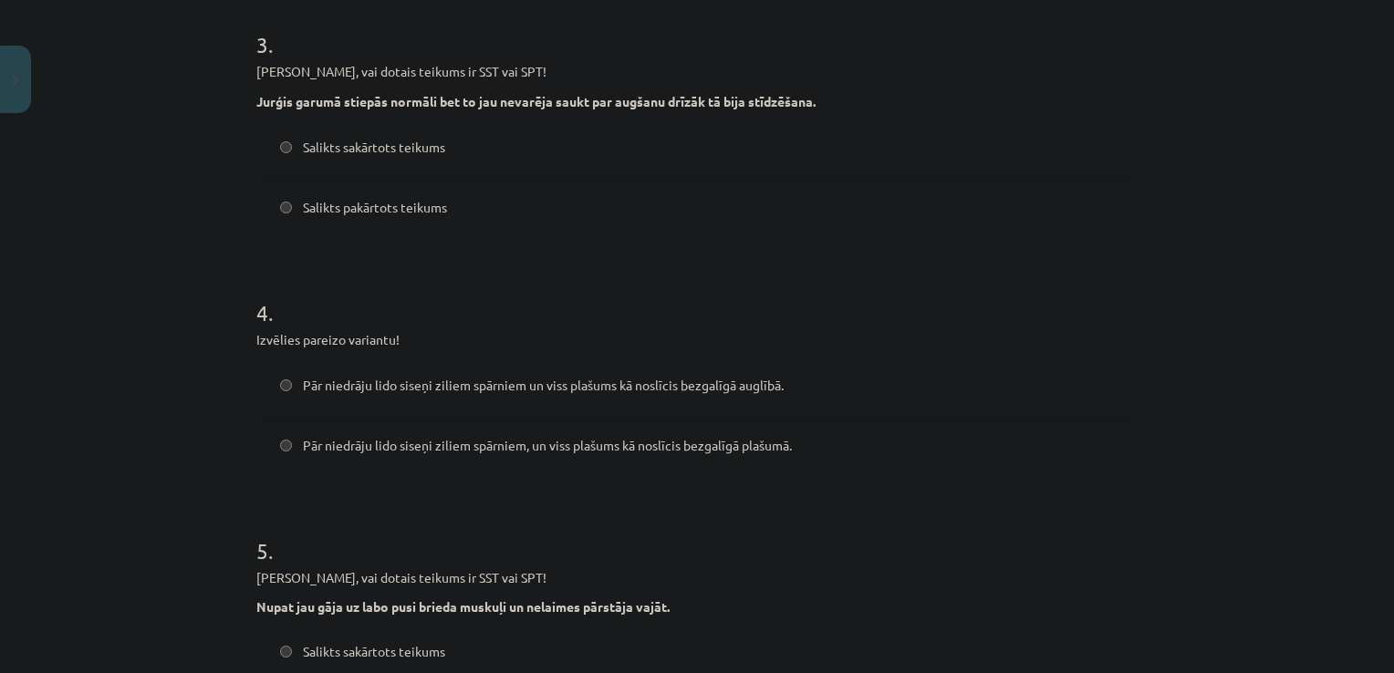
scroll to position [847, 0]
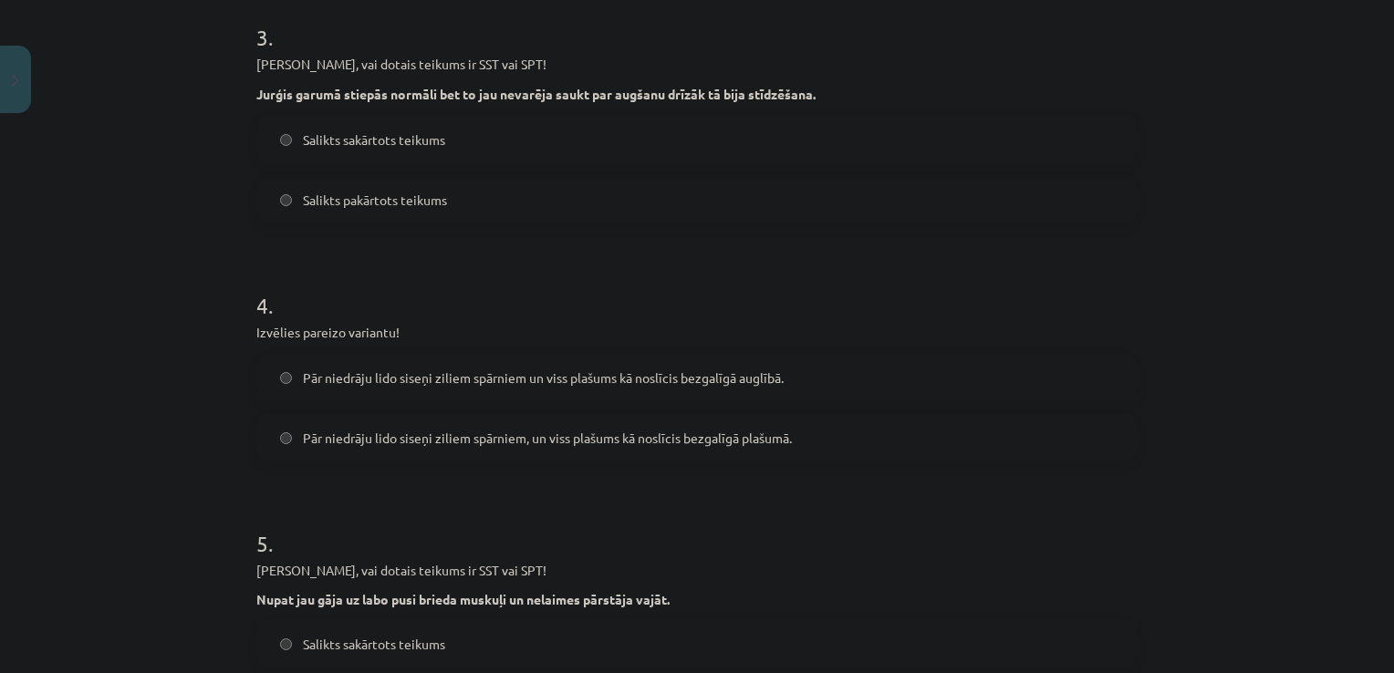
click at [770, 392] on label "Pār niedrāju lido siseņi ziliem spārniem un viss plašums kā noslīcis bezgalīgā …" at bounding box center [697, 378] width 878 height 46
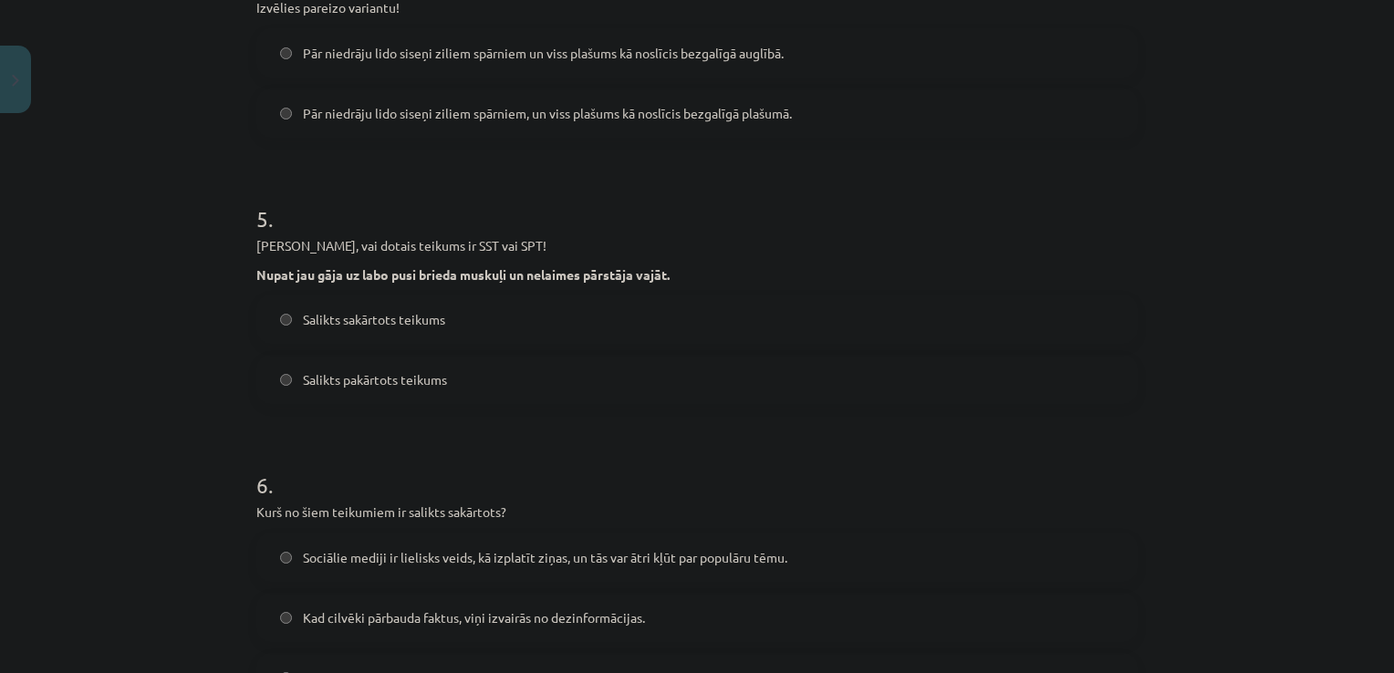
scroll to position [1169, 0]
click at [428, 345] on div "Salikts sakārtots teikums" at bounding box center [696, 321] width 881 height 49
click at [326, 325] on span "Salikts sakārtots teikums" at bounding box center [374, 322] width 142 height 19
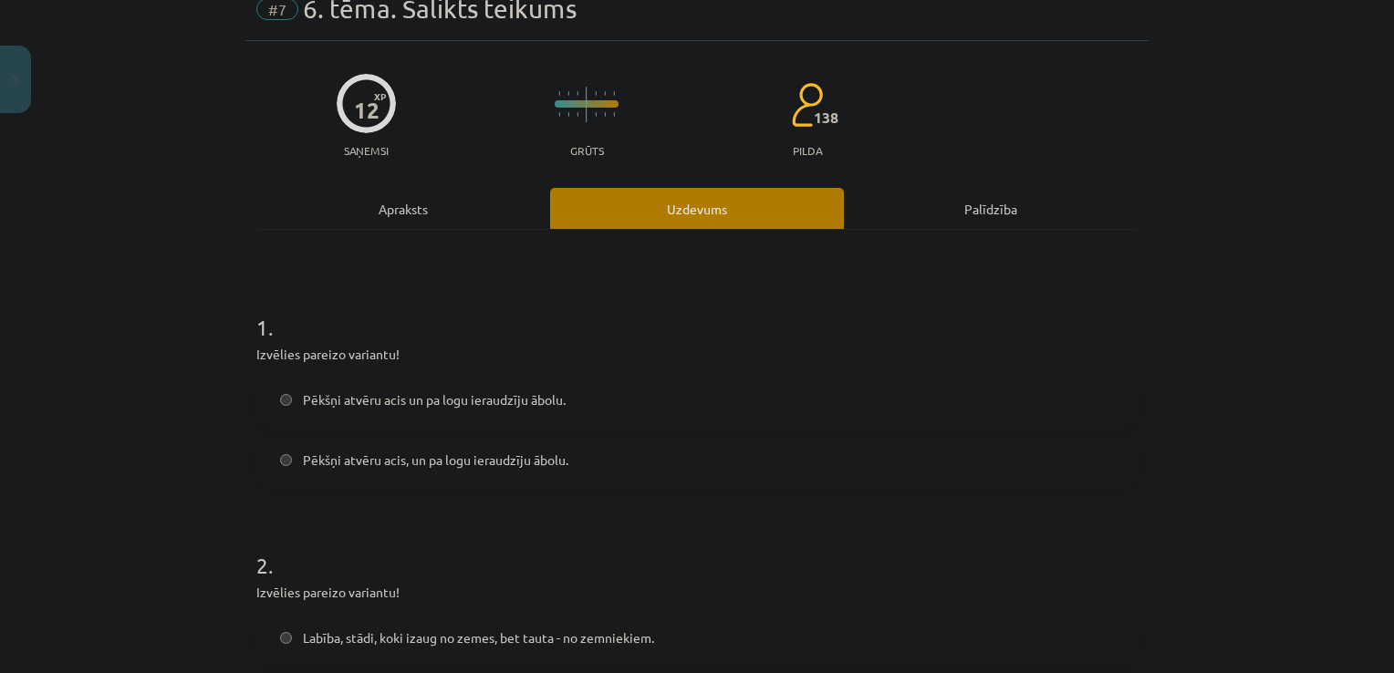
scroll to position [0, 0]
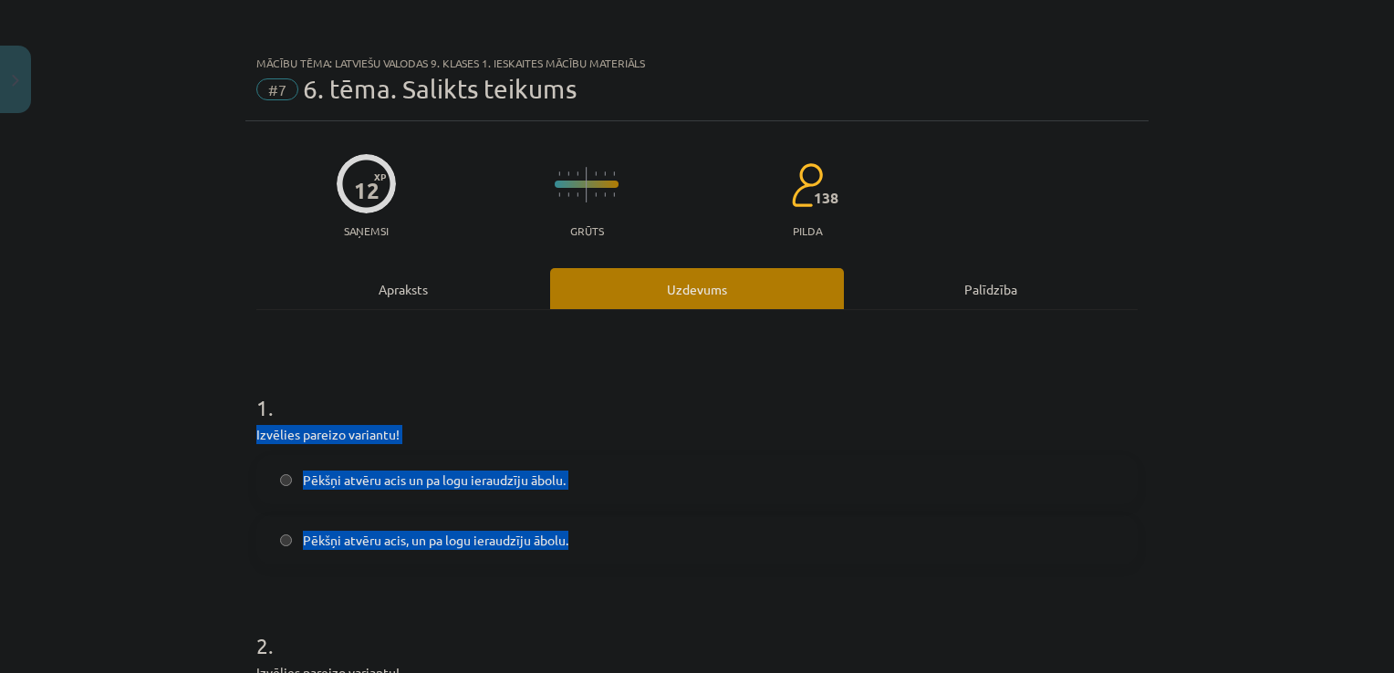
drag, startPoint x: 244, startPoint y: 430, endPoint x: 577, endPoint y: 528, distance: 347.3
copy div "Izvēlies pareizo variantu! Pēkšņi atvēru acis un pa logu ieraudzīju ābolu. Pēkš…"
click at [807, 517] on label "Pēkšņi atvēru acis, un pa logu ieraudzīju ābolu." at bounding box center [697, 540] width 878 height 46
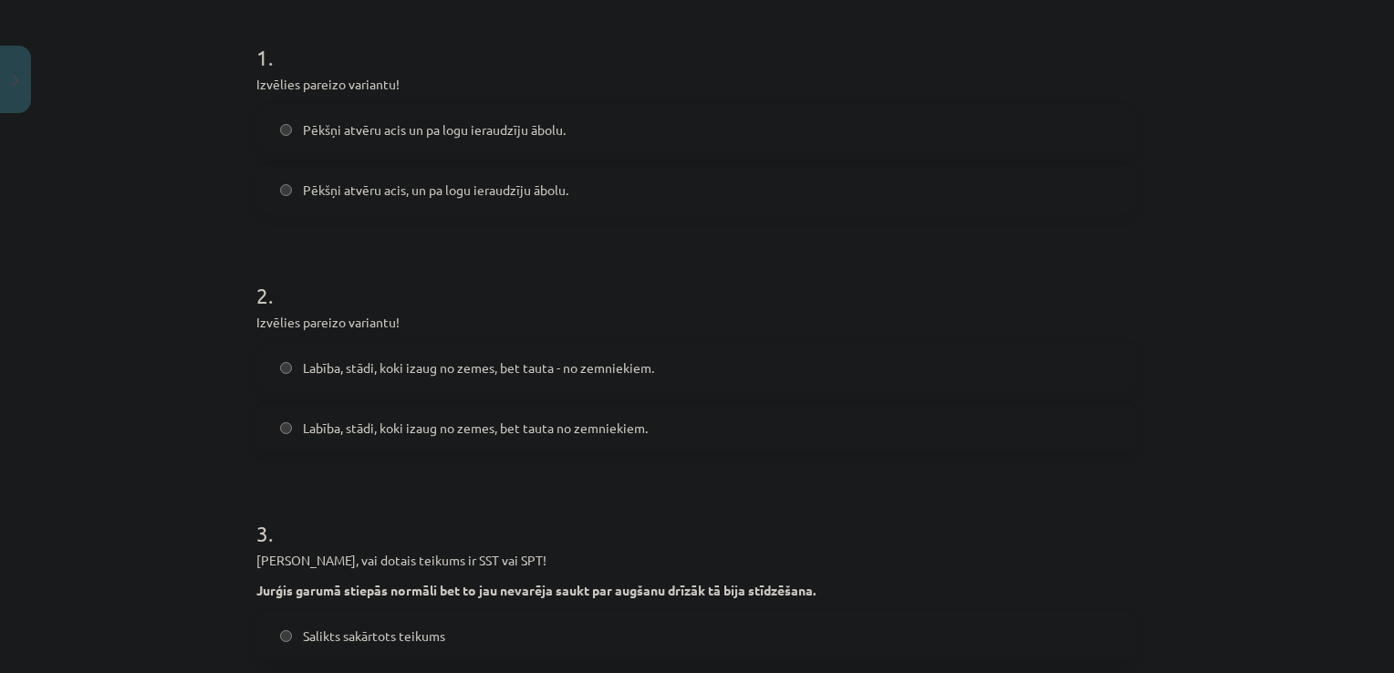
scroll to position [350, 0]
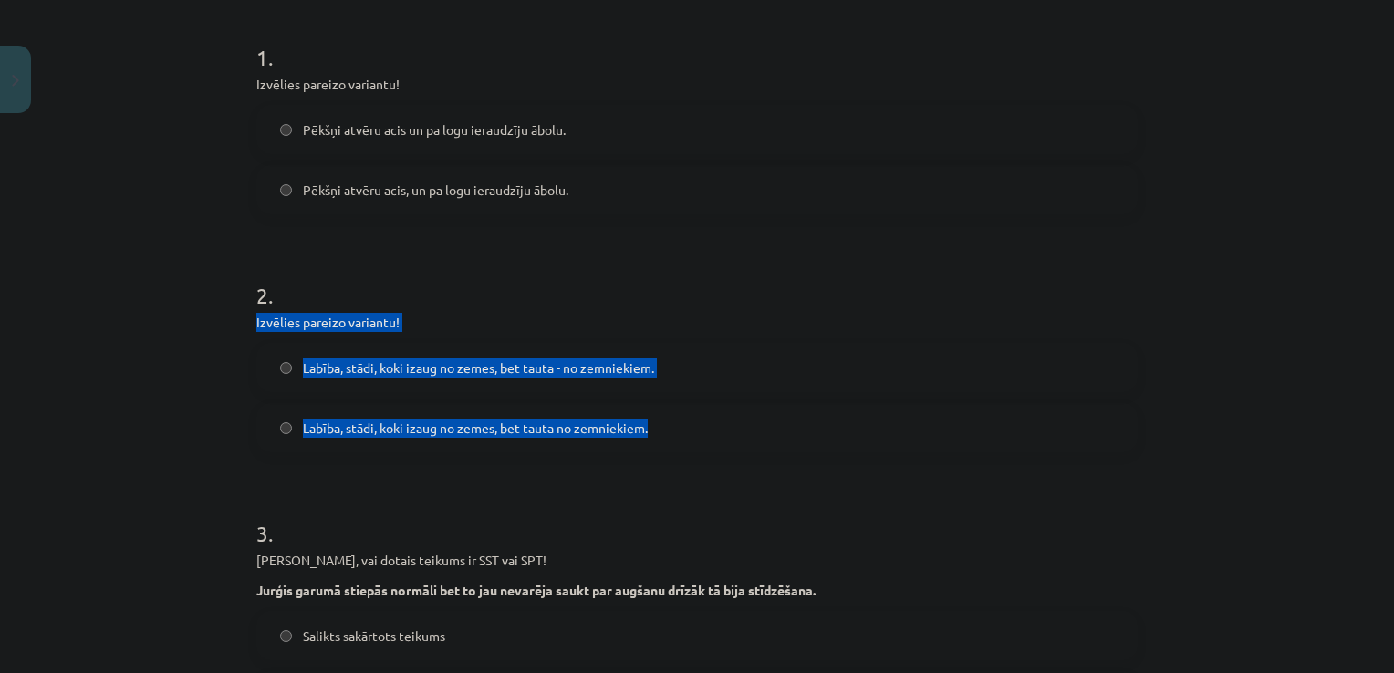
drag, startPoint x: 244, startPoint y: 328, endPoint x: 679, endPoint y: 424, distance: 444.7
copy div "Izvēlies pareizo variantu! Labība, stādi, koki izaug no zemes, bet tauta - no z…"
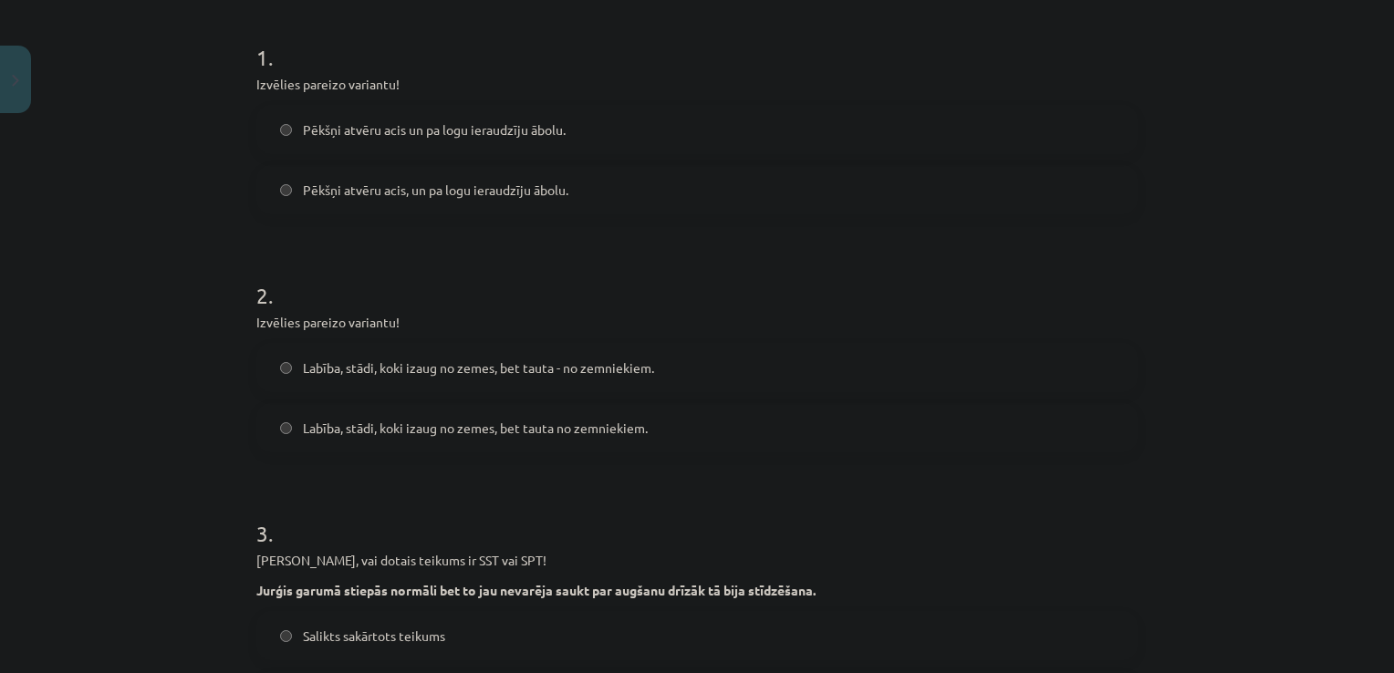
click at [752, 297] on h1 "2 ." at bounding box center [696, 279] width 881 height 57
click at [283, 357] on label "Labība, stādi, koki izaug no zemes, bet tauta - no zemniekiem." at bounding box center [697, 368] width 878 height 46
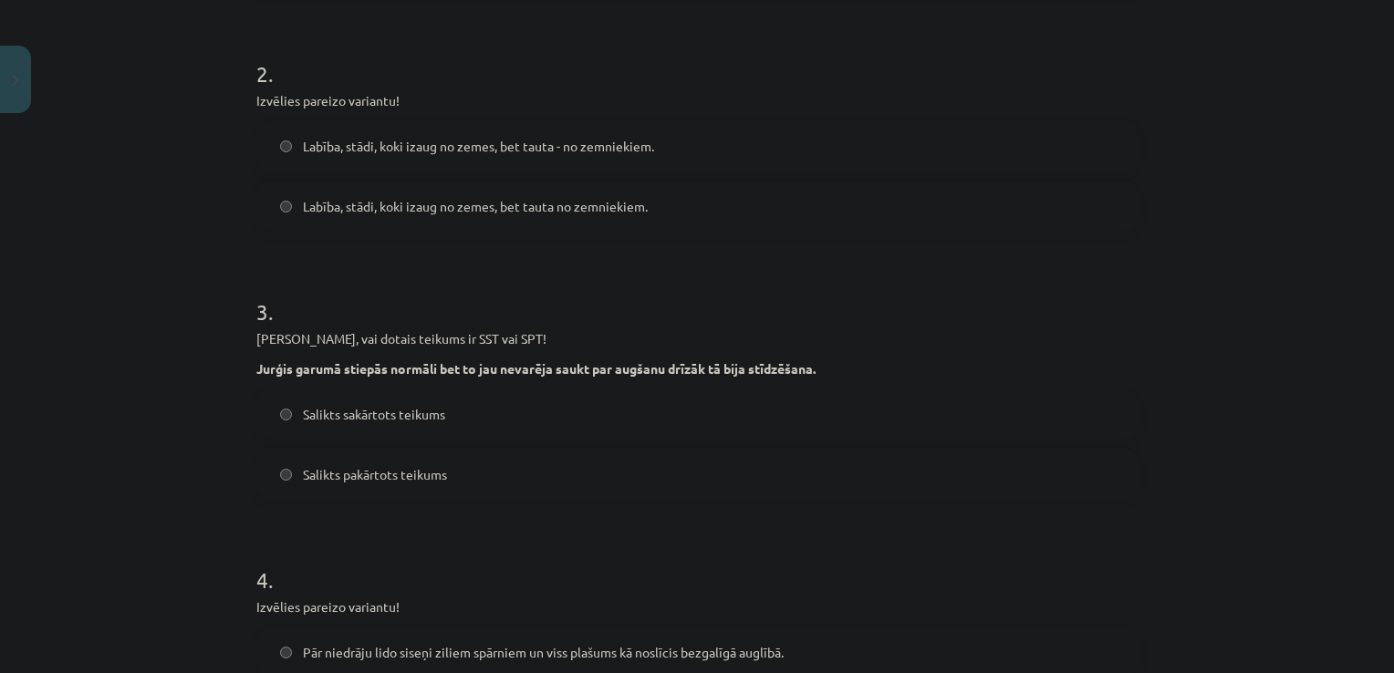
scroll to position [573, 0]
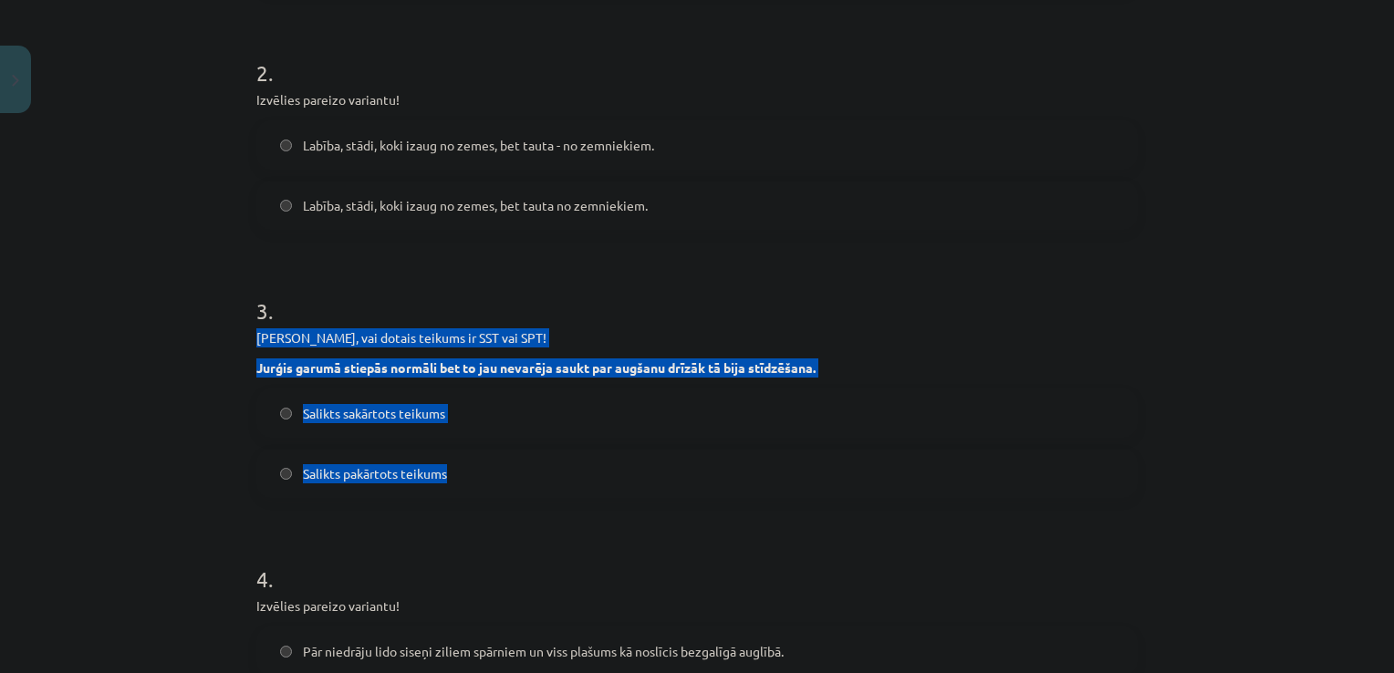
drag, startPoint x: 250, startPoint y: 336, endPoint x: 615, endPoint y: 482, distance: 393.0
click at [615, 482] on div "3 . Nosaki, vai dotais teikums ir SST vai SPT! Jurģis garumā stiepās normāli be…" at bounding box center [696, 382] width 881 height 232
copy div "Nosaki, vai dotais teikums ir SST vai SPT! Jurģis garumā stiepās normāli bet to…"
click at [607, 487] on label "Salikts pakārtots teikums" at bounding box center [697, 474] width 878 height 46
drag, startPoint x: 241, startPoint y: 337, endPoint x: 475, endPoint y: 492, distance: 281.1
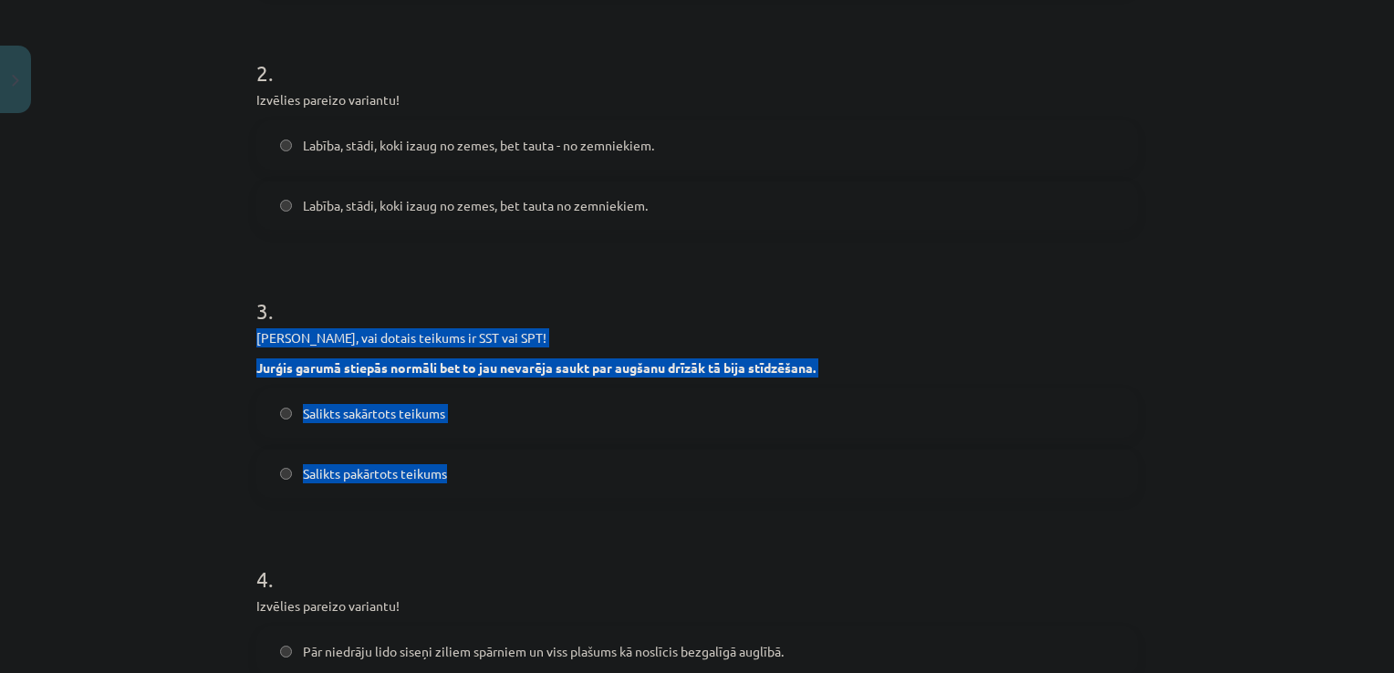
click at [475, 492] on div "12 XP Saņemsi Grūts 138 pilda Apraksts Uzdevums Palīdzība 1 . Izvēlies pareizo …" at bounding box center [696, 537] width 903 height 1979
click at [161, 401] on div "Mācību tēma: Latviešu valodas 9. klases 1. ieskaites mācību materiāls #7 6. tēm…" at bounding box center [697, 336] width 1394 height 673
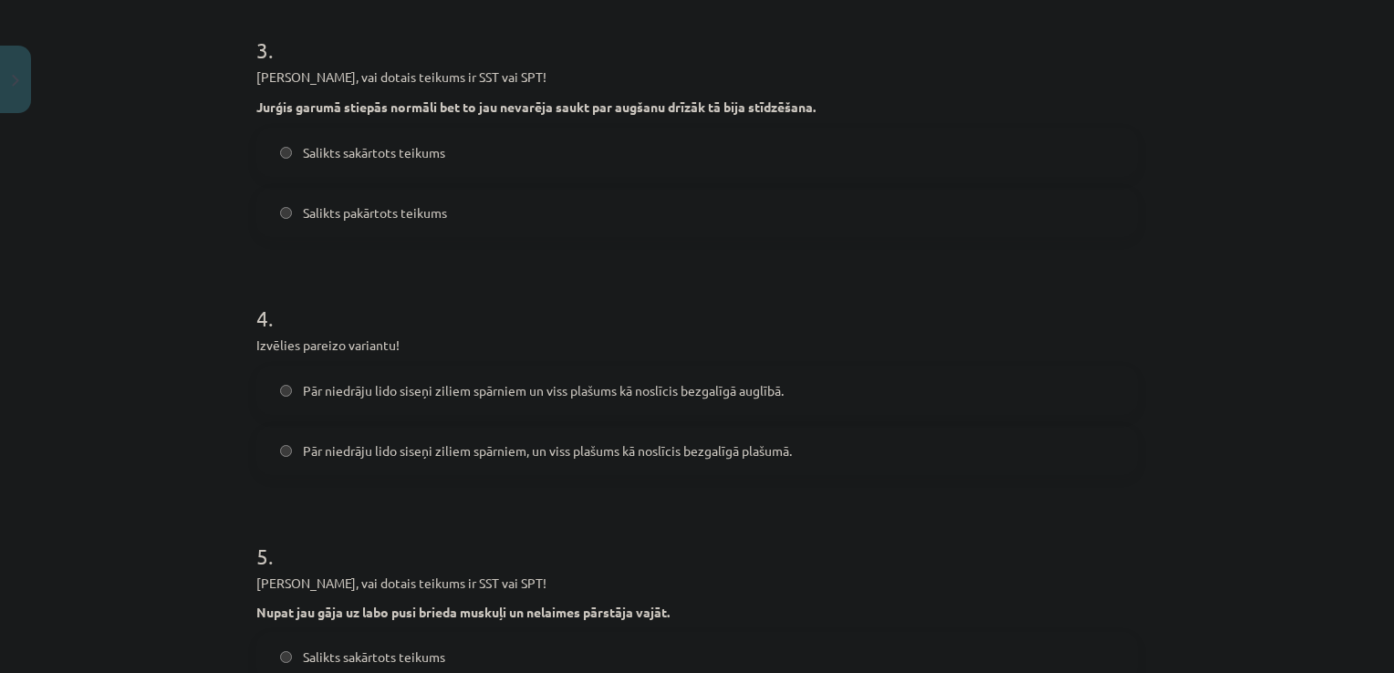
scroll to position [887, 0]
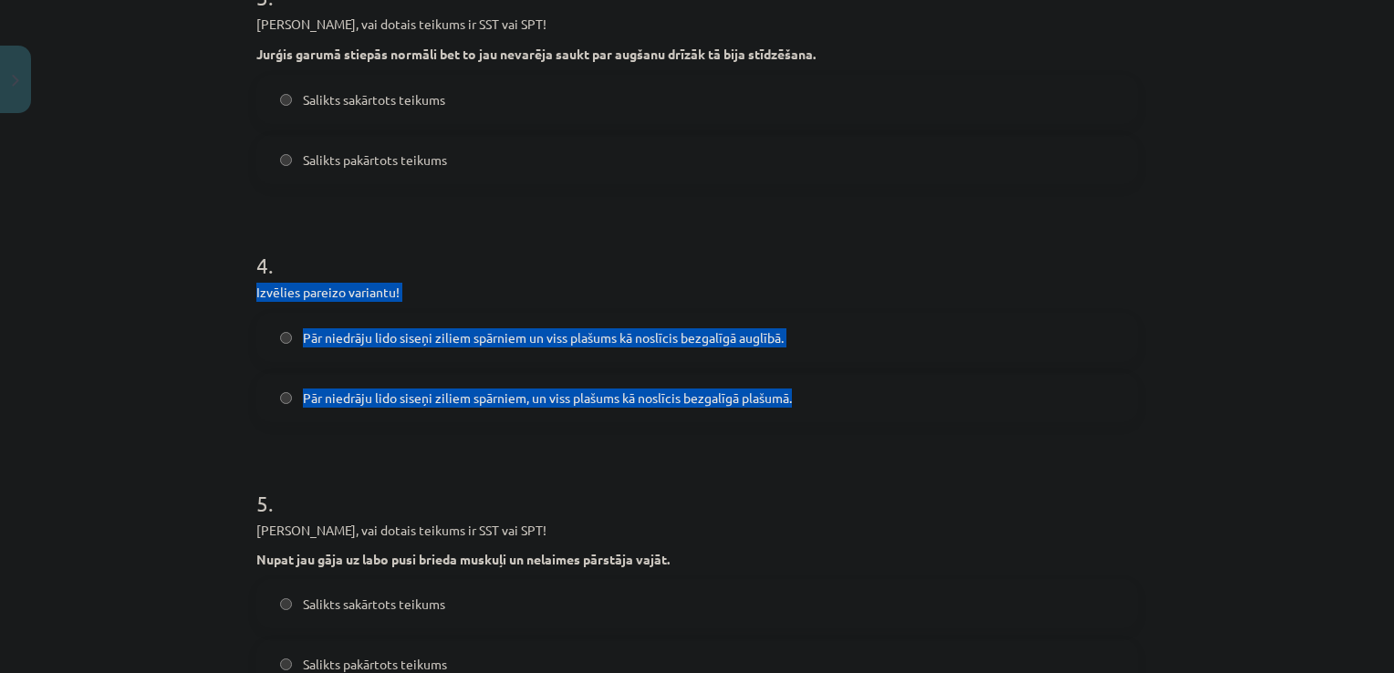
drag, startPoint x: 232, startPoint y: 301, endPoint x: 830, endPoint y: 405, distance: 607.4
click at [830, 405] on div "Mācību tēma: Latviešu valodas 9. klases 1. ieskaites mācību materiāls #7 6. tēm…" at bounding box center [697, 336] width 1394 height 673
click at [184, 380] on div "Mācību tēma: Latviešu valodas 9. klases 1. ieskaites mācību materiāls #7 6. tēm…" at bounding box center [697, 336] width 1394 height 673
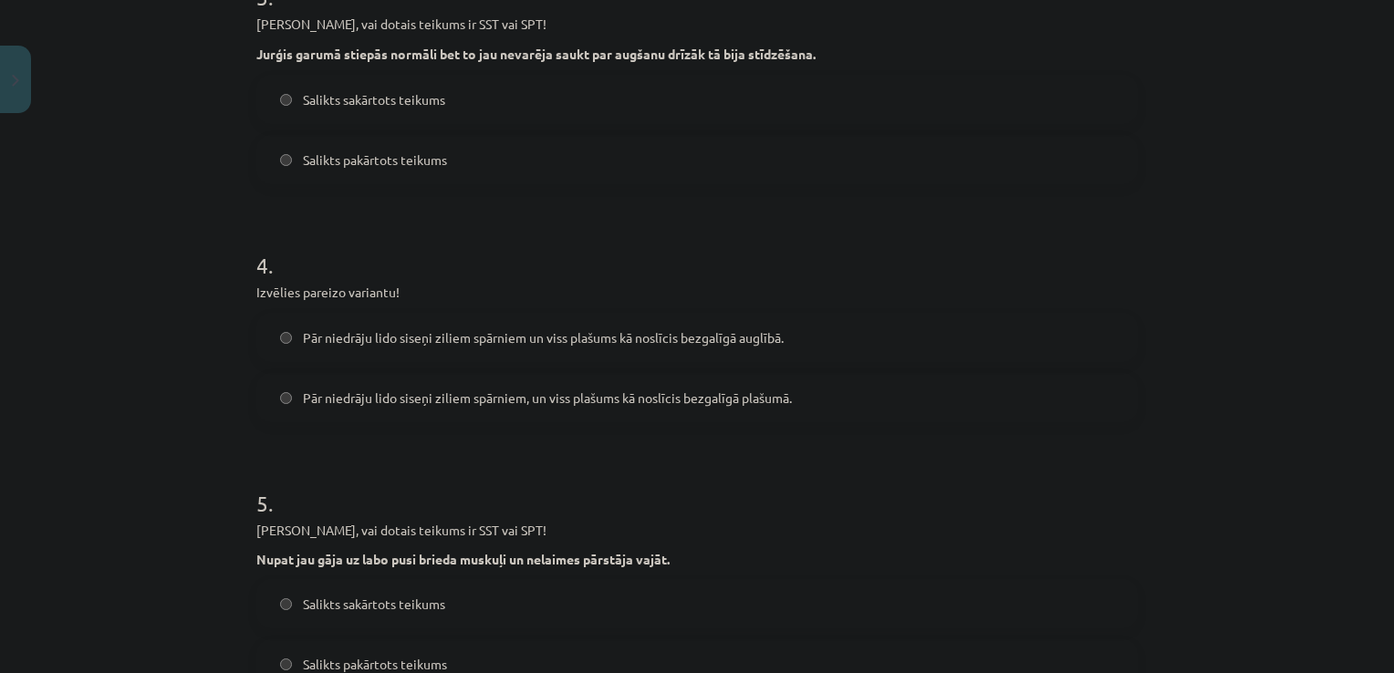
click at [279, 381] on label "Pār niedrāju lido siseņi ziliem spārniem, un viss plašums kā noslīcis bezgalīgā…" at bounding box center [697, 398] width 878 height 46
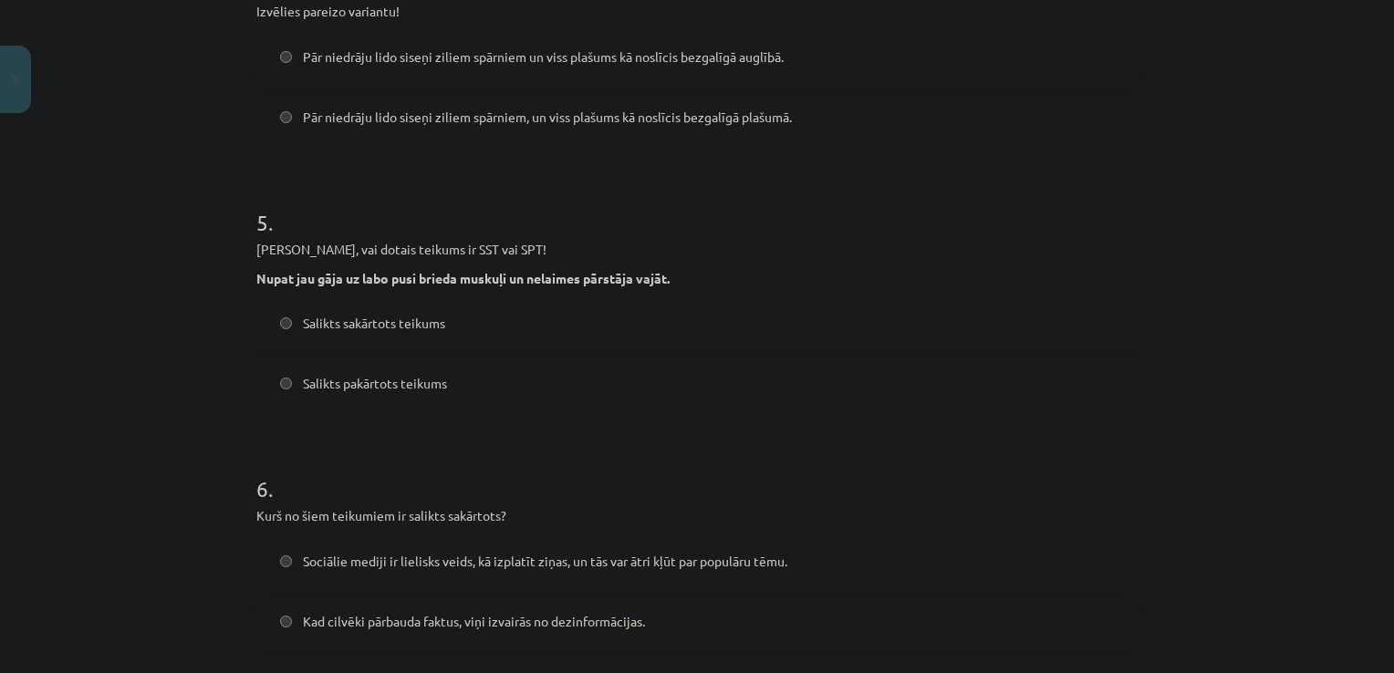
scroll to position [1170, 0]
click at [281, 389] on label "Salikts pakārtots teikums" at bounding box center [697, 382] width 878 height 46
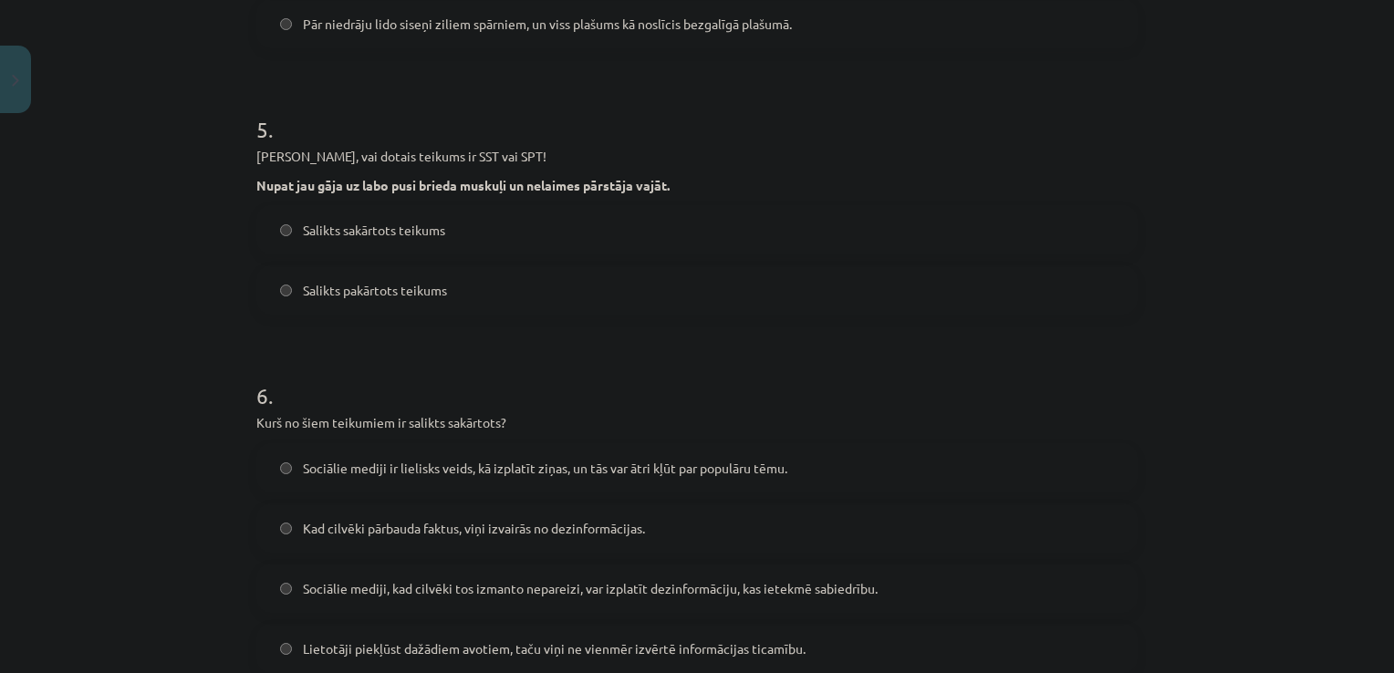
scroll to position [1471, 0]
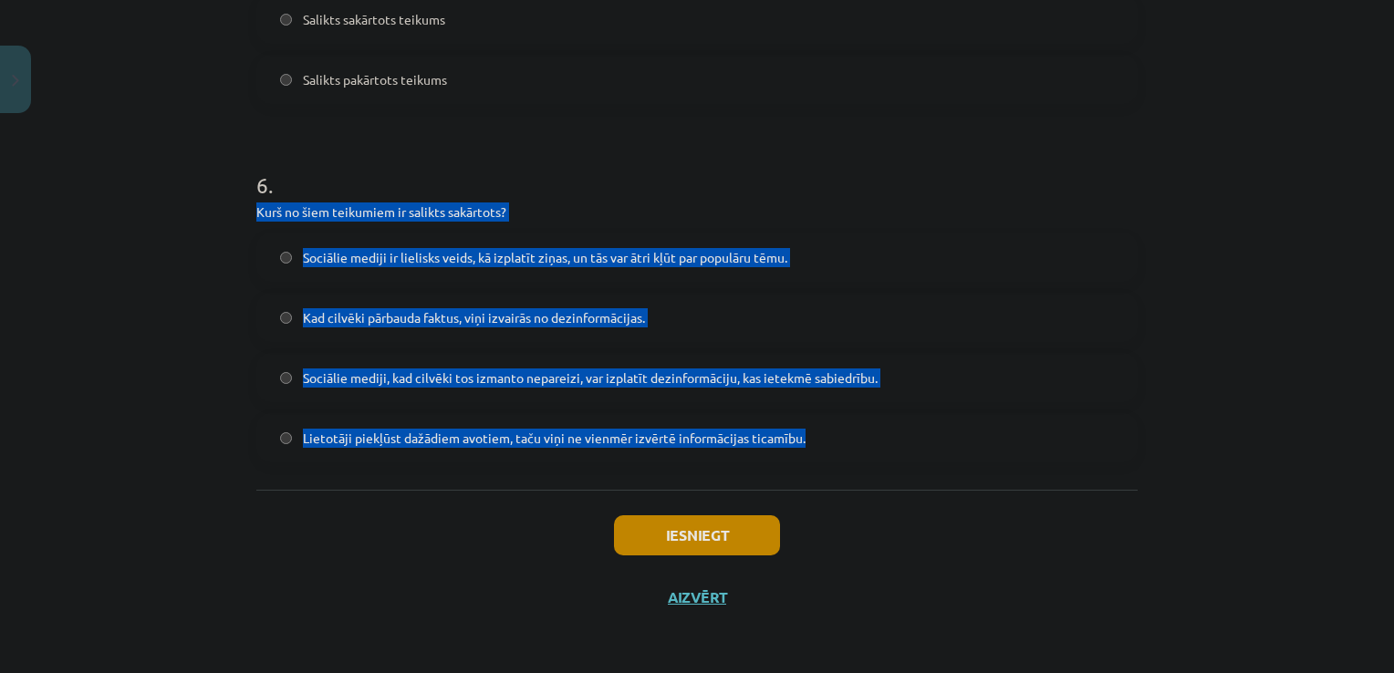
drag, startPoint x: 237, startPoint y: 217, endPoint x: 816, endPoint y: 448, distance: 622.7
click at [816, 448] on div "Mācību tēma: Latviešu valodas 9. klases 1. ieskaites mācību materiāls #7 6. tēm…" at bounding box center [697, 336] width 1394 height 673
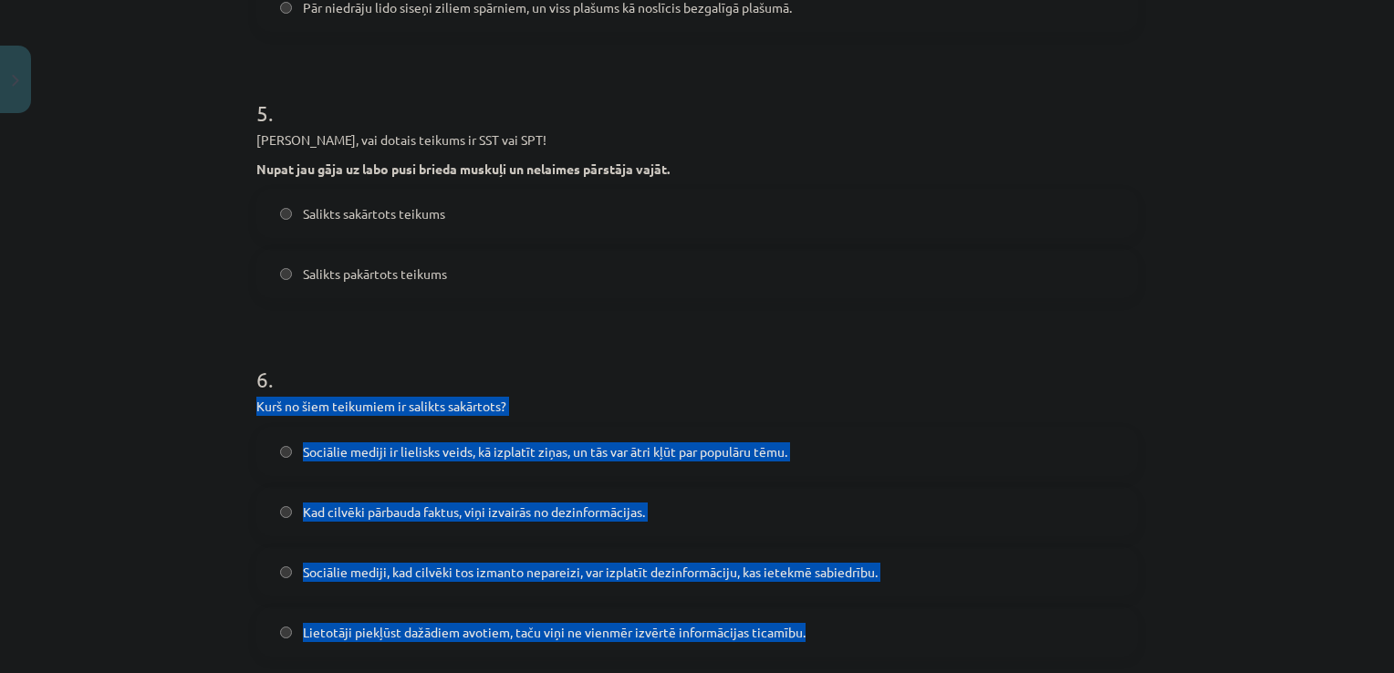
scroll to position [1277, 0]
click at [95, 444] on div "Mācību tēma: Latviešu valodas 9. klases 1. ieskaites mācību materiāls #7 6. tēm…" at bounding box center [697, 336] width 1394 height 673
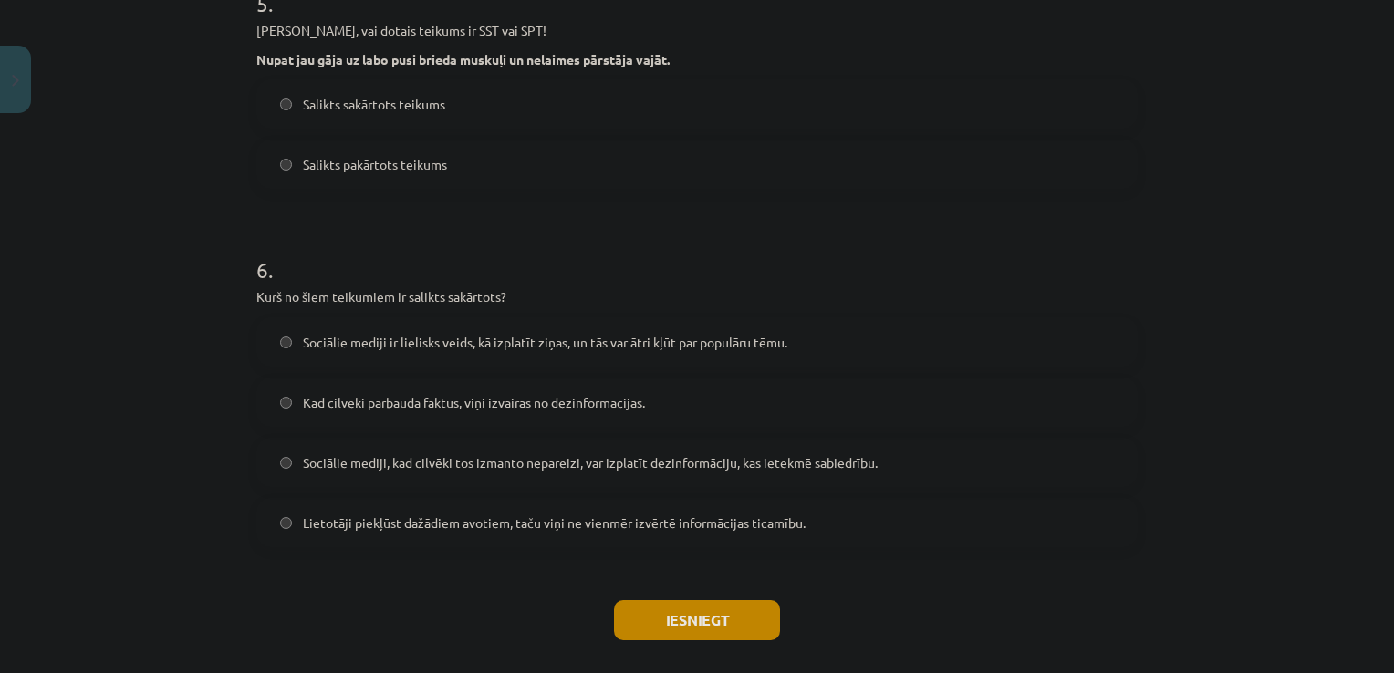
scroll to position [1388, 0]
click at [350, 359] on label "Sociālie mediji ir lielisks veids, kā izplatīt ziņas, un tās var ātri kļūt par …" at bounding box center [697, 341] width 878 height 46
click at [431, 104] on span "Salikts sakārtots teikums" at bounding box center [374, 103] width 142 height 19
click at [697, 626] on button "Iesniegt" at bounding box center [697, 619] width 166 height 40
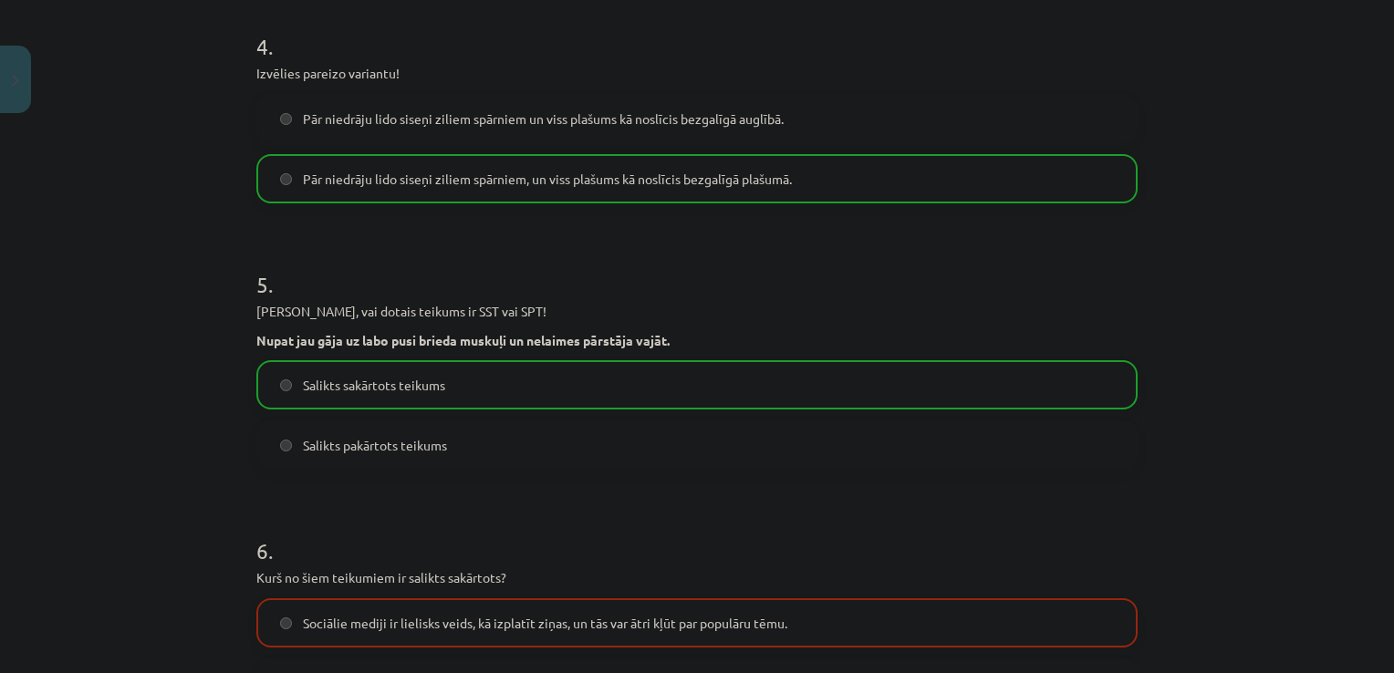
scroll to position [1529, 0]
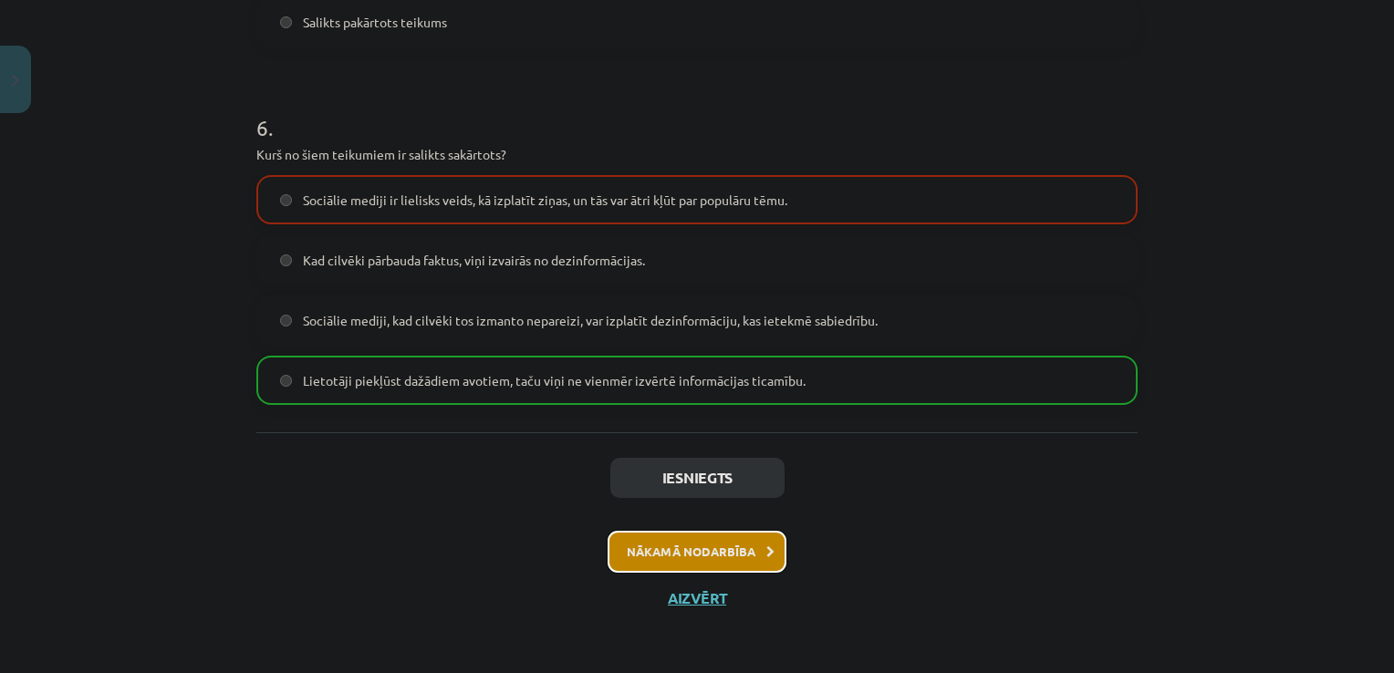
click at [666, 549] on button "Nākamā nodarbība" at bounding box center [697, 552] width 179 height 42
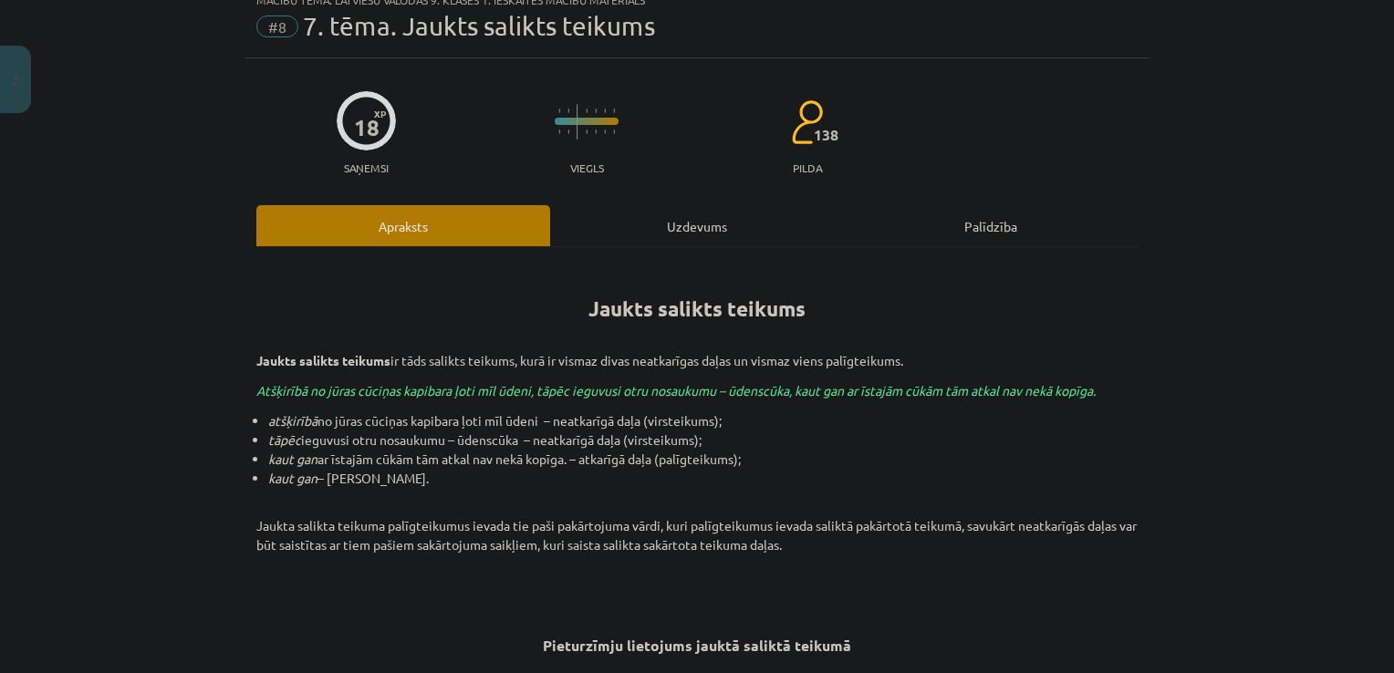
scroll to position [708, 0]
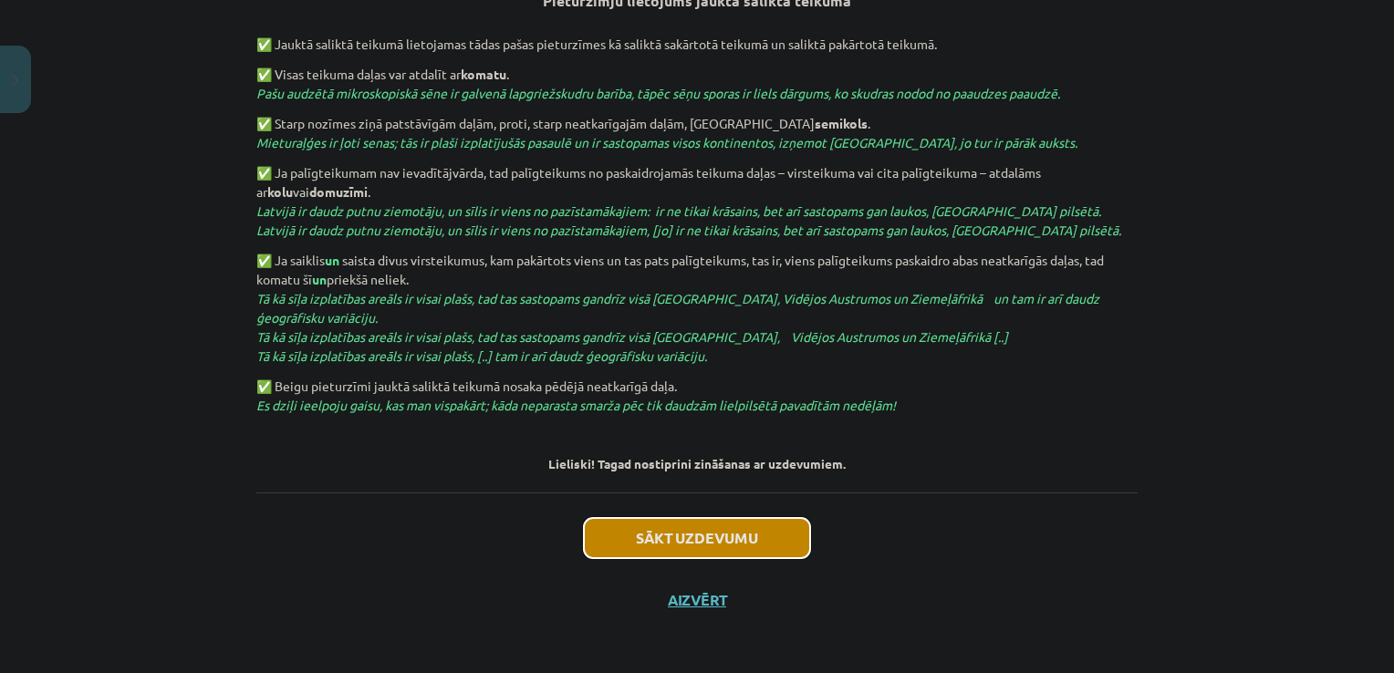
click at [702, 546] on button "Sākt uzdevumu" at bounding box center [697, 538] width 226 height 40
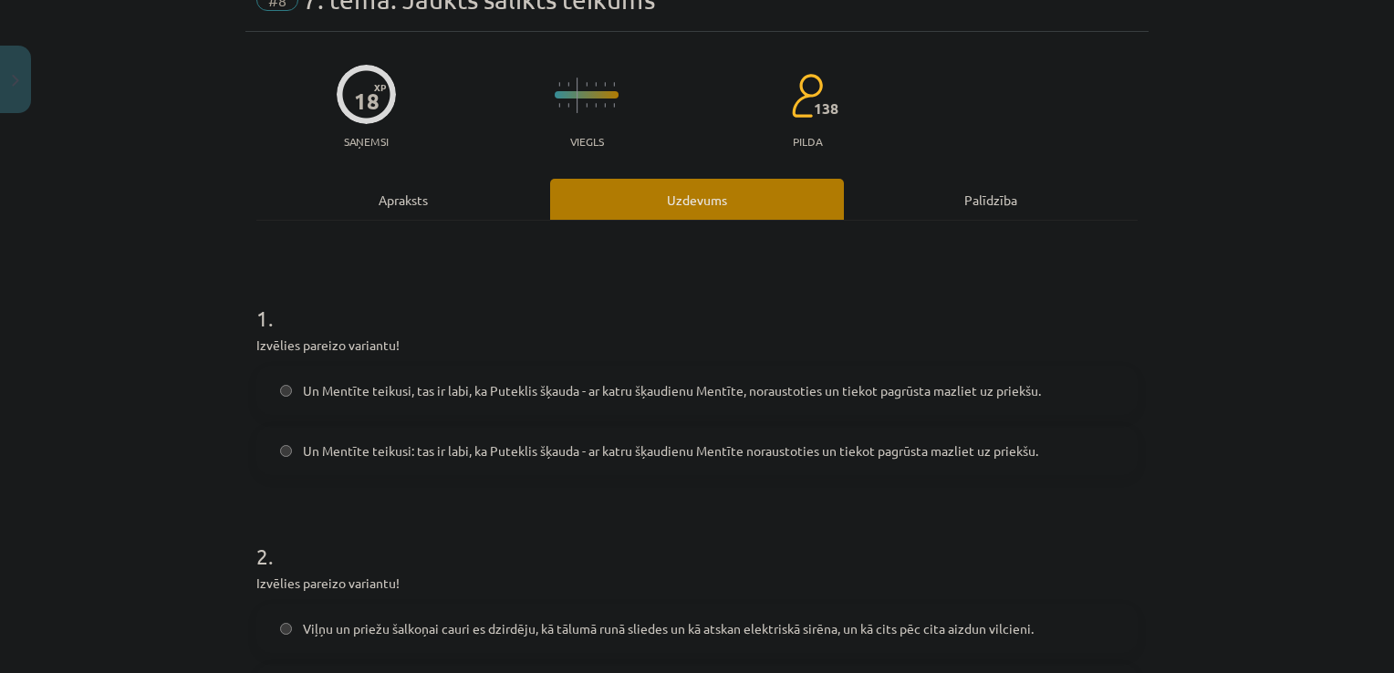
scroll to position [88, 0]
click at [674, 462] on label "Un Mentīte teikusi: tas ir labi, ka Puteklis šķauda - ar katru šķaudienu Mentīt…" at bounding box center [697, 452] width 878 height 46
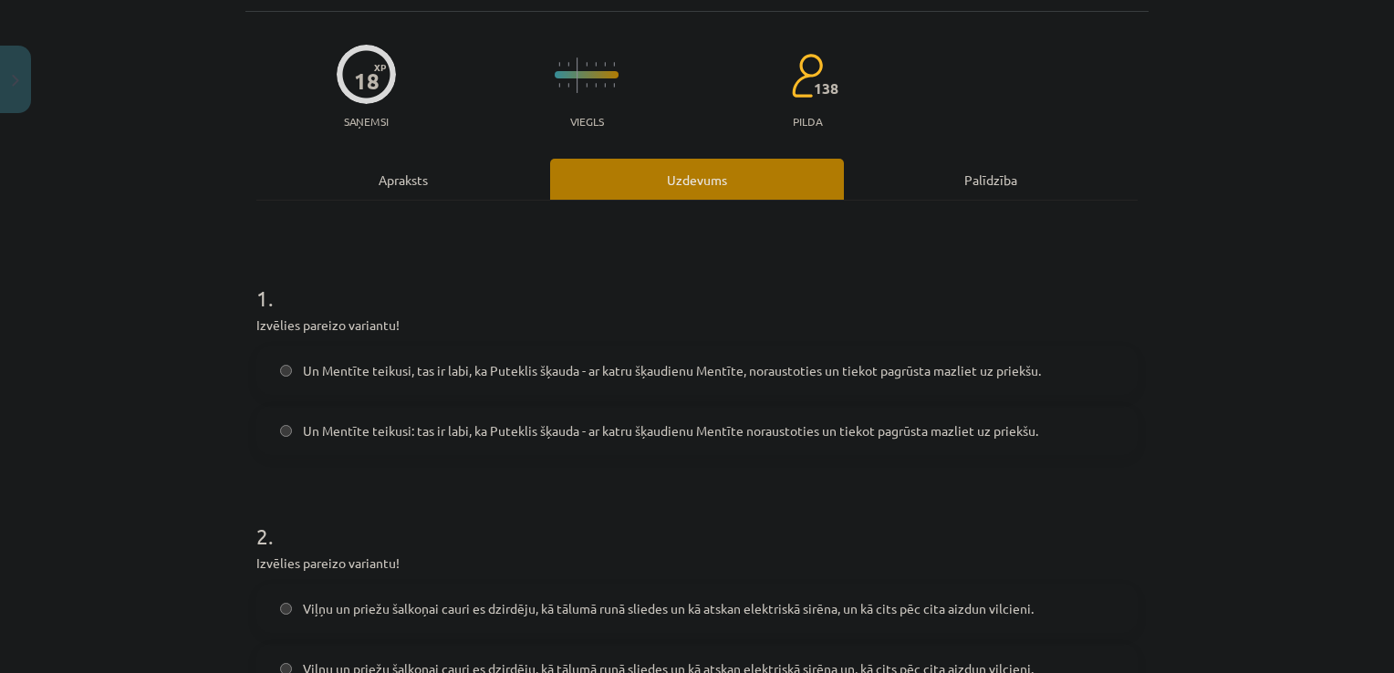
scroll to position [110, 0]
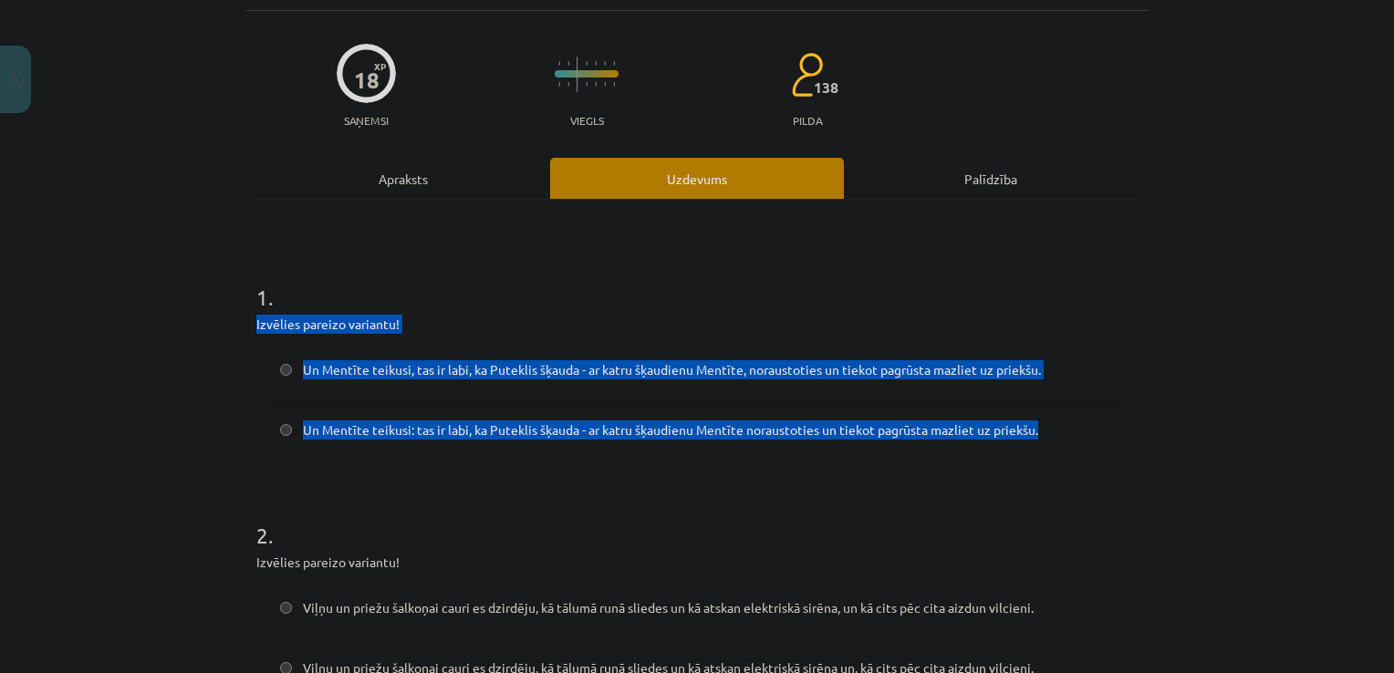
drag, startPoint x: 244, startPoint y: 316, endPoint x: 1069, endPoint y: 445, distance: 834.8
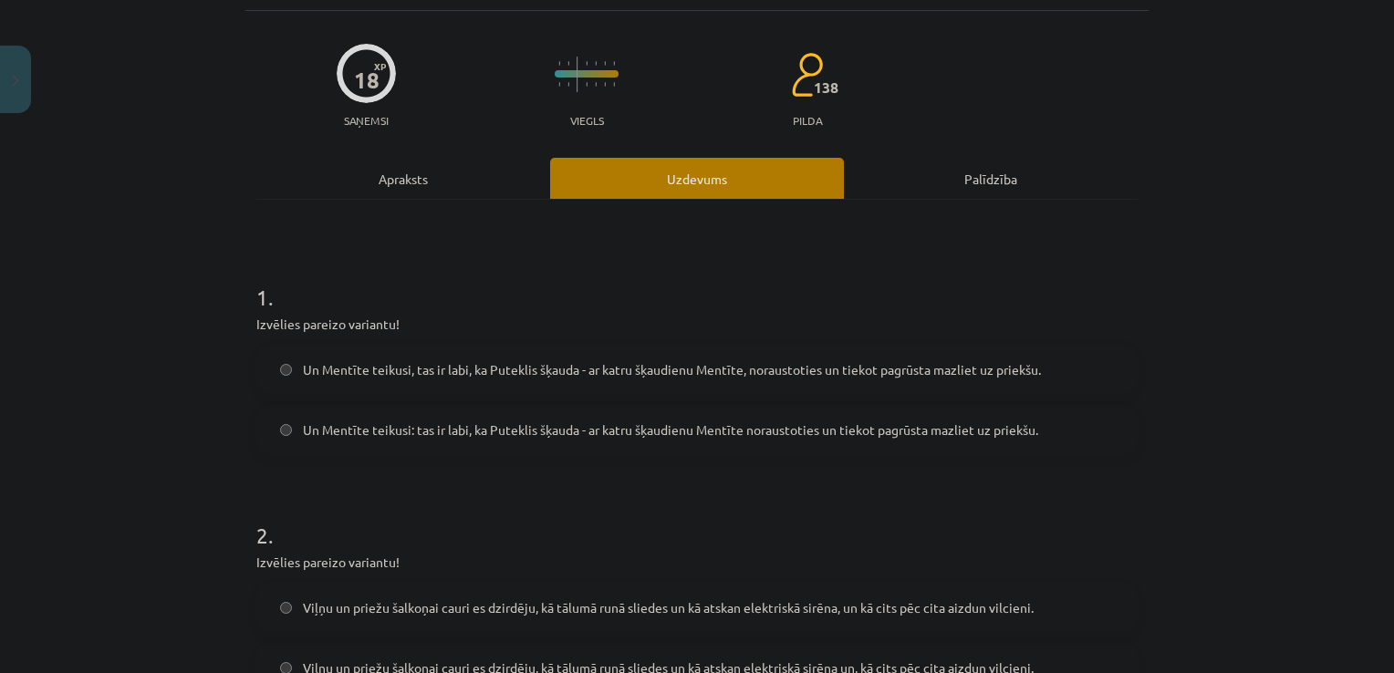
click at [117, 571] on div "Mācību tēma: Latviešu valodas 9. klases 1. ieskaites mācību materiāls #8 7. tēm…" at bounding box center [697, 336] width 1394 height 673
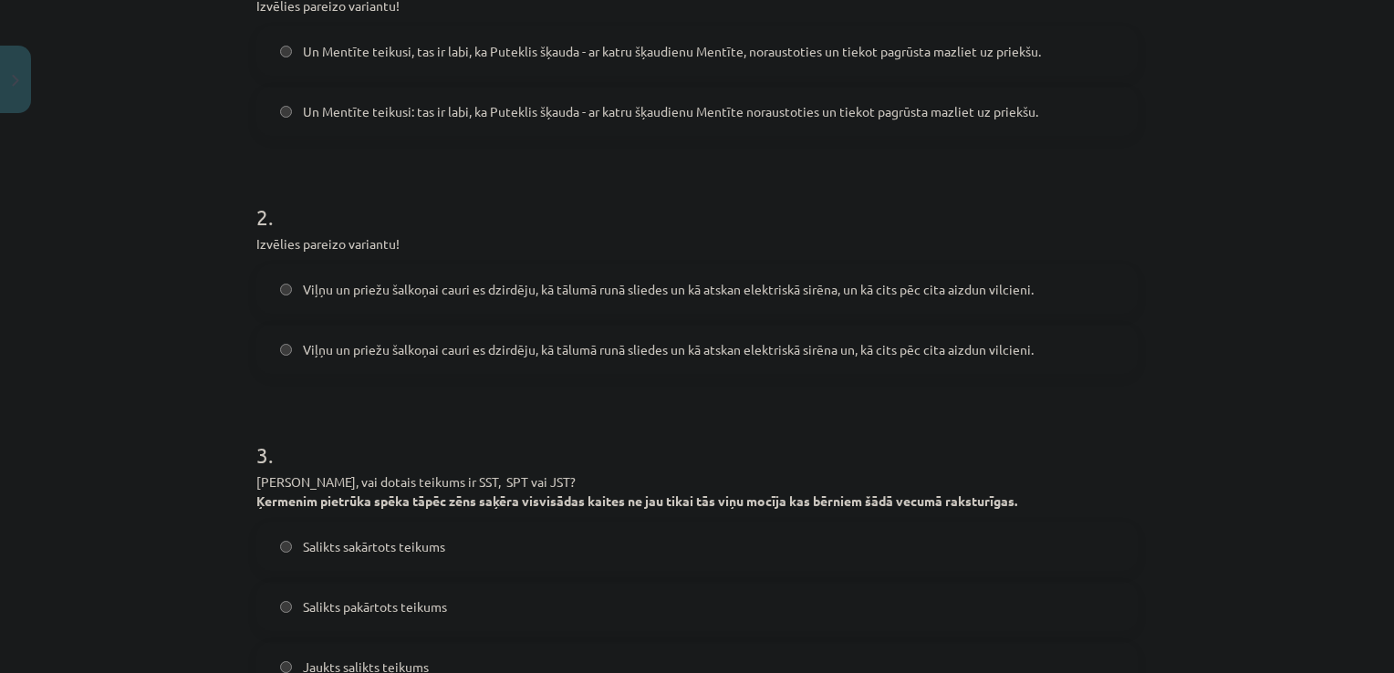
scroll to position [439, 0]
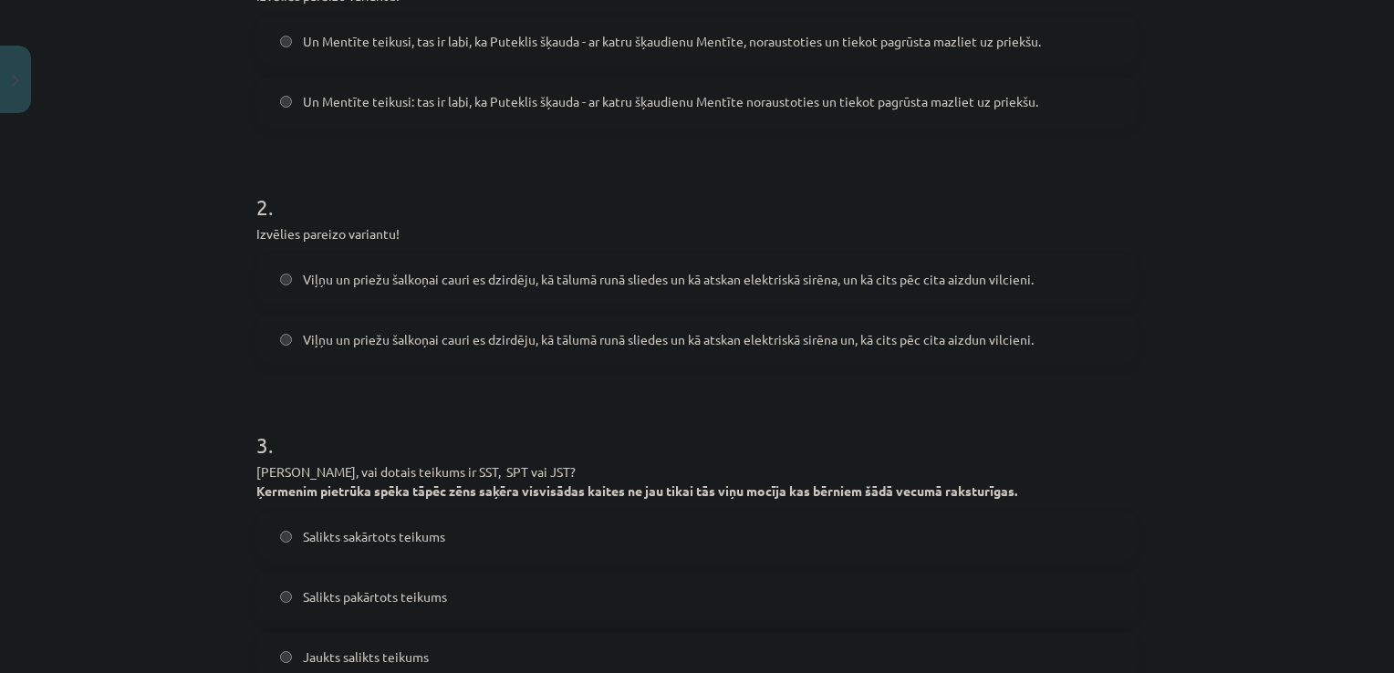
click at [269, 292] on label "Viļņu un priežu šalkoņai cauri es dzirdēju, kā tālumā runā sliedes un kā atskan…" at bounding box center [697, 279] width 878 height 46
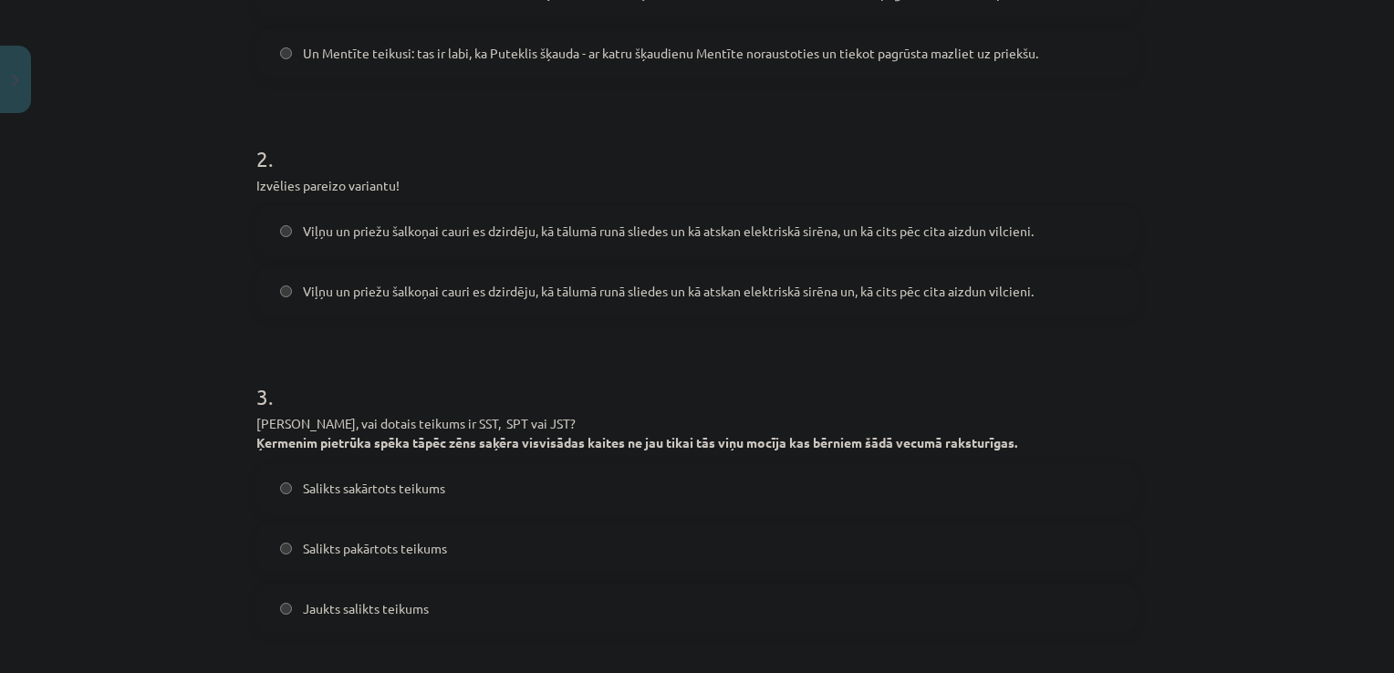
scroll to position [486, 0]
click at [412, 498] on label "Salikts sakārtots teikums" at bounding box center [697, 489] width 878 height 46
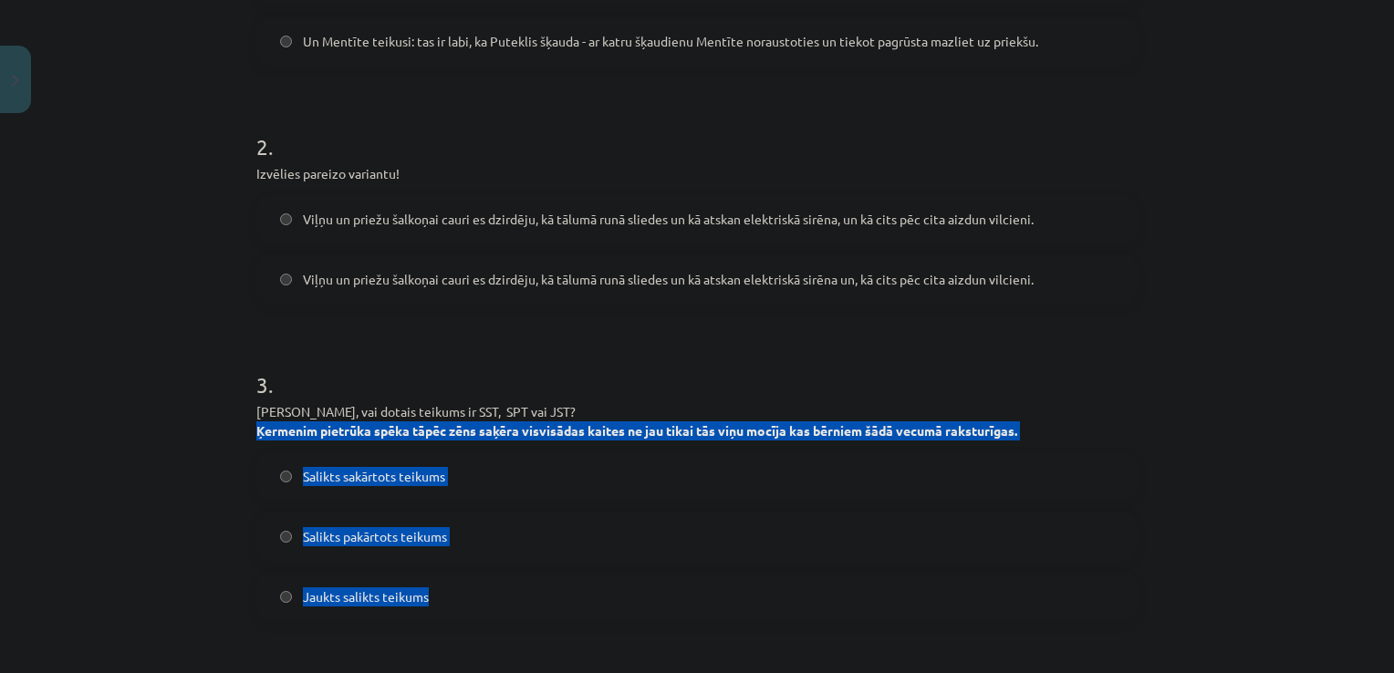
drag, startPoint x: 246, startPoint y: 429, endPoint x: 617, endPoint y: 578, distance: 399.5
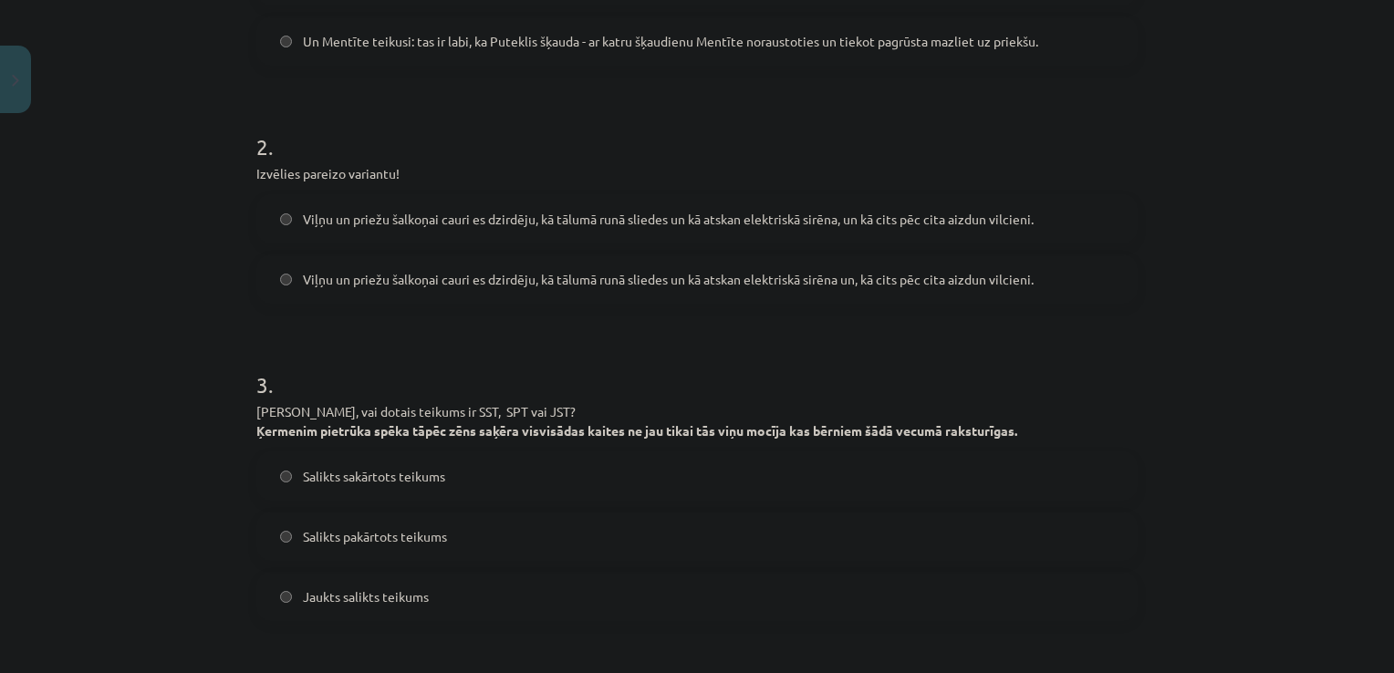
click at [281, 612] on label "Jaukts salikts teikums" at bounding box center [697, 597] width 878 height 46
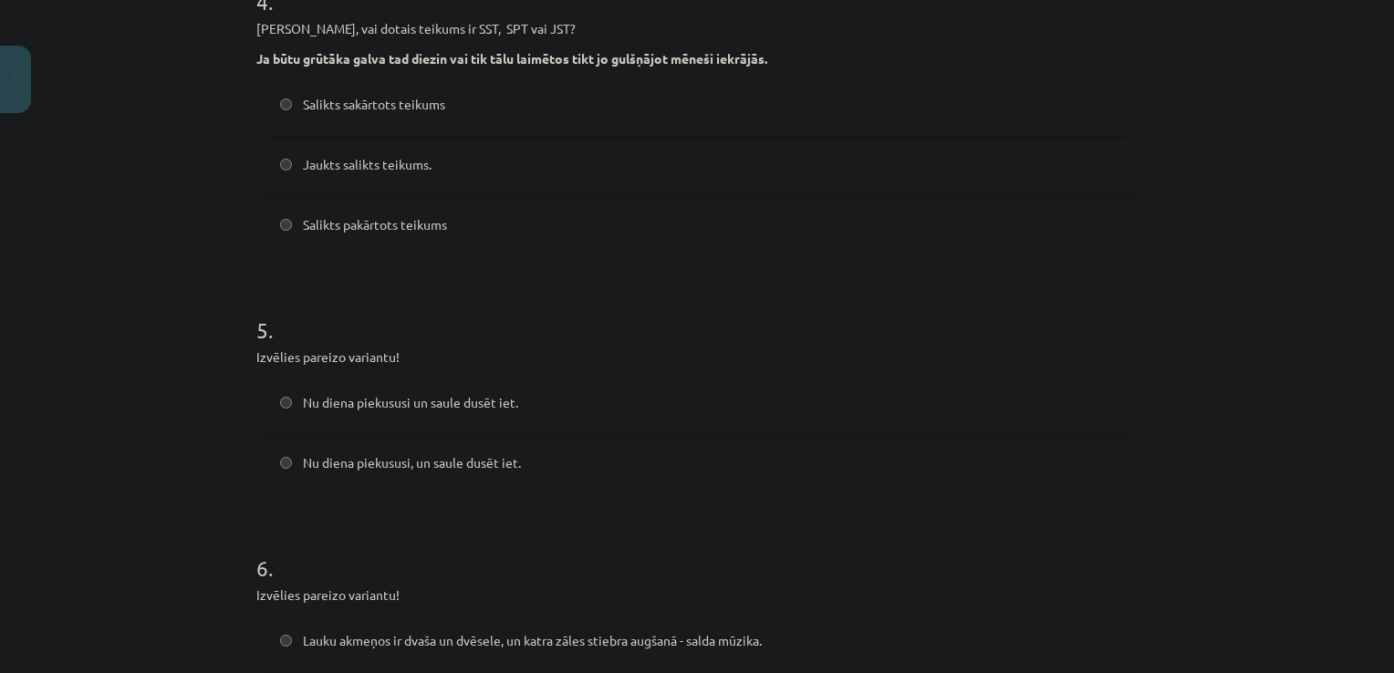
scroll to position [1199, 0]
click at [515, 389] on label "Nu diena piekususi un saule dusēt iet." at bounding box center [697, 403] width 878 height 46
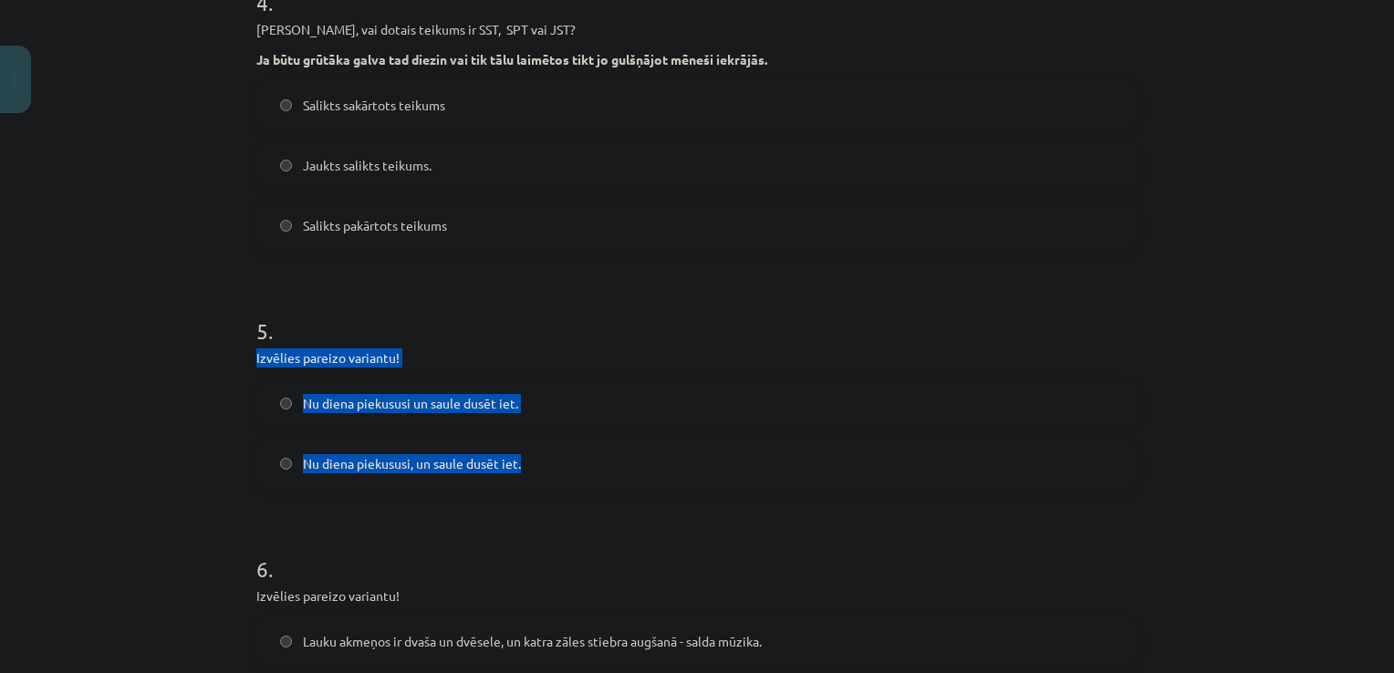
drag, startPoint x: 233, startPoint y: 356, endPoint x: 631, endPoint y: 446, distance: 408.8
click at [631, 446] on div "Mācību tēma: Latviešu valodas 9. klases 1. ieskaites mācību materiāls #8 7. tēm…" at bounding box center [697, 336] width 1394 height 673
click at [291, 463] on label "Nu diena piekususi, un saule dusēt iet." at bounding box center [697, 464] width 878 height 46
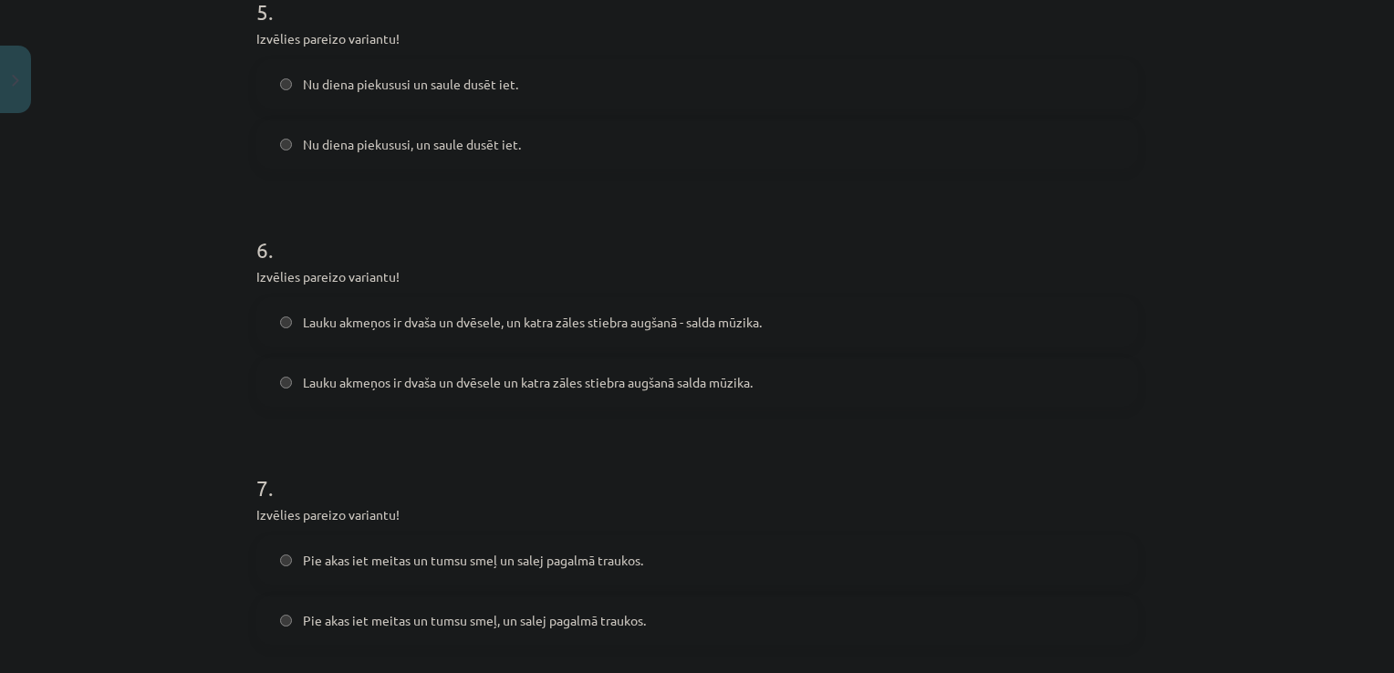
scroll to position [1517, 0]
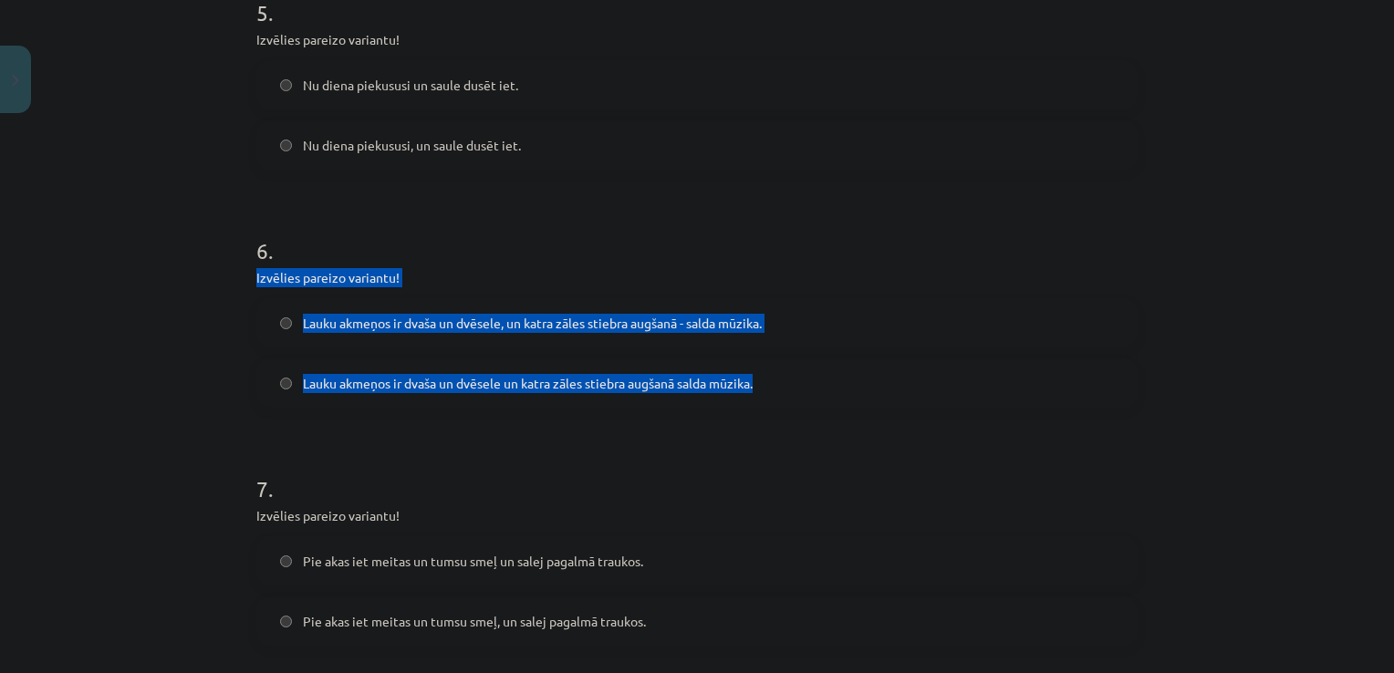
drag, startPoint x: 240, startPoint y: 284, endPoint x: 799, endPoint y: 393, distance: 569.8
click at [280, 331] on label "Lauku akmeņos ir dvaša un dvēsele, un katra zāles stiebra augšanā - salda mūzik…" at bounding box center [697, 323] width 878 height 46
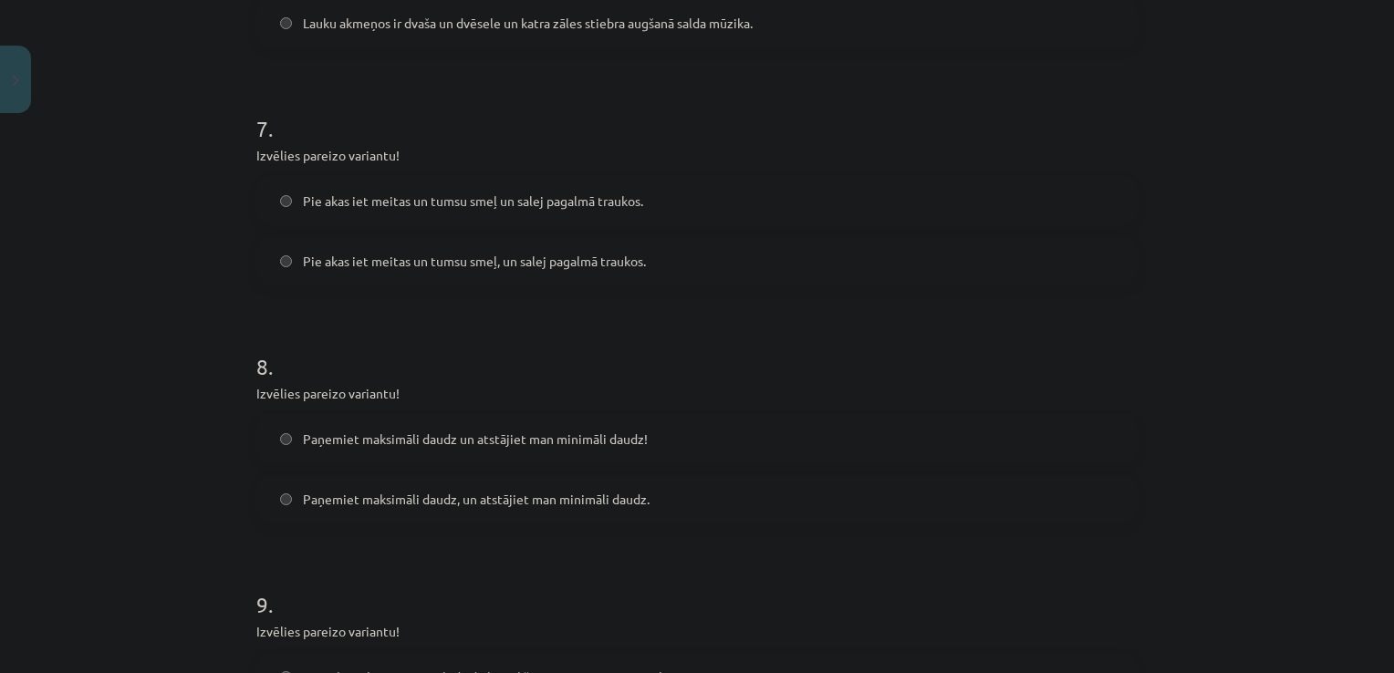
scroll to position [1877, 0]
click at [338, 265] on span "Pie akas iet meitas un tumsu smeļ, un salej pagalmā traukos." at bounding box center [474, 262] width 343 height 19
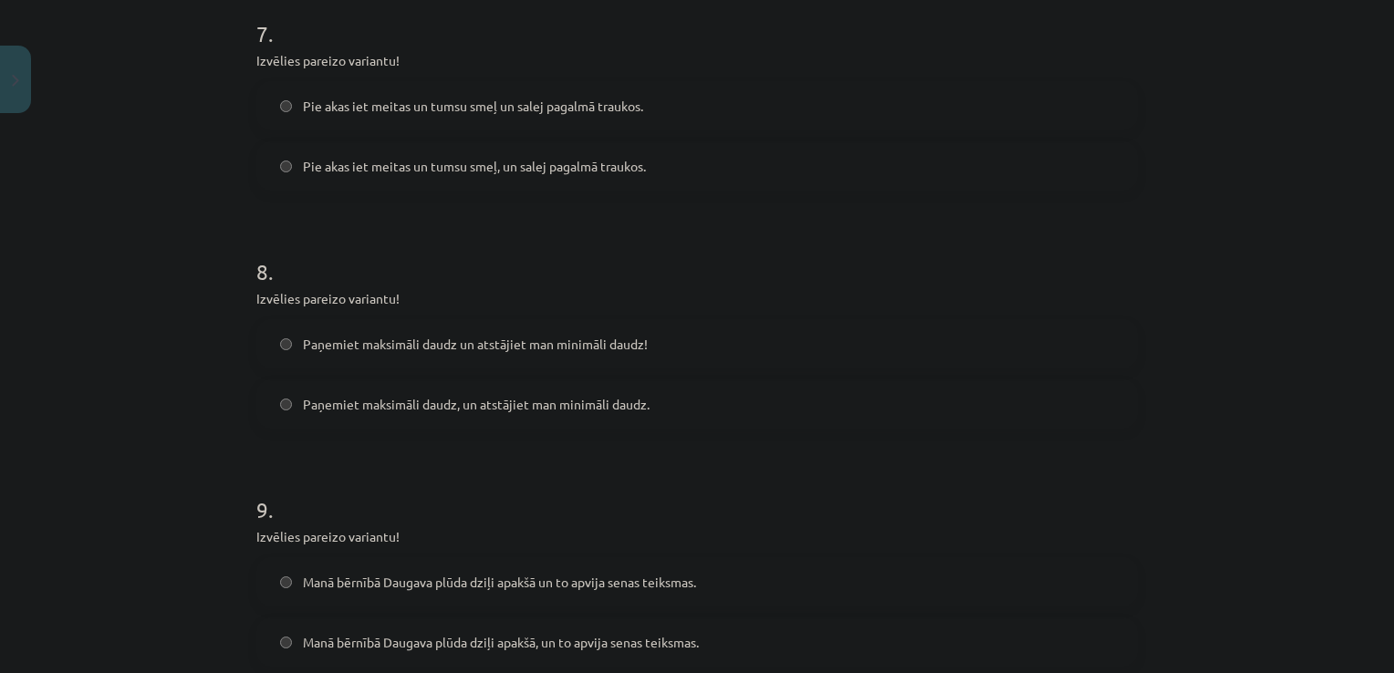
scroll to position [1963, 0]
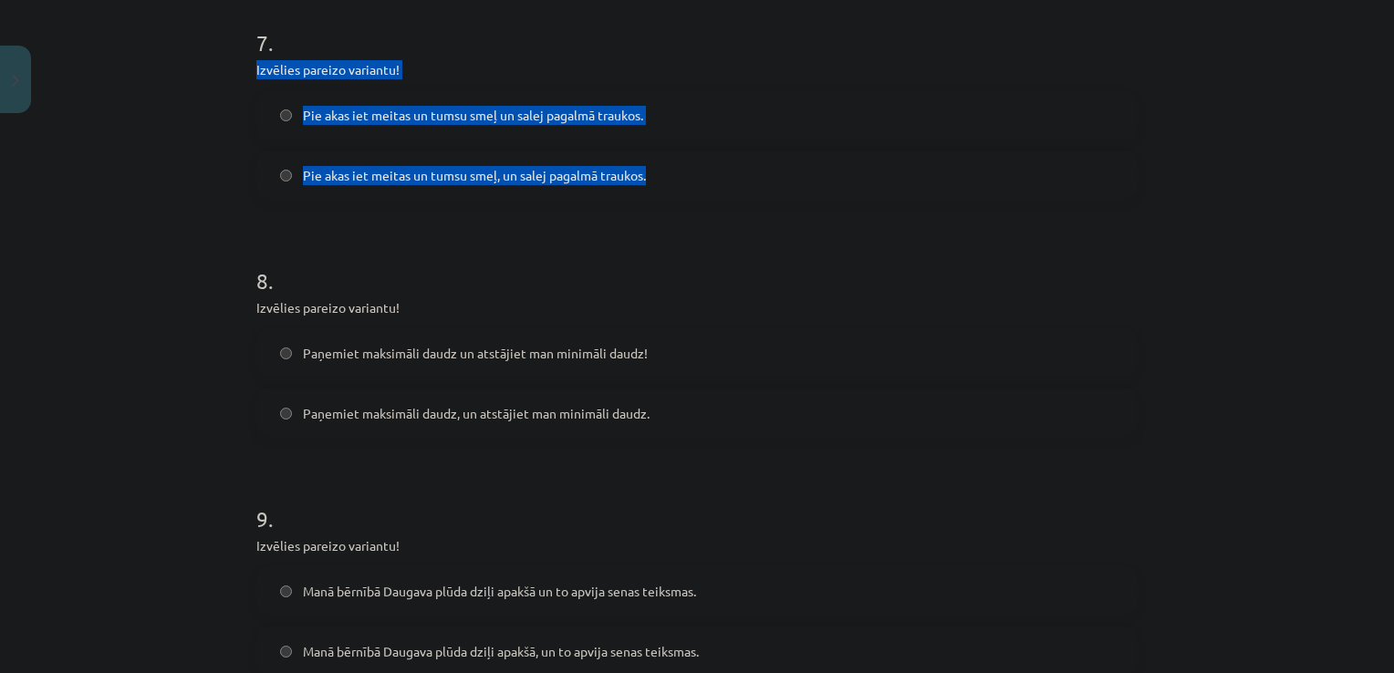
drag, startPoint x: 245, startPoint y: 65, endPoint x: 703, endPoint y: 191, distance: 475.0
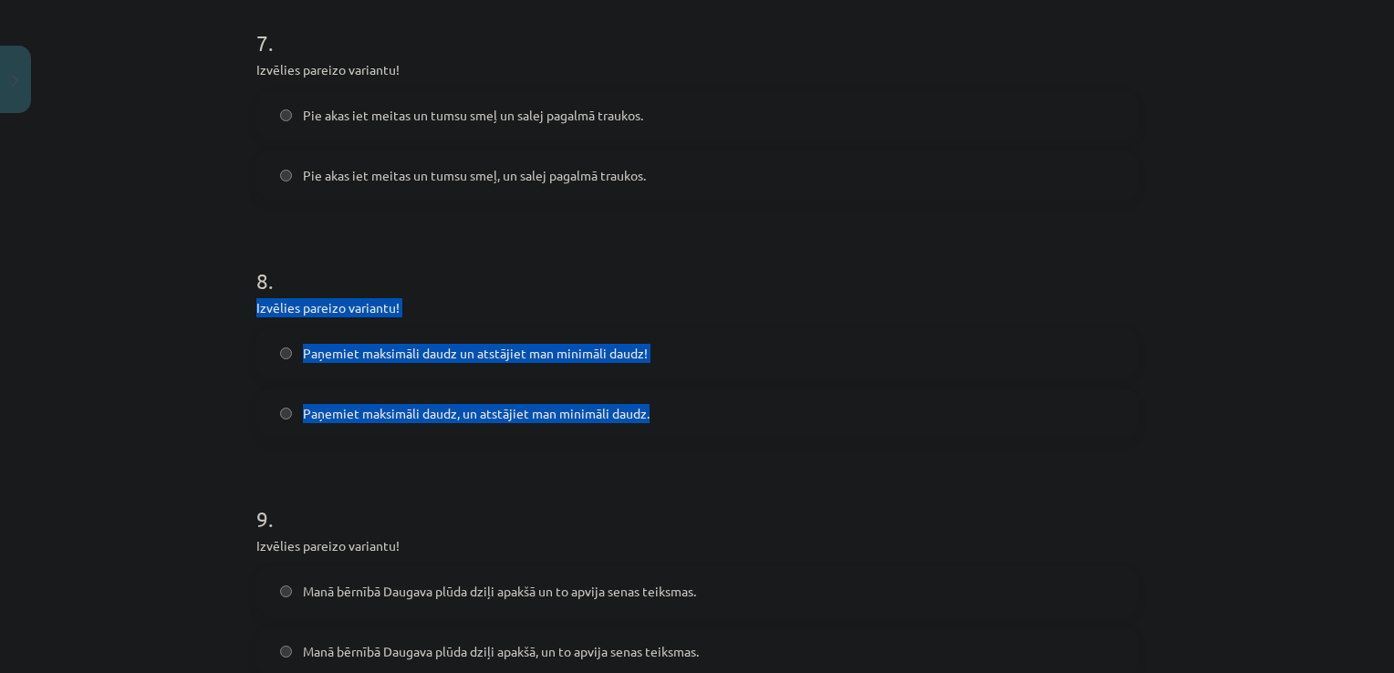
drag, startPoint x: 234, startPoint y: 305, endPoint x: 697, endPoint y: 429, distance: 479.8
click at [697, 429] on div "Mācību tēma: Latviešu valodas 9. klases 1. ieskaites mācību materiāls #8 7. tēm…" at bounding box center [697, 336] width 1394 height 673
click at [290, 348] on label "Paņemiet maksimāli daudz un atstājiet man minimāli daudz!" at bounding box center [697, 353] width 878 height 46
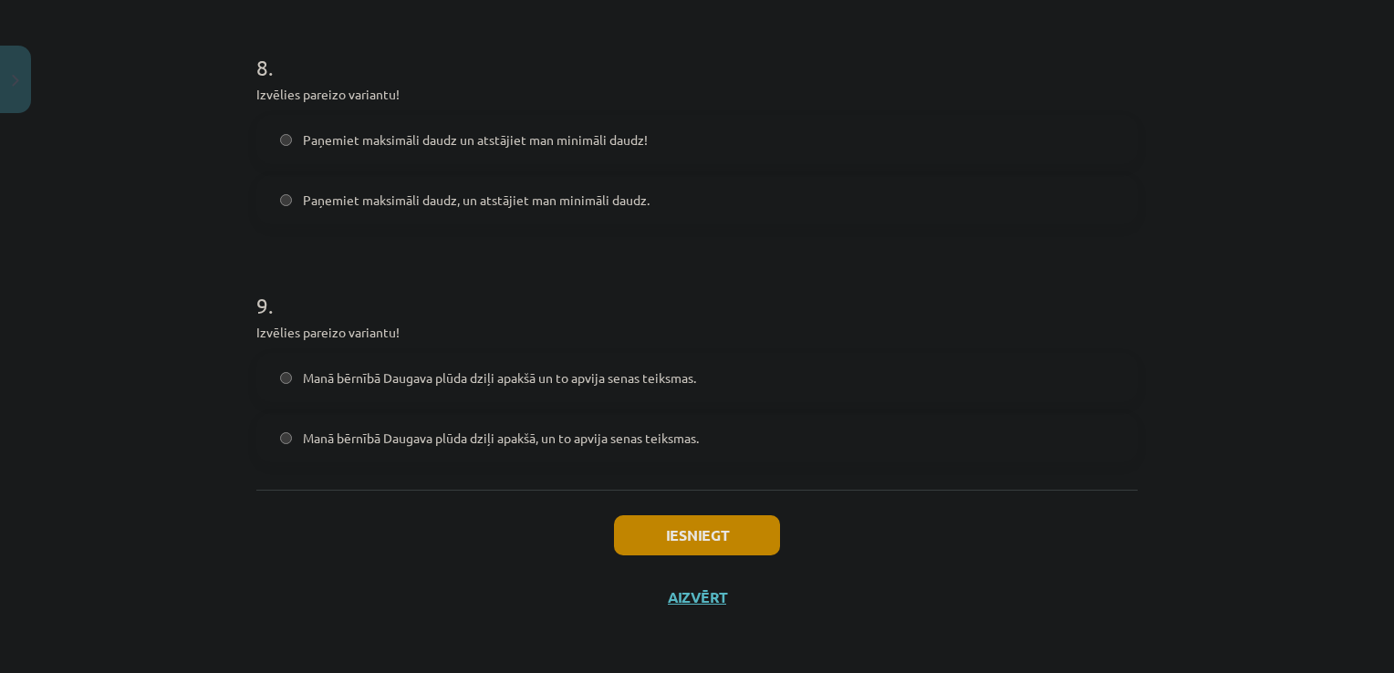
scroll to position [2176, 0]
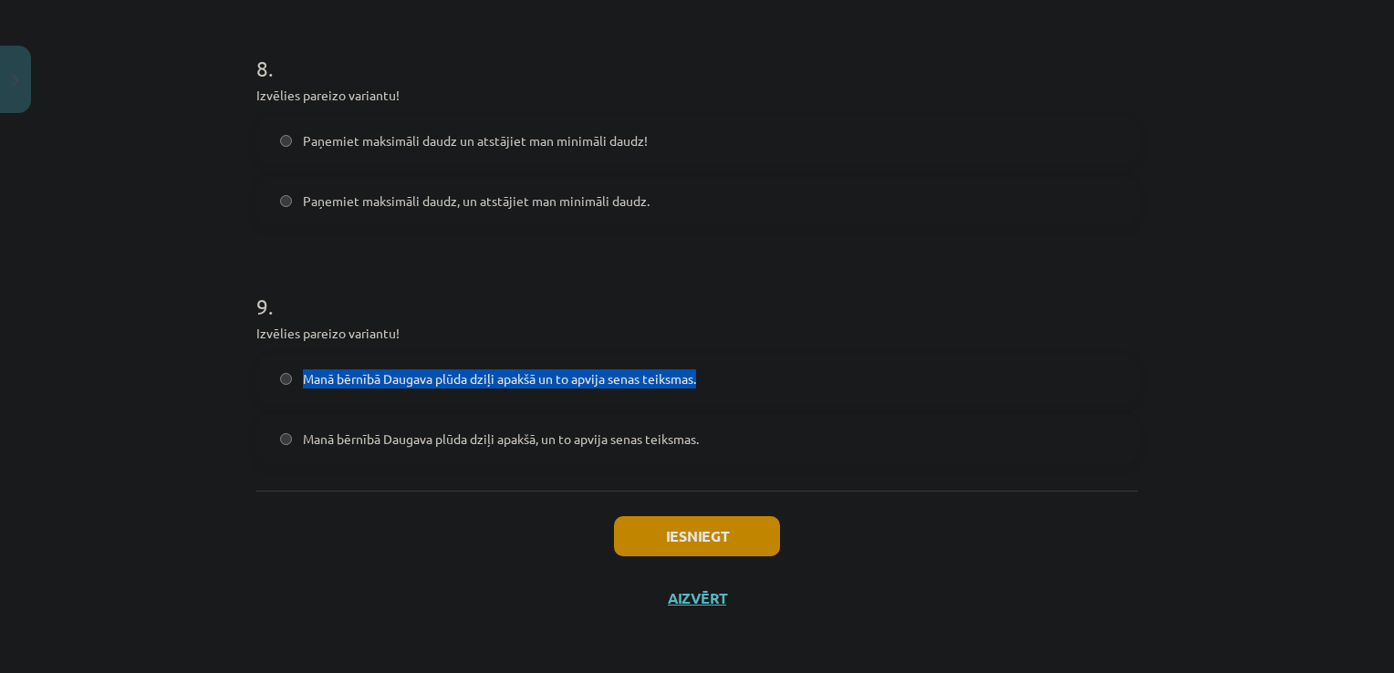
drag, startPoint x: 241, startPoint y: 347, endPoint x: 134, endPoint y: 462, distance: 156.9
click at [134, 462] on div "Mācību tēma: Latviešu valodas 9. klases 1. ieskaites mācību materiāls #8 7. tēm…" at bounding box center [697, 336] width 1394 height 673
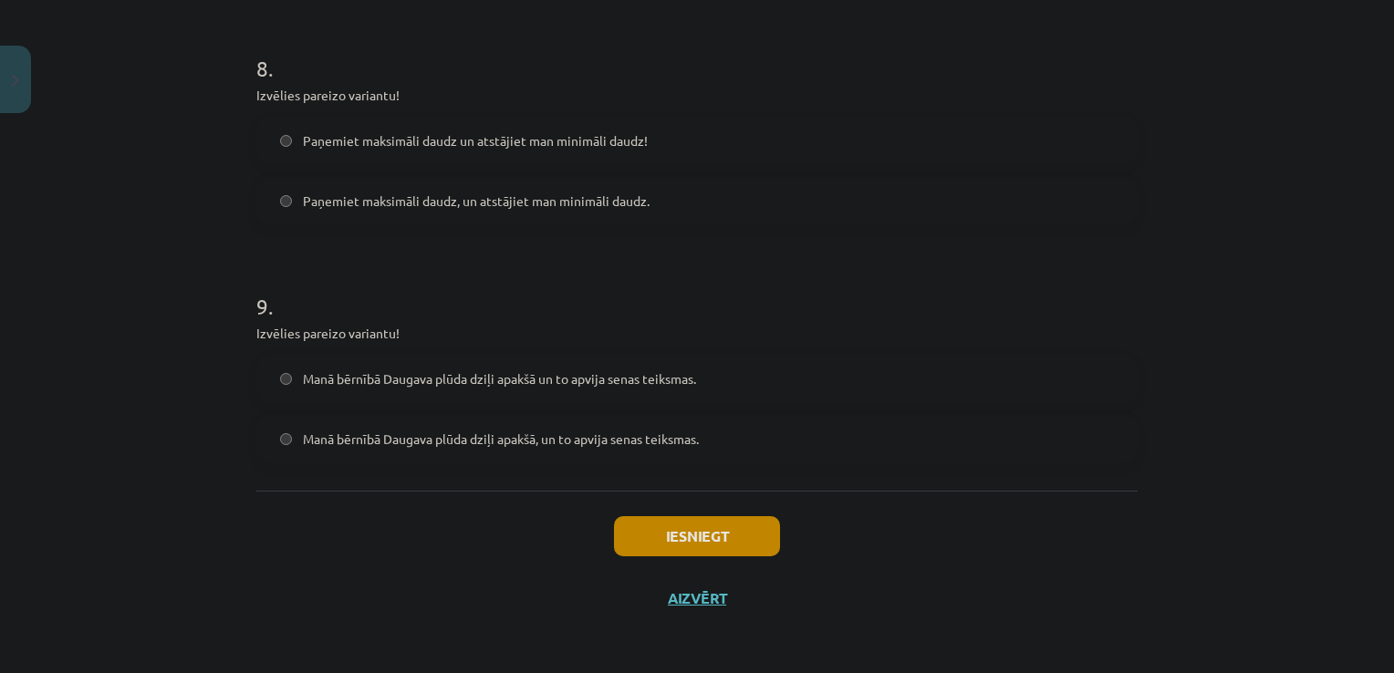
click at [134, 462] on div "Mācību tēma: Latviešu valodas 9. klases 1. ieskaites mācību materiāls #8 7. tēm…" at bounding box center [697, 336] width 1394 height 673
click at [322, 390] on label "Manā bērnībā Daugava plūda dziļi apakšā un to apvija senas teiksmas." at bounding box center [697, 379] width 878 height 46
click at [669, 527] on button "Iesniegt" at bounding box center [697, 536] width 166 height 40
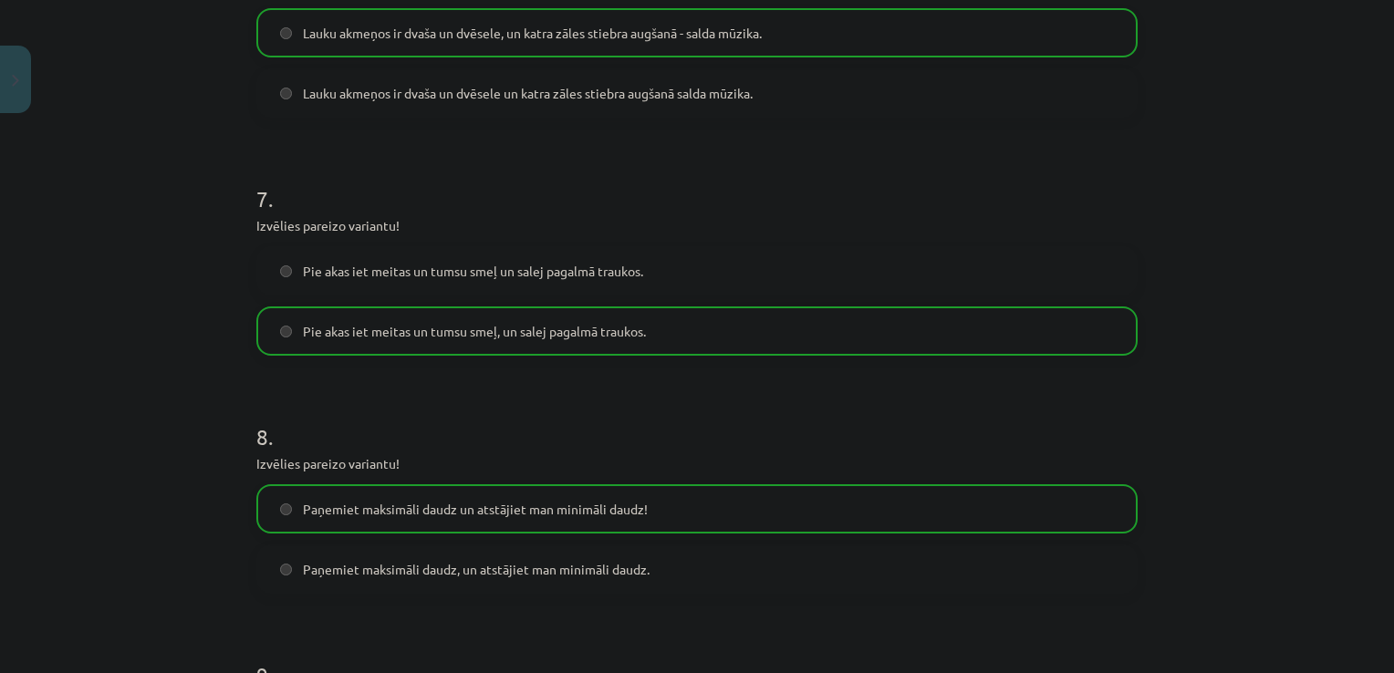
scroll to position [2233, 0]
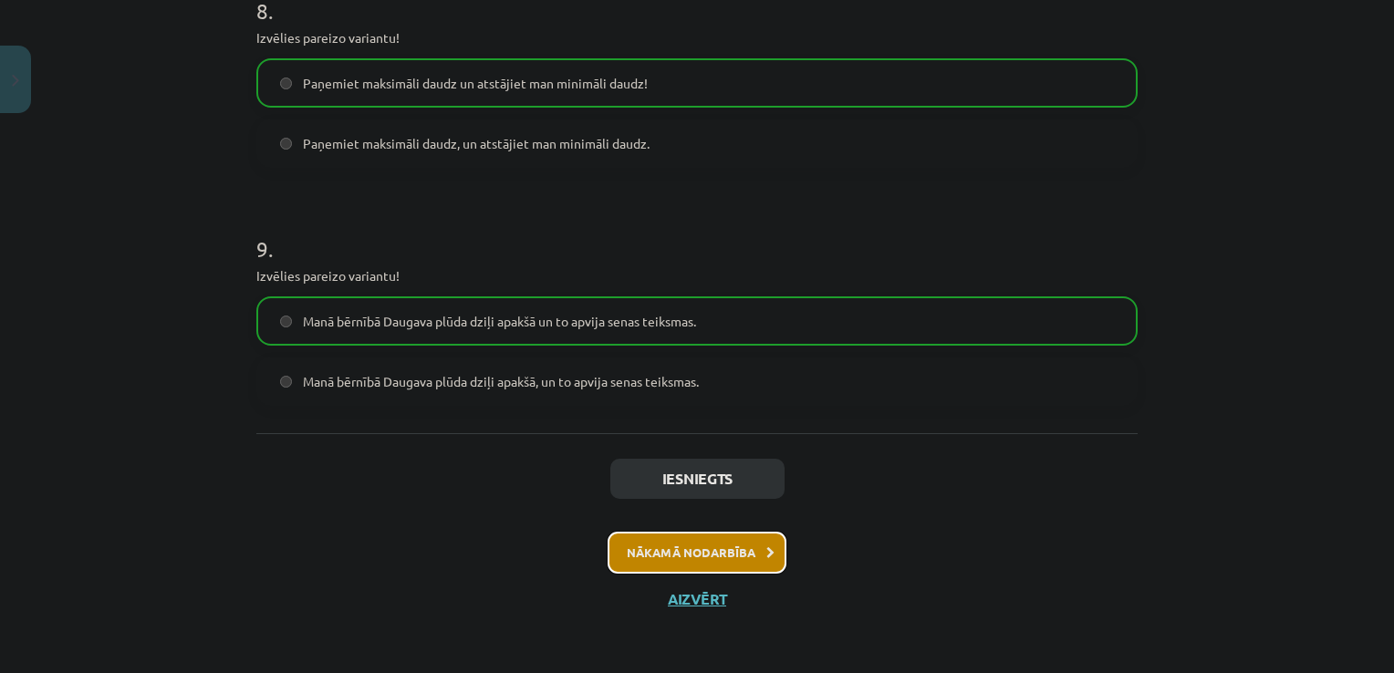
click at [671, 537] on button "Nākamā nodarbība" at bounding box center [697, 553] width 179 height 42
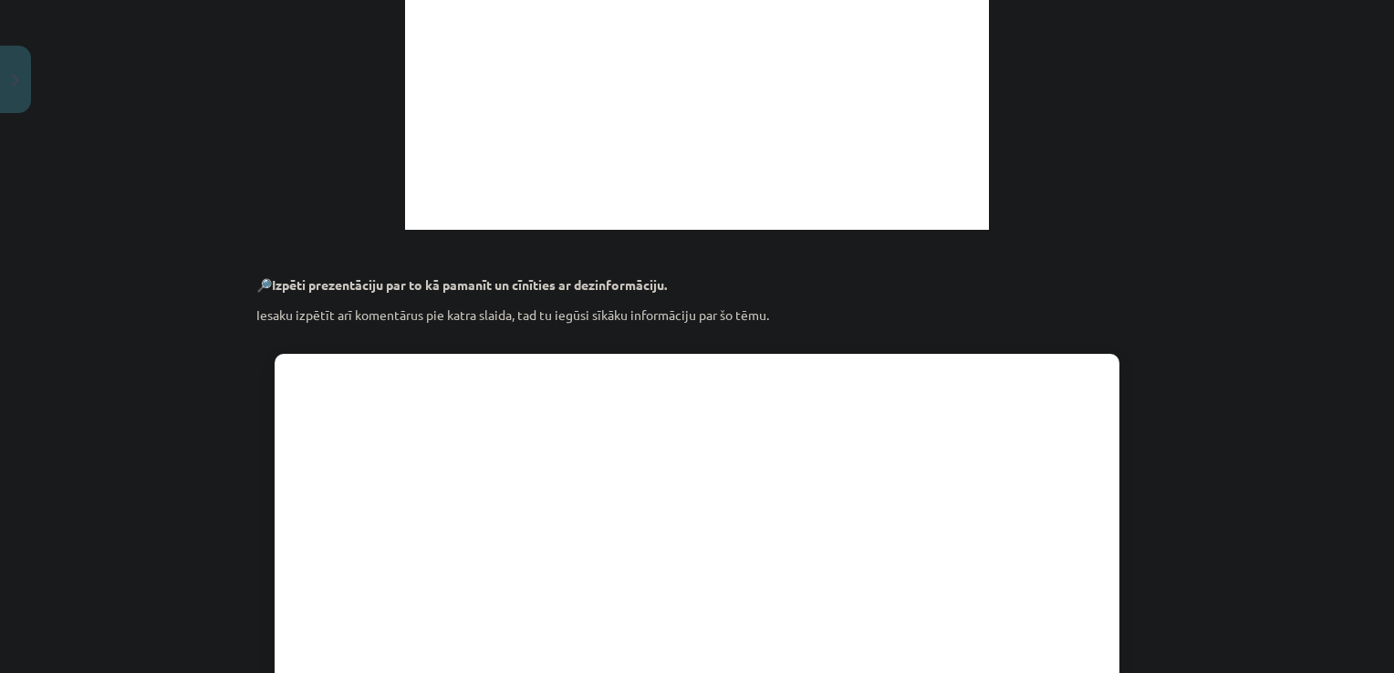
scroll to position [1377, 0]
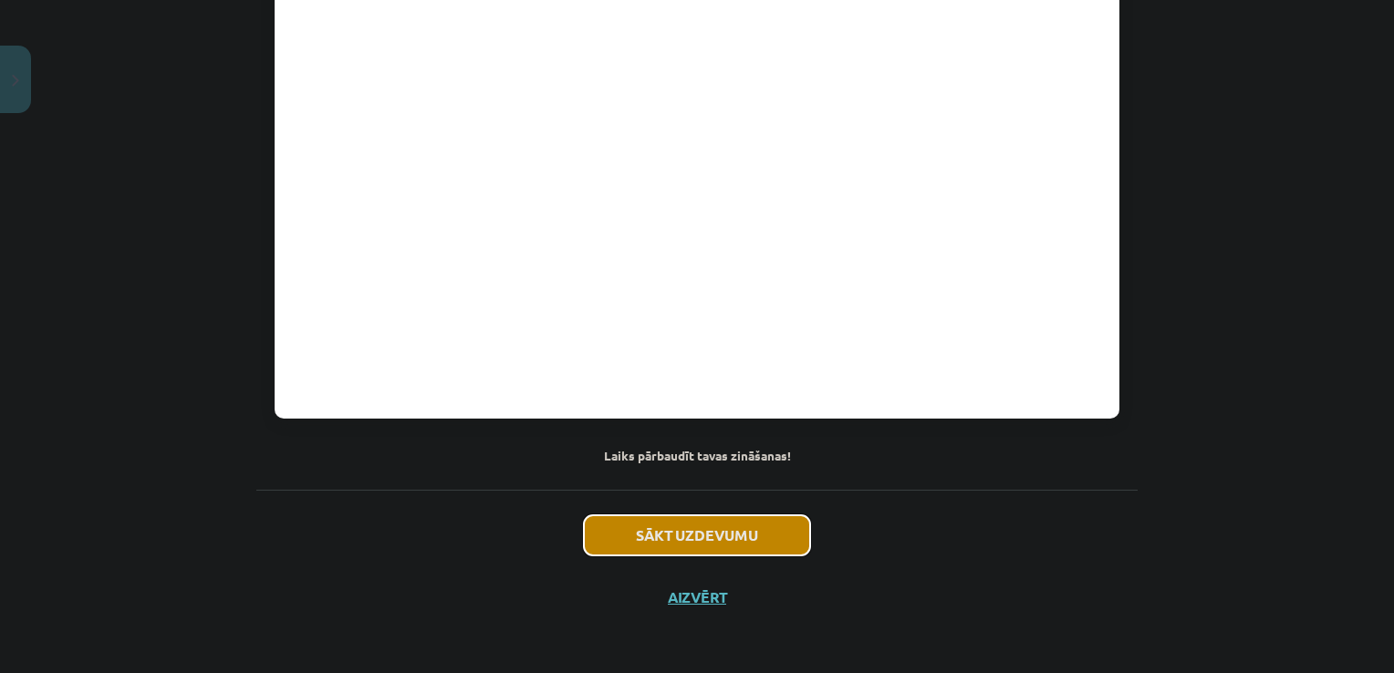
click at [675, 545] on button "Sākt uzdevumu" at bounding box center [697, 535] width 226 height 40
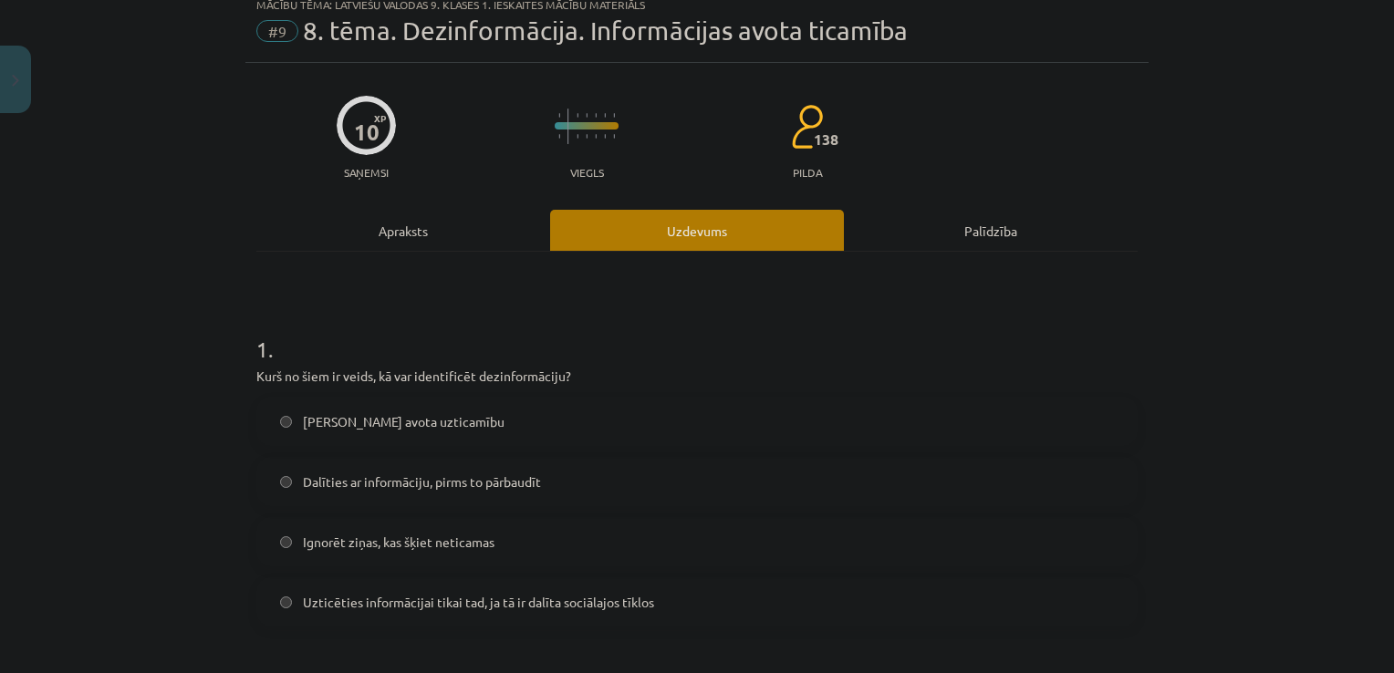
scroll to position [46, 0]
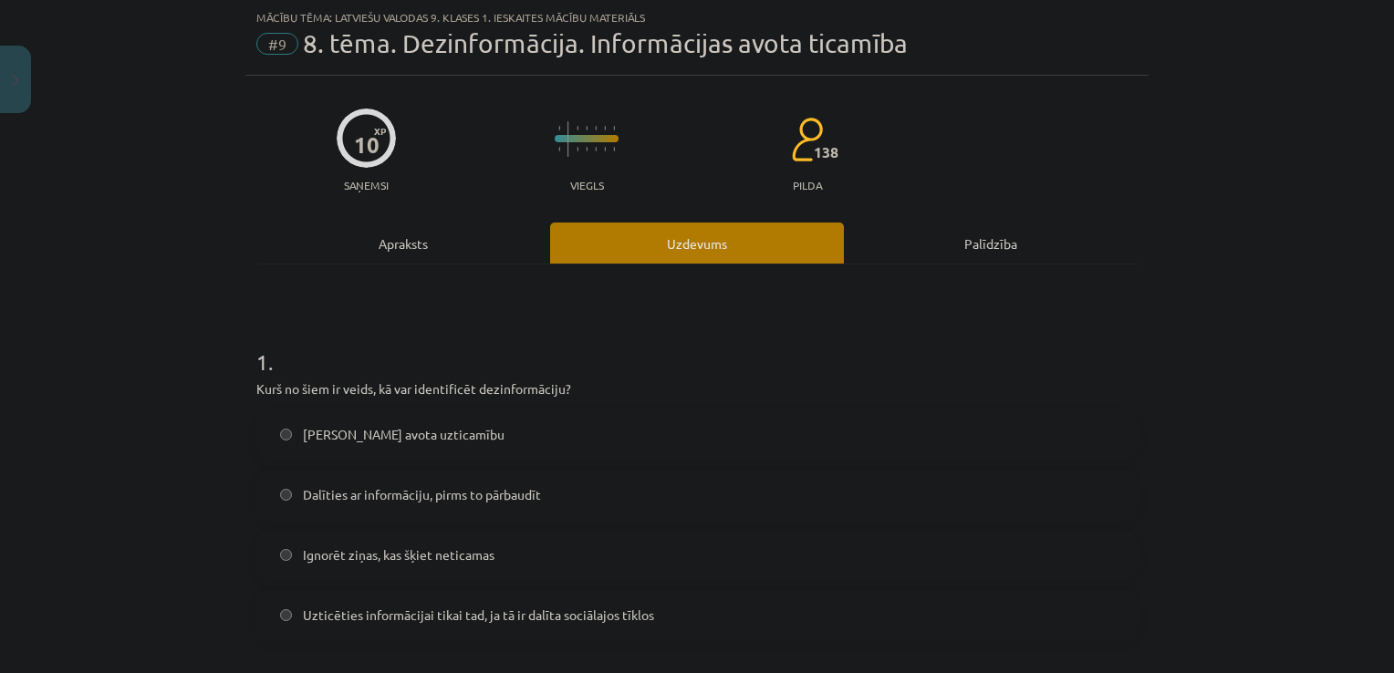
click at [459, 442] on label "Pārbaudīt avota uzticamību" at bounding box center [697, 434] width 878 height 46
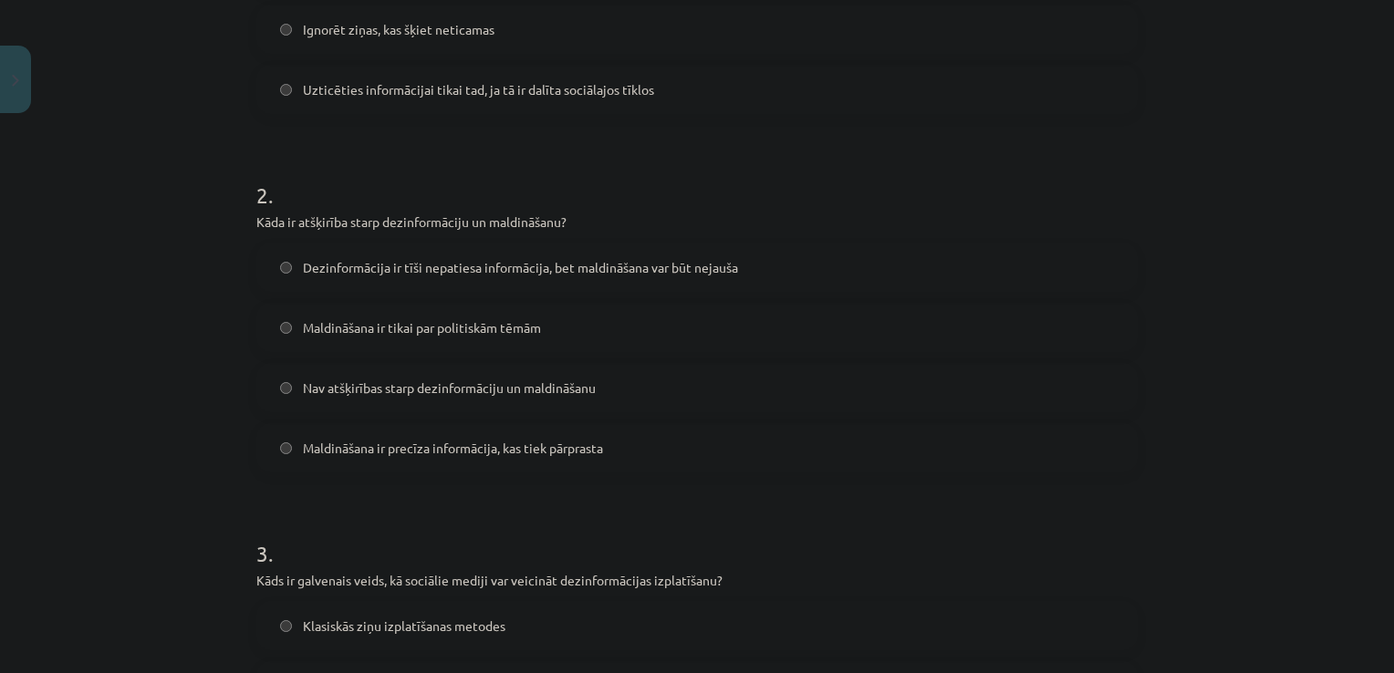
scroll to position [568, 0]
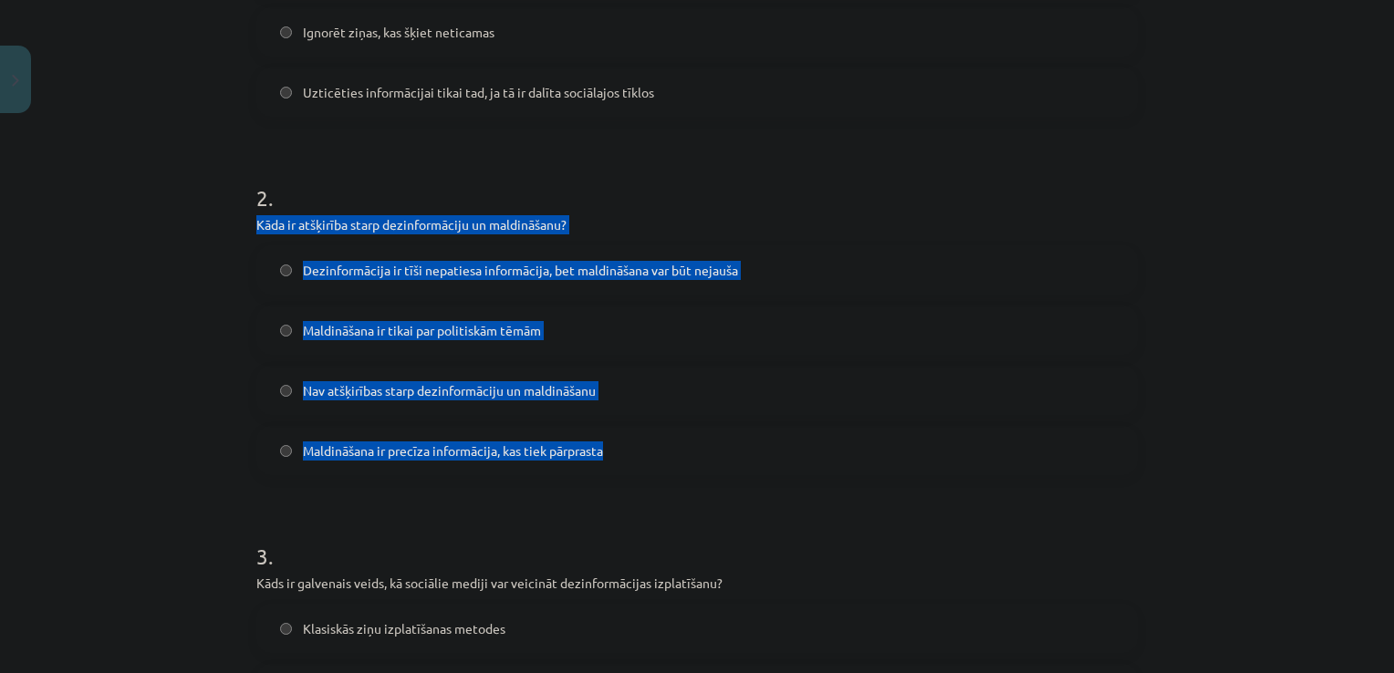
drag, startPoint x: 237, startPoint y: 224, endPoint x: 755, endPoint y: 457, distance: 568.0
click at [755, 457] on div "Mācību tēma: Latviešu valodas 9. klases 1. ieskaites mācību materiāls #9 8. tēm…" at bounding box center [697, 336] width 1394 height 673
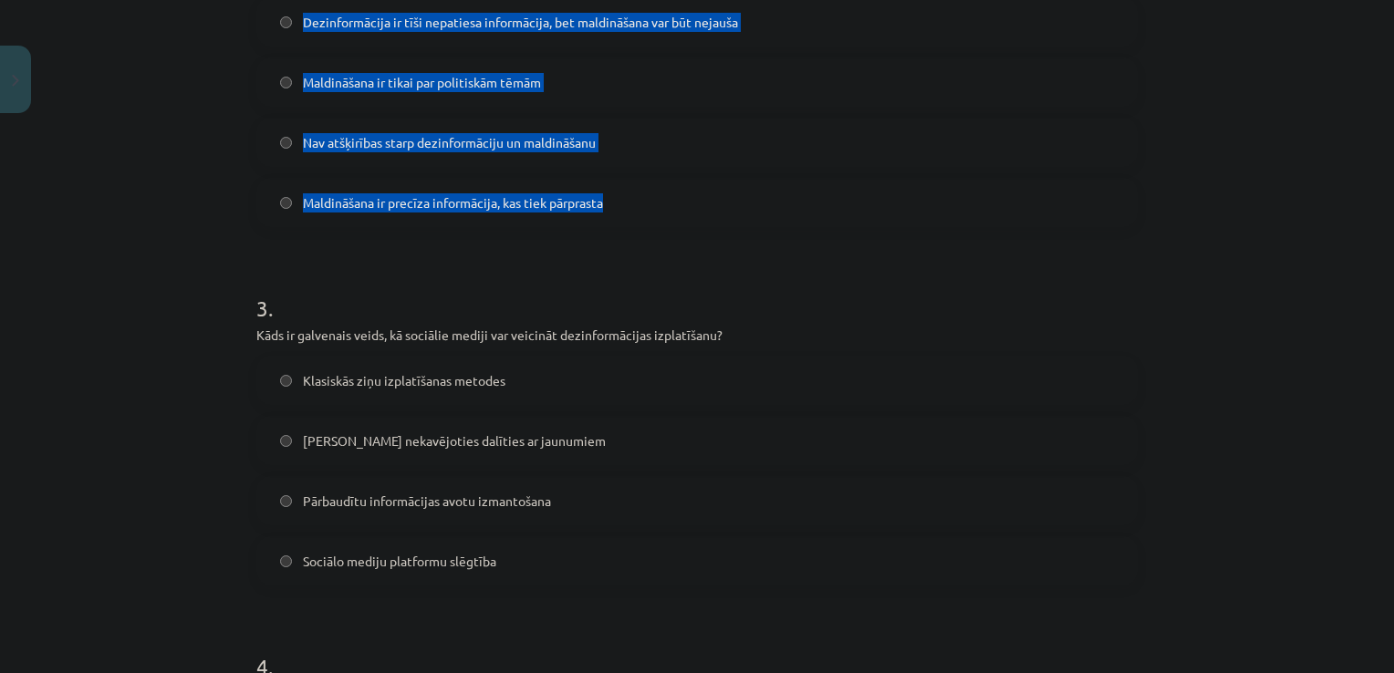
scroll to position [817, 0]
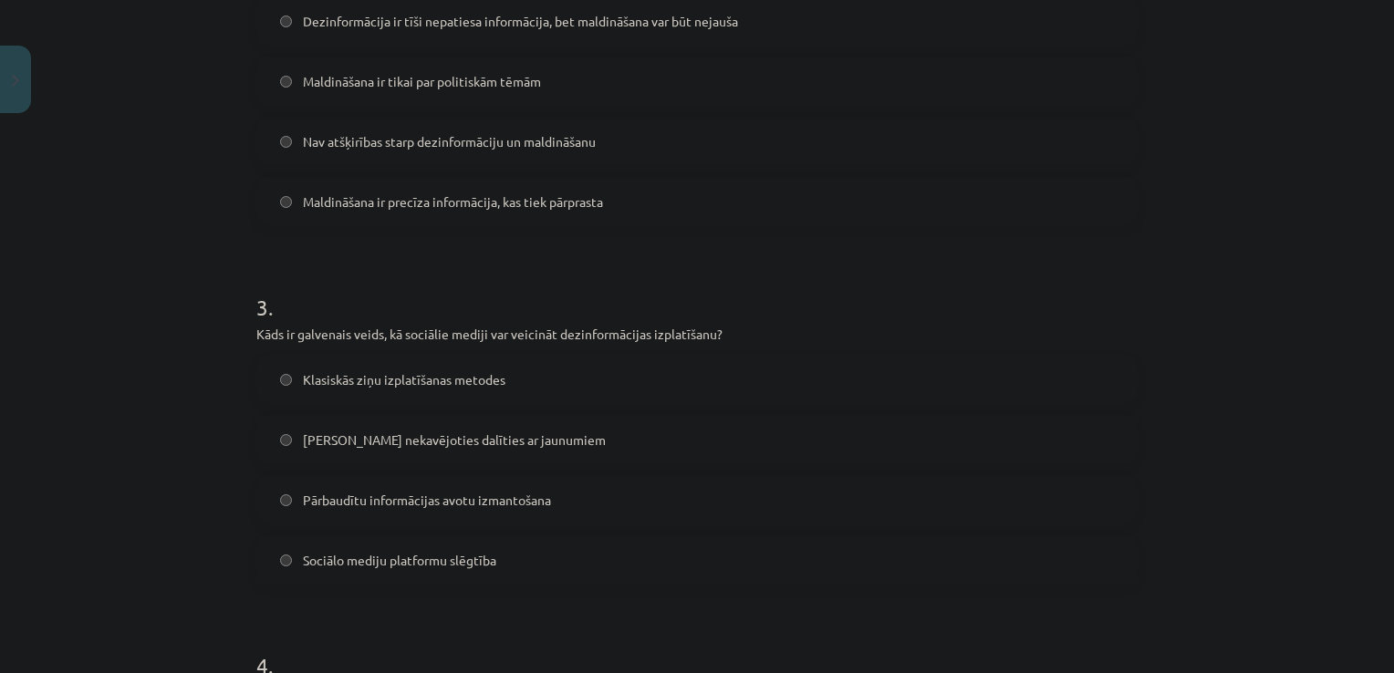
click at [108, 326] on div "Mācību tēma: Latviešu valodas 9. klases 1. ieskaites mācību materiāls #9 8. tēm…" at bounding box center [697, 336] width 1394 height 673
click at [1108, 172] on div "Dezinformācija ir tīši nepatiesa informācija, bet maldināšana var būt nejauša M…" at bounding box center [696, 111] width 881 height 230
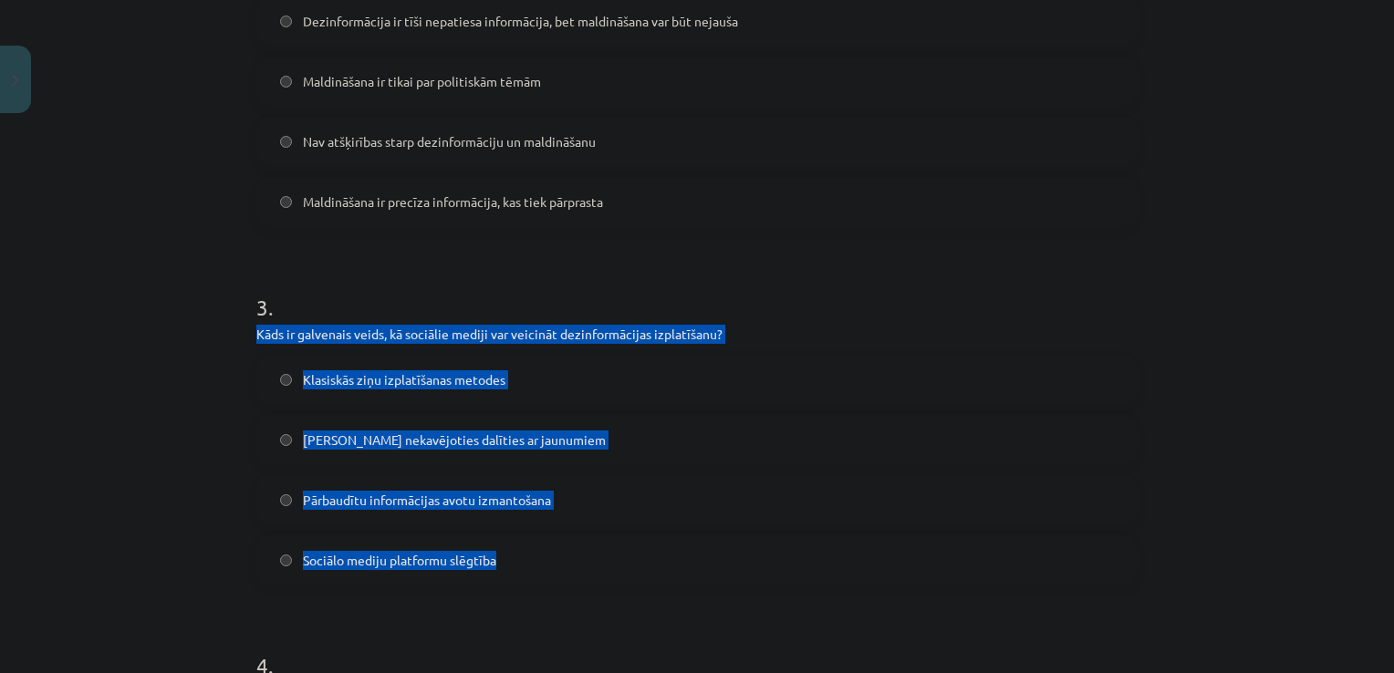
drag, startPoint x: 237, startPoint y: 338, endPoint x: 553, endPoint y: 542, distance: 375.5
click at [553, 542] on div "10 XP Saņemsi Viegls 138 pilda Apraksts Uzdevums Palīdzība 1 . Kurš no šiem ir …" at bounding box center [696, 386] width 903 height 2164
click at [281, 447] on label "Iespēja nekavējoties dalīties ar jaunumiem" at bounding box center [697, 440] width 878 height 46
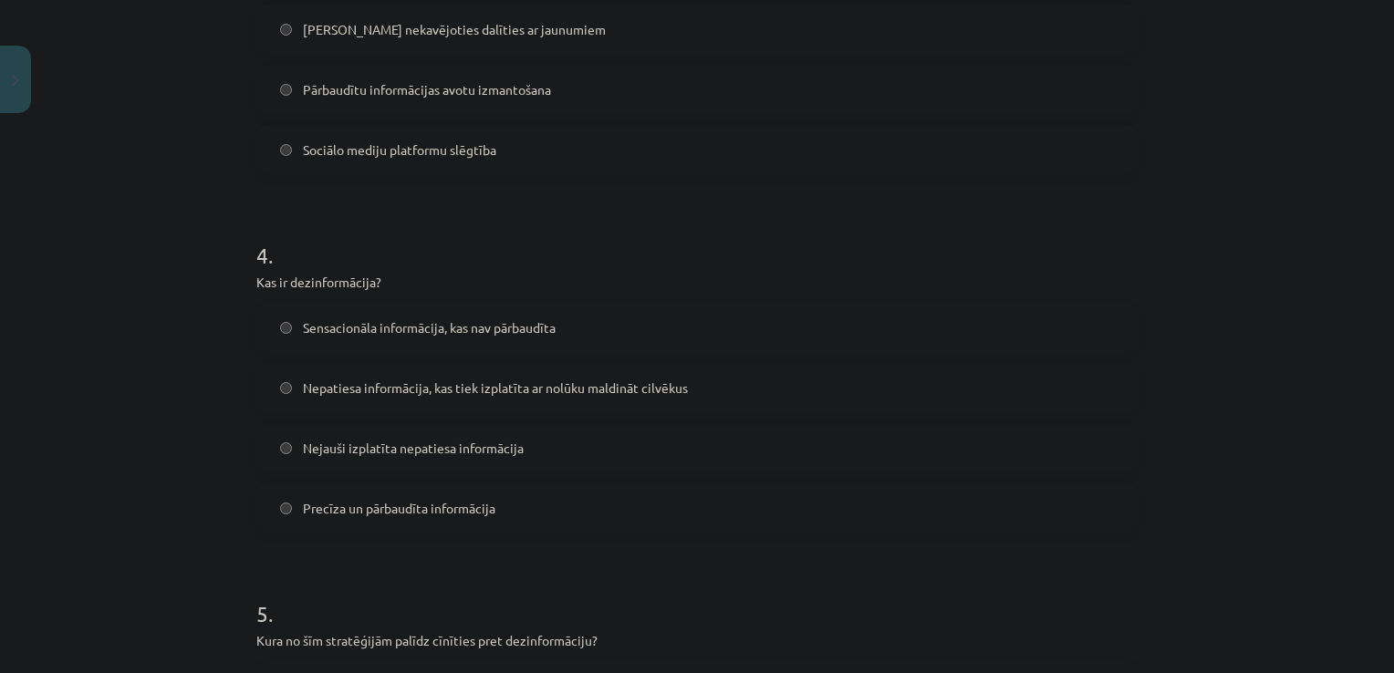
scroll to position [1229, 0]
click at [283, 407] on label "Nepatiesa informācija, kas tiek izplatīta ar nolūku maldināt cilvēkus" at bounding box center [697, 387] width 878 height 46
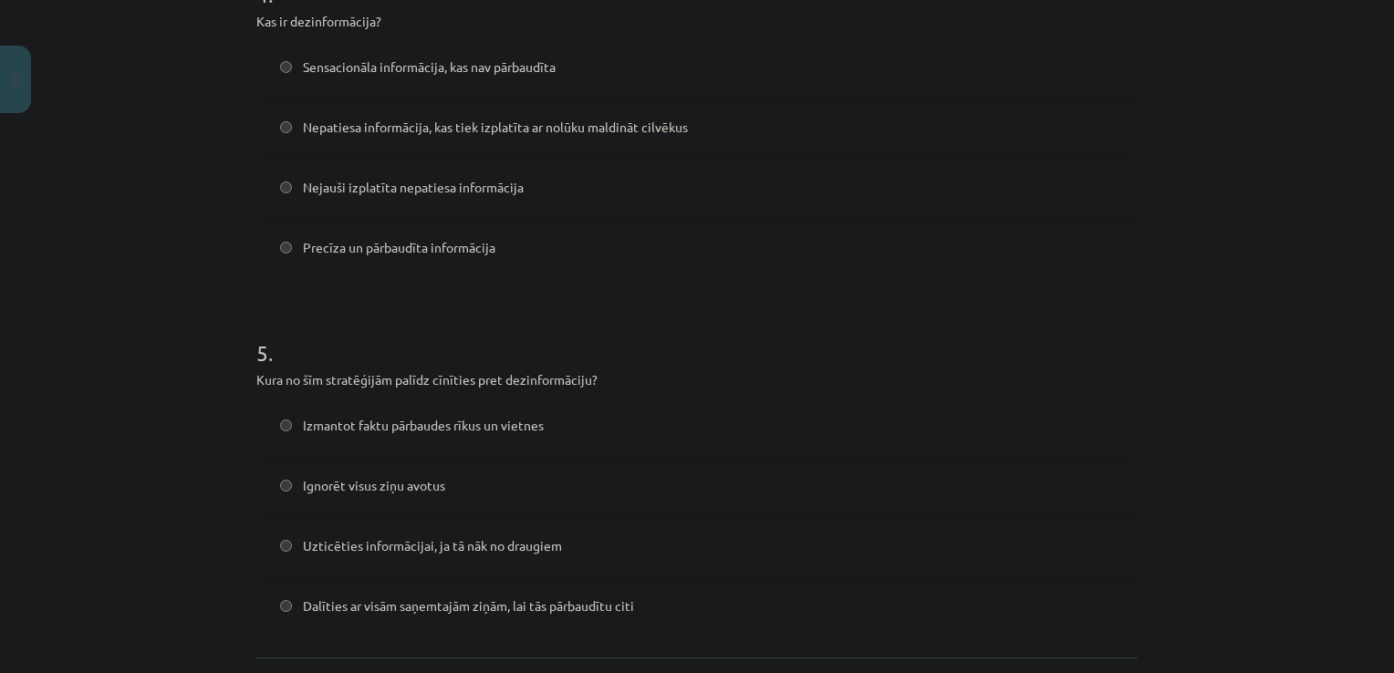
scroll to position [1489, 0]
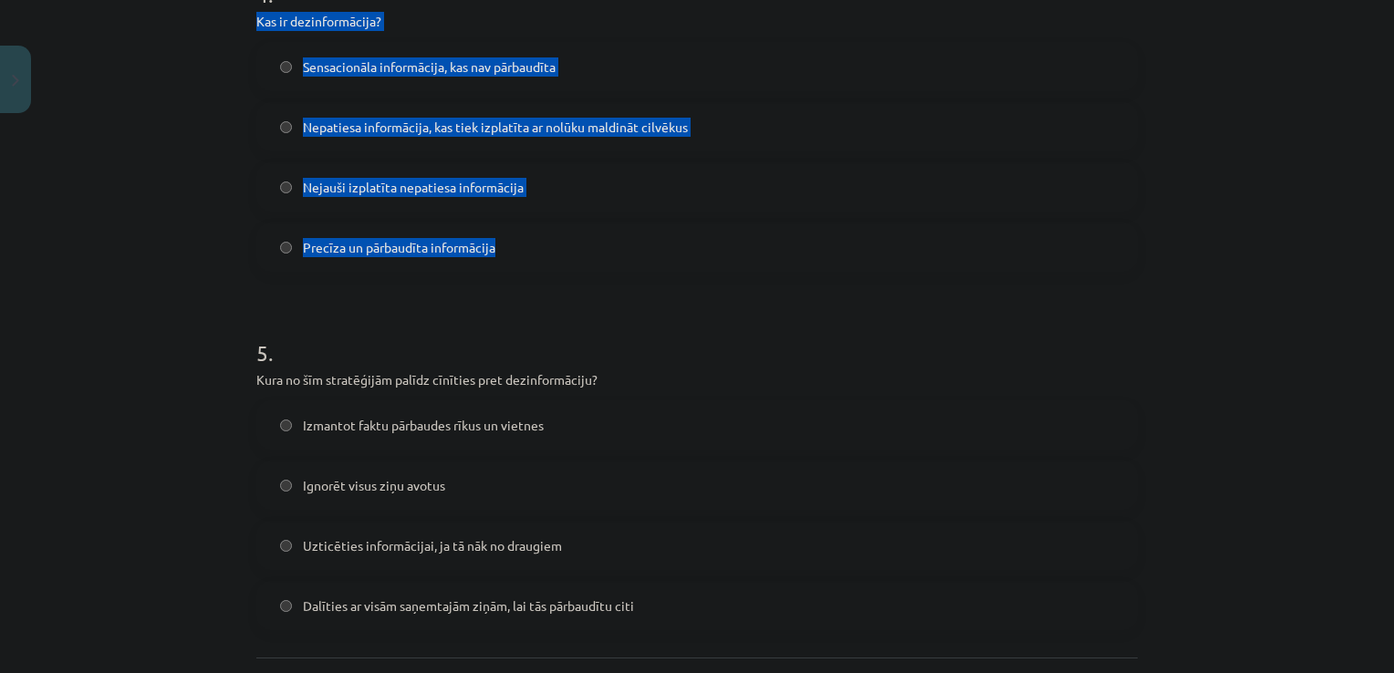
drag, startPoint x: 239, startPoint y: 28, endPoint x: 566, endPoint y: 230, distance: 383.8
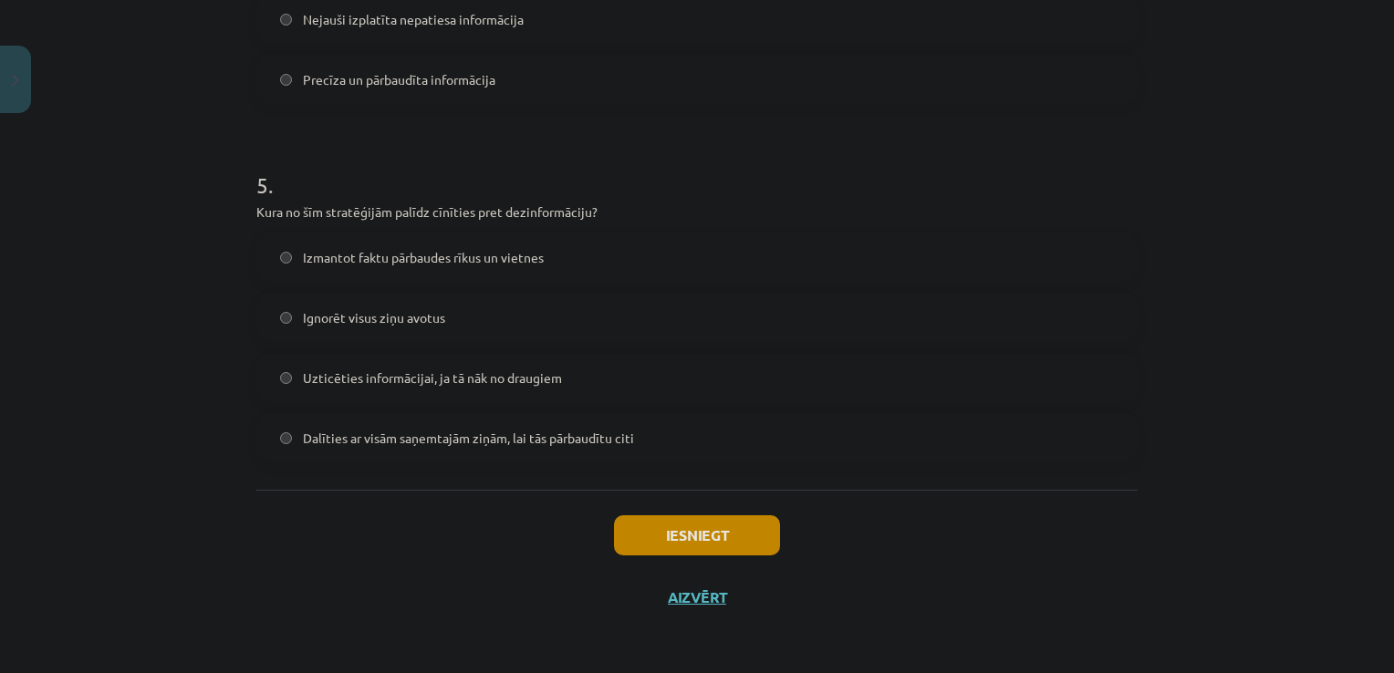
click at [97, 440] on div "Mācību tēma: Latviešu valodas 9. klases 1. ieskaites mācību materiāls #9 8. tēm…" at bounding box center [697, 336] width 1394 height 673
click at [470, 268] on label "Izmantot faktu pārbaudes rīkus un vietnes" at bounding box center [697, 257] width 878 height 46
drag, startPoint x: 213, startPoint y: 189, endPoint x: 650, endPoint y: 425, distance: 496.8
click at [650, 425] on div "Mācību tēma: Latviešu valodas 9. klases 1. ieskaites mācību materiāls #9 8. tēm…" at bounding box center [697, 336] width 1394 height 673
click at [629, 542] on button "Iesniegt" at bounding box center [697, 535] width 166 height 40
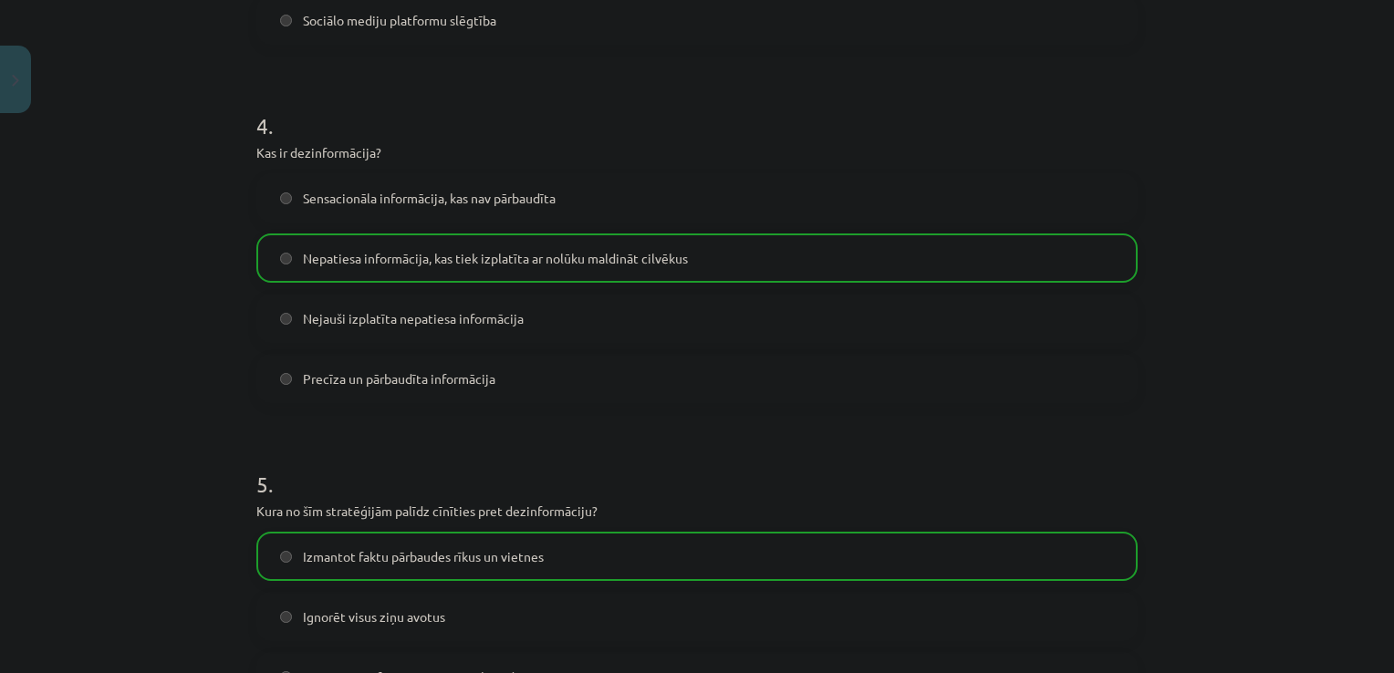
scroll to position [1714, 0]
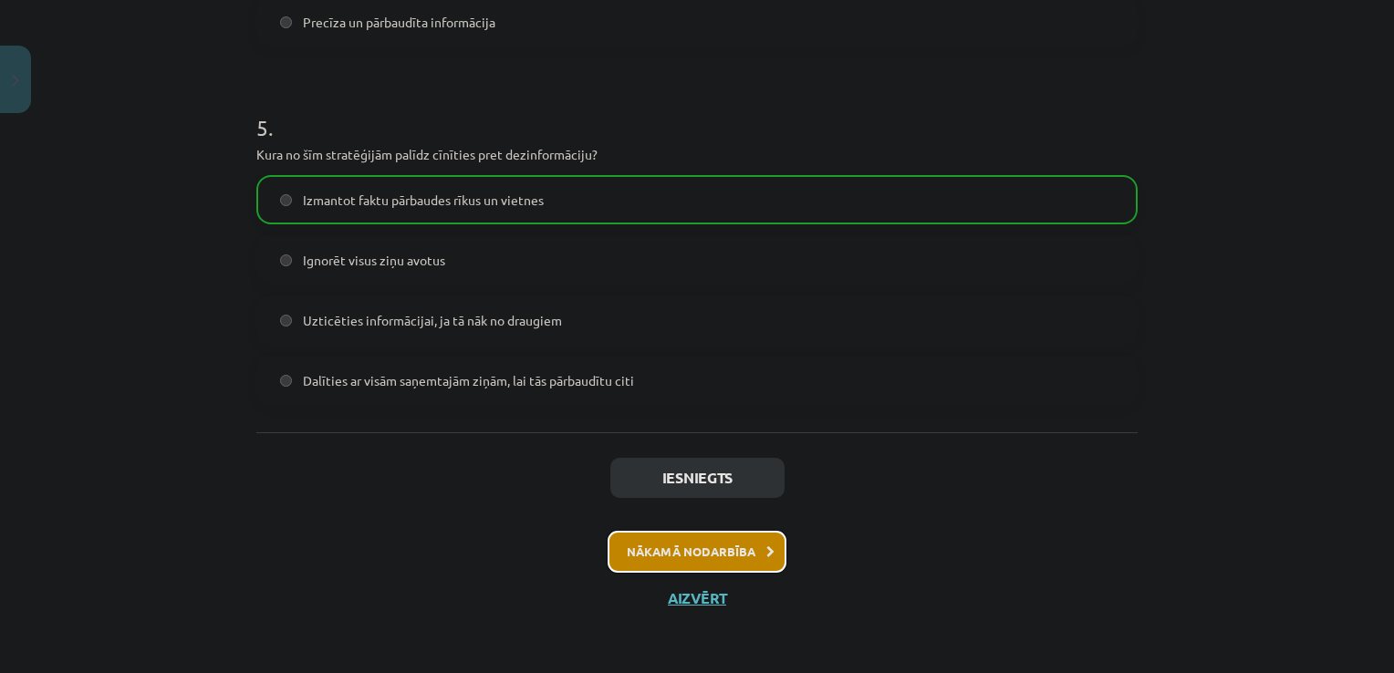
click at [755, 558] on button "Nākamā nodarbība" at bounding box center [697, 552] width 179 height 42
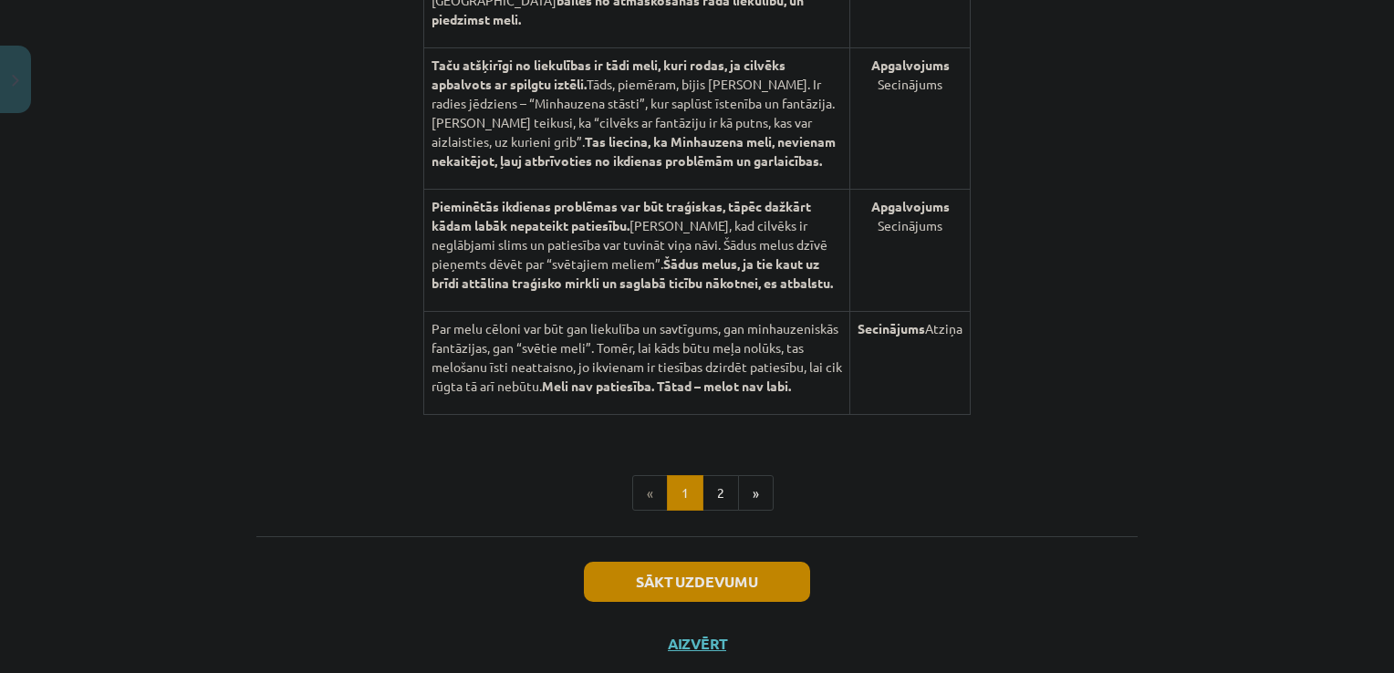
scroll to position [1926, 0]
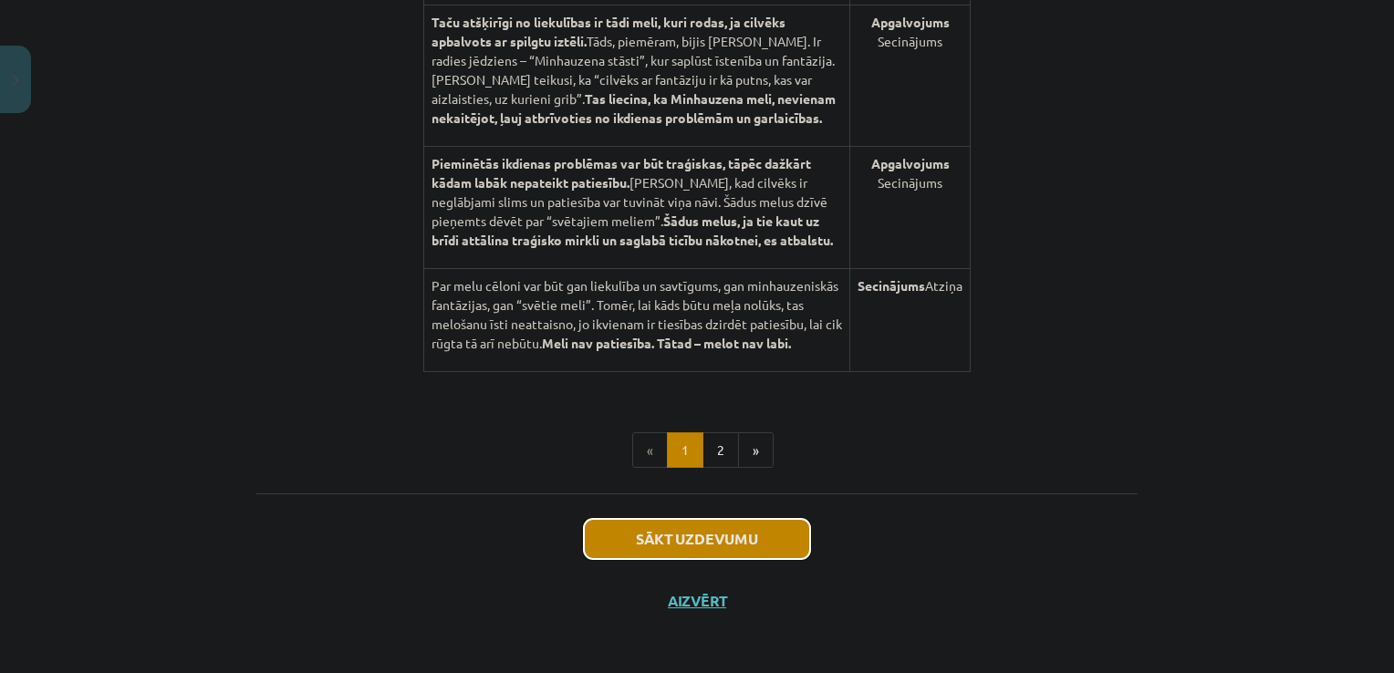
click at [738, 541] on button "Sākt uzdevumu" at bounding box center [697, 539] width 226 height 40
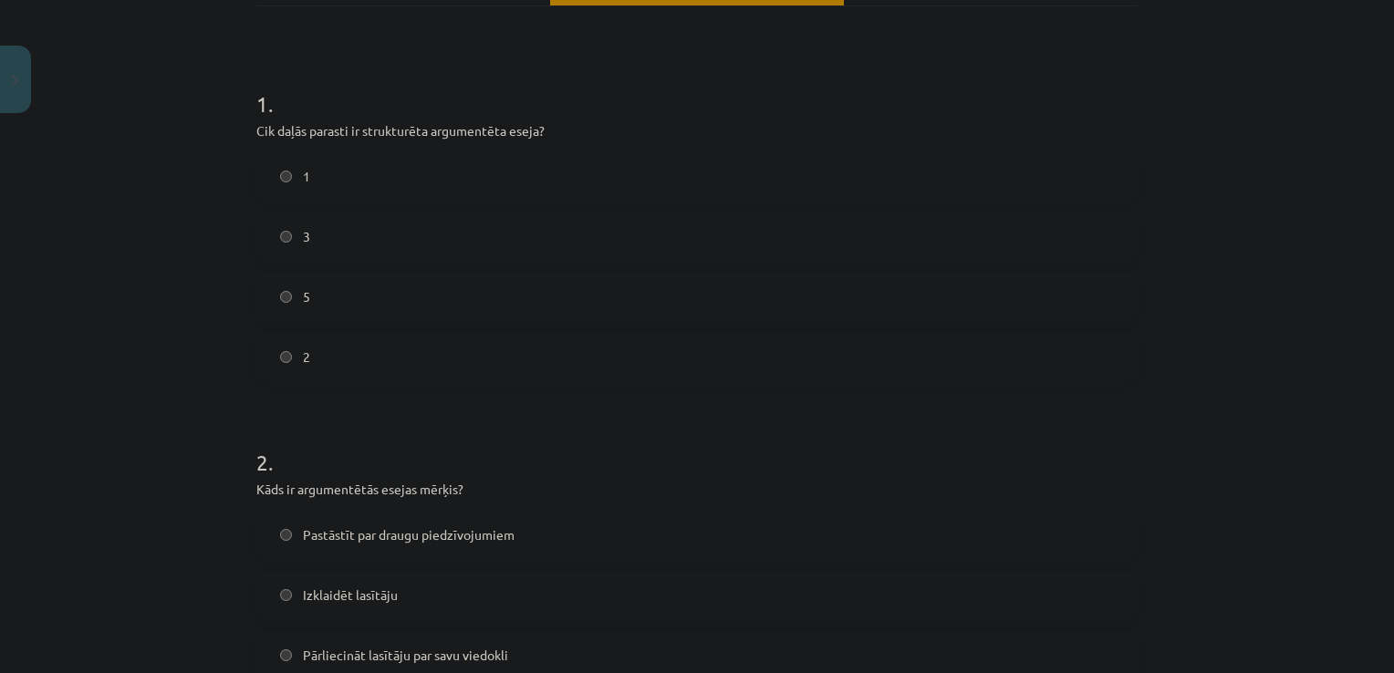
scroll to position [305, 0]
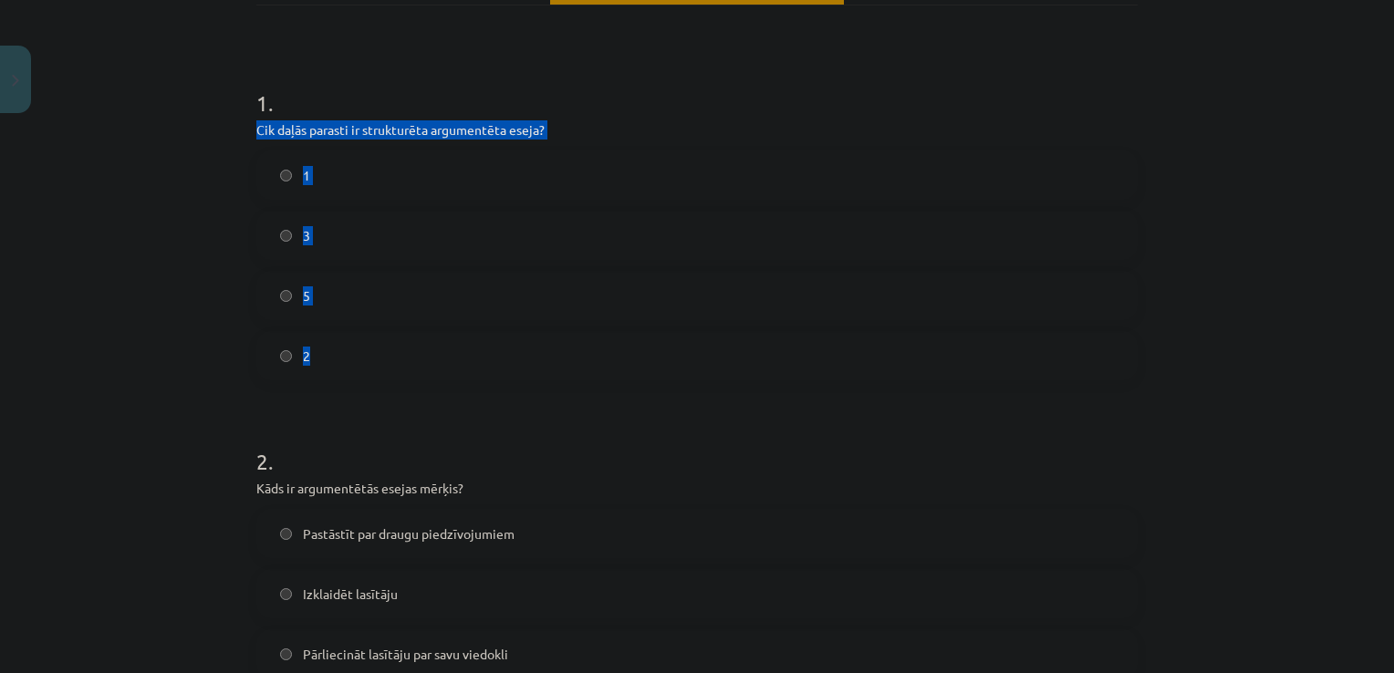
drag, startPoint x: 245, startPoint y: 134, endPoint x: 524, endPoint y: 347, distance: 350.1
click at [274, 253] on label "3" at bounding box center [697, 236] width 878 height 46
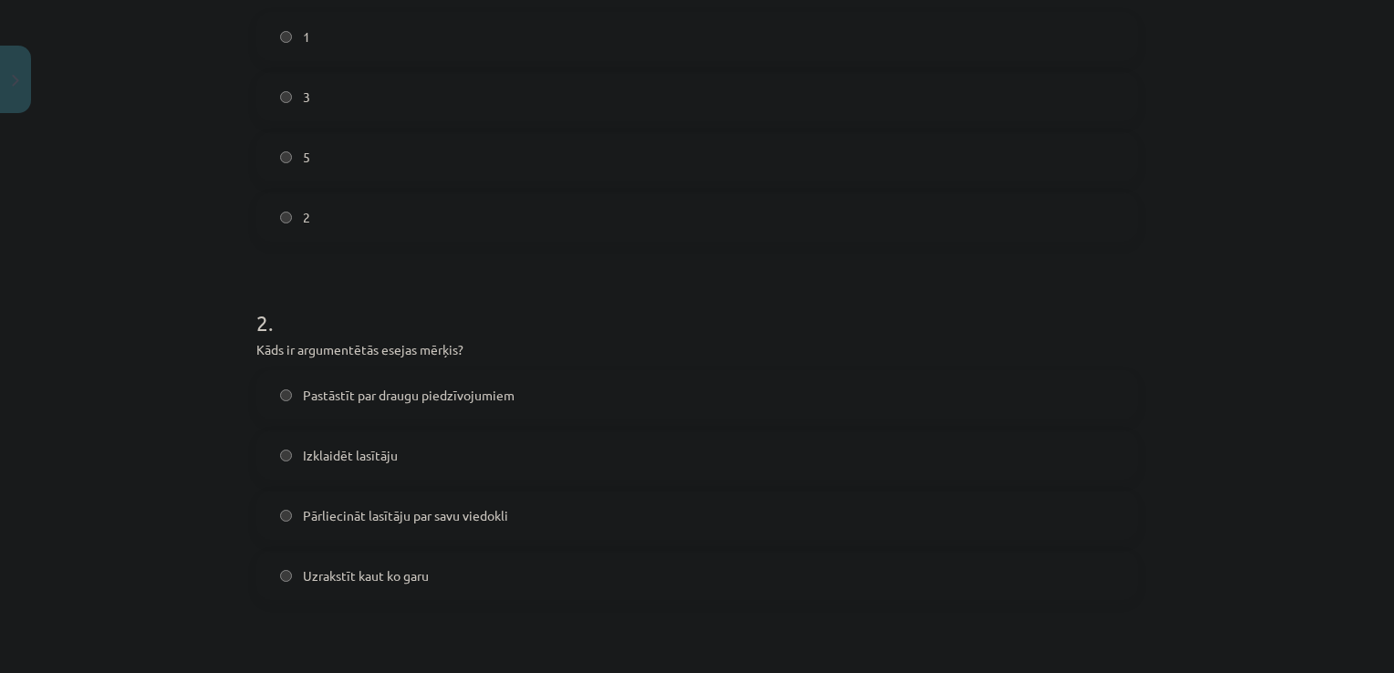
scroll to position [443, 0]
click at [504, 504] on label "Pārliecināt lasītāju par savu viedokli" at bounding box center [697, 516] width 878 height 46
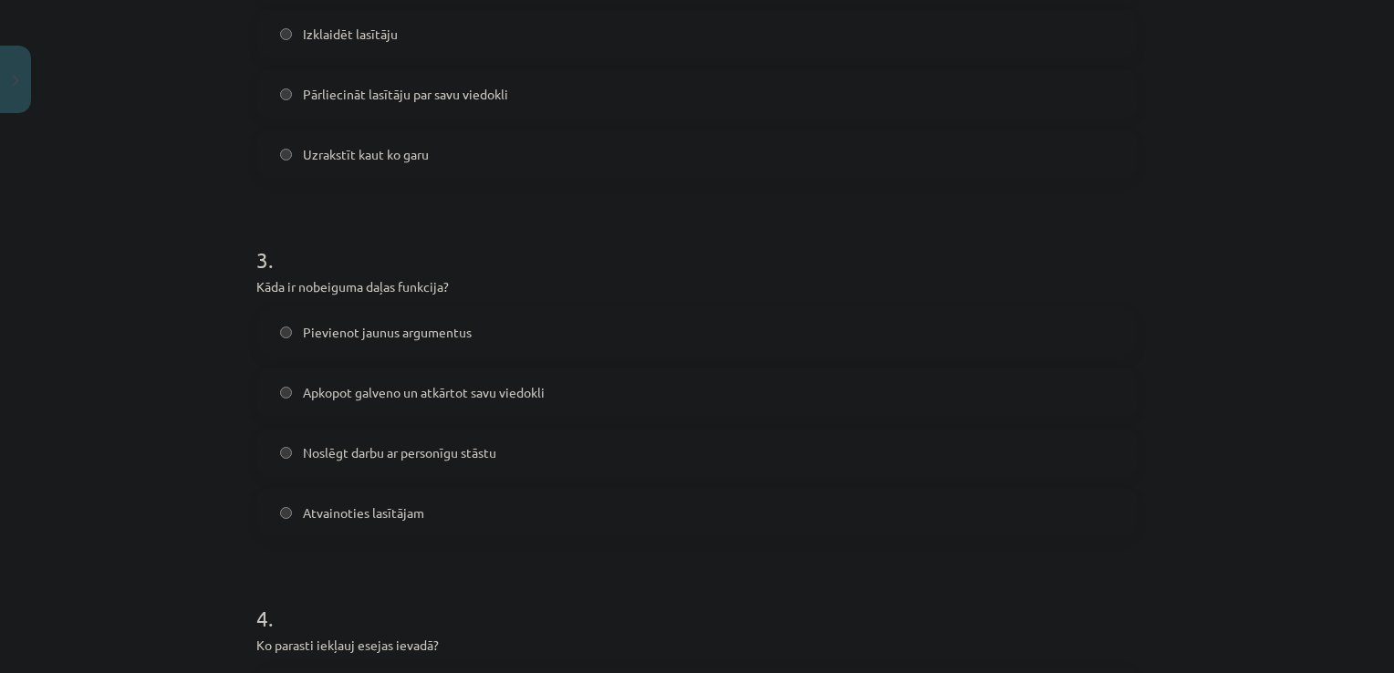
scroll to position [874, 0]
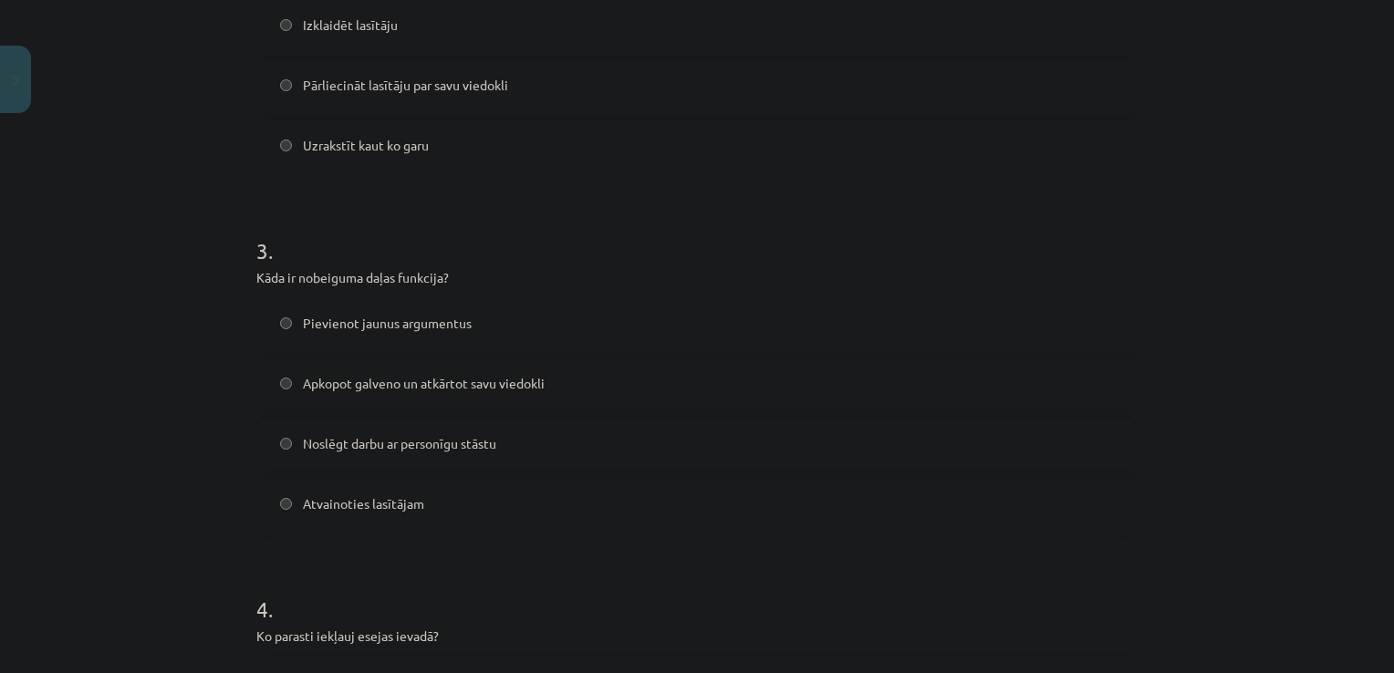
click at [536, 378] on span "Apkopot galveno un atkārtot savu viedokli" at bounding box center [424, 383] width 242 height 19
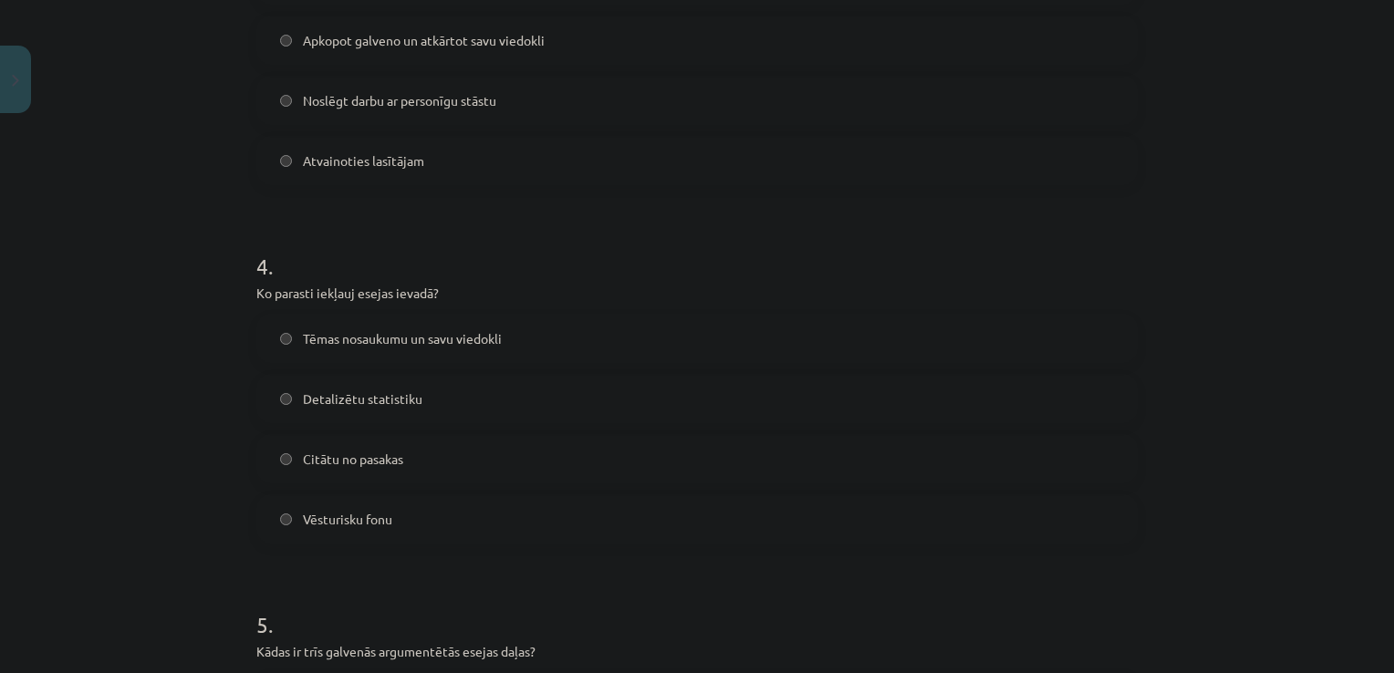
scroll to position [1216, 0]
click at [420, 395] on label "Detalizētu statistiku" at bounding box center [697, 400] width 878 height 46
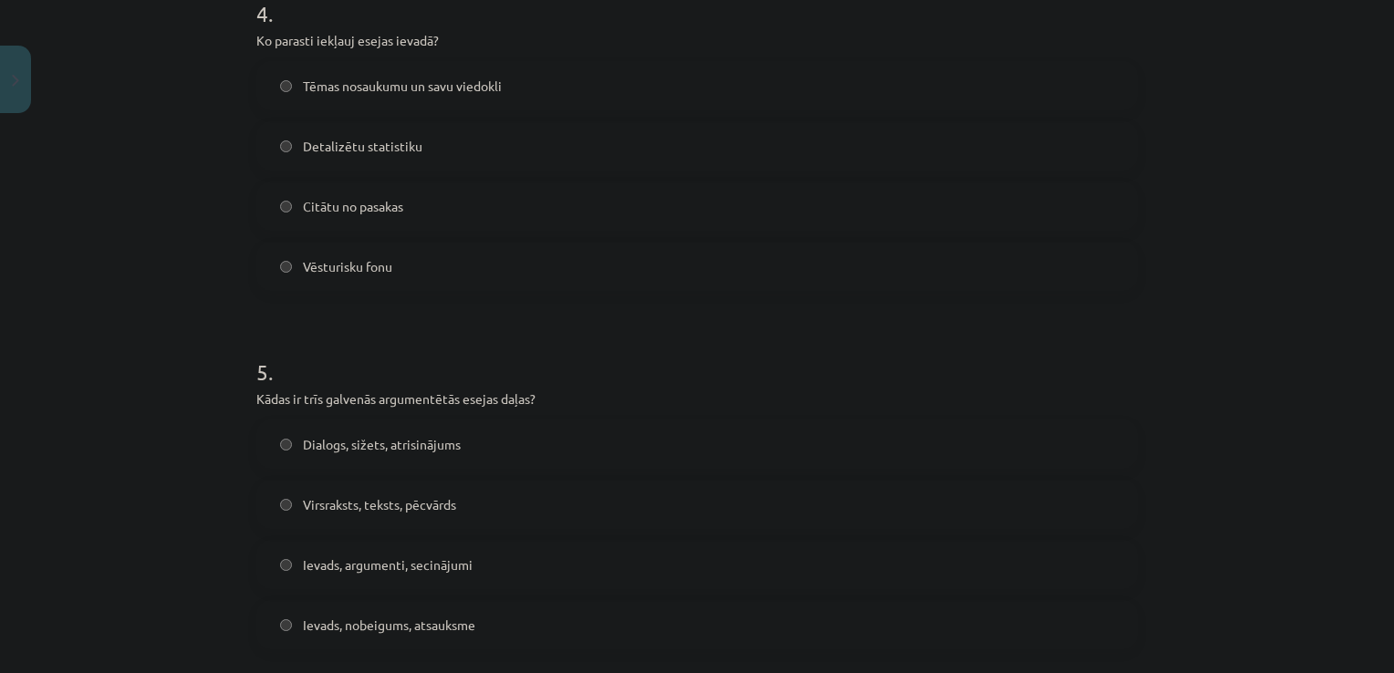
scroll to position [1471, 0]
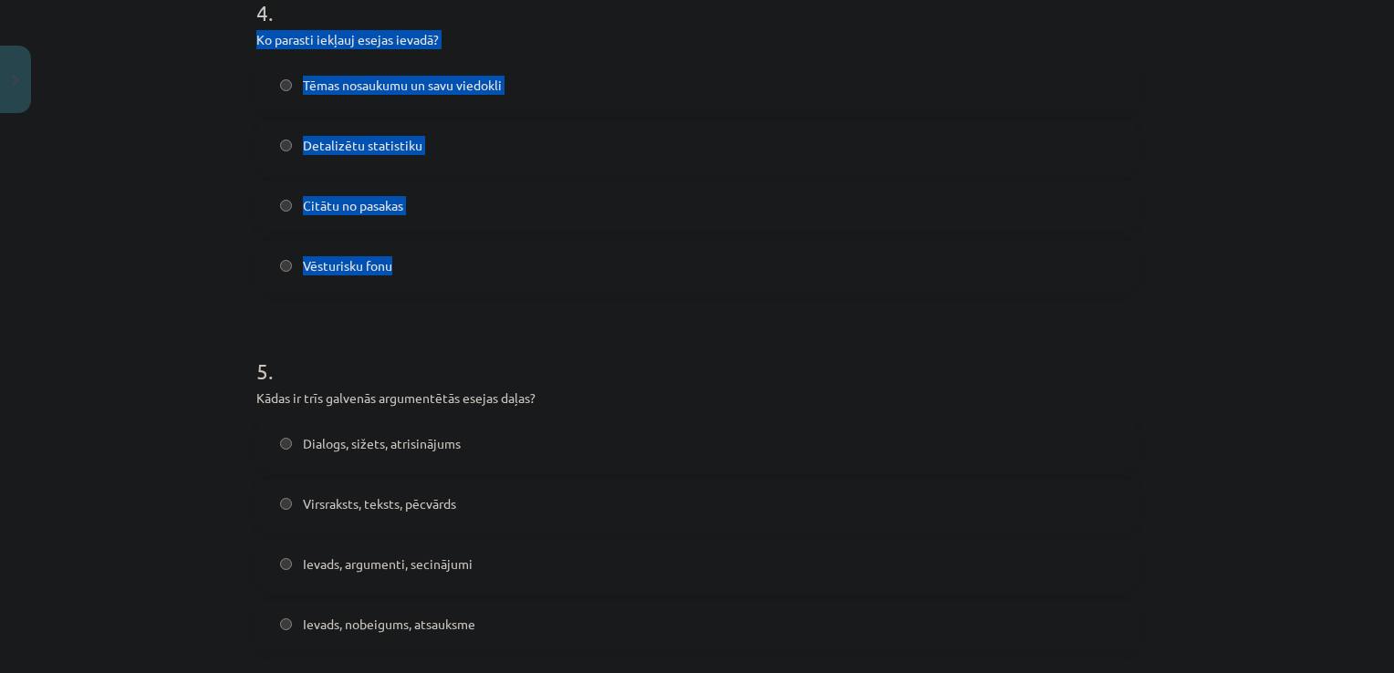
drag, startPoint x: 241, startPoint y: 40, endPoint x: 494, endPoint y: 263, distance: 336.8
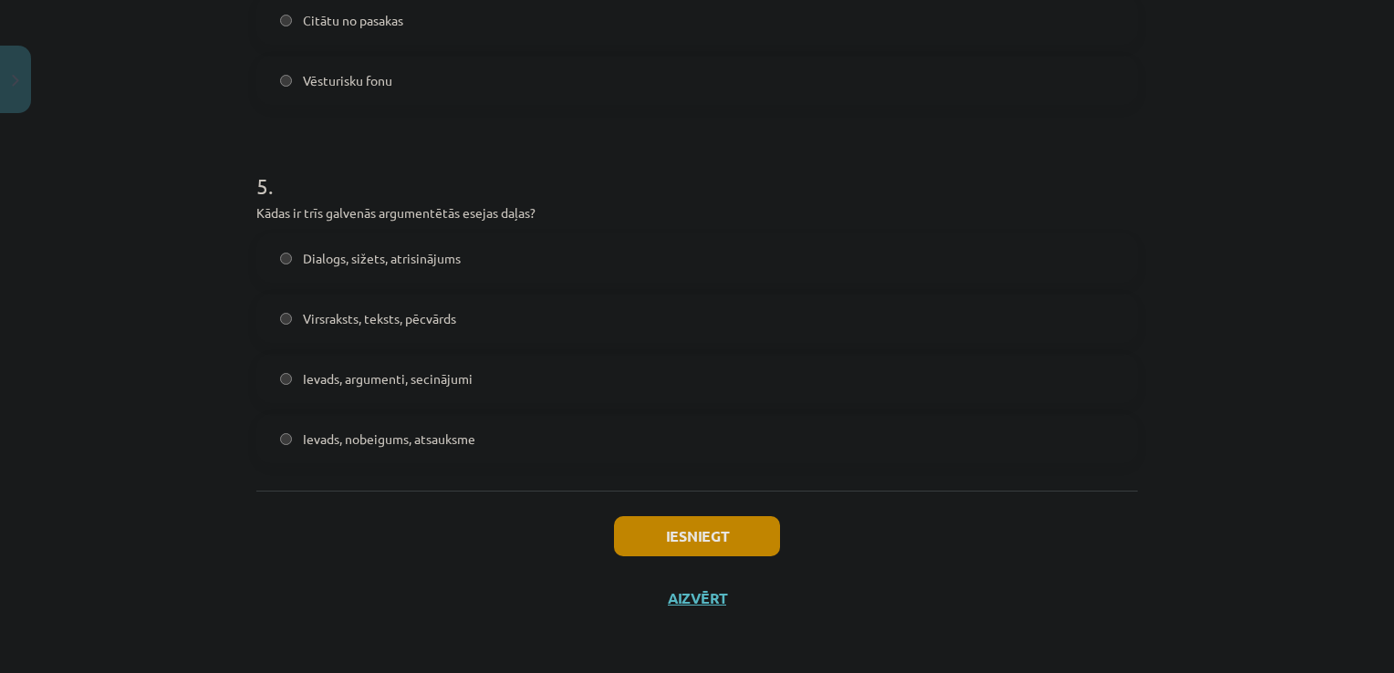
scroll to position [1655, 0]
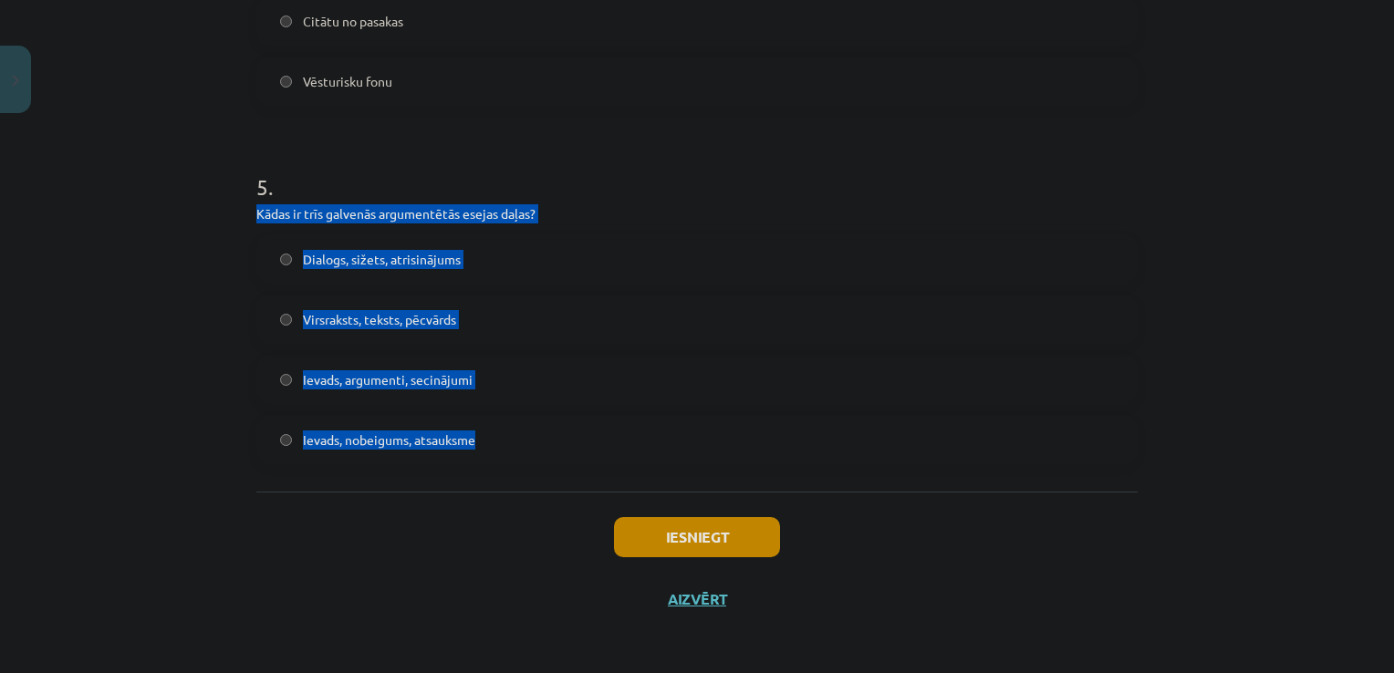
drag, startPoint x: 241, startPoint y: 204, endPoint x: 627, endPoint y: 453, distance: 459.3
click at [282, 393] on label "Ievads, argumenti, secinājumi" at bounding box center [697, 380] width 878 height 46
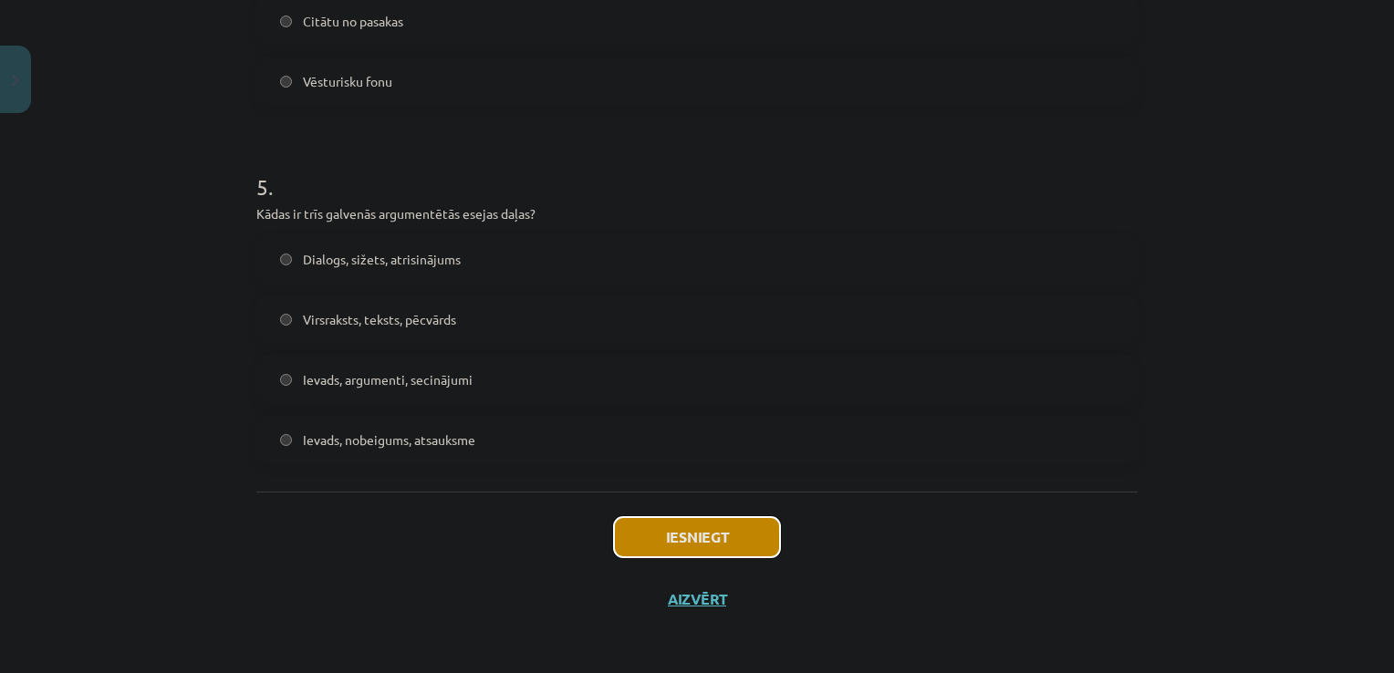
click at [697, 536] on button "Iesniegt" at bounding box center [697, 537] width 166 height 40
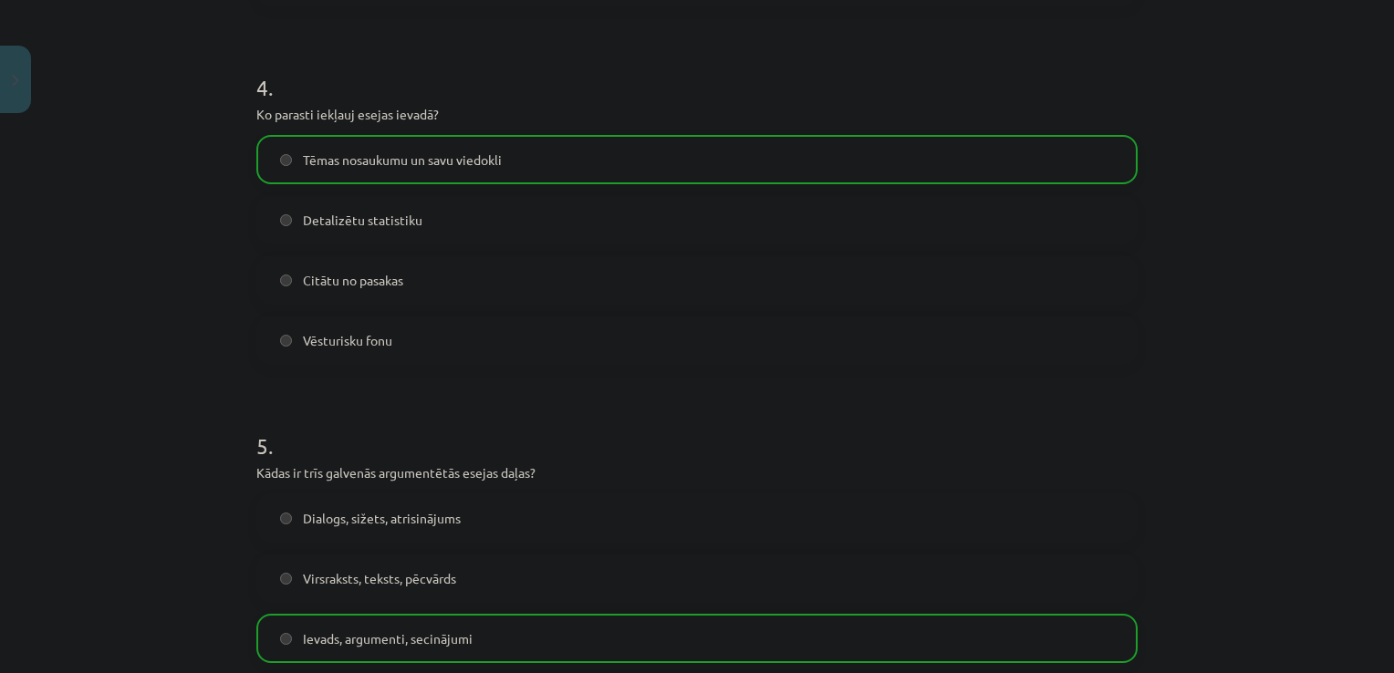
scroll to position [1714, 0]
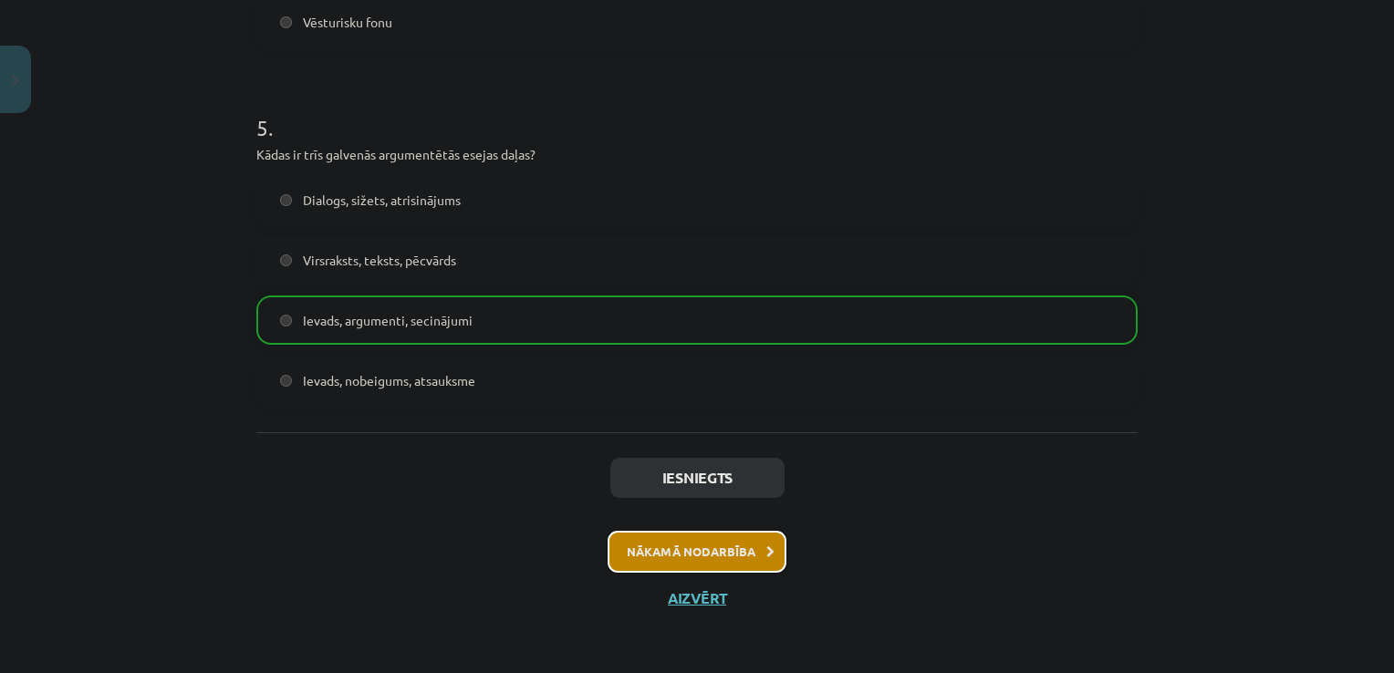
click at [672, 560] on button "Nākamā nodarbība" at bounding box center [697, 552] width 179 height 42
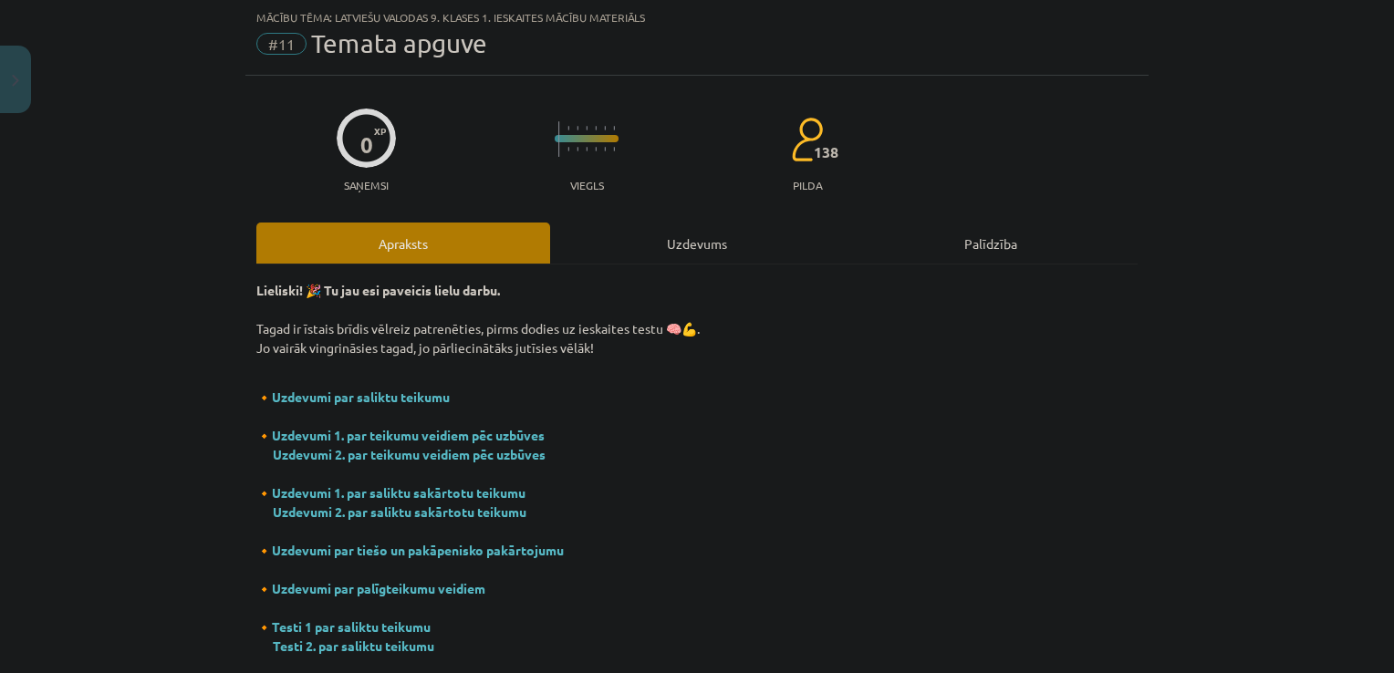
scroll to position [314, 0]
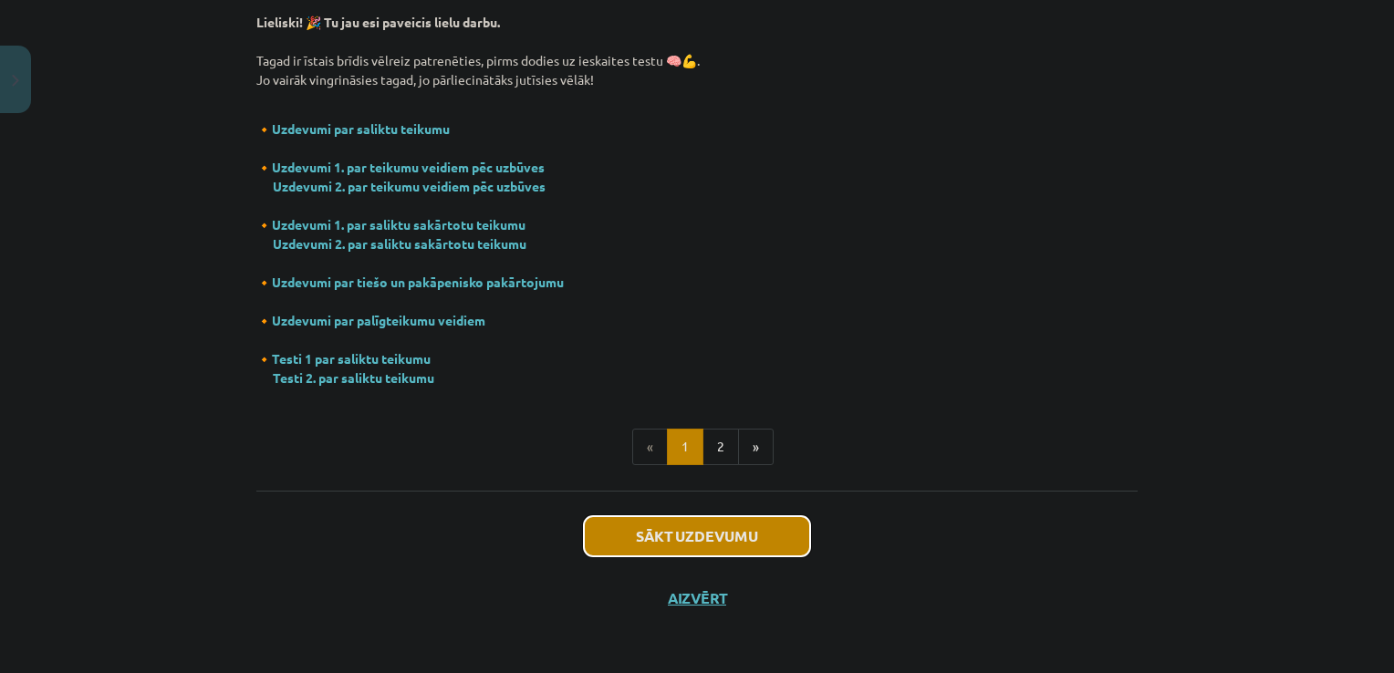
click at [673, 525] on button "Sākt uzdevumu" at bounding box center [697, 536] width 226 height 40
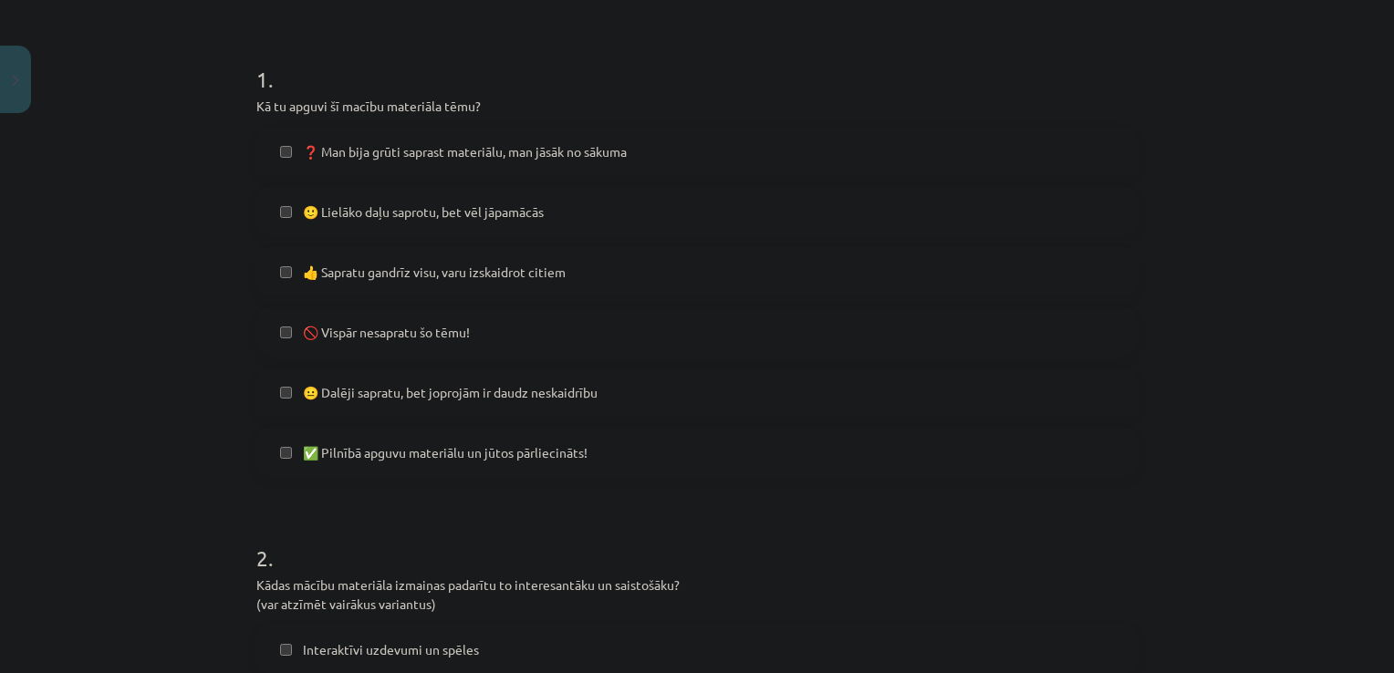
scroll to position [327, 0]
click at [531, 279] on span "👍 Sapratu gandrīz visu, varu izskaidrot citiem" at bounding box center [434, 274] width 263 height 19
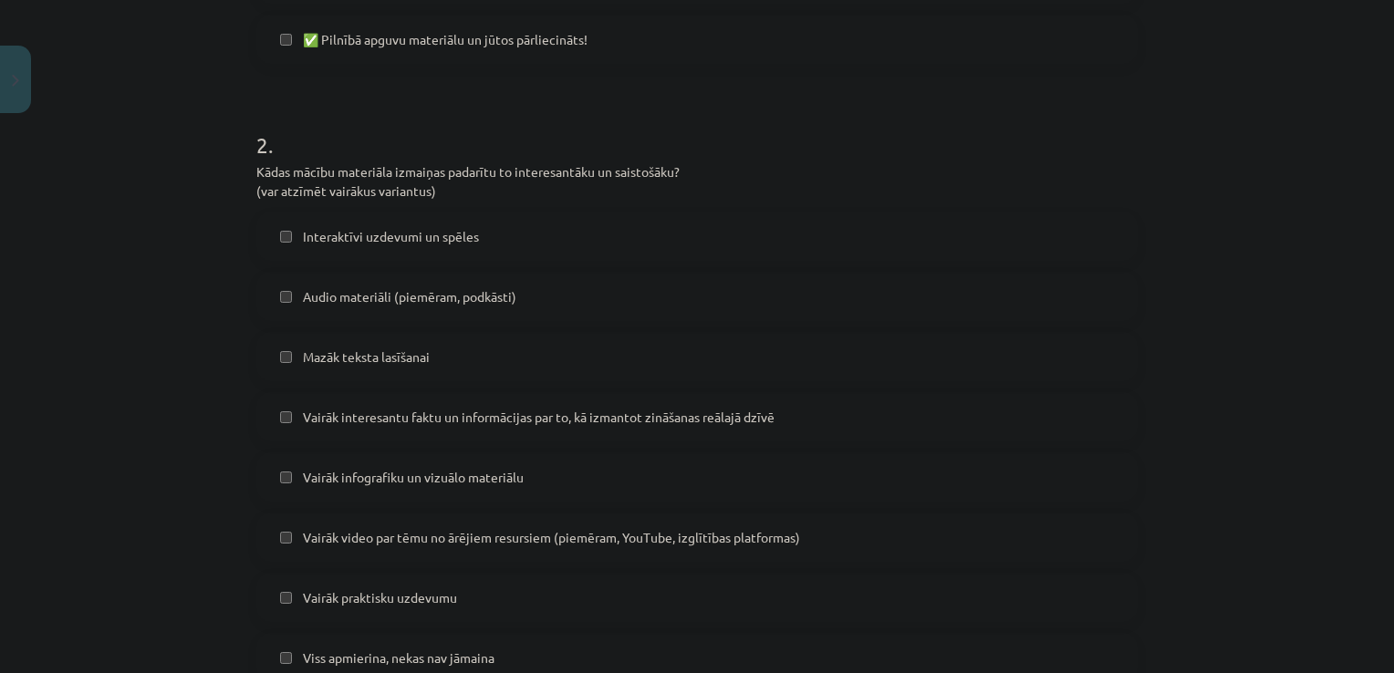
scroll to position [742, 0]
click at [755, 421] on span "Vairāk interesantu faktu un informācijas par to, kā izmantot zināšanas reālajā …" at bounding box center [539, 417] width 472 height 19
click at [408, 248] on label "Interaktīvi uzdevumi un spēles" at bounding box center [697, 236] width 878 height 46
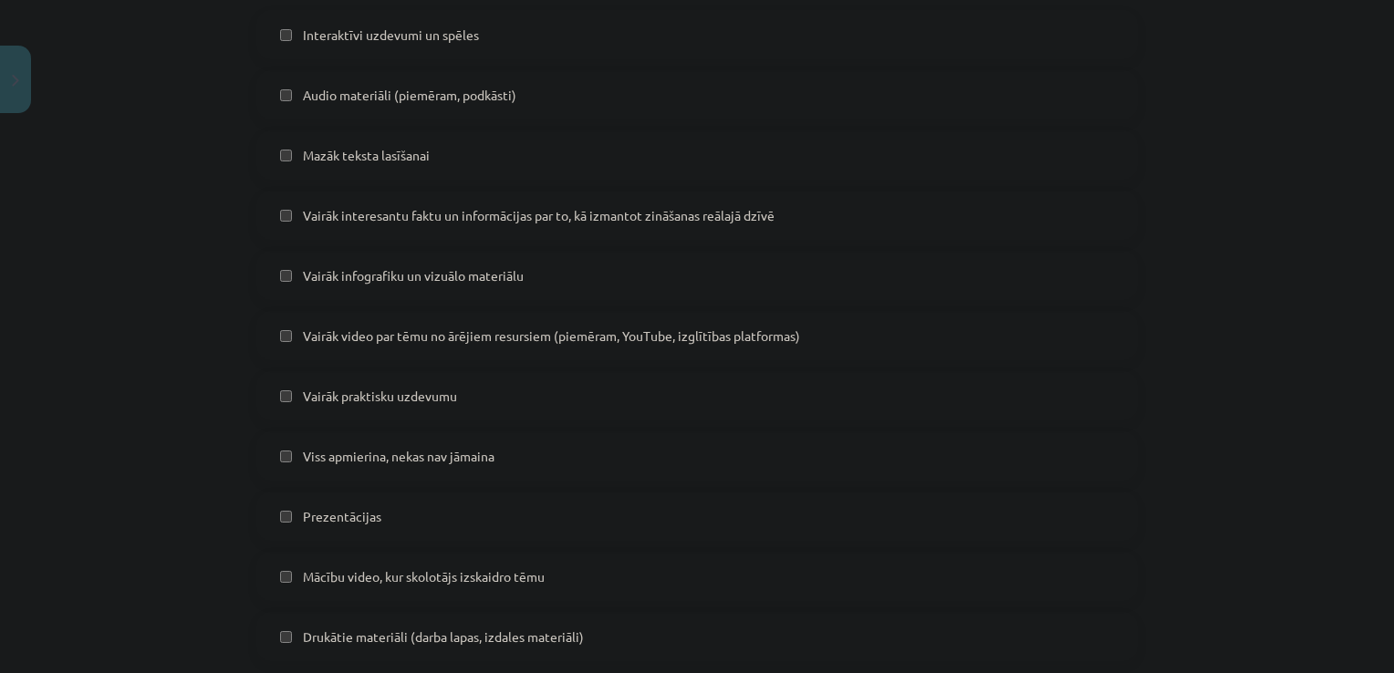
scroll to position [945, 0]
click at [489, 275] on span "Vairāk infografiku un vizuālo materiālu" at bounding box center [413, 274] width 221 height 19
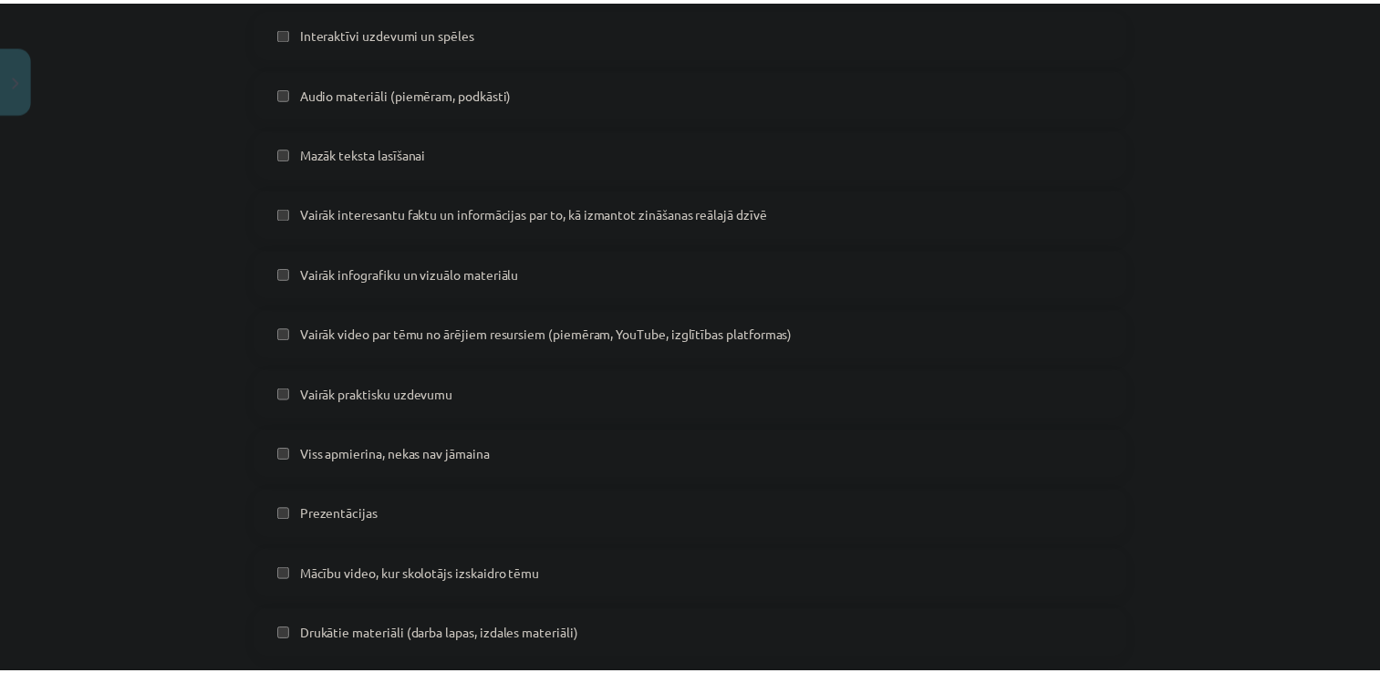
scroll to position [1142, 0]
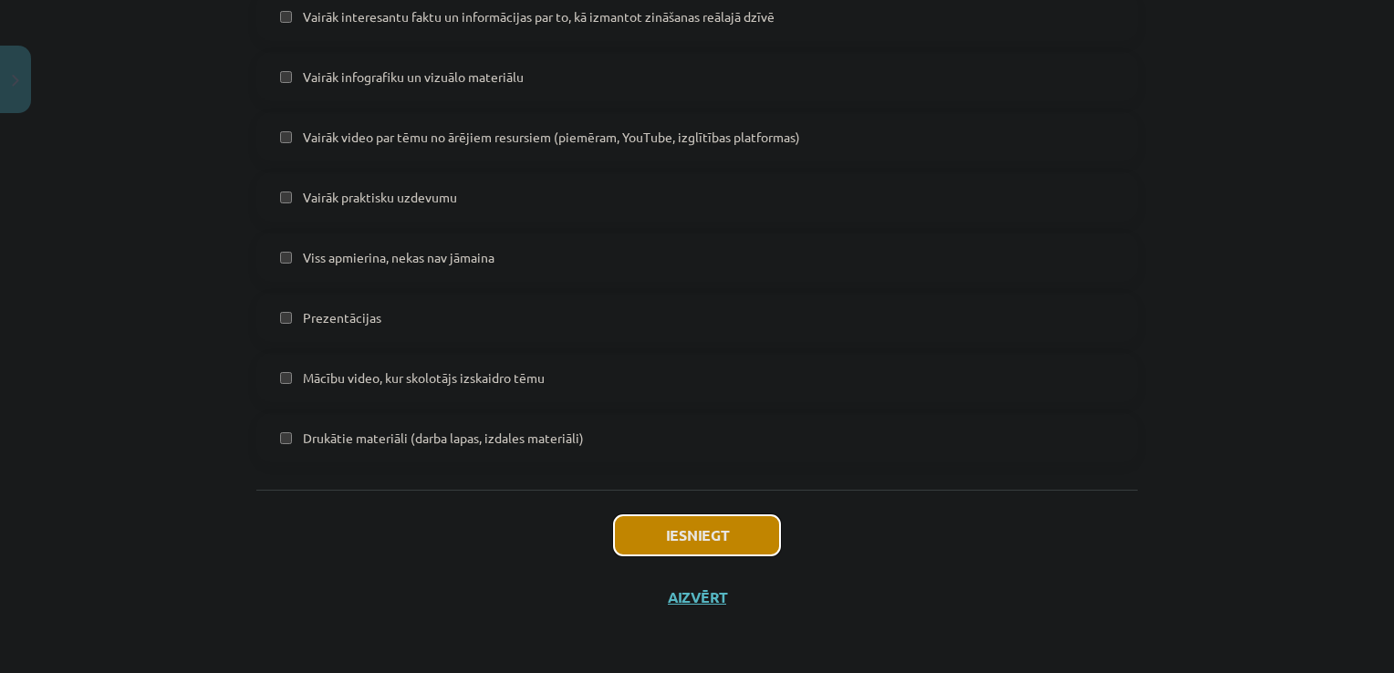
click at [703, 542] on button "Iesniegt" at bounding box center [697, 535] width 166 height 40
click at [505, 370] on span "Mācību video, kur skolotājs izskaidro tēmu" at bounding box center [424, 378] width 242 height 19
click at [679, 541] on button "Iesniegt" at bounding box center [697, 535] width 166 height 40
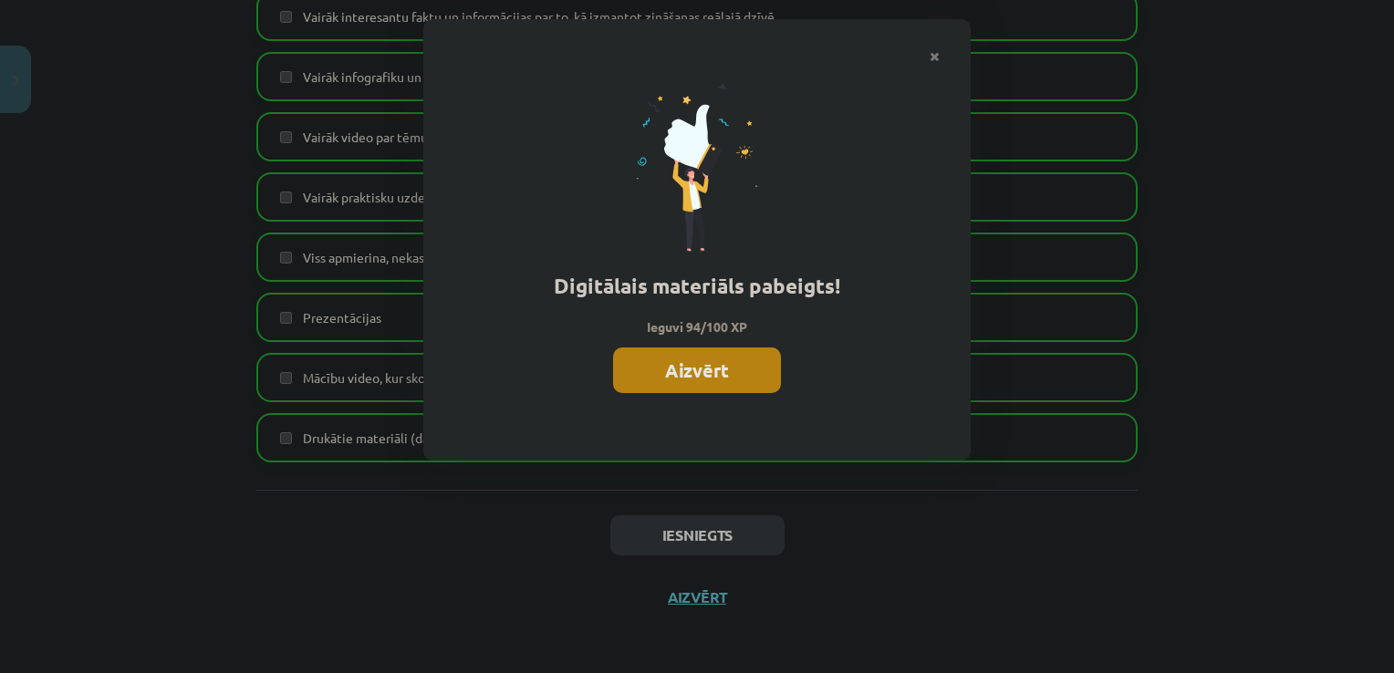
click at [707, 380] on button "Aizvērt" at bounding box center [697, 371] width 168 height 46
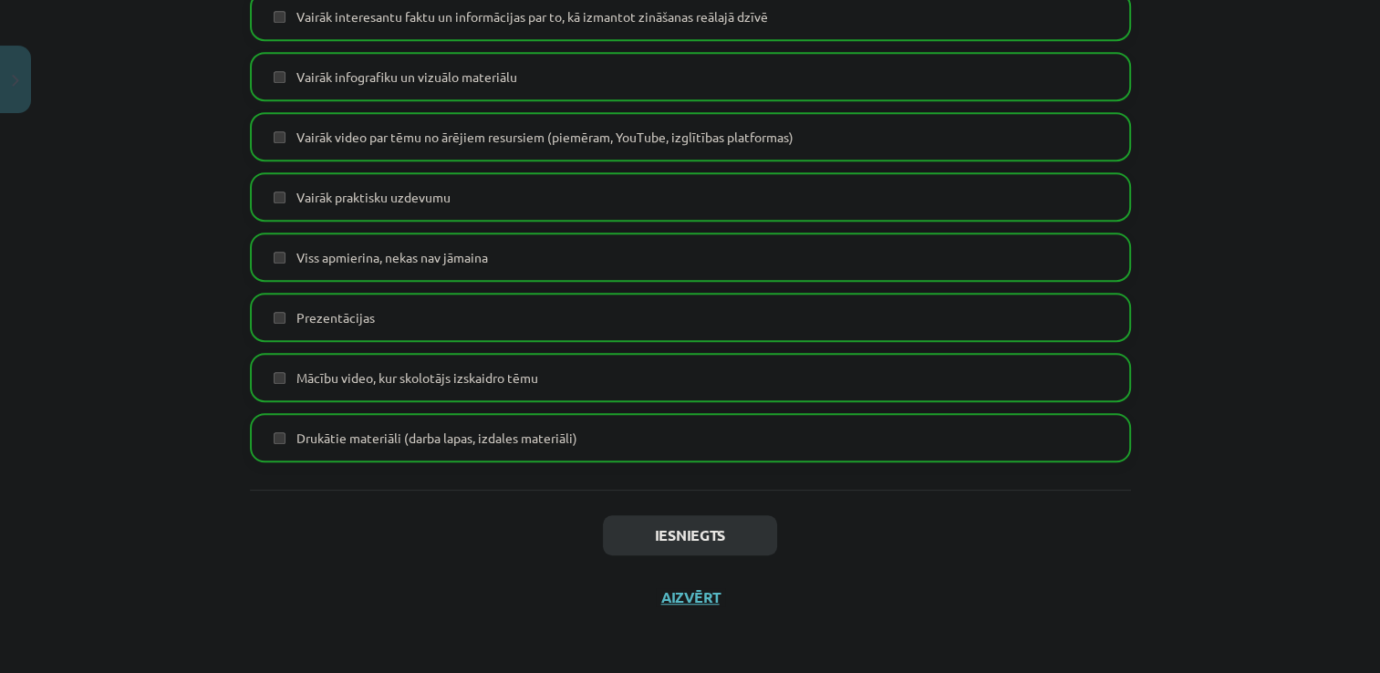
scroll to position [1015, 0]
click at [675, 591] on button "Aizvērt" at bounding box center [690, 597] width 69 height 18
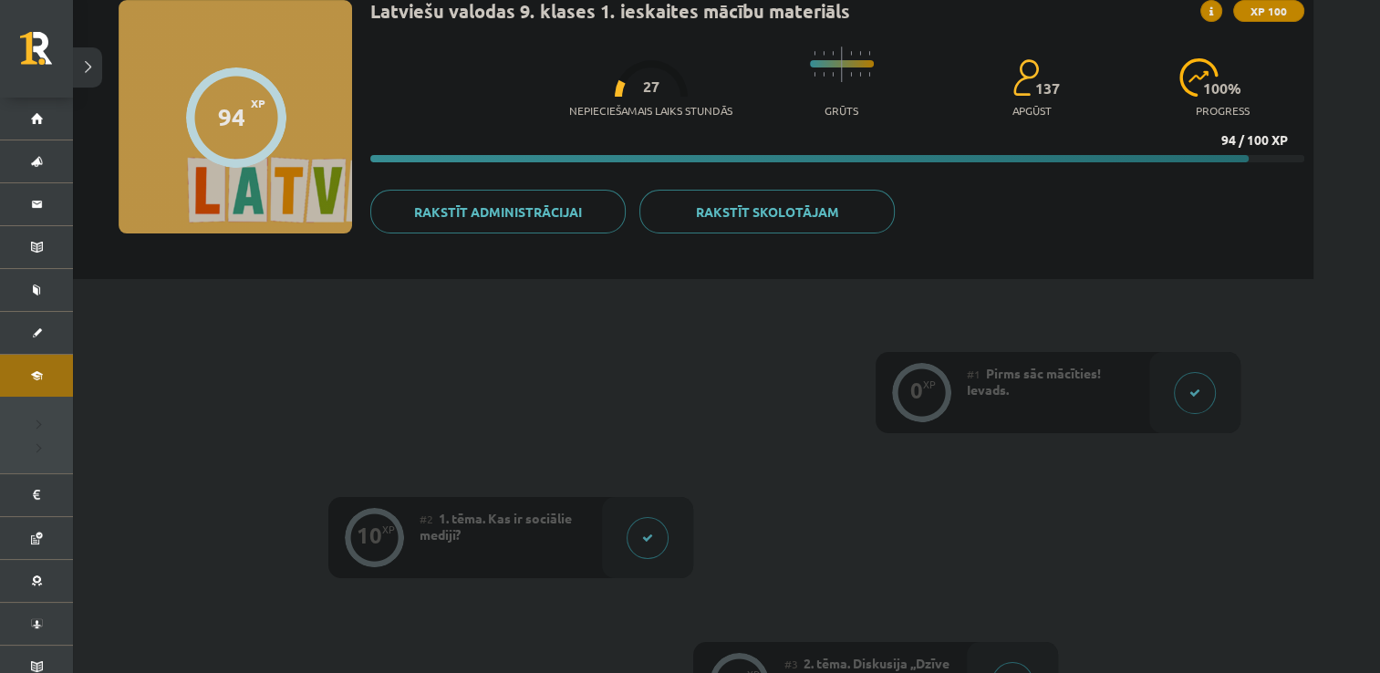
scroll to position [0, 0]
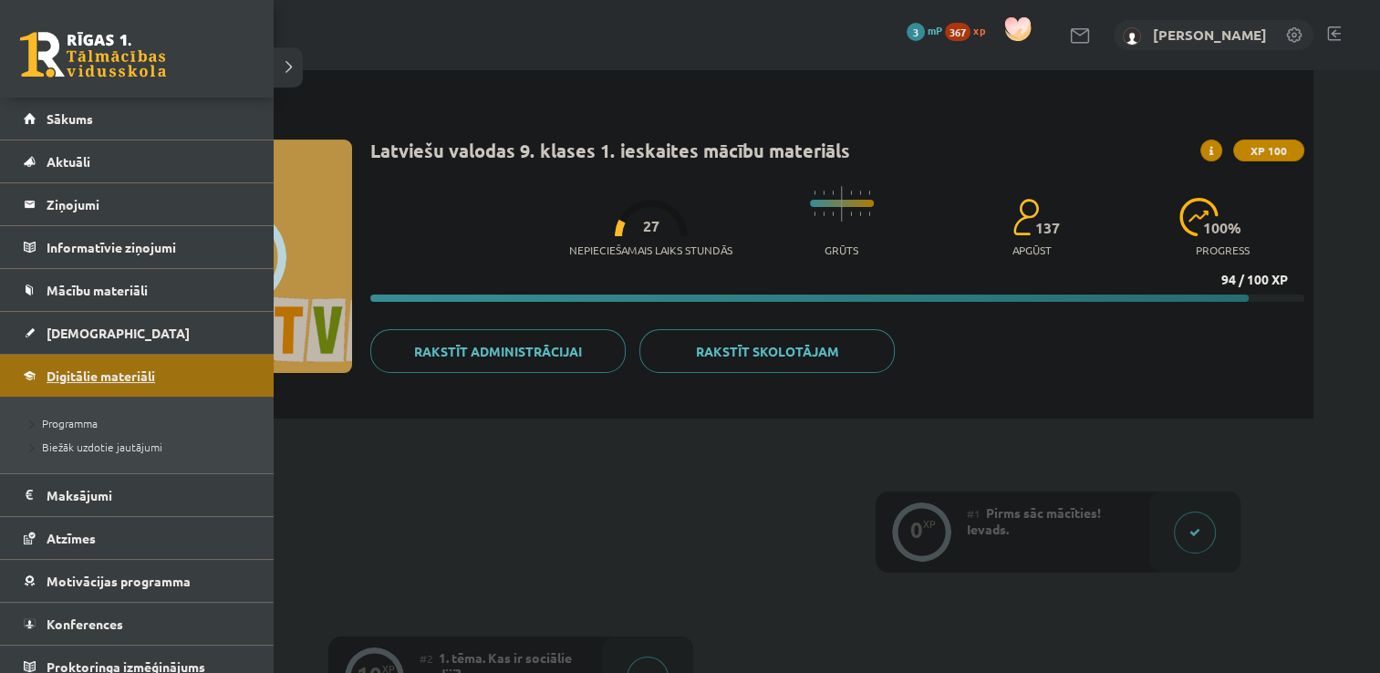
click at [60, 375] on span "Digitālie materiāli" at bounding box center [101, 376] width 109 height 16
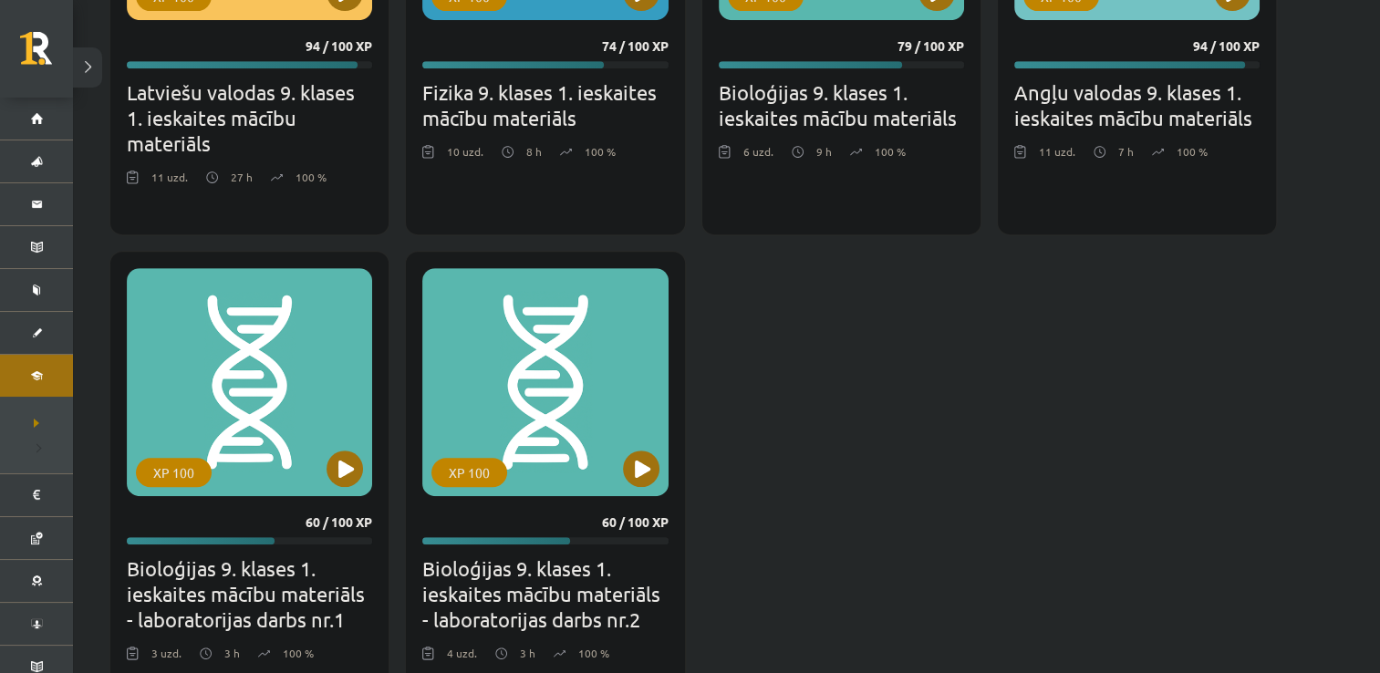
scroll to position [849, 0]
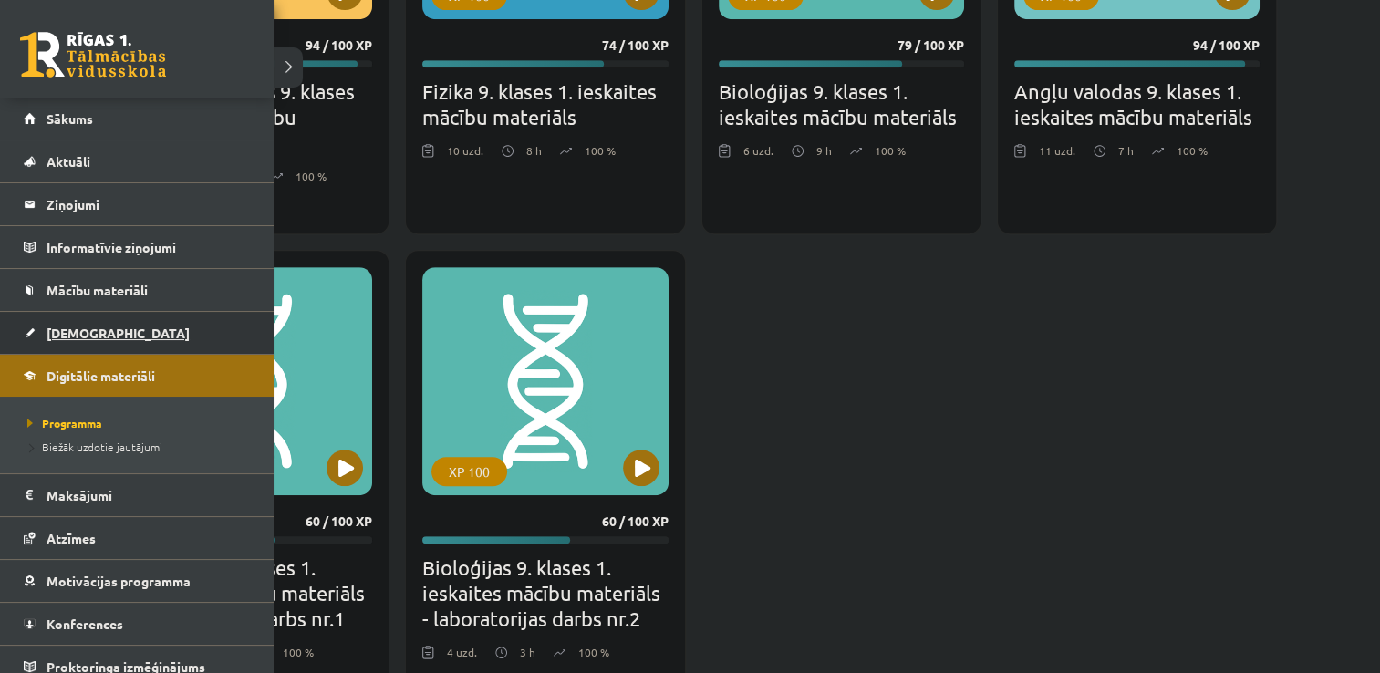
click at [56, 326] on span "[DEMOGRAPHIC_DATA]" at bounding box center [118, 333] width 143 height 16
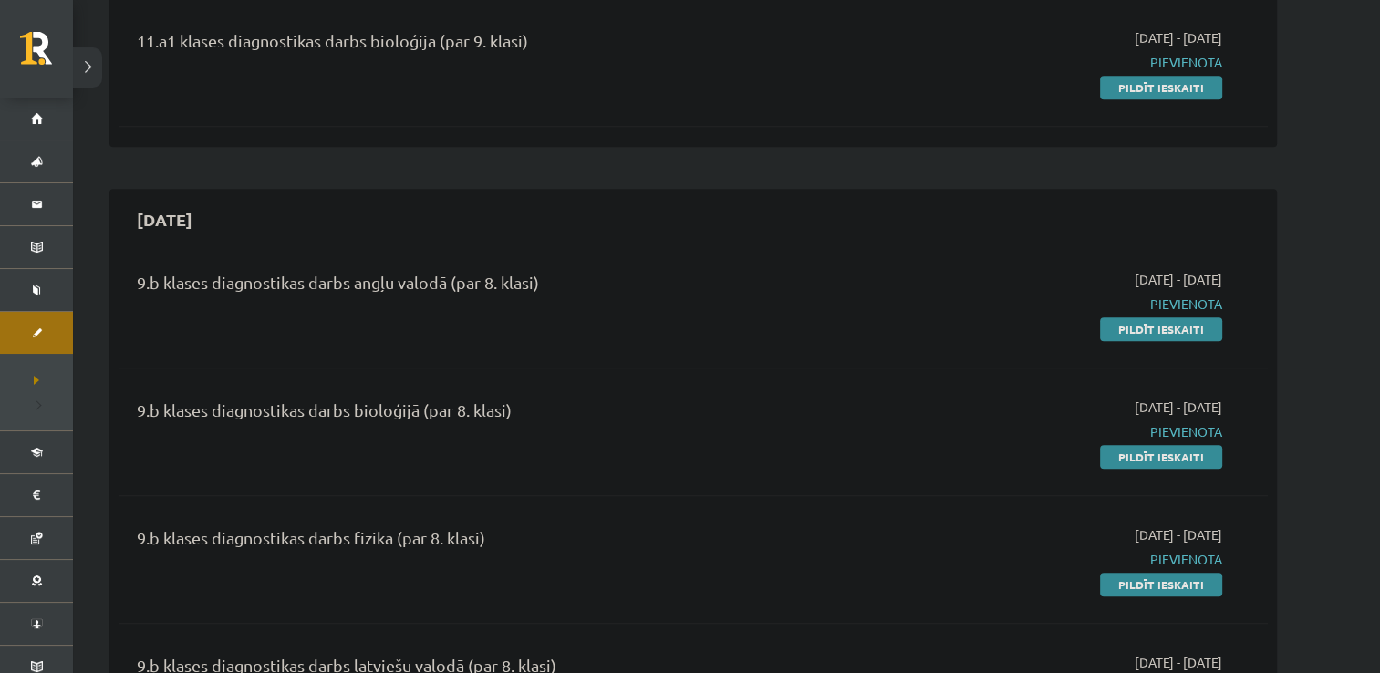
scroll to position [1892, 0]
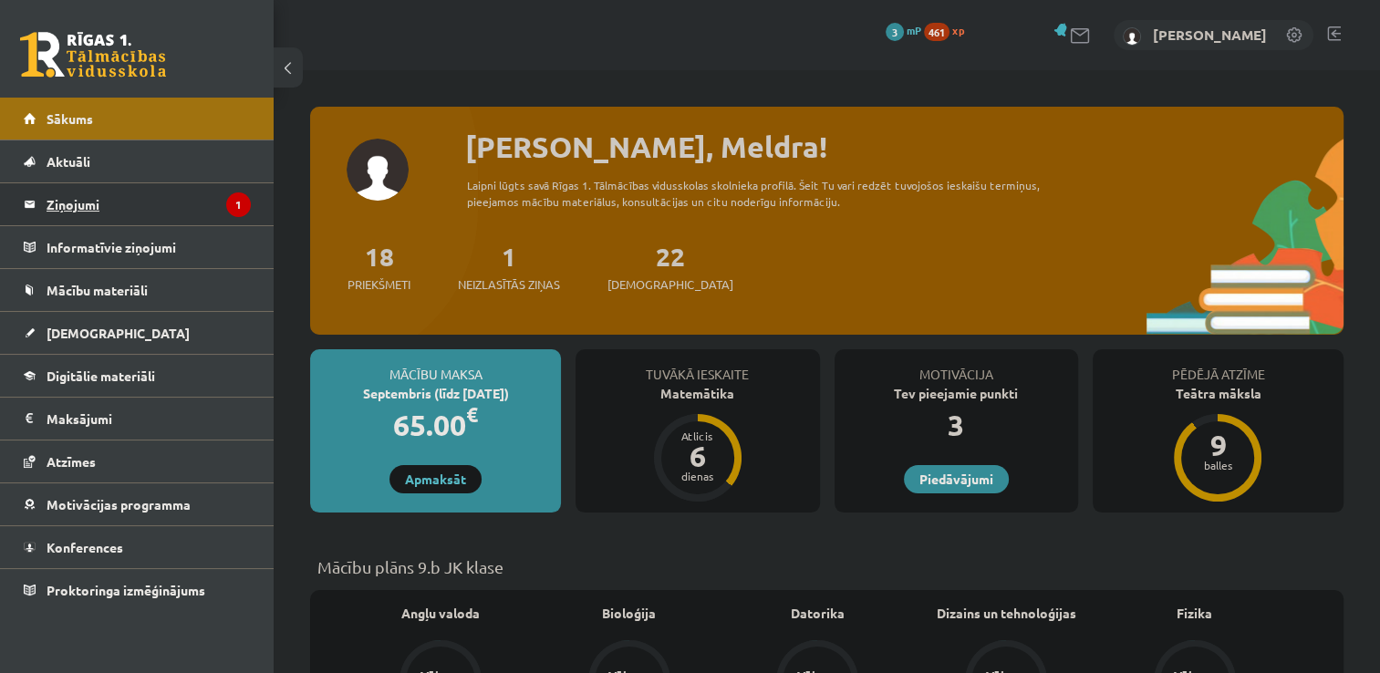
click at [164, 206] on legend "Ziņojumi 1" at bounding box center [149, 204] width 204 height 42
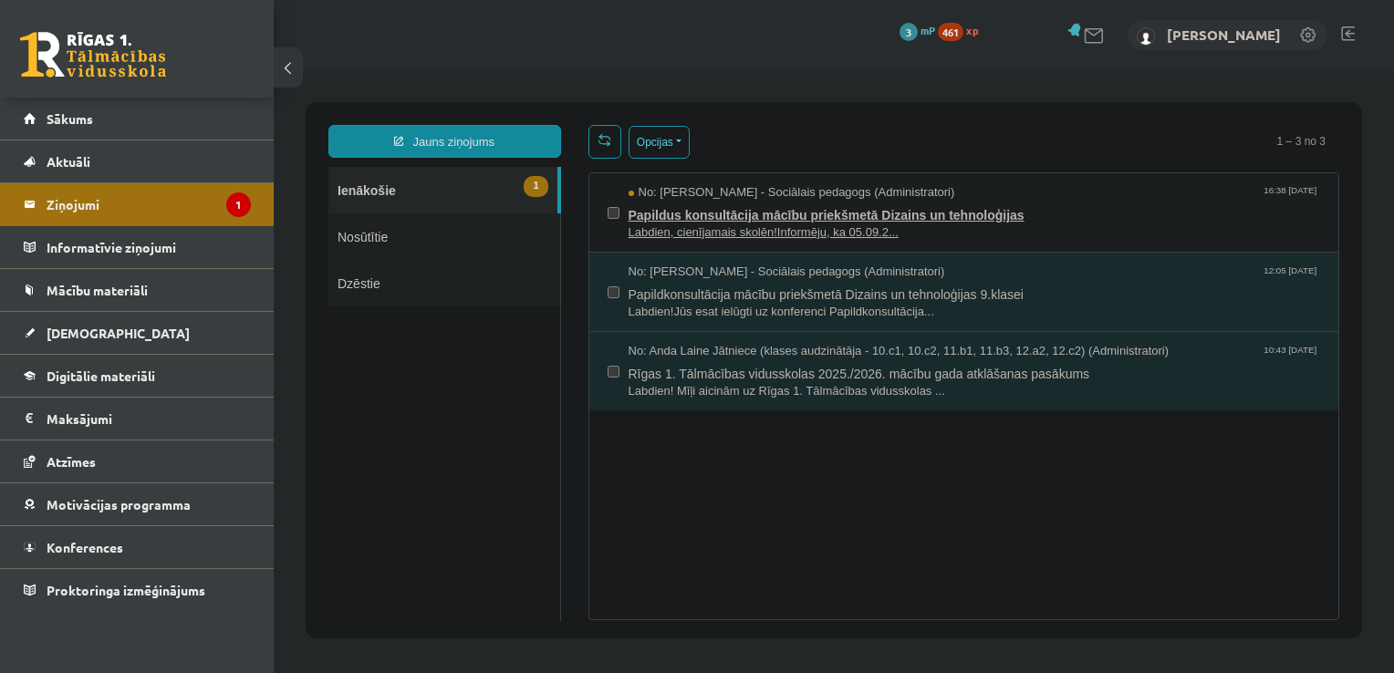
click at [717, 215] on span "Papildus konsultācija mācību priekšmetā Dizains un tehnoloģijas" at bounding box center [975, 213] width 692 height 23
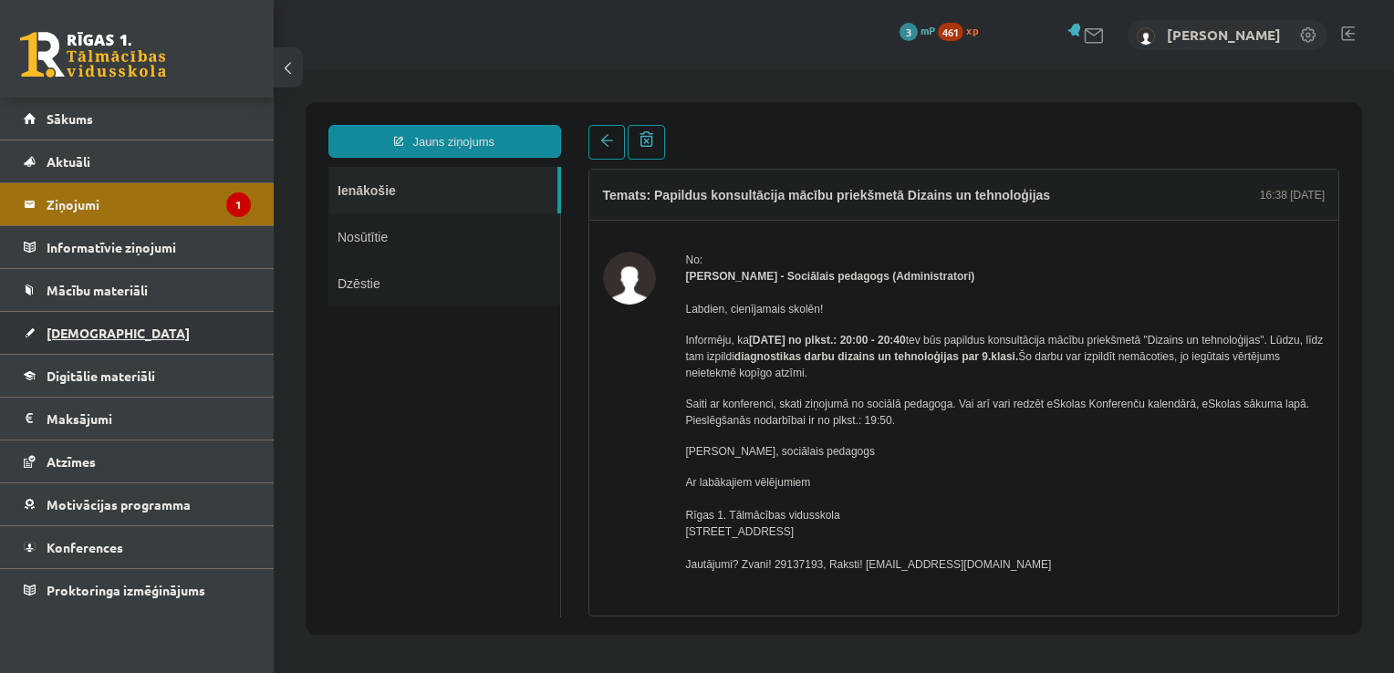
click at [113, 330] on link "[DEMOGRAPHIC_DATA]" at bounding box center [137, 333] width 227 height 42
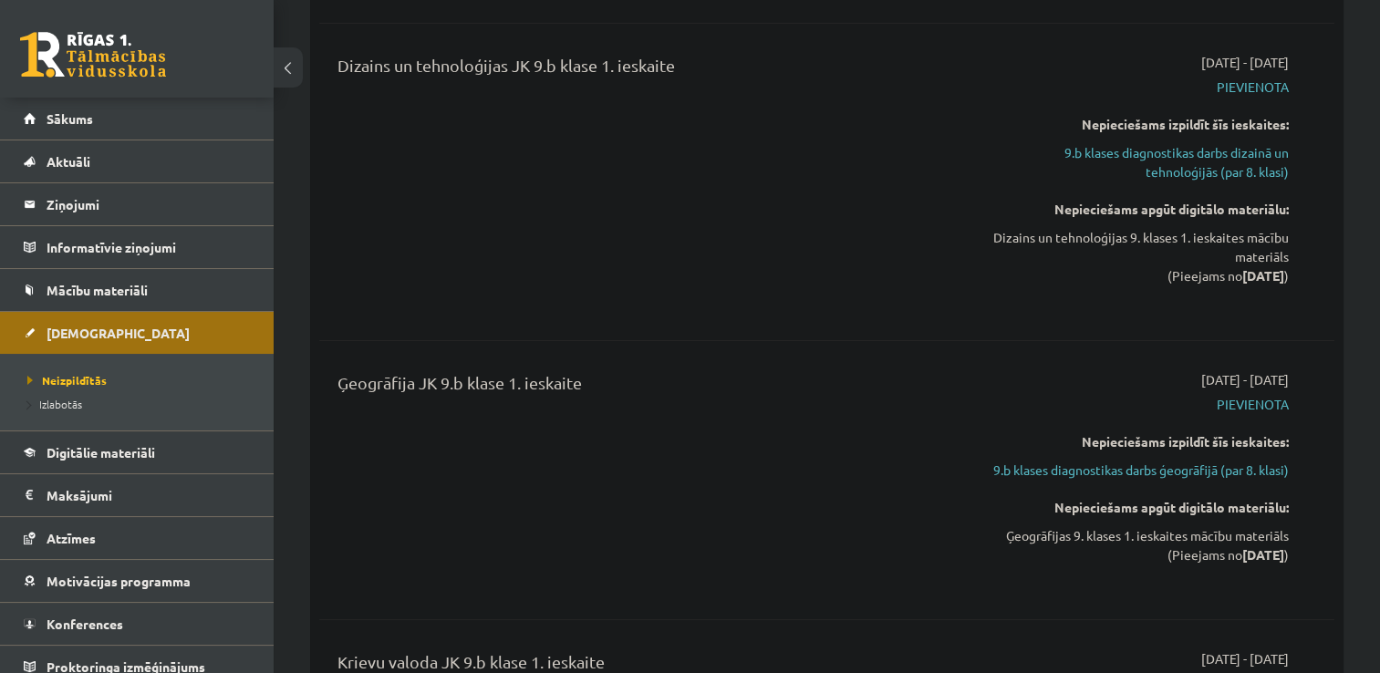
scroll to position [6238, 0]
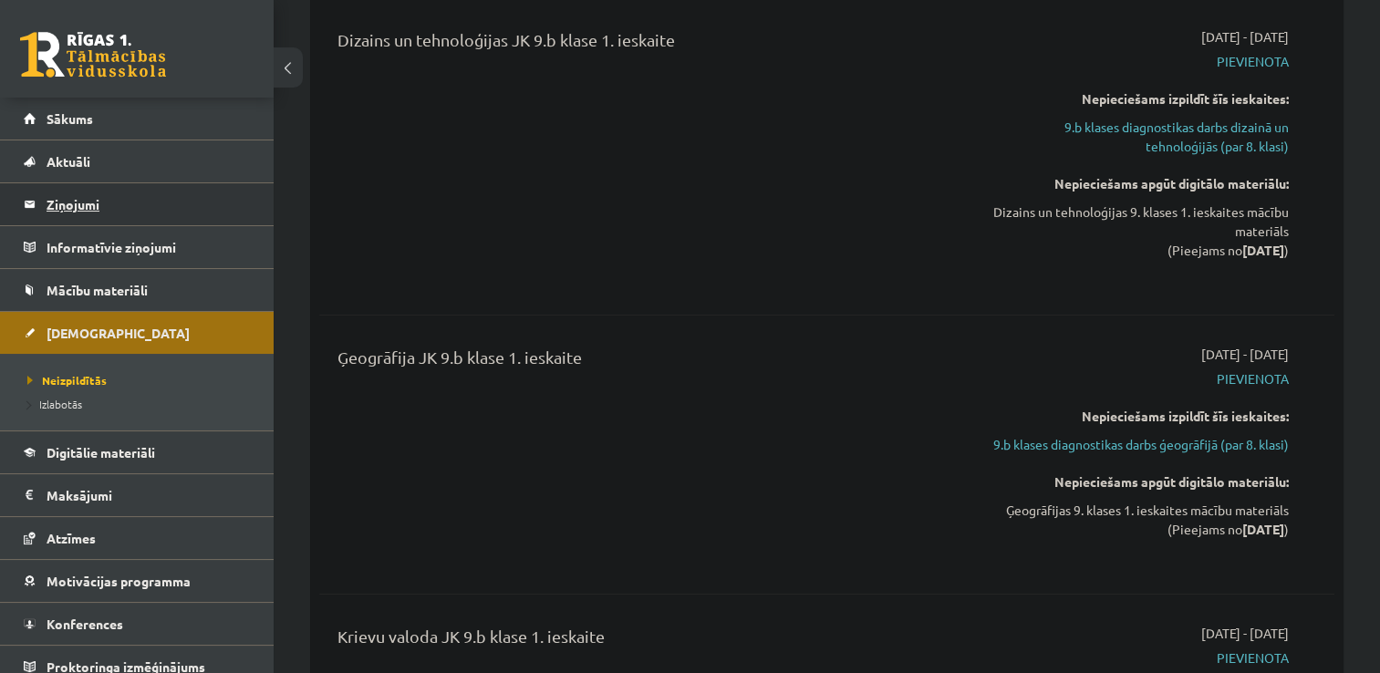
click at [68, 209] on legend "Ziņojumi 1" at bounding box center [149, 204] width 204 height 42
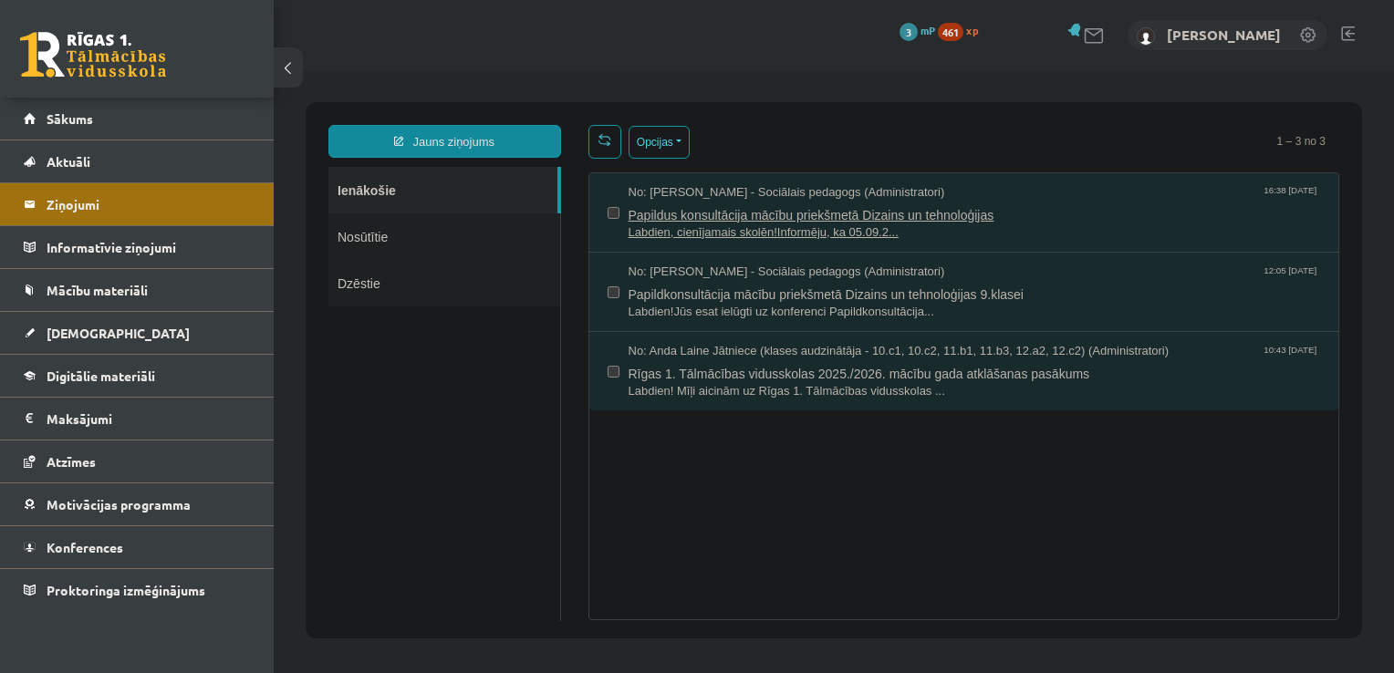
click at [774, 219] on span "Papildus konsultācija mācību priekšmetā Dizains un tehnoloģijas" at bounding box center [975, 213] width 692 height 23
click at [727, 213] on span "Papildus konsultācija mācību priekšmetā Dizains un tehnoloģijas" at bounding box center [975, 213] width 692 height 23
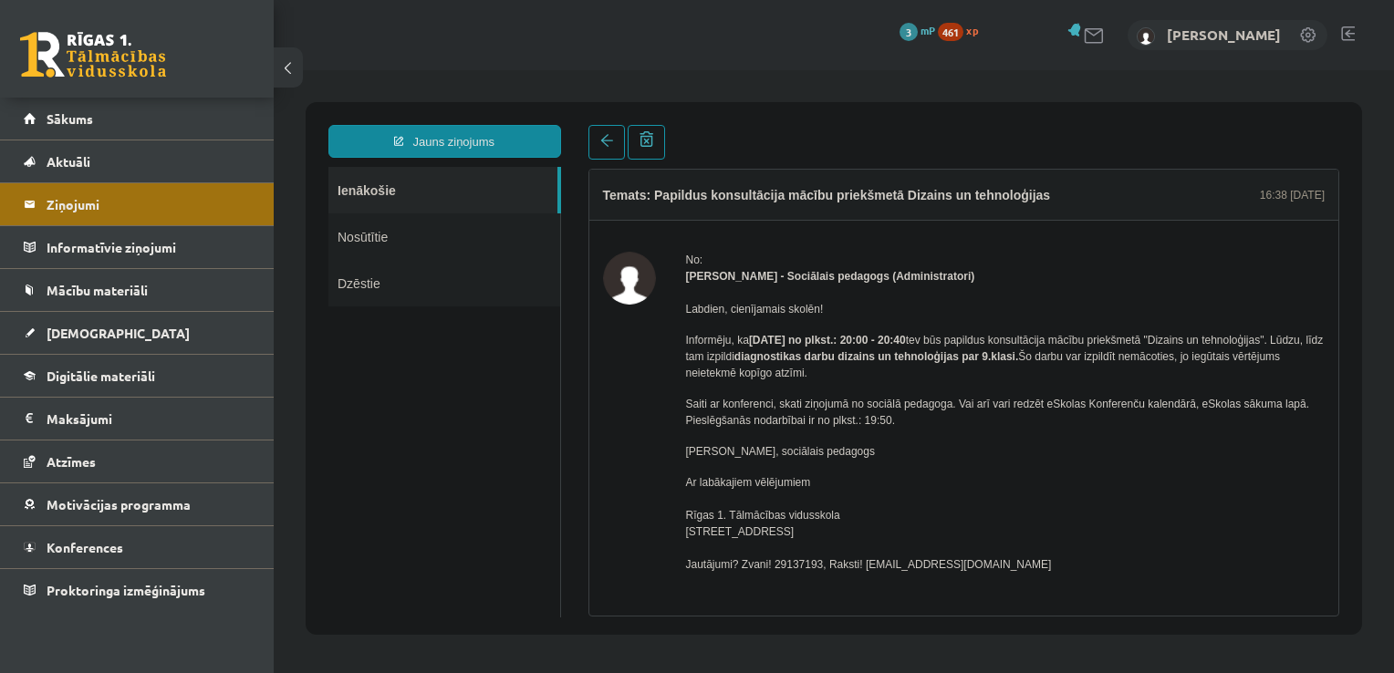
click at [288, 76] on button at bounding box center [288, 67] width 29 height 40
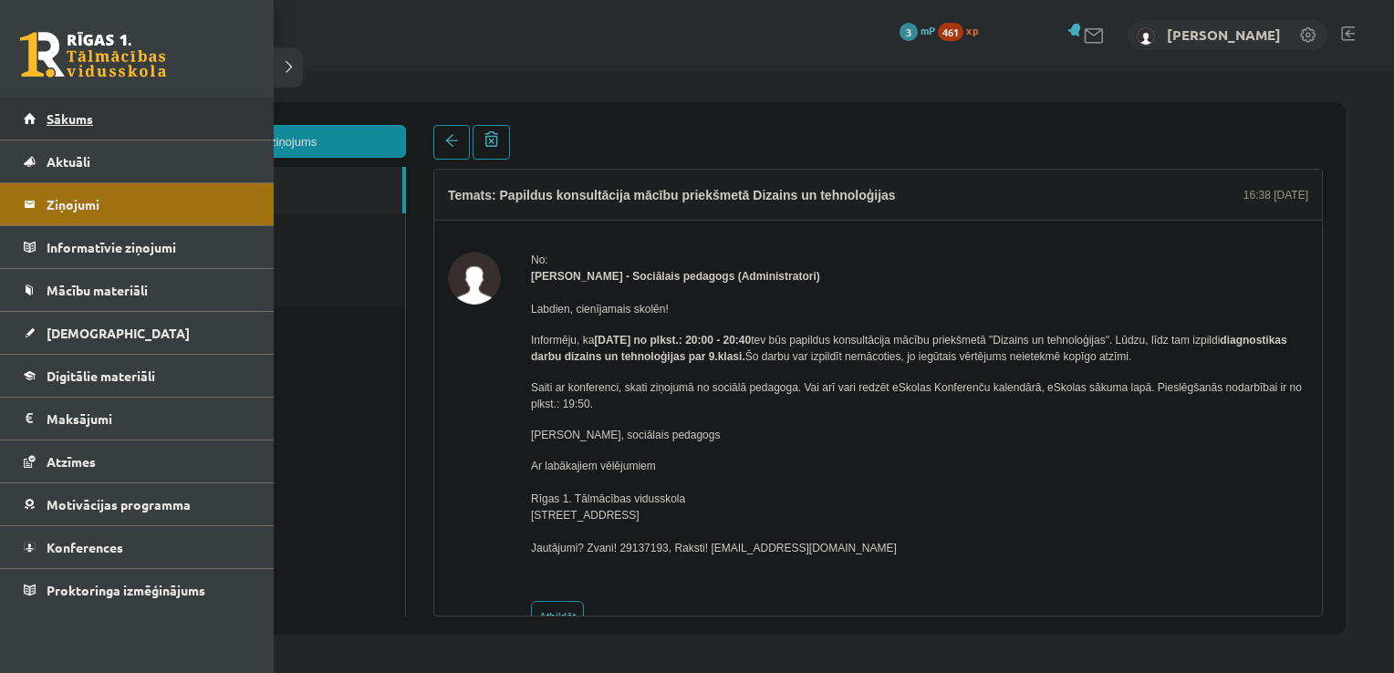
click at [83, 130] on link "Sākums" at bounding box center [137, 119] width 227 height 42
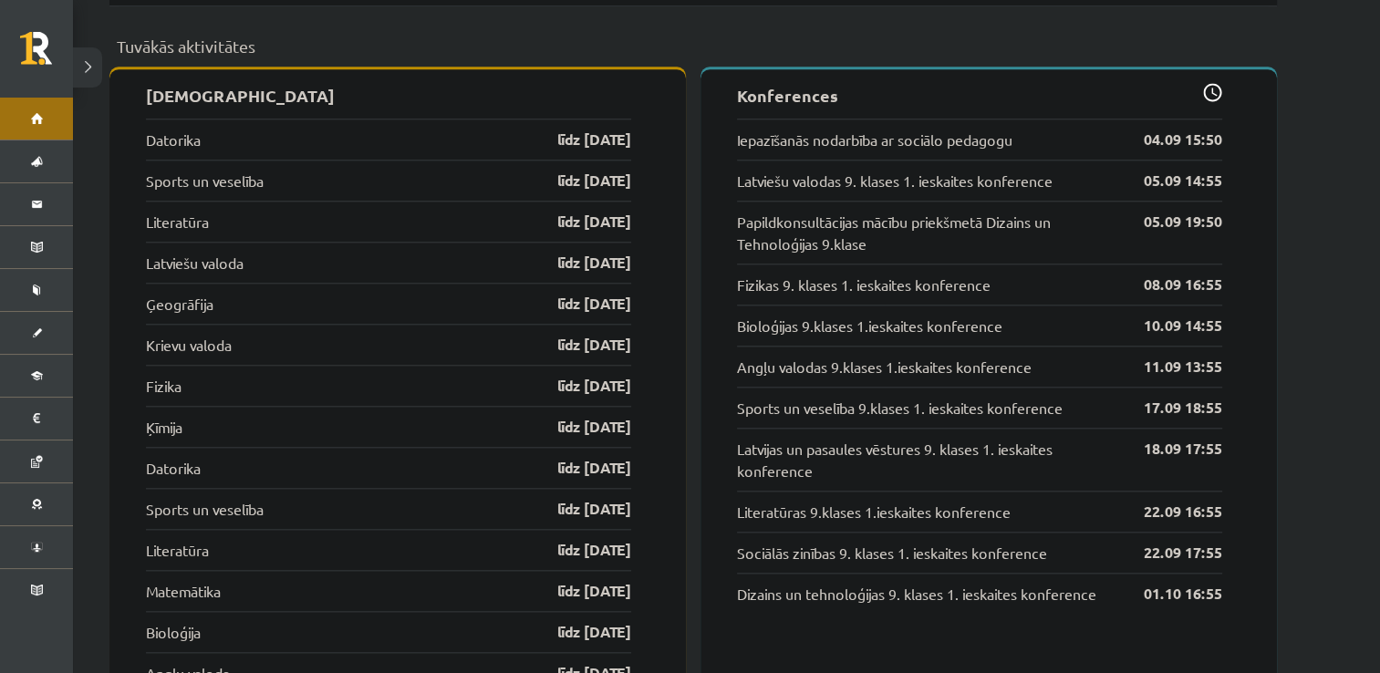
scroll to position [1815, 0]
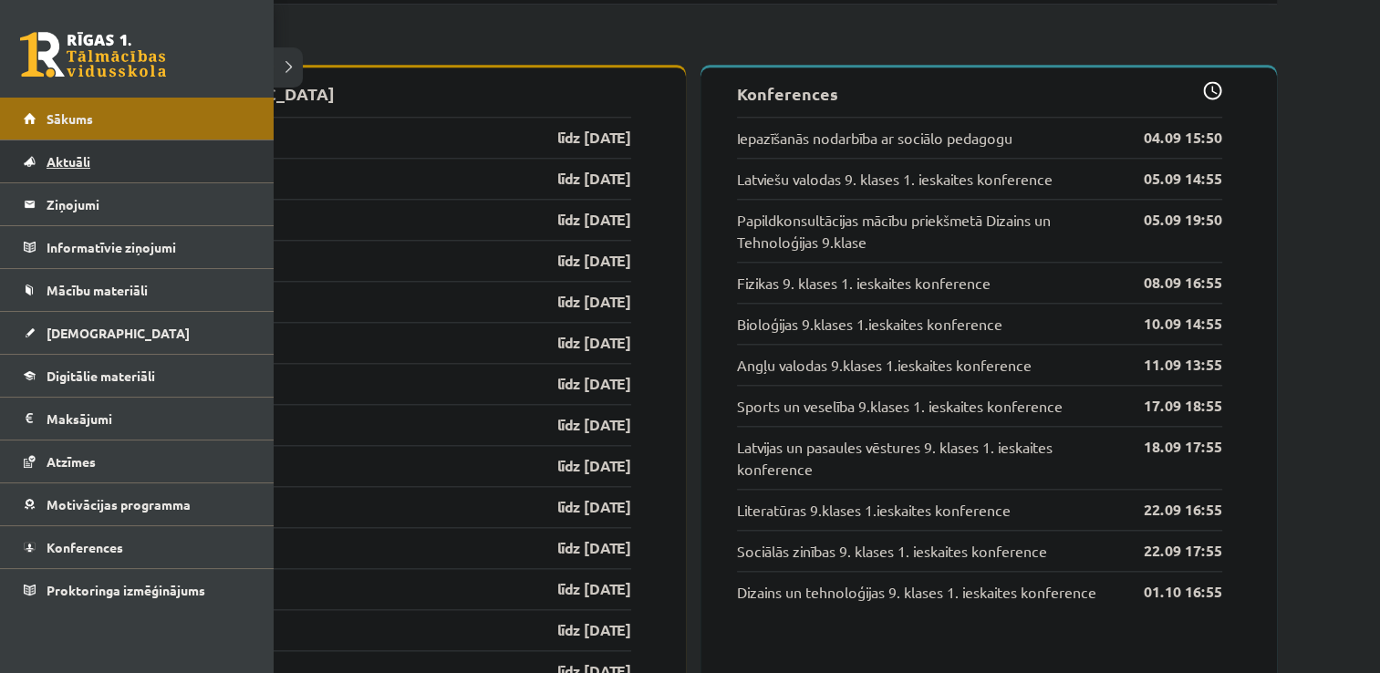
click at [63, 160] on span "Aktuāli" at bounding box center [69, 161] width 44 height 16
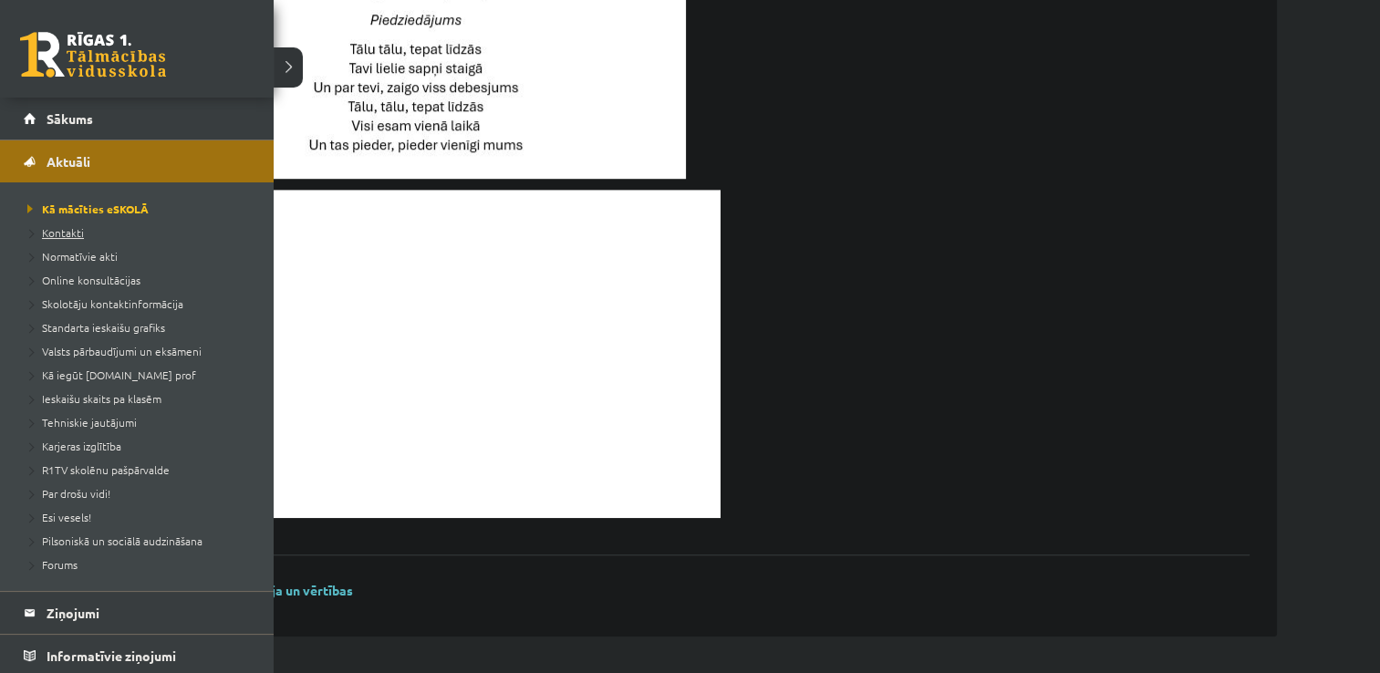
click at [208, 238] on link "Kontakti" at bounding box center [139, 232] width 233 height 16
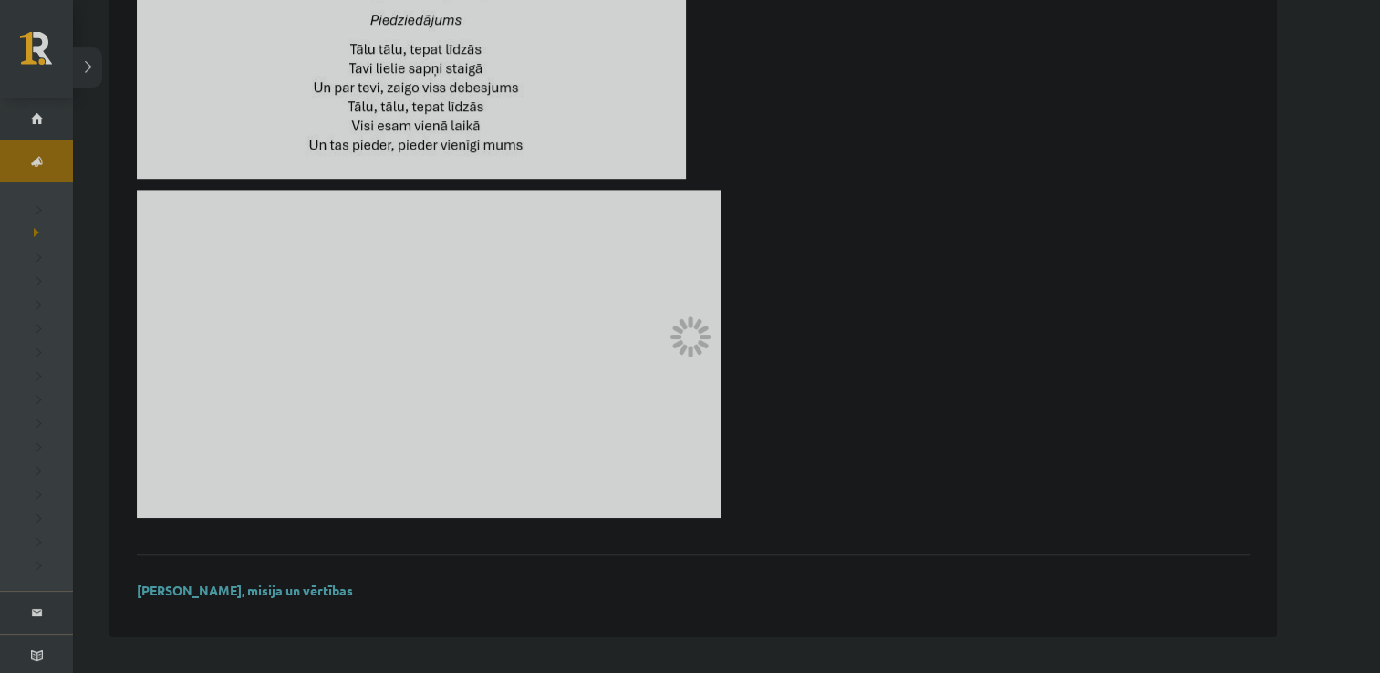
scroll to position [473, 0]
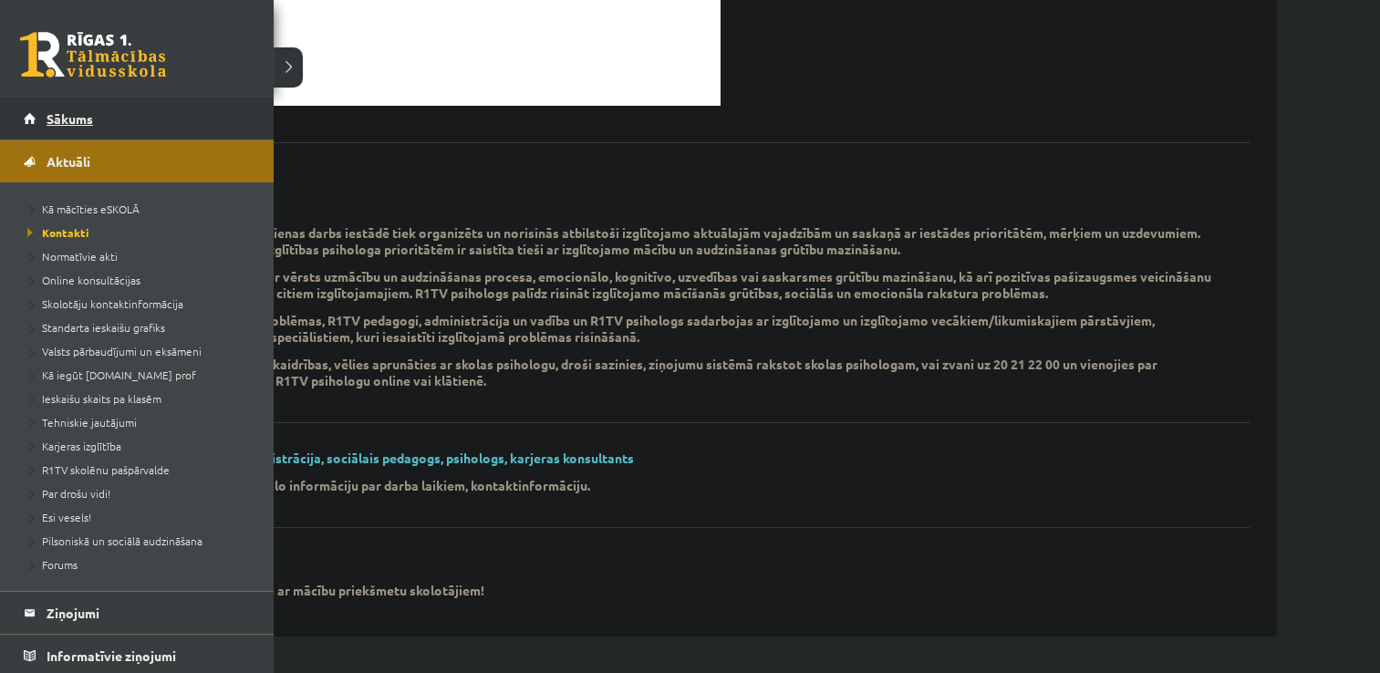
click at [80, 110] on link "Sākums" at bounding box center [137, 119] width 227 height 42
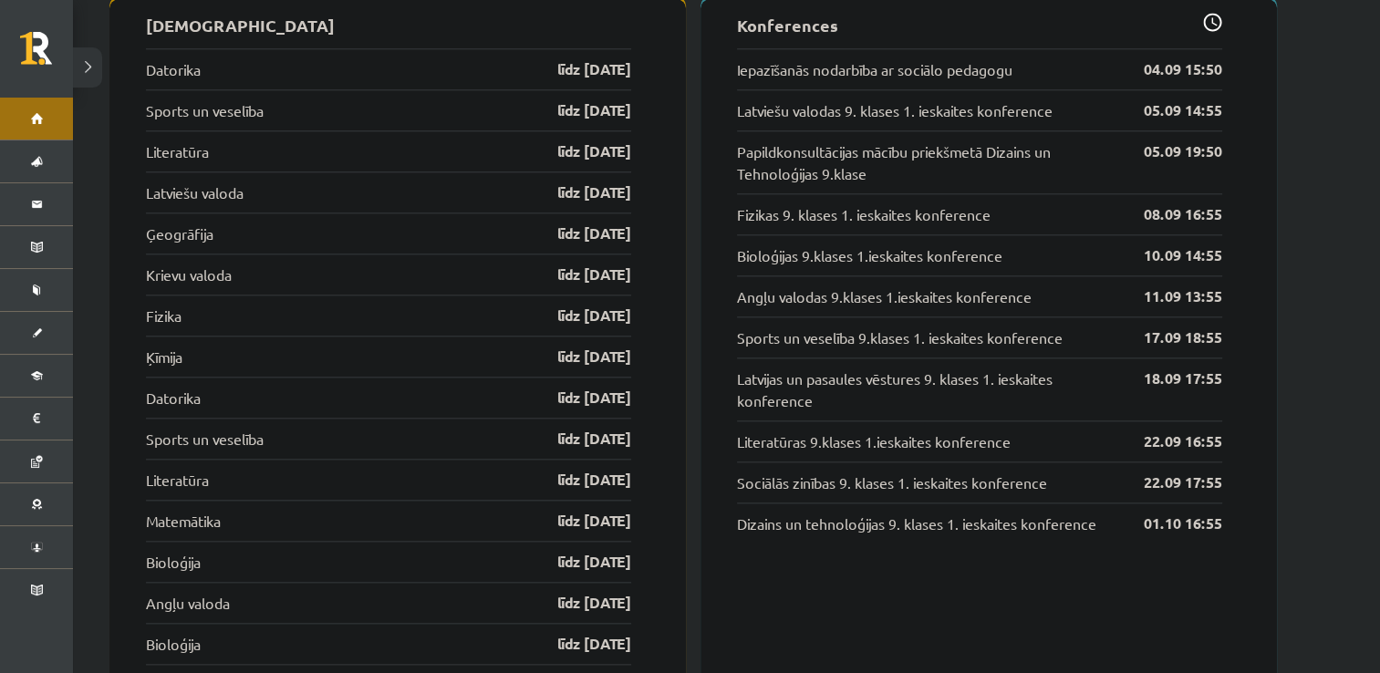
scroll to position [1839, 0]
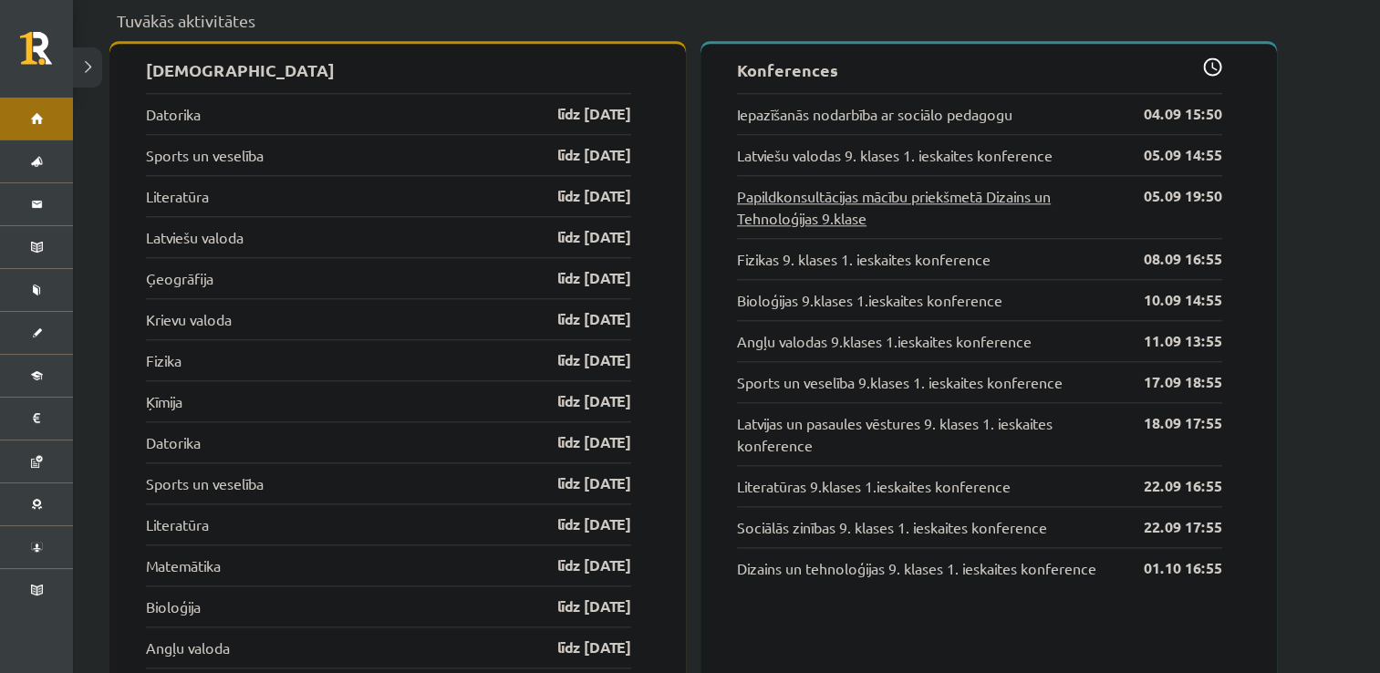
click at [816, 195] on link "Papildkonsultācijas mācību priekšmetā Dizains un Tehnoloģijas 9.klase" at bounding box center [927, 207] width 380 height 44
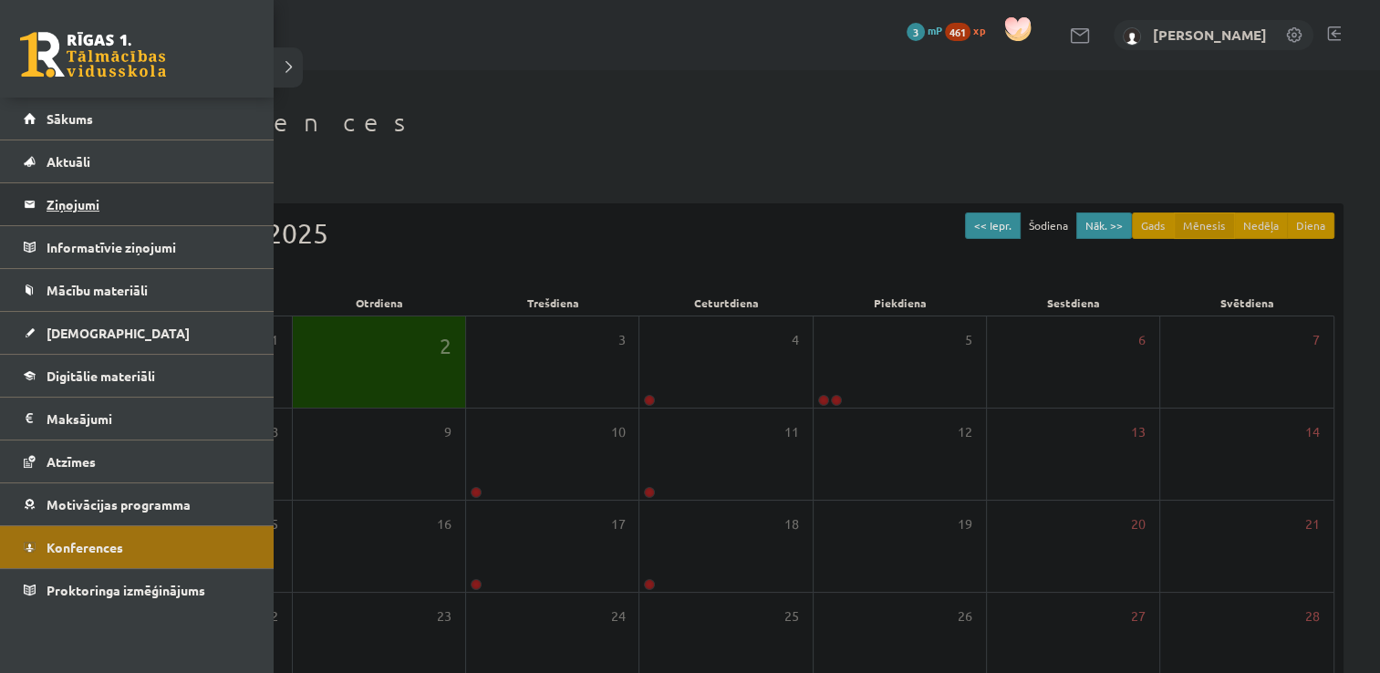
click at [60, 212] on legend "Ziņojumi 0" at bounding box center [149, 204] width 204 height 42
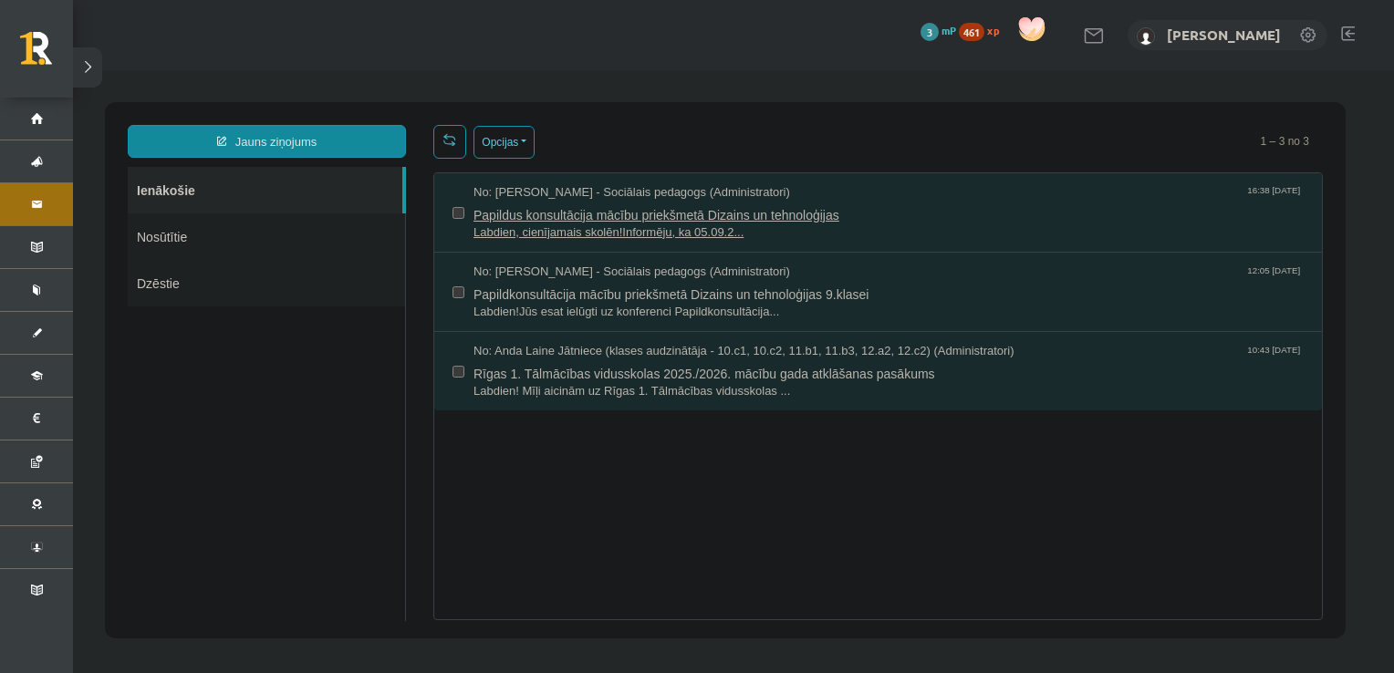
click at [521, 221] on span "Papildus konsultācija mācību priekšmetā Dizains un tehnoloģijas" at bounding box center [888, 213] width 830 height 23
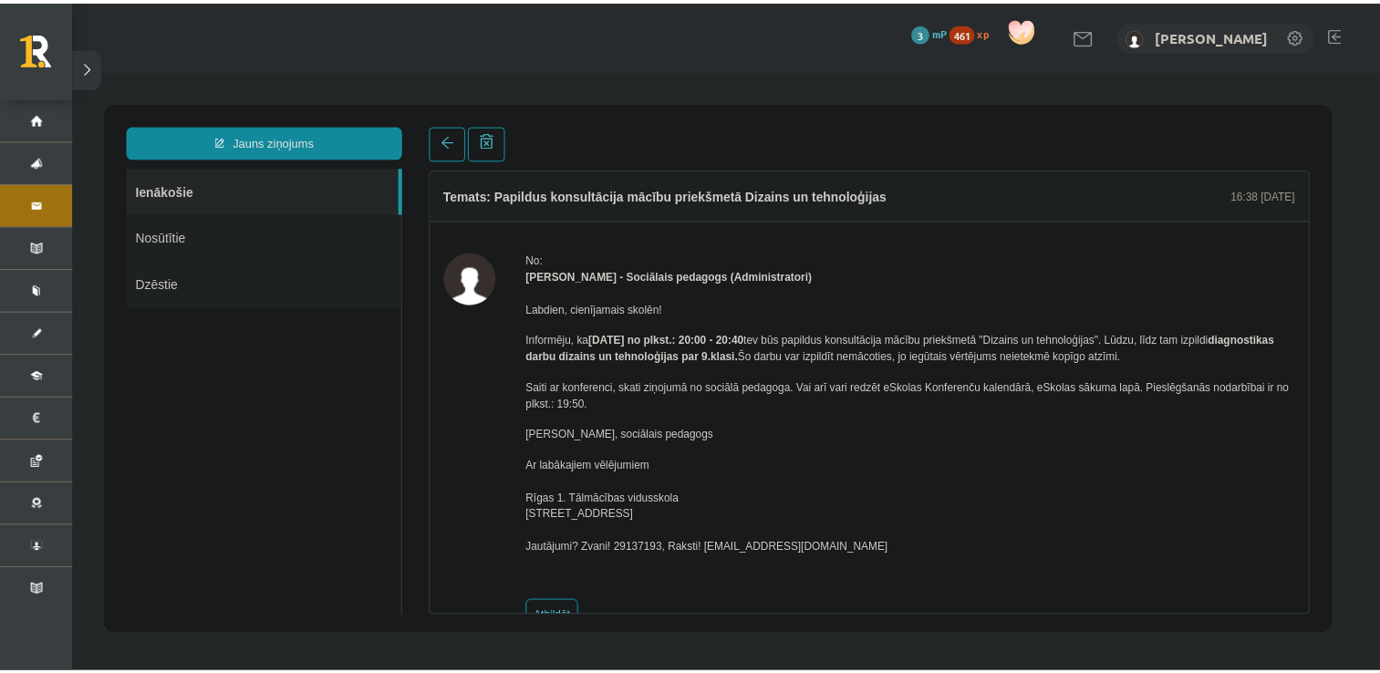
scroll to position [47, 0]
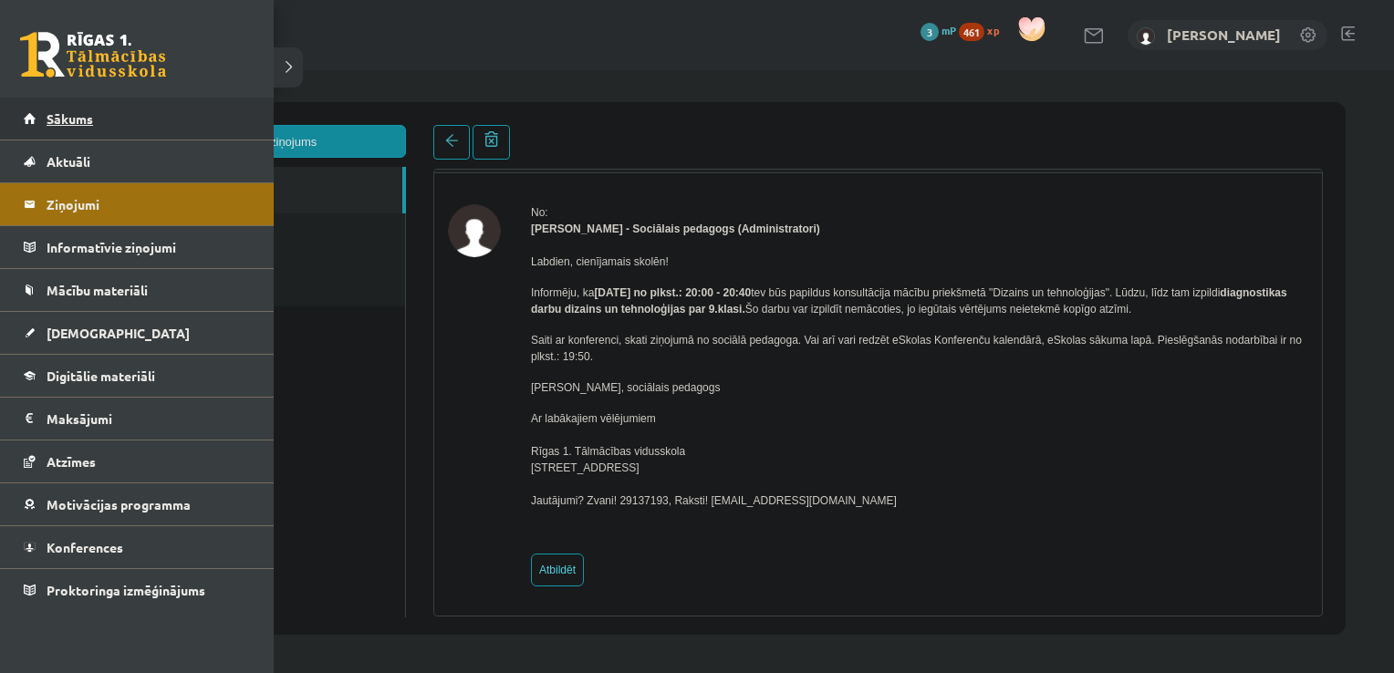
click at [76, 113] on span "Sākums" at bounding box center [70, 118] width 47 height 16
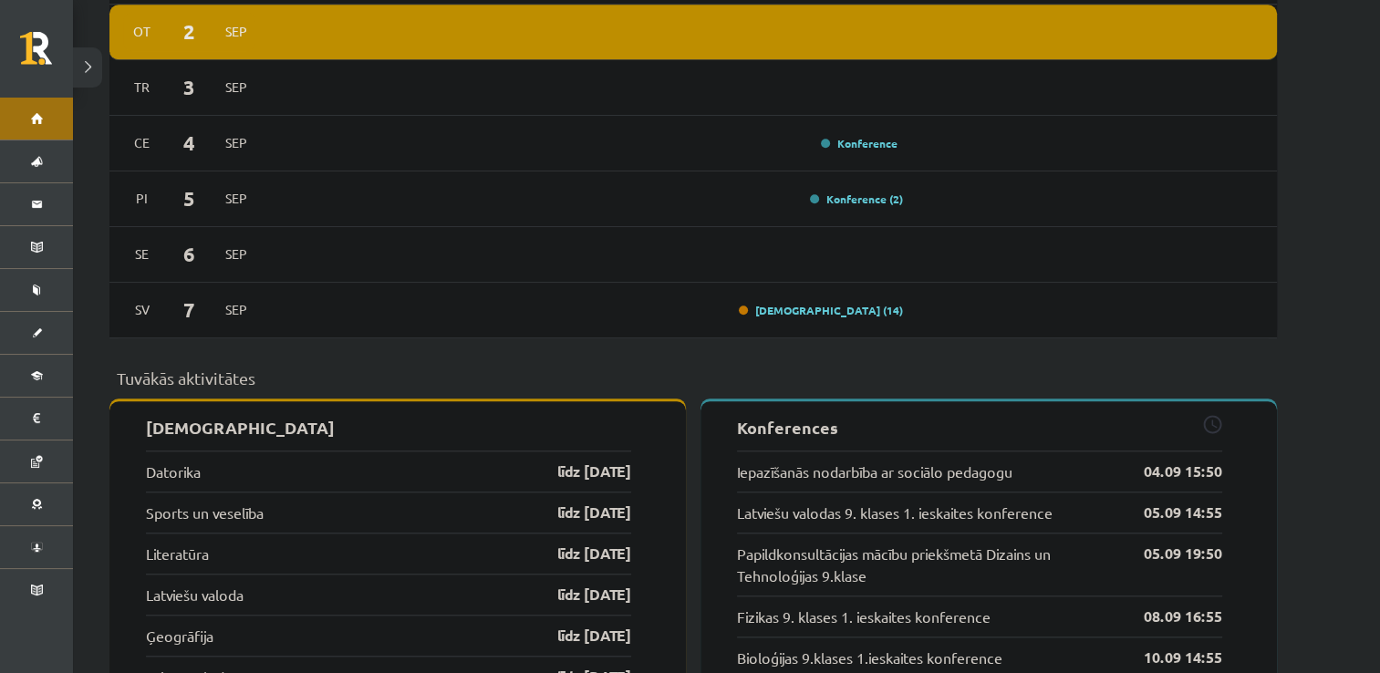
scroll to position [1484, 0]
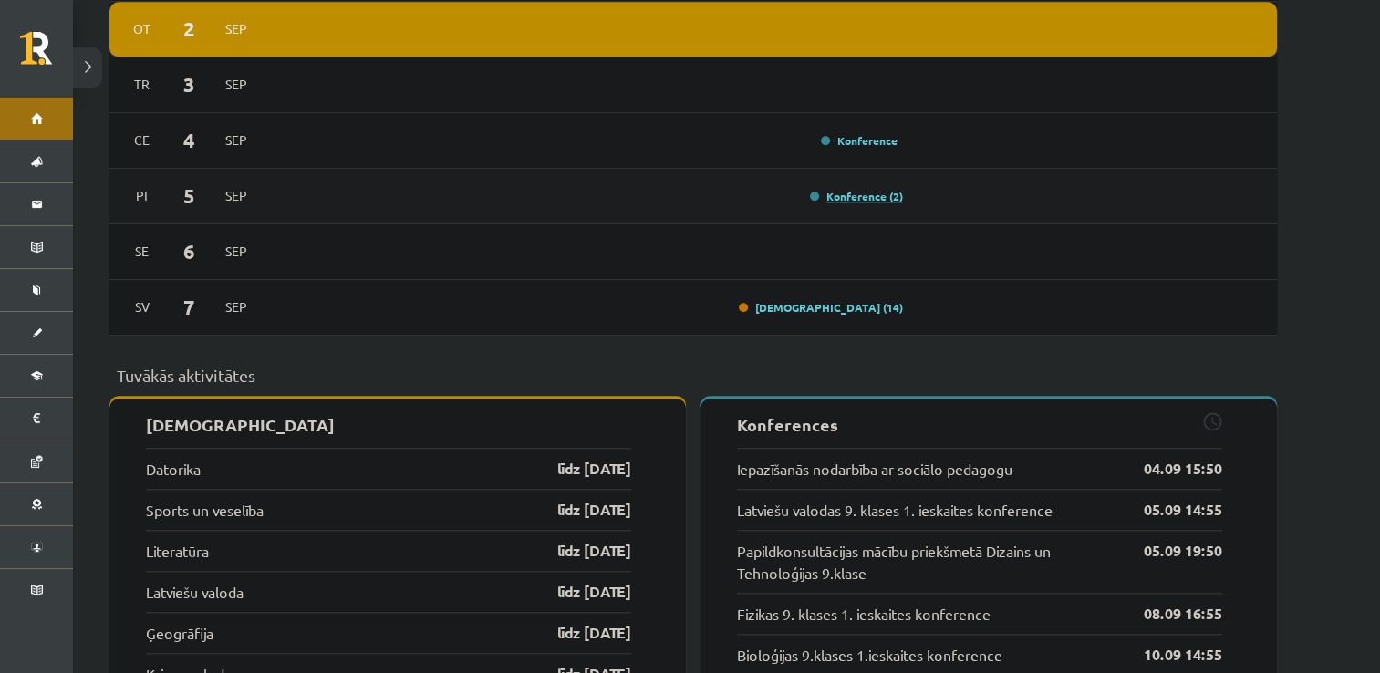
click at [861, 189] on link "Konference (2)" at bounding box center [856, 196] width 93 height 15
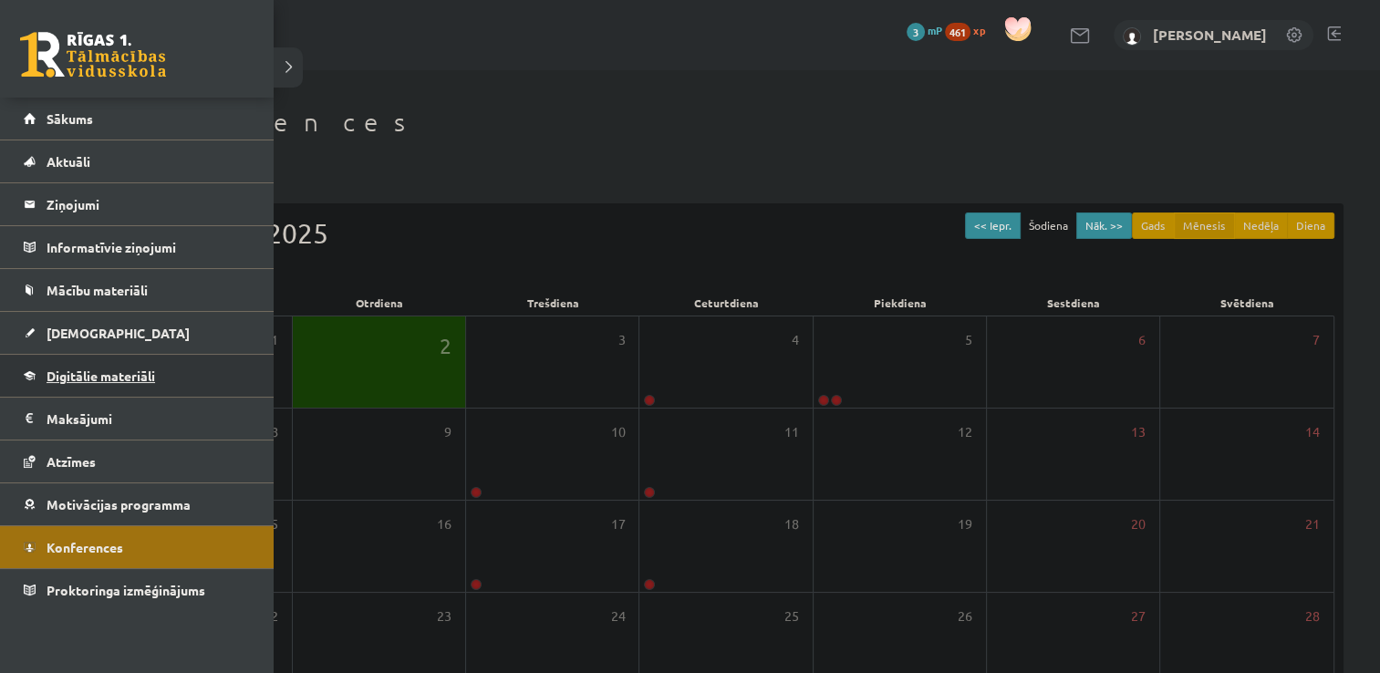
click at [110, 366] on link "Digitālie materiāli" at bounding box center [137, 376] width 227 height 42
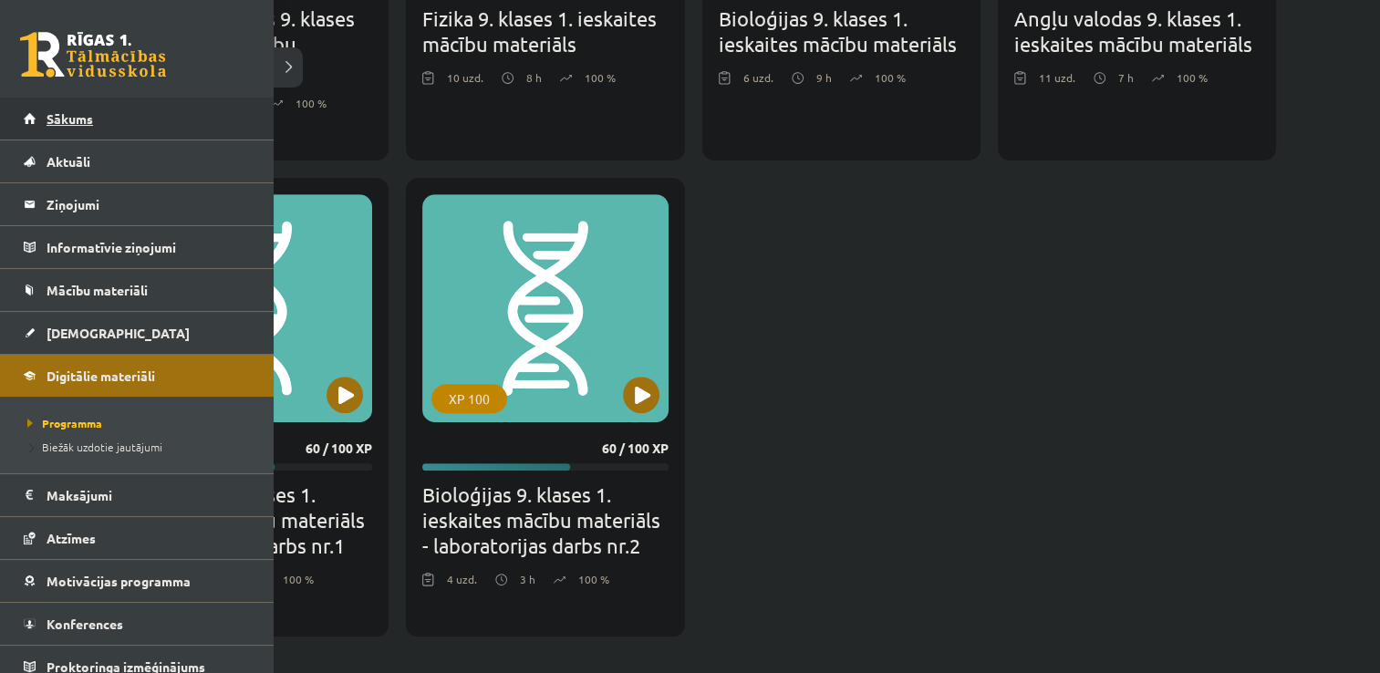
click at [161, 122] on link "Sākums" at bounding box center [137, 119] width 227 height 42
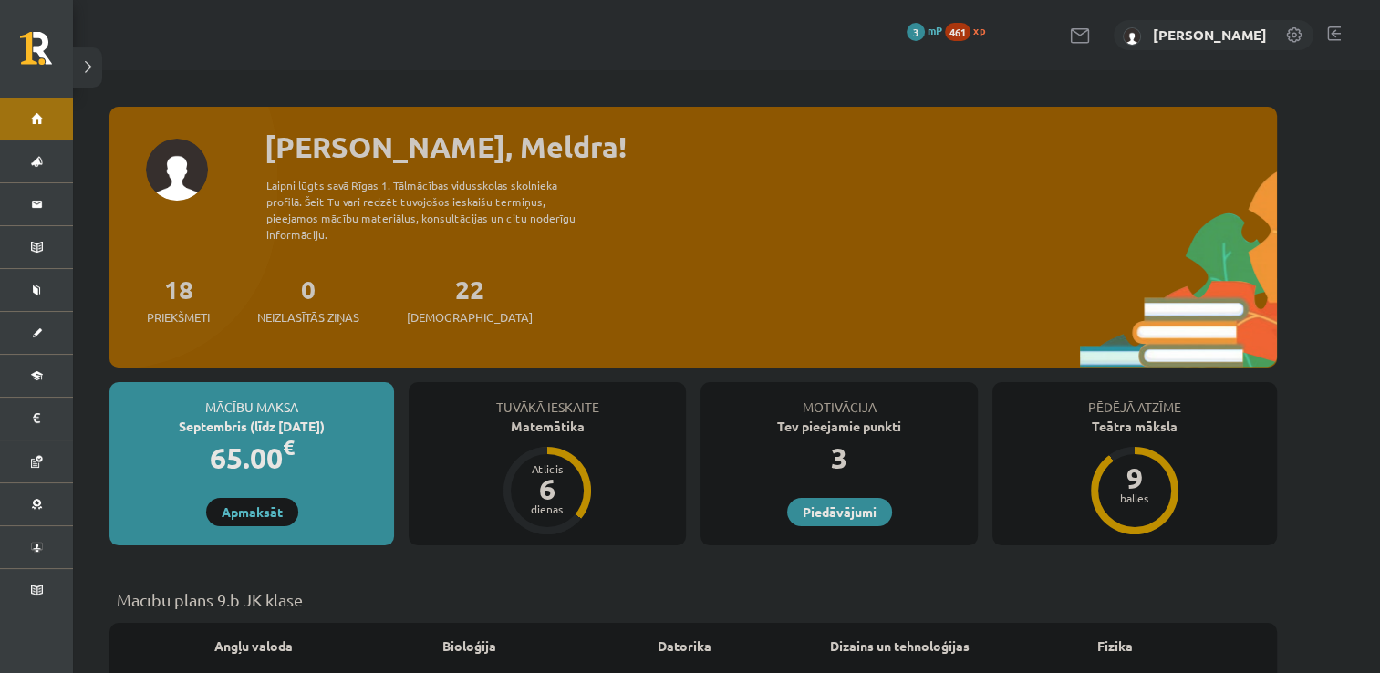
click at [1226, 32] on link "[PERSON_NAME]" at bounding box center [1210, 35] width 114 height 18
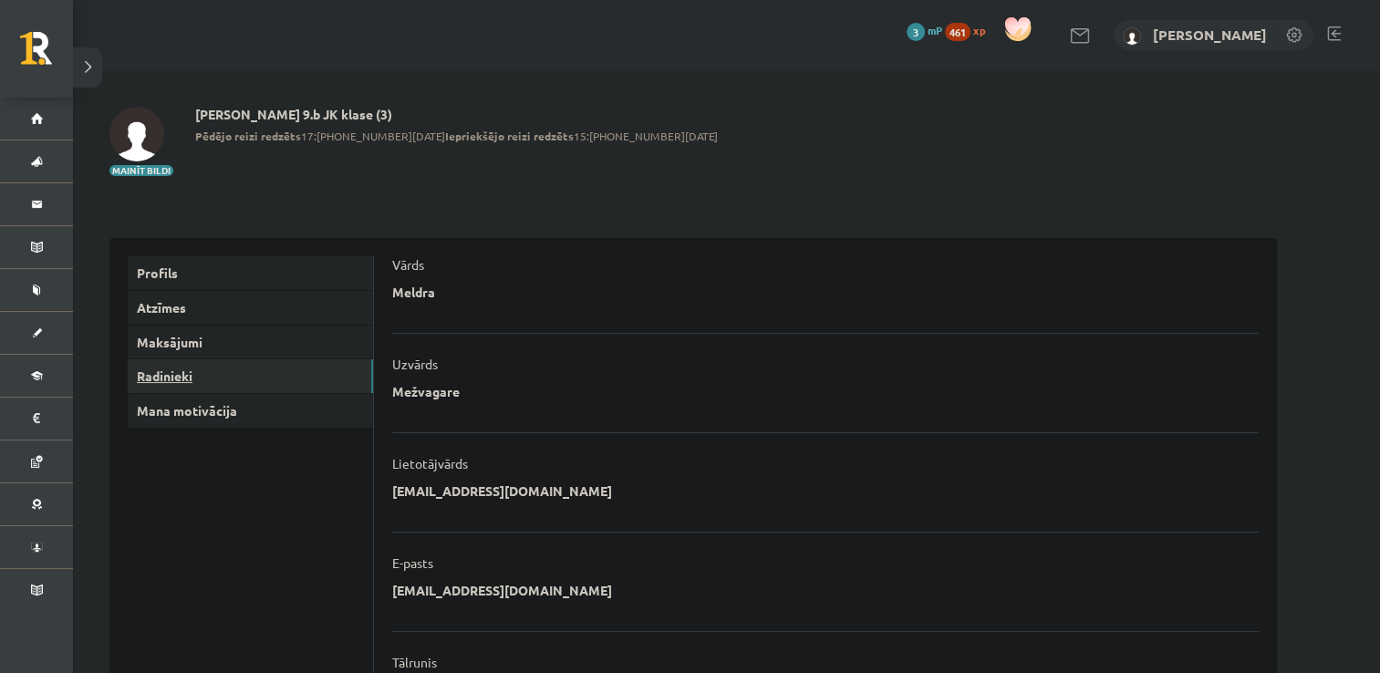
click at [172, 378] on link "Radinieki" at bounding box center [250, 376] width 245 height 34
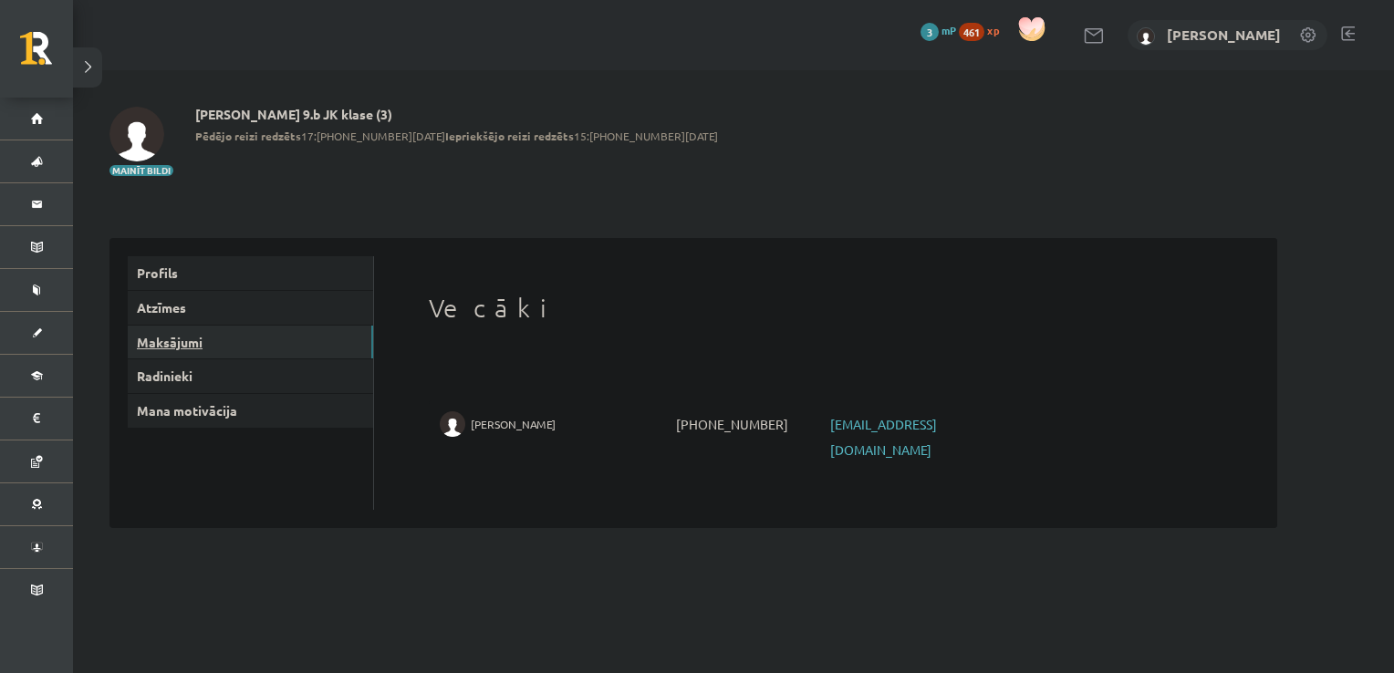
click at [157, 348] on link "Maksājumi" at bounding box center [250, 343] width 245 height 34
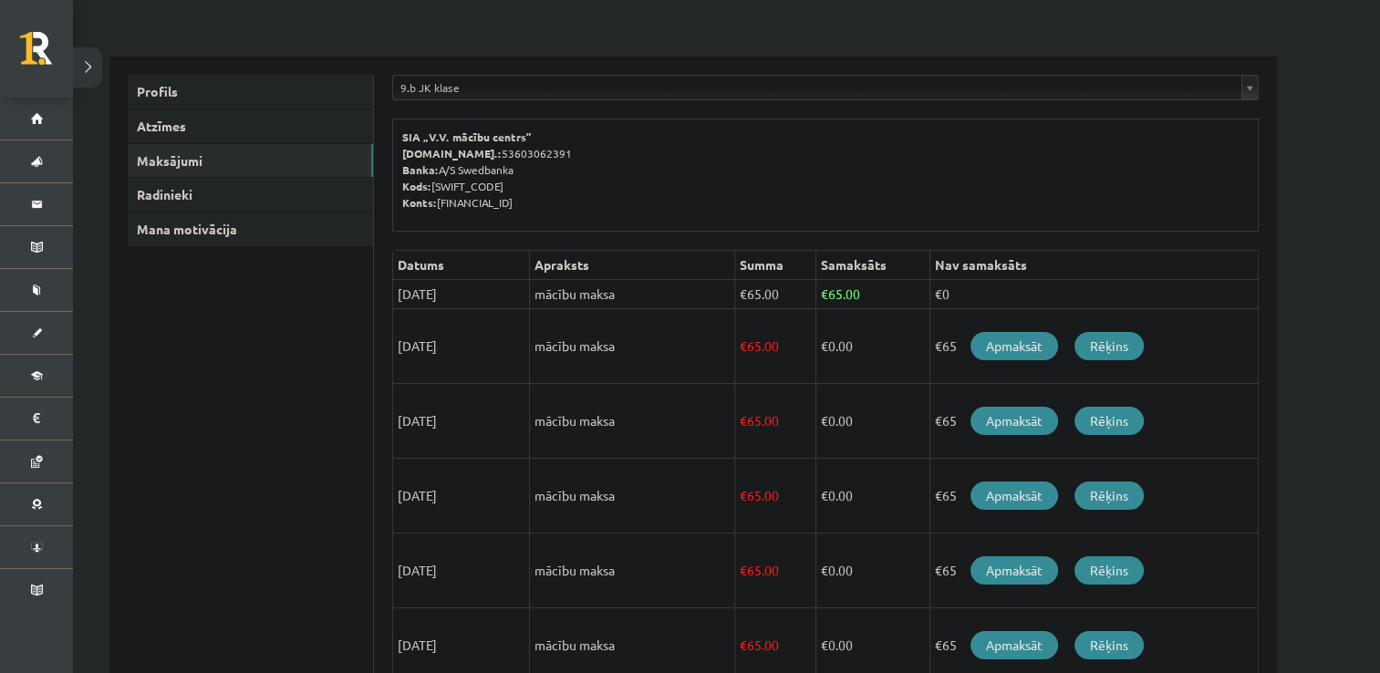
scroll to position [186, 0]
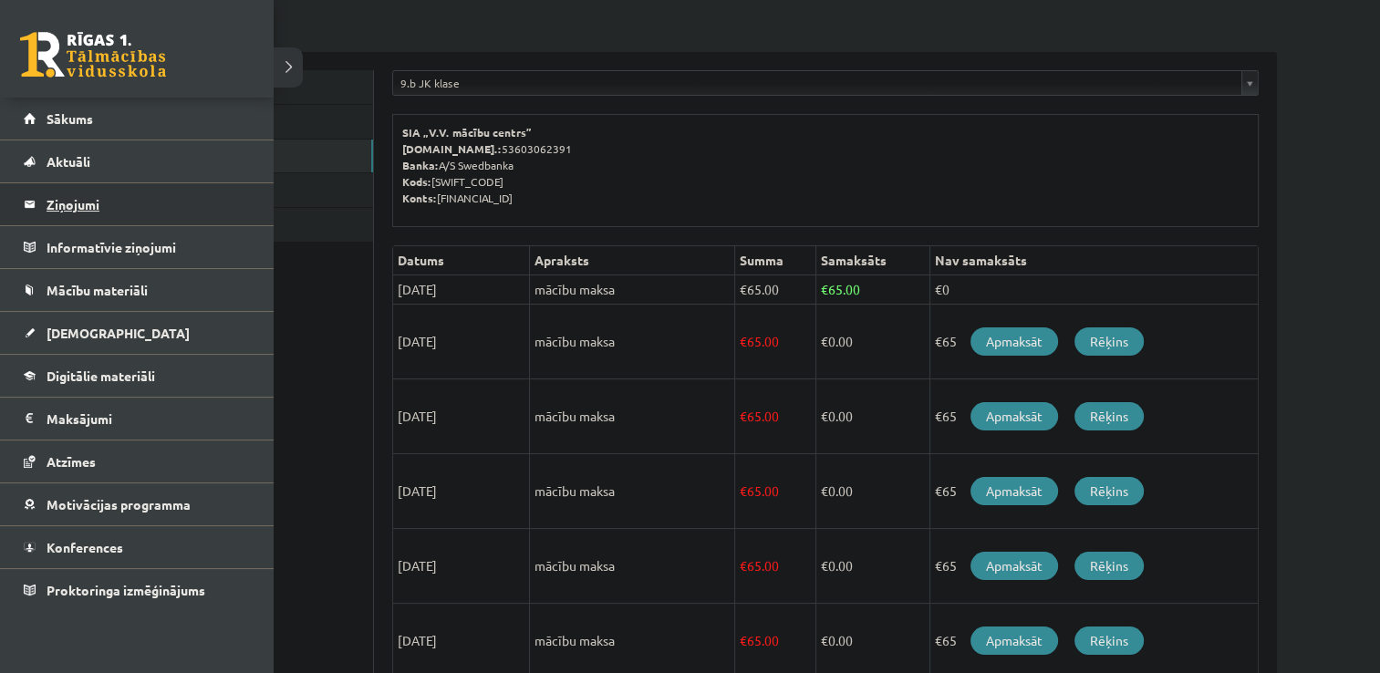
click at [76, 202] on legend "Ziņojumi 0" at bounding box center [149, 204] width 204 height 42
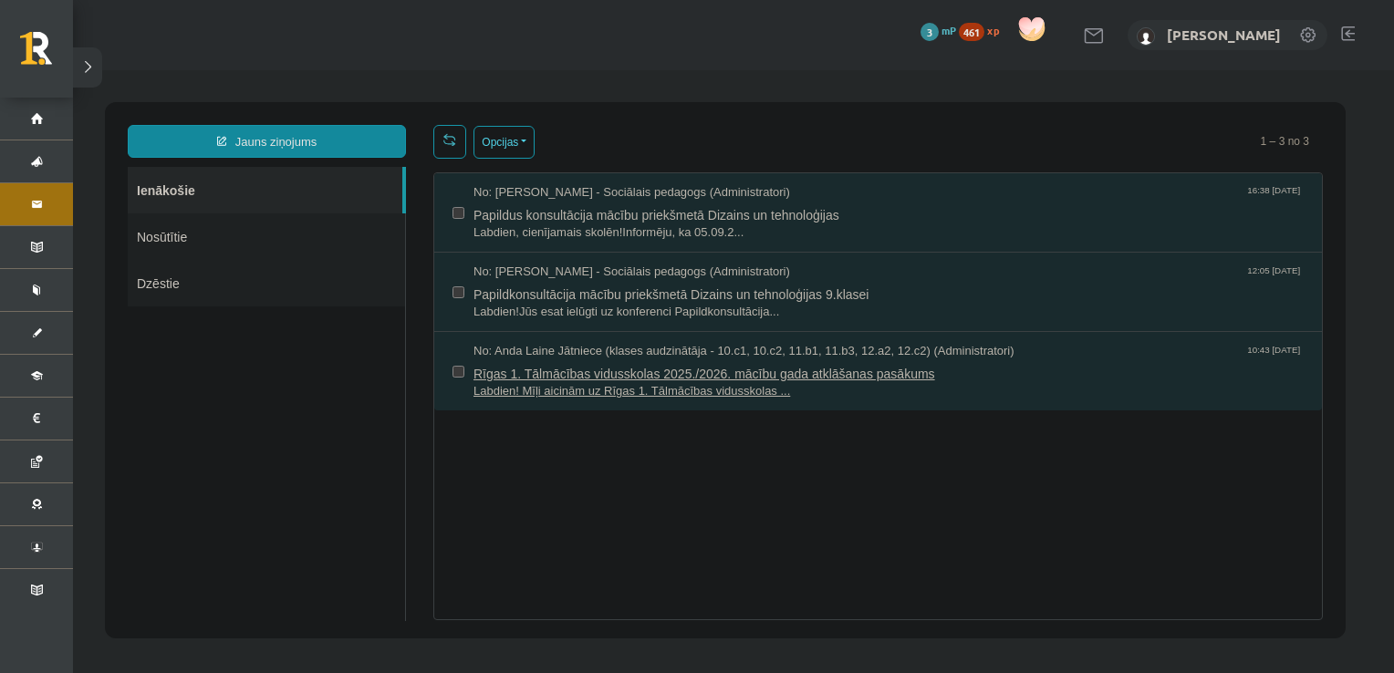
click at [687, 348] on span "No: Anda Laine Jātniece (klases audzinātāja - 10.c1, 10.c2, 11.b1, 11.b3, 12.a2…" at bounding box center [743, 351] width 541 height 17
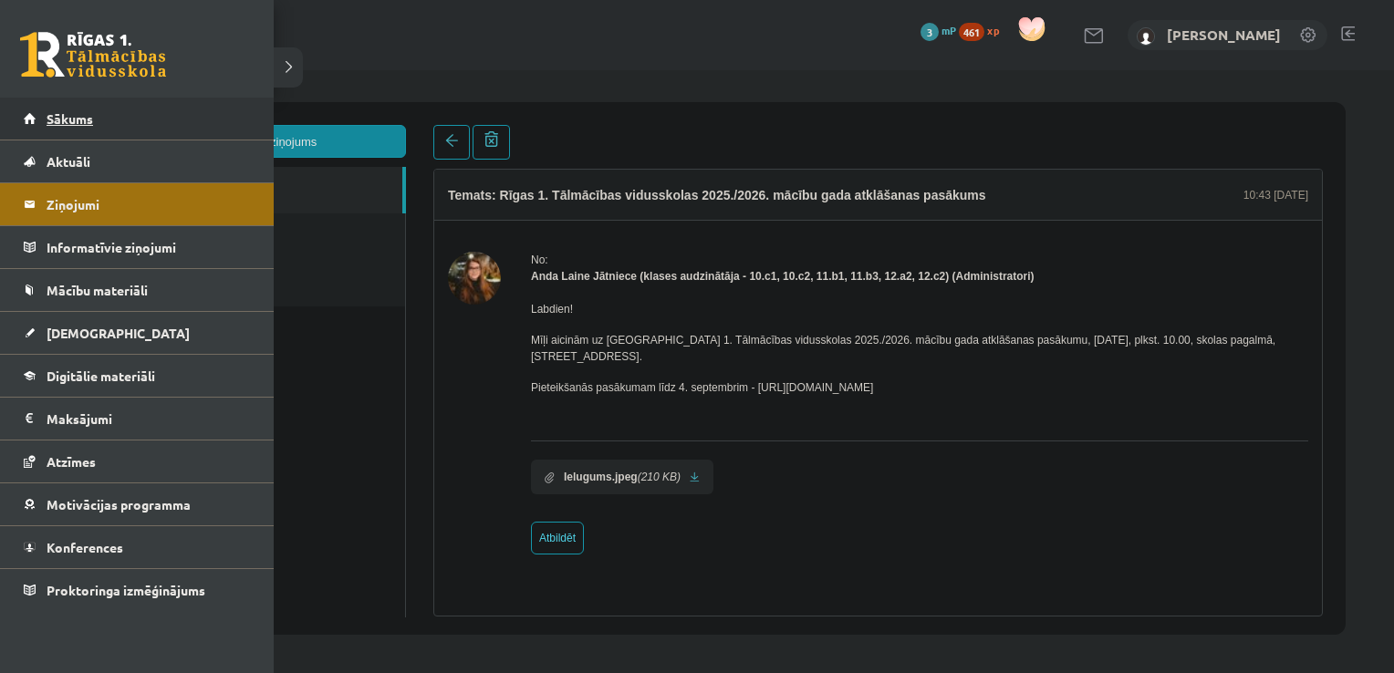
click at [78, 112] on span "Sākums" at bounding box center [70, 118] width 47 height 16
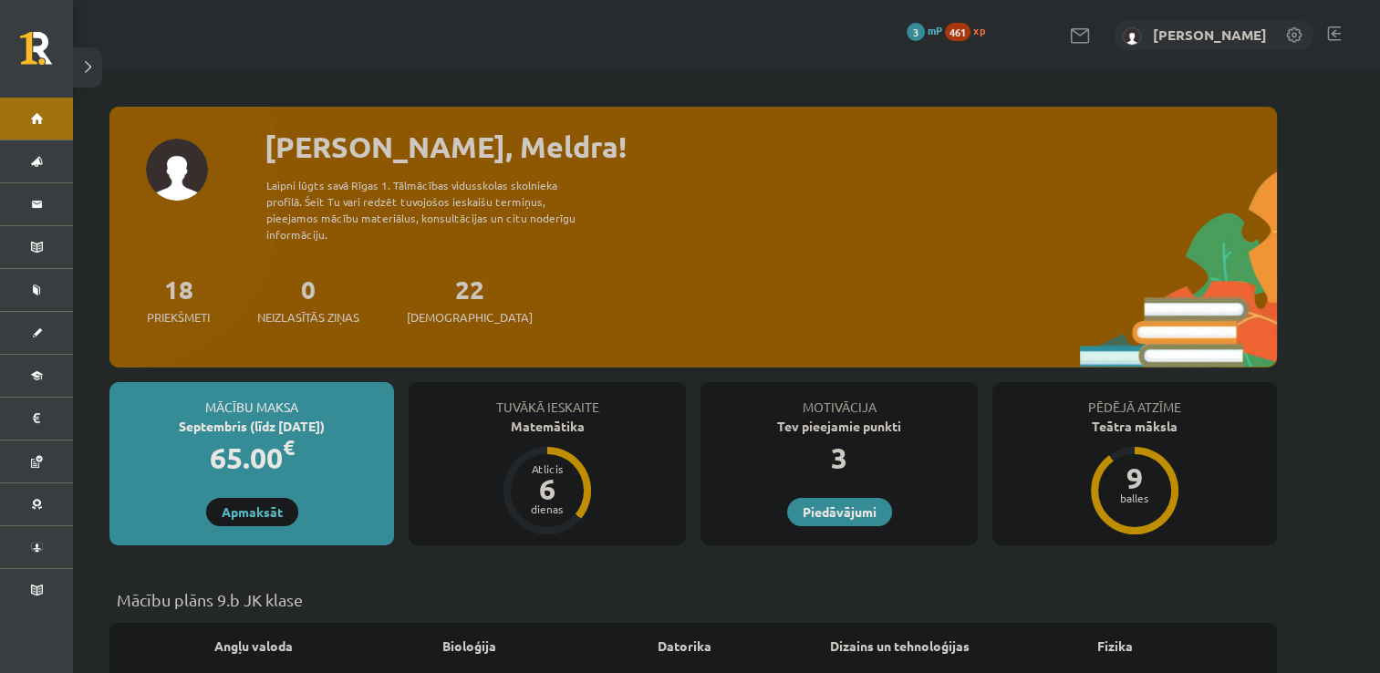
click at [1076, 35] on link at bounding box center [1081, 36] width 22 height 16
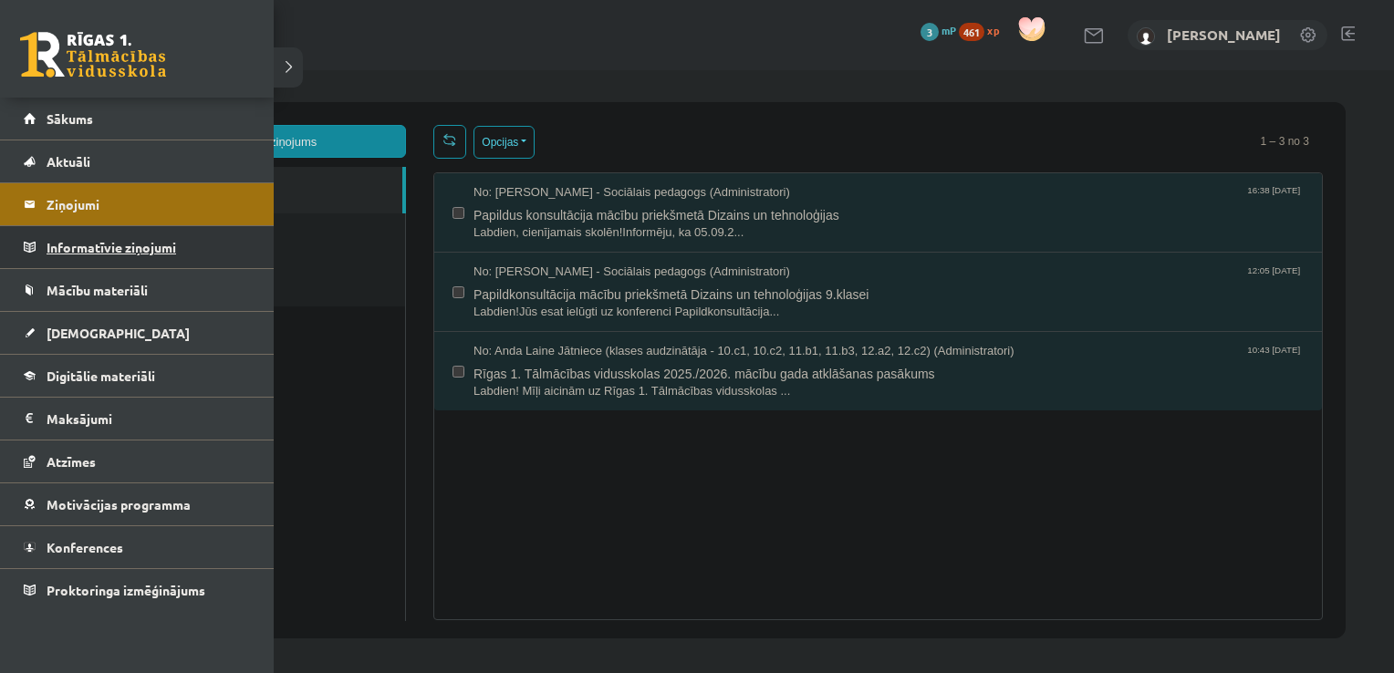
click at [81, 243] on legend "Informatīvie ziņojumi 0" at bounding box center [149, 247] width 204 height 42
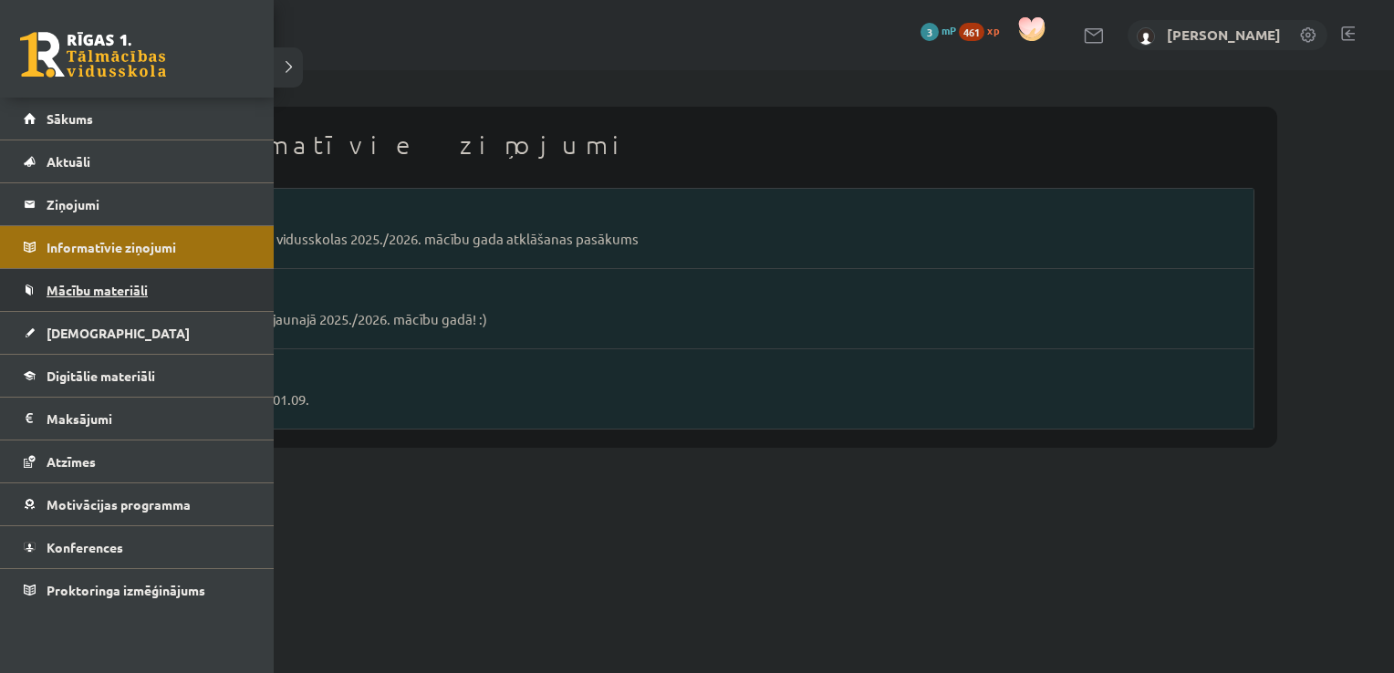
click at [109, 294] on span "Mācību materiāli" at bounding box center [97, 290] width 101 height 16
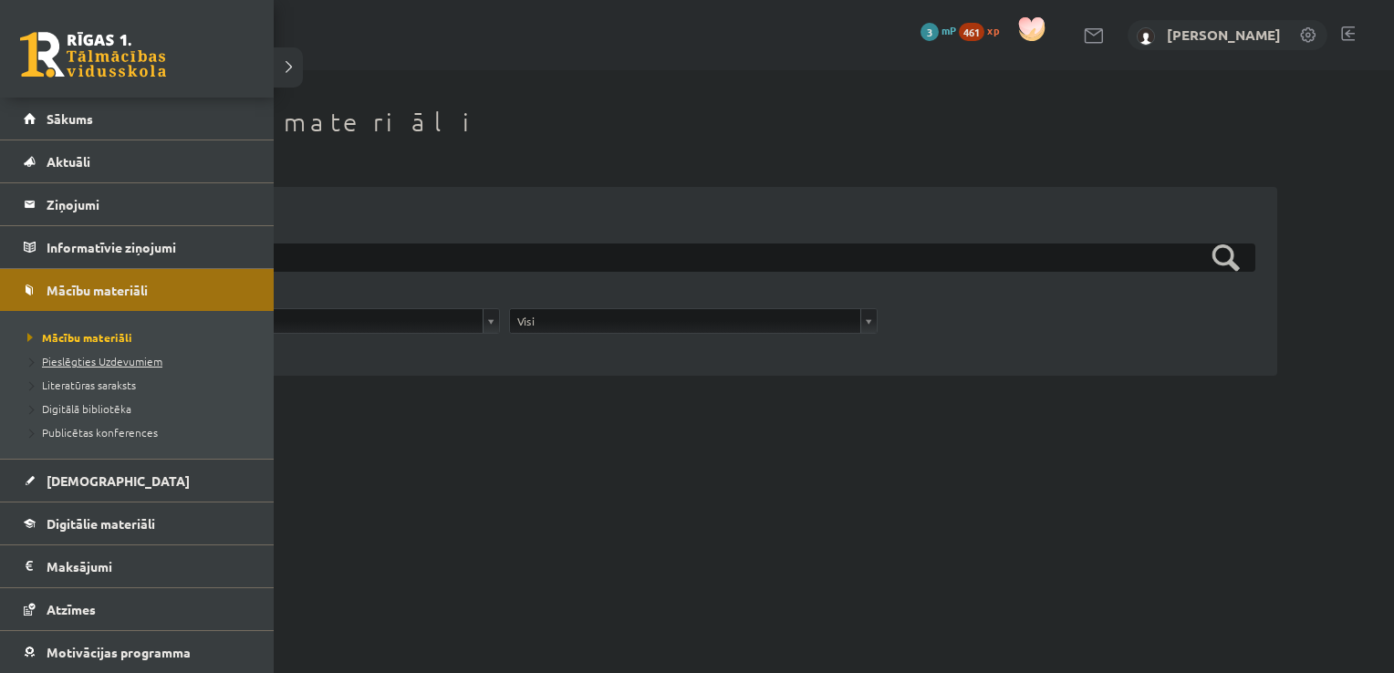
click at [116, 356] on span "Pieslēgties Uzdevumiem" at bounding box center [93, 361] width 140 height 15
click at [115, 522] on span "Digitālie materiāli" at bounding box center [101, 523] width 109 height 16
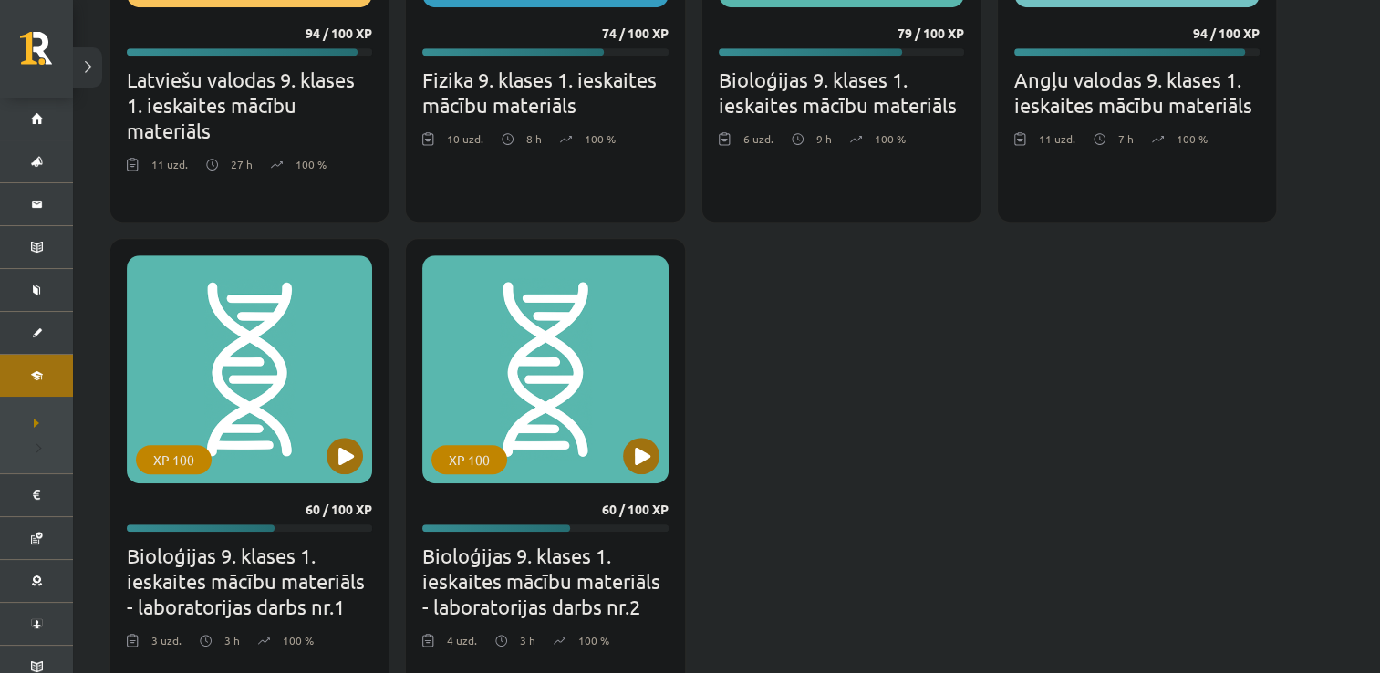
scroll to position [922, 0]
